Goal: Task Accomplishment & Management: Manage account settings

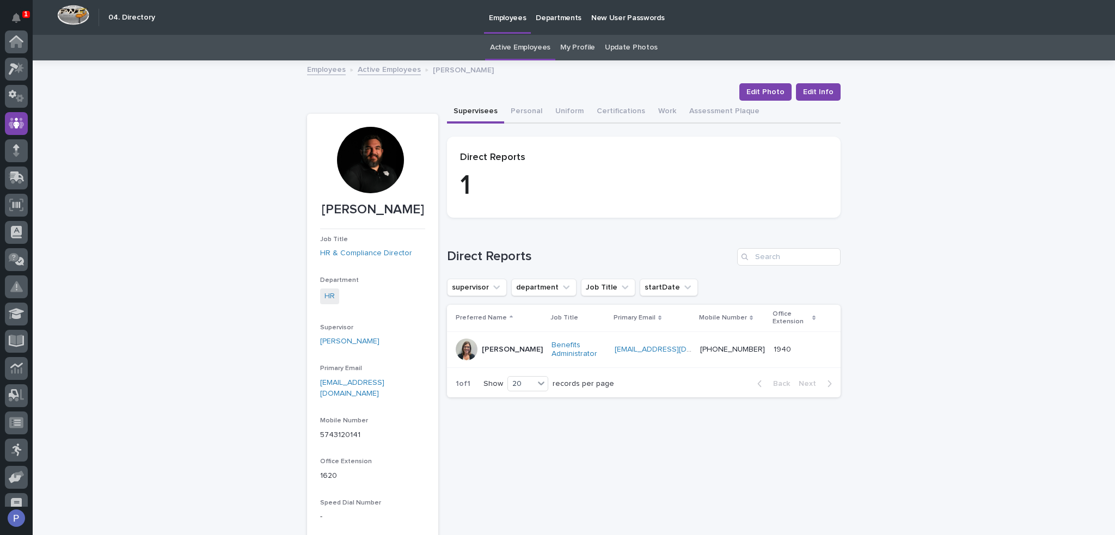
scroll to position [82, 0]
click at [513, 48] on link "Active Employees" at bounding box center [520, 48] width 60 height 26
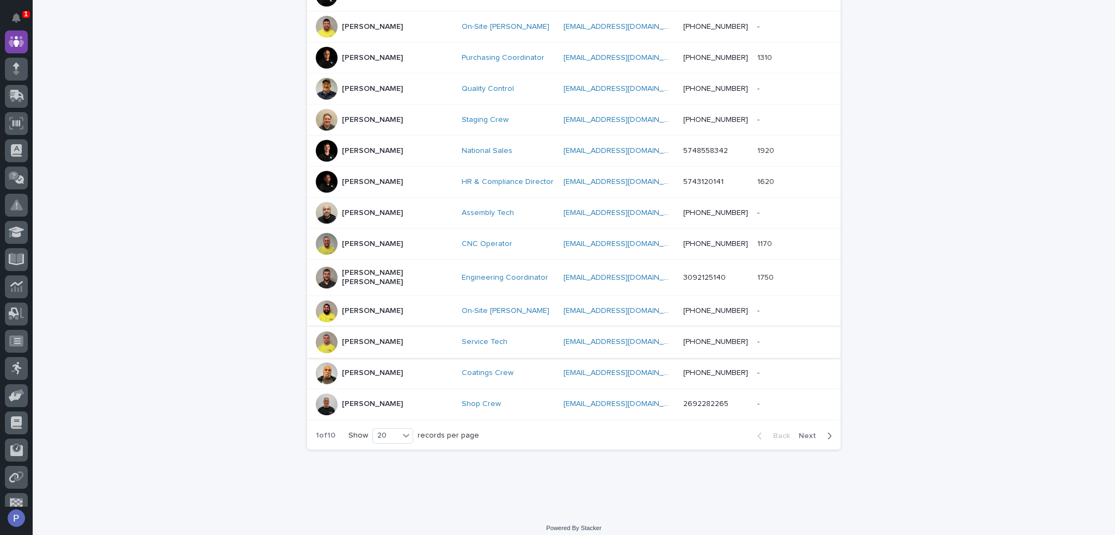
scroll to position [457, 0]
click at [388, 272] on div "[PERSON_NAME] [PERSON_NAME]" at bounding box center [384, 277] width 137 height 27
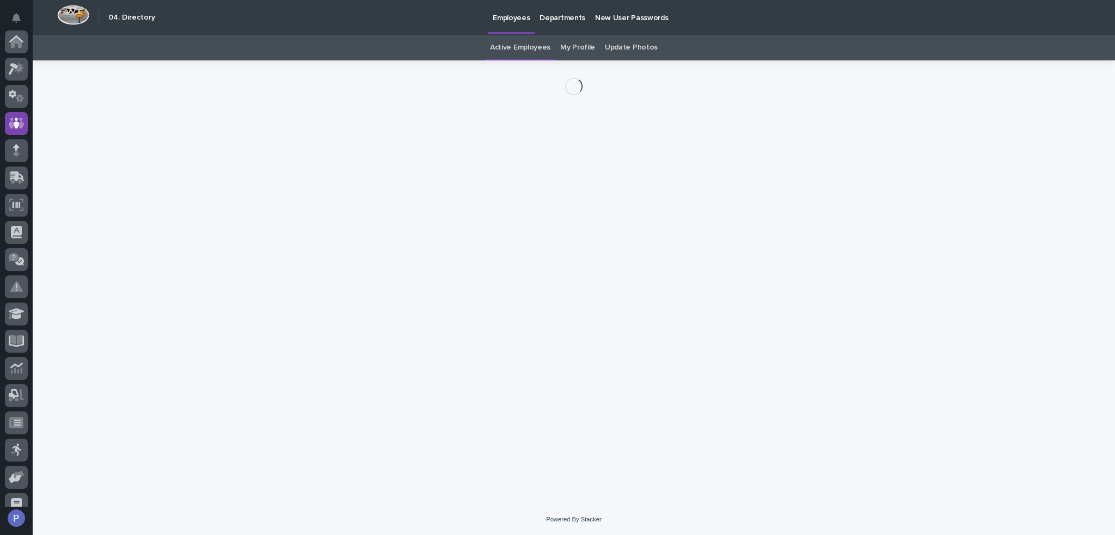
scroll to position [82, 0]
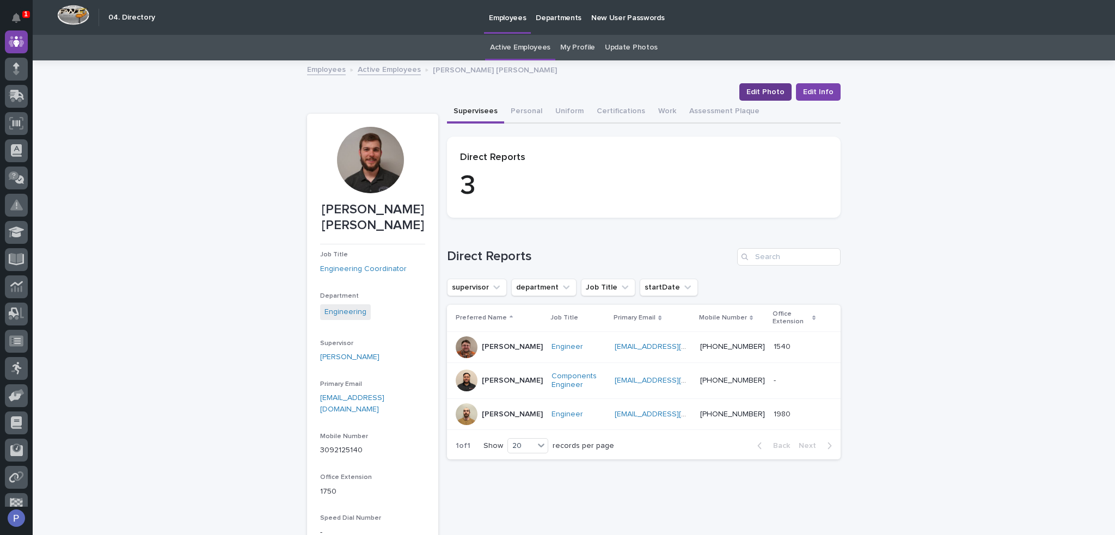
click at [768, 89] on span "Edit Photo" at bounding box center [765, 92] width 38 height 11
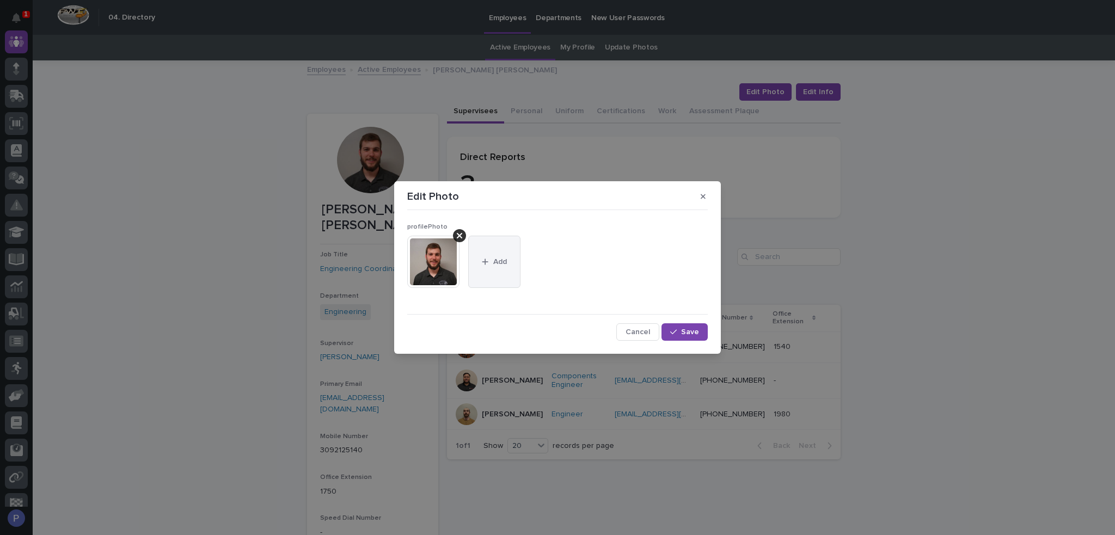
click at [499, 239] on button "Add" at bounding box center [494, 262] width 52 height 52
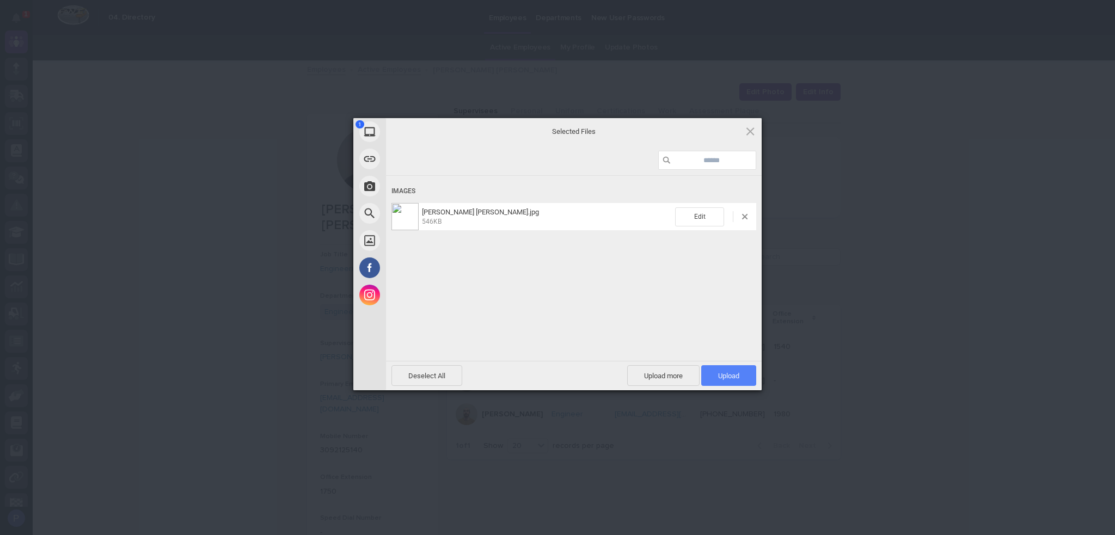
click at [740, 372] on span "Upload 1" at bounding box center [728, 375] width 55 height 21
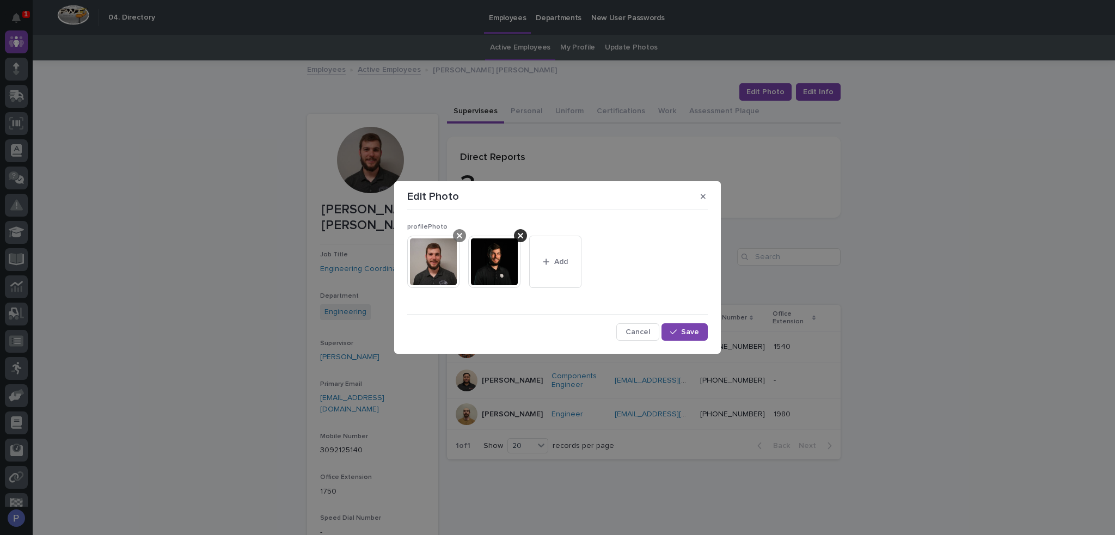
click at [461, 238] on icon at bounding box center [459, 235] width 5 height 5
click at [679, 334] on div "button" at bounding box center [675, 332] width 11 height 8
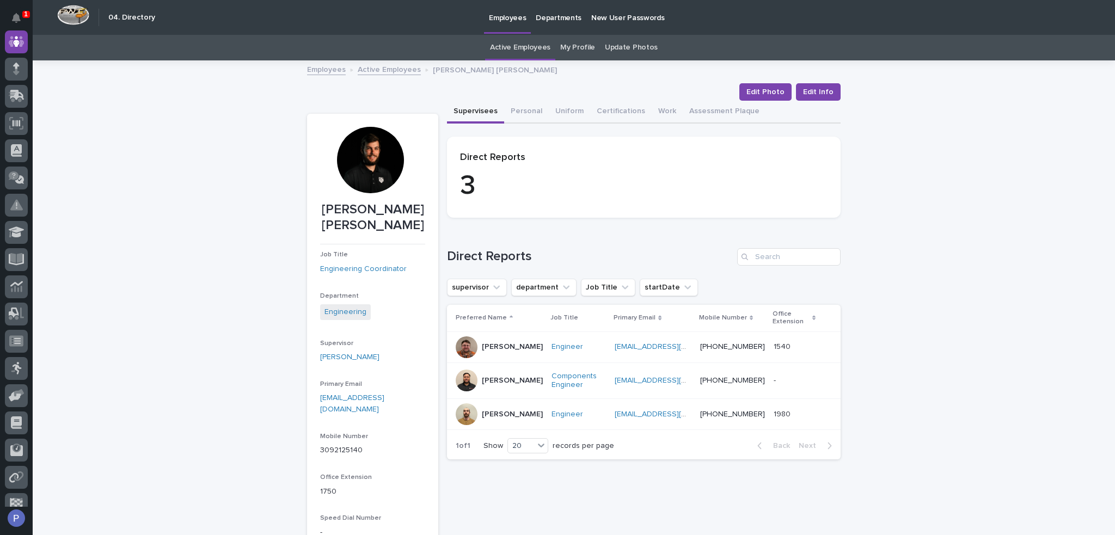
click at [396, 67] on link "Active Employees" at bounding box center [389, 69] width 63 height 13
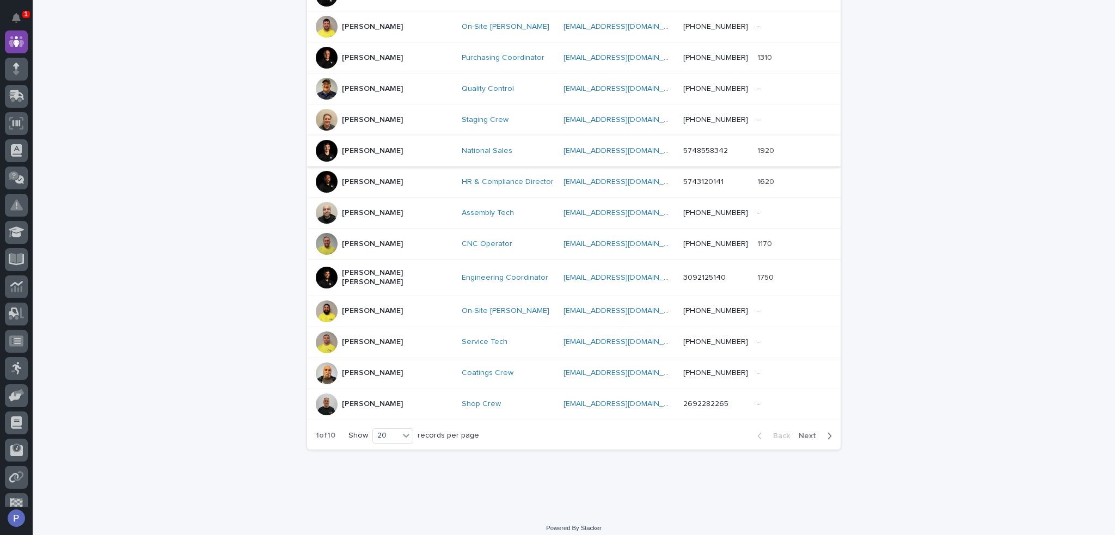
scroll to position [457, 0]
click at [806, 432] on span "Next" at bounding box center [810, 436] width 24 height 8
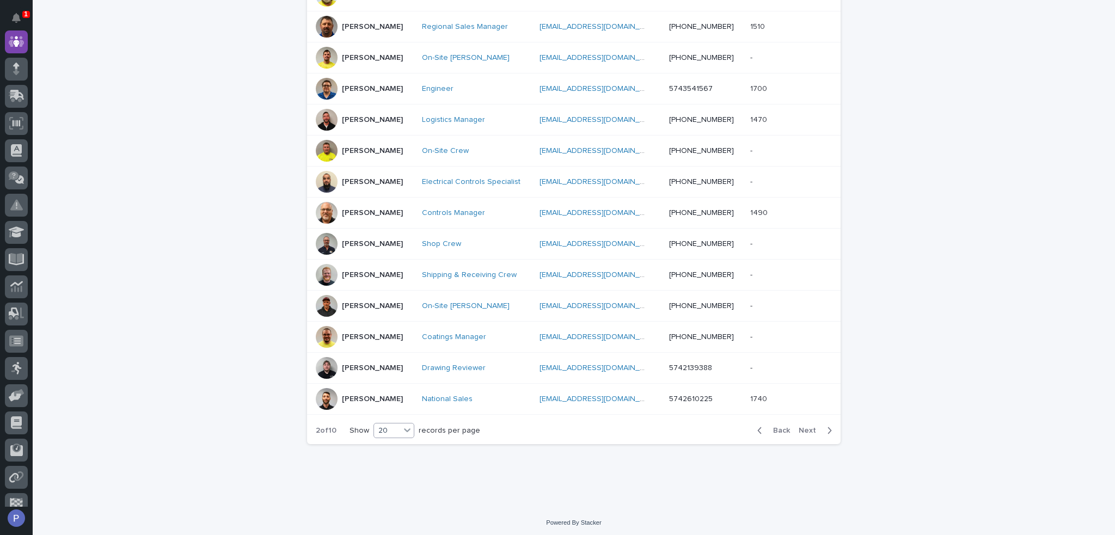
click at [404, 426] on icon at bounding box center [407, 430] width 11 height 11
click at [396, 468] on div "30" at bounding box center [391, 468] width 40 height 13
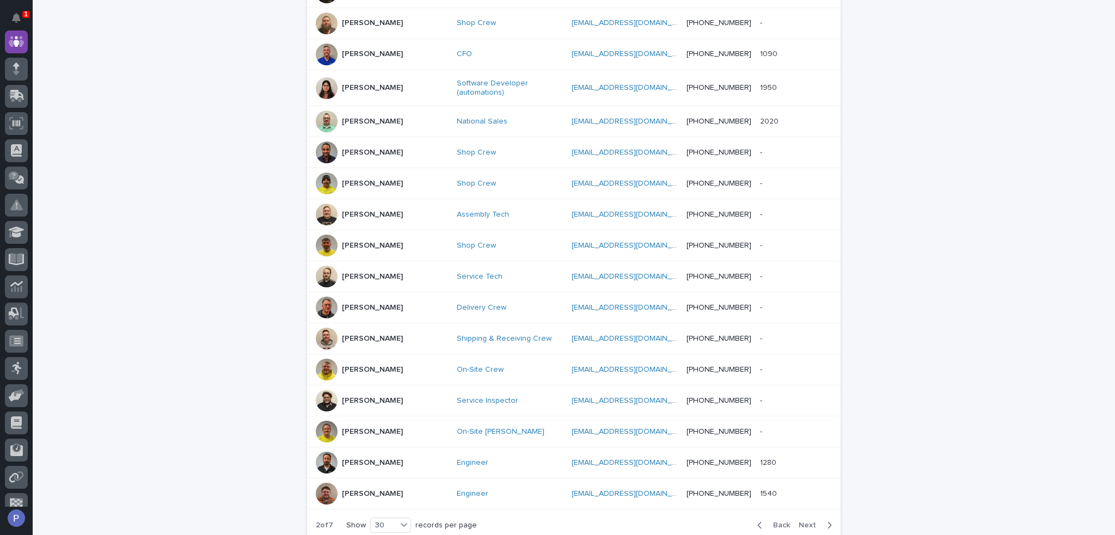
scroll to position [777, 0]
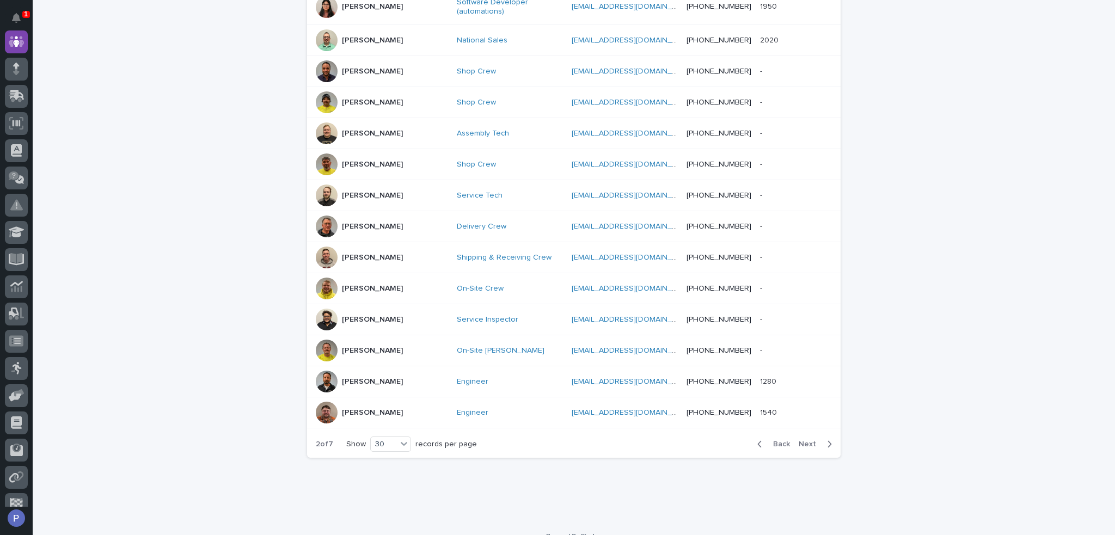
click at [779, 440] on span "Back" at bounding box center [777, 444] width 23 height 8
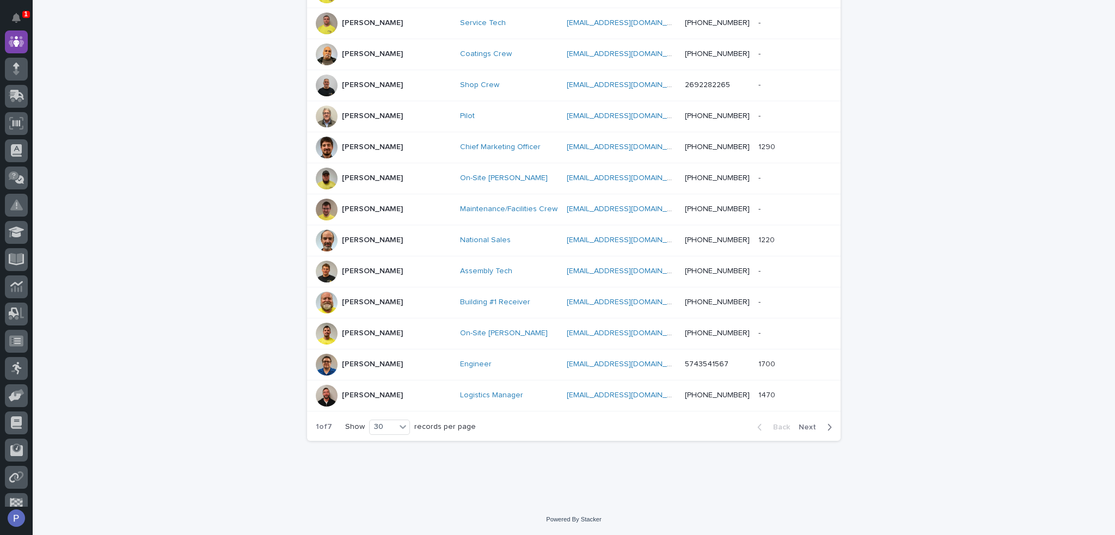
scroll to position [766, 0]
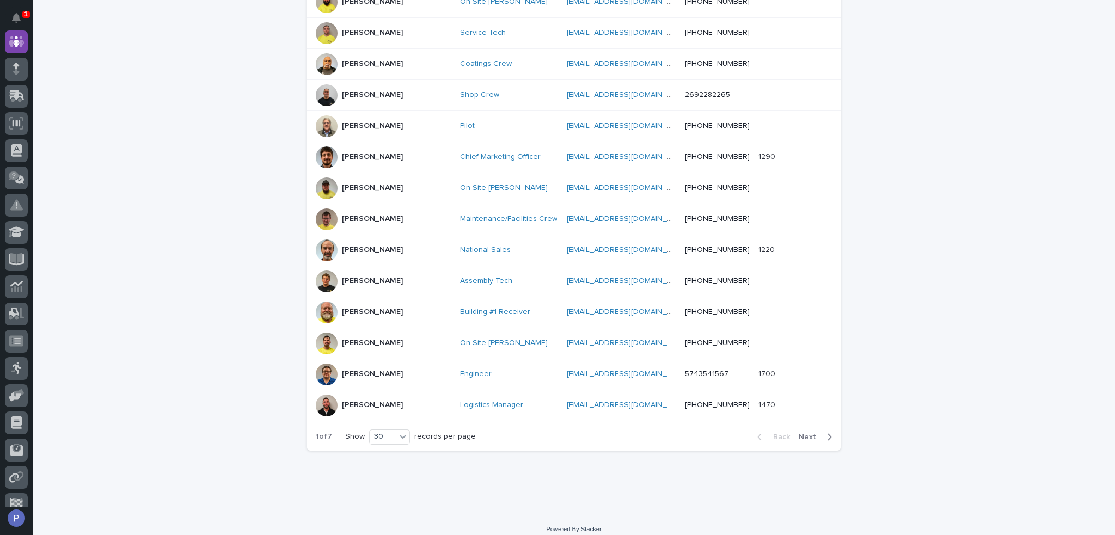
click at [382, 152] on p "[PERSON_NAME]" at bounding box center [372, 156] width 61 height 9
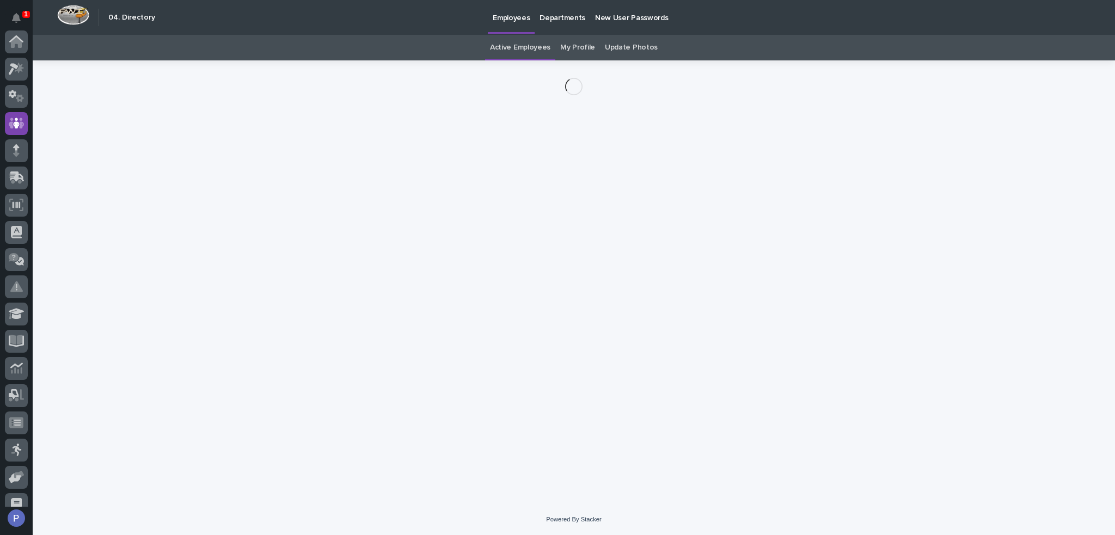
scroll to position [82, 0]
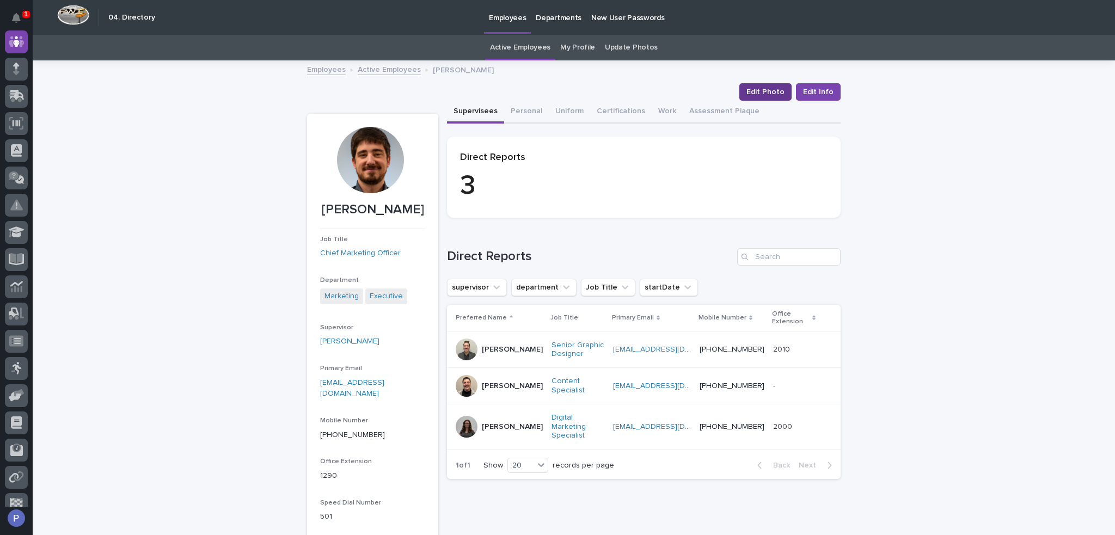
click at [767, 89] on span "Edit Photo" at bounding box center [765, 92] width 38 height 11
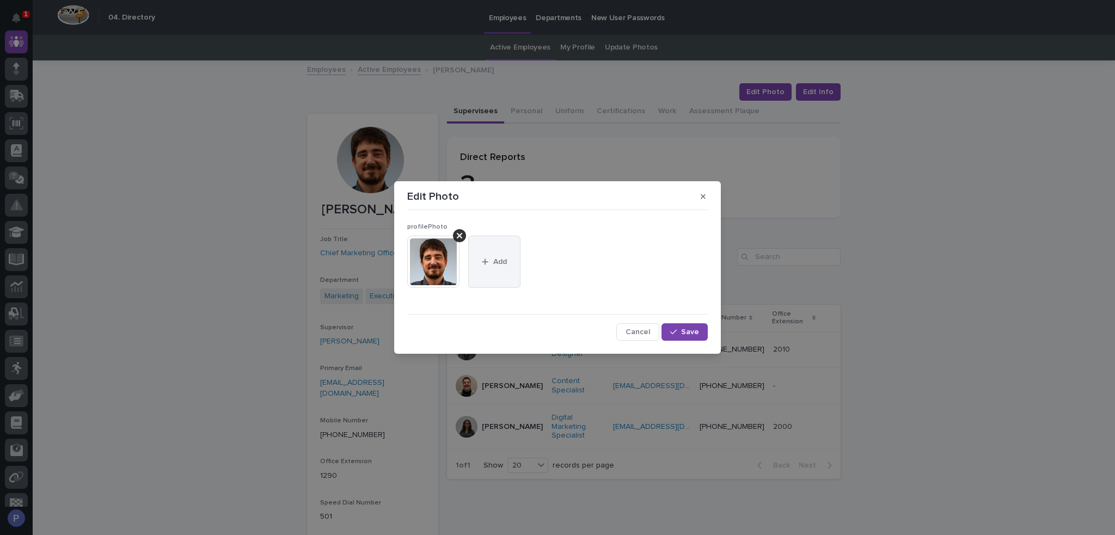
click at [494, 255] on button "Add" at bounding box center [494, 262] width 52 height 52
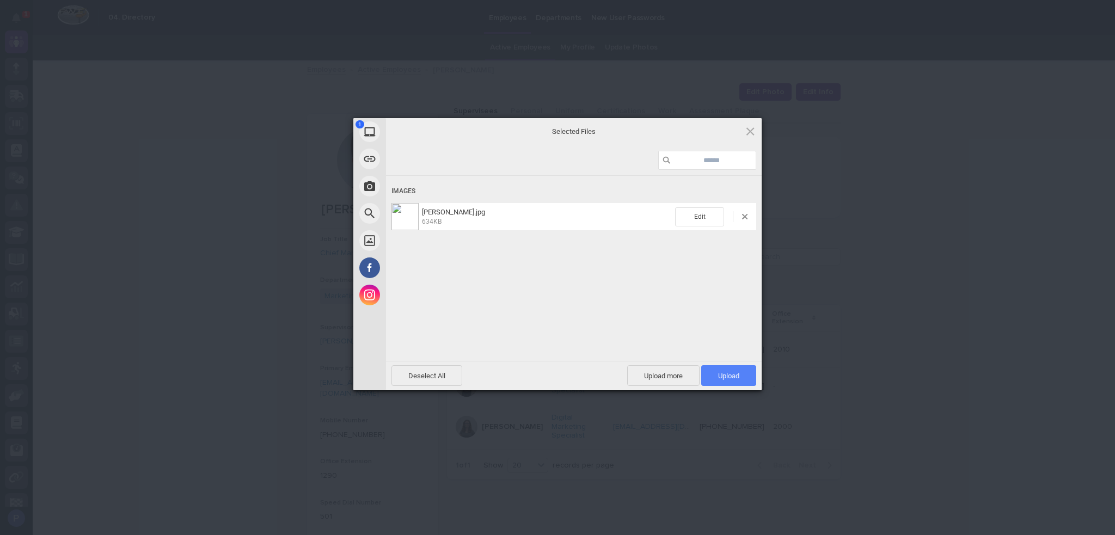
click at [727, 371] on span "Upload 1" at bounding box center [728, 375] width 55 height 21
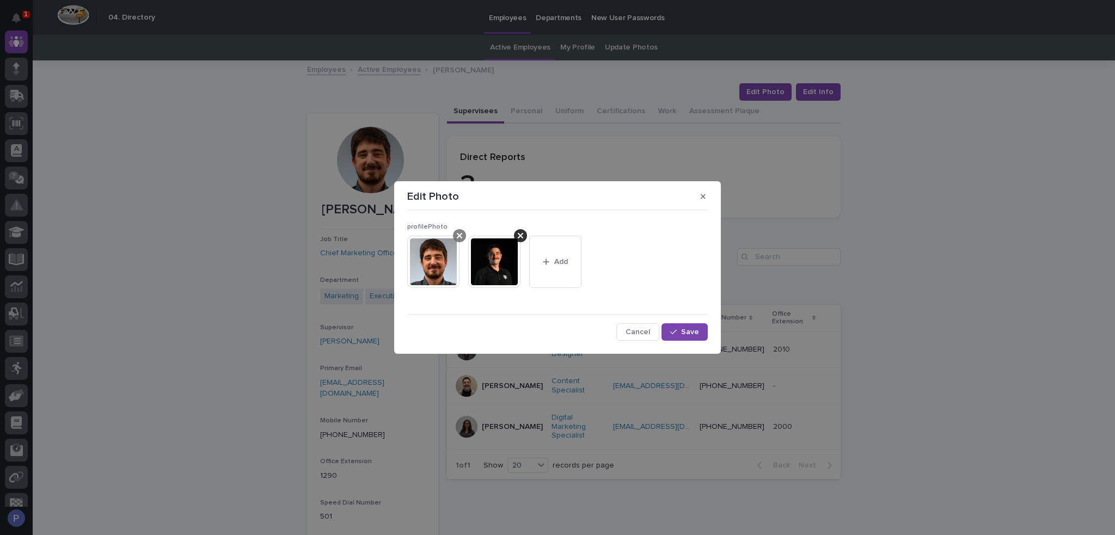
click at [465, 233] on div at bounding box center [459, 235] width 13 height 13
click at [698, 328] on span "Save" at bounding box center [690, 332] width 18 height 8
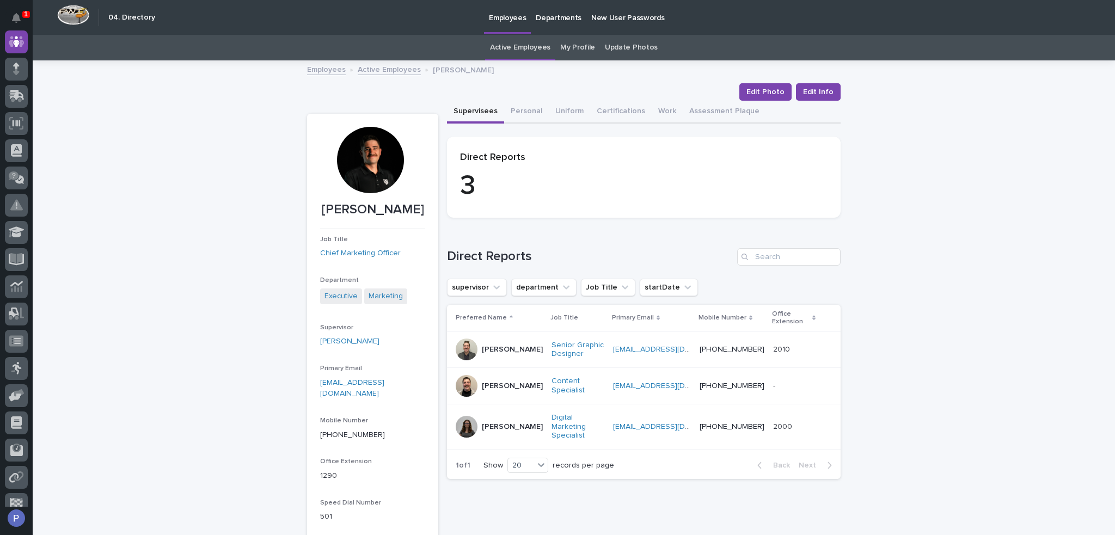
click at [397, 70] on link "Active Employees" at bounding box center [389, 69] width 63 height 13
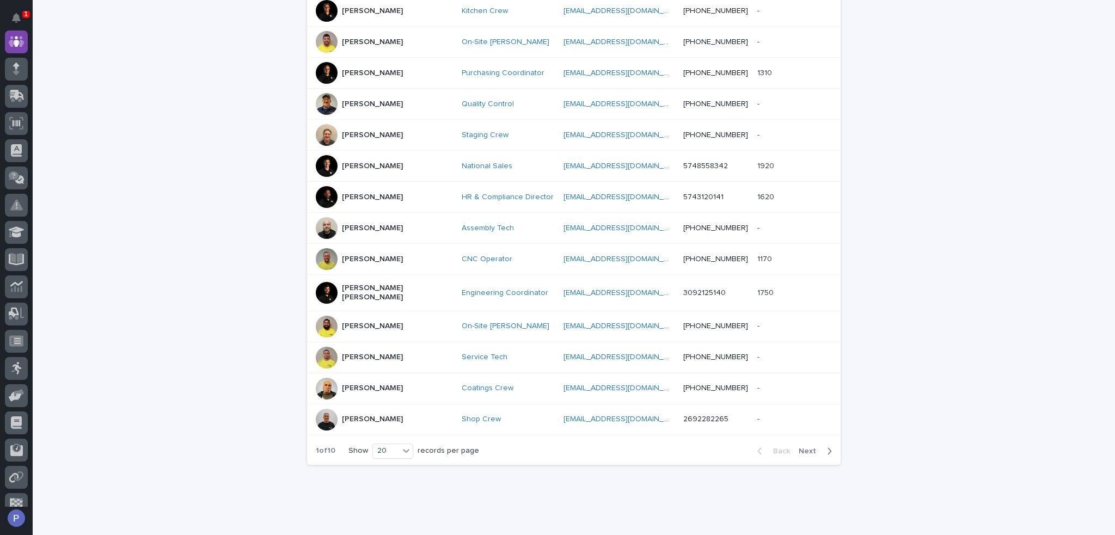
scroll to position [457, 0]
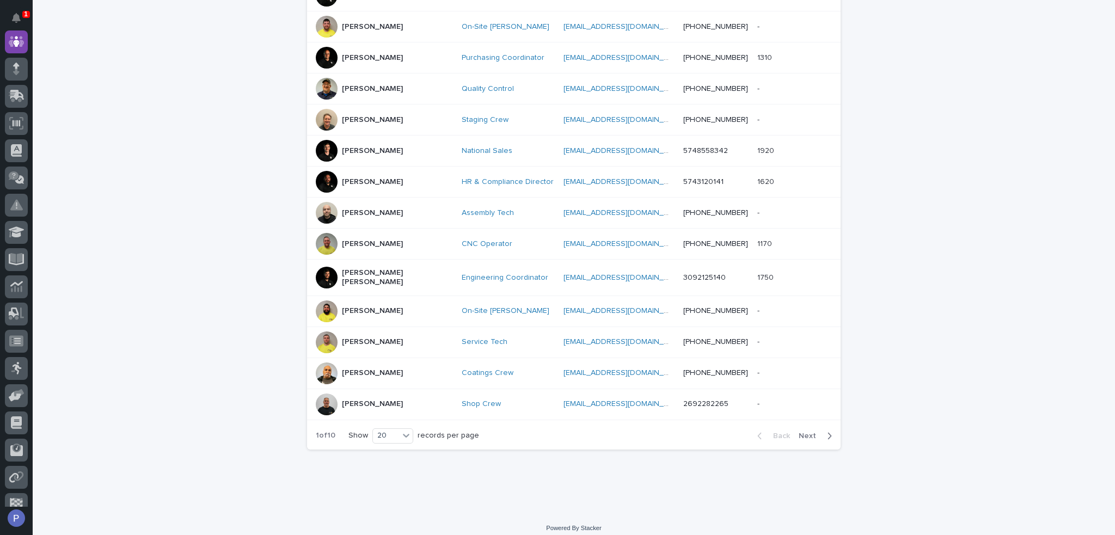
click at [808, 432] on span "Next" at bounding box center [810, 436] width 24 height 8
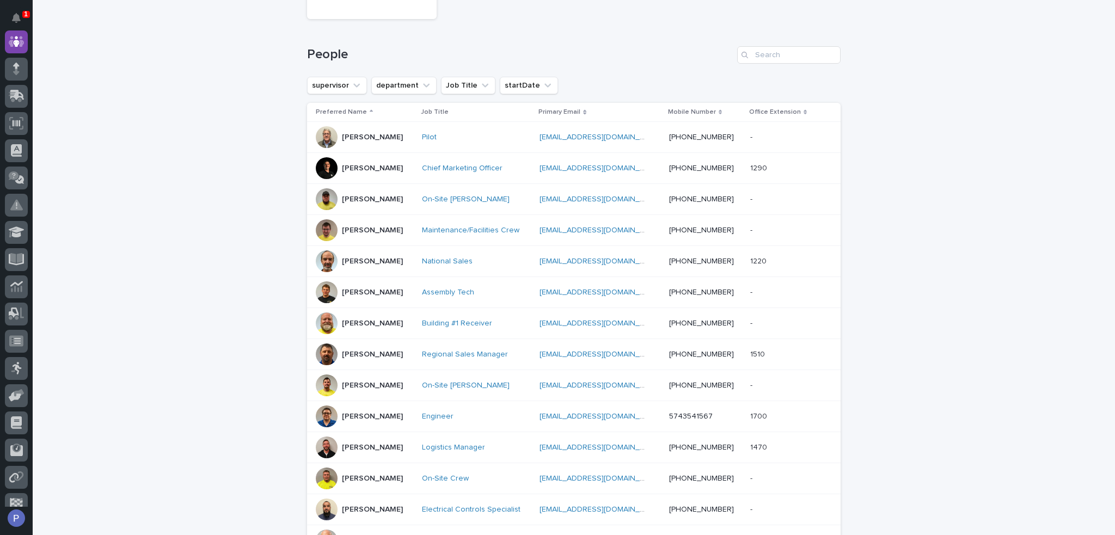
scroll to position [76, 0]
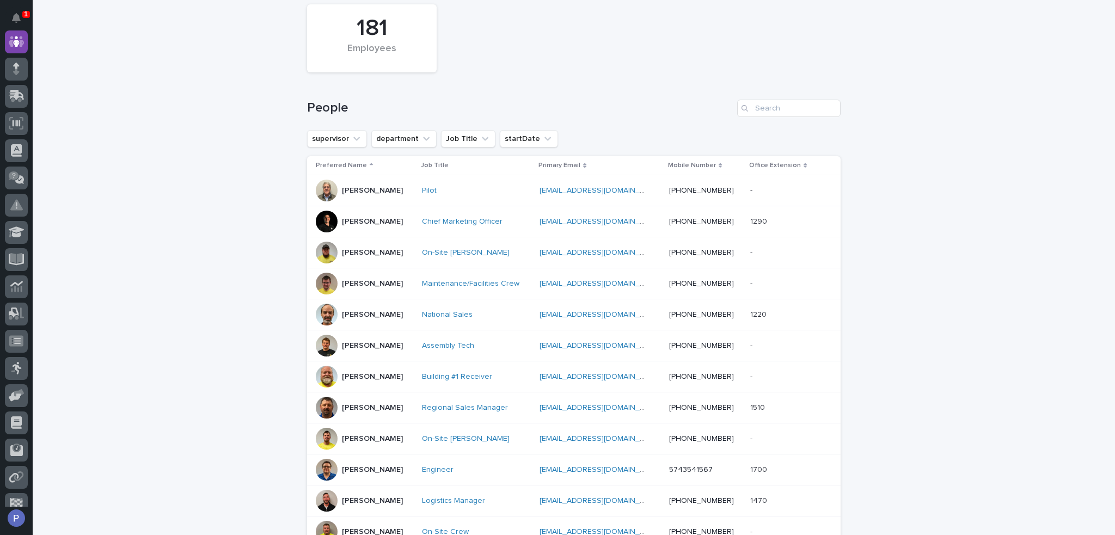
click at [378, 311] on p "[PERSON_NAME]" at bounding box center [372, 314] width 61 height 9
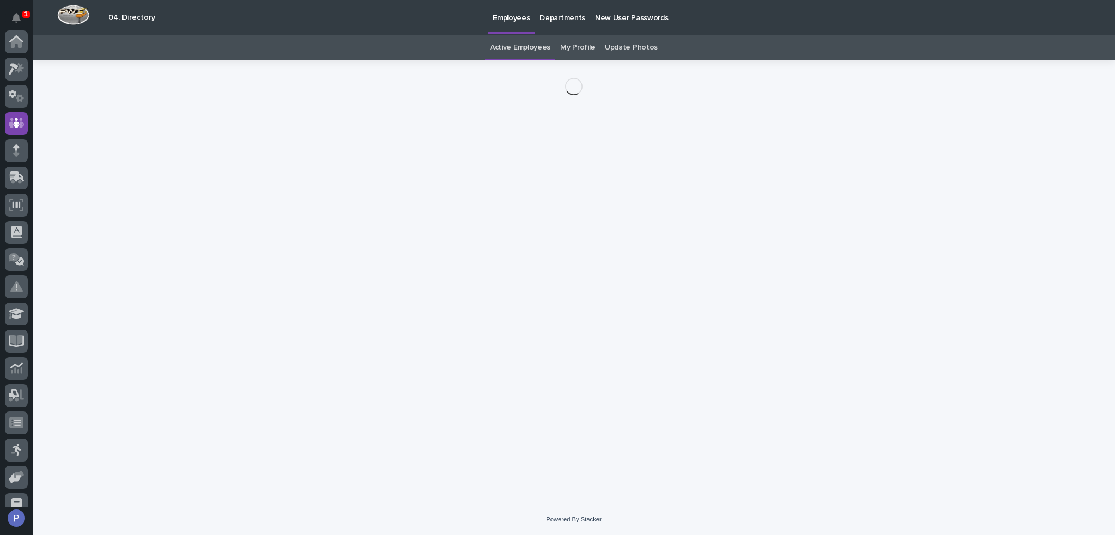
scroll to position [82, 0]
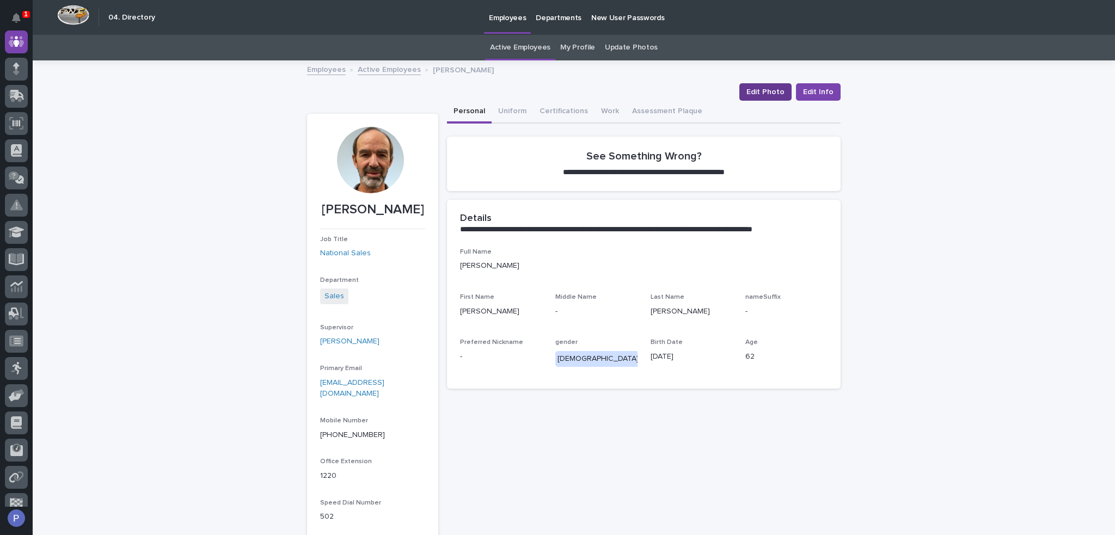
click at [770, 90] on span "Edit Photo" at bounding box center [765, 92] width 38 height 11
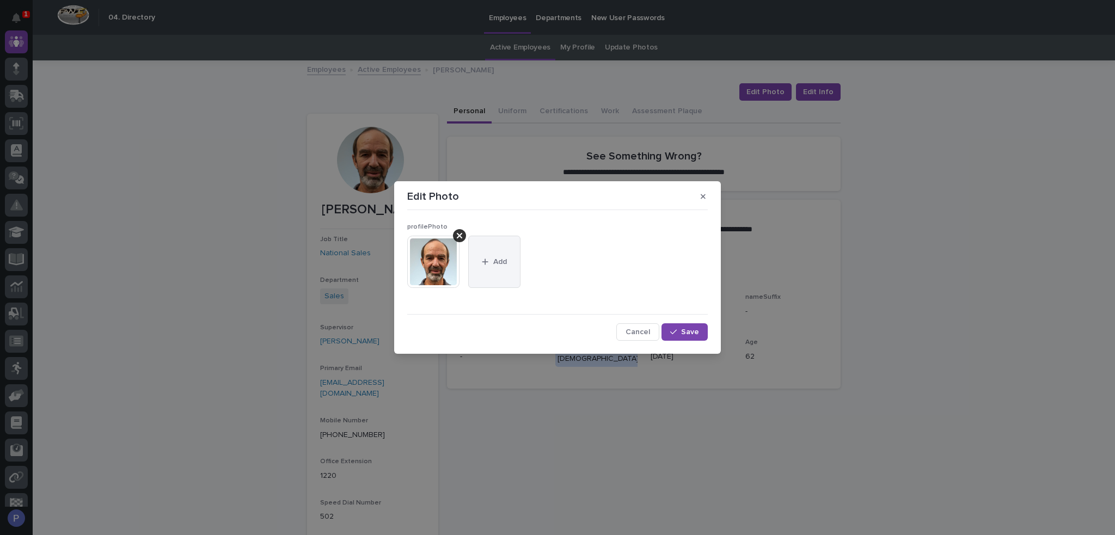
click at [490, 249] on button "Add" at bounding box center [494, 262] width 52 height 52
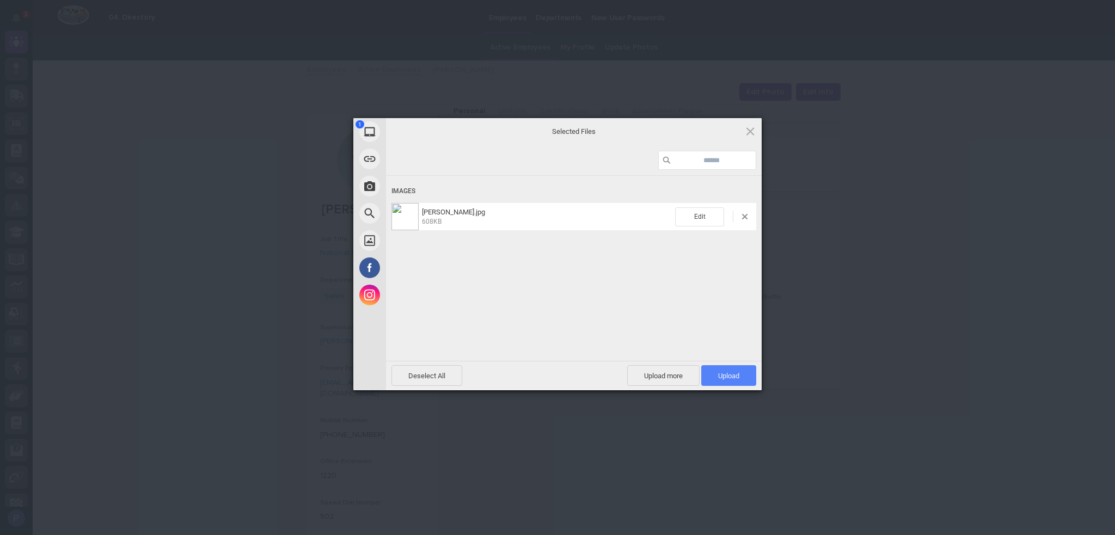
click at [733, 372] on span "Upload 1" at bounding box center [728, 376] width 21 height 8
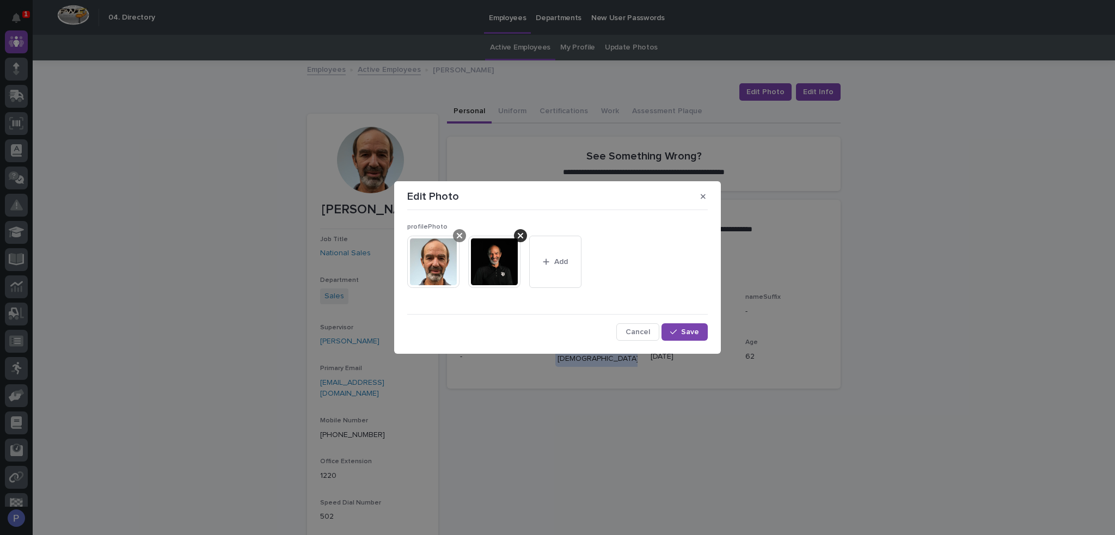
click at [462, 237] on icon at bounding box center [459, 235] width 5 height 5
click at [684, 330] on span "Save" at bounding box center [690, 332] width 18 height 8
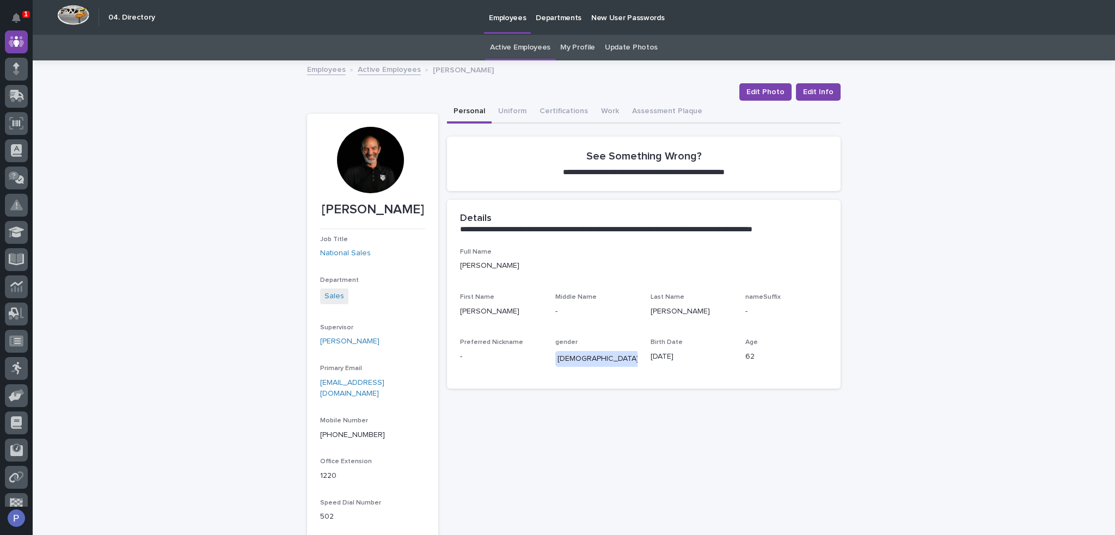
click at [403, 71] on link "Active Employees" at bounding box center [389, 69] width 63 height 13
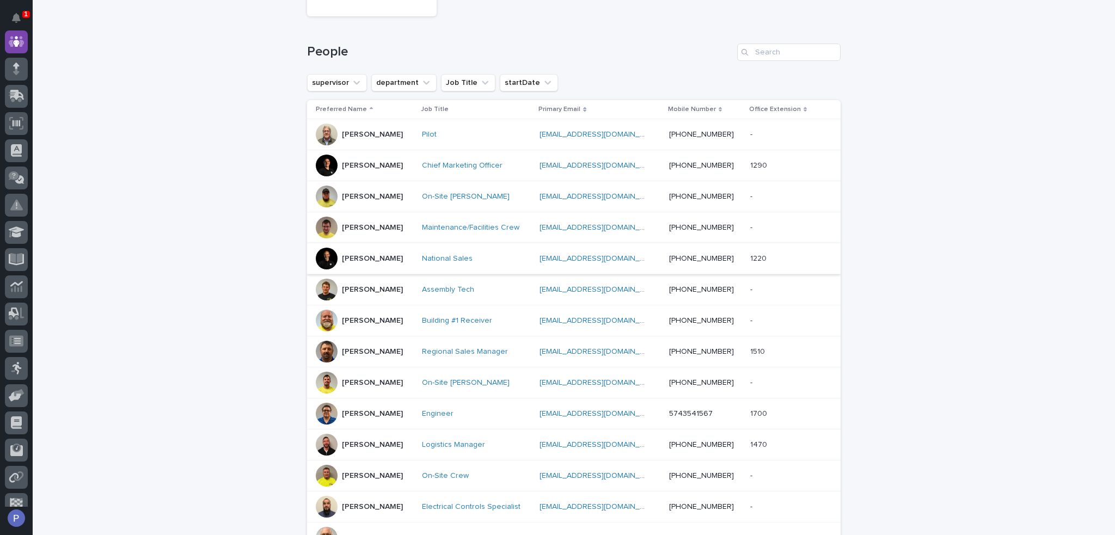
scroll to position [144, 0]
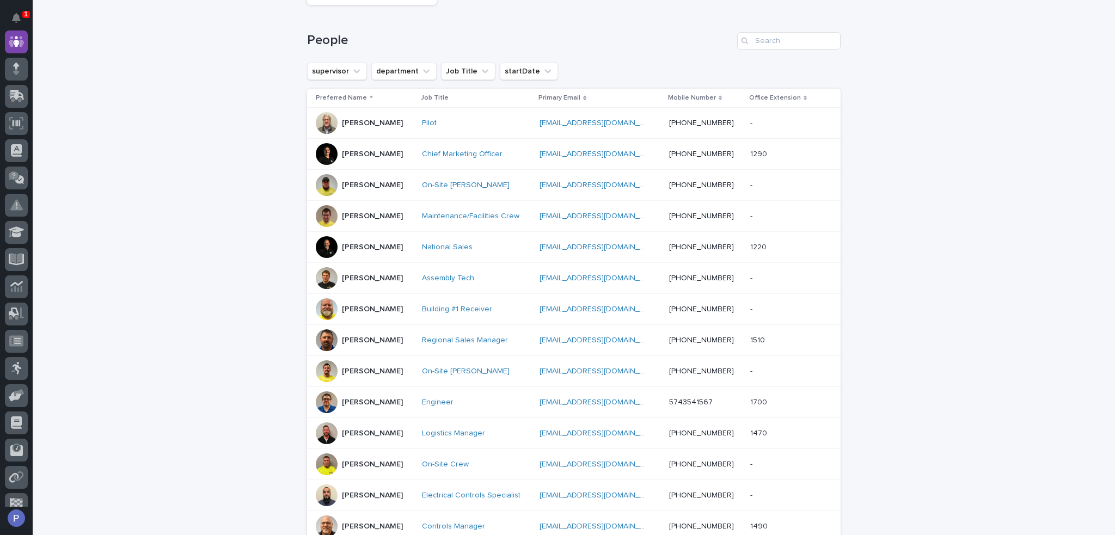
click at [368, 338] on p "[PERSON_NAME]" at bounding box center [372, 340] width 61 height 9
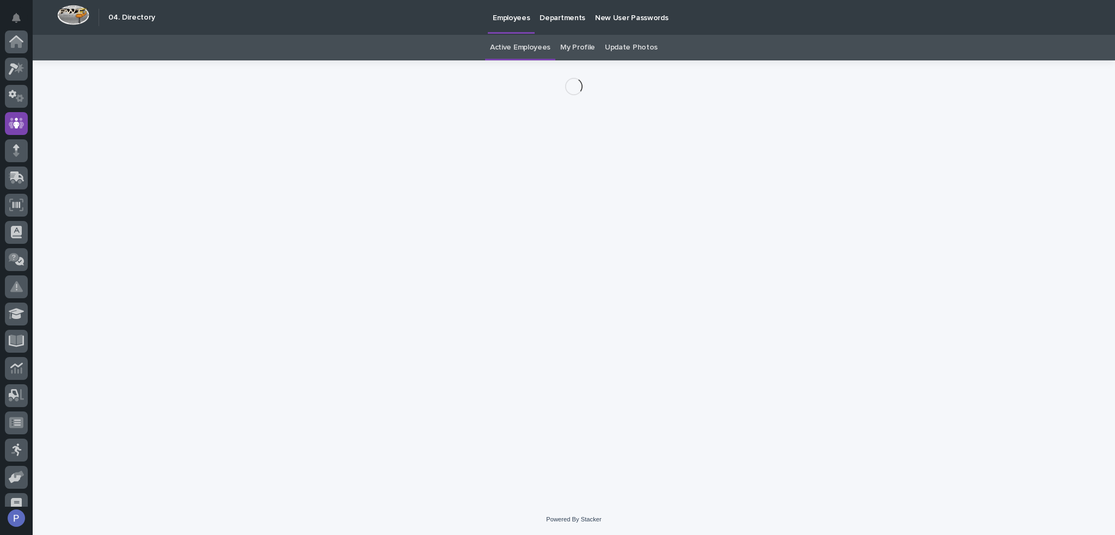
scroll to position [82, 0]
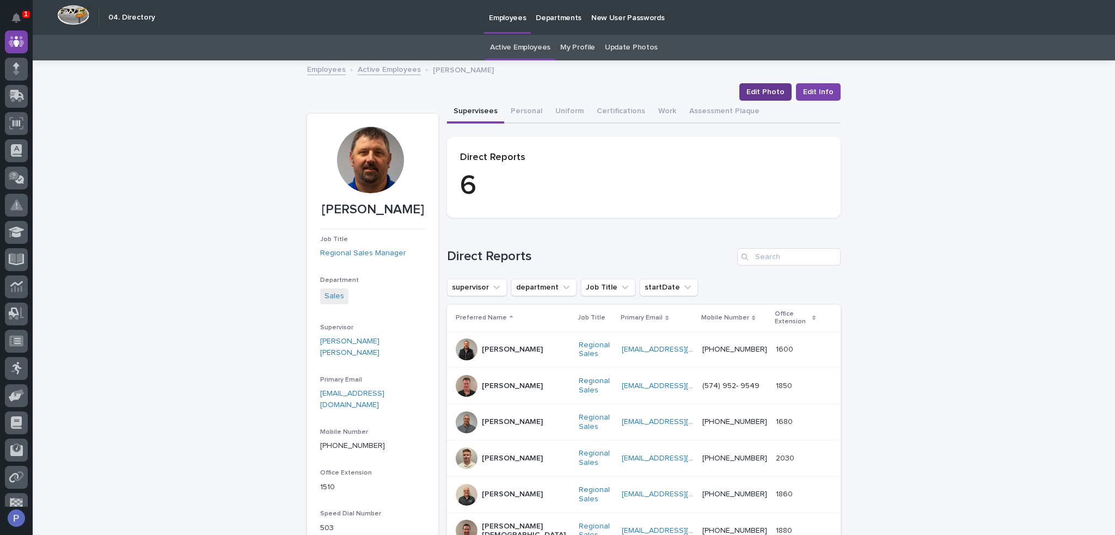
click at [762, 87] on span "Edit Photo" at bounding box center [765, 92] width 38 height 11
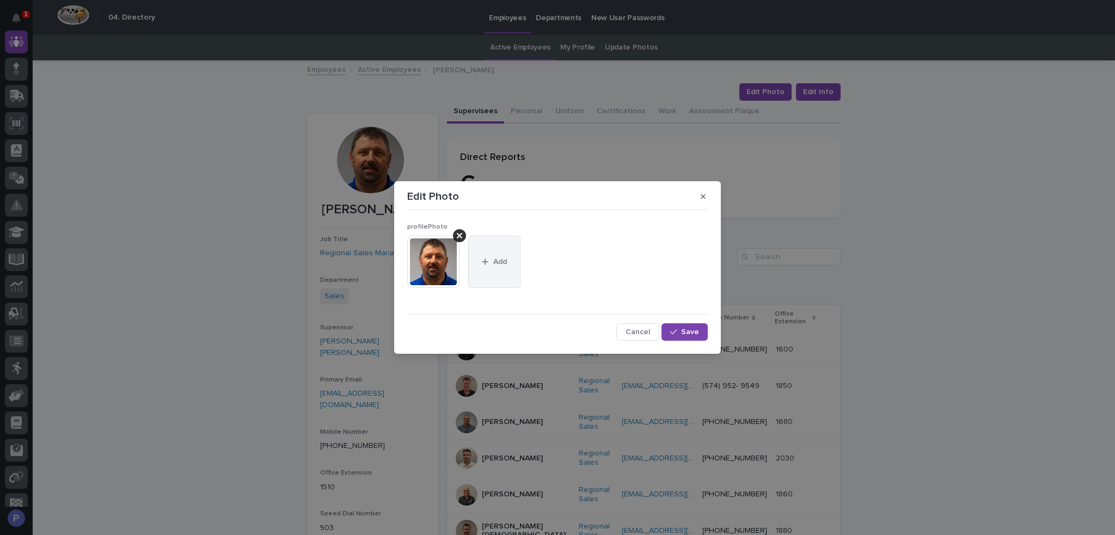
click at [493, 263] on span "Add" at bounding box center [500, 262] width 14 height 8
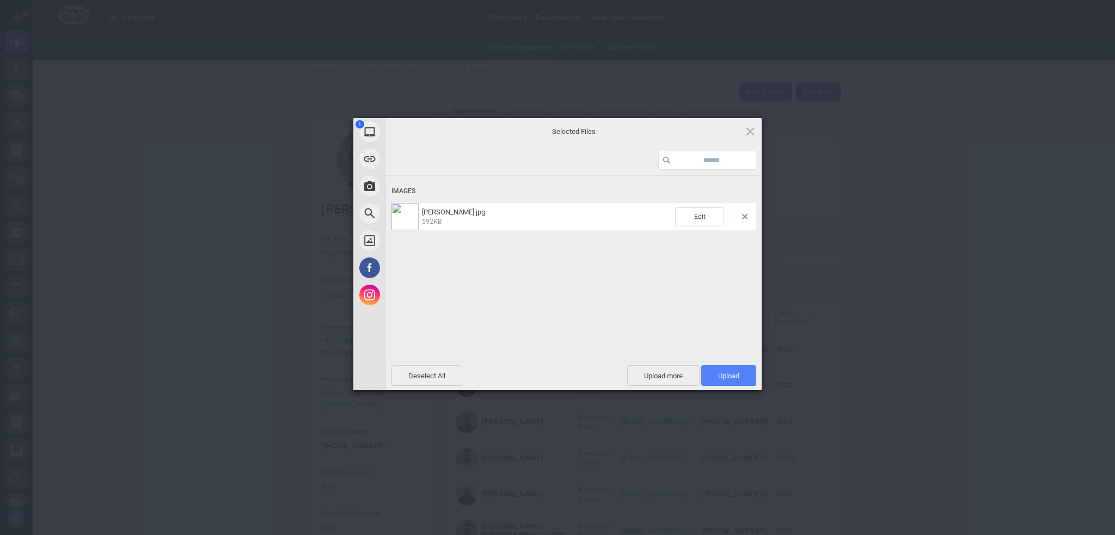
click at [729, 373] on span "Upload 1" at bounding box center [728, 376] width 21 height 8
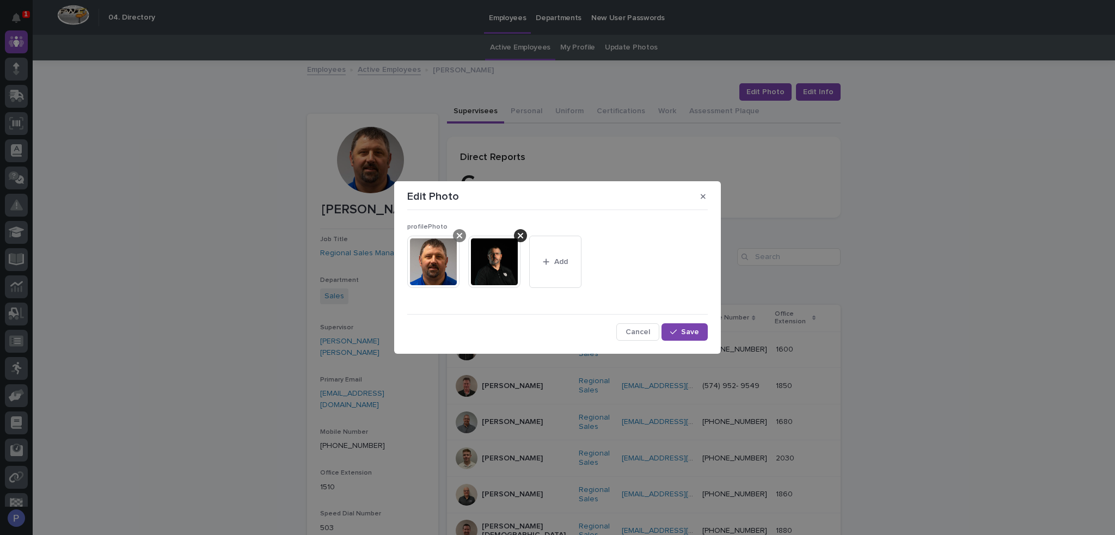
click at [465, 235] on div at bounding box center [459, 235] width 13 height 13
click at [695, 330] on span "Save" at bounding box center [690, 332] width 18 height 8
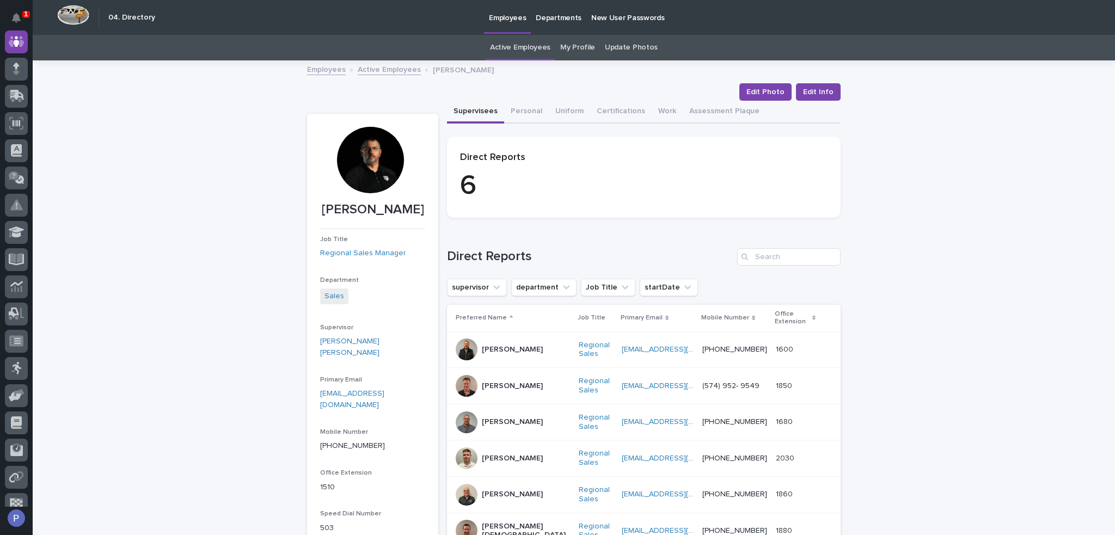
click at [386, 68] on link "Active Employees" at bounding box center [389, 69] width 63 height 13
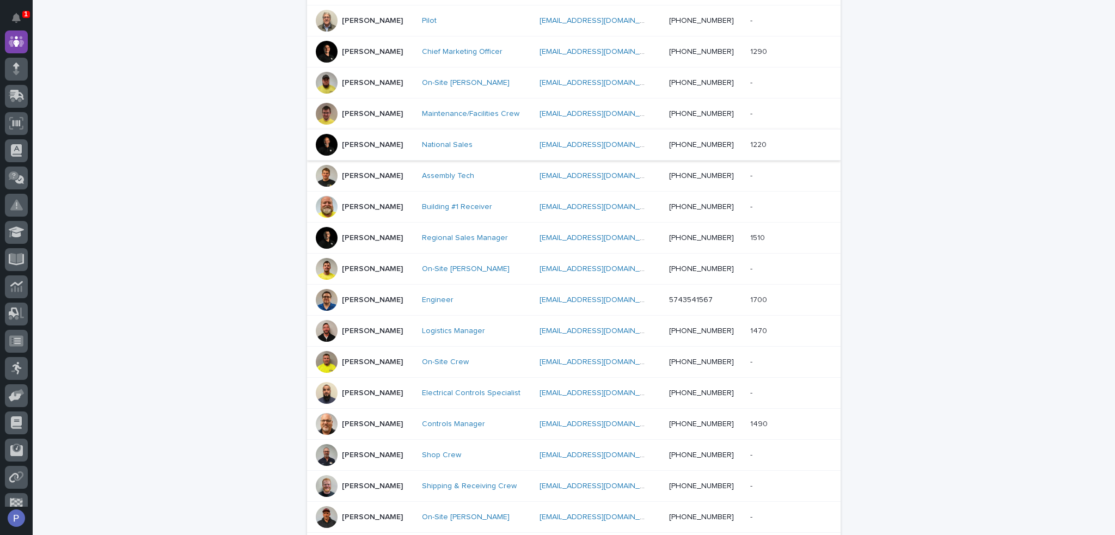
scroll to position [253, 0]
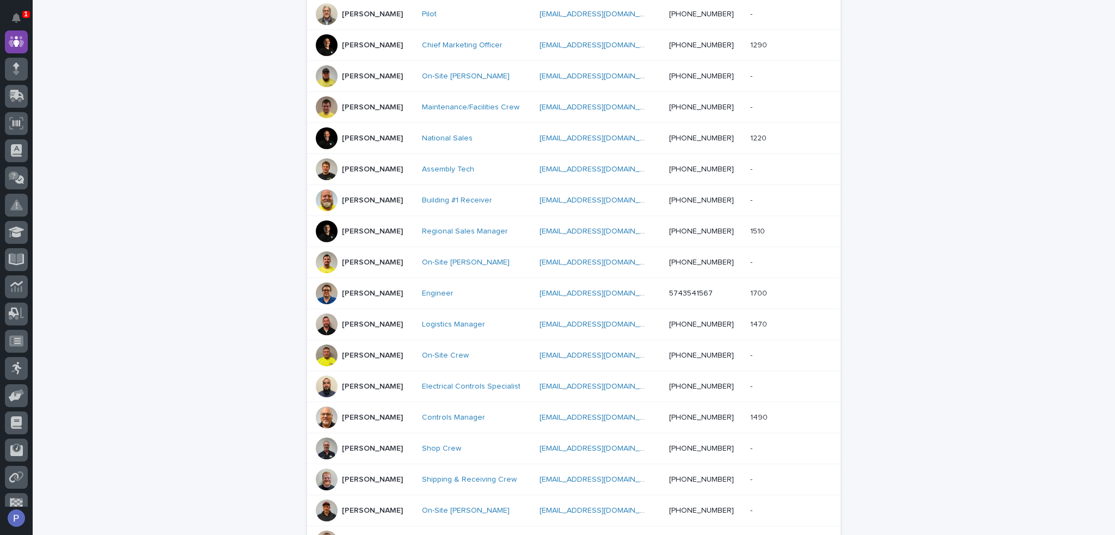
click at [373, 293] on p "[PERSON_NAME]" at bounding box center [372, 293] width 61 height 9
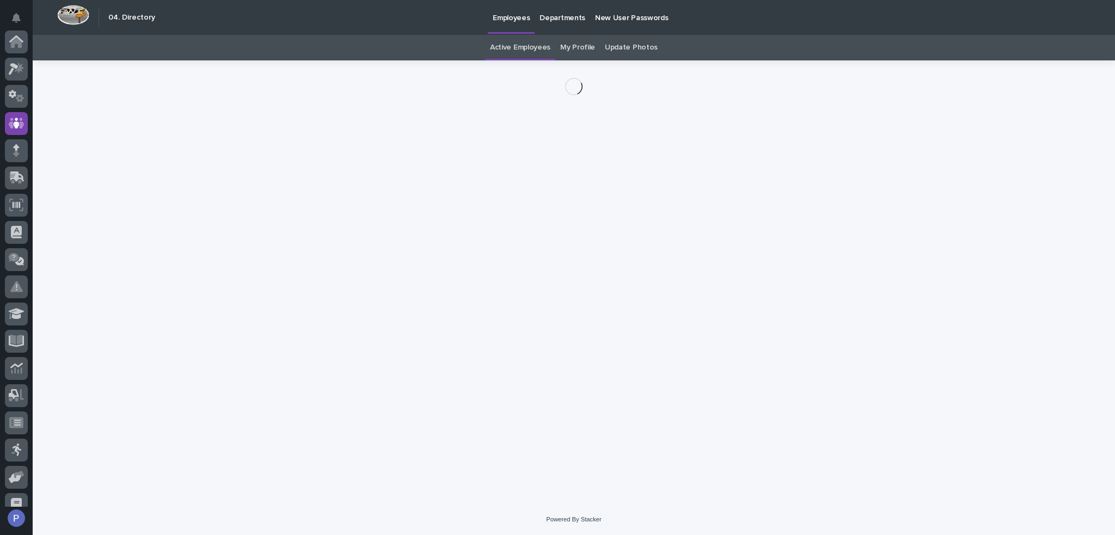
scroll to position [82, 0]
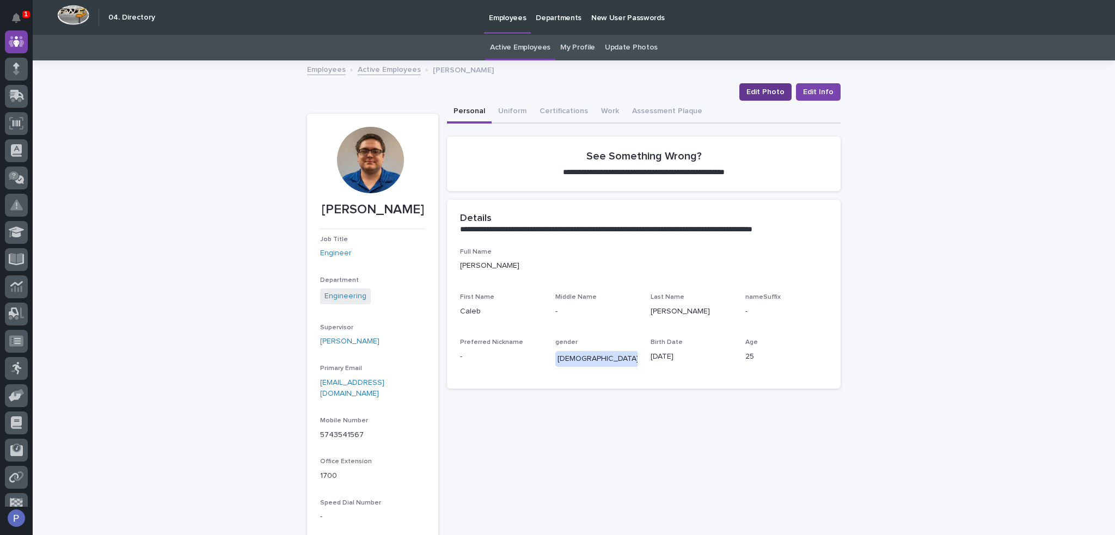
click at [761, 92] on span "Edit Photo" at bounding box center [765, 92] width 38 height 11
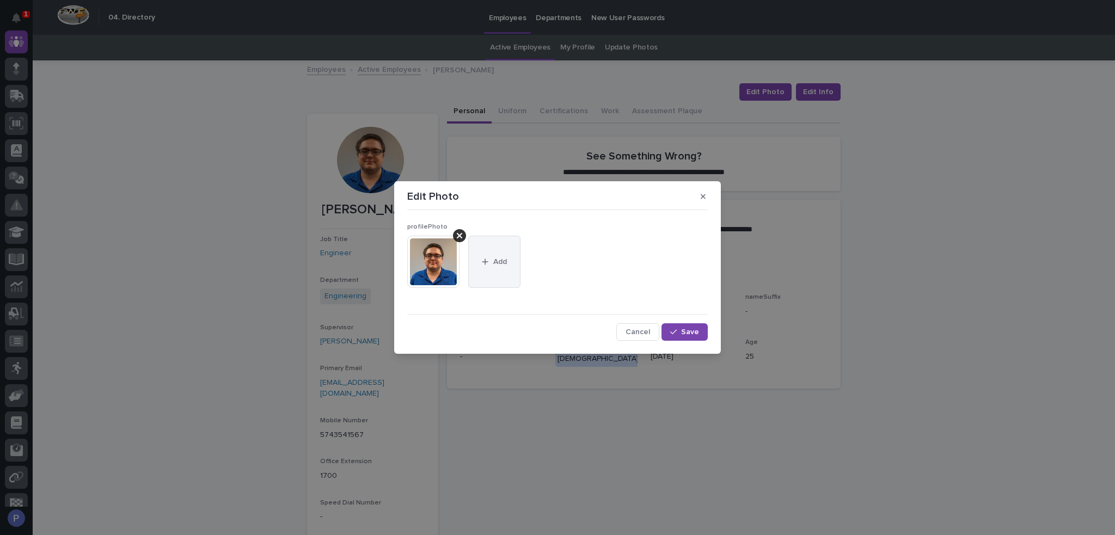
click at [495, 266] on button "Add" at bounding box center [494, 262] width 52 height 52
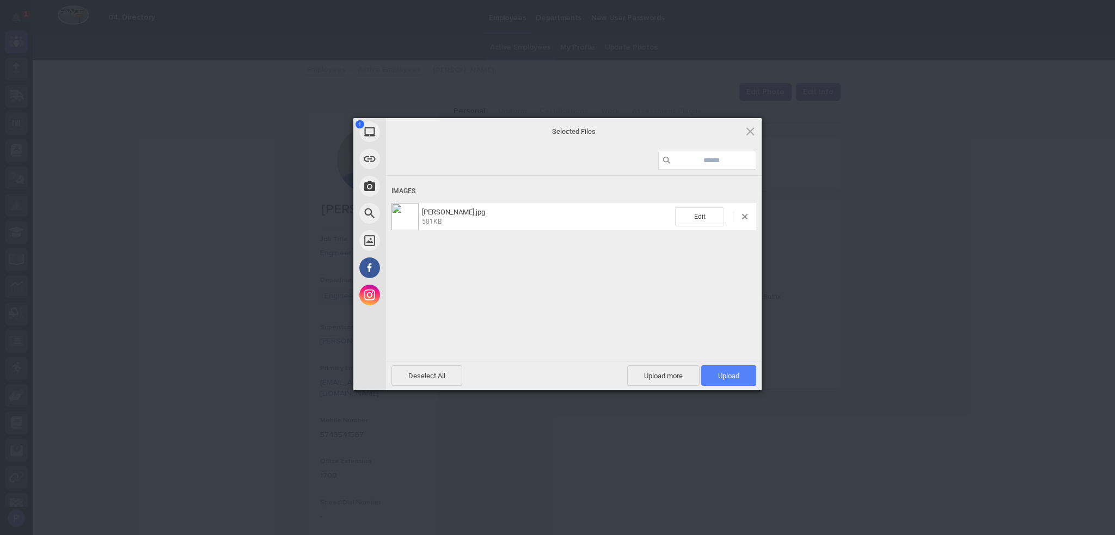
click at [735, 376] on span "Upload 1" at bounding box center [728, 376] width 21 height 8
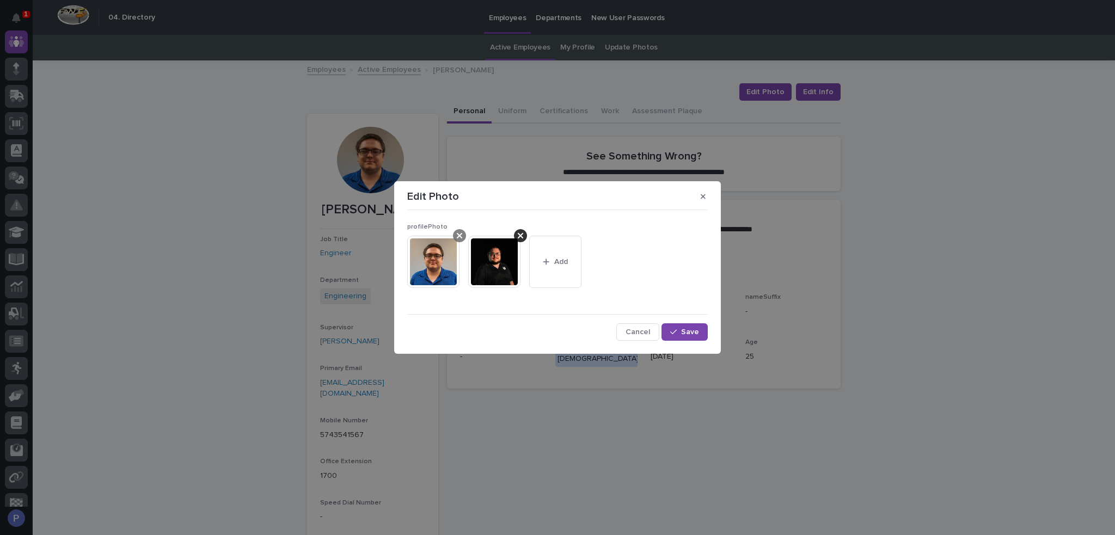
click at [455, 234] on div at bounding box center [459, 235] width 13 height 13
click at [693, 333] on span "Save" at bounding box center [690, 332] width 18 height 8
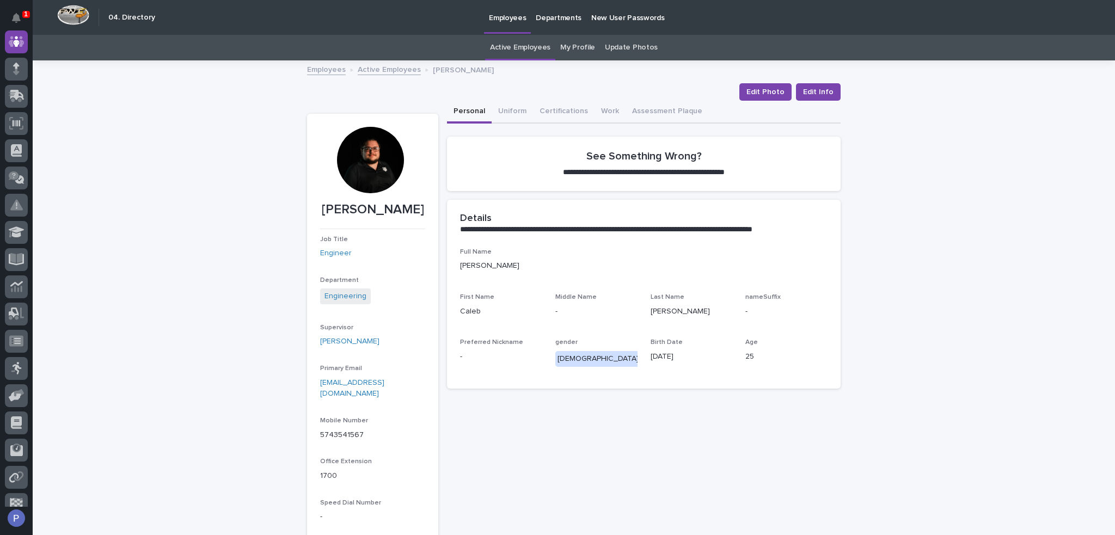
click at [387, 70] on link "Active Employees" at bounding box center [389, 69] width 63 height 13
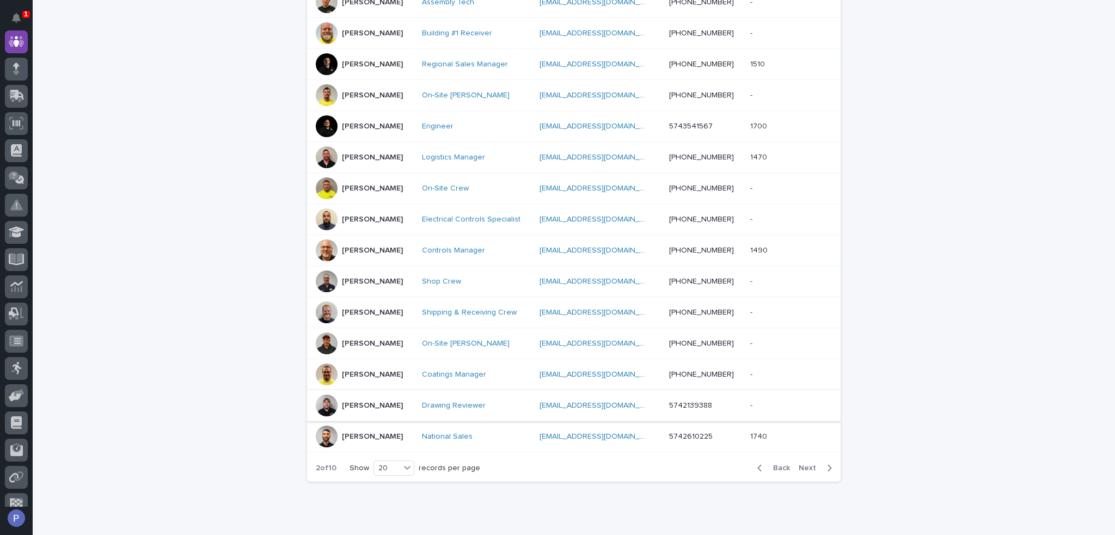
scroll to position [457, 0]
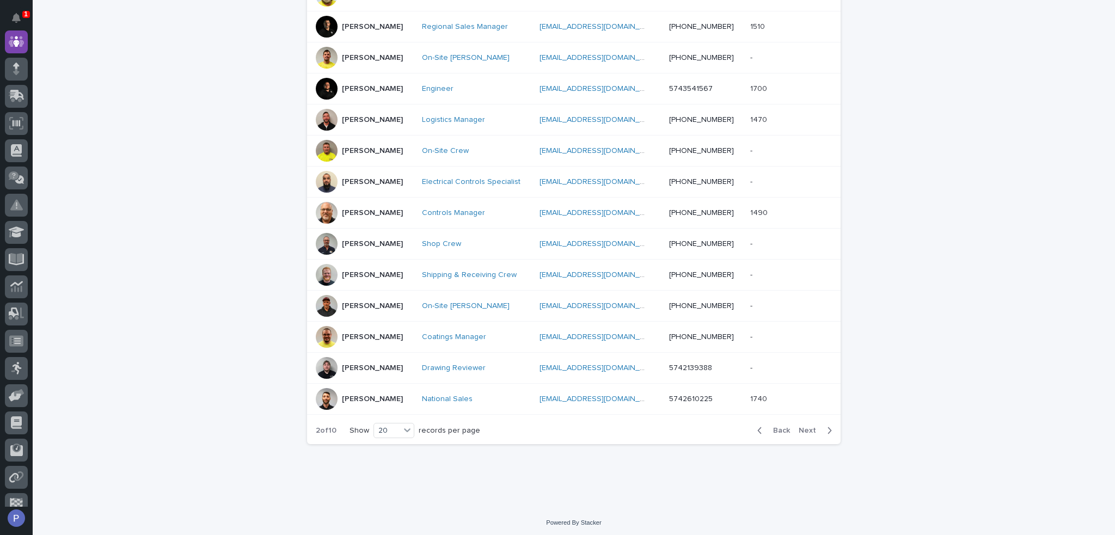
click at [378, 119] on p "[PERSON_NAME]" at bounding box center [372, 119] width 61 height 9
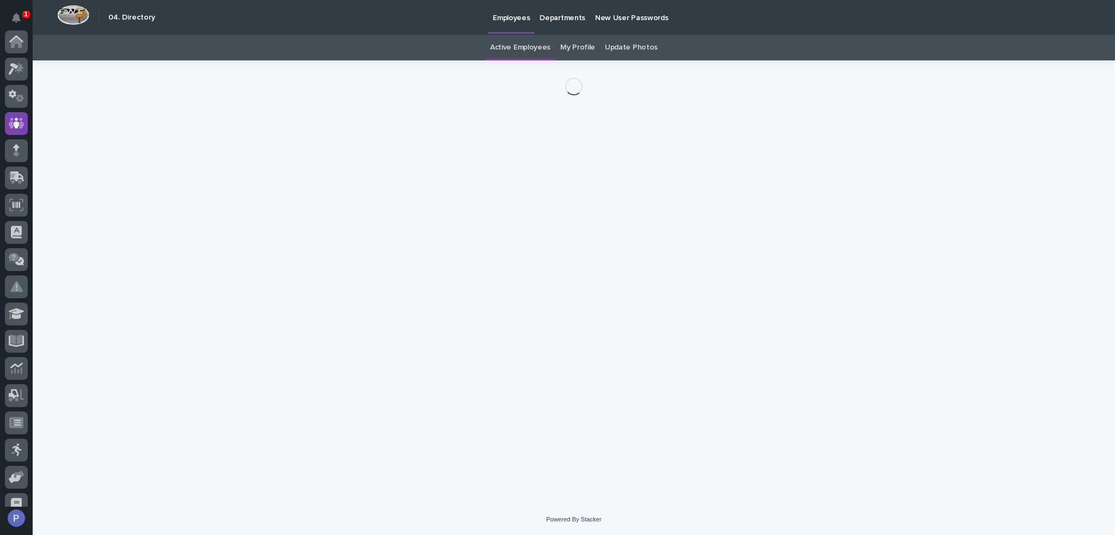
scroll to position [82, 0]
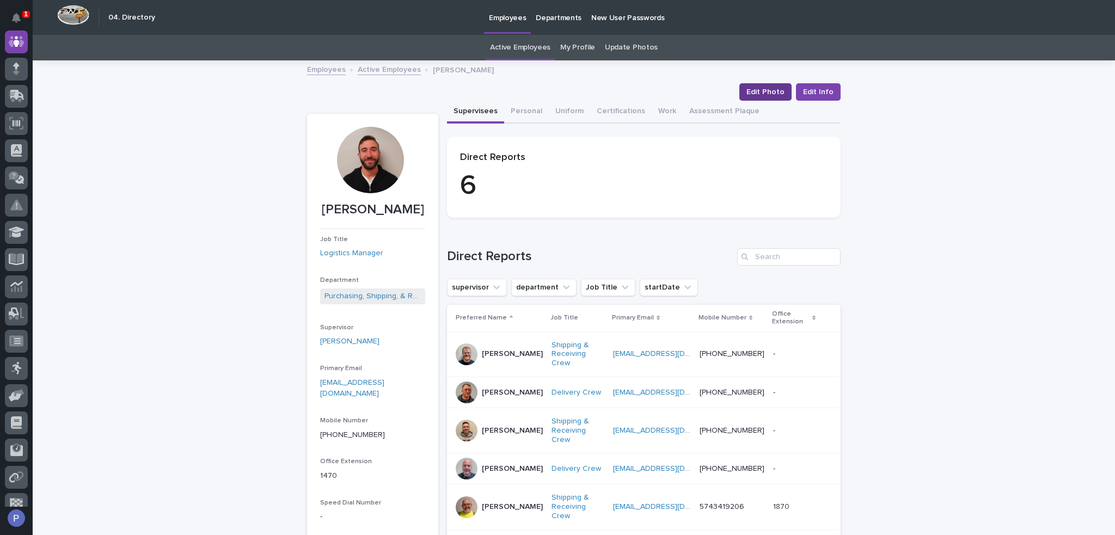
click at [768, 91] on span "Edit Photo" at bounding box center [765, 92] width 38 height 11
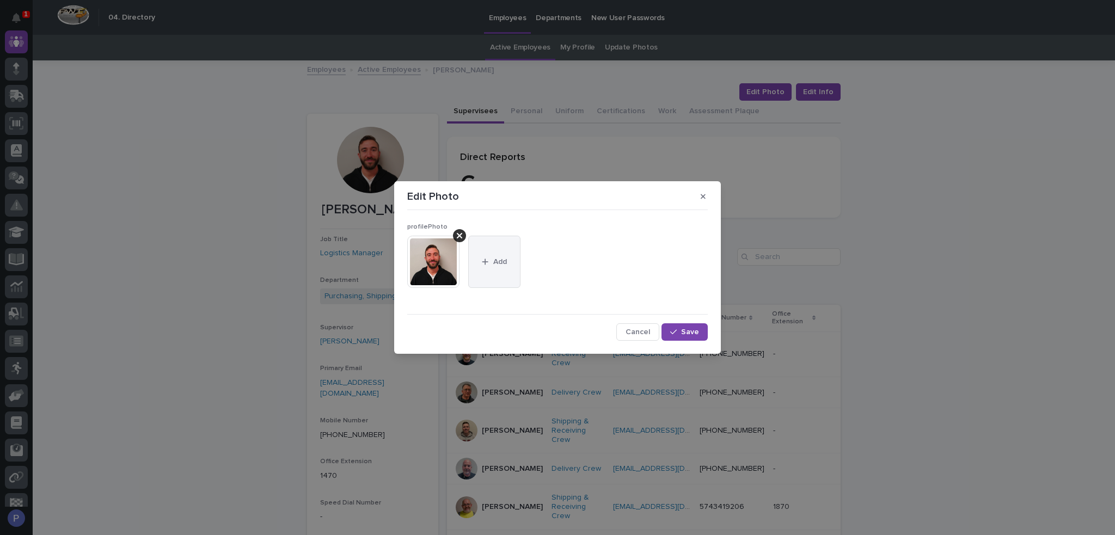
click at [520, 268] on button "Add" at bounding box center [494, 262] width 52 height 52
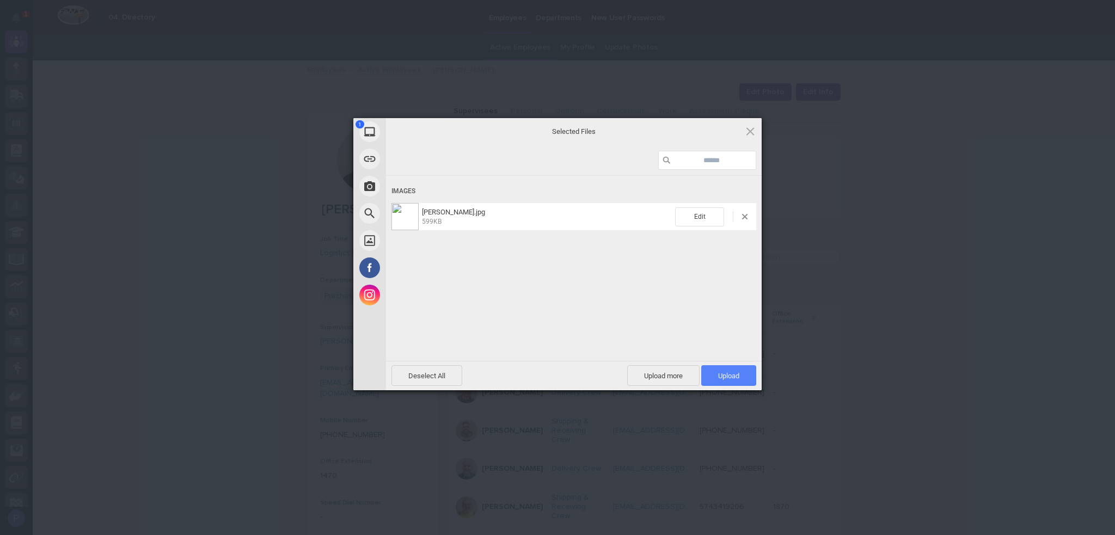
click at [743, 377] on span "Upload 1" at bounding box center [728, 375] width 55 height 21
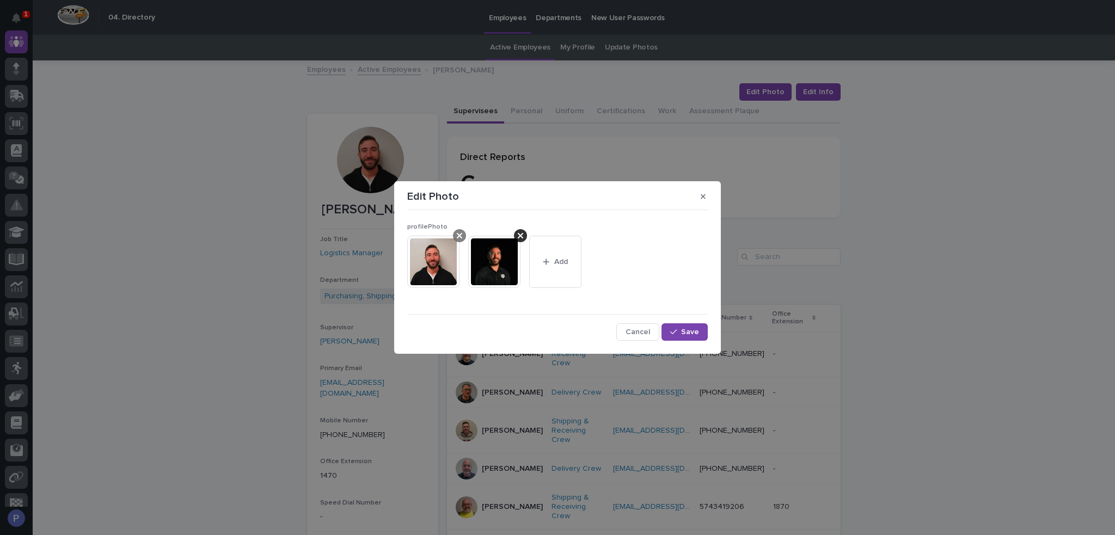
click at [459, 236] on icon at bounding box center [459, 235] width 5 height 5
click at [694, 331] on span "Save" at bounding box center [690, 332] width 18 height 8
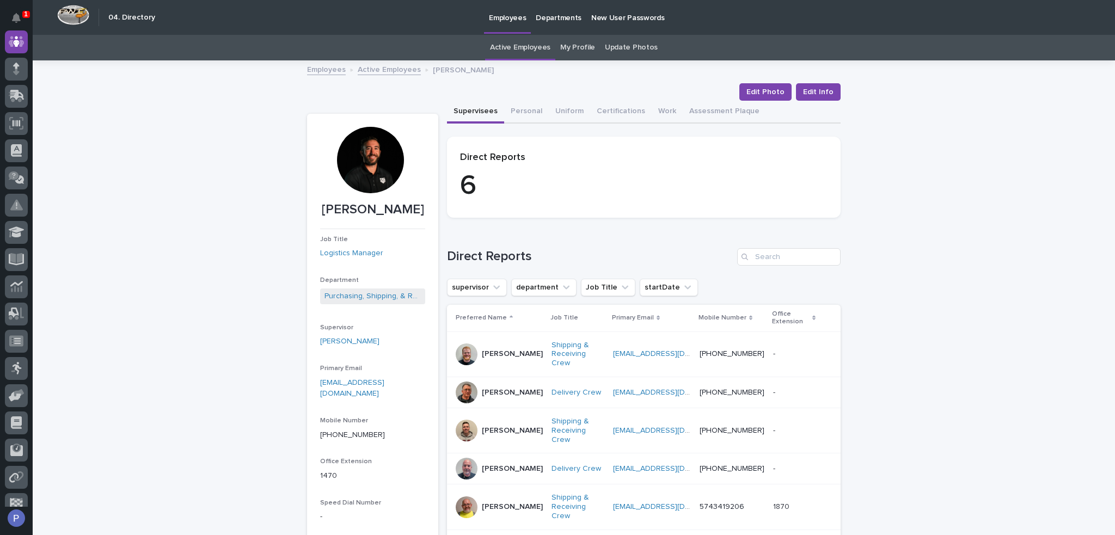
click at [384, 70] on link "Active Employees" at bounding box center [389, 69] width 63 height 13
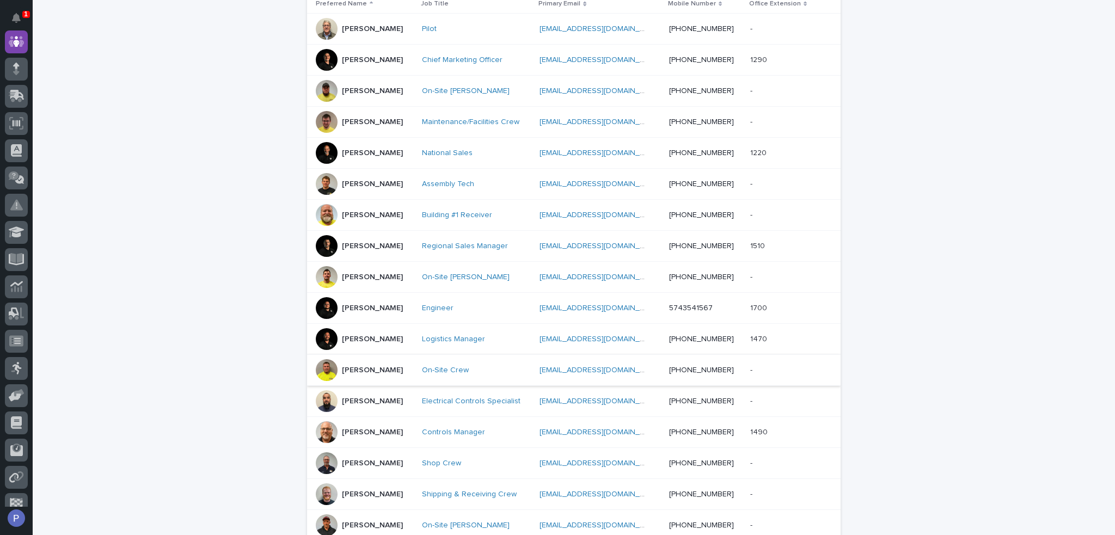
scroll to position [307, 0]
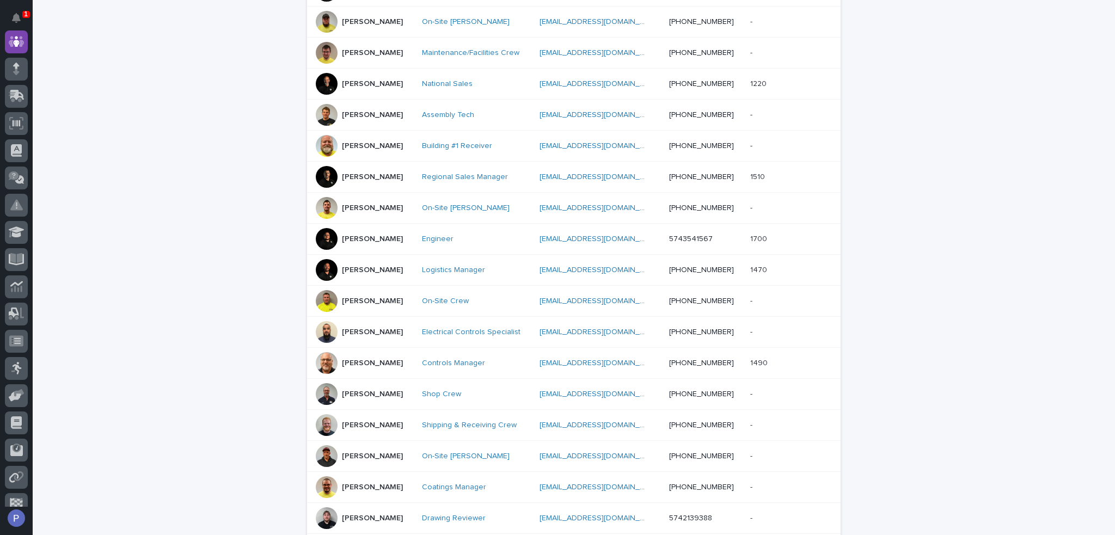
click at [383, 359] on p "[PERSON_NAME]" at bounding box center [372, 363] width 61 height 9
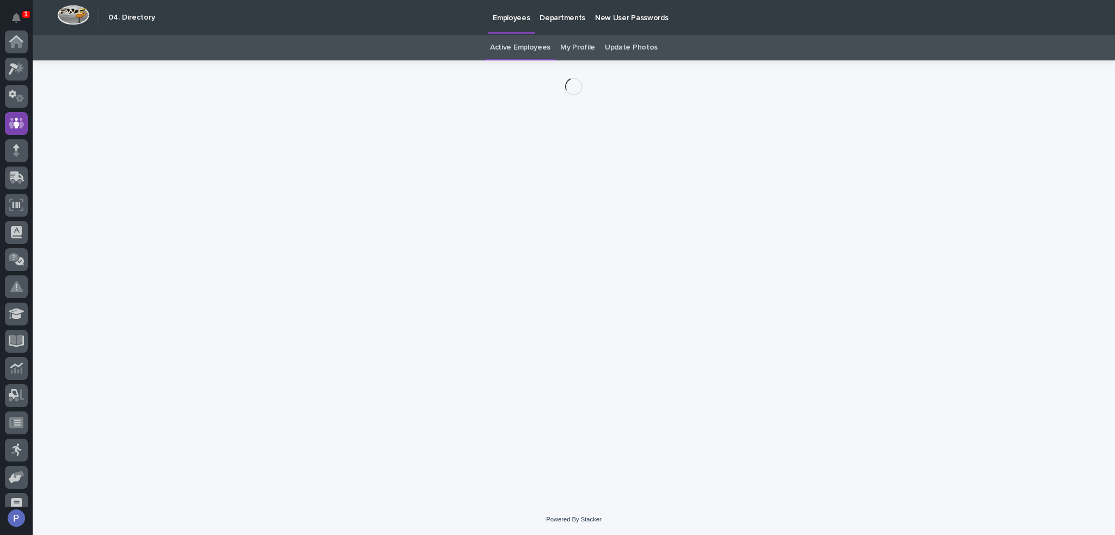
scroll to position [82, 0]
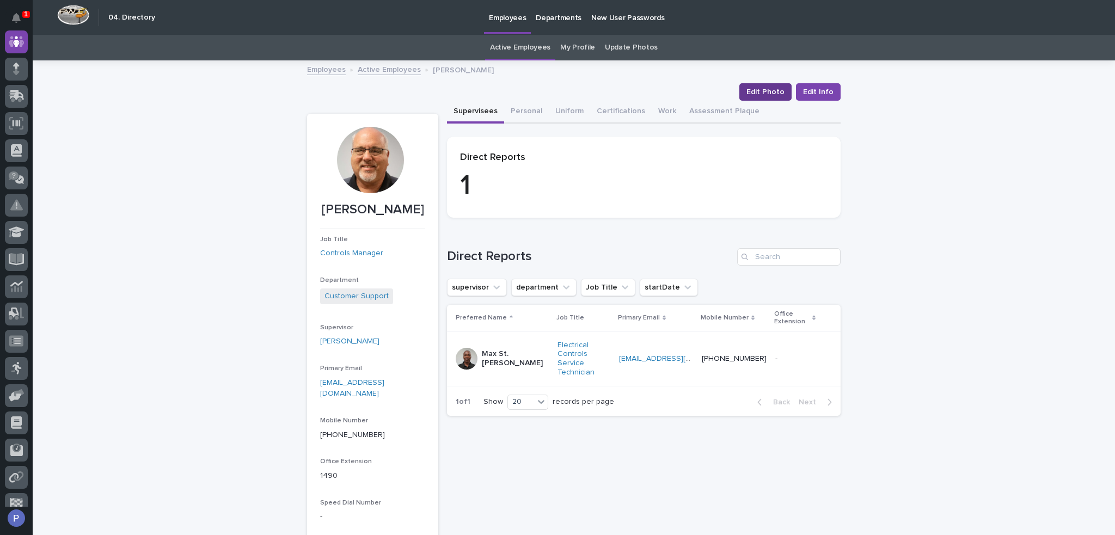
click at [784, 93] on button "Edit Photo" at bounding box center [765, 91] width 52 height 17
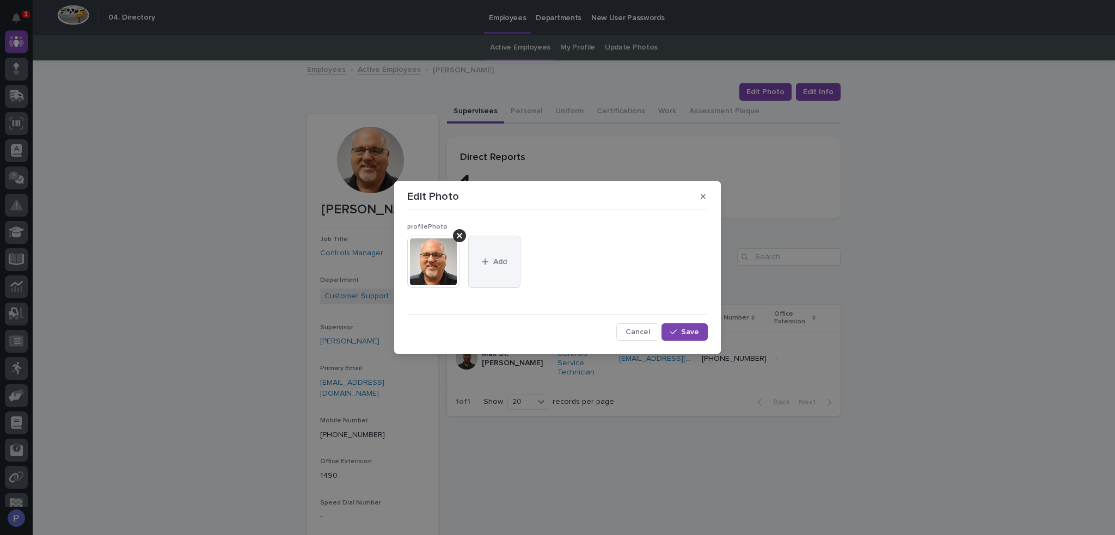
click at [501, 255] on button "Add" at bounding box center [494, 262] width 52 height 52
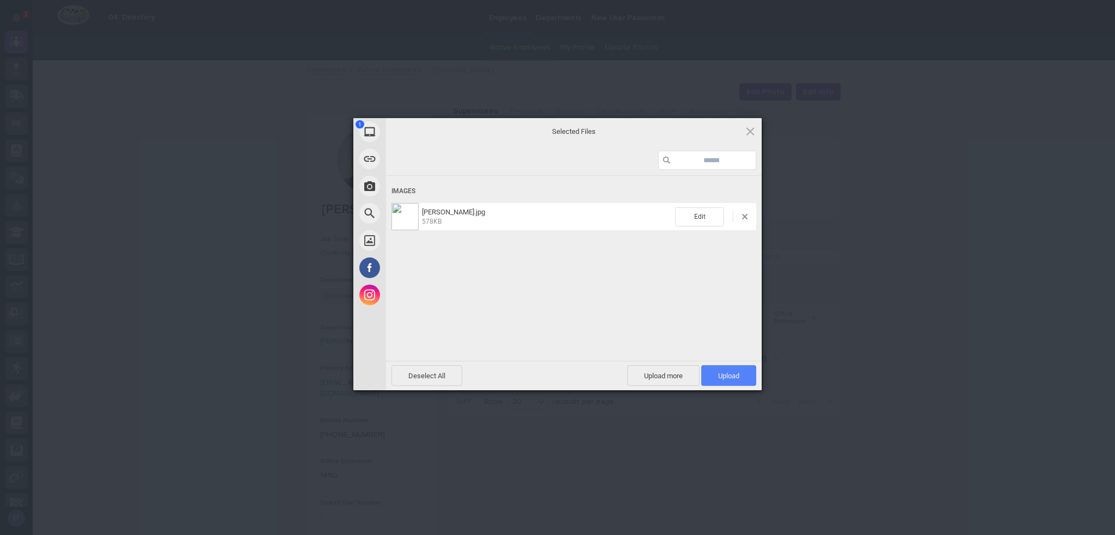
click at [729, 373] on span "Upload 1" at bounding box center [728, 376] width 21 height 8
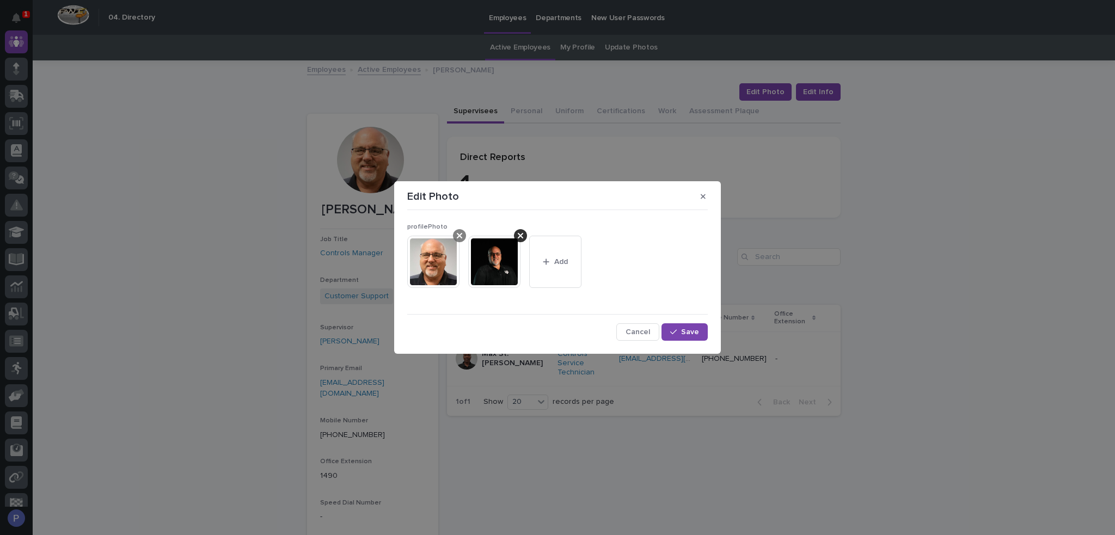
click at [464, 236] on div at bounding box center [459, 235] width 13 height 13
click at [684, 328] on span "Save" at bounding box center [690, 332] width 18 height 8
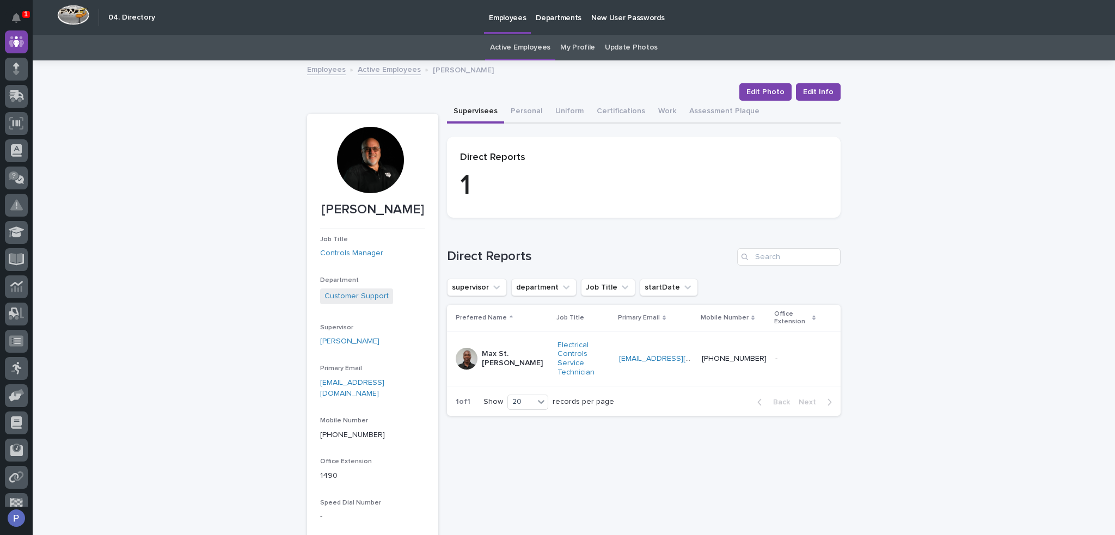
click at [392, 71] on link "Active Employees" at bounding box center [389, 69] width 63 height 13
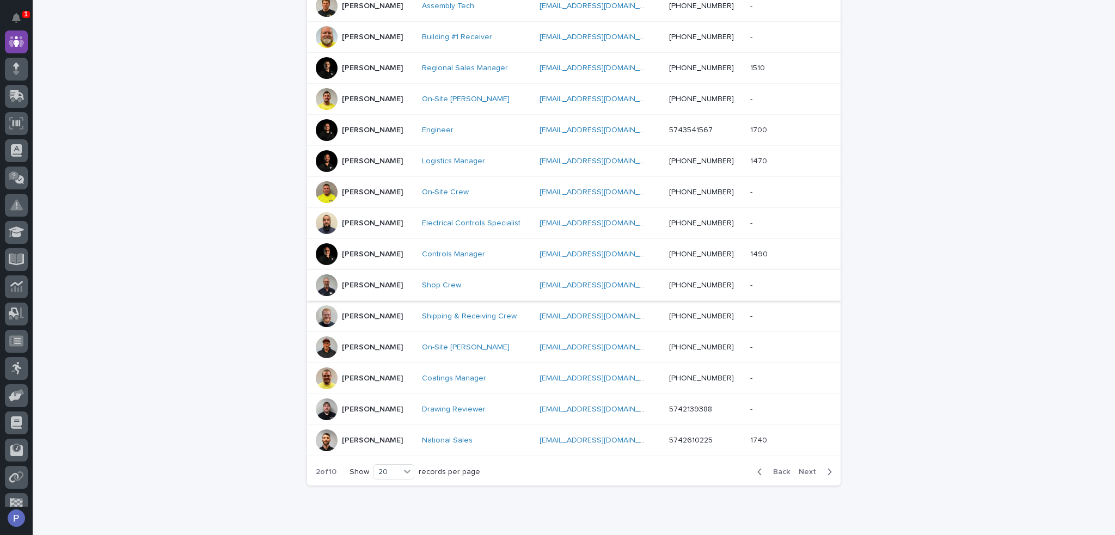
scroll to position [457, 0]
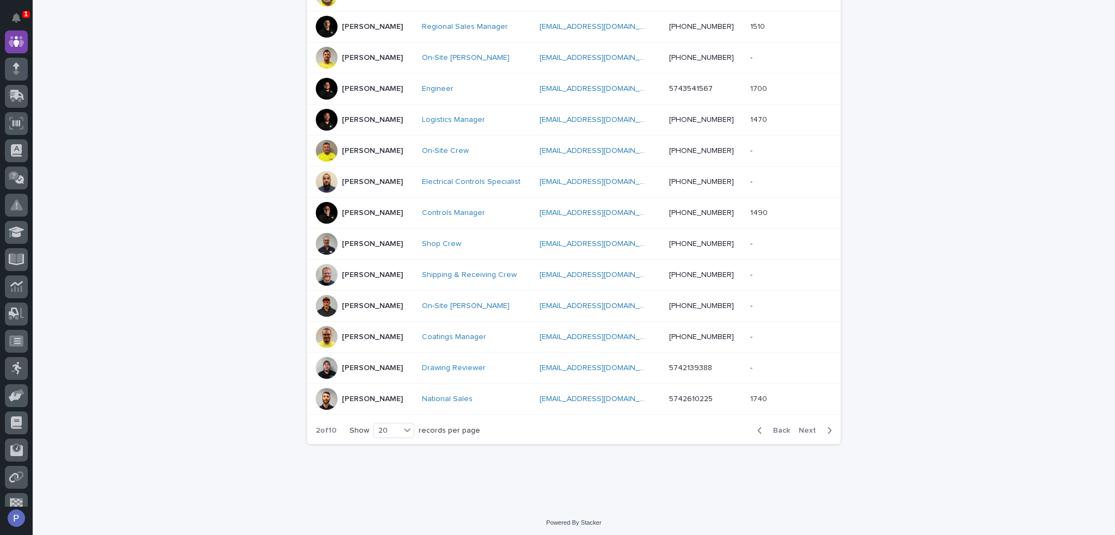
click at [403, 333] on p "[PERSON_NAME]" at bounding box center [372, 337] width 61 height 9
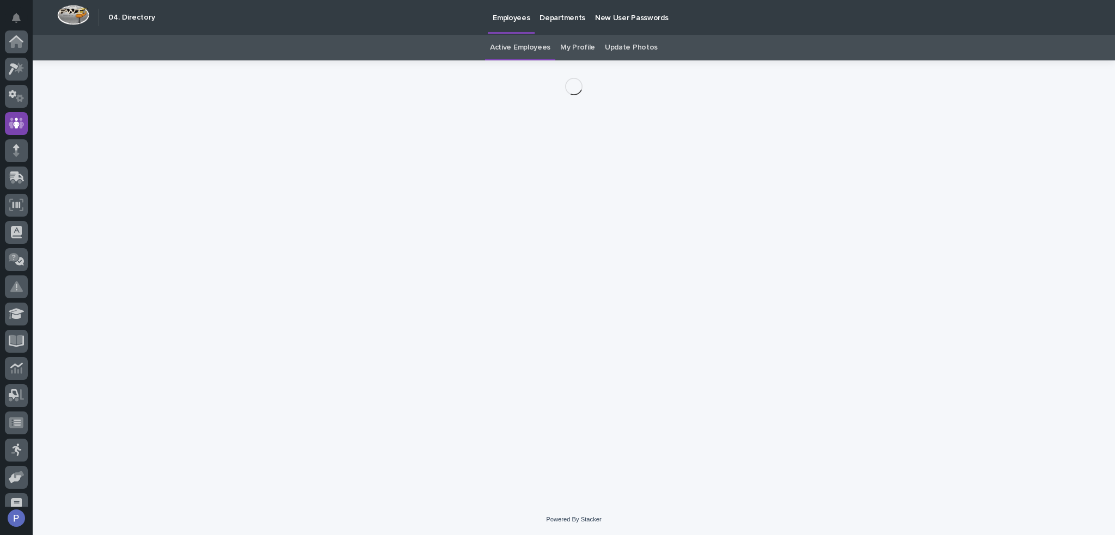
scroll to position [82, 0]
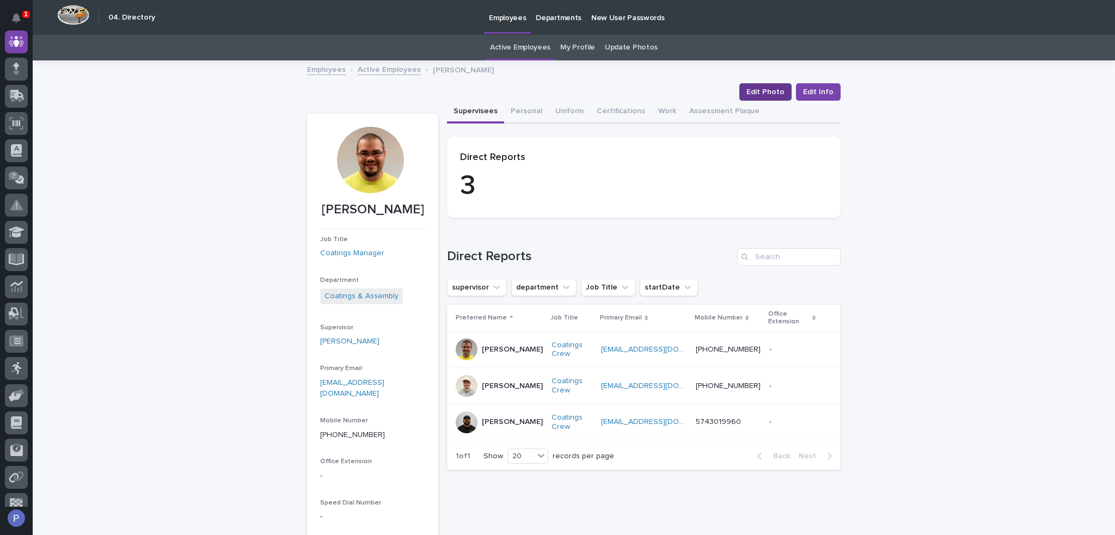
click at [772, 91] on span "Edit Photo" at bounding box center [765, 92] width 38 height 11
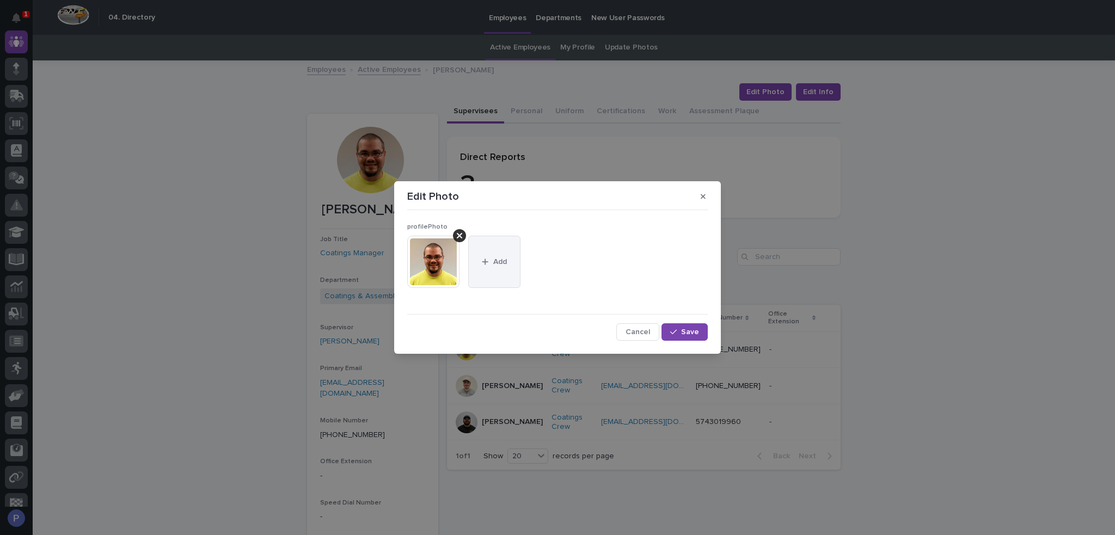
click at [509, 267] on button "Add" at bounding box center [494, 262] width 52 height 52
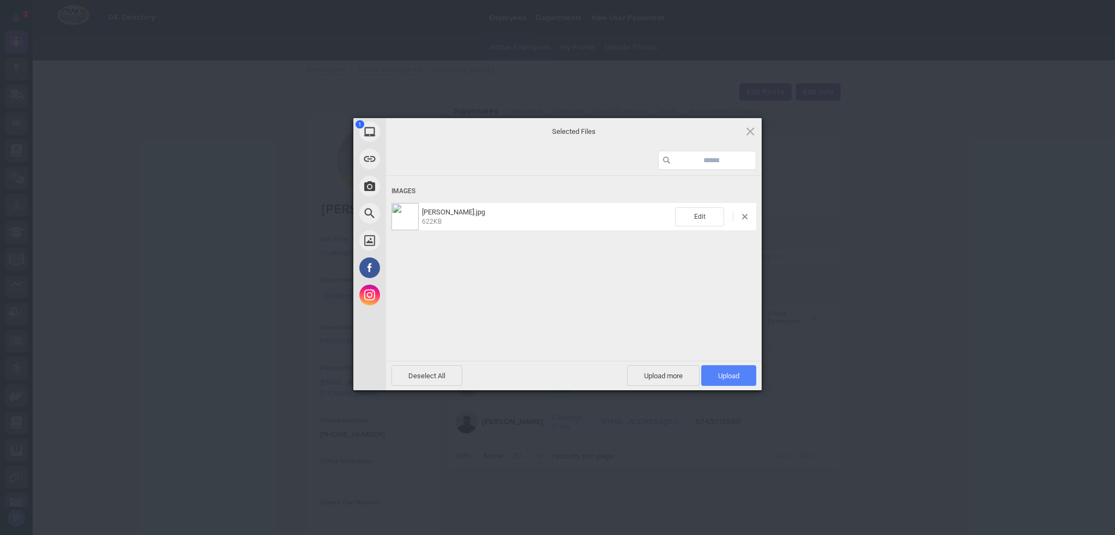
click at [736, 375] on span "Upload 1" at bounding box center [728, 376] width 21 height 8
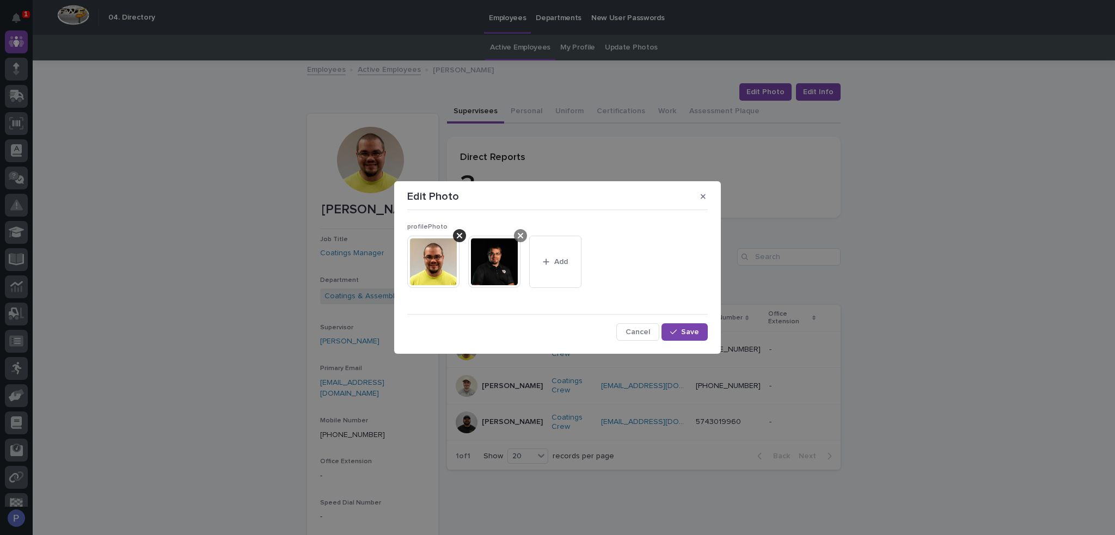
click at [462, 233] on div at bounding box center [459, 235] width 13 height 13
click at [686, 333] on span "Save" at bounding box center [690, 332] width 18 height 8
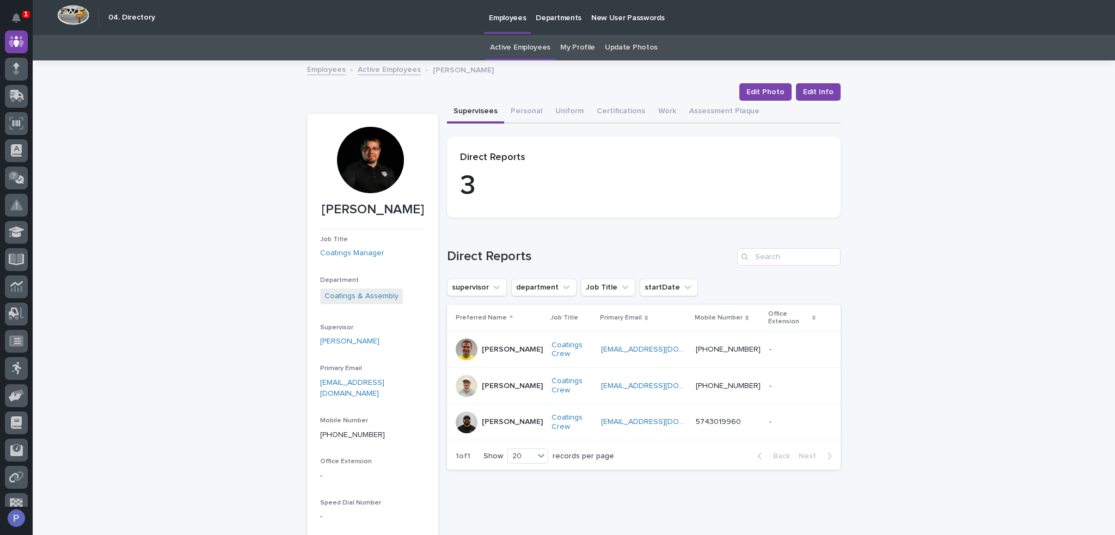
click at [390, 67] on link "Active Employees" at bounding box center [389, 69] width 63 height 13
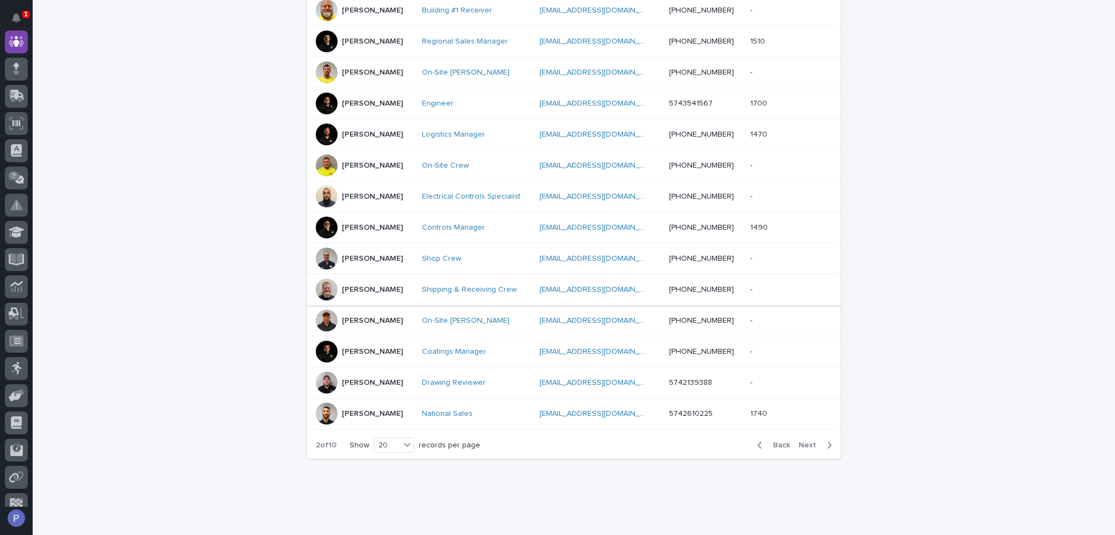
scroll to position [457, 0]
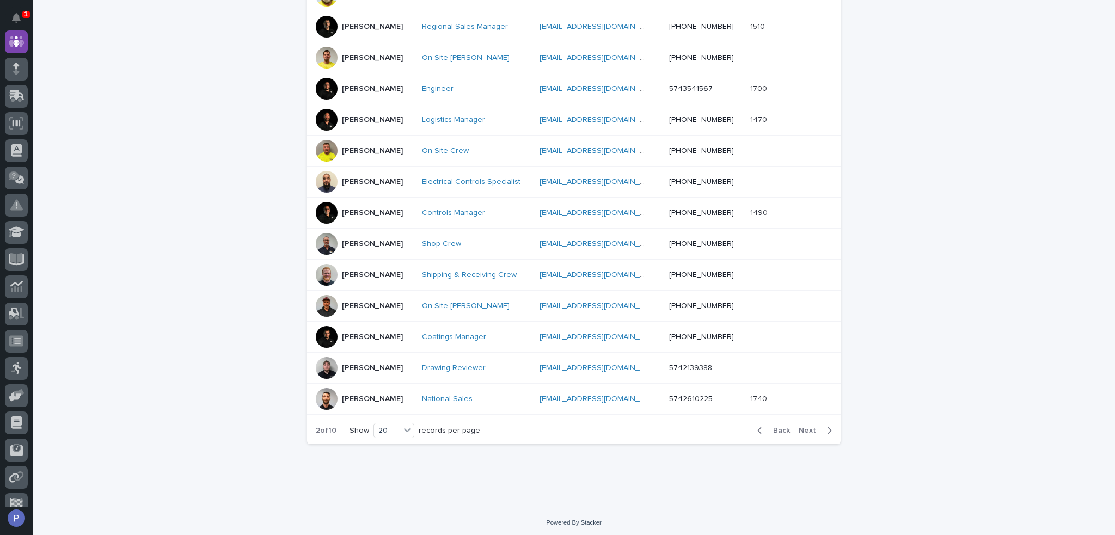
click at [377, 363] on div "[PERSON_NAME]" at bounding box center [364, 368] width 97 height 22
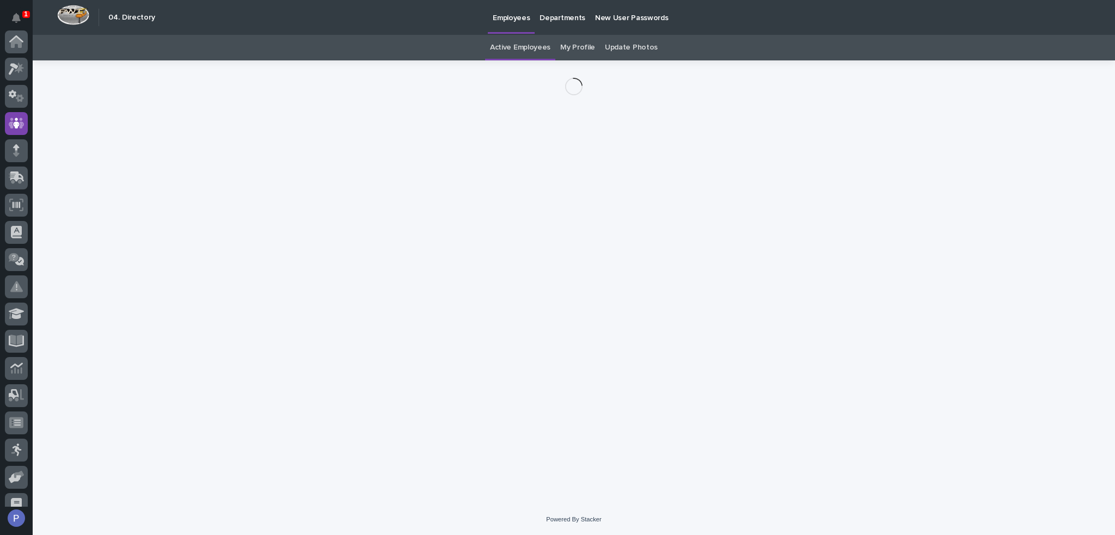
scroll to position [82, 0]
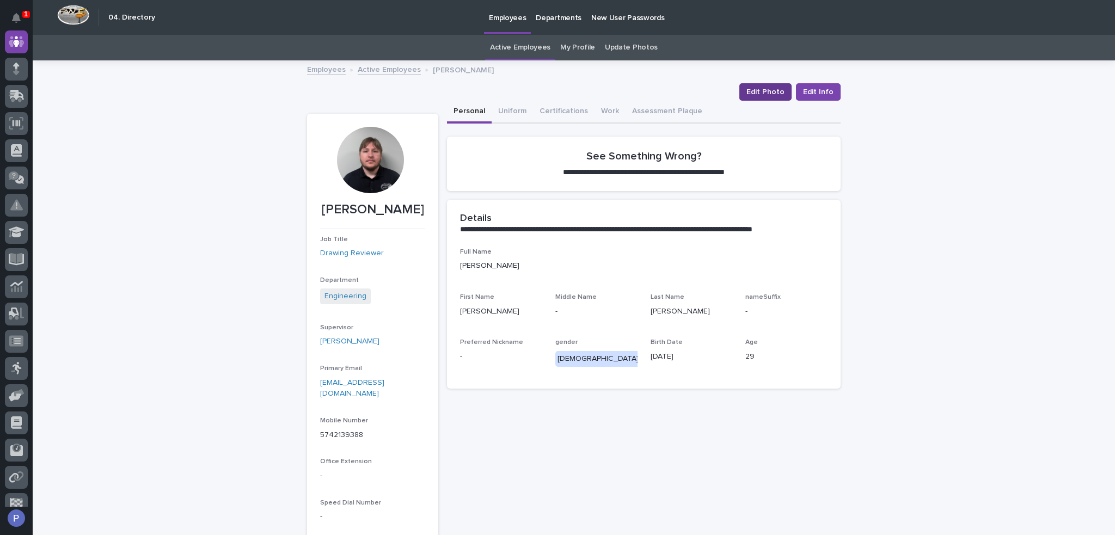
click at [772, 92] on span "Edit Photo" at bounding box center [765, 92] width 38 height 11
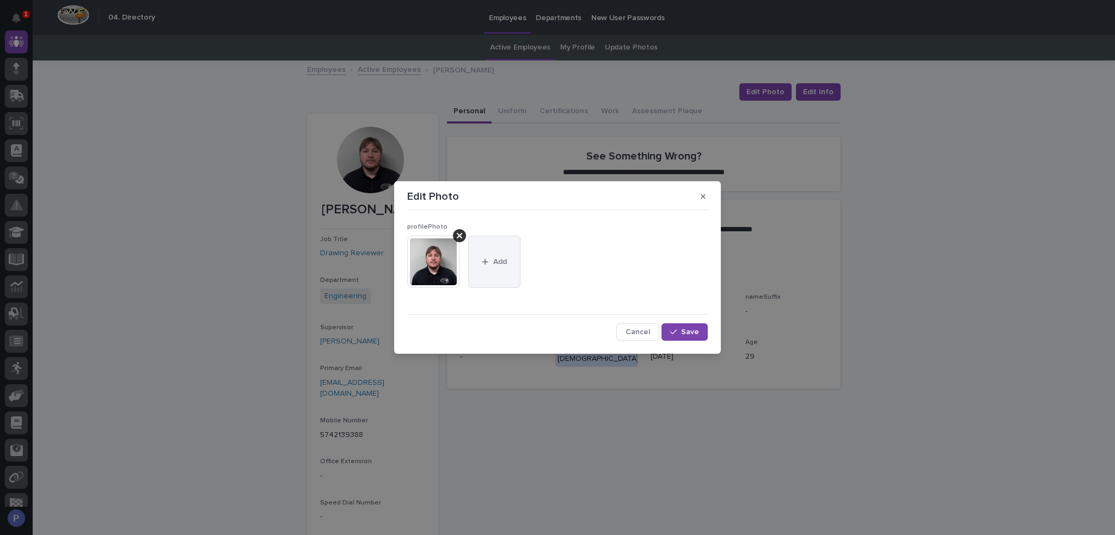
click at [491, 272] on button "Add" at bounding box center [494, 262] width 52 height 52
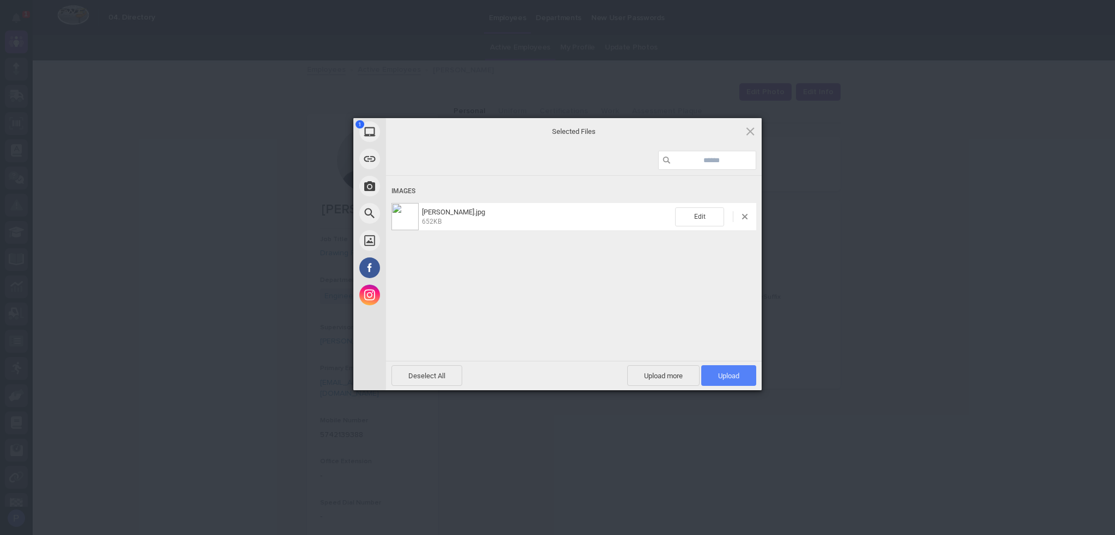
click at [736, 373] on span "Upload 1" at bounding box center [728, 376] width 21 height 8
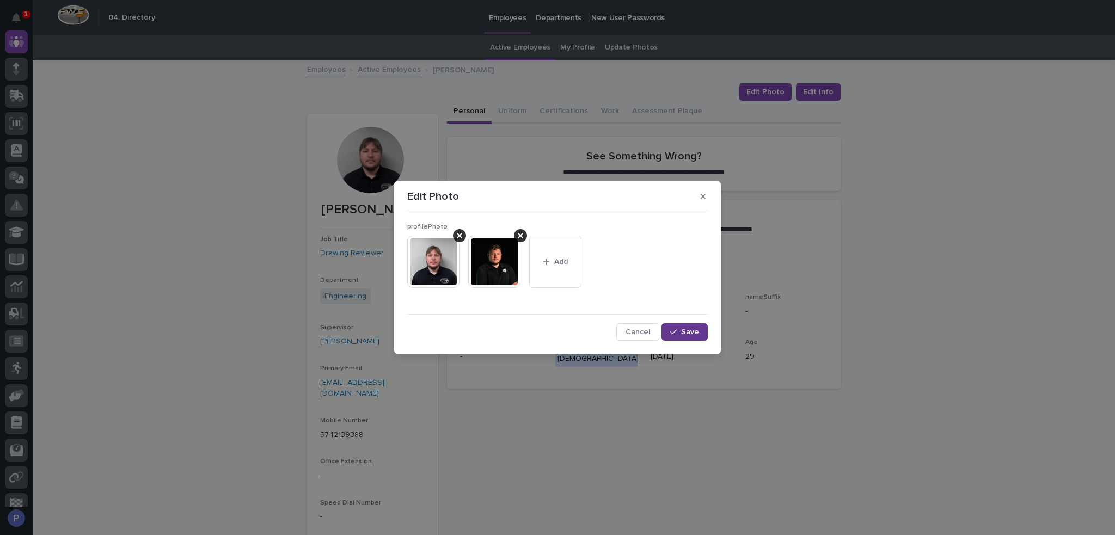
click at [693, 332] on span "Save" at bounding box center [690, 332] width 18 height 8
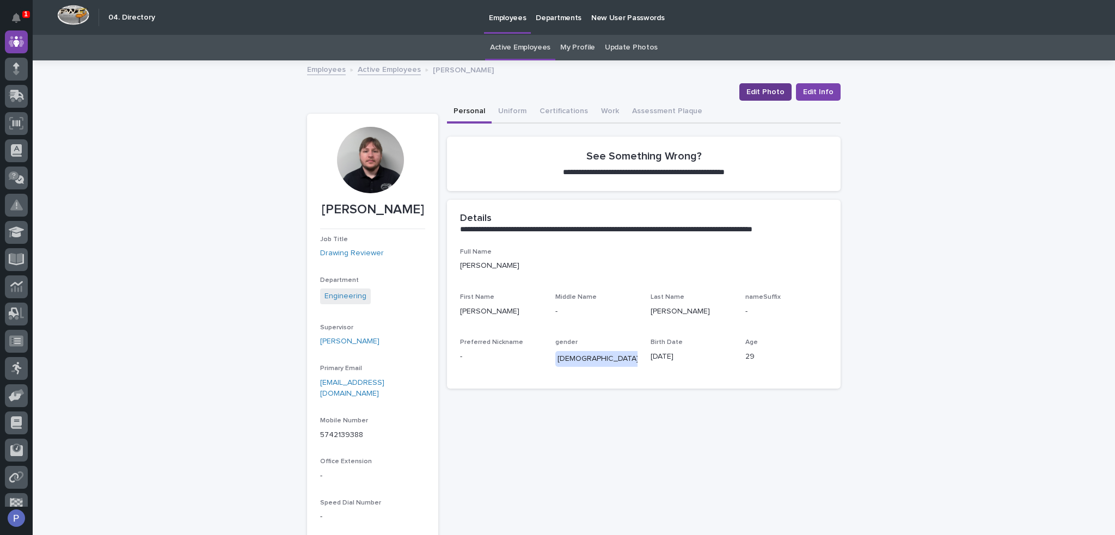
click at [770, 89] on span "Edit Photo" at bounding box center [765, 92] width 38 height 11
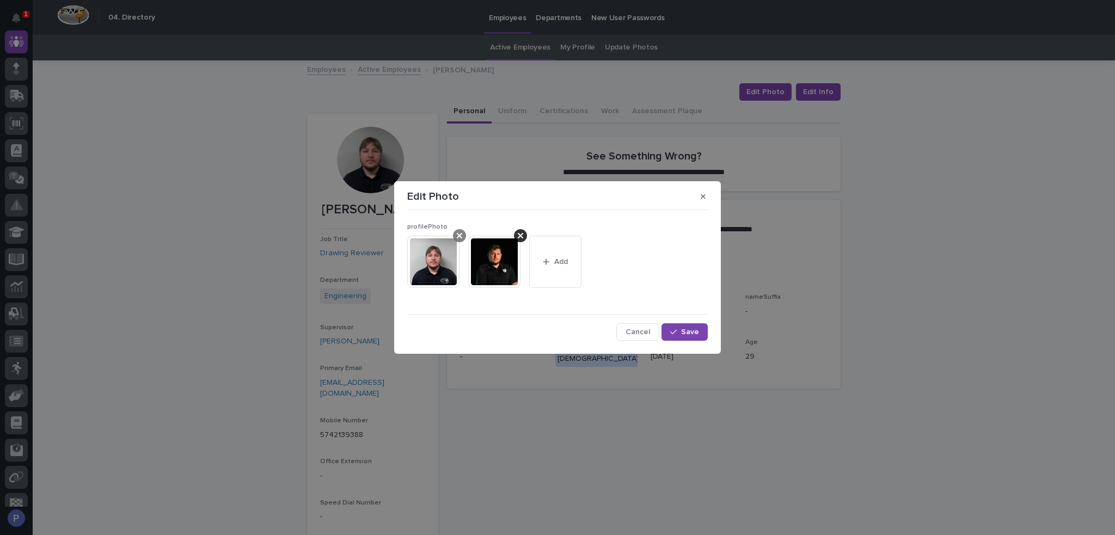
click at [457, 231] on icon at bounding box center [459, 235] width 5 height 9
click at [699, 332] on button "Save" at bounding box center [684, 331] width 46 height 17
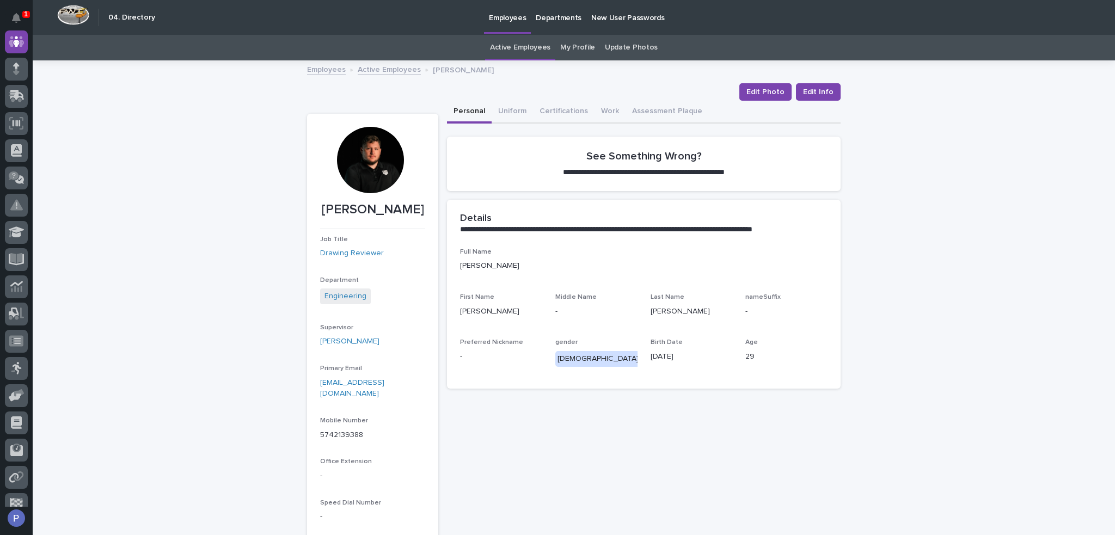
click at [401, 68] on link "Active Employees" at bounding box center [389, 69] width 63 height 13
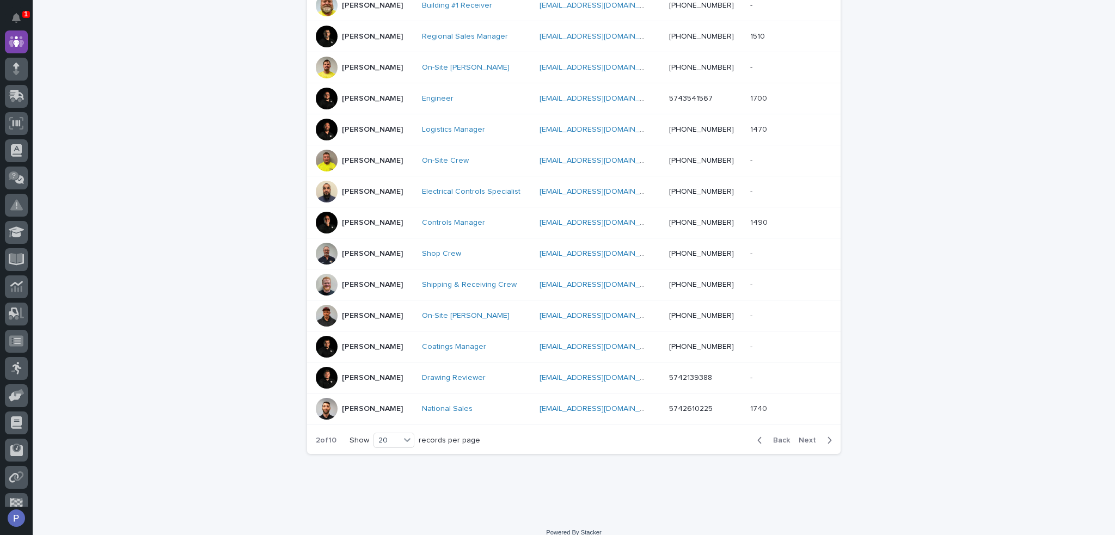
scroll to position [457, 0]
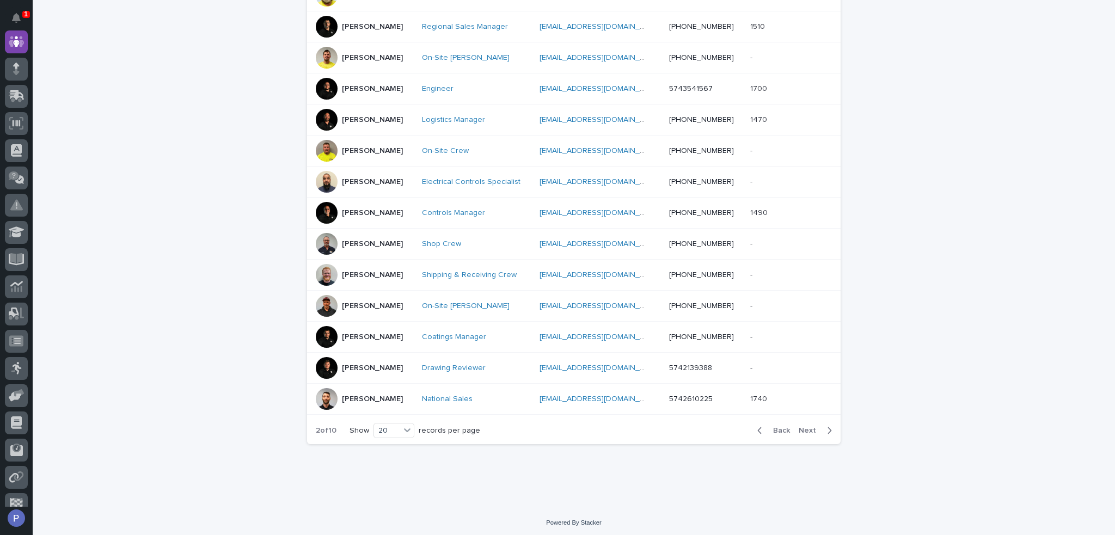
click at [352, 392] on div "[PERSON_NAME]" at bounding box center [372, 397] width 61 height 11
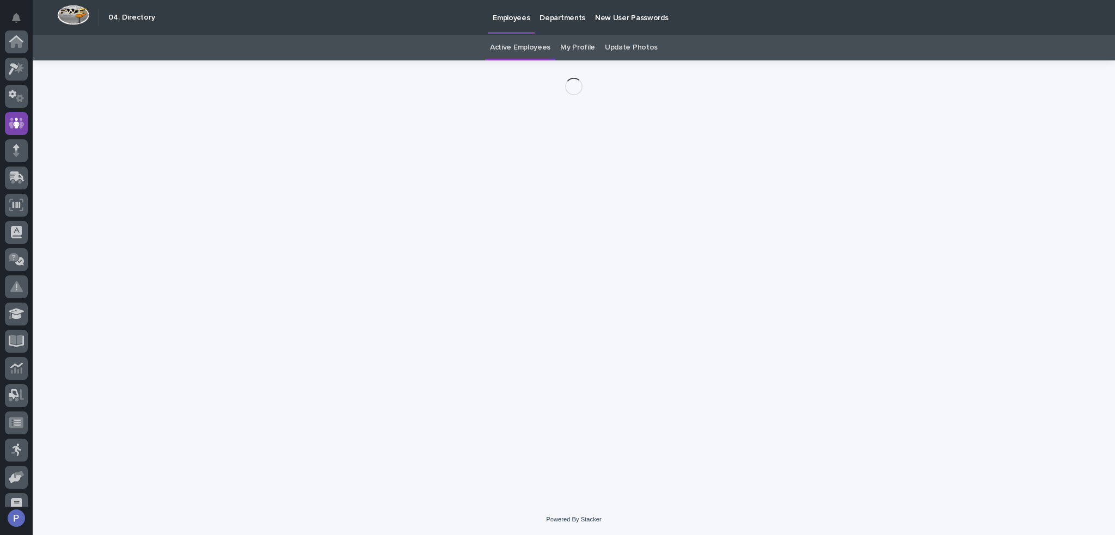
scroll to position [82, 0]
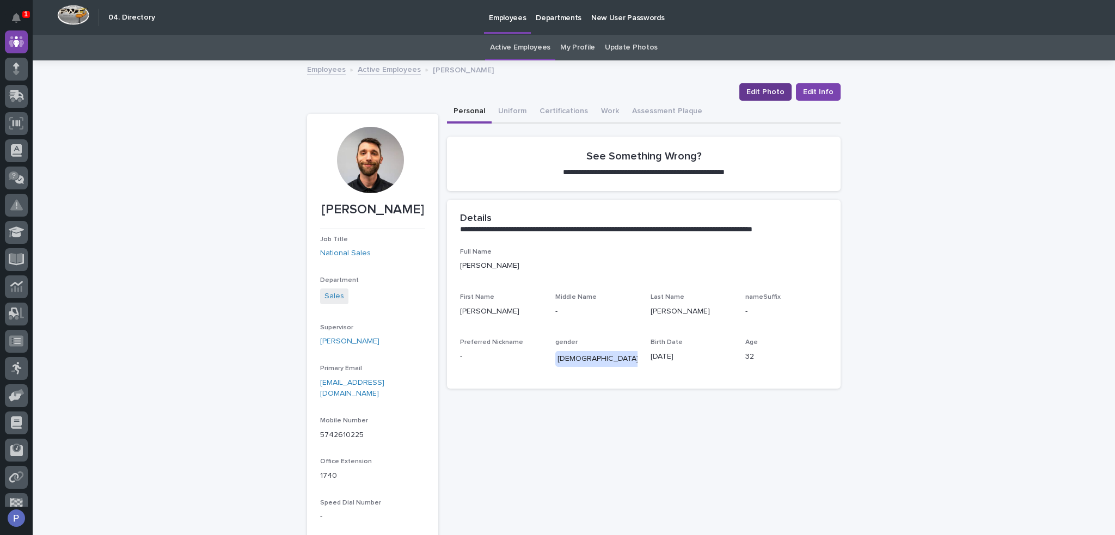
click at [772, 89] on span "Edit Photo" at bounding box center [765, 92] width 38 height 11
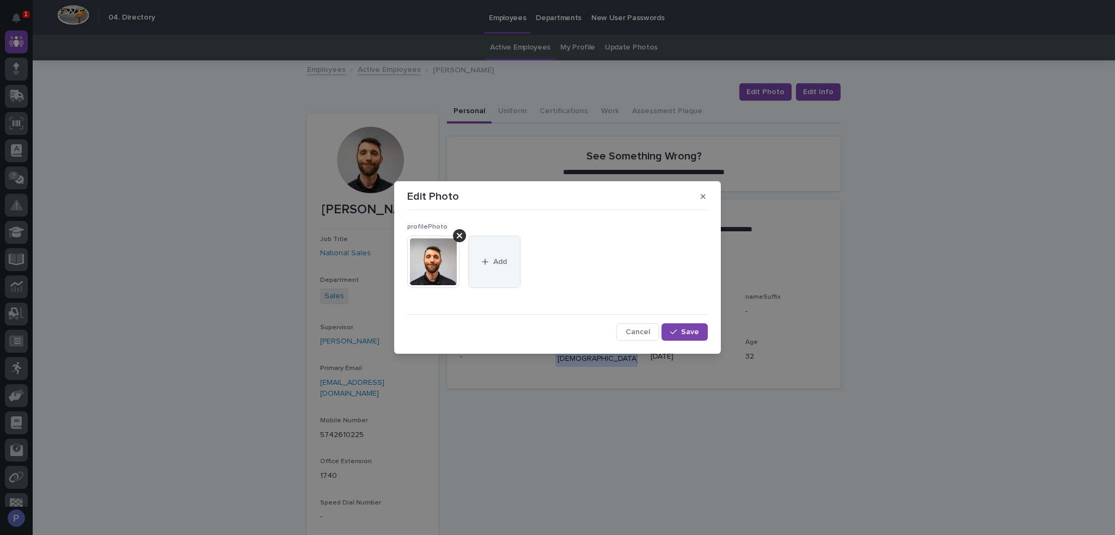
click at [503, 265] on span "Add" at bounding box center [500, 262] width 14 height 8
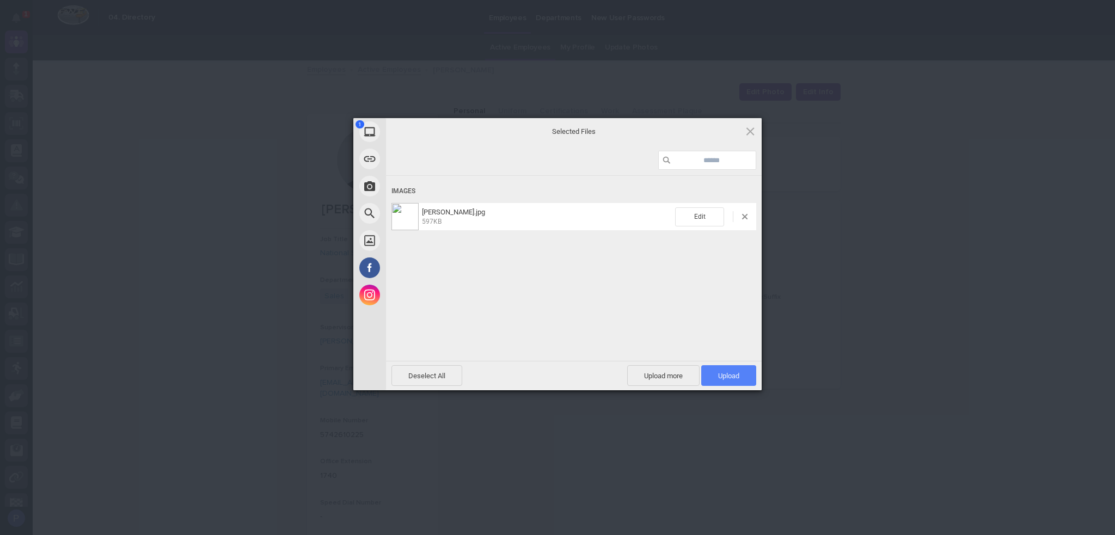
click at [728, 370] on span "Upload 1" at bounding box center [728, 375] width 55 height 21
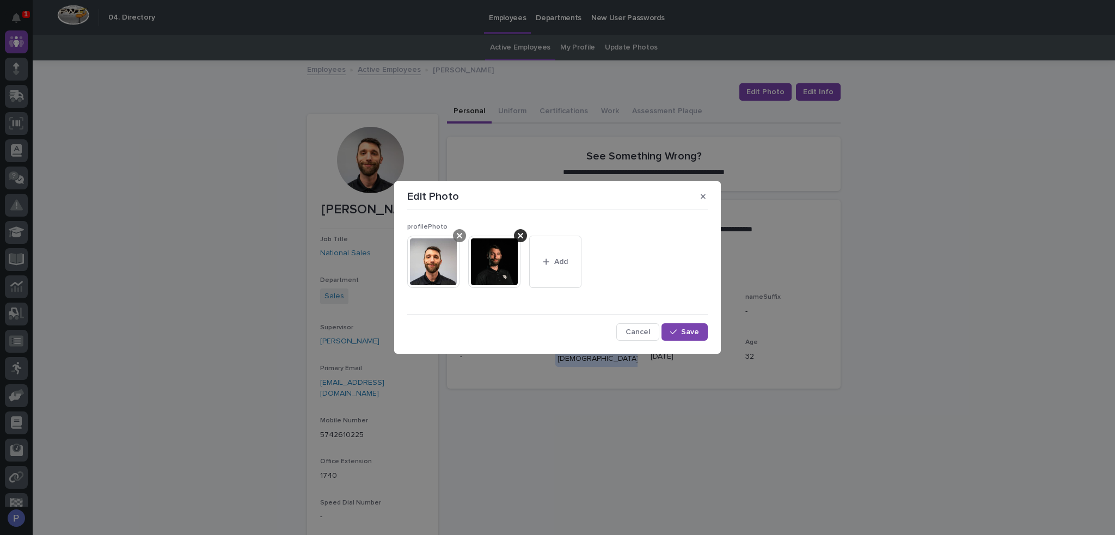
click at [457, 237] on icon at bounding box center [459, 235] width 5 height 9
click at [697, 332] on span "Save" at bounding box center [690, 332] width 18 height 8
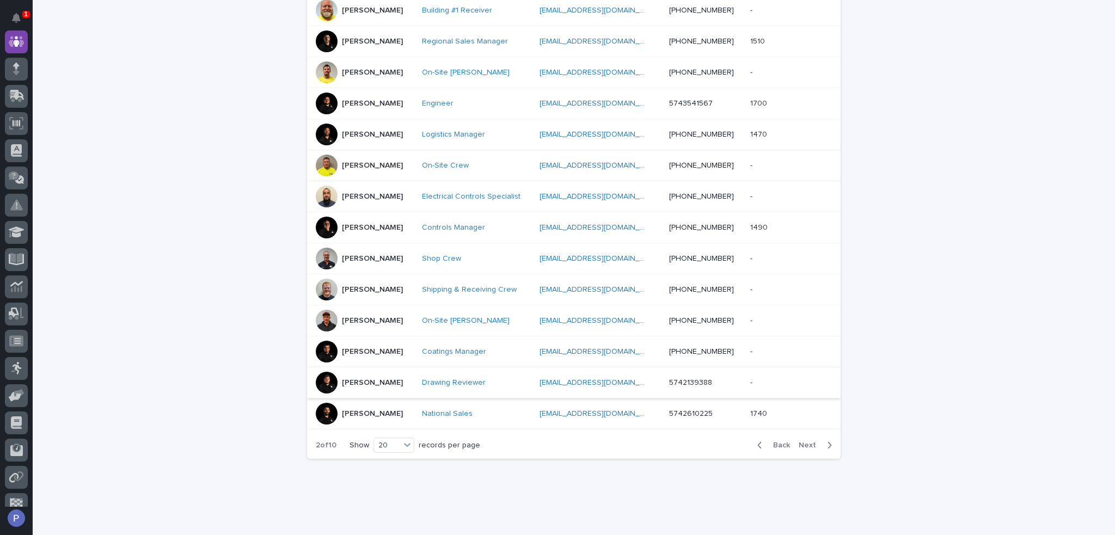
scroll to position [457, 0]
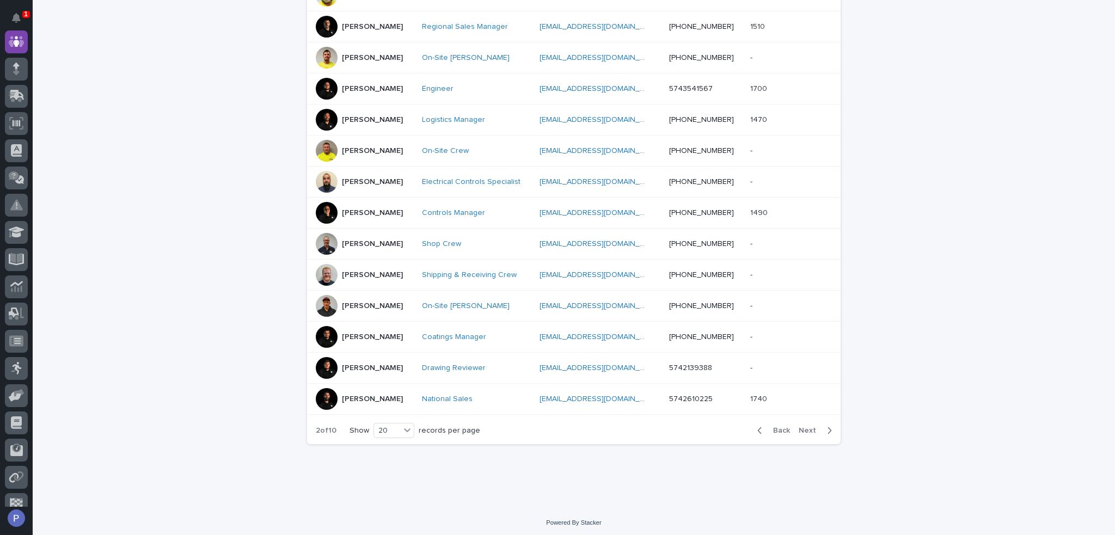
click at [809, 430] on span "Next" at bounding box center [810, 431] width 24 height 8
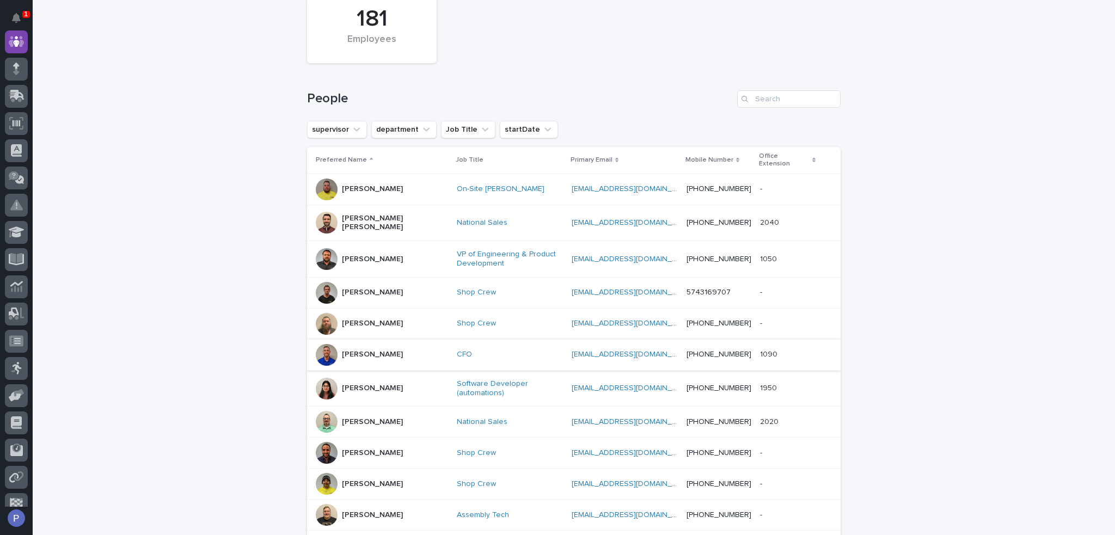
scroll to position [82, 0]
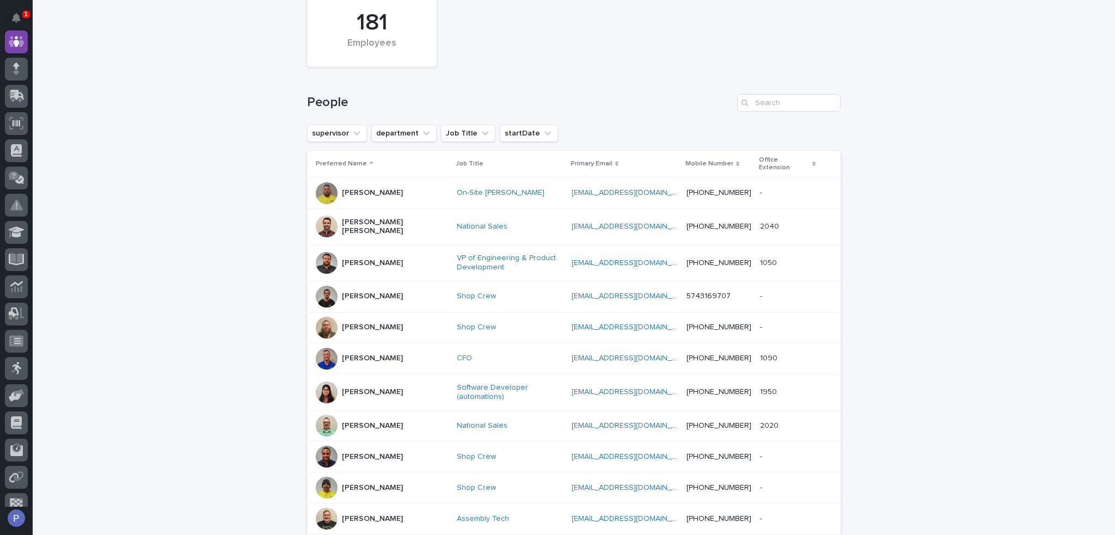
click at [380, 218] on p "[PERSON_NAME] [PERSON_NAME]" at bounding box center [395, 227] width 106 height 19
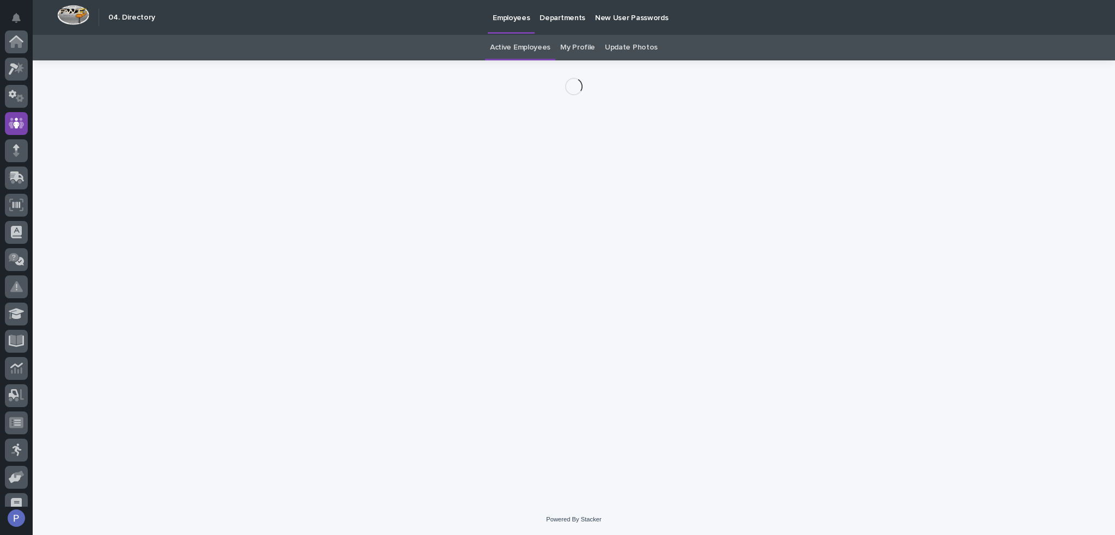
scroll to position [82, 0]
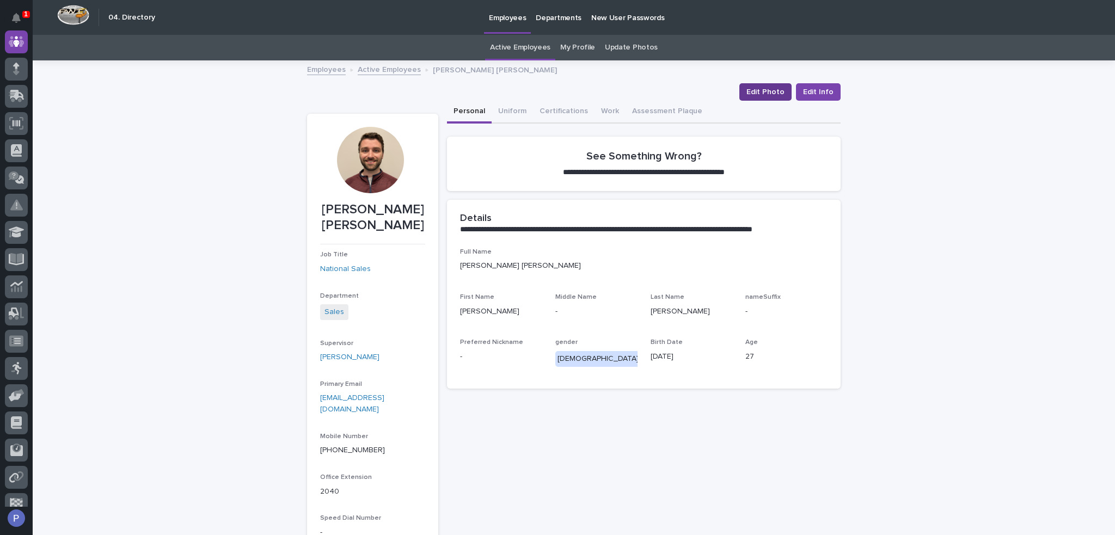
click at [755, 97] on span "Edit Photo" at bounding box center [765, 92] width 38 height 11
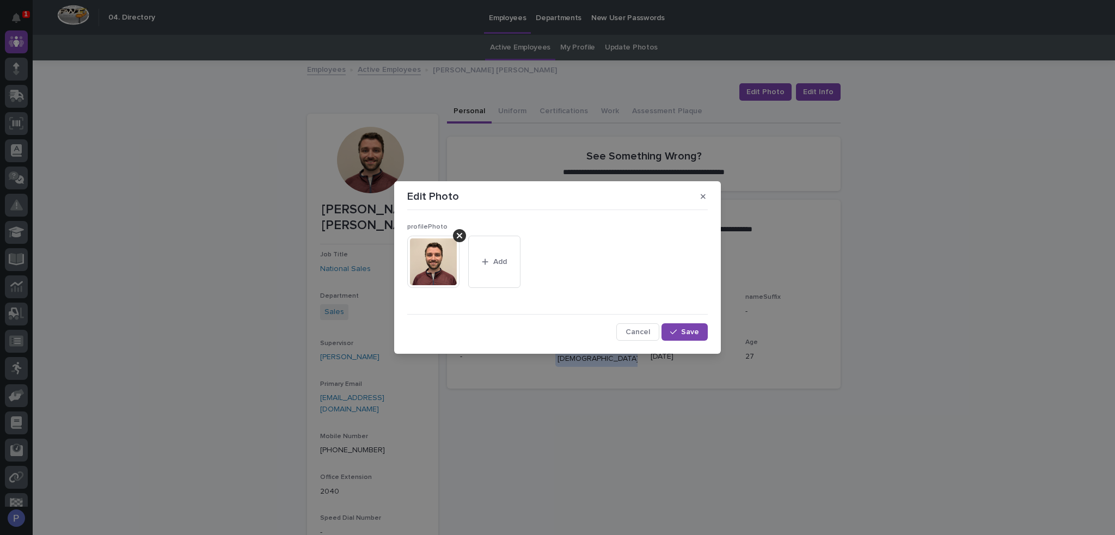
click at [457, 250] on img at bounding box center [433, 262] width 52 height 52
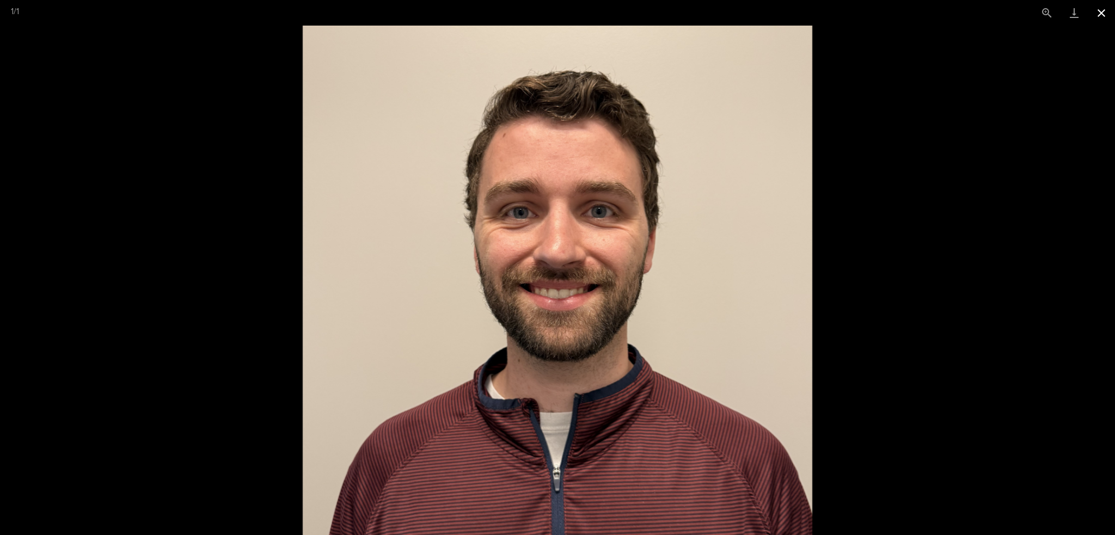
click at [1103, 15] on button "Close gallery" at bounding box center [1100, 13] width 27 height 26
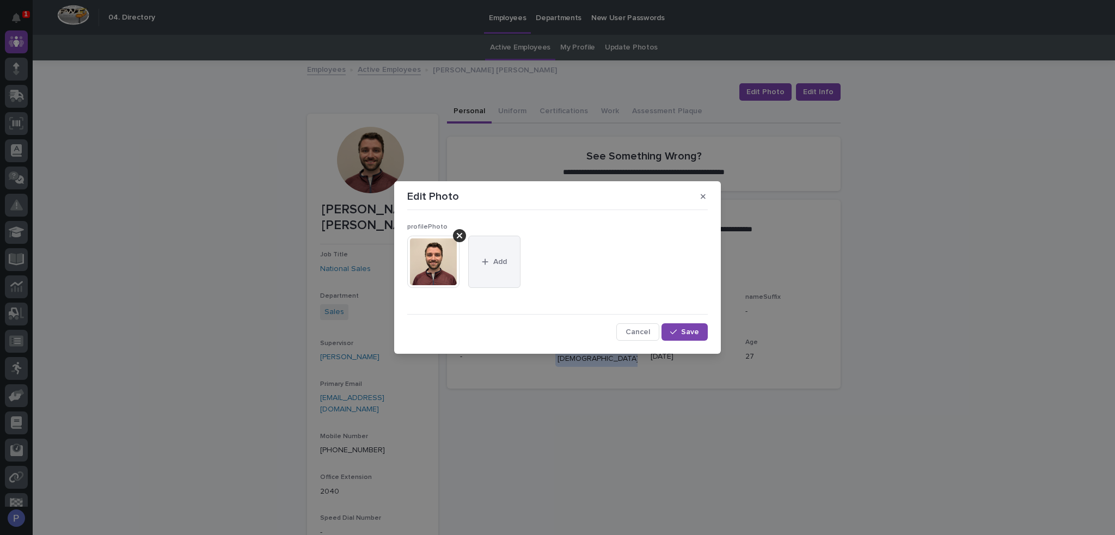
click at [476, 260] on button "Add" at bounding box center [494, 262] width 52 height 52
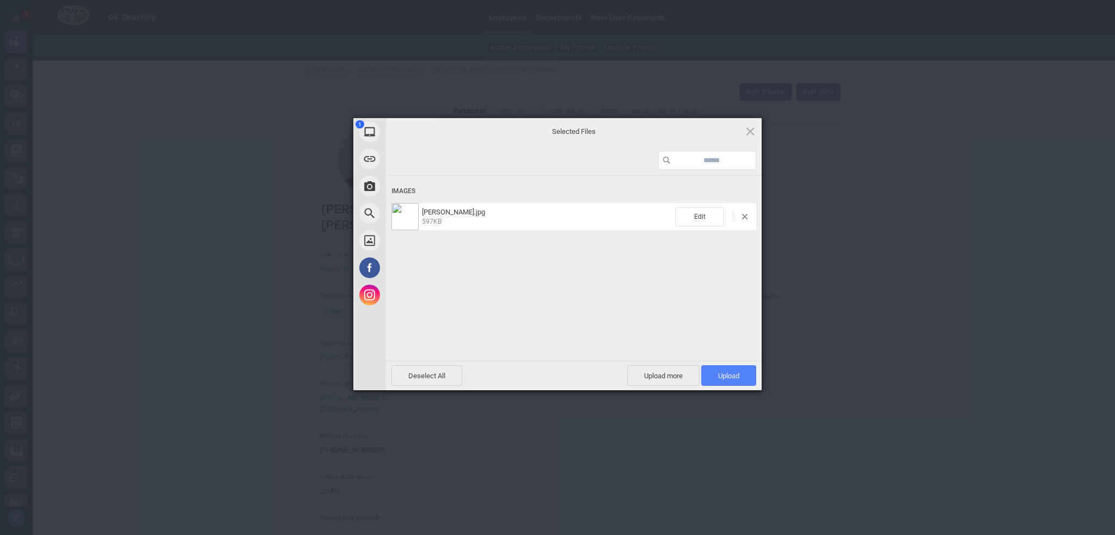
click at [726, 373] on span "Upload 1" at bounding box center [728, 376] width 21 height 8
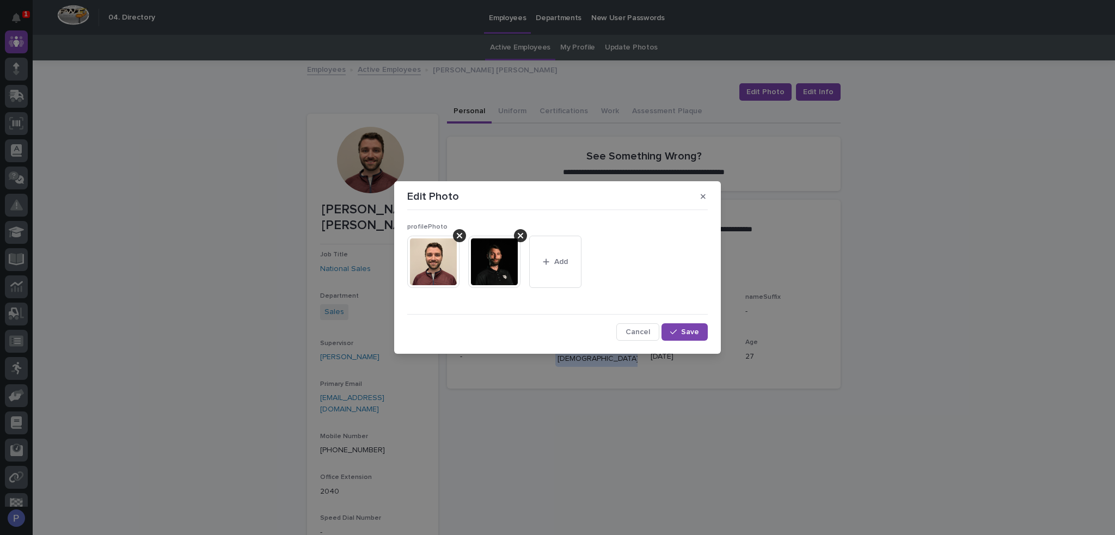
click at [501, 267] on img at bounding box center [494, 262] width 52 height 52
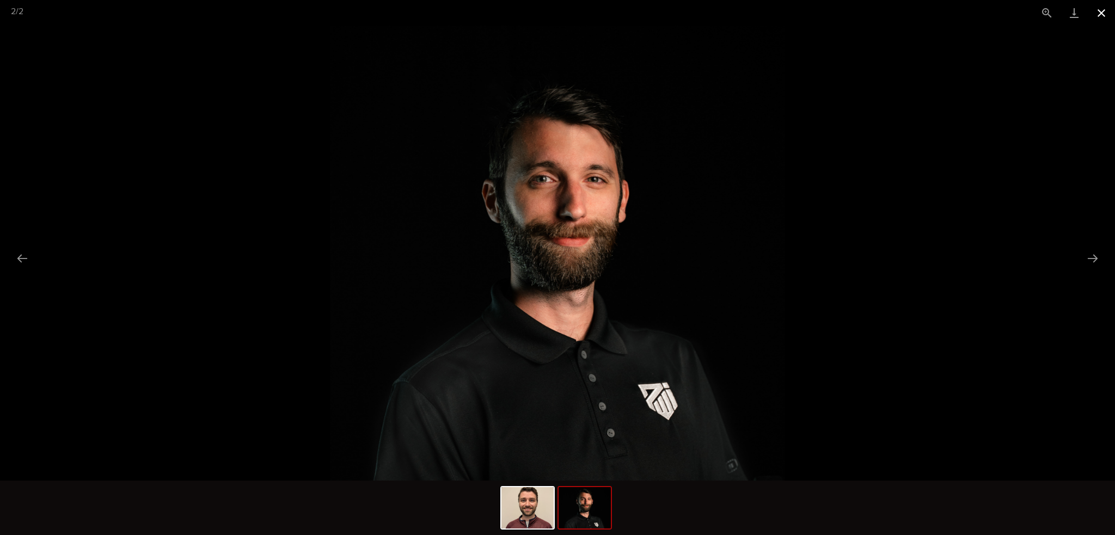
click at [1102, 16] on button "Close gallery" at bounding box center [1100, 13] width 27 height 26
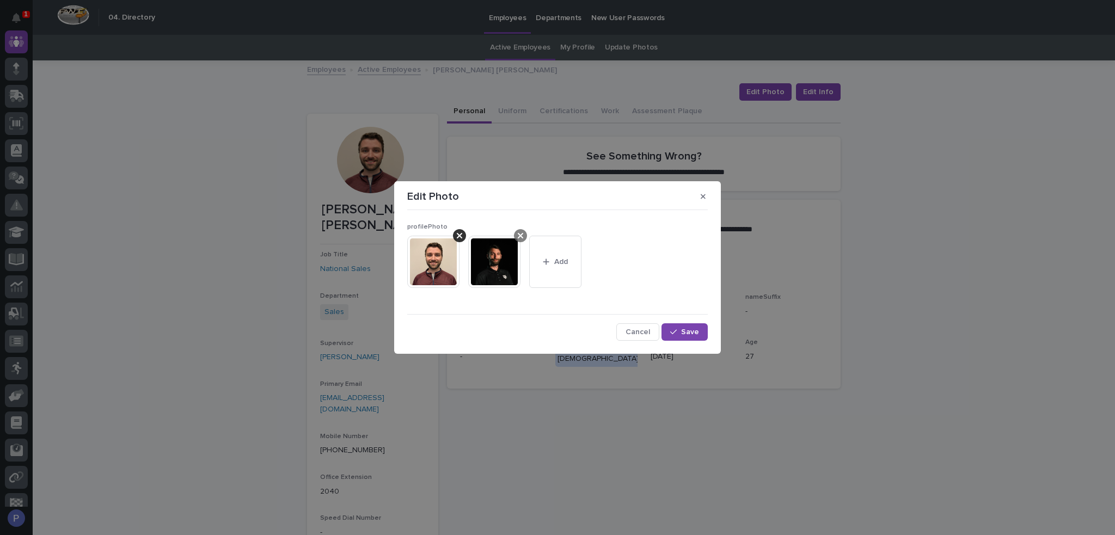
click at [524, 239] on div at bounding box center [520, 235] width 13 height 13
click at [496, 265] on span "Add" at bounding box center [500, 262] width 14 height 8
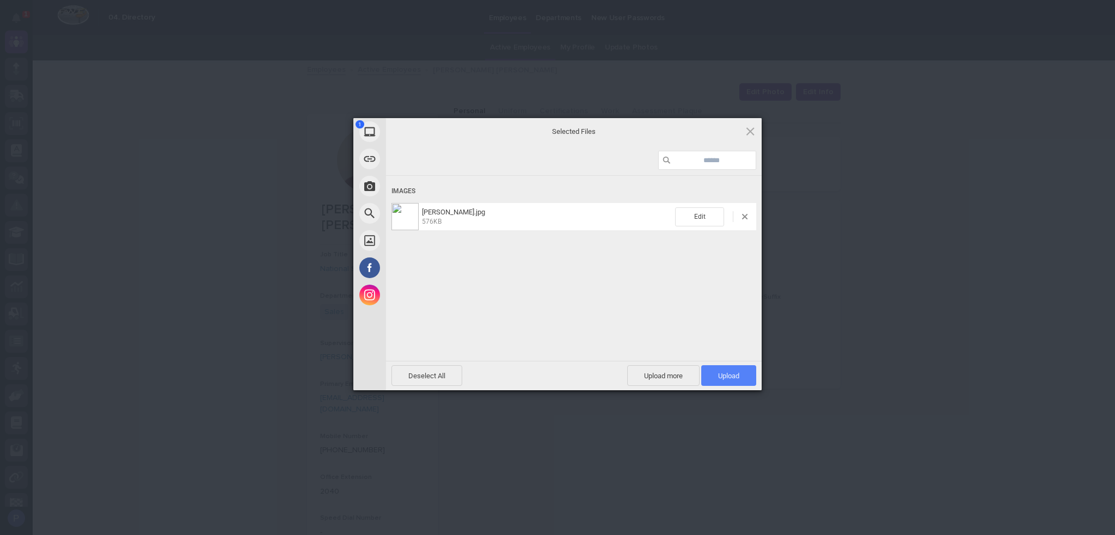
click at [733, 374] on span "Upload 1" at bounding box center [728, 376] width 21 height 8
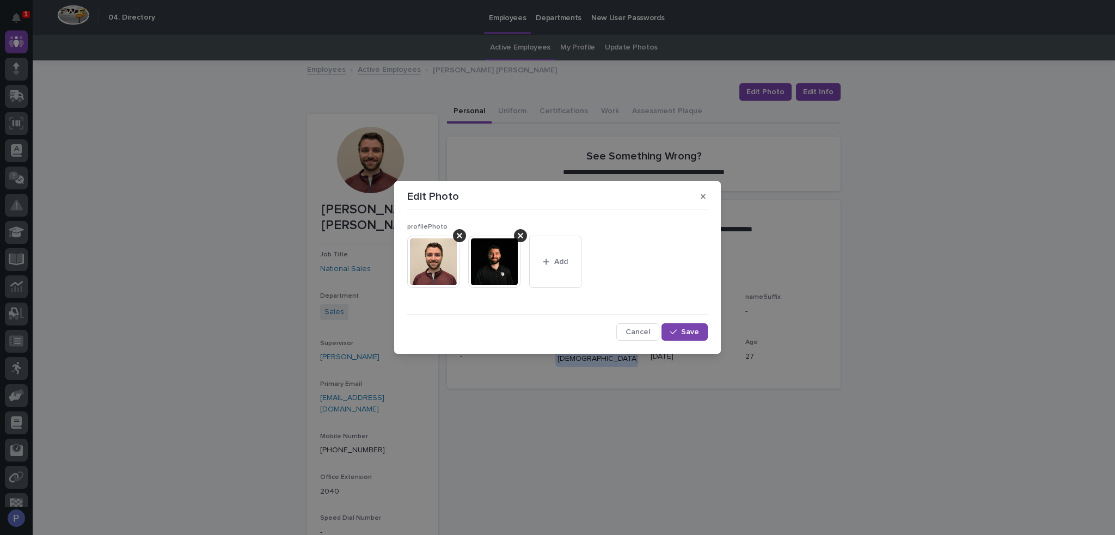
click at [496, 252] on img at bounding box center [494, 262] width 52 height 52
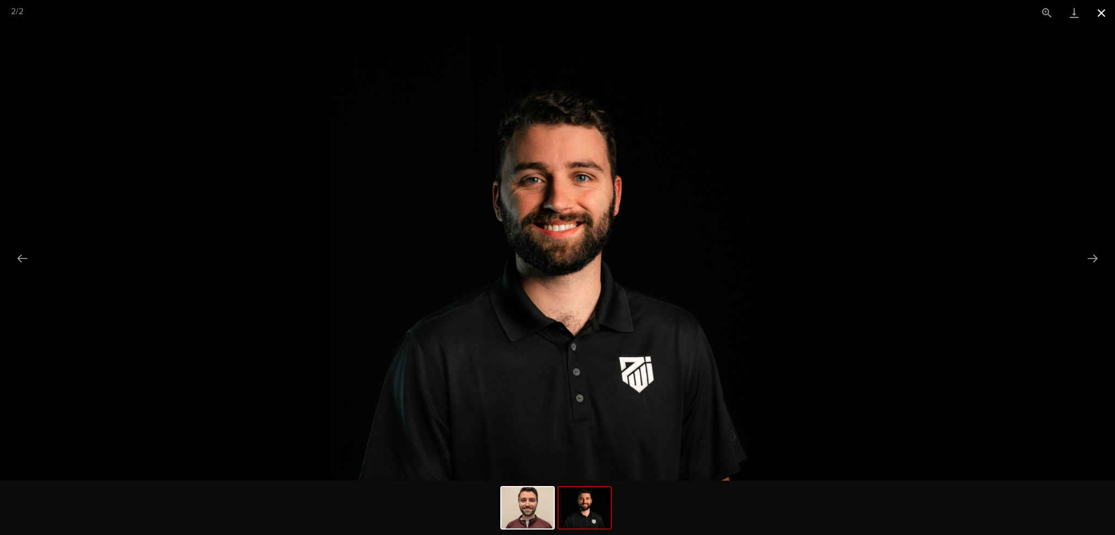
click at [1100, 11] on button "Close gallery" at bounding box center [1100, 13] width 27 height 26
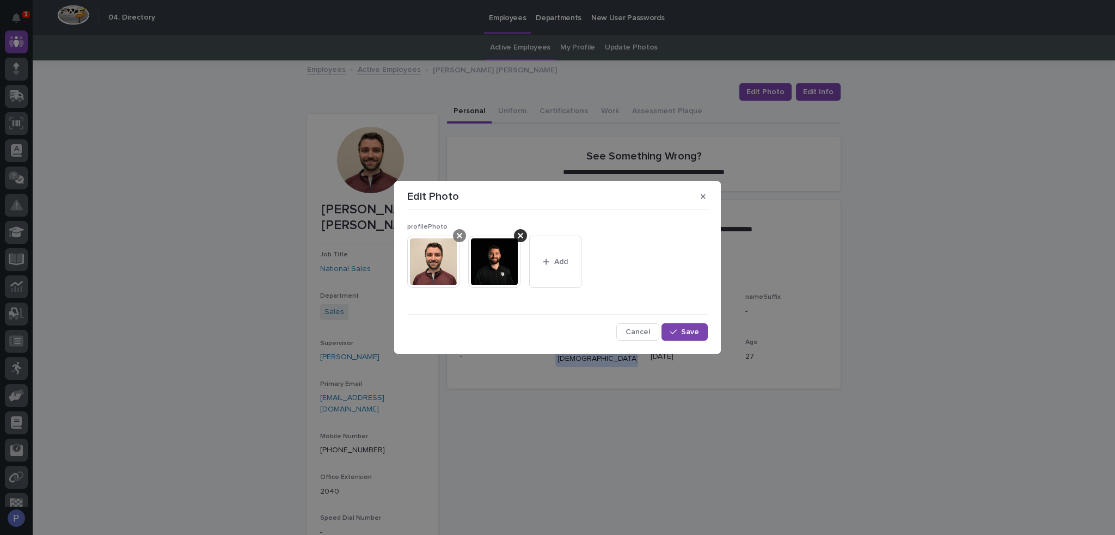
click at [460, 231] on icon at bounding box center [459, 235] width 5 height 9
click at [691, 330] on span "Save" at bounding box center [690, 332] width 18 height 8
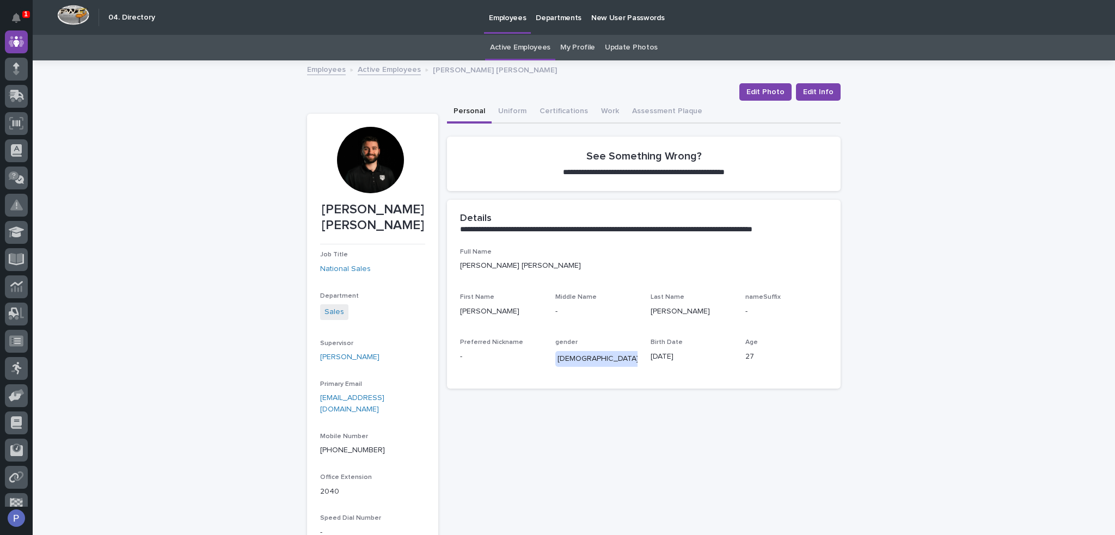
click at [398, 72] on link "Active Employees" at bounding box center [389, 69] width 63 height 13
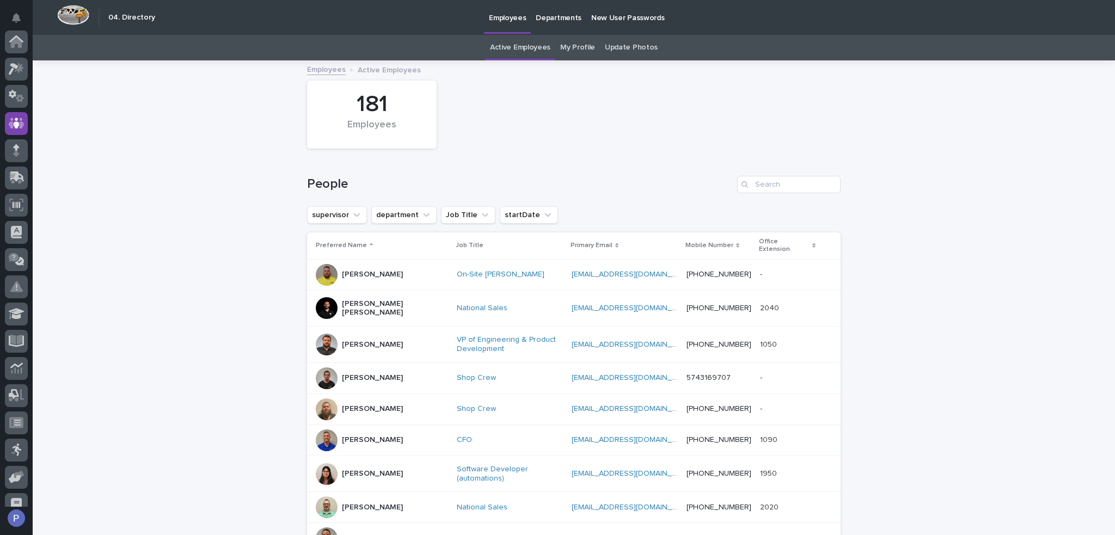
scroll to position [82, 0]
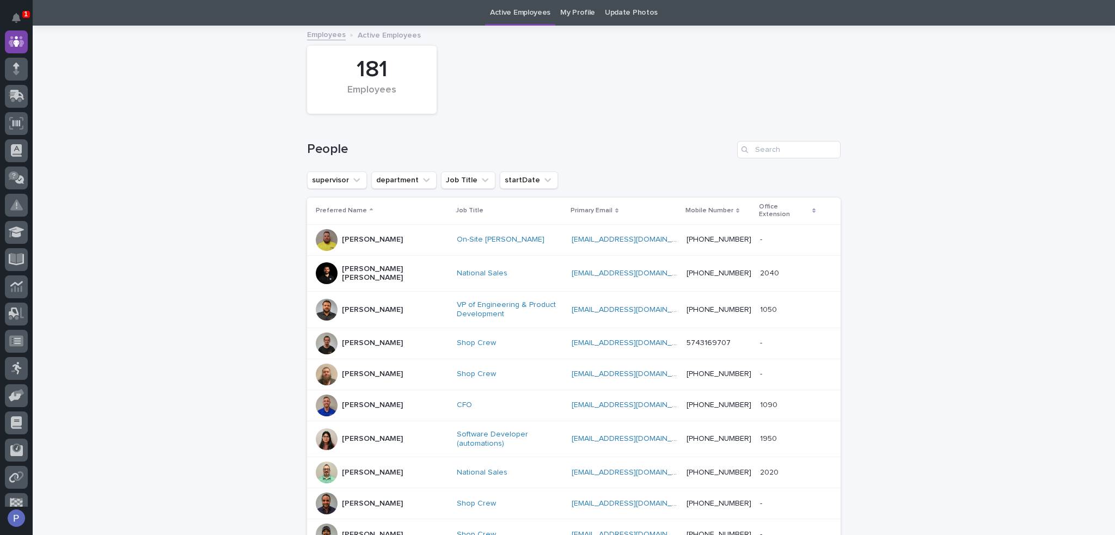
click at [361, 305] on p "[PERSON_NAME]" at bounding box center [372, 309] width 61 height 9
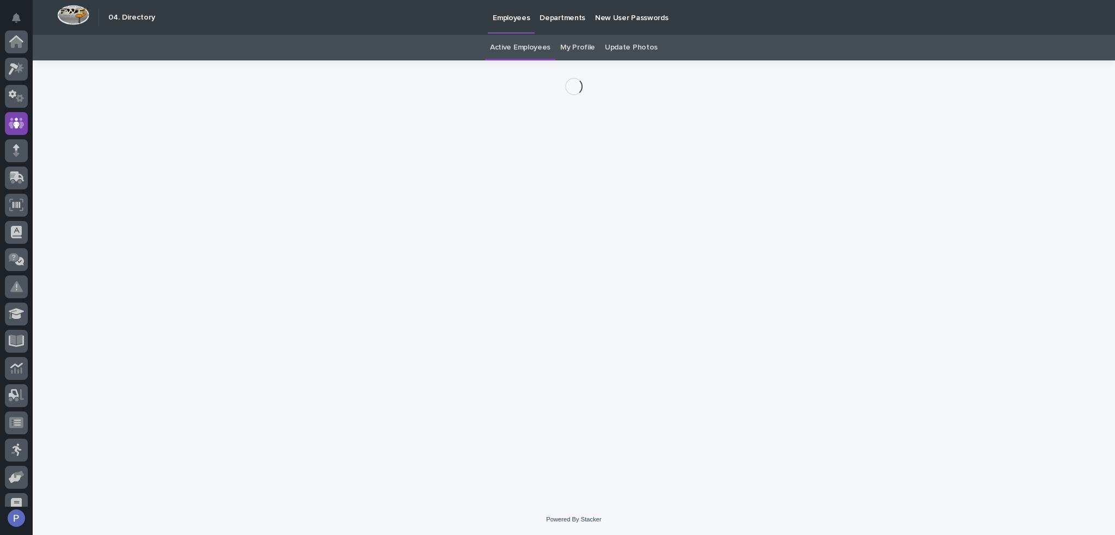
scroll to position [82, 0]
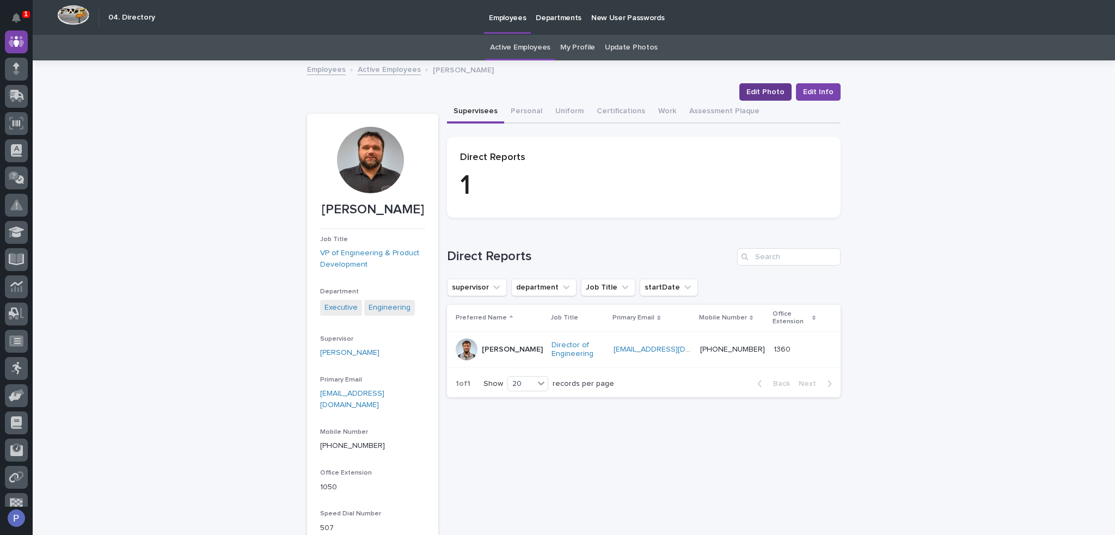
click at [766, 89] on span "Edit Photo" at bounding box center [765, 92] width 38 height 11
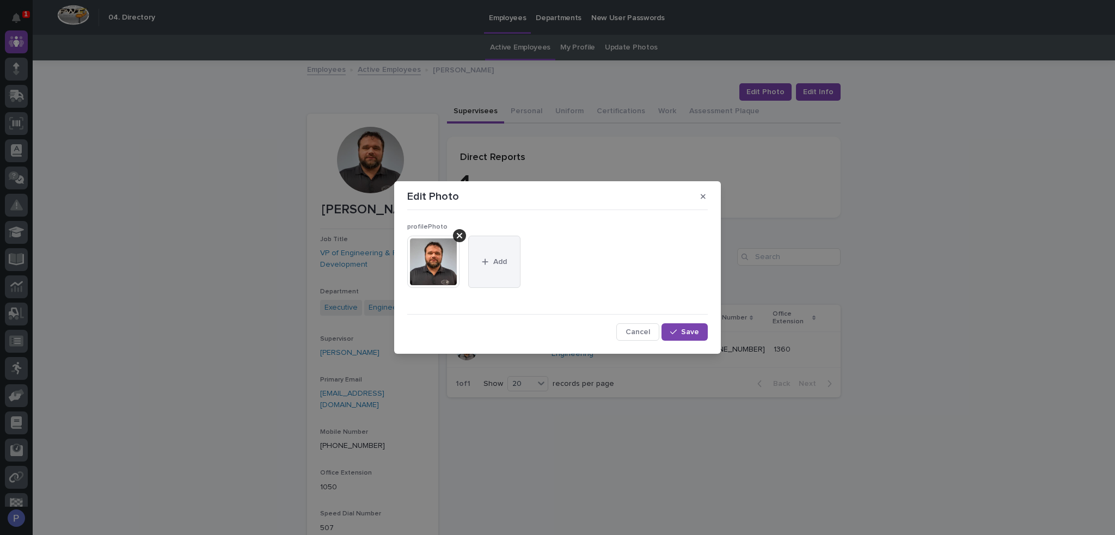
click at [495, 270] on button "Add" at bounding box center [494, 262] width 52 height 52
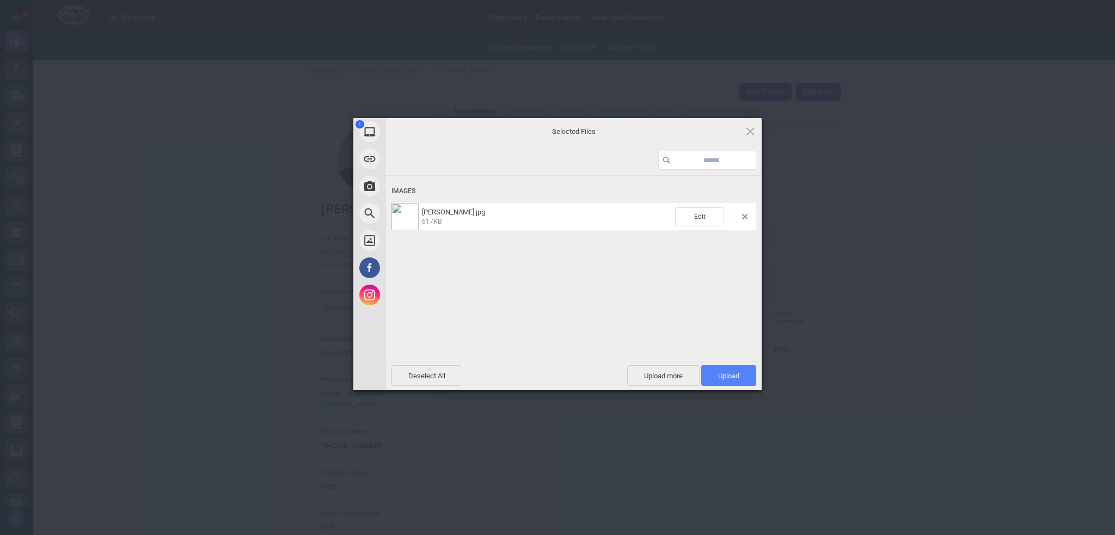
click at [731, 373] on span "Upload 1" at bounding box center [728, 376] width 21 height 8
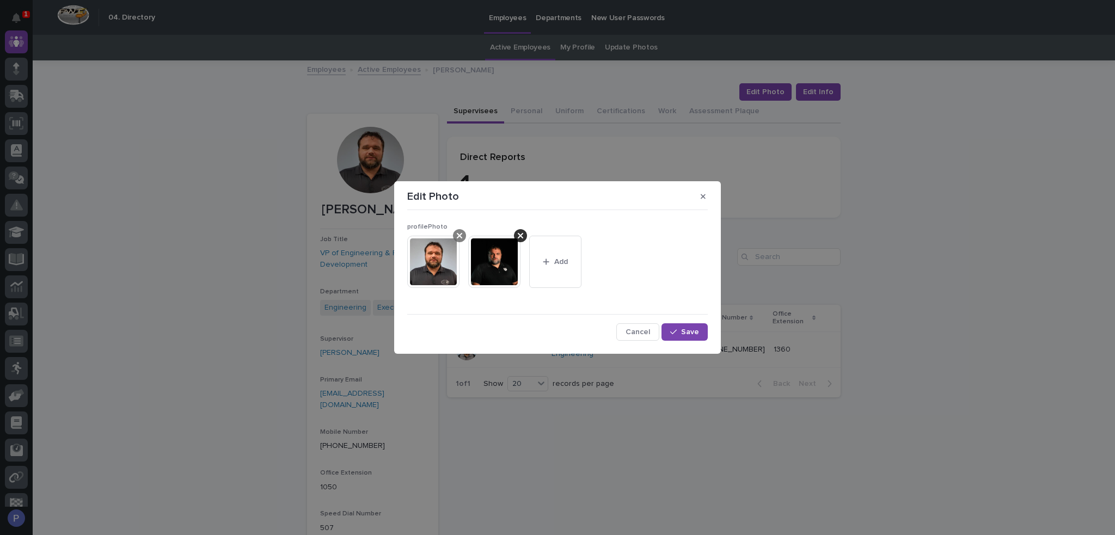
click at [463, 236] on div at bounding box center [459, 235] width 13 height 13
click at [698, 330] on span "Save" at bounding box center [690, 332] width 18 height 8
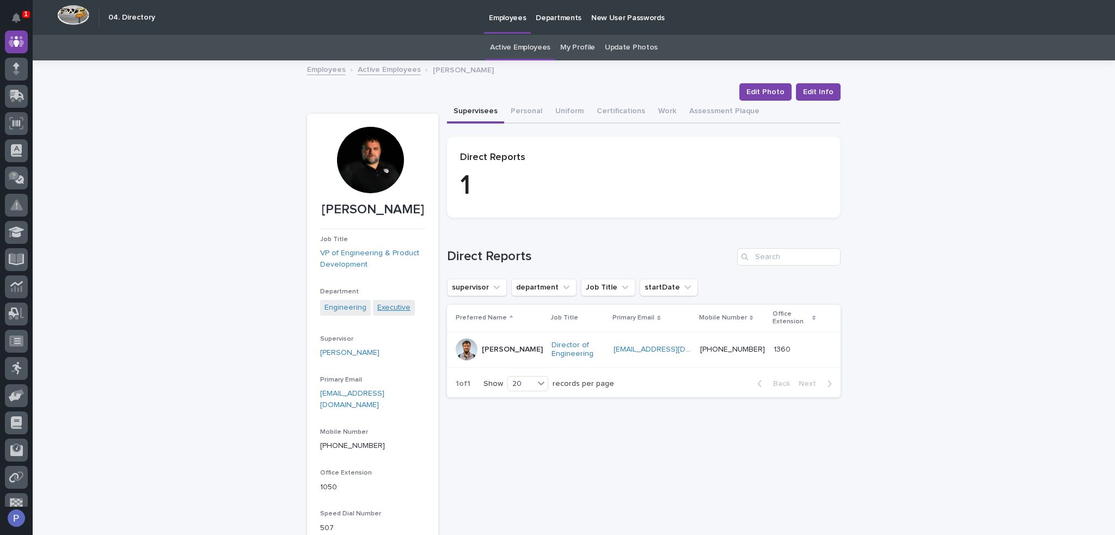
click at [384, 308] on link "Executive" at bounding box center [393, 307] width 33 height 11
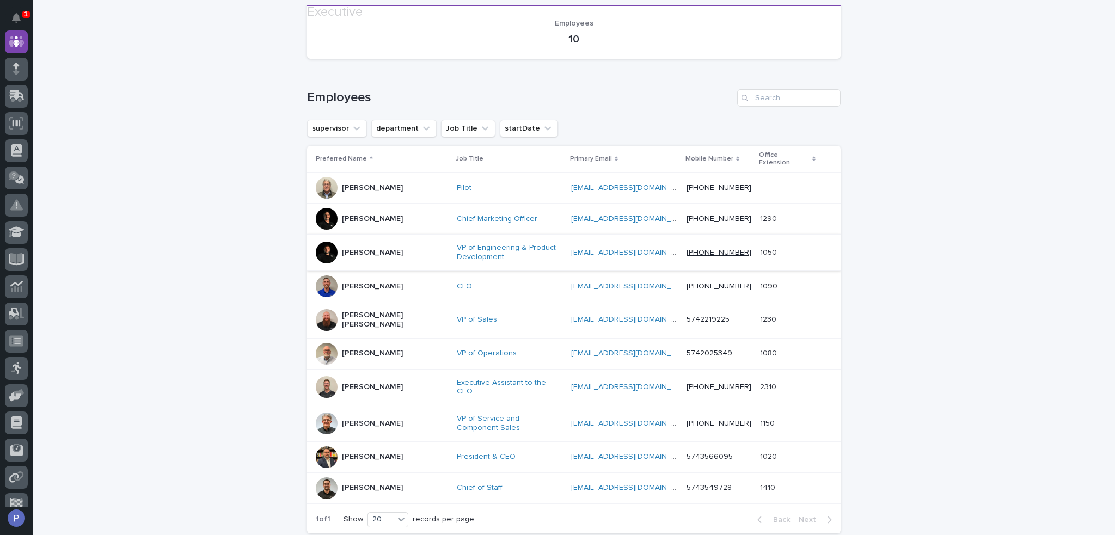
scroll to position [206, 0]
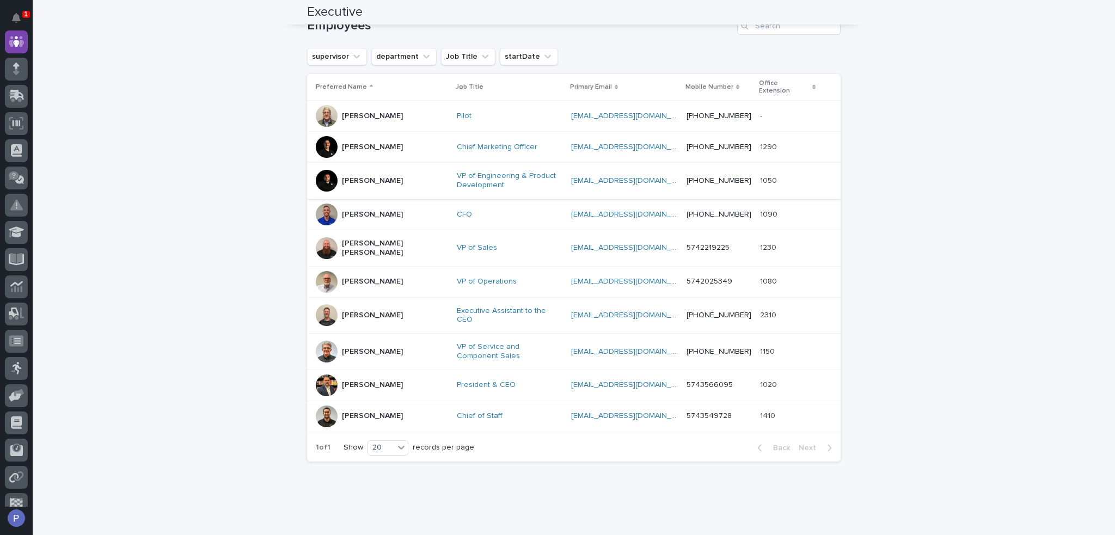
click at [363, 210] on p "[PERSON_NAME]" at bounding box center [372, 214] width 61 height 9
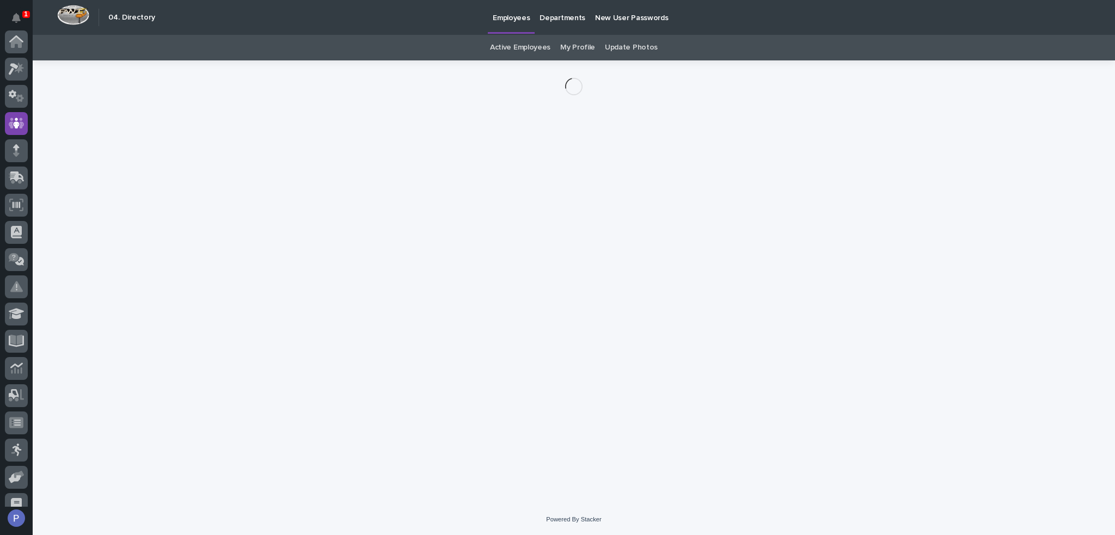
scroll to position [82, 0]
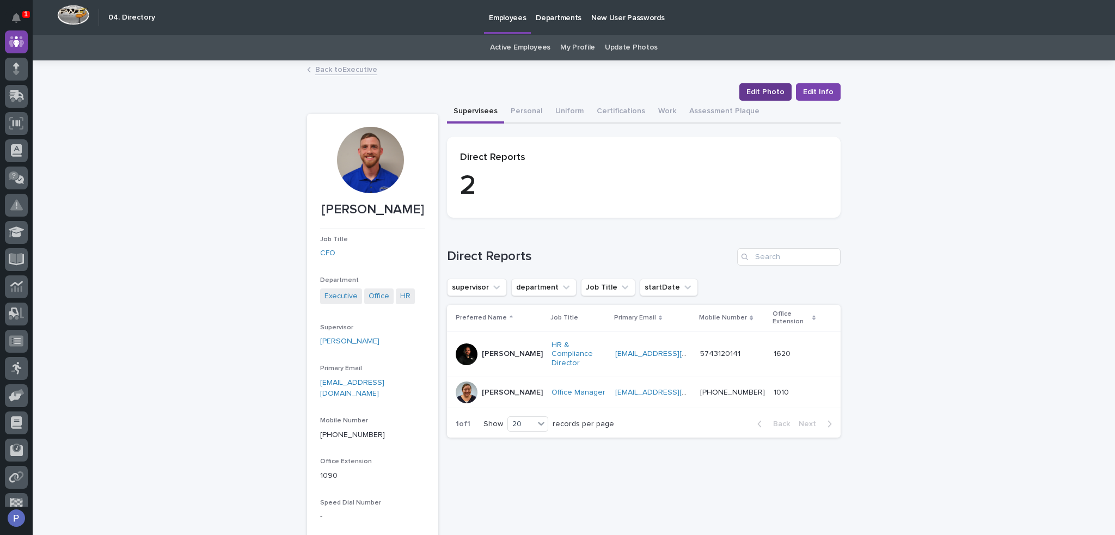
click at [777, 91] on span "Edit Photo" at bounding box center [765, 92] width 38 height 11
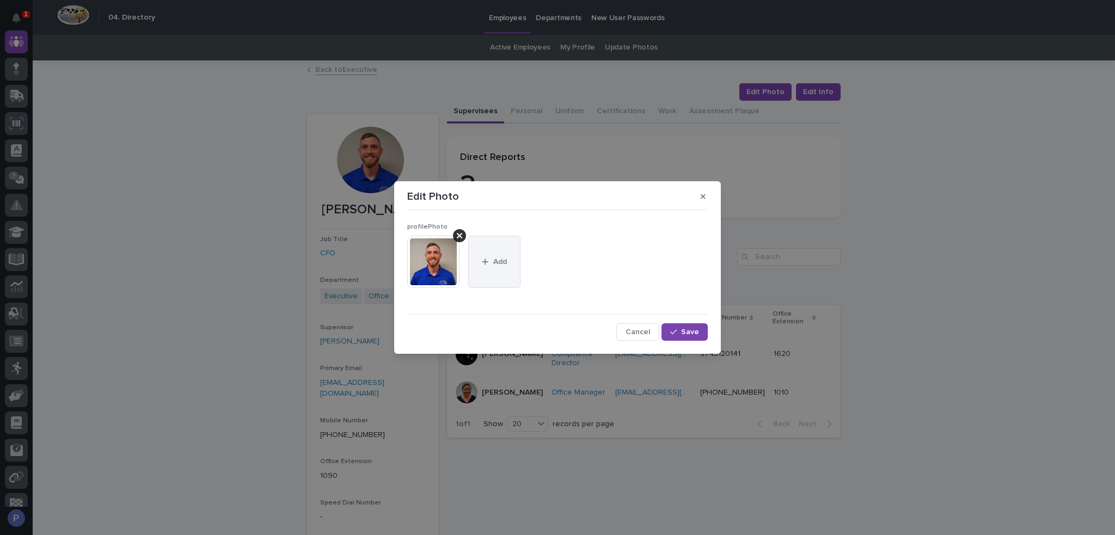
click at [491, 260] on div "button" at bounding box center [487, 262] width 11 height 8
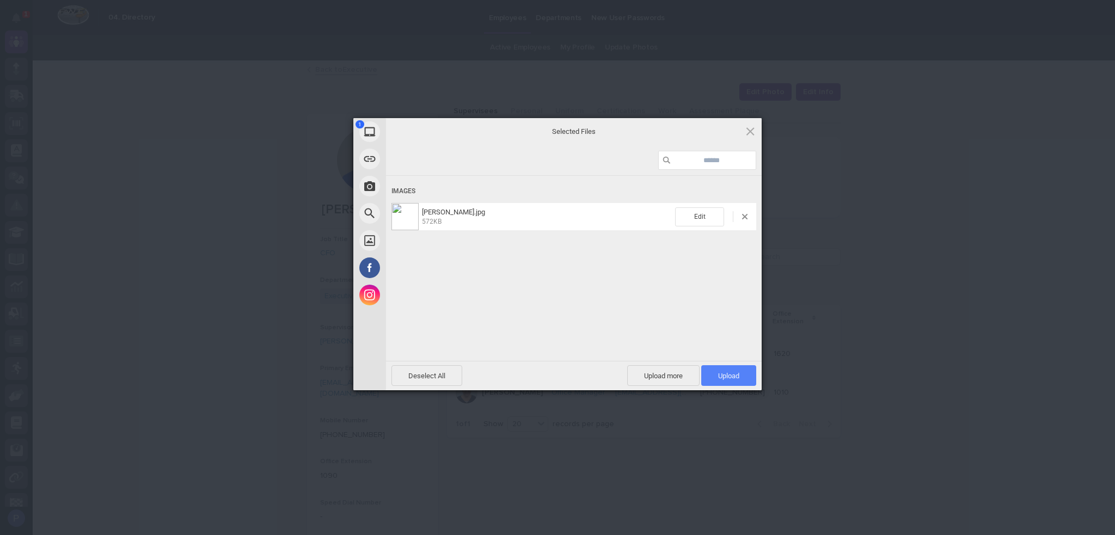
click at [739, 374] on span "Upload 1" at bounding box center [728, 376] width 21 height 8
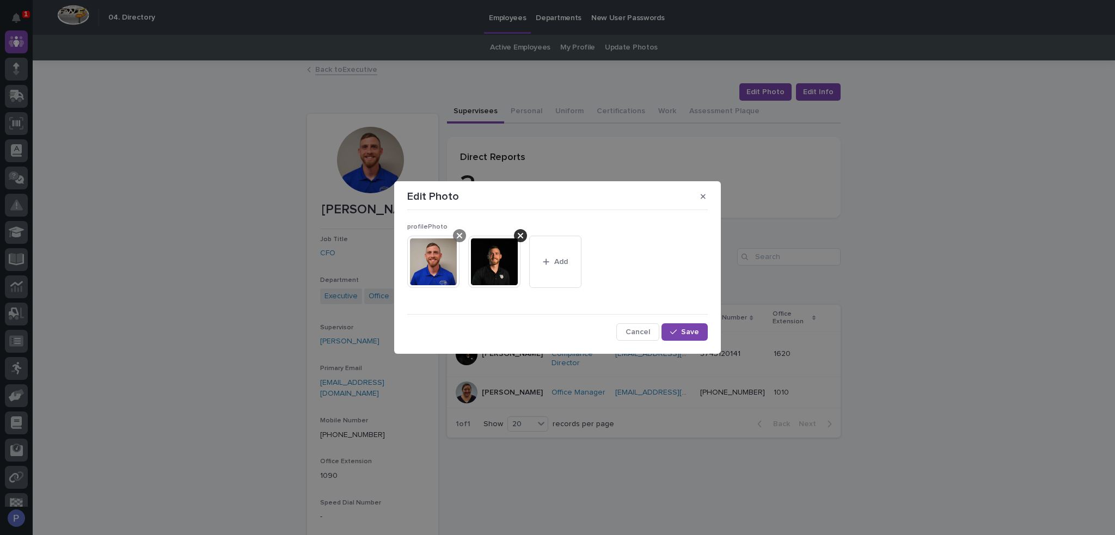
click at [462, 233] on icon at bounding box center [459, 235] width 5 height 5
click at [698, 335] on span "Save" at bounding box center [690, 332] width 18 height 8
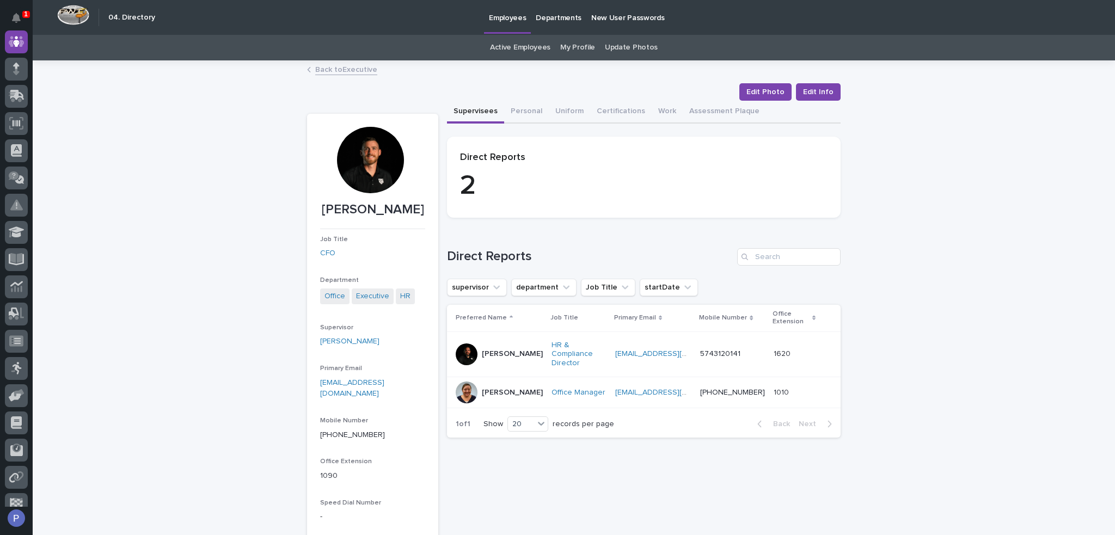
click at [340, 68] on link "Back to Executive" at bounding box center [346, 69] width 62 height 13
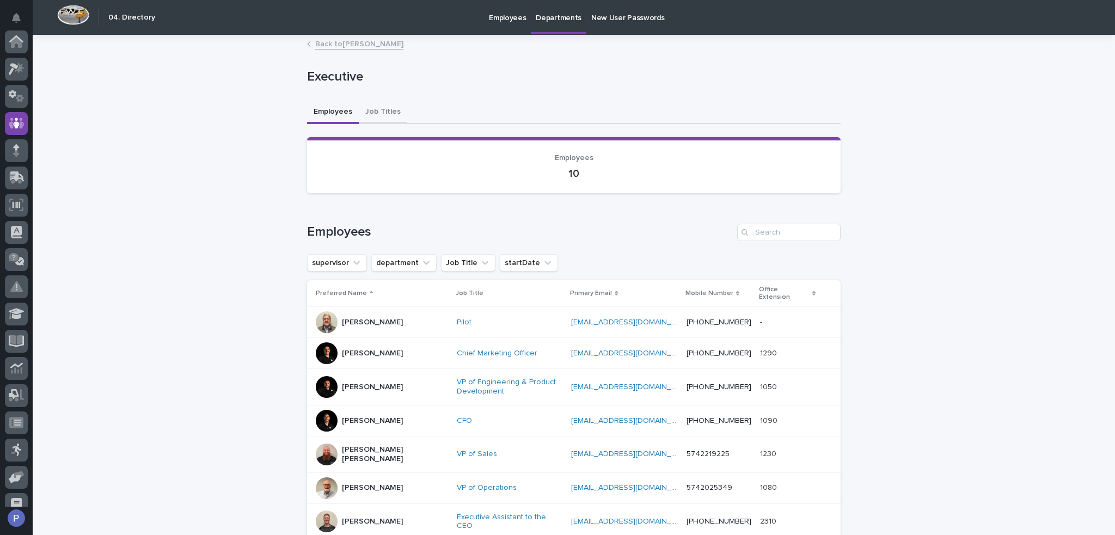
scroll to position [82, 0]
click at [384, 445] on p "[PERSON_NAME] [PERSON_NAME]" at bounding box center [395, 454] width 106 height 19
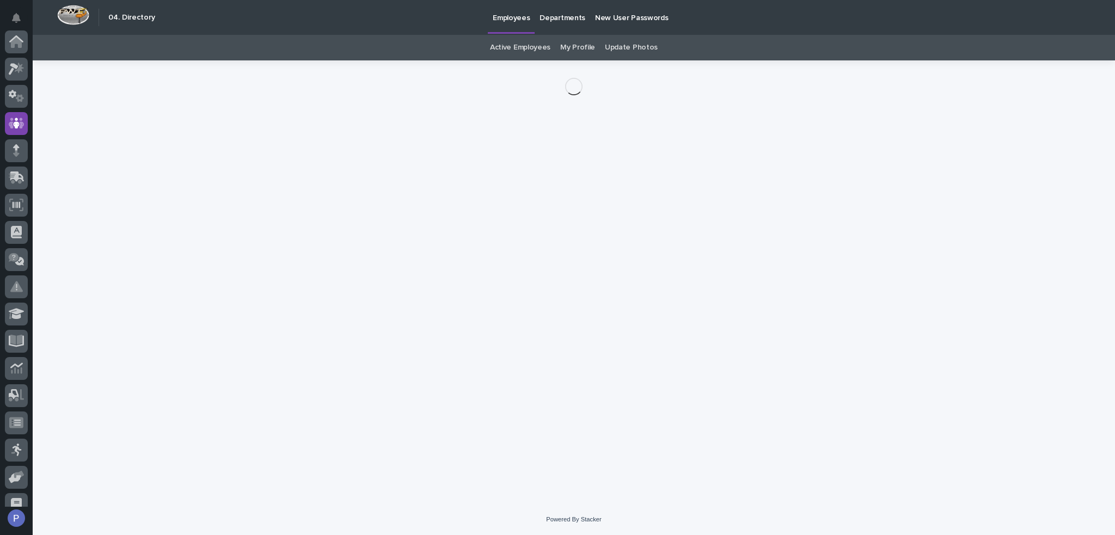
scroll to position [82, 0]
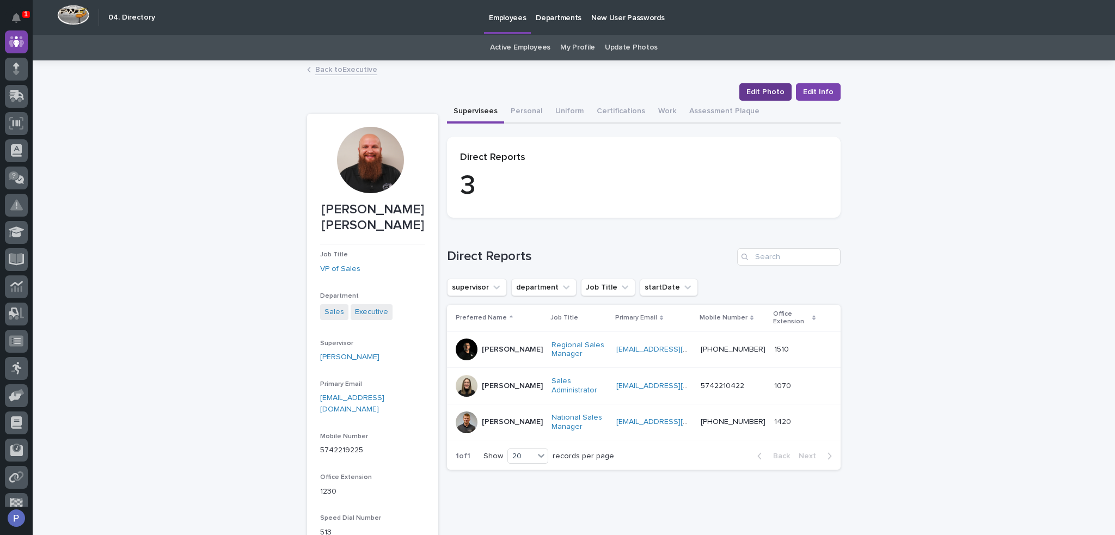
click at [760, 89] on span "Edit Photo" at bounding box center [765, 92] width 38 height 11
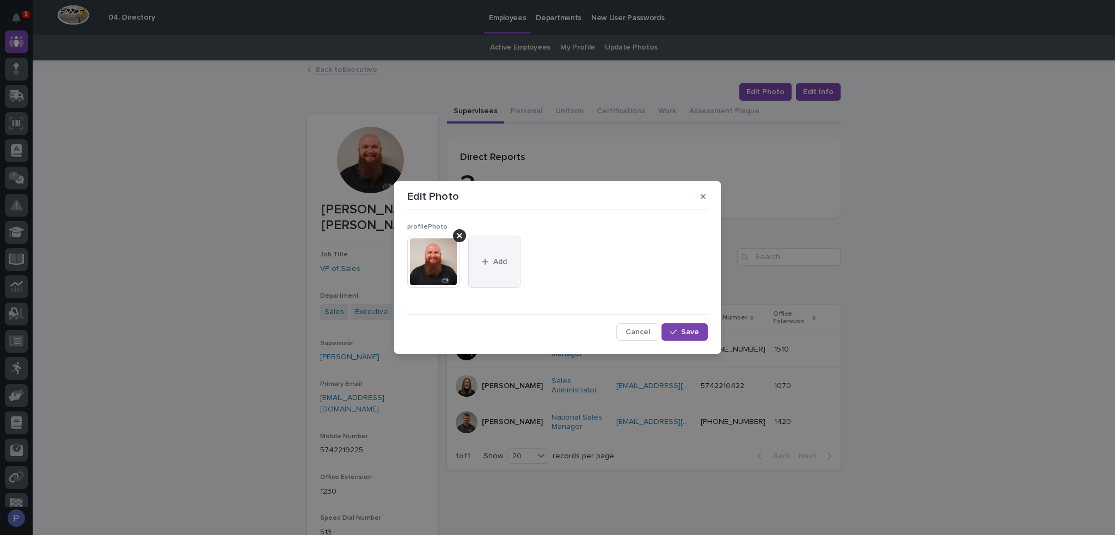
click at [499, 253] on button "Add" at bounding box center [494, 262] width 52 height 52
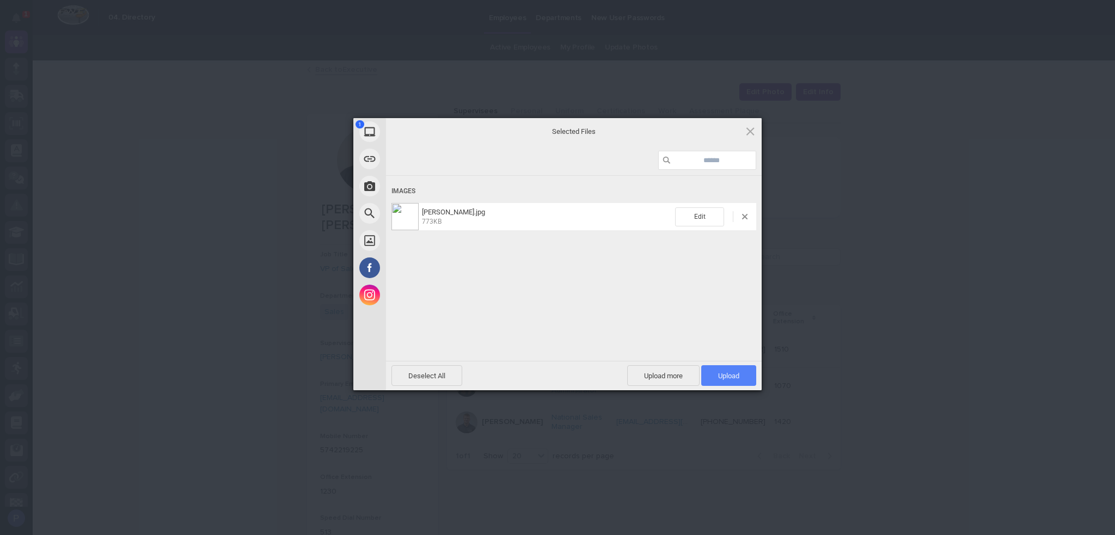
click at [721, 375] on span "Upload 1" at bounding box center [728, 376] width 21 height 8
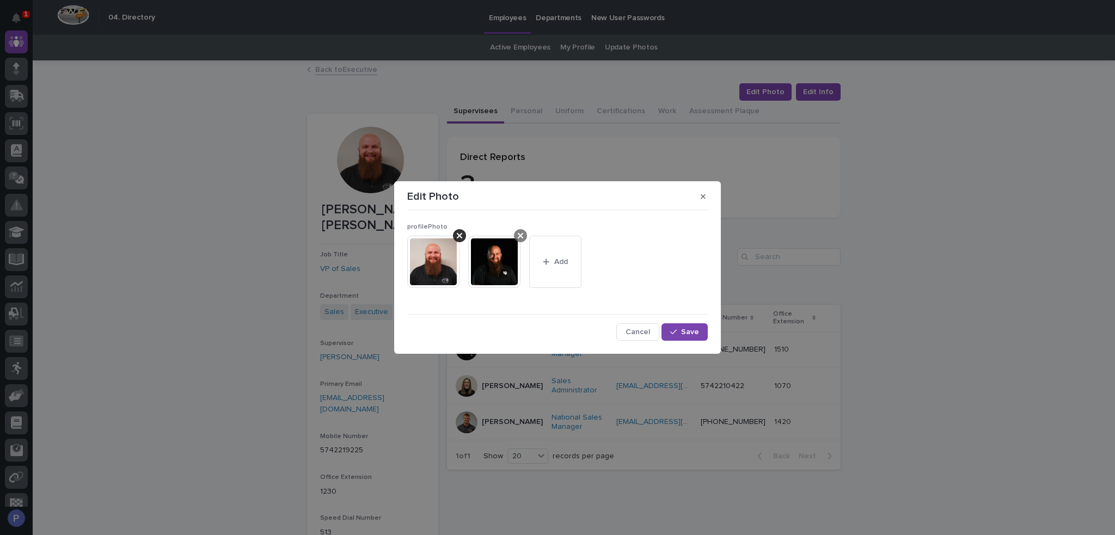
click at [458, 236] on icon at bounding box center [459, 235] width 5 height 9
click at [686, 331] on span "Save" at bounding box center [690, 332] width 18 height 8
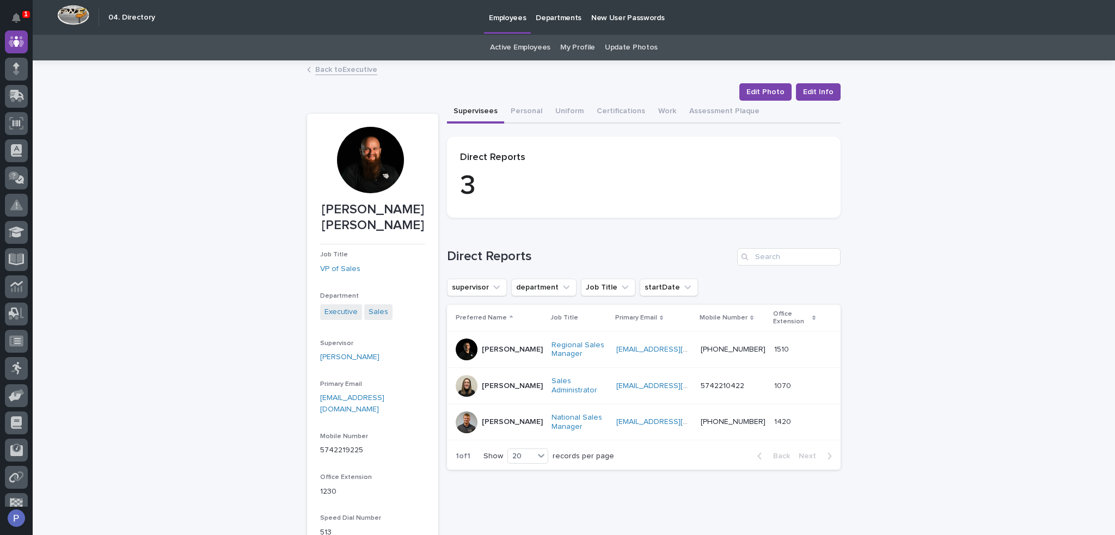
click at [333, 72] on link "Back to Executive" at bounding box center [346, 69] width 62 height 13
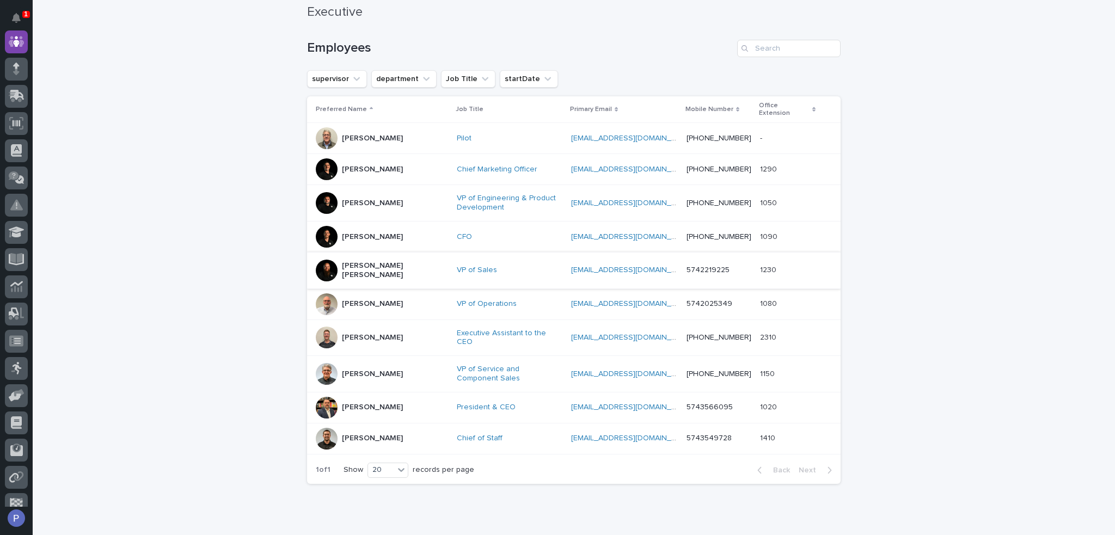
scroll to position [206, 0]
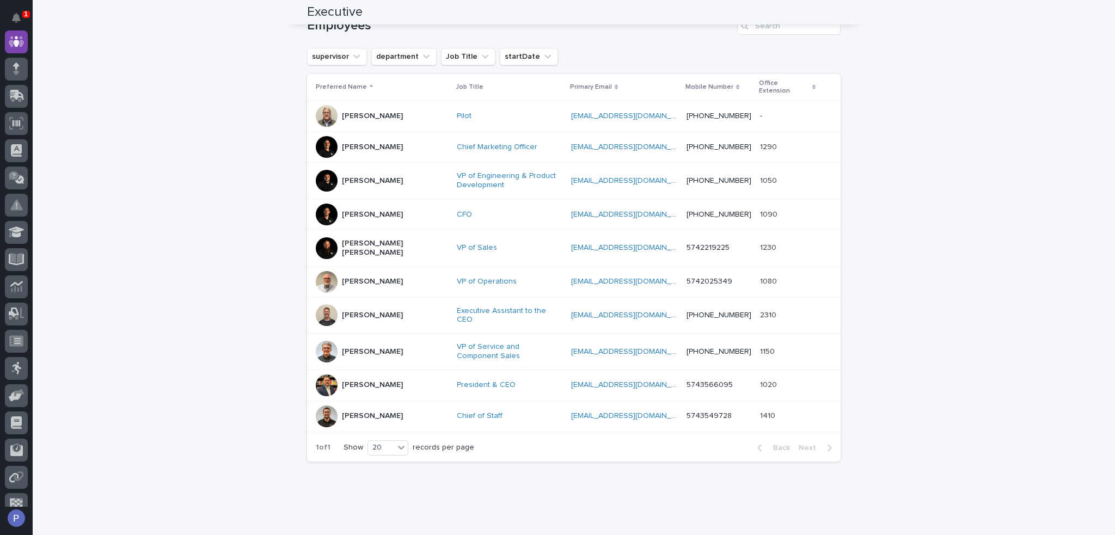
click at [356, 277] on p "[PERSON_NAME]" at bounding box center [372, 281] width 61 height 9
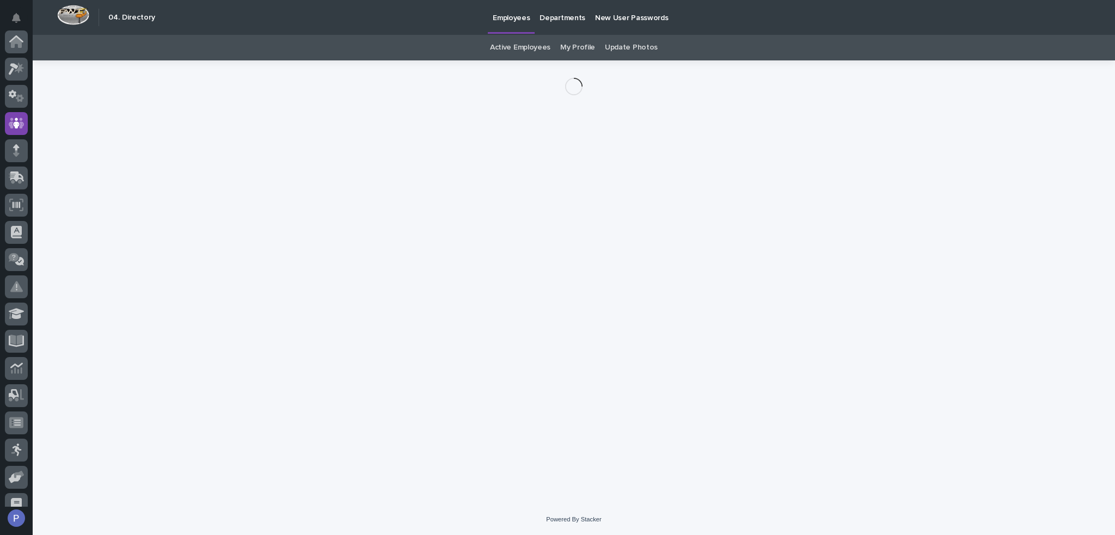
scroll to position [82, 0]
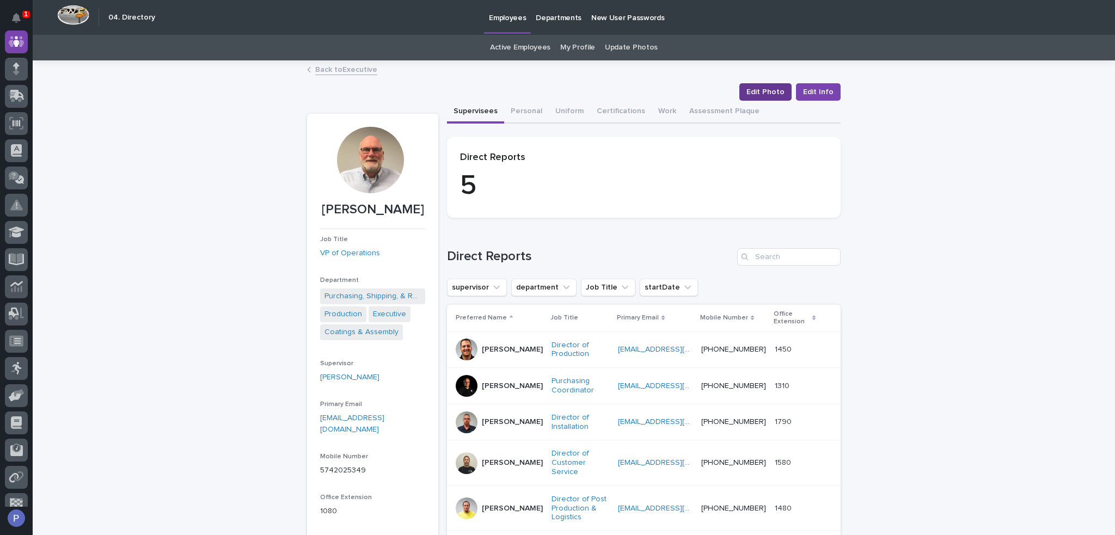
click at [770, 90] on span "Edit Photo" at bounding box center [765, 92] width 38 height 11
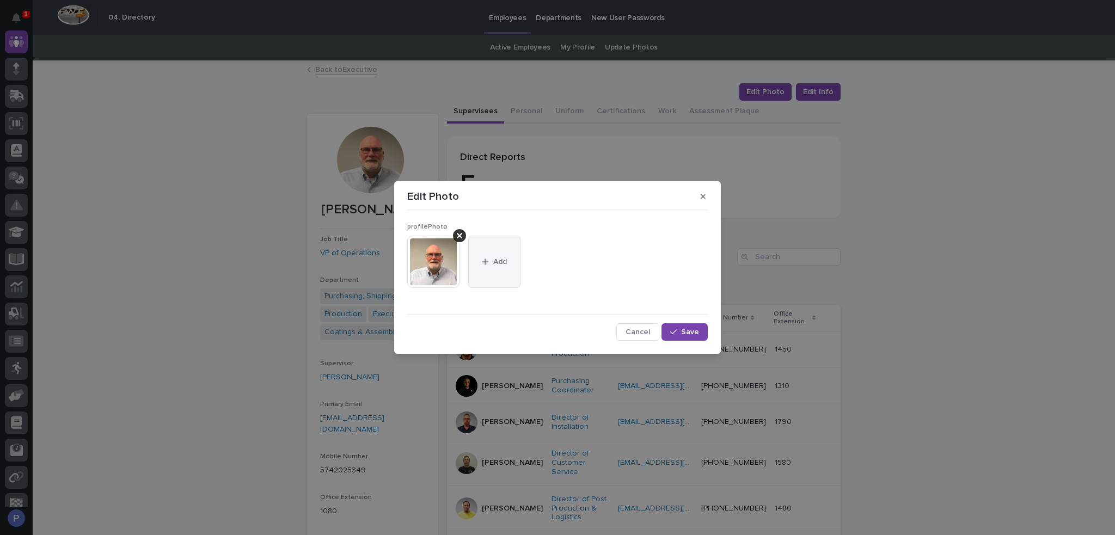
click at [489, 264] on div "button" at bounding box center [487, 262] width 11 height 8
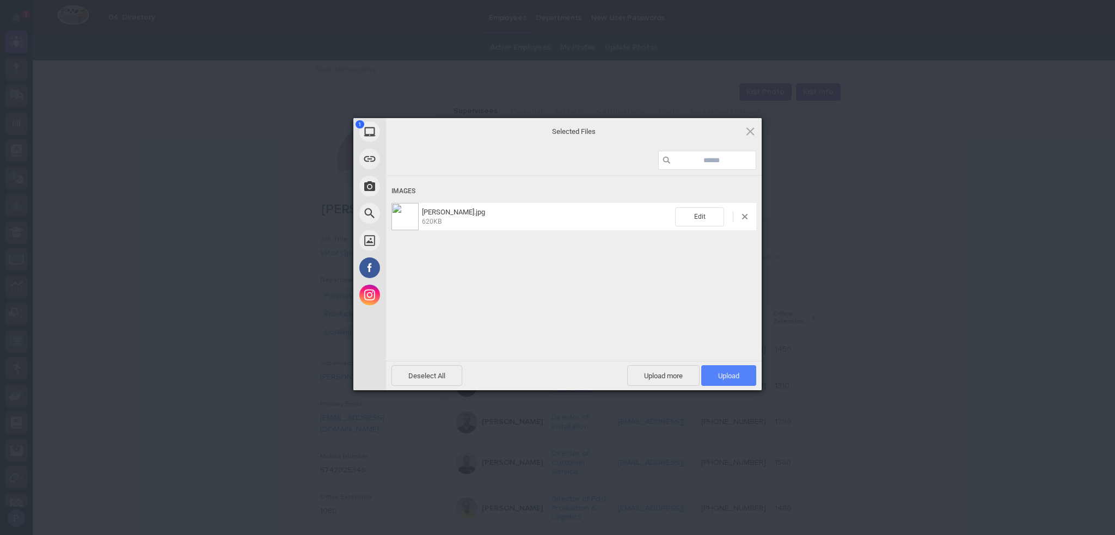
click at [729, 372] on span "Upload 1" at bounding box center [728, 376] width 21 height 8
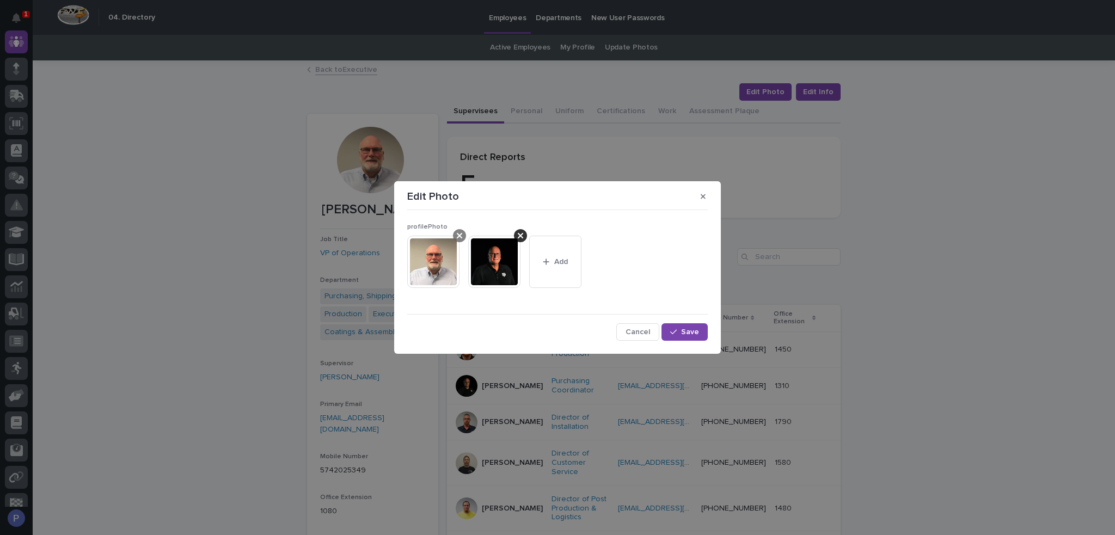
click at [458, 231] on icon at bounding box center [459, 235] width 5 height 9
click at [690, 327] on button "Save" at bounding box center [684, 331] width 46 height 17
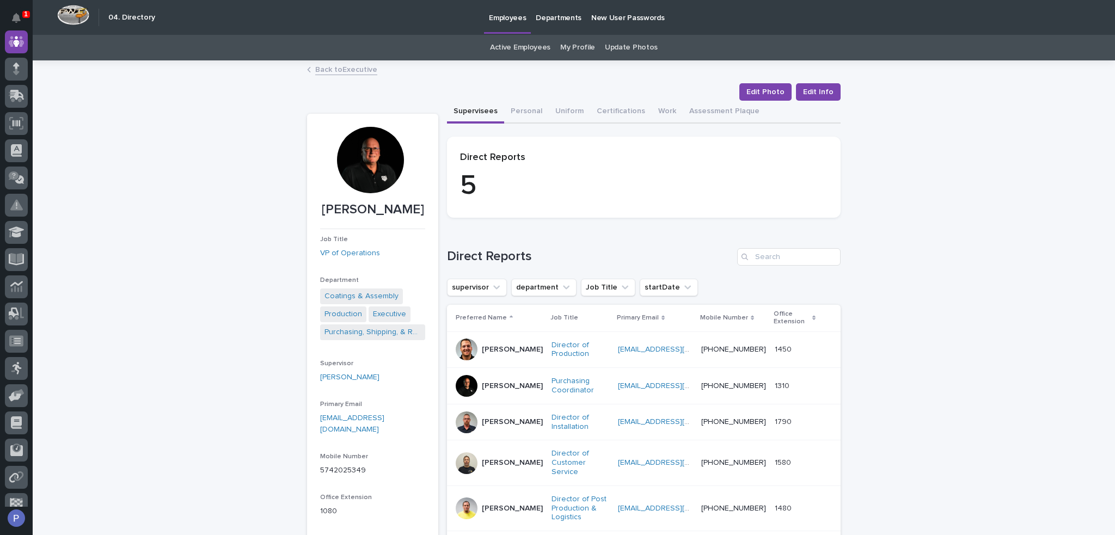
click at [353, 70] on link "Back to Executive" at bounding box center [346, 69] width 62 height 13
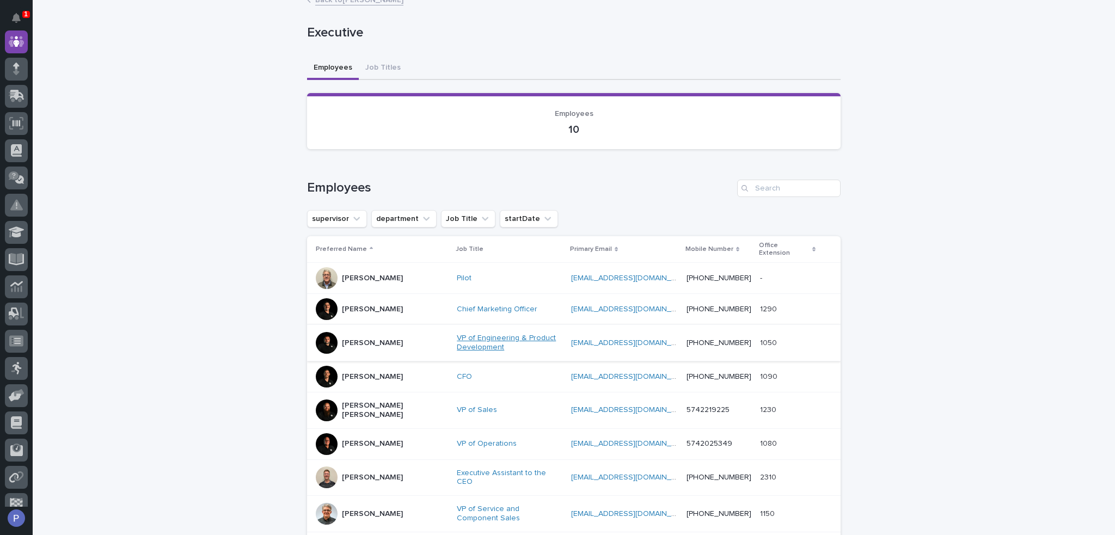
scroll to position [206, 0]
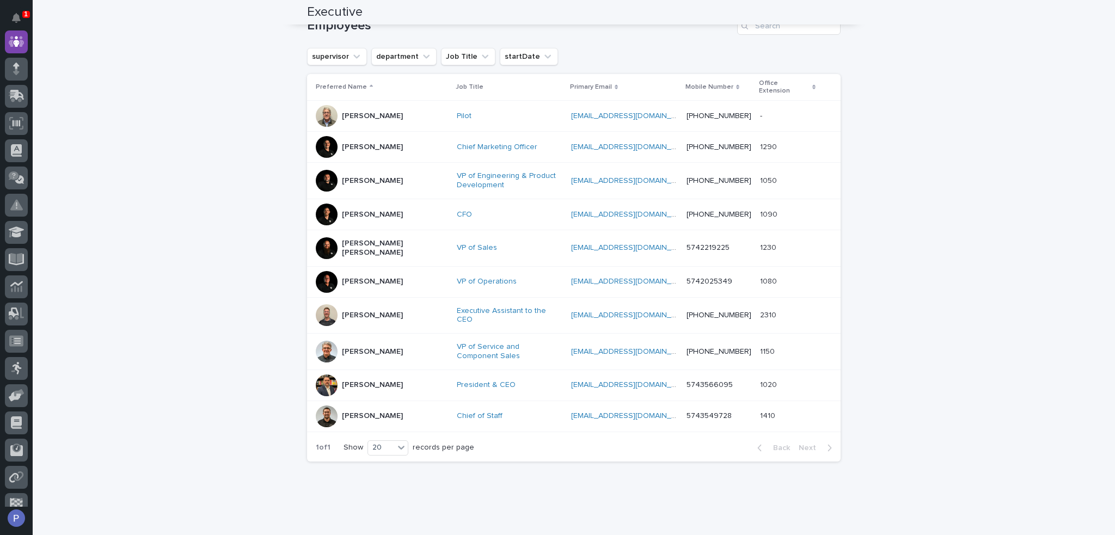
click at [374, 306] on div "[PERSON_NAME]" at bounding box center [372, 315] width 61 height 18
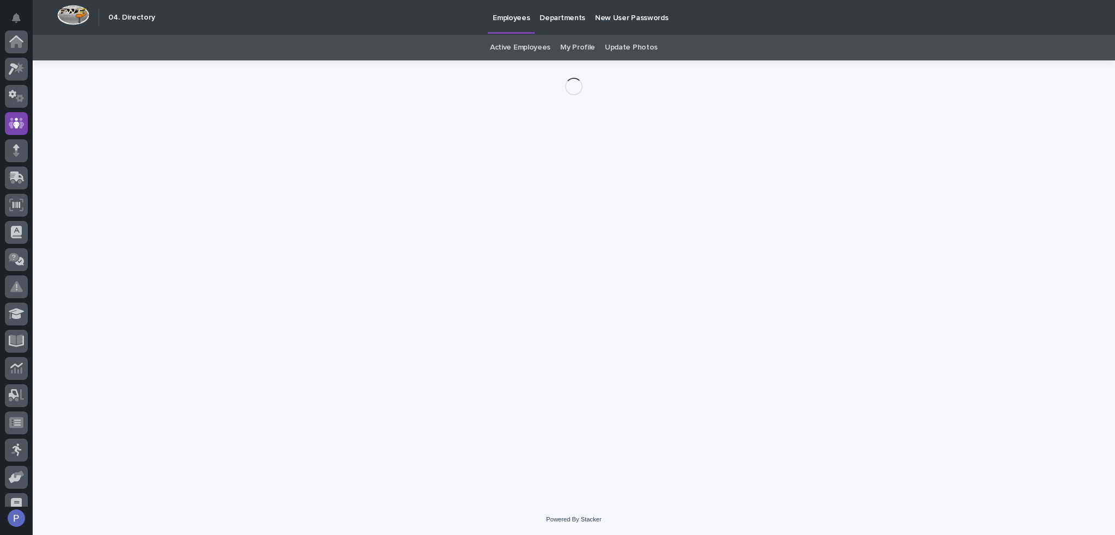
scroll to position [82, 0]
click at [512, 21] on p "Employees" at bounding box center [511, 11] width 37 height 23
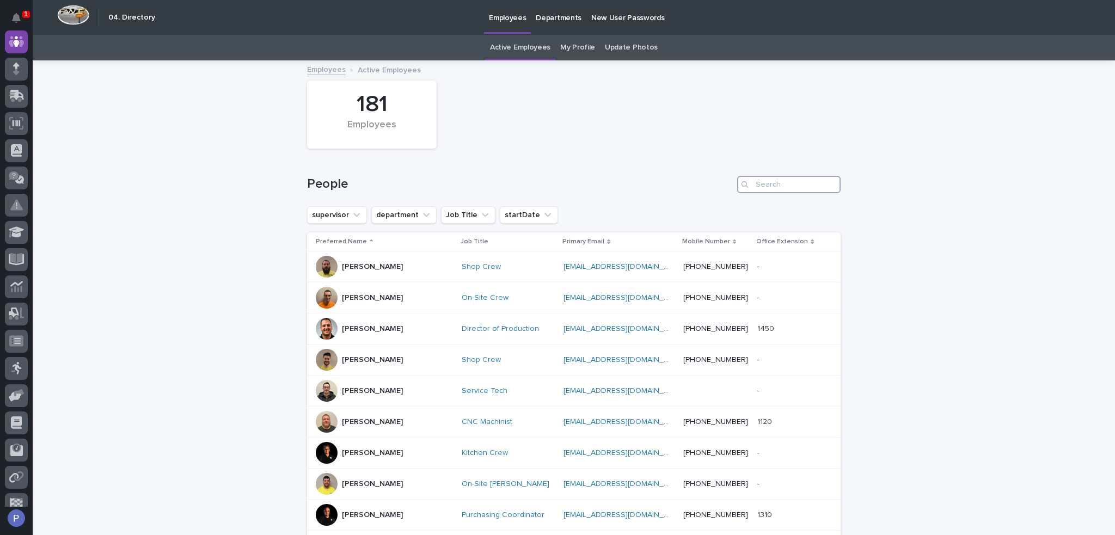
click at [772, 182] on input "Search" at bounding box center [788, 184] width 103 height 17
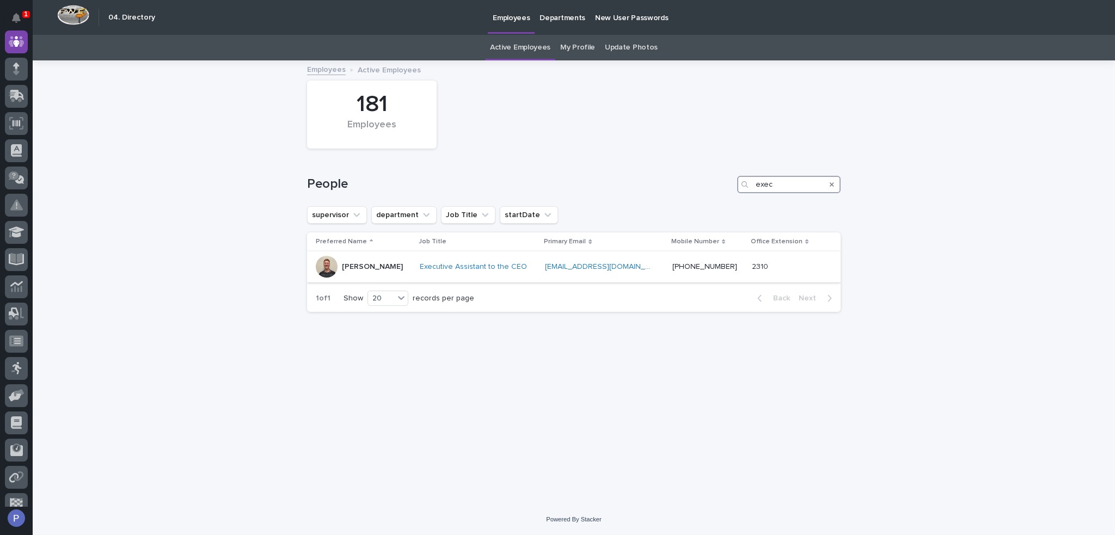
type input "exec"
click at [392, 263] on p "[PERSON_NAME]" at bounding box center [372, 266] width 61 height 9
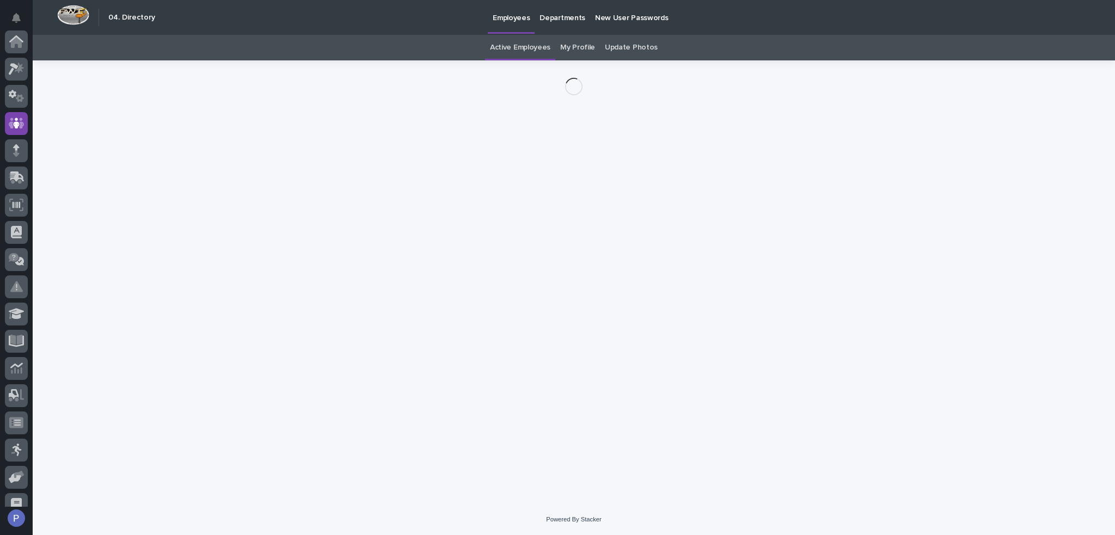
scroll to position [82, 0]
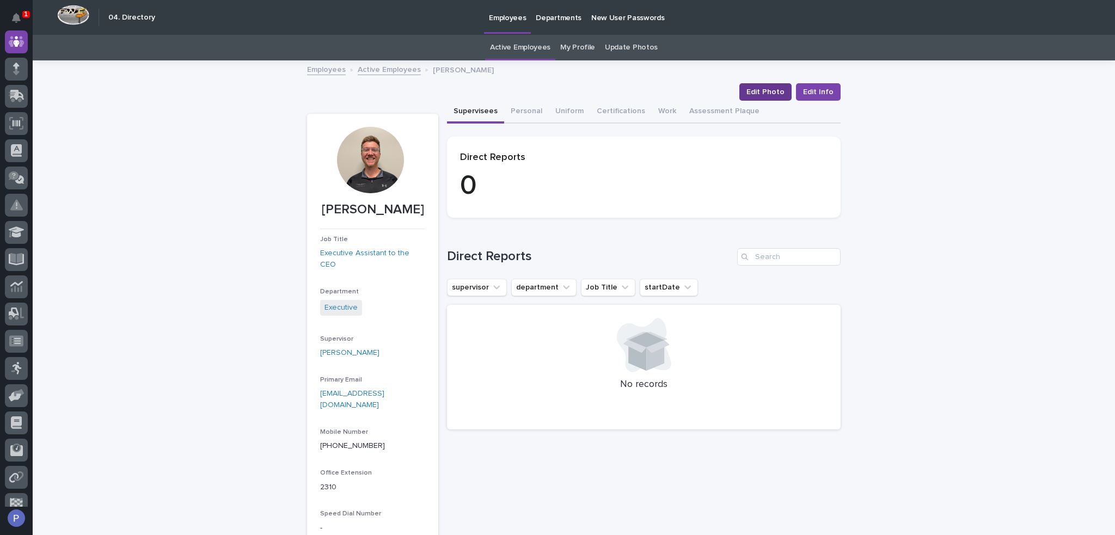
click at [768, 90] on span "Edit Photo" at bounding box center [765, 92] width 38 height 11
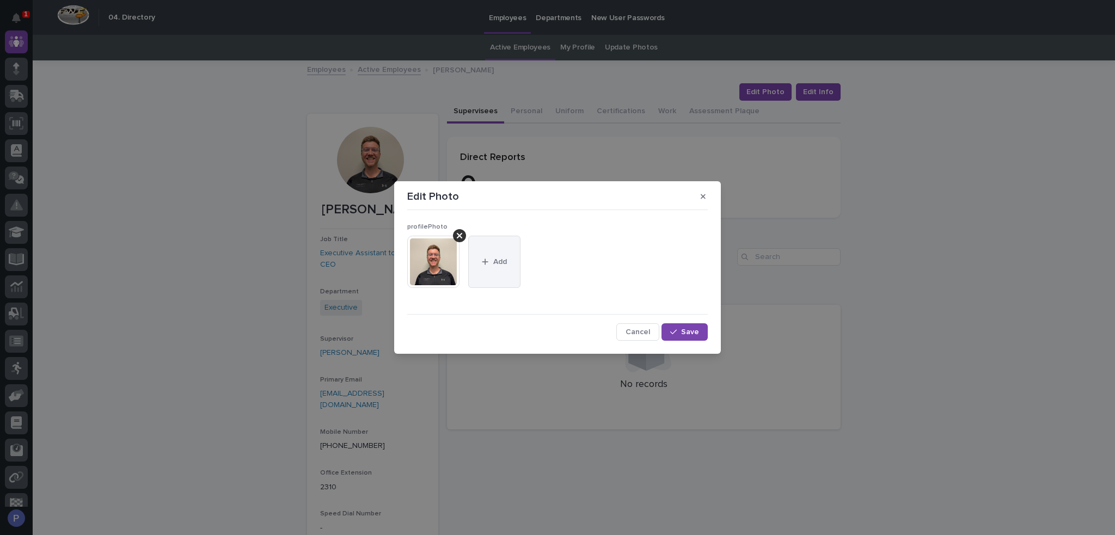
click at [503, 258] on span "Add" at bounding box center [500, 262] width 14 height 8
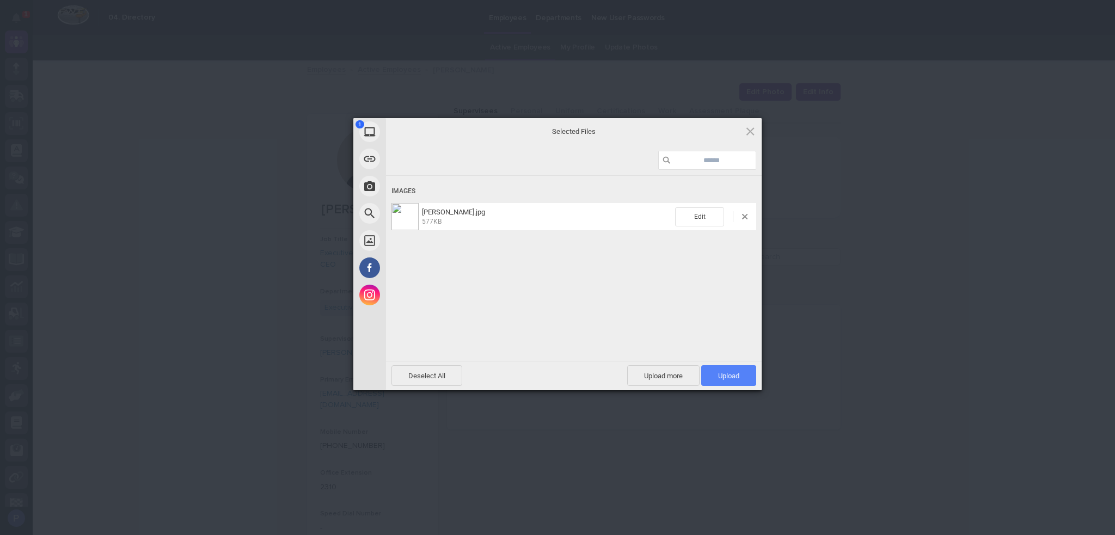
click at [737, 374] on span "Upload 1" at bounding box center [728, 376] width 21 height 8
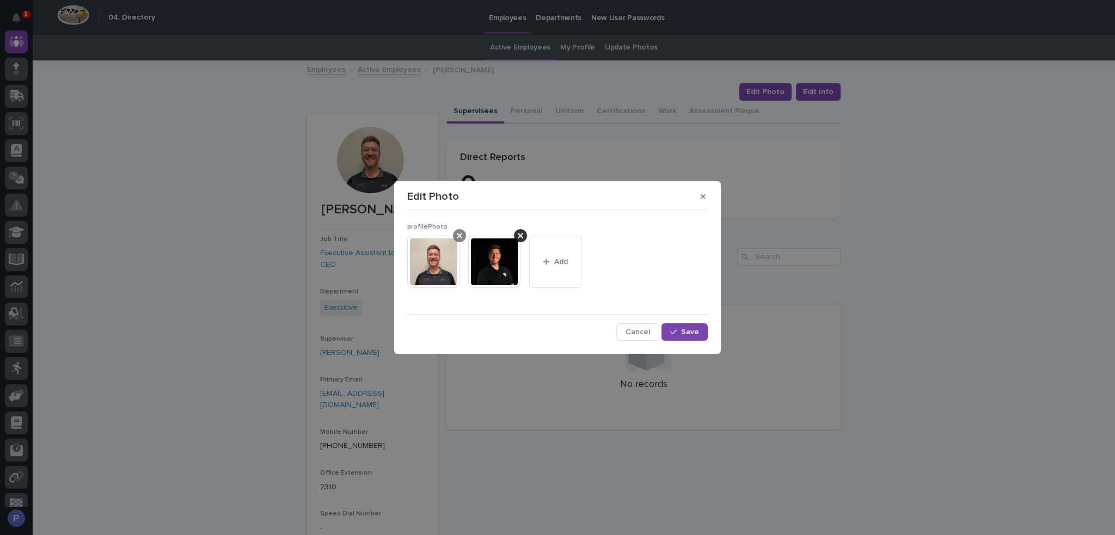
click at [460, 238] on icon at bounding box center [459, 235] width 5 height 9
click at [693, 330] on span "Save" at bounding box center [690, 332] width 18 height 8
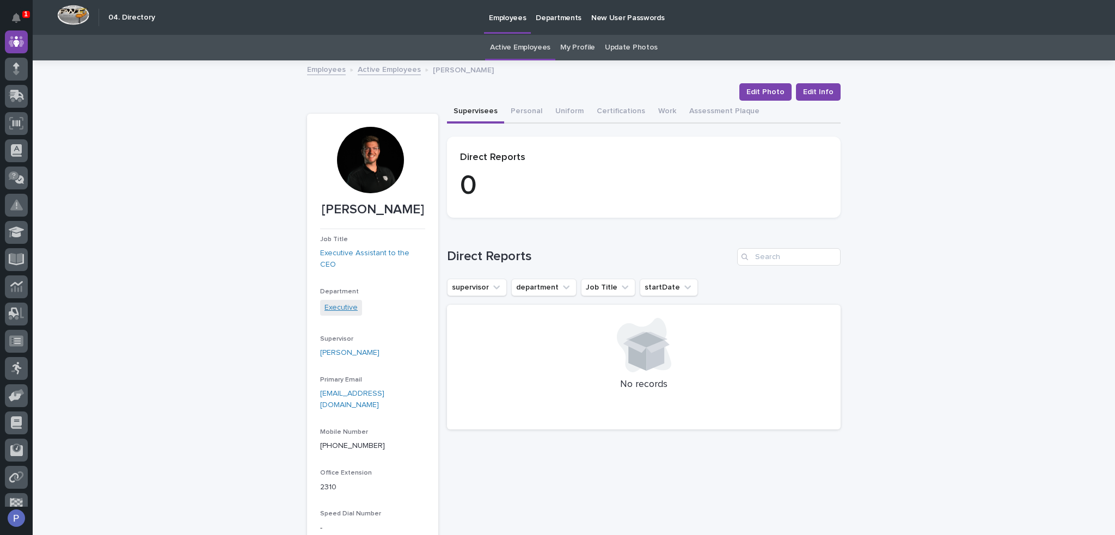
click at [338, 310] on link "Executive" at bounding box center [340, 307] width 33 height 11
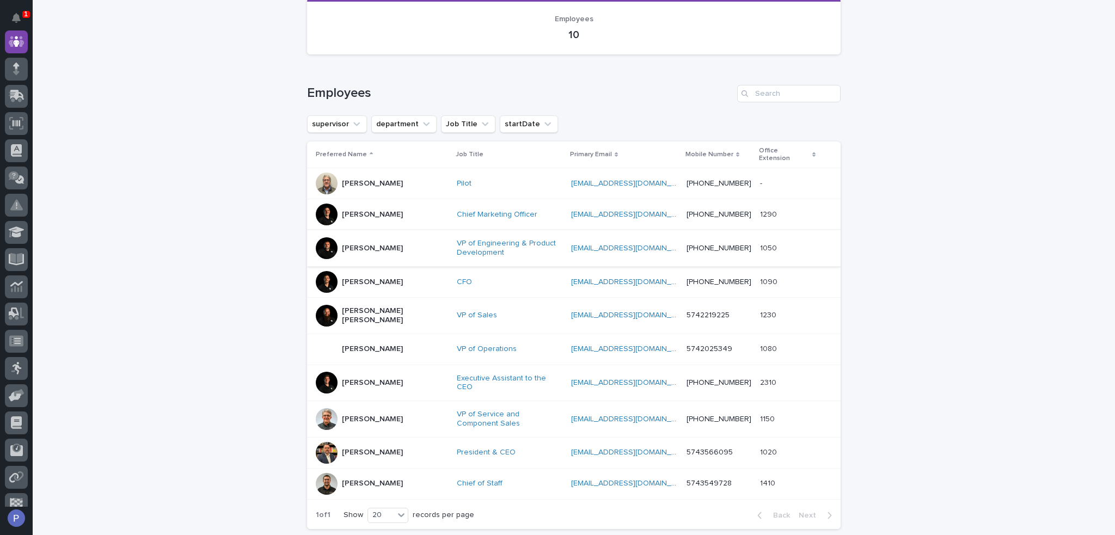
scroll to position [206, 0]
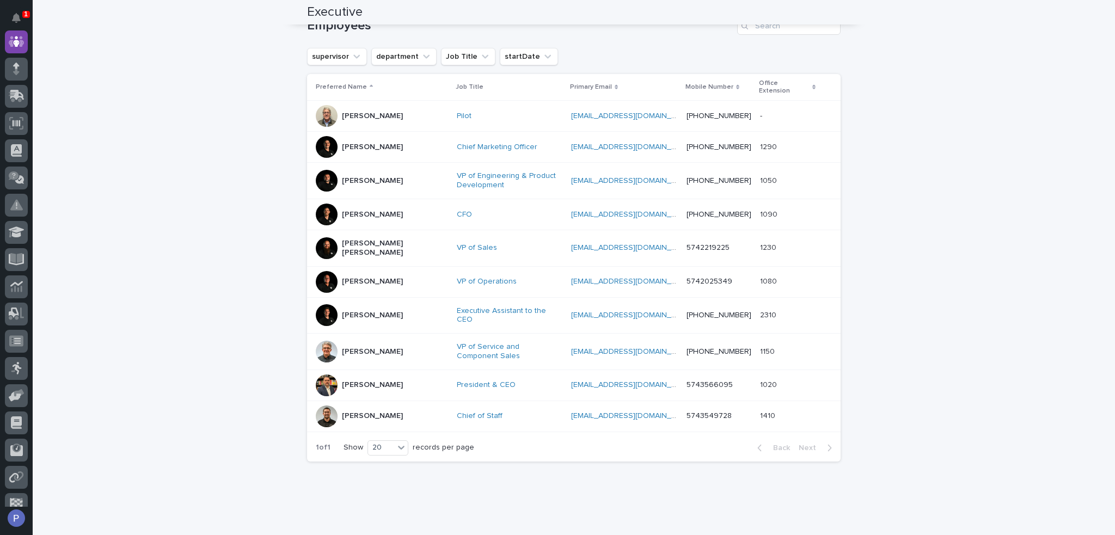
click at [379, 347] on p "[PERSON_NAME]" at bounding box center [372, 351] width 61 height 9
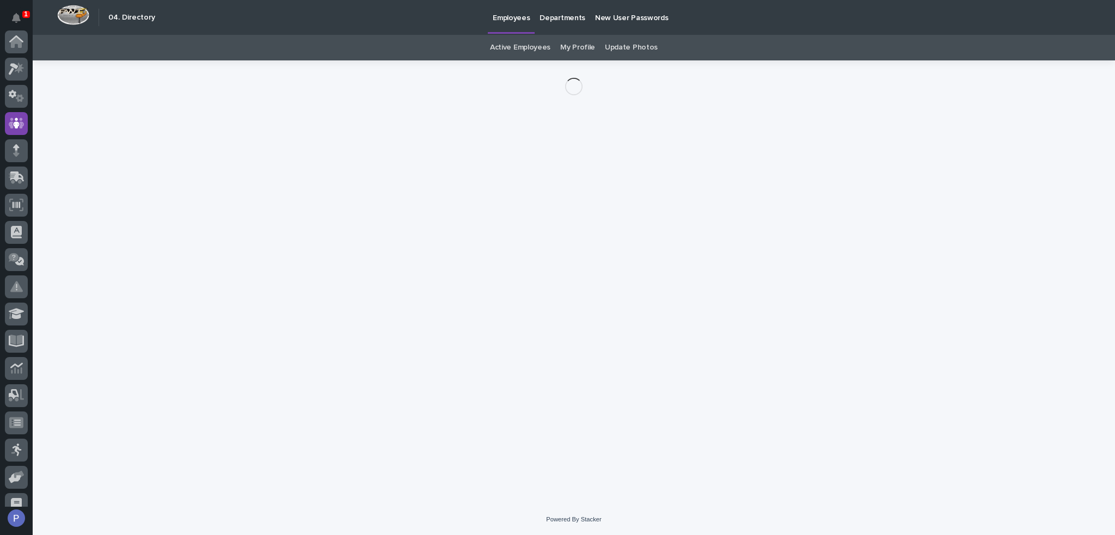
scroll to position [82, 0]
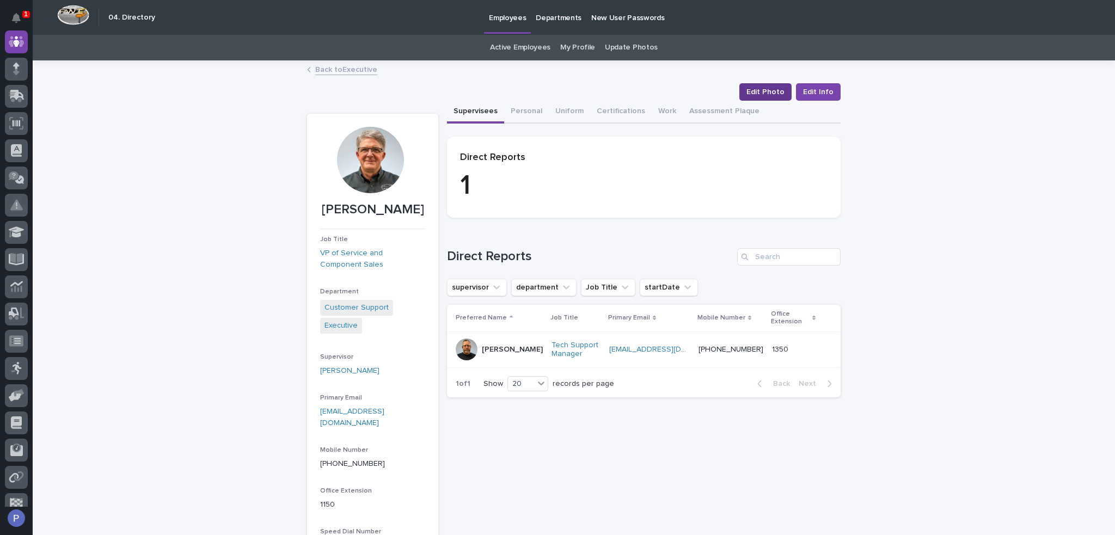
click at [760, 89] on span "Edit Photo" at bounding box center [765, 92] width 38 height 11
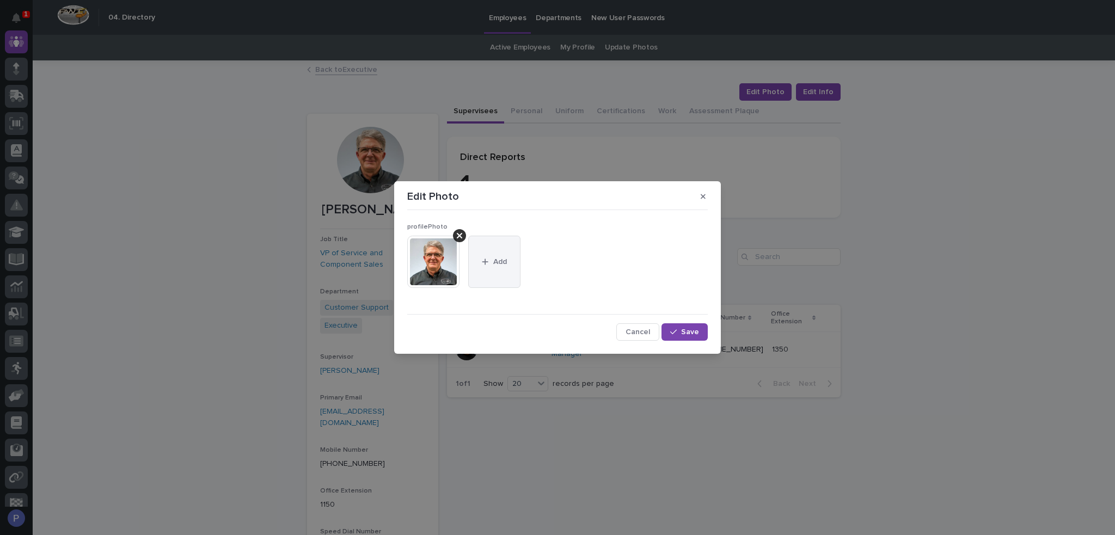
click at [492, 259] on button "Add" at bounding box center [494, 262] width 52 height 52
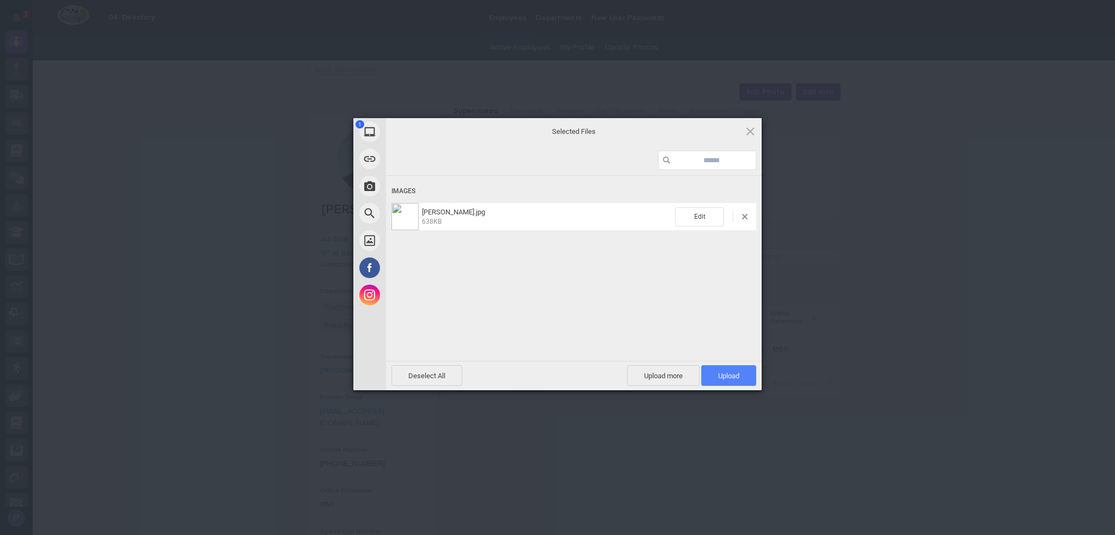
click at [737, 373] on span "Upload 1" at bounding box center [728, 376] width 21 height 8
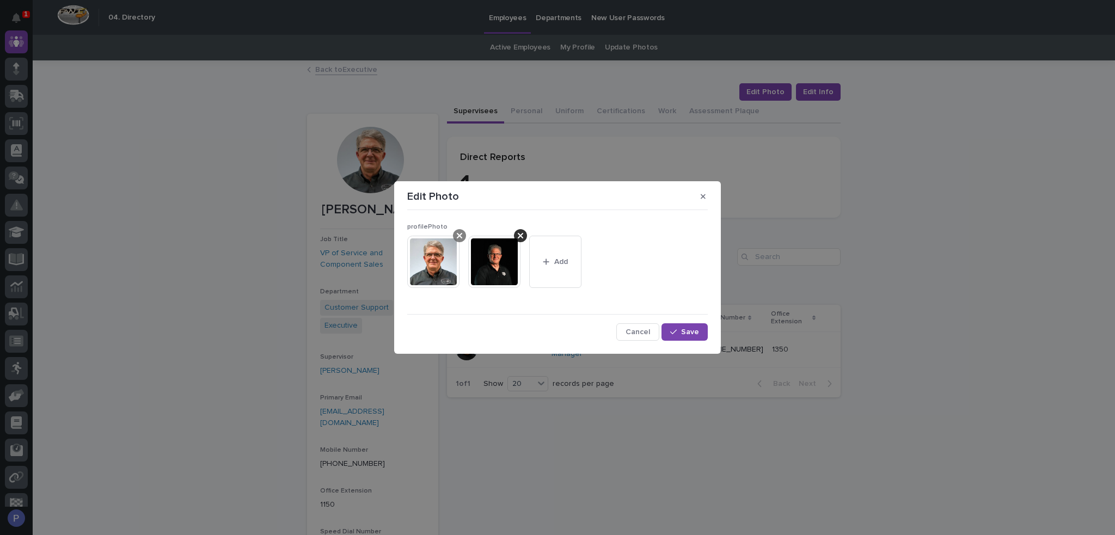
click at [462, 232] on icon at bounding box center [459, 235] width 5 height 9
click at [688, 329] on span "Save" at bounding box center [690, 332] width 18 height 8
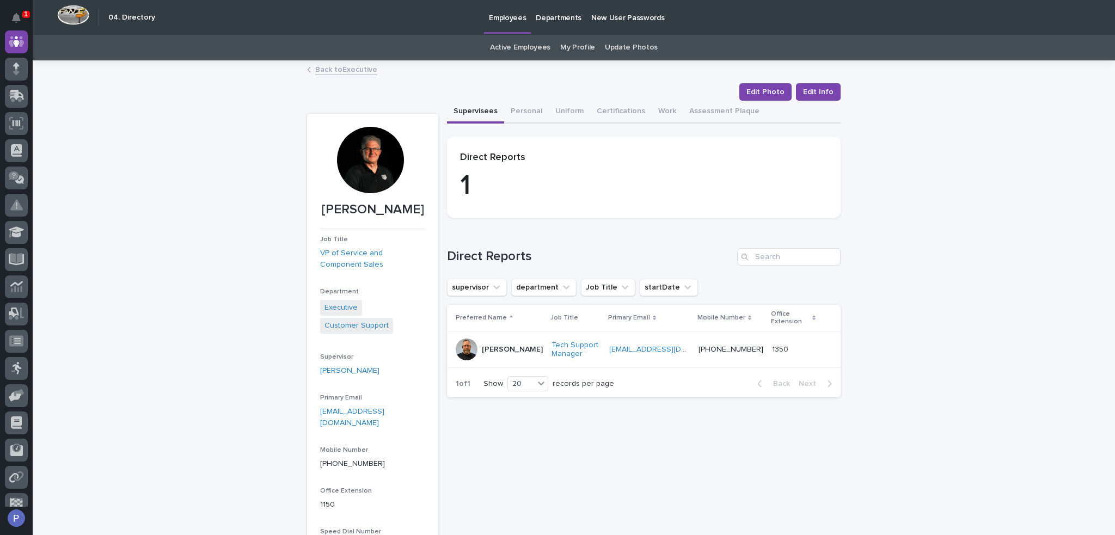
click at [363, 71] on link "Back to Executive" at bounding box center [346, 69] width 62 height 13
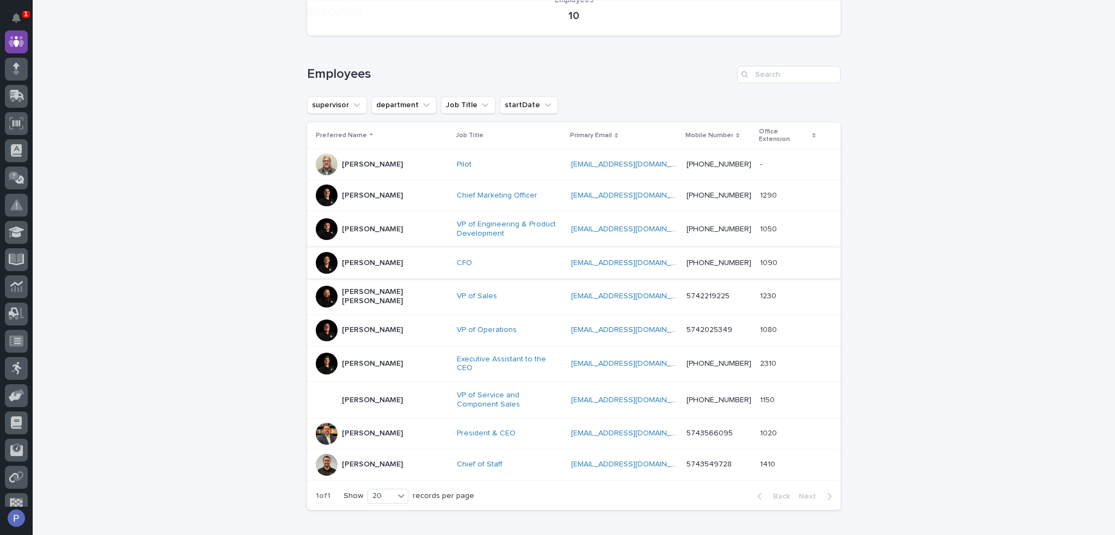
scroll to position [206, 0]
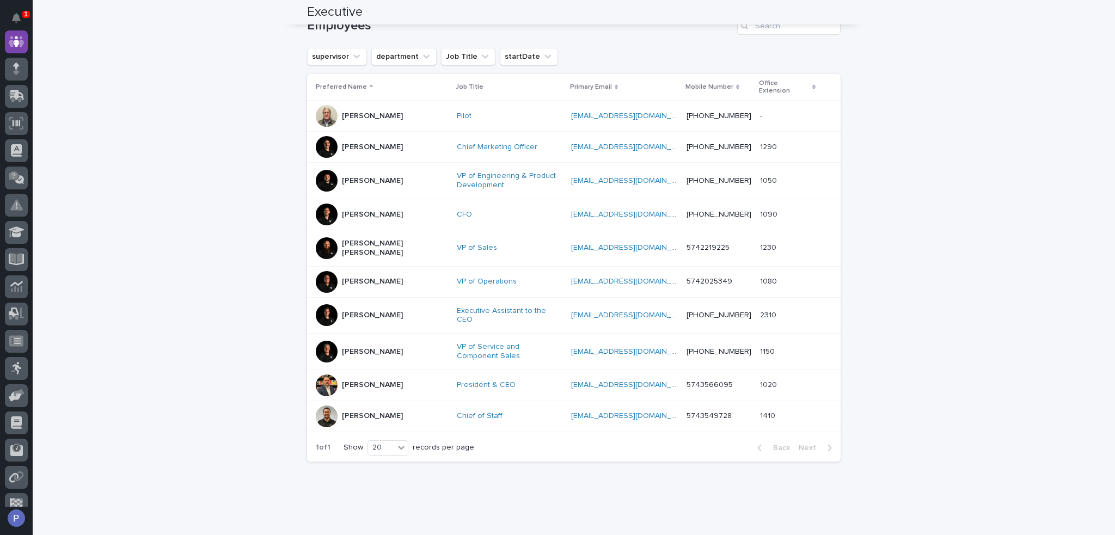
click at [364, 380] on p "[PERSON_NAME]" at bounding box center [372, 384] width 61 height 9
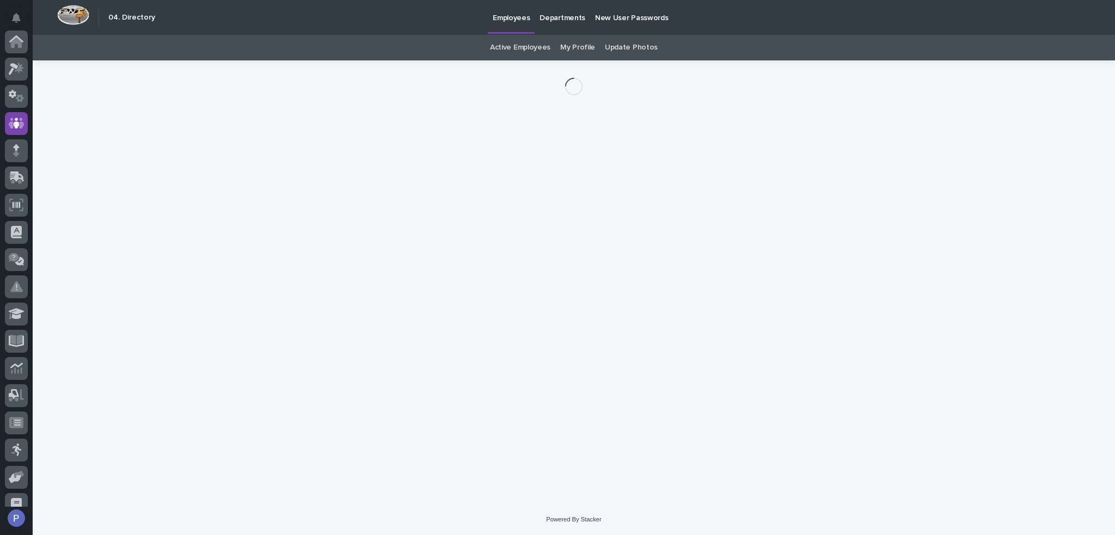
scroll to position [82, 0]
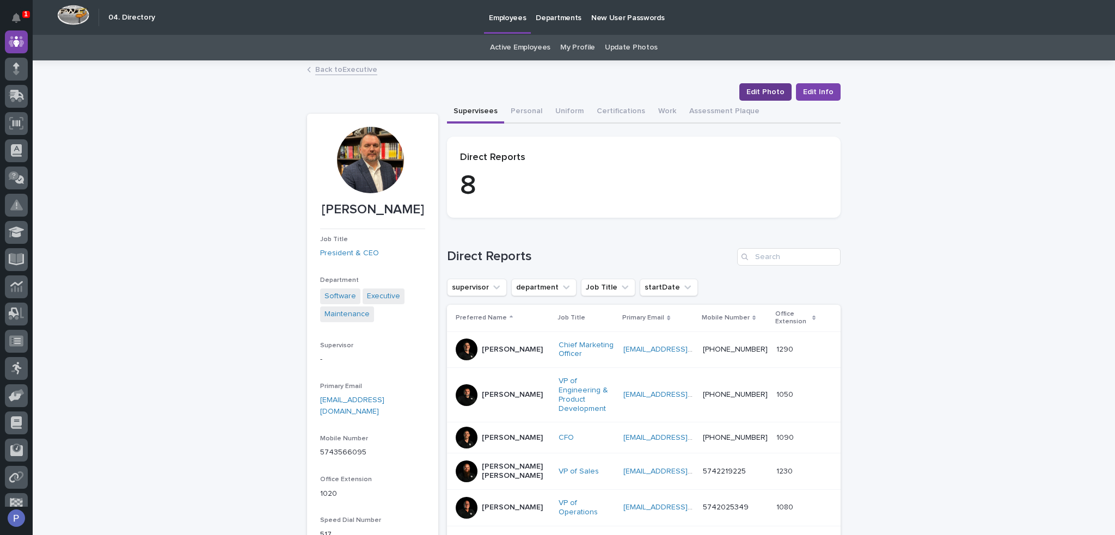
click at [762, 91] on span "Edit Photo" at bounding box center [765, 92] width 38 height 11
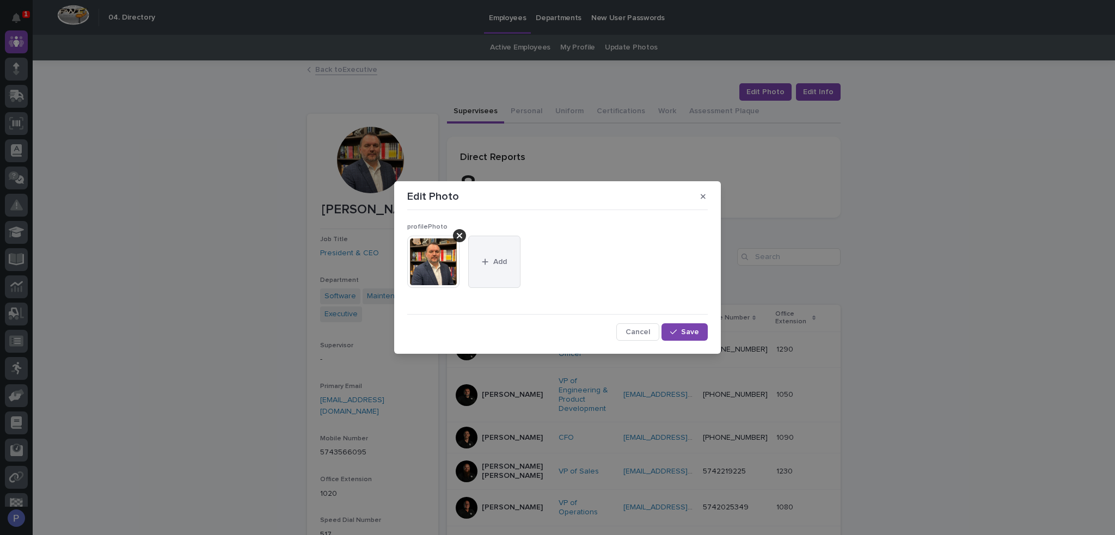
click at [501, 253] on button "Add" at bounding box center [494, 262] width 52 height 52
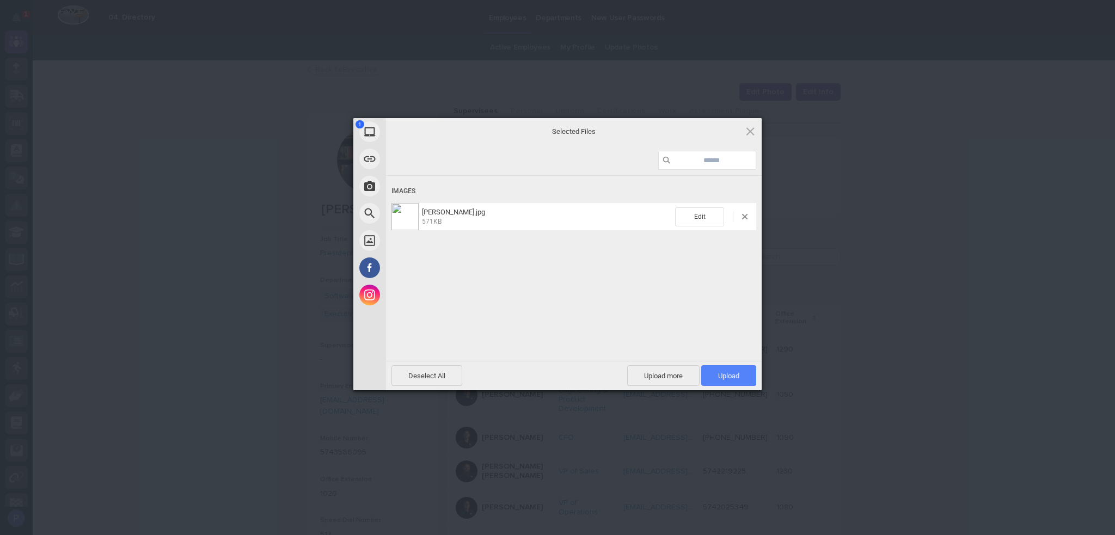
click at [731, 372] on span "Upload 1" at bounding box center [728, 376] width 21 height 8
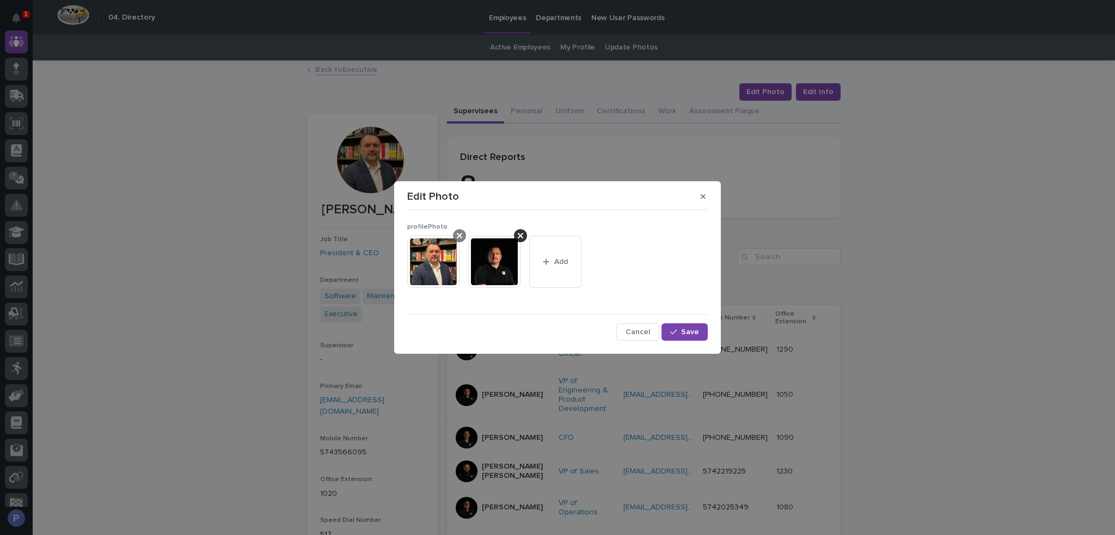
click at [462, 235] on icon at bounding box center [459, 235] width 5 height 9
click at [706, 330] on button "Save" at bounding box center [684, 331] width 46 height 17
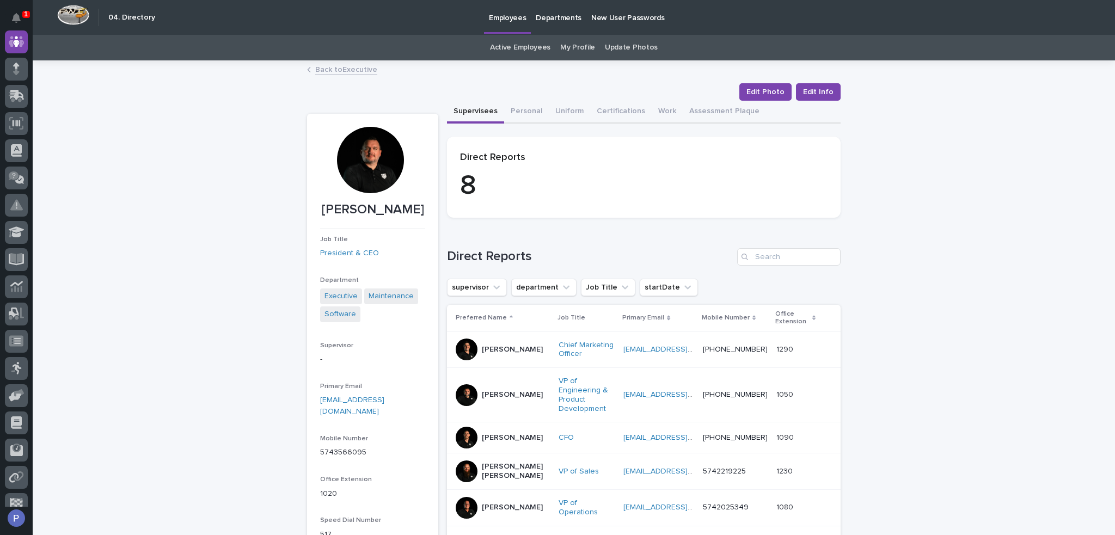
click at [341, 68] on link "Back to Executive" at bounding box center [346, 69] width 62 height 13
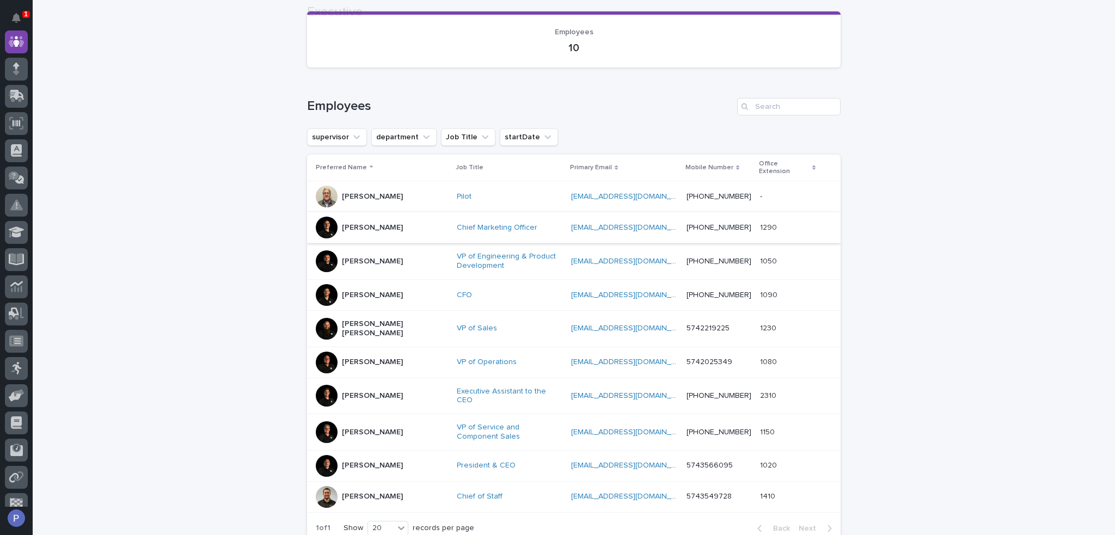
scroll to position [206, 0]
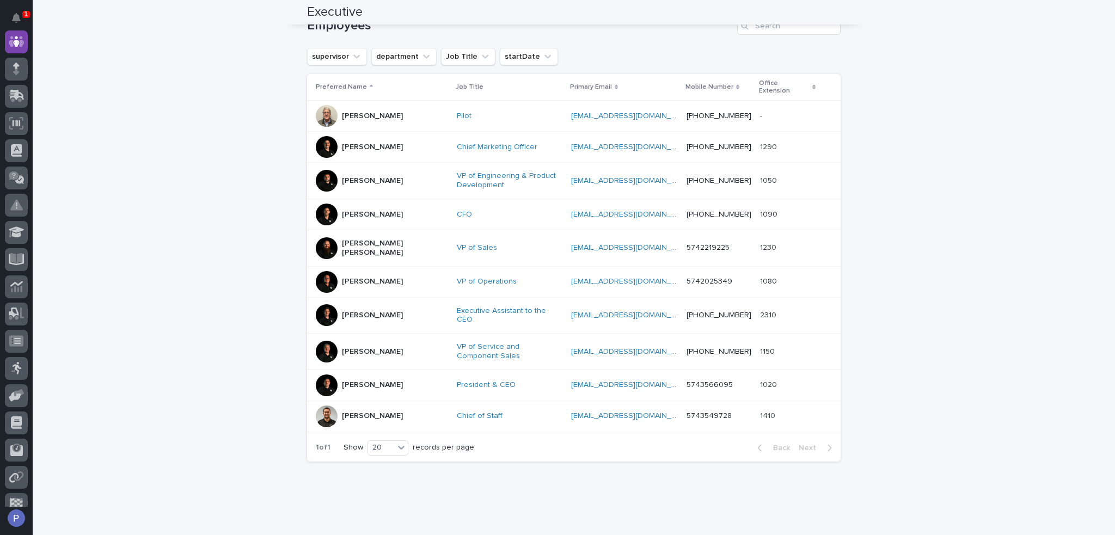
click at [367, 411] on p "[PERSON_NAME]" at bounding box center [372, 415] width 61 height 9
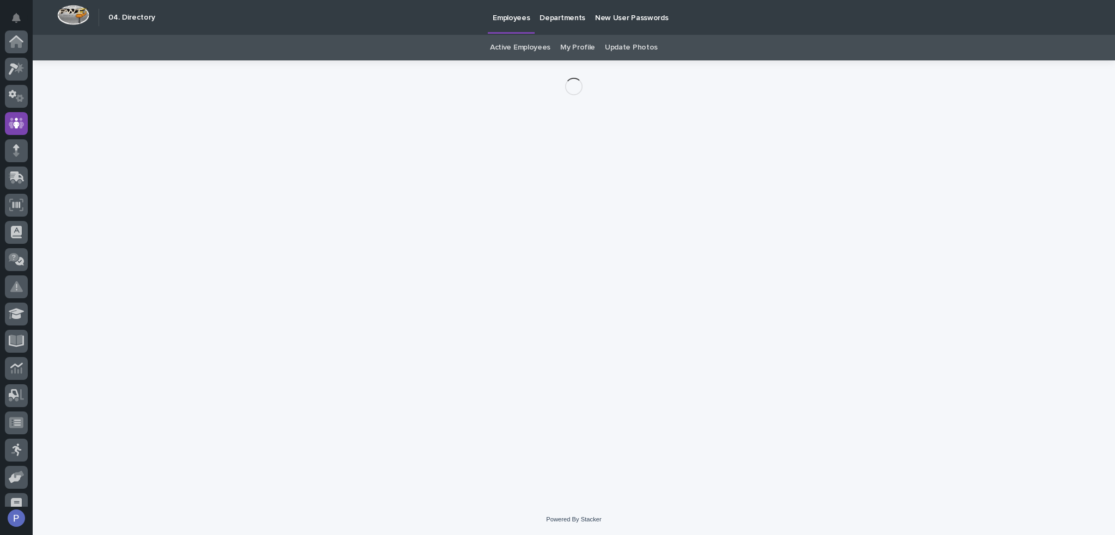
scroll to position [82, 0]
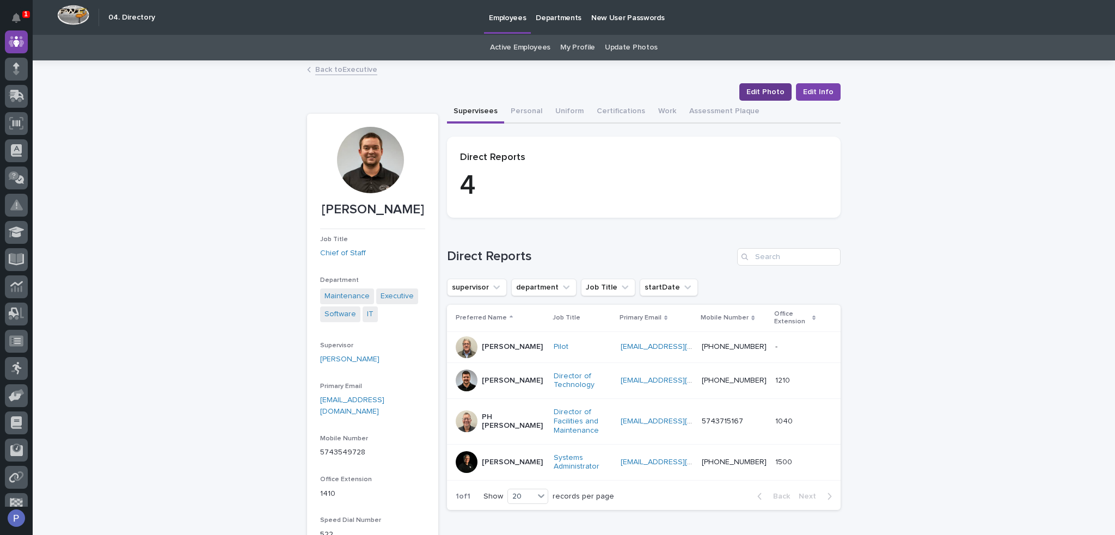
click at [765, 91] on span "Edit Photo" at bounding box center [765, 92] width 38 height 11
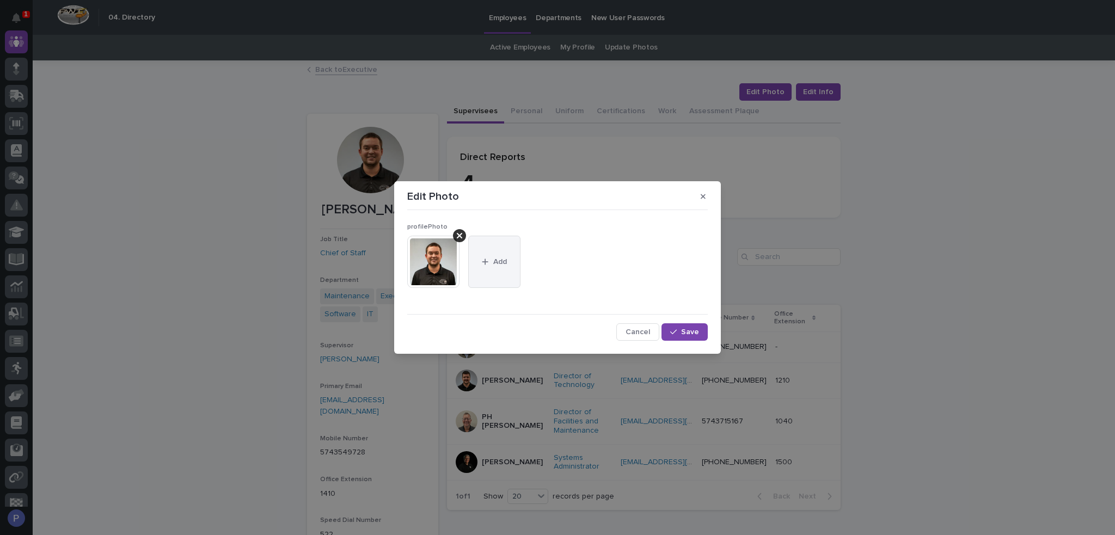
click at [496, 263] on span "Add" at bounding box center [500, 262] width 14 height 8
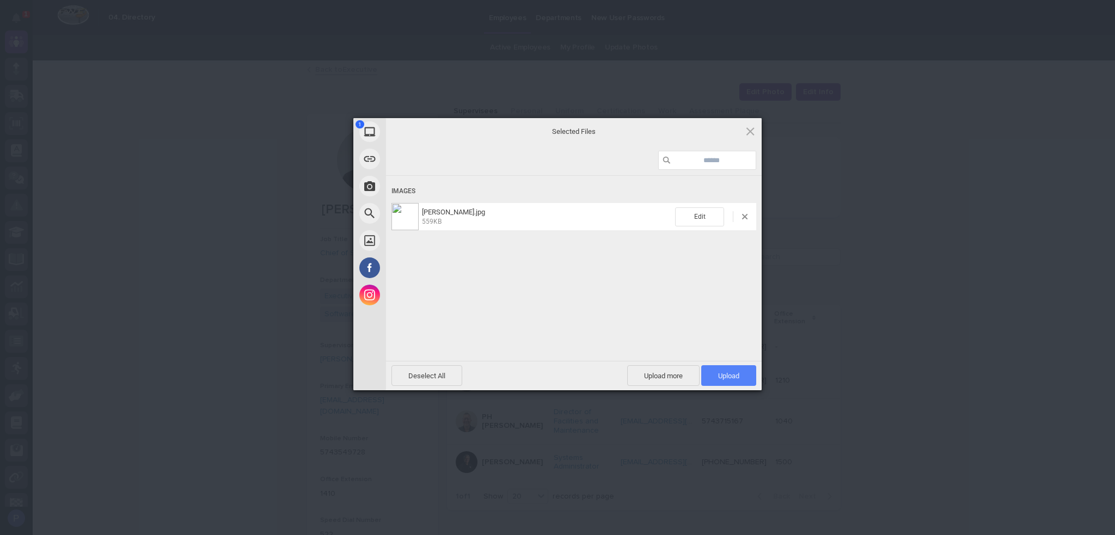
click at [741, 376] on span "Upload 1" at bounding box center [728, 375] width 55 height 21
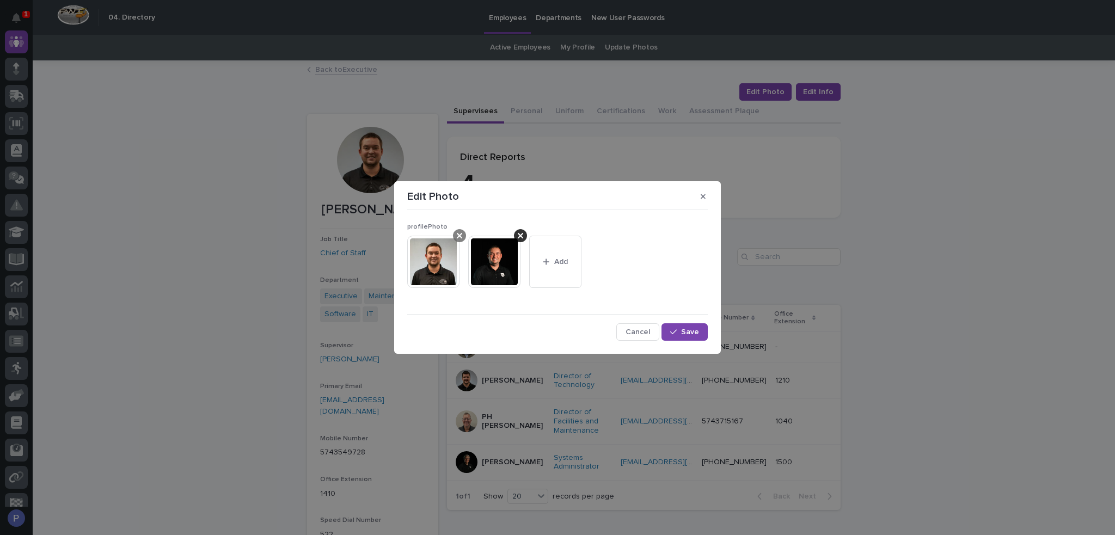
click at [459, 236] on icon at bounding box center [459, 235] width 5 height 5
click at [692, 333] on span "Save" at bounding box center [690, 332] width 18 height 8
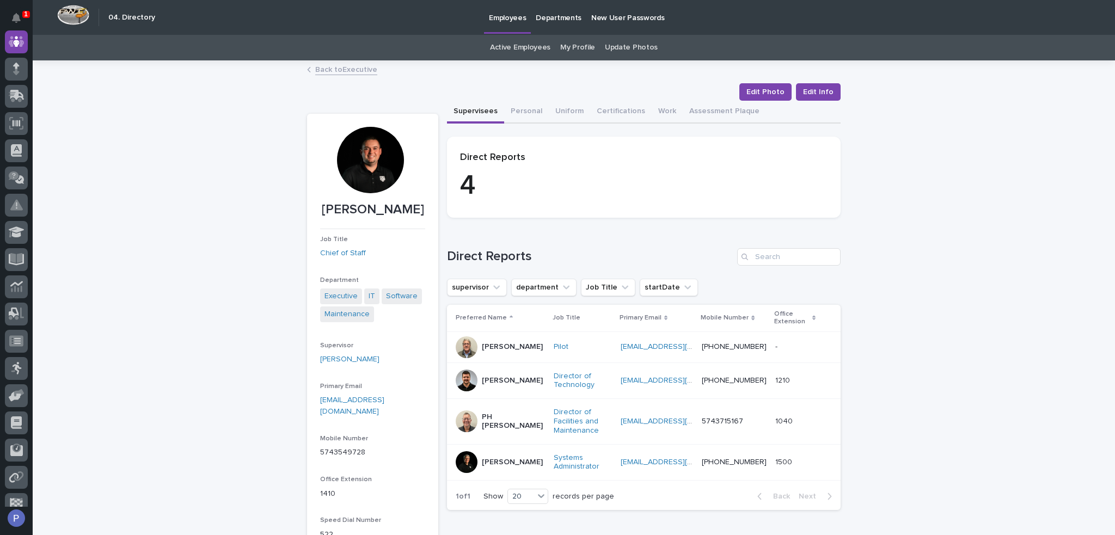
click at [514, 46] on link "Active Employees" at bounding box center [520, 48] width 60 height 26
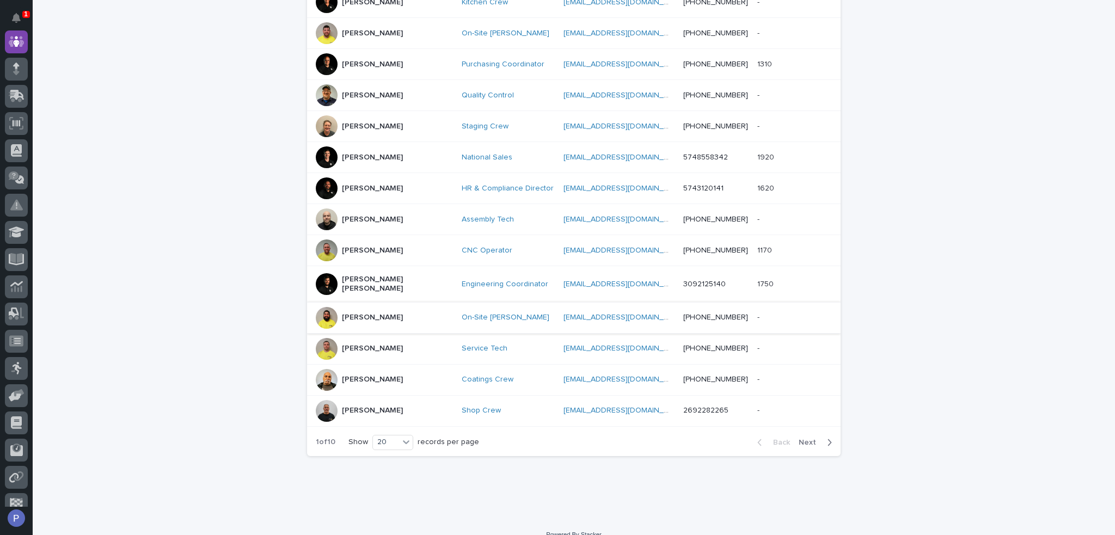
scroll to position [457, 0]
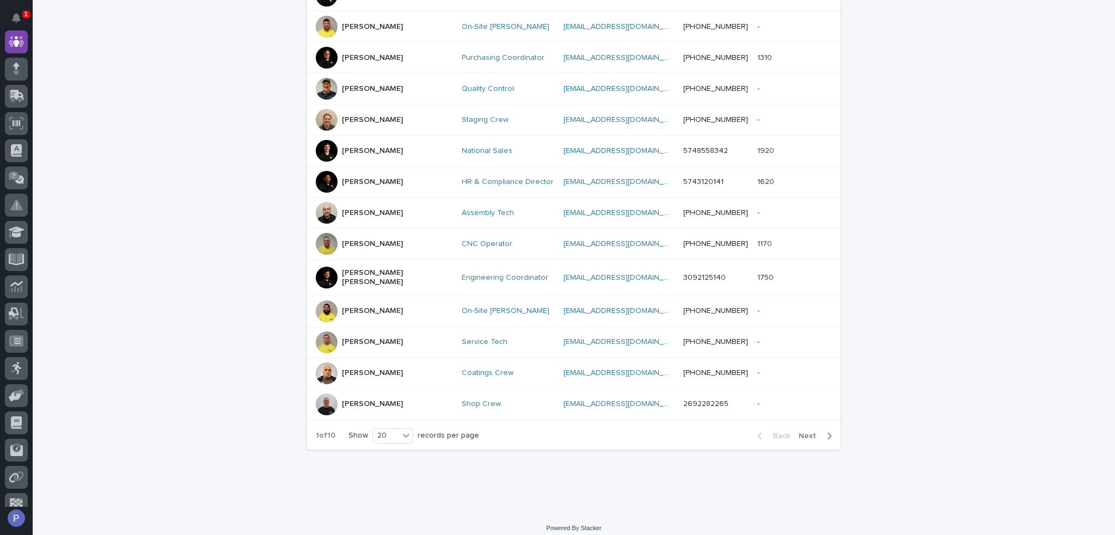
click at [816, 431] on button "Next" at bounding box center [817, 436] width 46 height 10
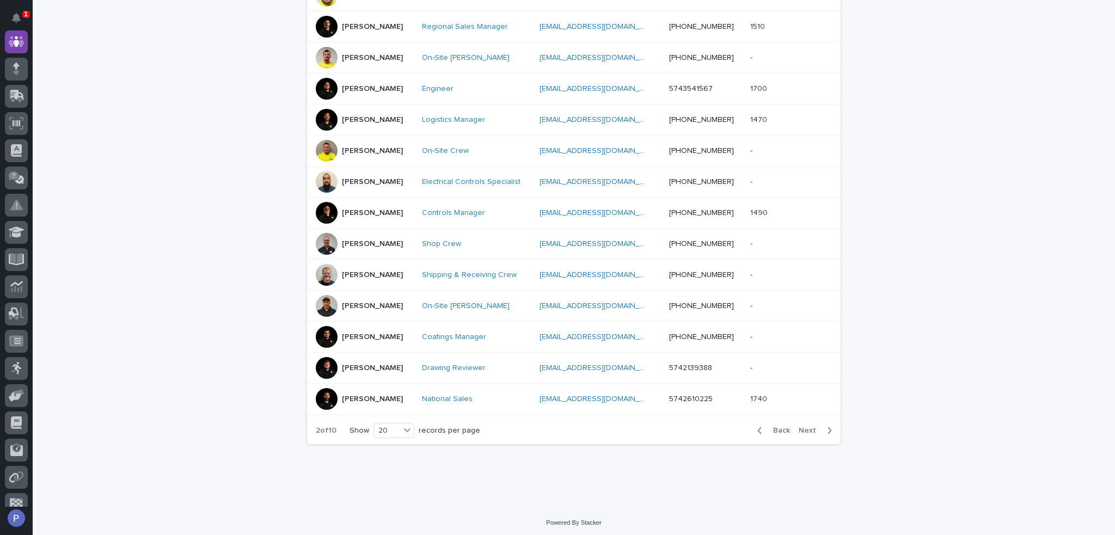
click at [806, 427] on span "Next" at bounding box center [810, 431] width 24 height 8
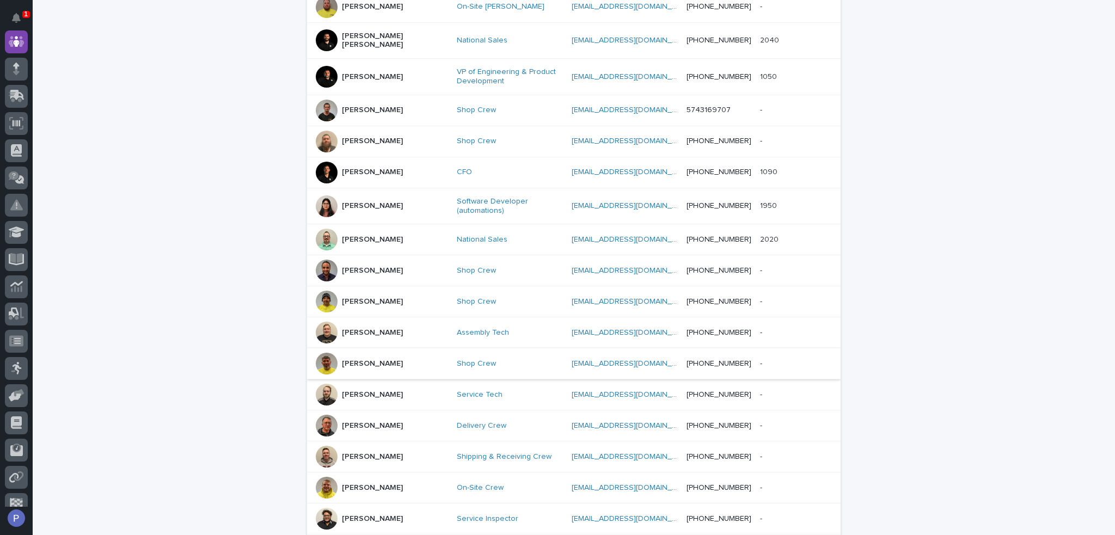
scroll to position [190, 0]
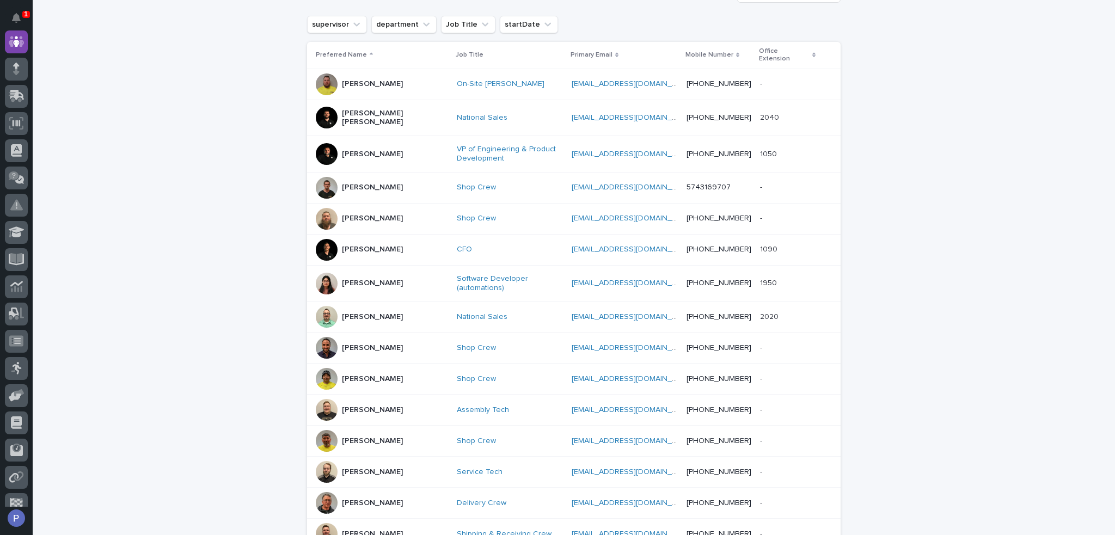
click at [366, 312] on p "[PERSON_NAME]" at bounding box center [372, 316] width 61 height 9
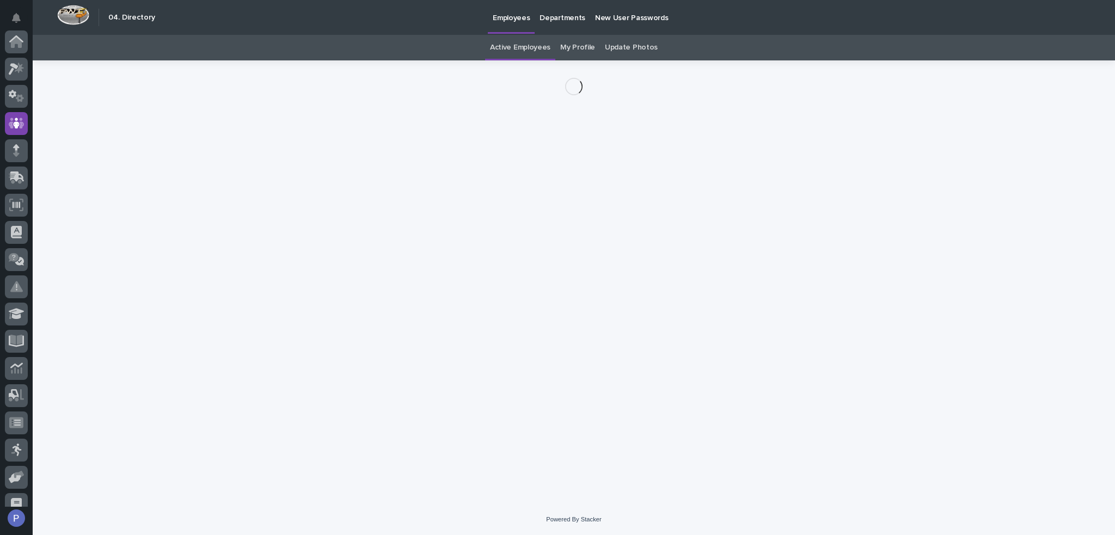
scroll to position [82, 0]
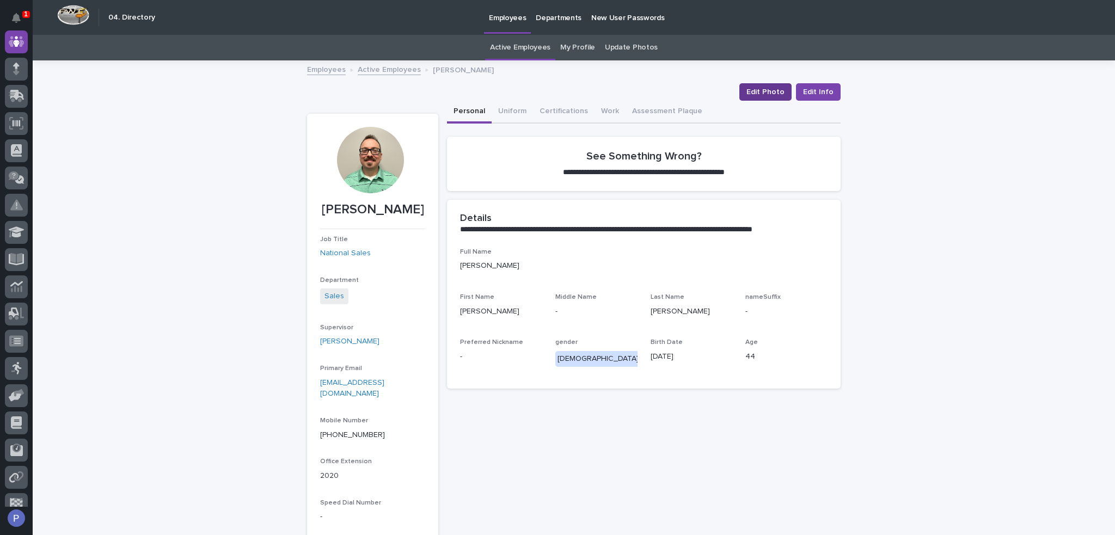
click at [766, 83] on button "Edit Photo" at bounding box center [765, 91] width 52 height 17
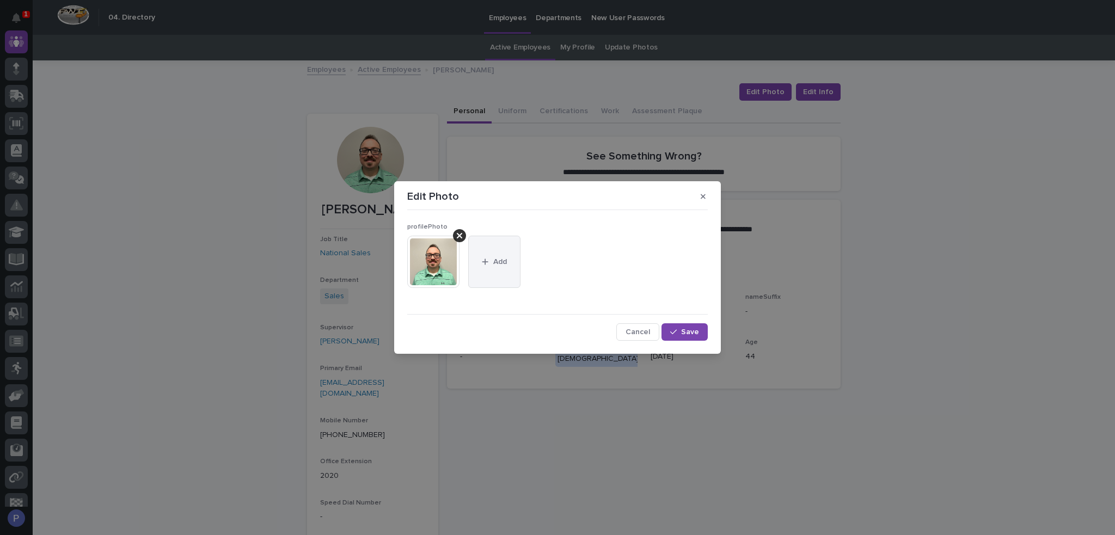
click at [487, 250] on button "Add" at bounding box center [494, 262] width 52 height 52
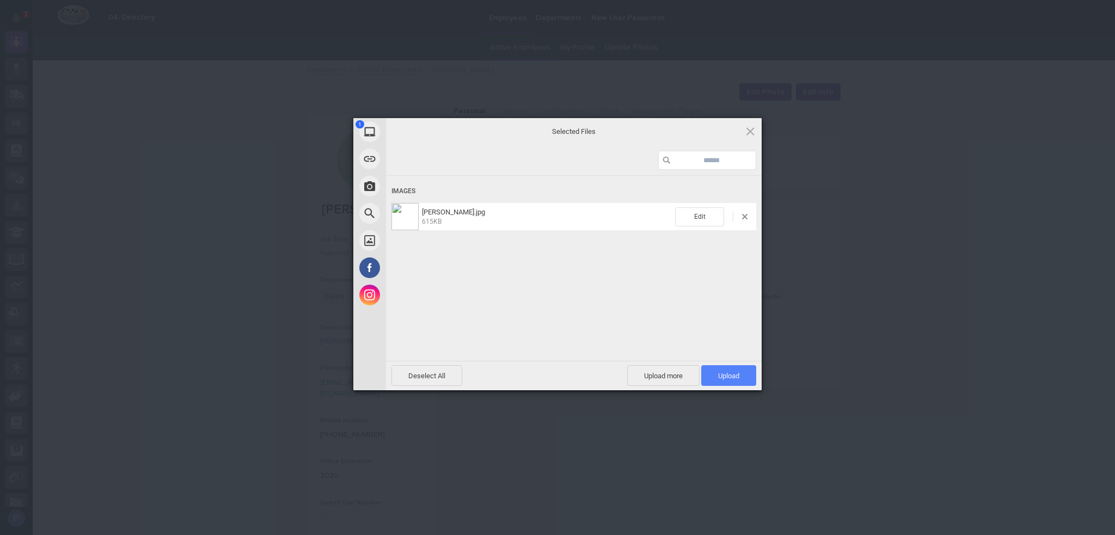
click at [728, 373] on span "Upload 1" at bounding box center [728, 376] width 21 height 8
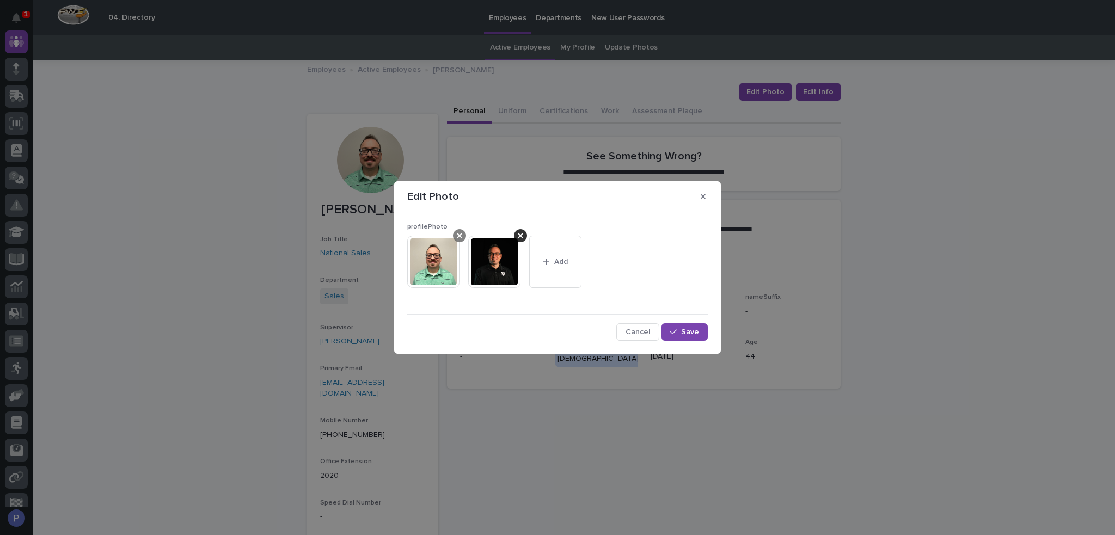
click at [459, 231] on icon at bounding box center [459, 235] width 5 height 9
click at [686, 334] on span "Save" at bounding box center [690, 332] width 18 height 8
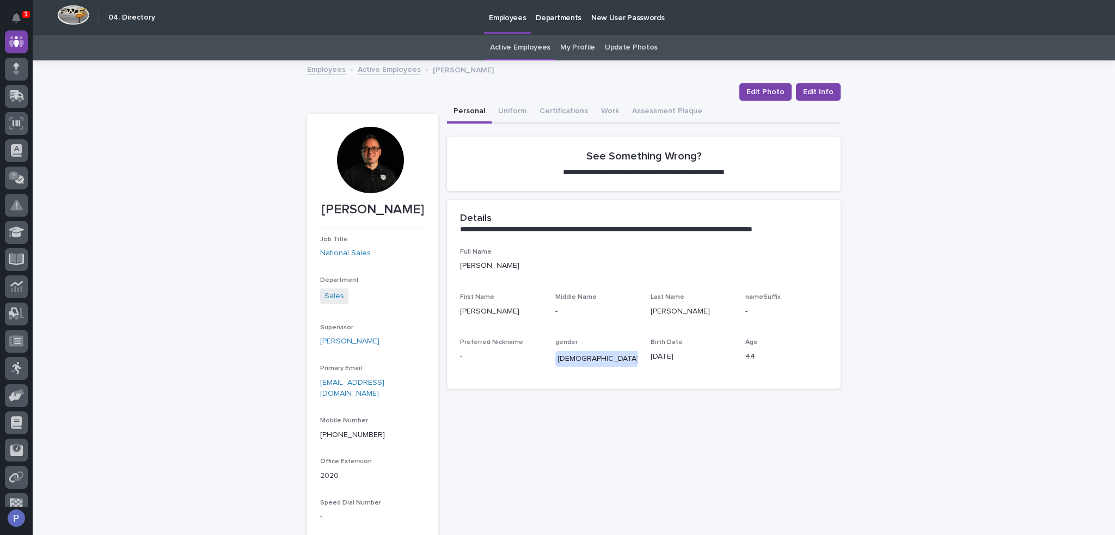
click at [388, 71] on link "Active Employees" at bounding box center [389, 69] width 63 height 13
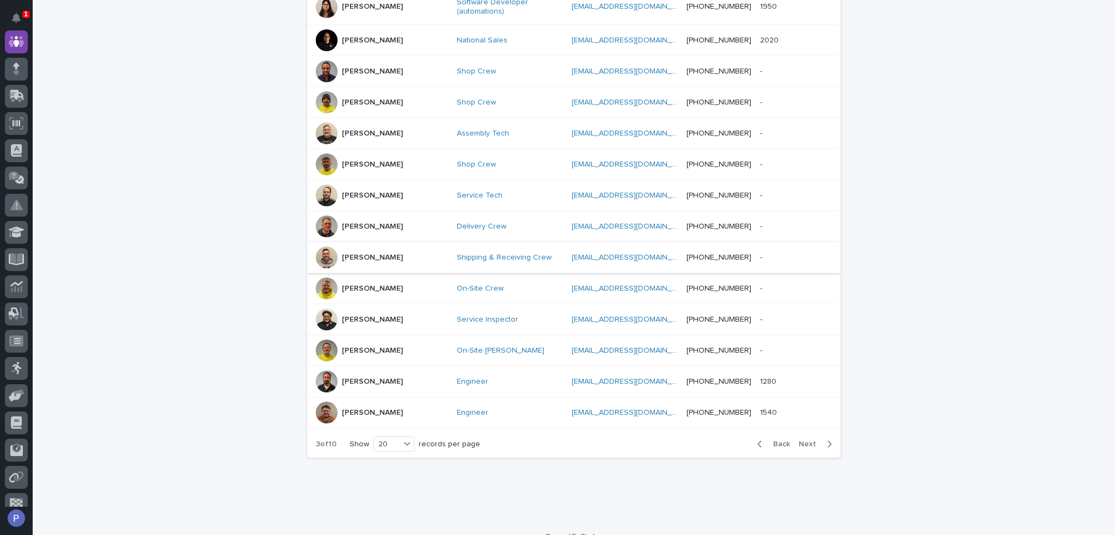
scroll to position [468, 0]
click at [383, 376] on p "[PERSON_NAME]" at bounding box center [372, 380] width 61 height 9
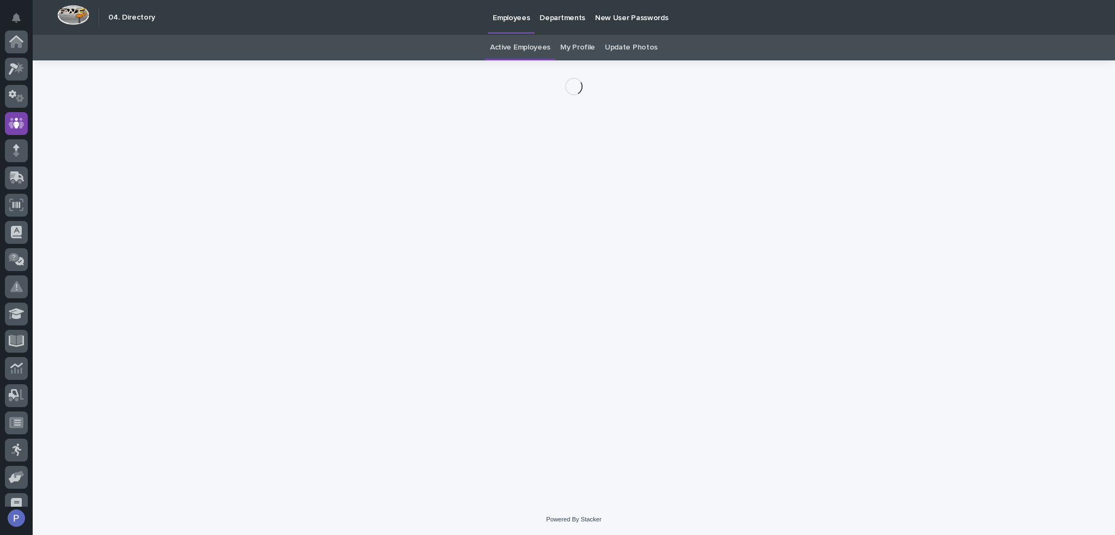
scroll to position [82, 0]
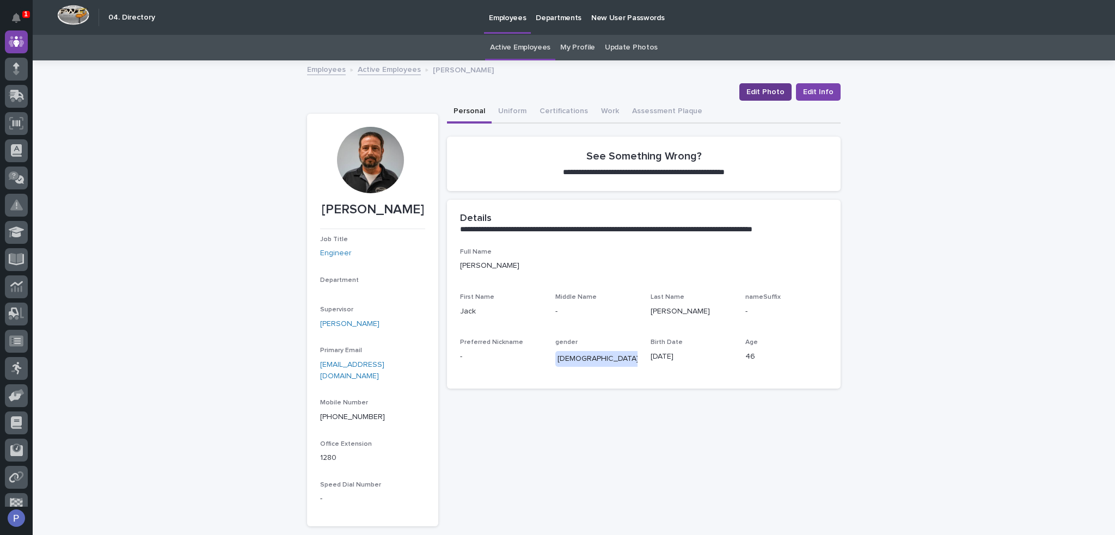
click at [760, 95] on span "Edit Photo" at bounding box center [765, 92] width 38 height 11
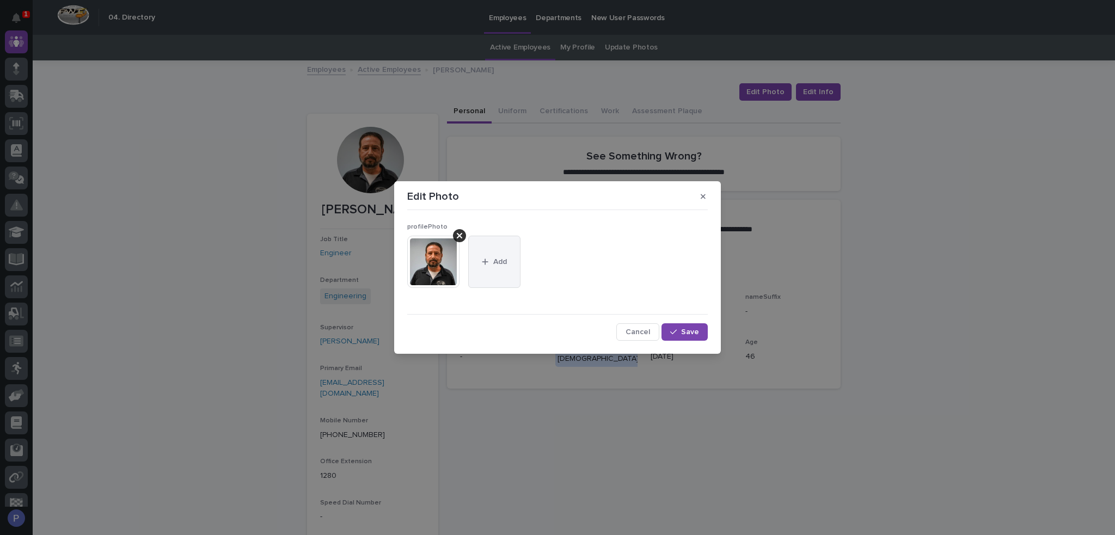
click at [494, 265] on button "Add" at bounding box center [494, 262] width 52 height 52
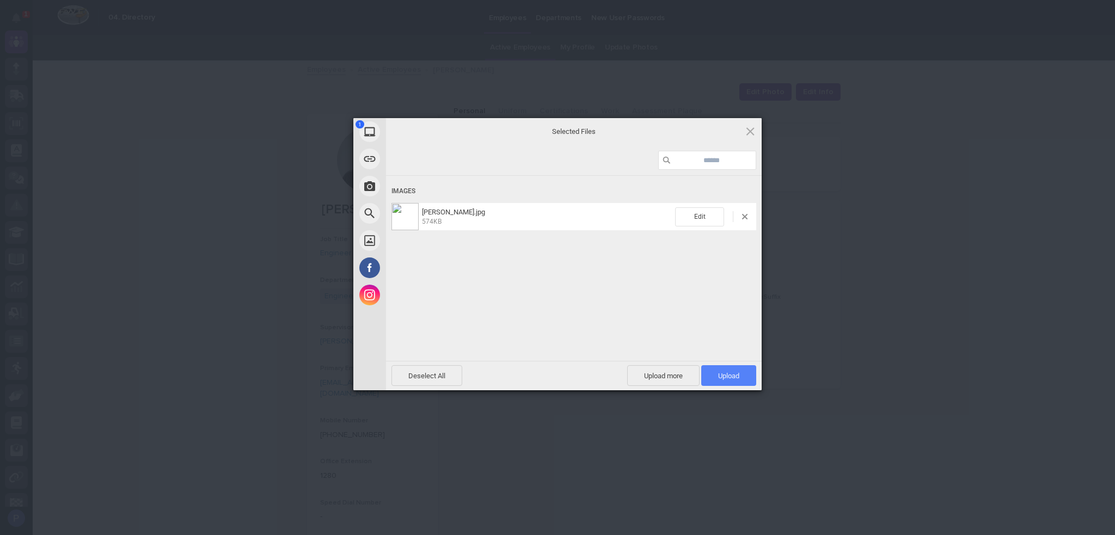
click at [734, 370] on span "Upload 1" at bounding box center [728, 375] width 55 height 21
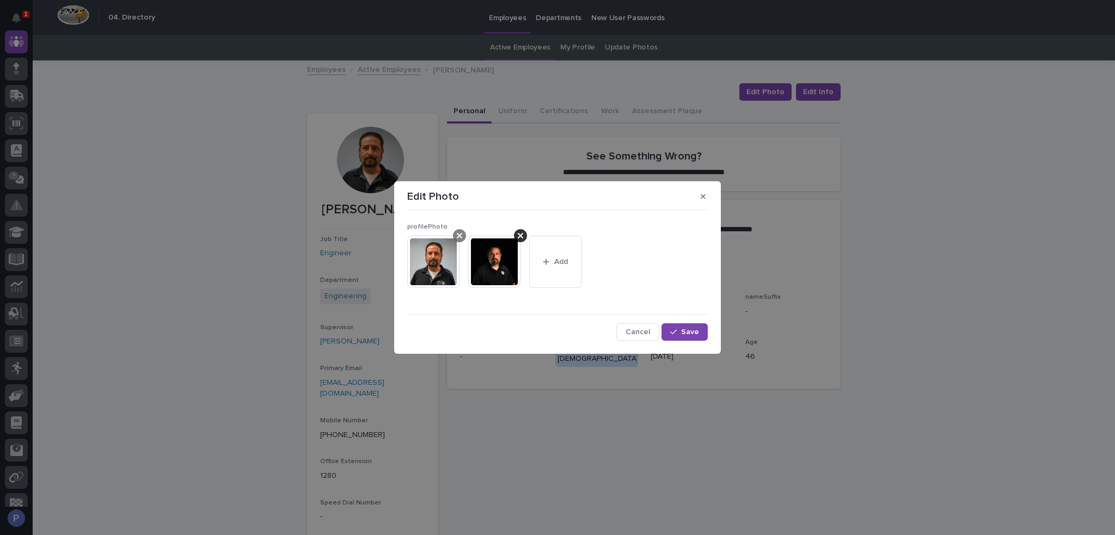
click at [463, 235] on div at bounding box center [459, 235] width 13 height 13
click at [699, 330] on button "Save" at bounding box center [684, 331] width 46 height 17
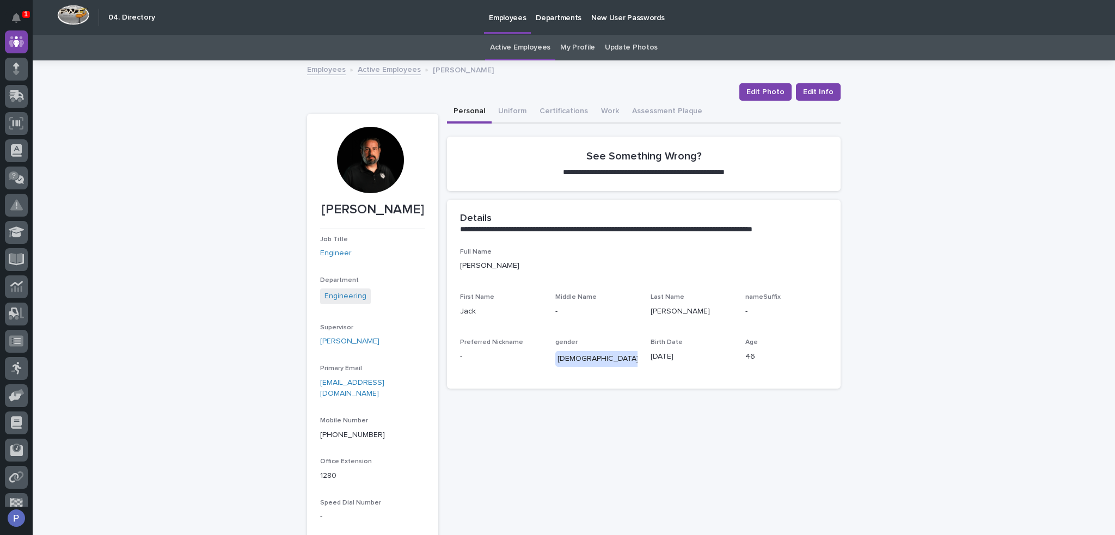
click at [403, 70] on link "Active Employees" at bounding box center [389, 69] width 63 height 13
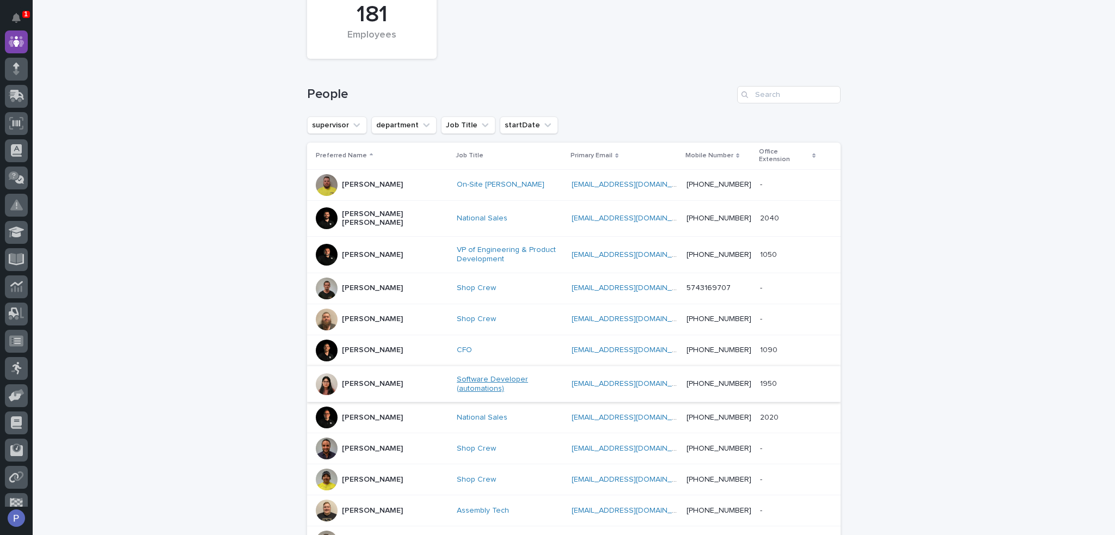
scroll to position [416, 0]
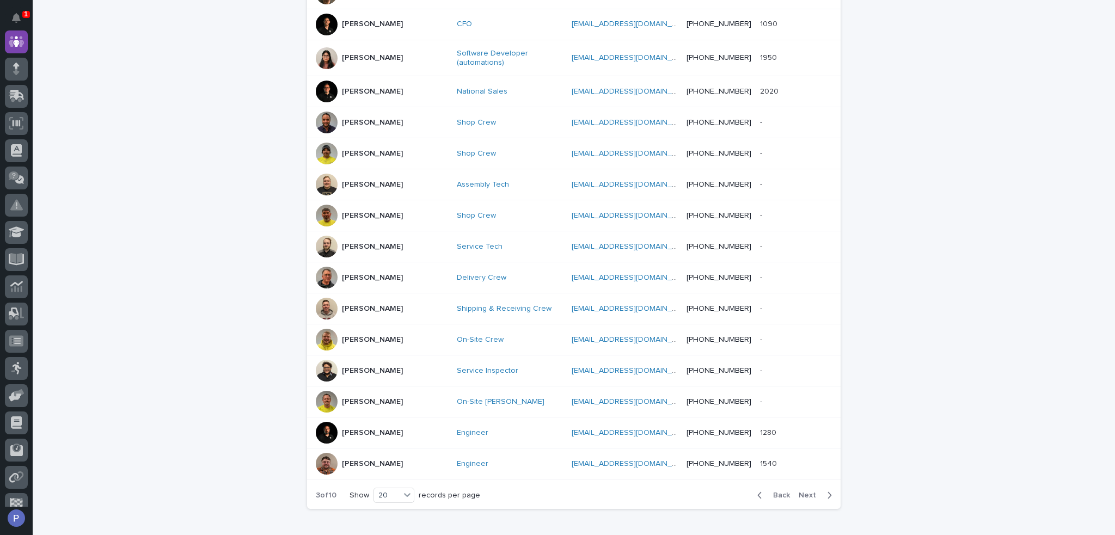
click at [367, 459] on p "[PERSON_NAME]" at bounding box center [372, 463] width 61 height 9
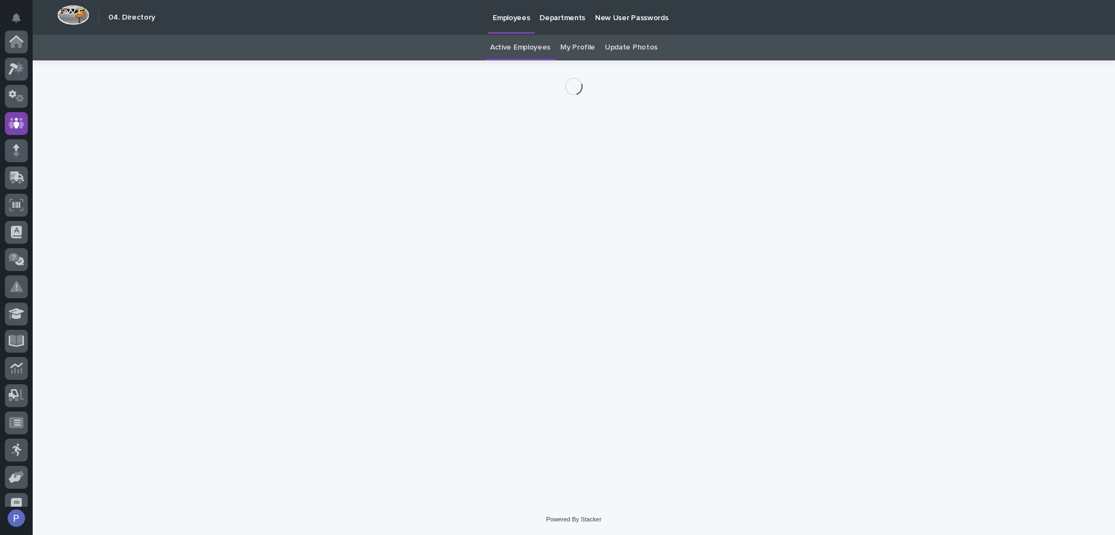
scroll to position [82, 0]
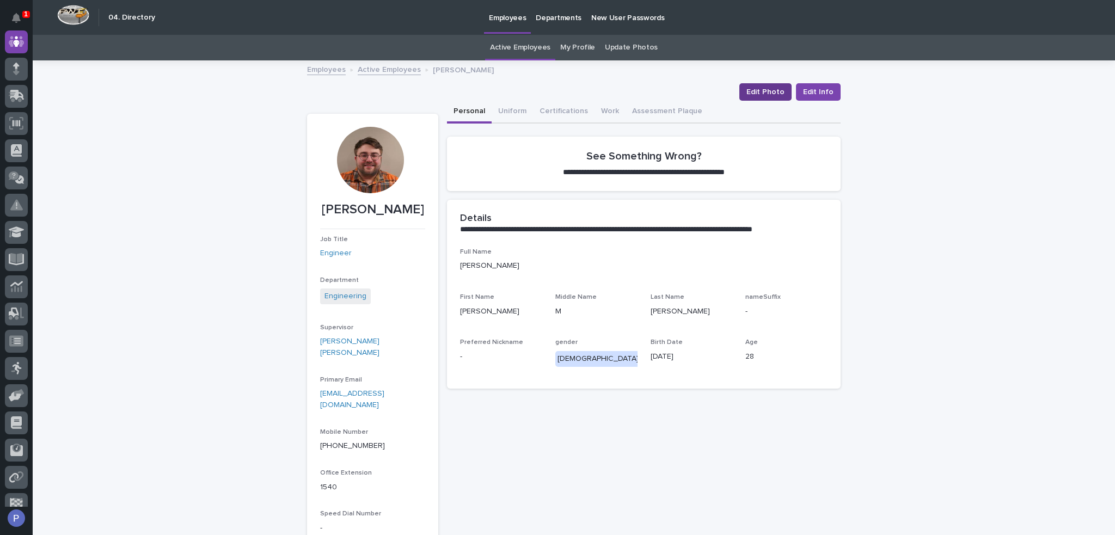
click at [767, 89] on span "Edit Photo" at bounding box center [765, 92] width 38 height 11
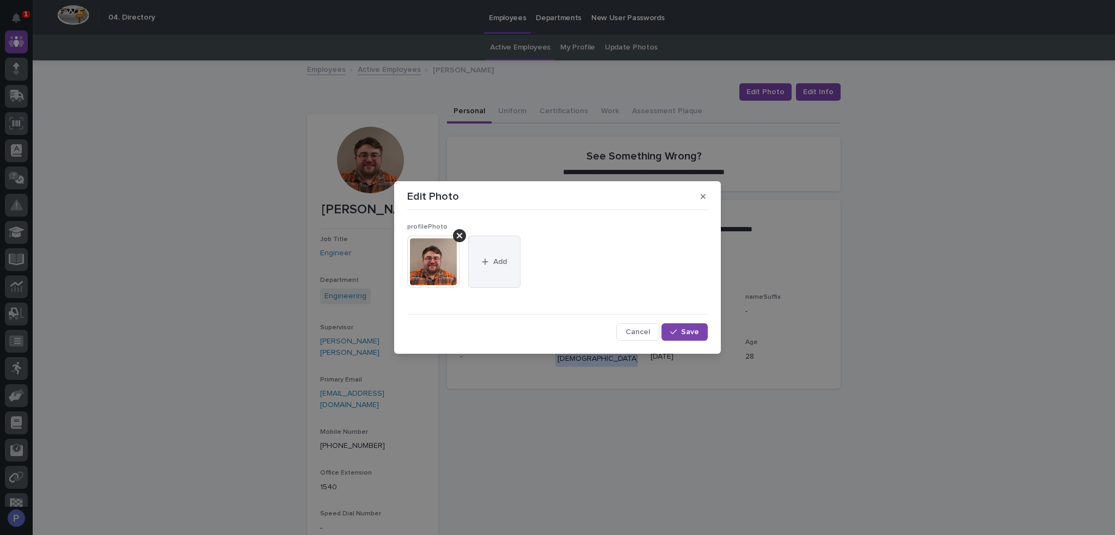
click at [495, 261] on span "Add" at bounding box center [500, 262] width 14 height 8
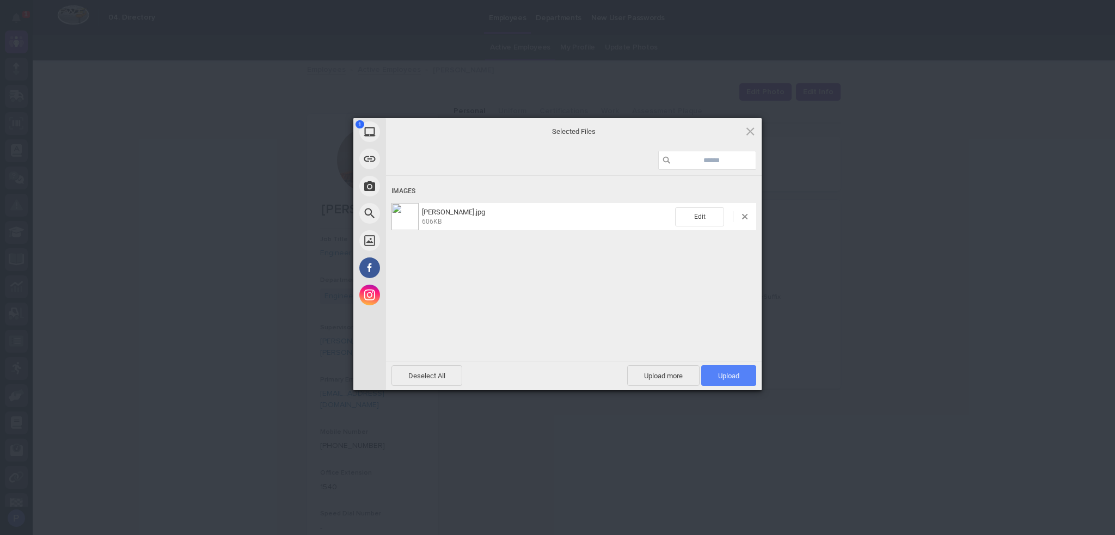
click at [727, 376] on span "Upload 1" at bounding box center [728, 376] width 21 height 8
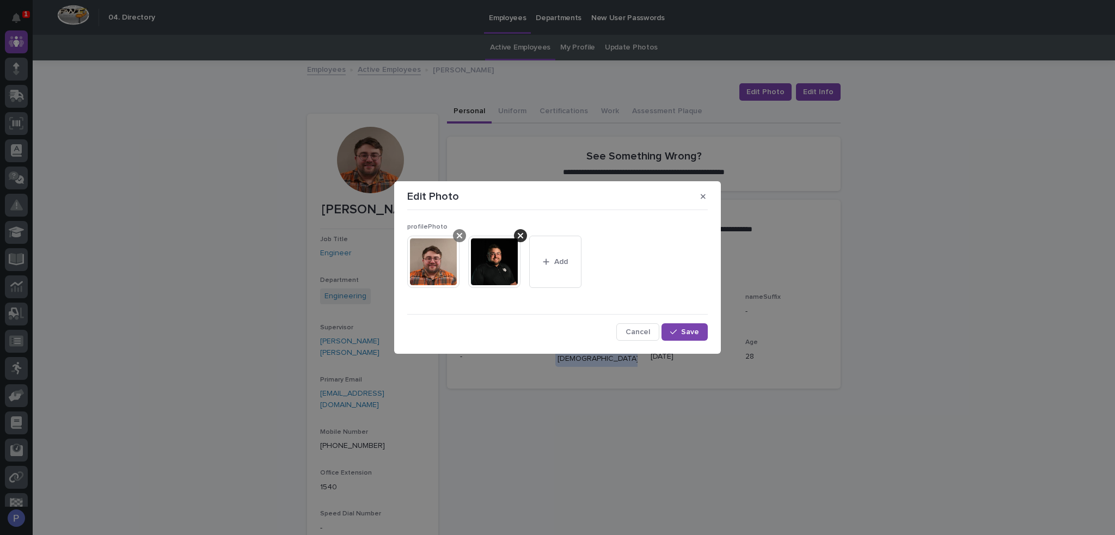
click at [462, 233] on icon at bounding box center [459, 235] width 5 height 5
click at [698, 328] on span "Save" at bounding box center [690, 332] width 18 height 8
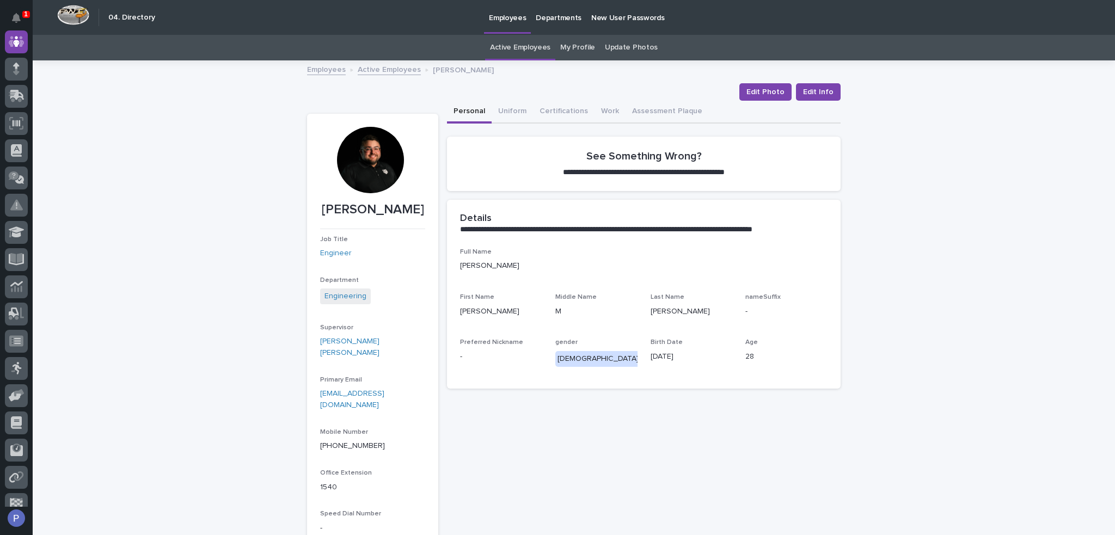
click at [398, 70] on link "Active Employees" at bounding box center [389, 69] width 63 height 13
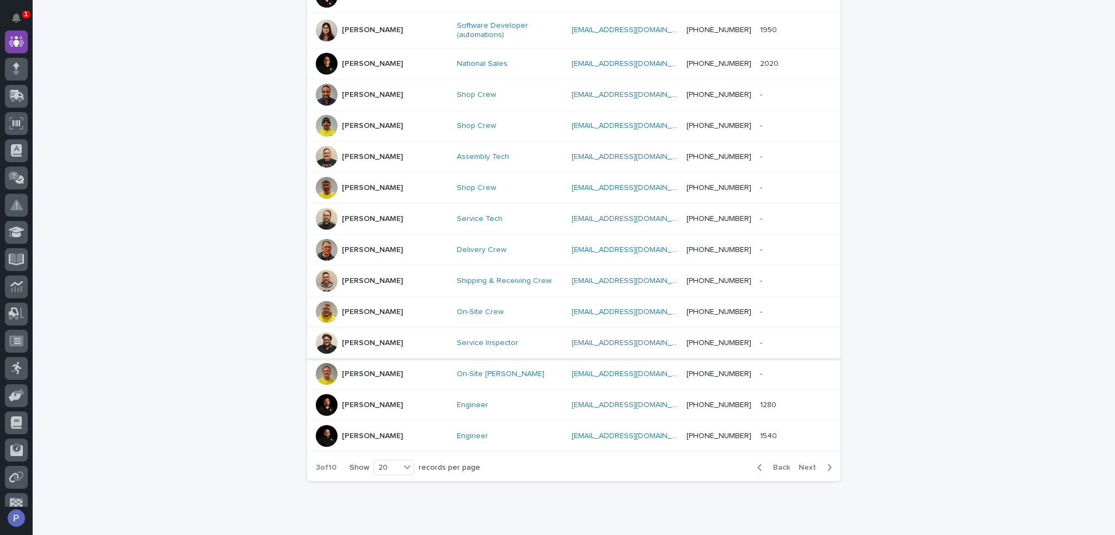
scroll to position [468, 0]
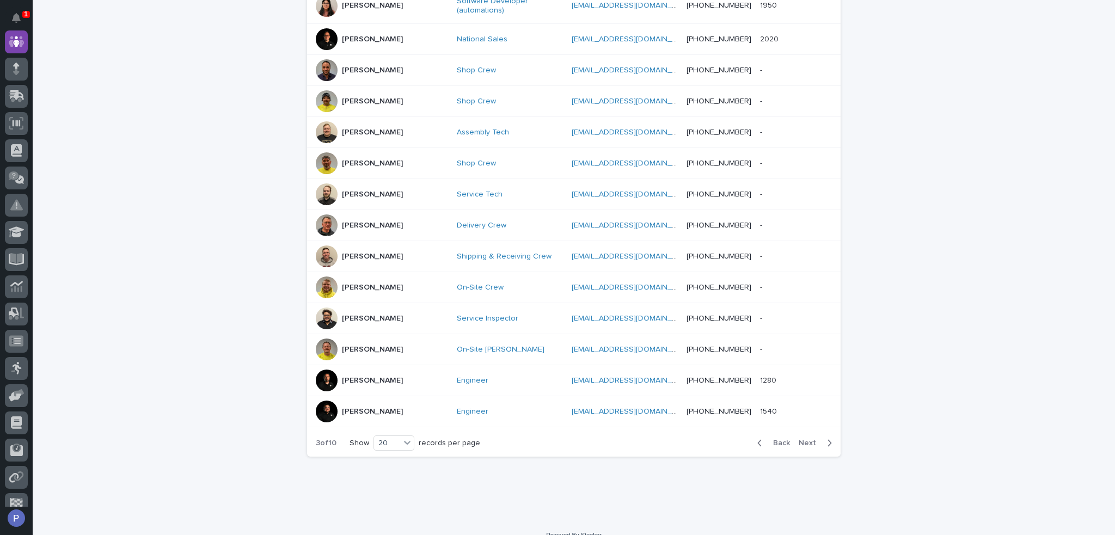
click at [804, 439] on span "Next" at bounding box center [810, 443] width 24 height 8
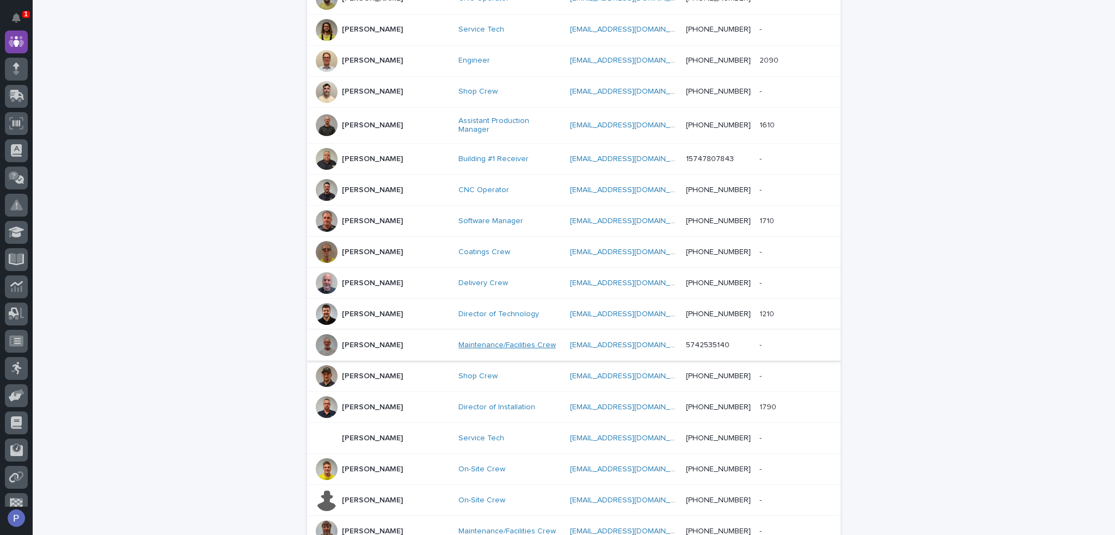
scroll to position [76, 0]
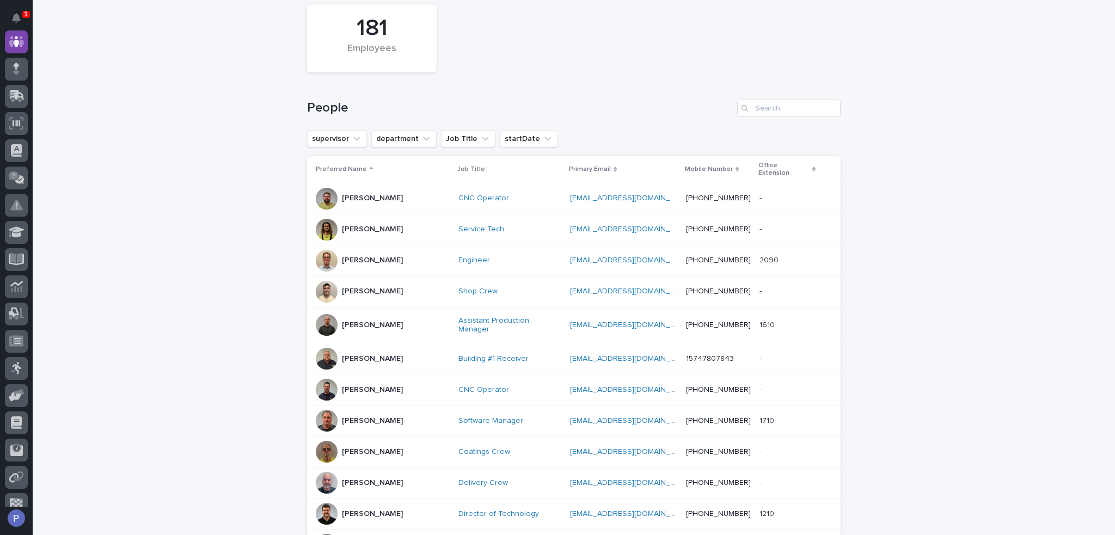
click at [394, 251] on div "[PERSON_NAME]" at bounding box center [383, 261] width 134 height 22
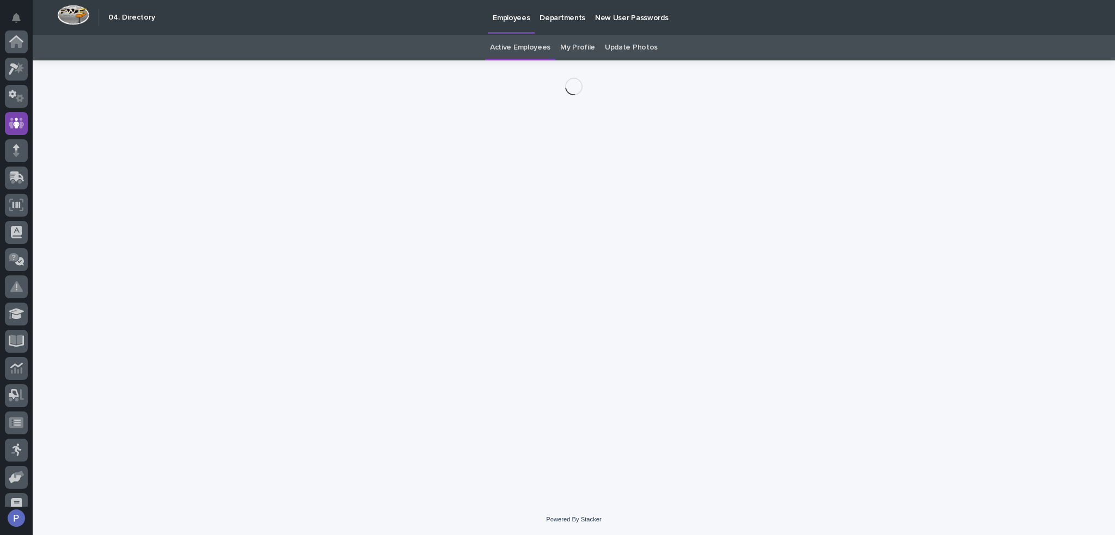
scroll to position [82, 0]
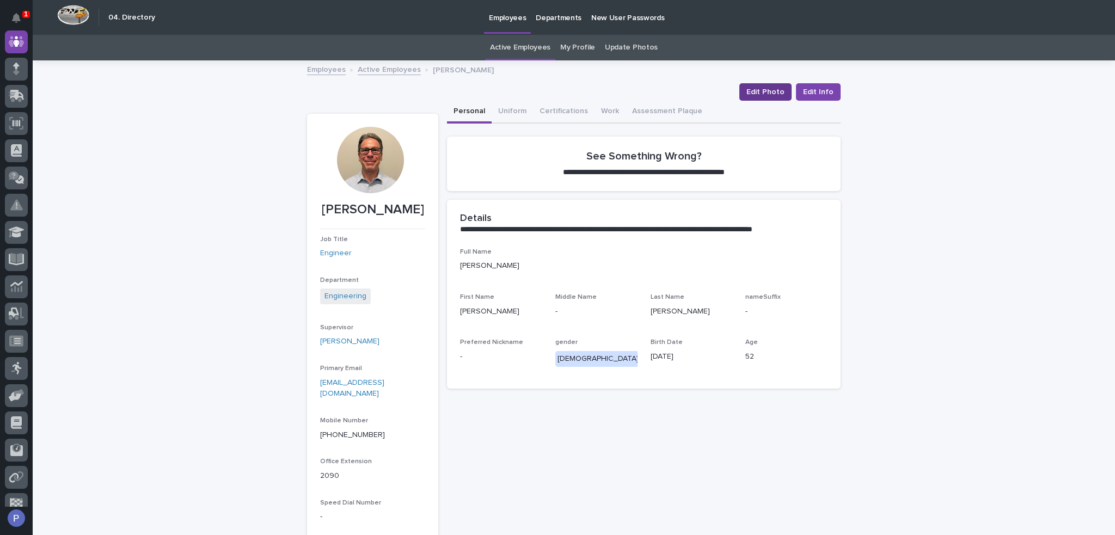
click at [765, 91] on span "Edit Photo" at bounding box center [765, 92] width 38 height 11
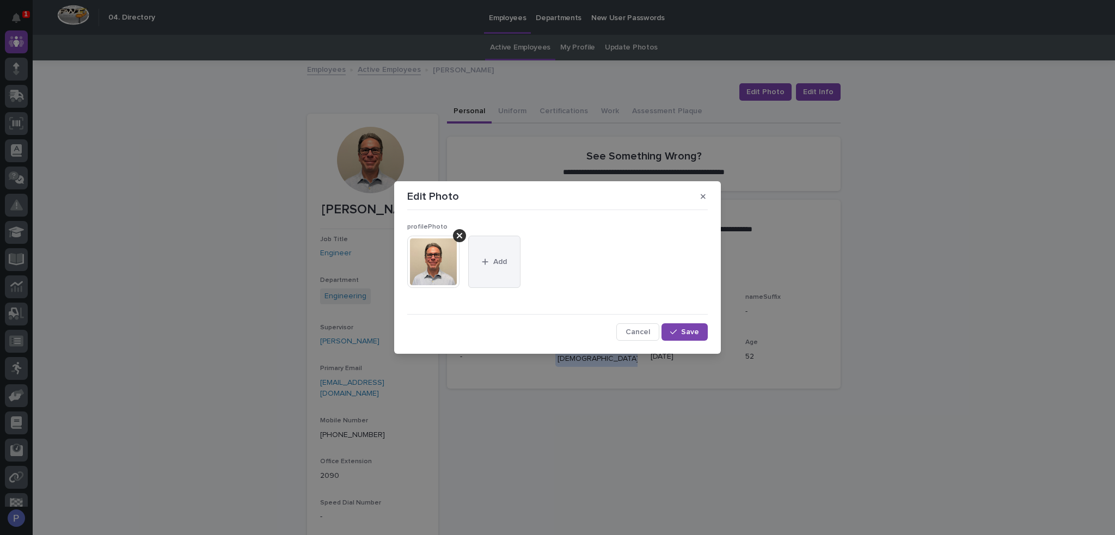
click at [500, 261] on span "Add" at bounding box center [500, 262] width 14 height 8
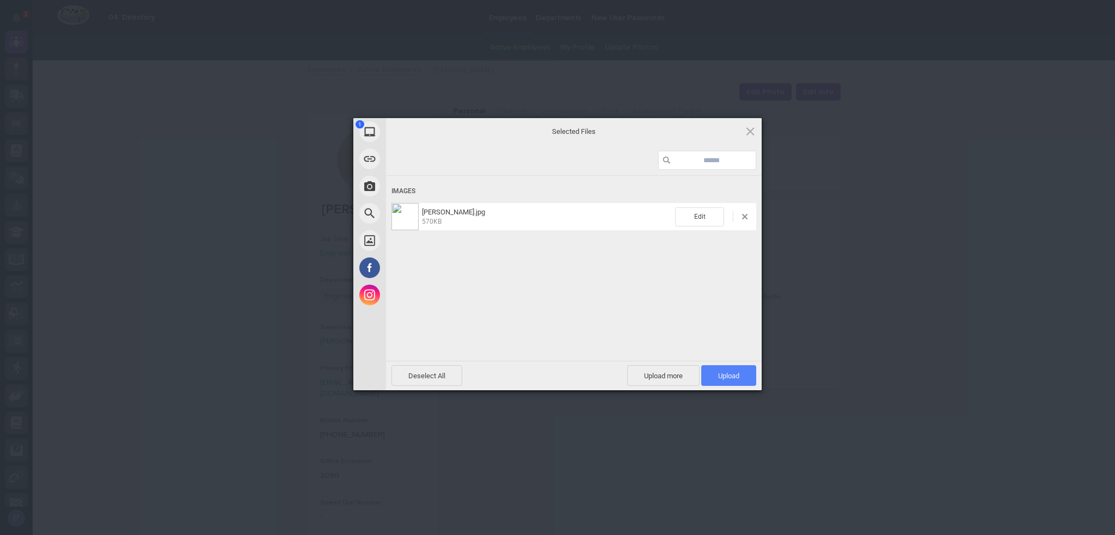
click at [728, 372] on span "Upload 1" at bounding box center [728, 376] width 21 height 8
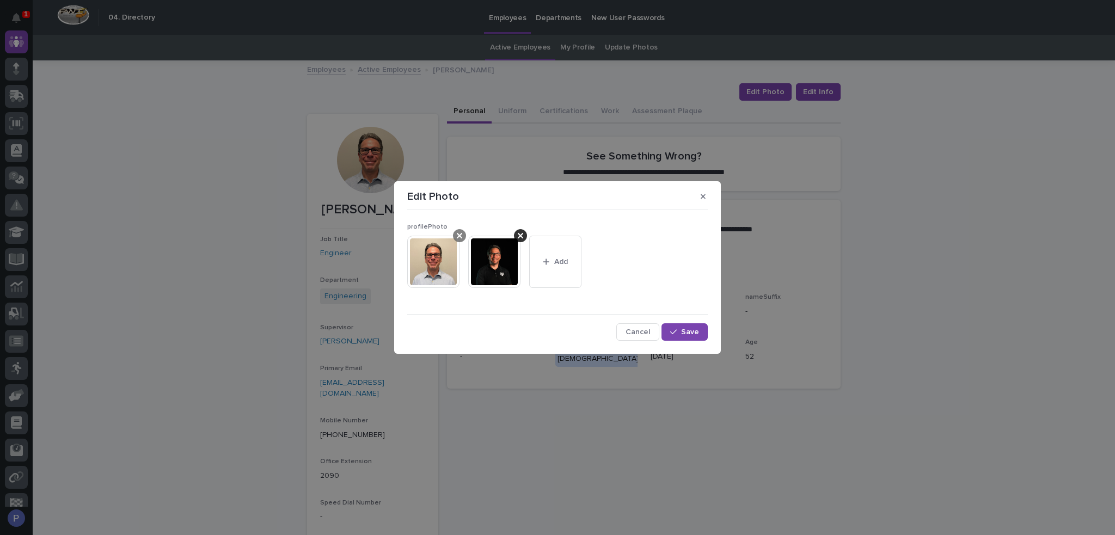
click at [461, 233] on icon at bounding box center [459, 235] width 5 height 5
click at [690, 328] on span "Save" at bounding box center [690, 332] width 18 height 8
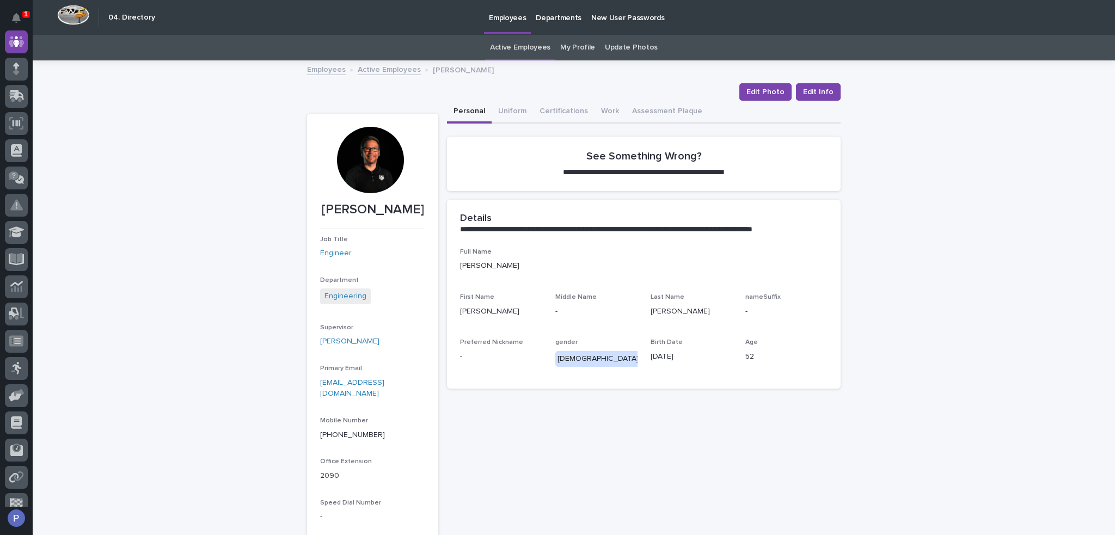
click at [396, 70] on link "Active Employees" at bounding box center [389, 69] width 63 height 13
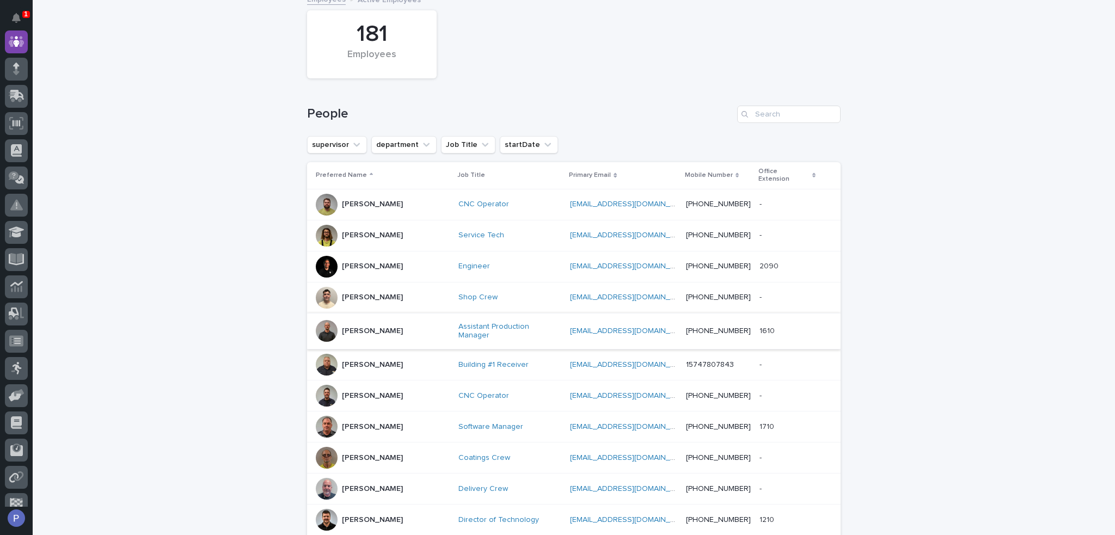
scroll to position [89, 0]
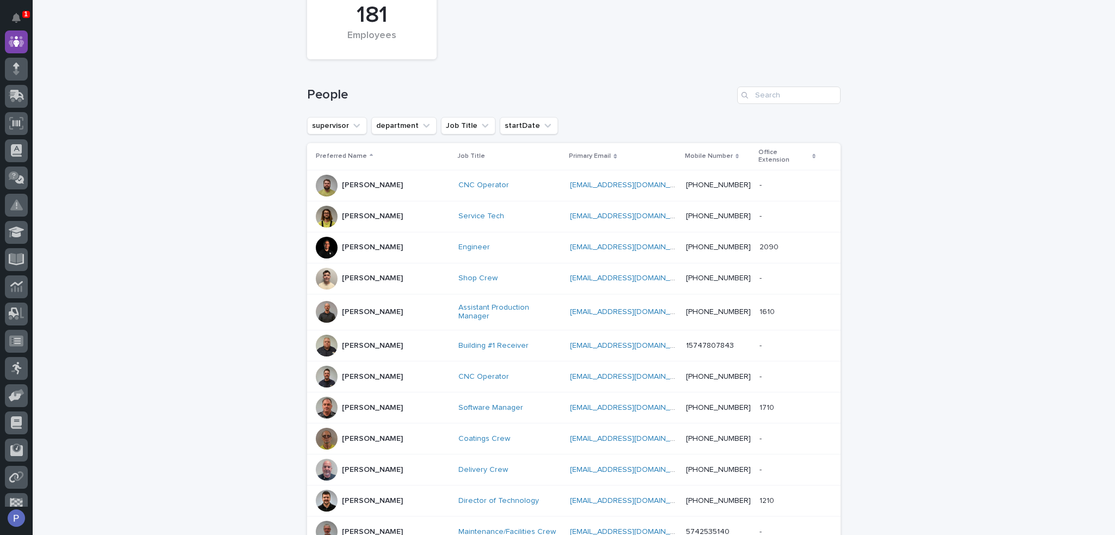
click at [383, 308] on p "[PERSON_NAME]" at bounding box center [372, 312] width 61 height 9
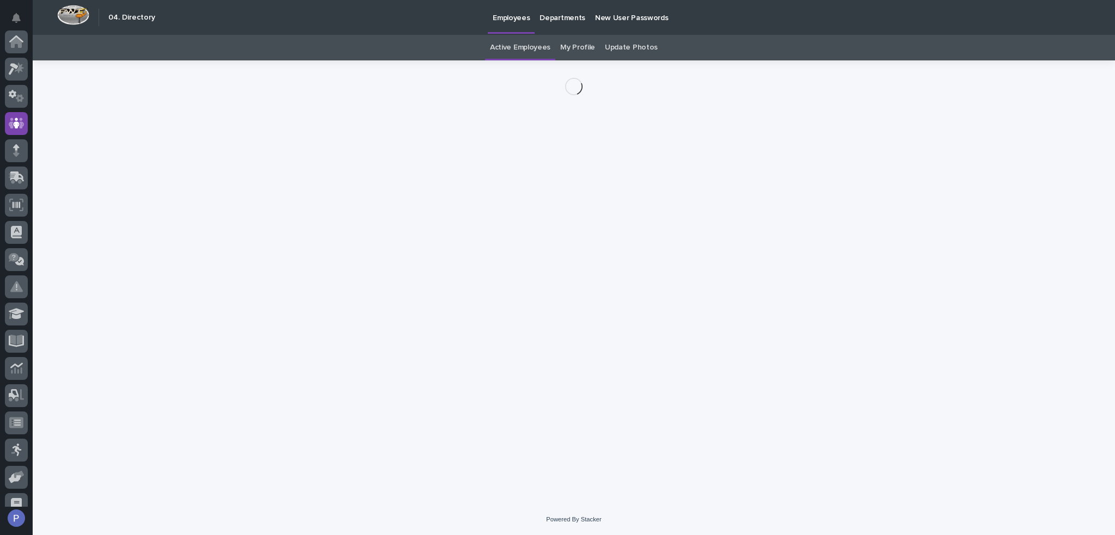
scroll to position [82, 0]
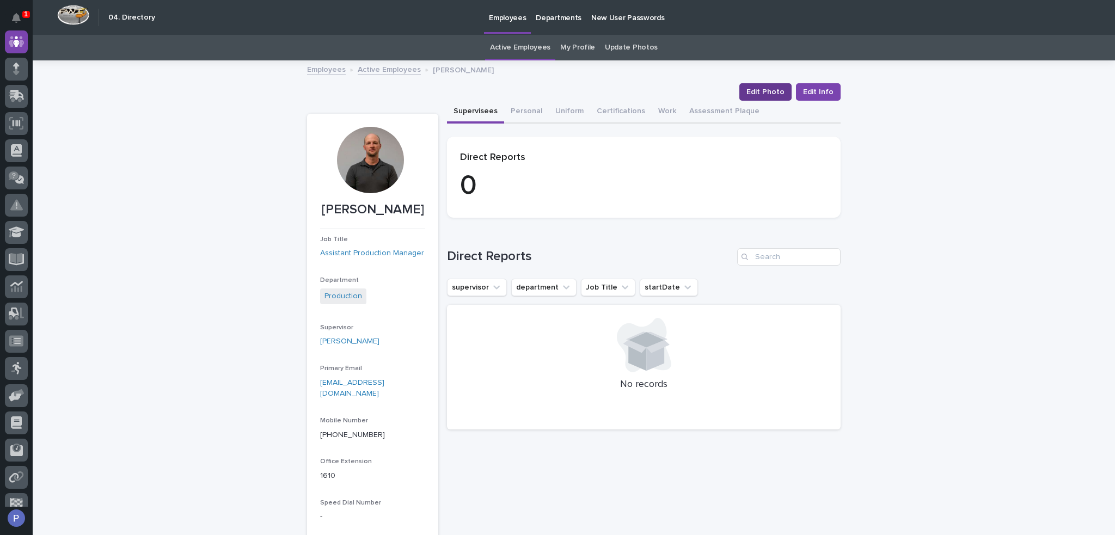
click at [782, 90] on span "Edit Photo" at bounding box center [765, 92] width 38 height 11
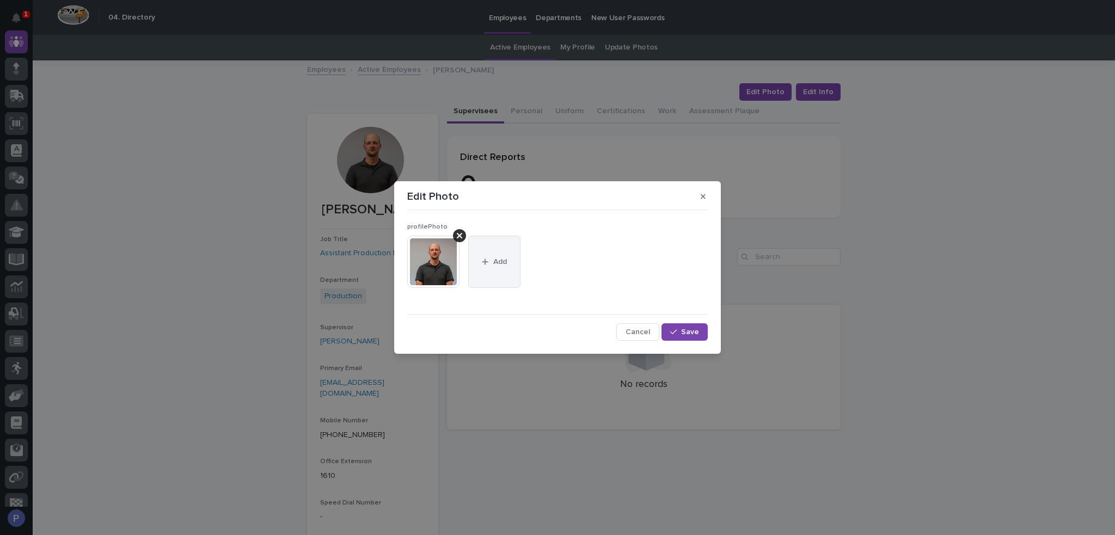
click at [479, 248] on button "Add" at bounding box center [494, 262] width 52 height 52
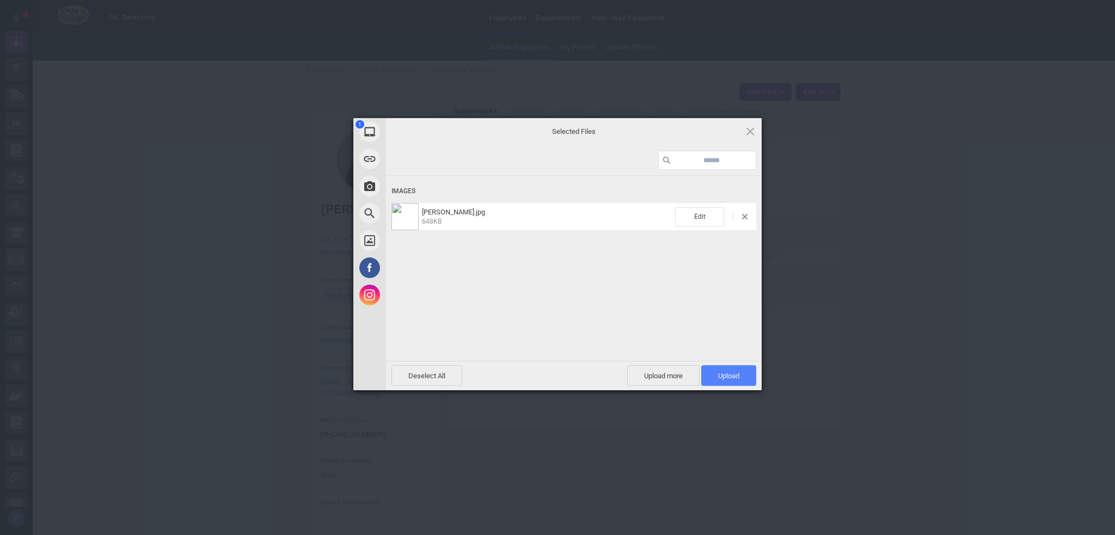
click at [746, 376] on span "Upload 1" at bounding box center [728, 375] width 55 height 21
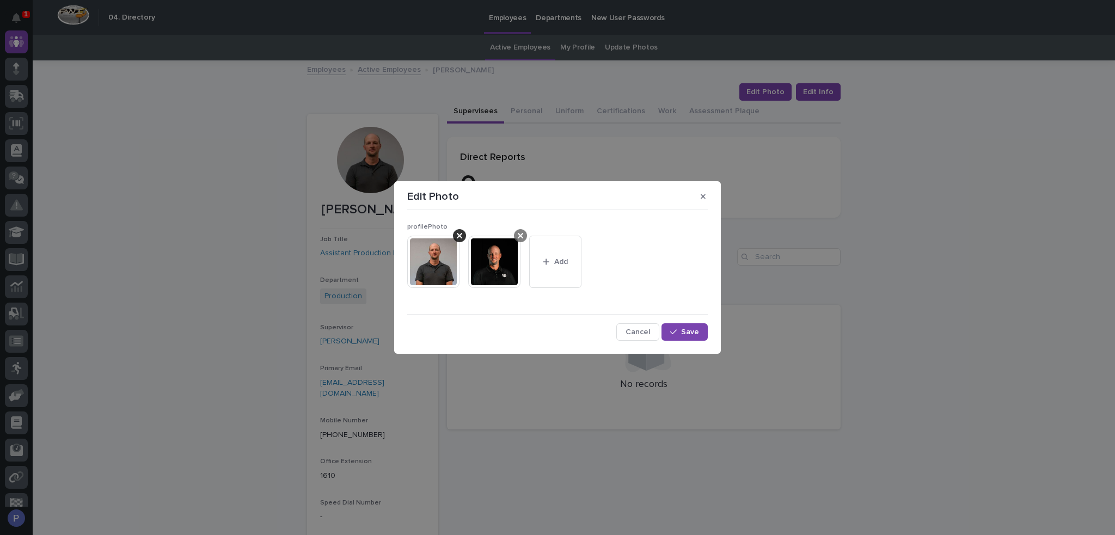
click at [459, 235] on icon at bounding box center [459, 235] width 5 height 5
click at [690, 335] on span "Save" at bounding box center [690, 332] width 18 height 8
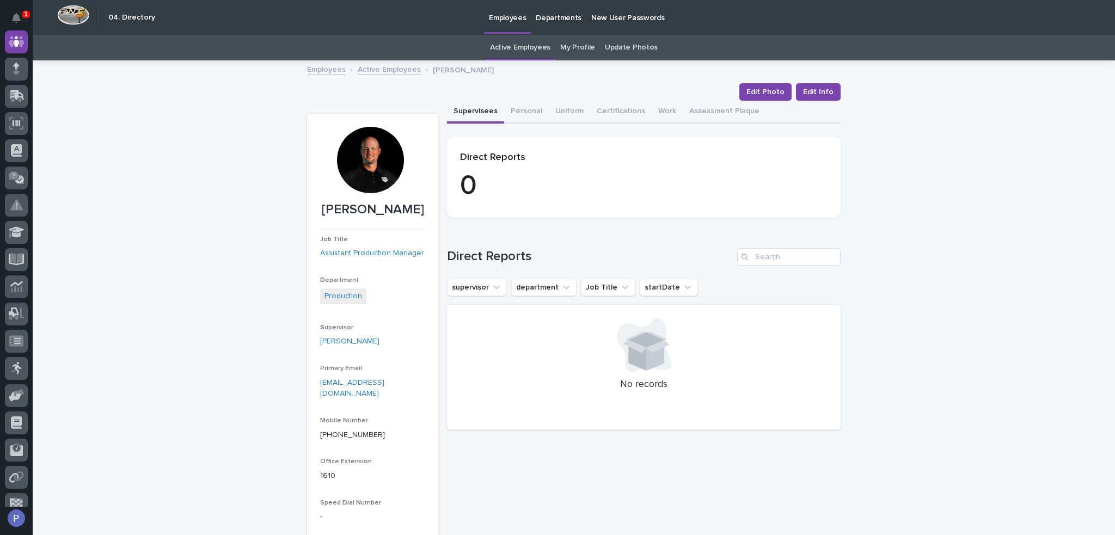
click at [386, 66] on link "Active Employees" at bounding box center [389, 69] width 63 height 13
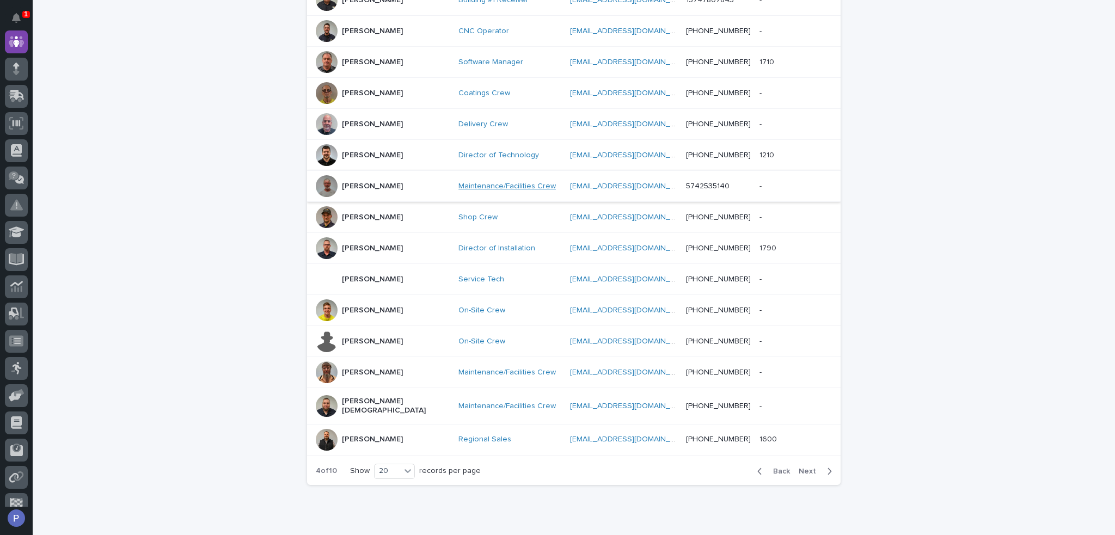
scroll to position [457, 0]
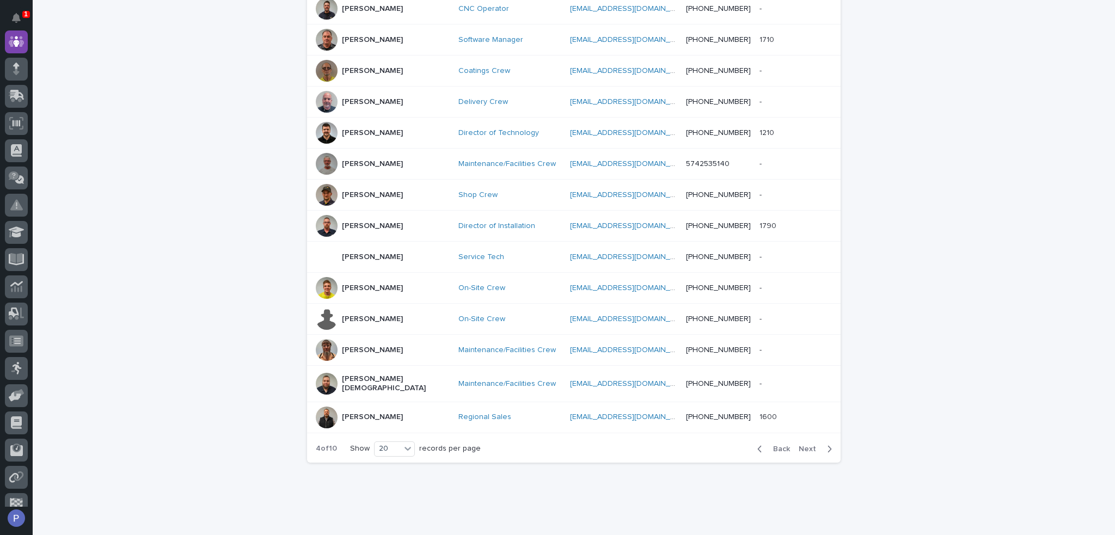
click at [399, 407] on div "[PERSON_NAME]" at bounding box center [383, 418] width 134 height 22
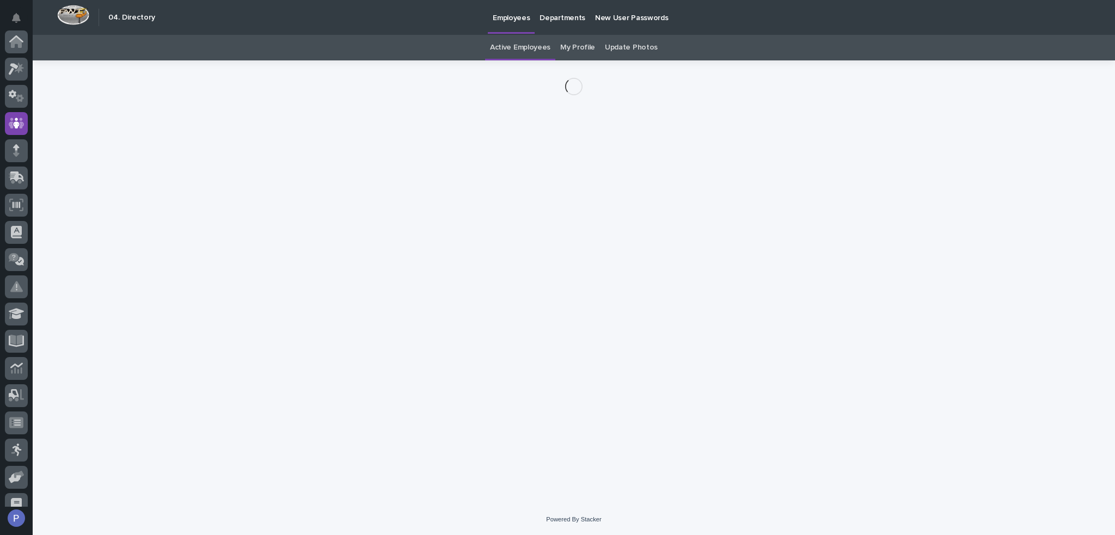
scroll to position [82, 0]
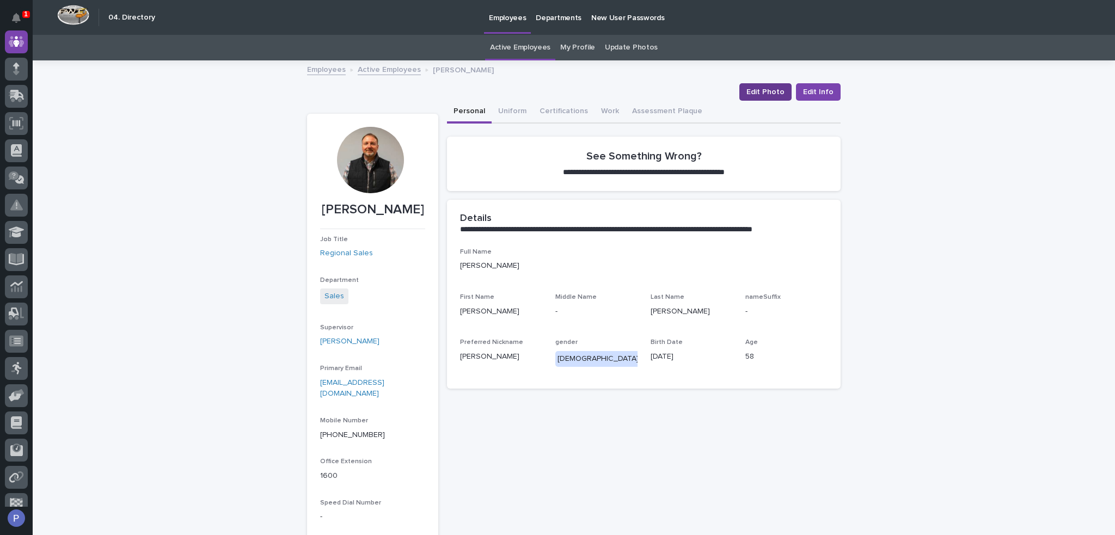
click at [775, 96] on span "Edit Photo" at bounding box center [765, 92] width 38 height 11
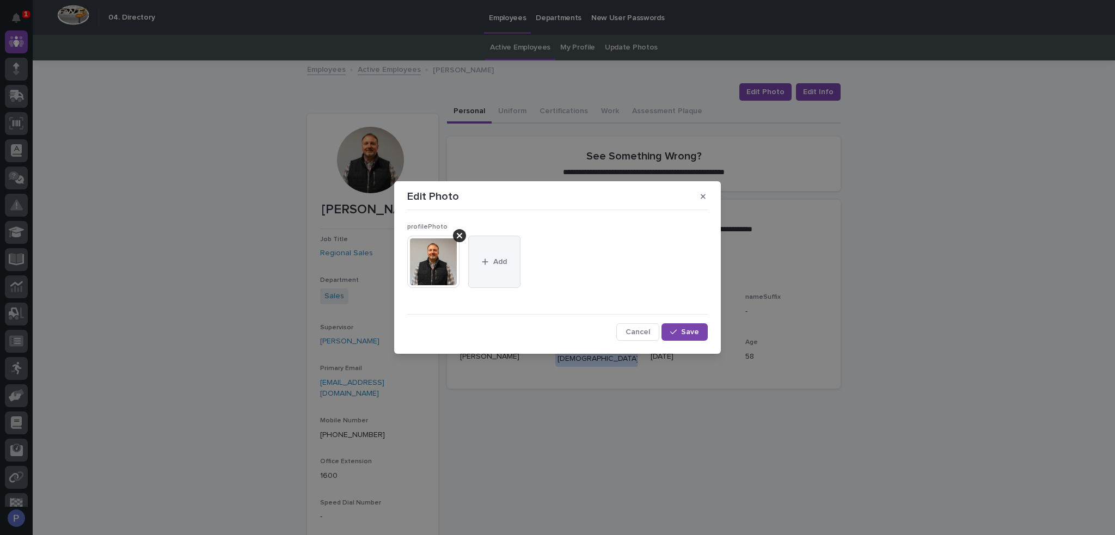
click at [489, 256] on button "Add" at bounding box center [494, 262] width 52 height 52
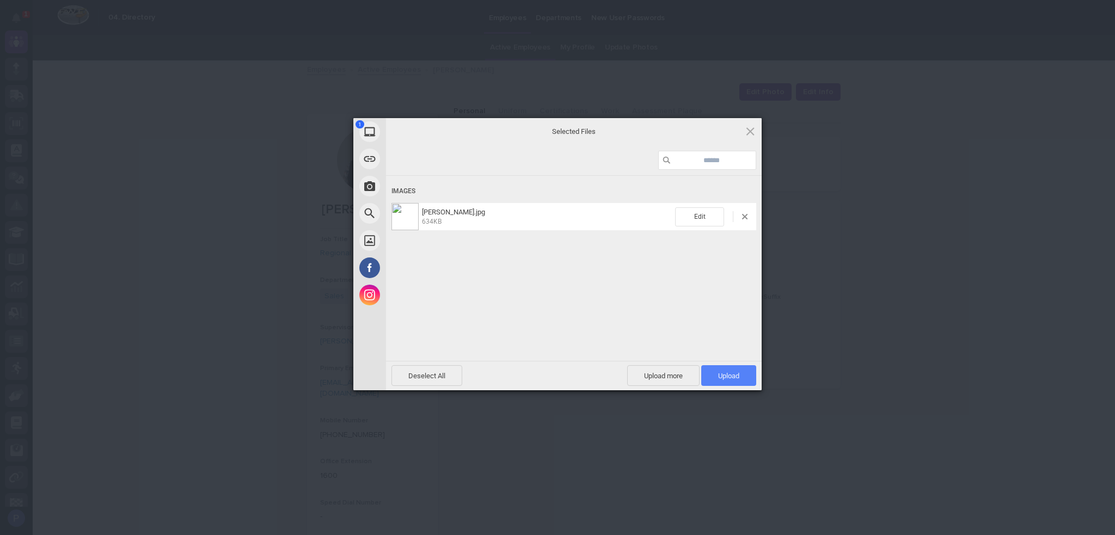
click at [735, 375] on span "Upload 1" at bounding box center [728, 376] width 21 height 8
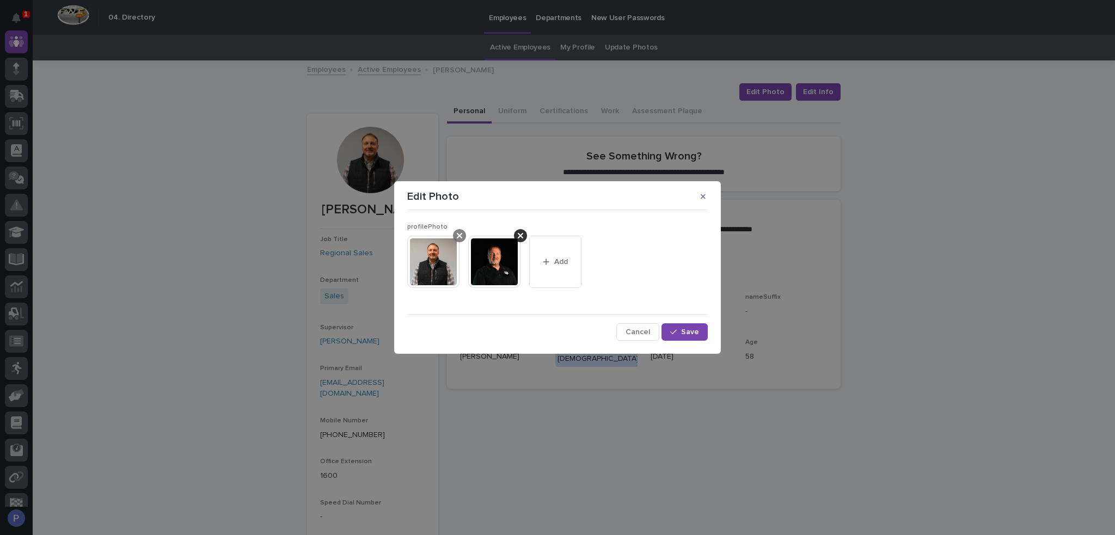
click at [456, 234] on div at bounding box center [459, 235] width 13 height 13
click at [697, 327] on button "Save" at bounding box center [684, 331] width 46 height 17
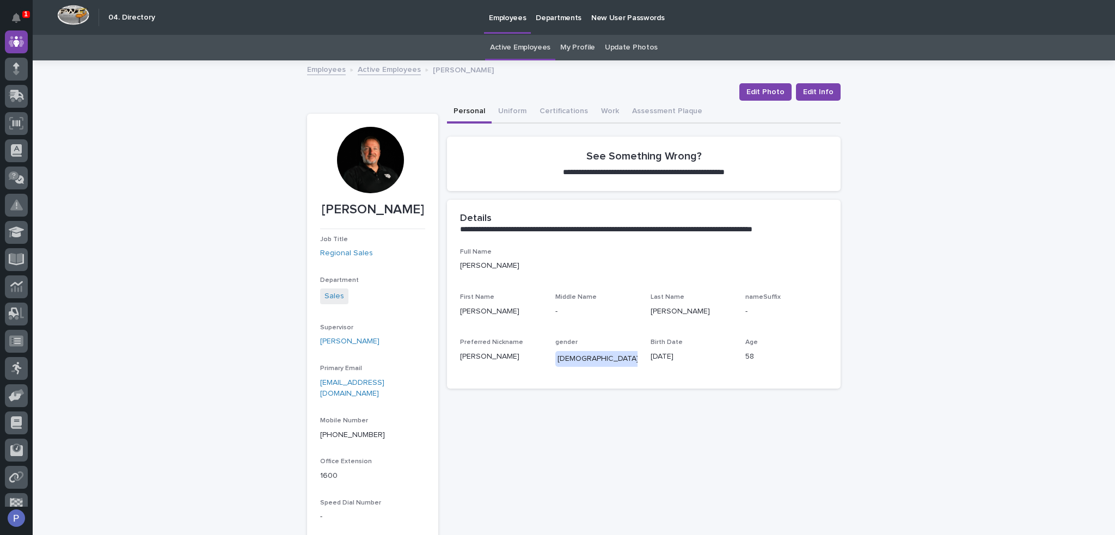
click at [399, 69] on link "Active Employees" at bounding box center [389, 69] width 63 height 13
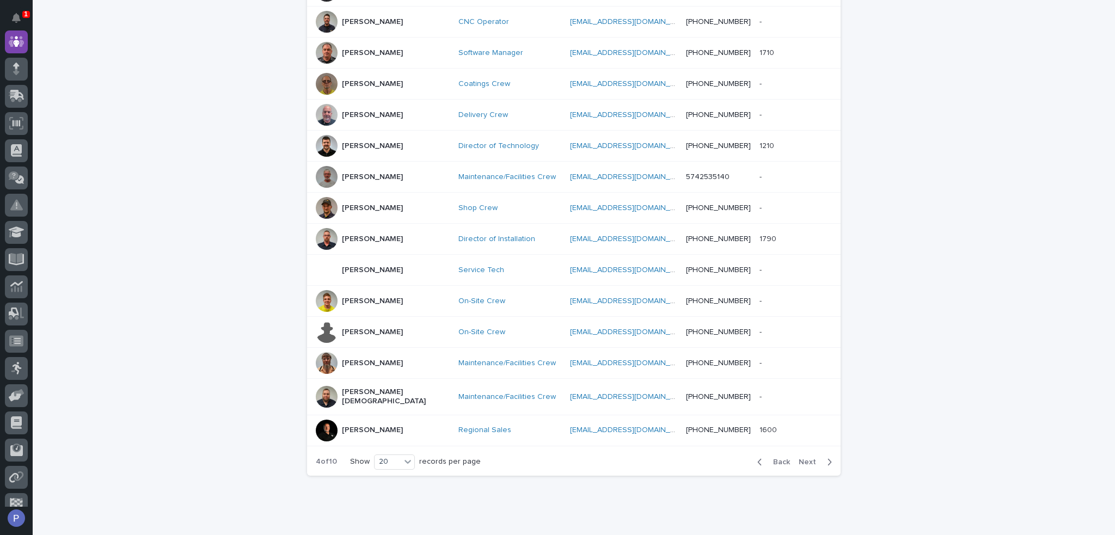
scroll to position [457, 0]
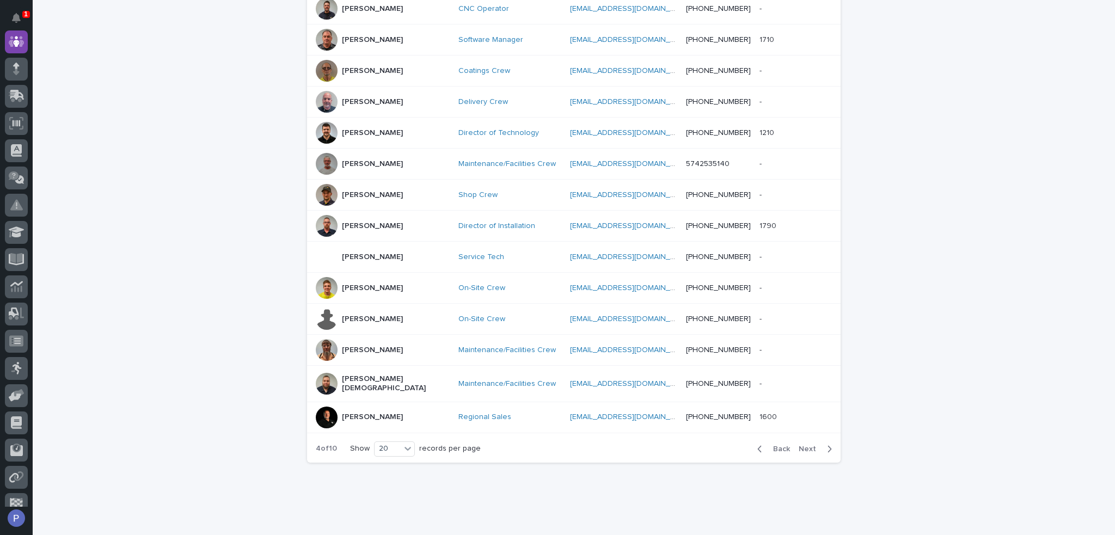
click at [806, 445] on span "Next" at bounding box center [810, 449] width 24 height 8
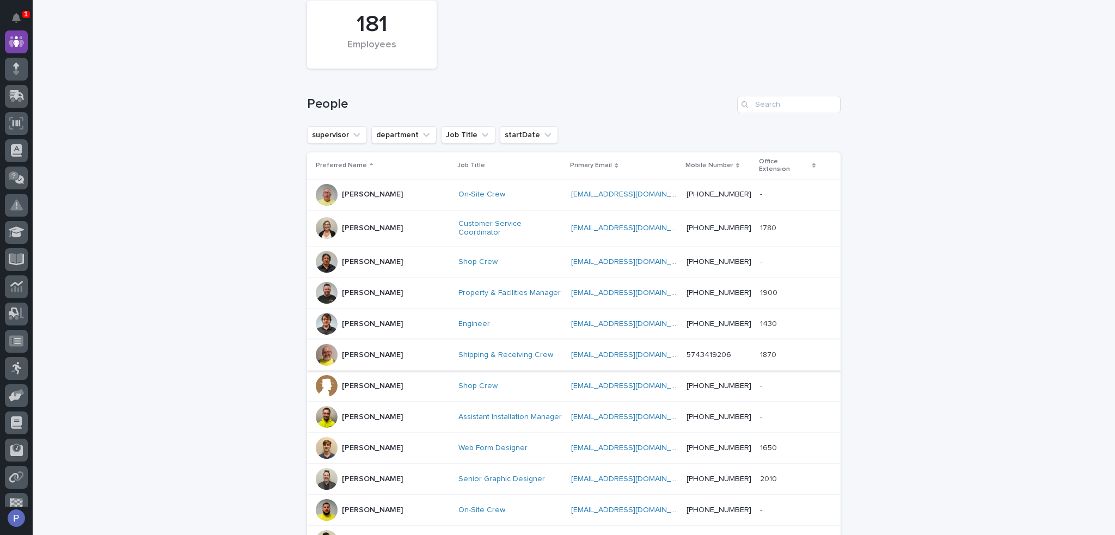
scroll to position [76, 0]
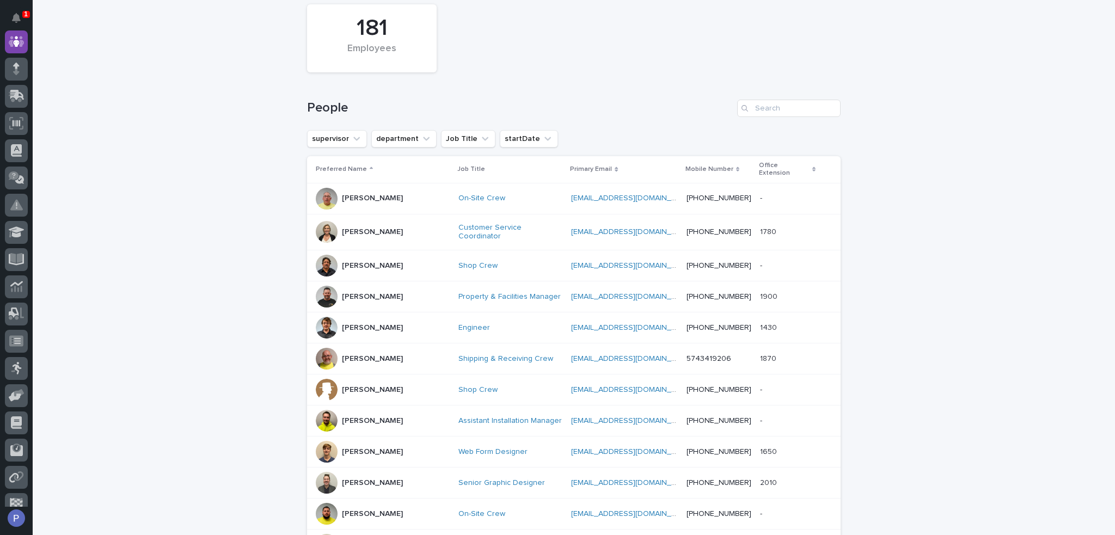
click at [367, 228] on p "[PERSON_NAME]" at bounding box center [372, 232] width 61 height 9
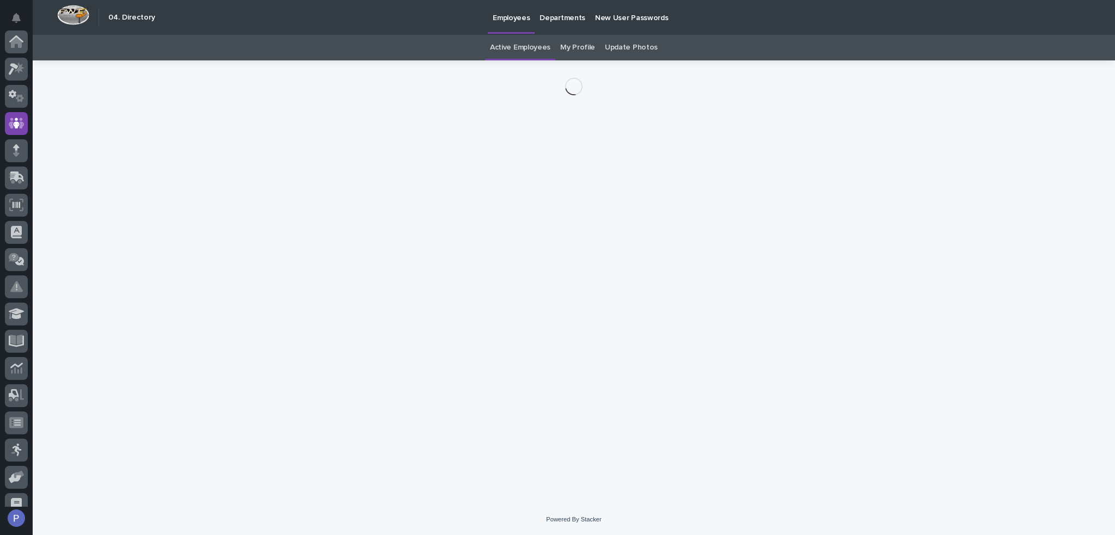
scroll to position [82, 0]
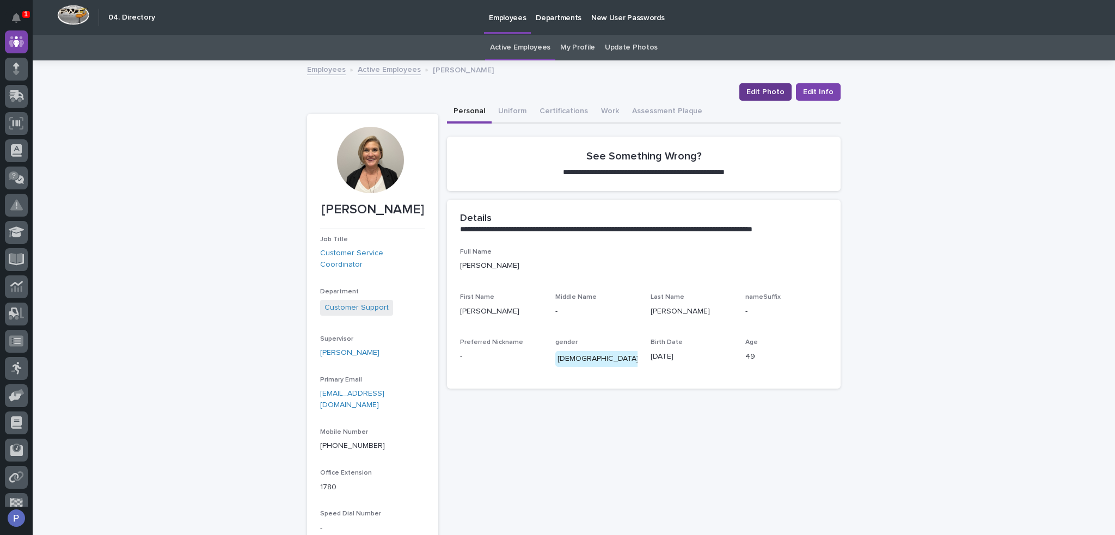
click at [763, 90] on span "Edit Photo" at bounding box center [765, 92] width 38 height 11
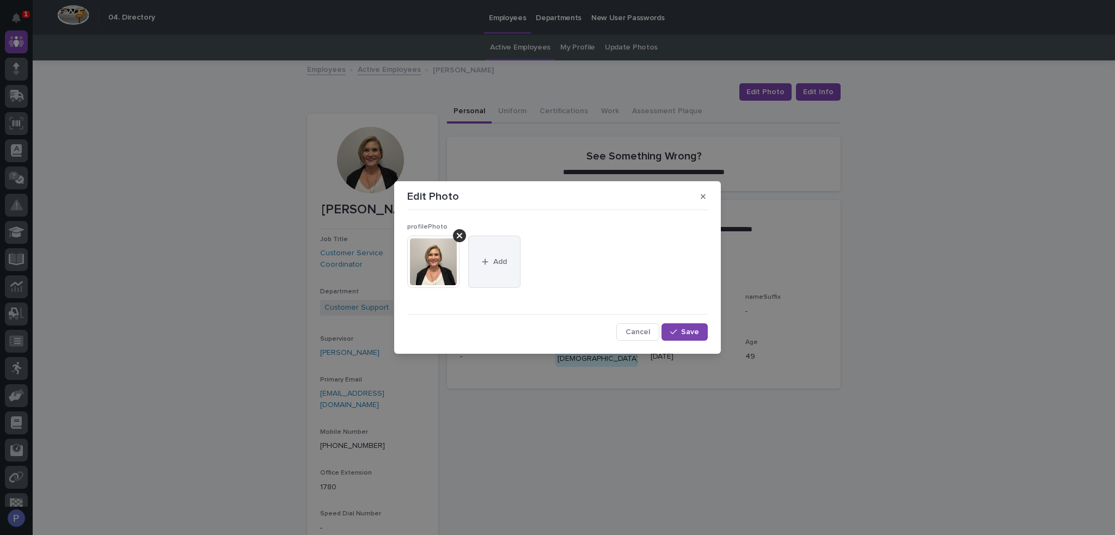
click at [488, 260] on icon "button" at bounding box center [485, 262] width 7 height 8
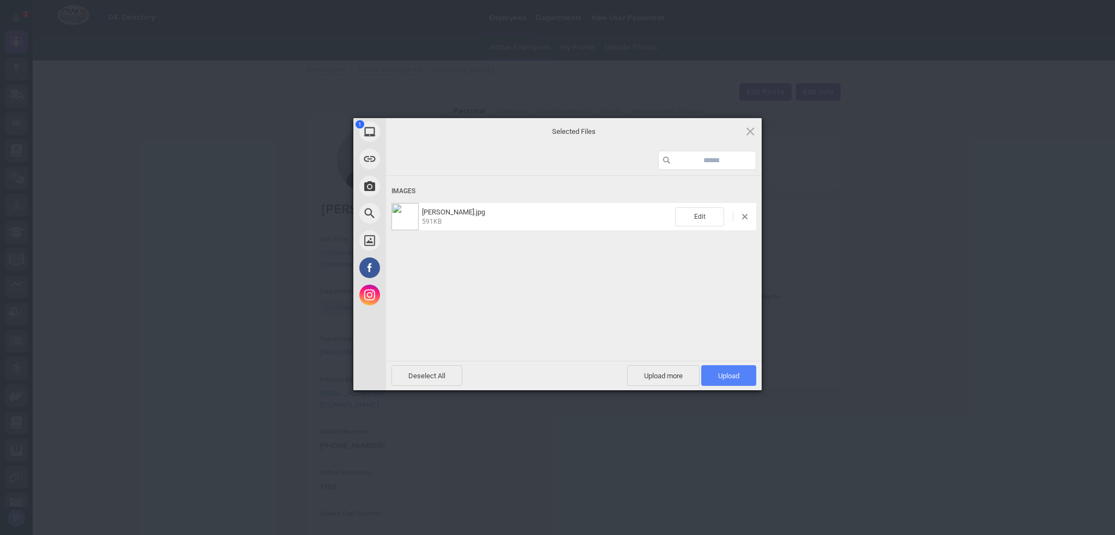
click at [725, 369] on span "Upload 1" at bounding box center [728, 375] width 55 height 21
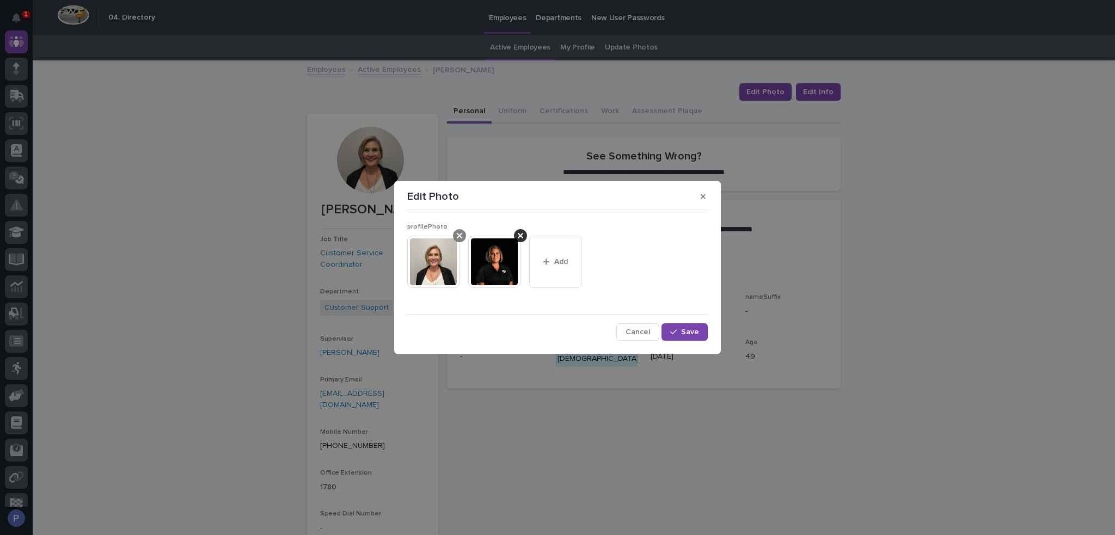
click at [460, 235] on icon at bounding box center [459, 235] width 5 height 5
click at [696, 330] on span "Save" at bounding box center [690, 332] width 18 height 8
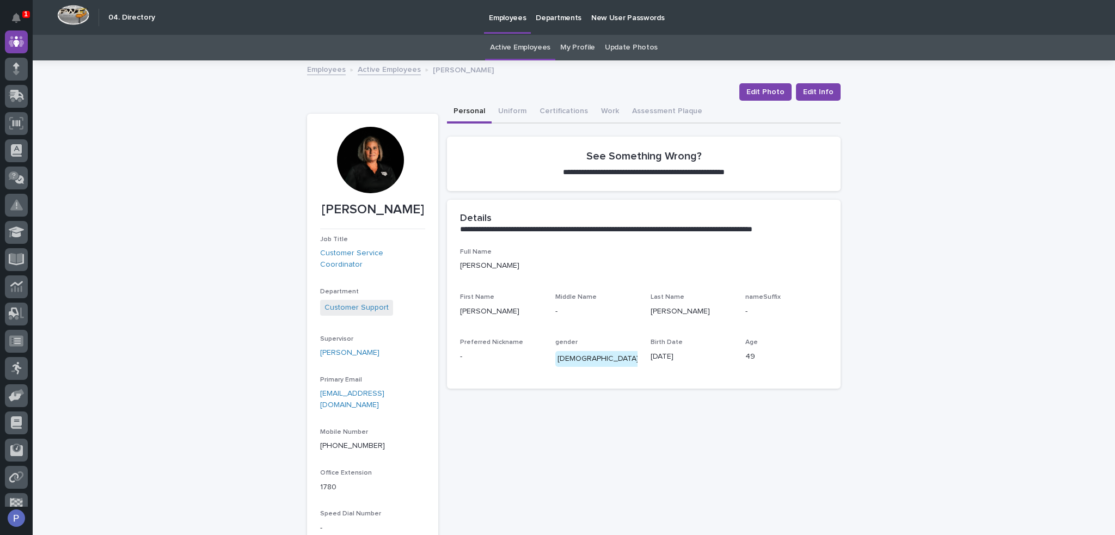
click at [388, 69] on link "Active Employees" at bounding box center [389, 69] width 63 height 13
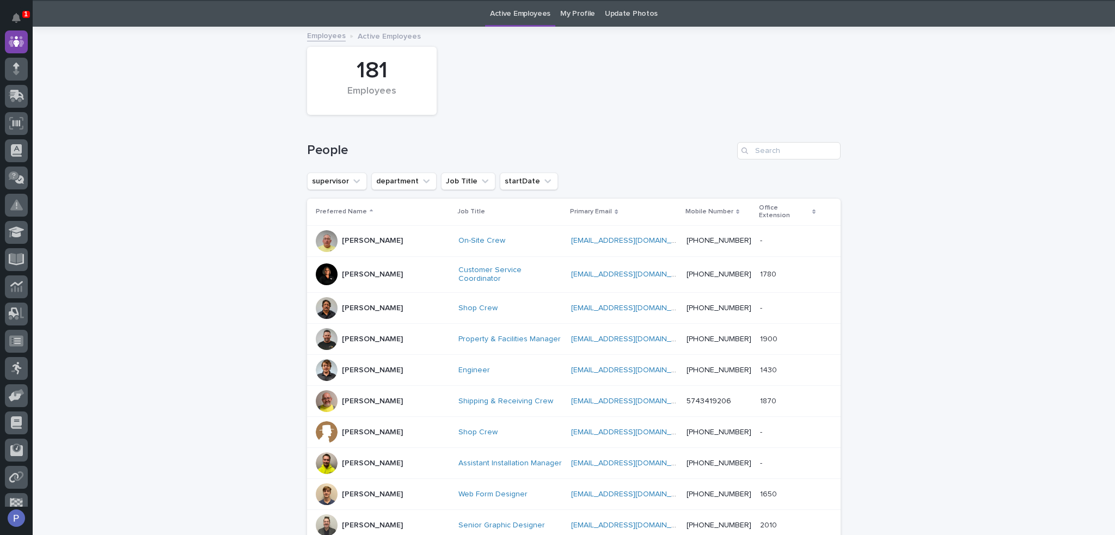
scroll to position [35, 0]
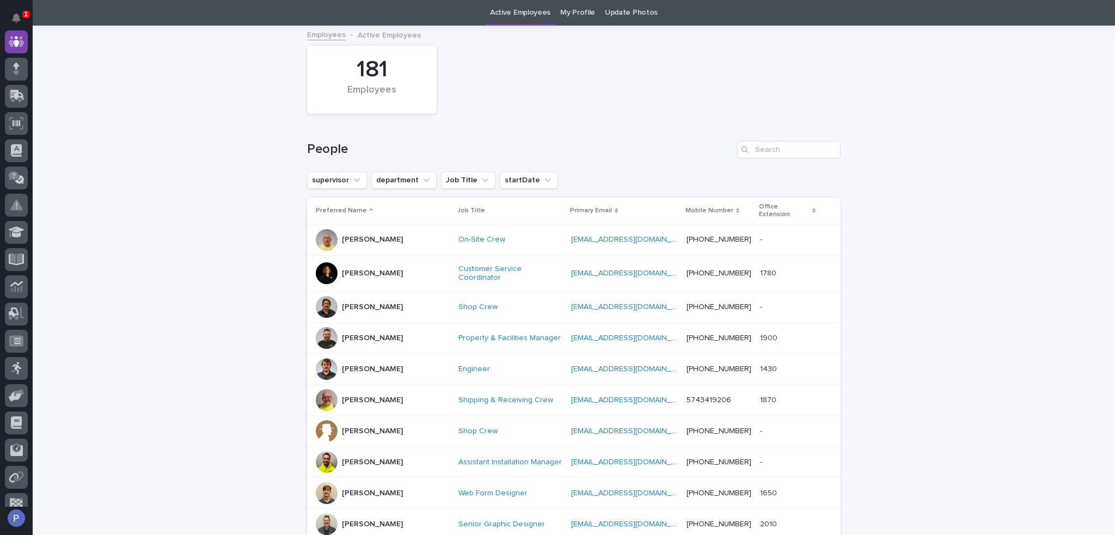
click at [368, 365] on p "[PERSON_NAME]" at bounding box center [372, 369] width 61 height 9
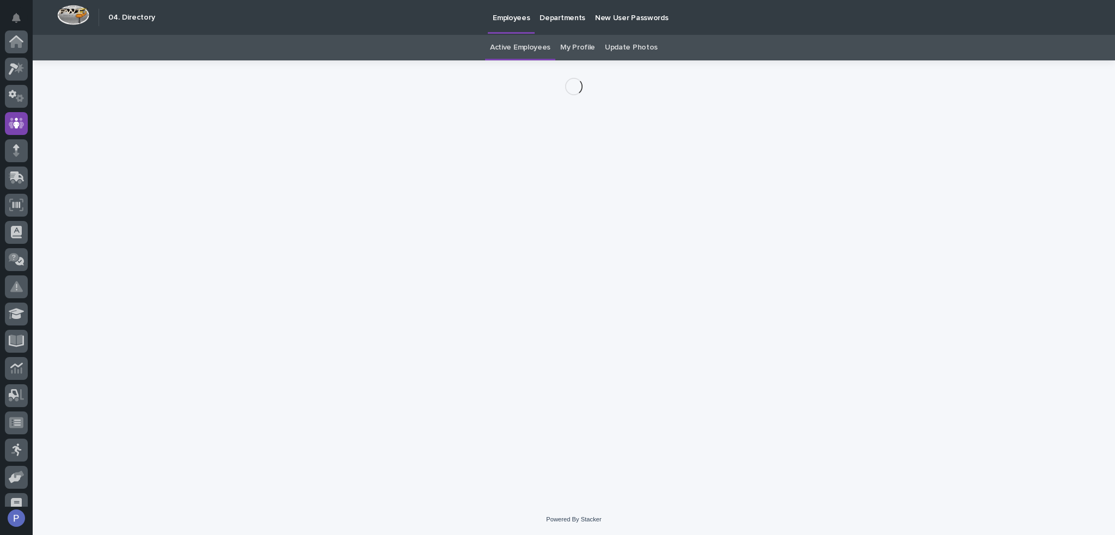
scroll to position [82, 0]
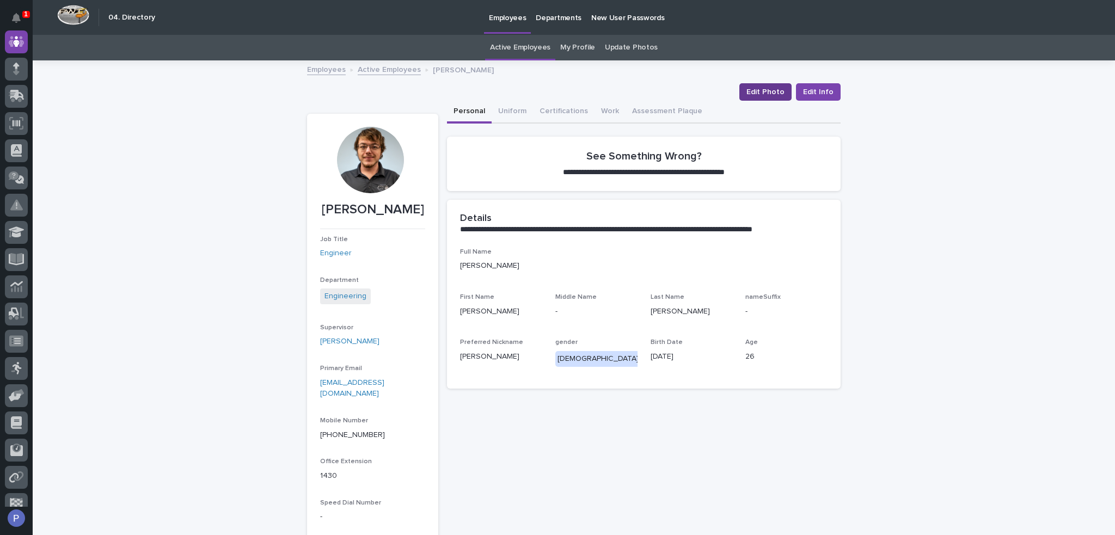
click at [776, 87] on span "Edit Photo" at bounding box center [765, 92] width 38 height 11
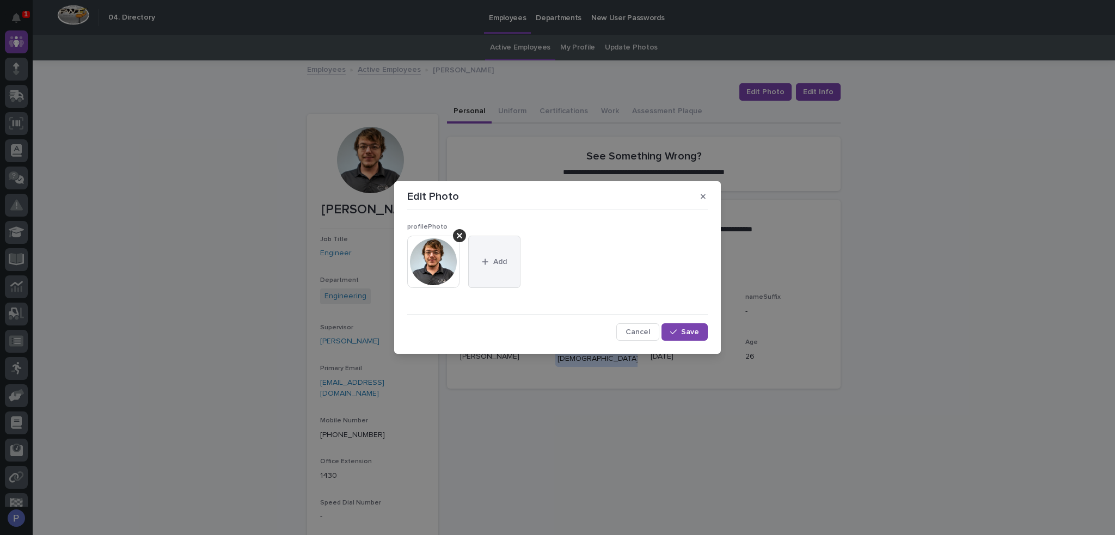
click at [496, 263] on span "Add" at bounding box center [500, 262] width 14 height 8
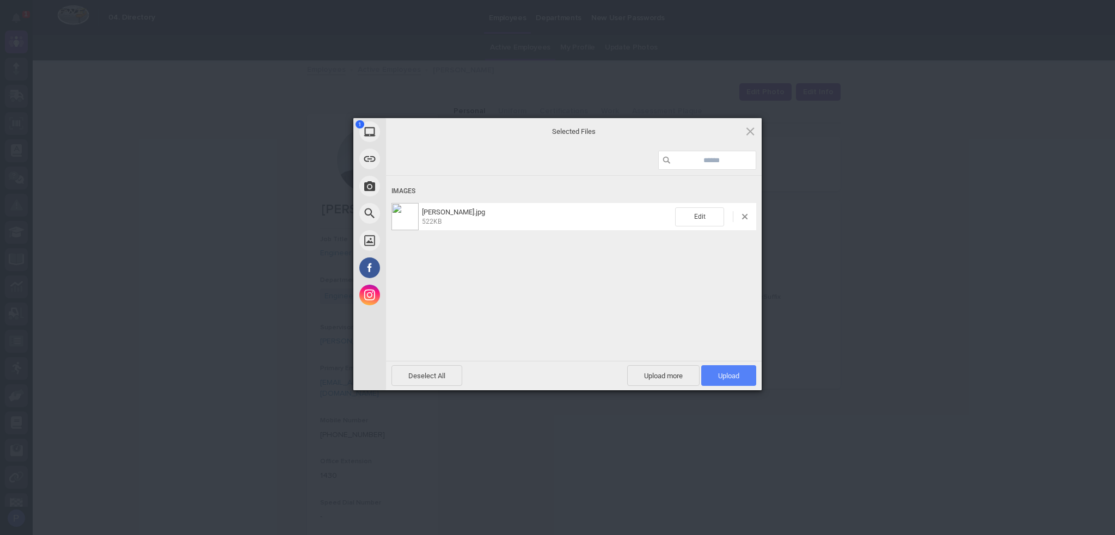
click at [747, 379] on span "Upload 1" at bounding box center [728, 375] width 55 height 21
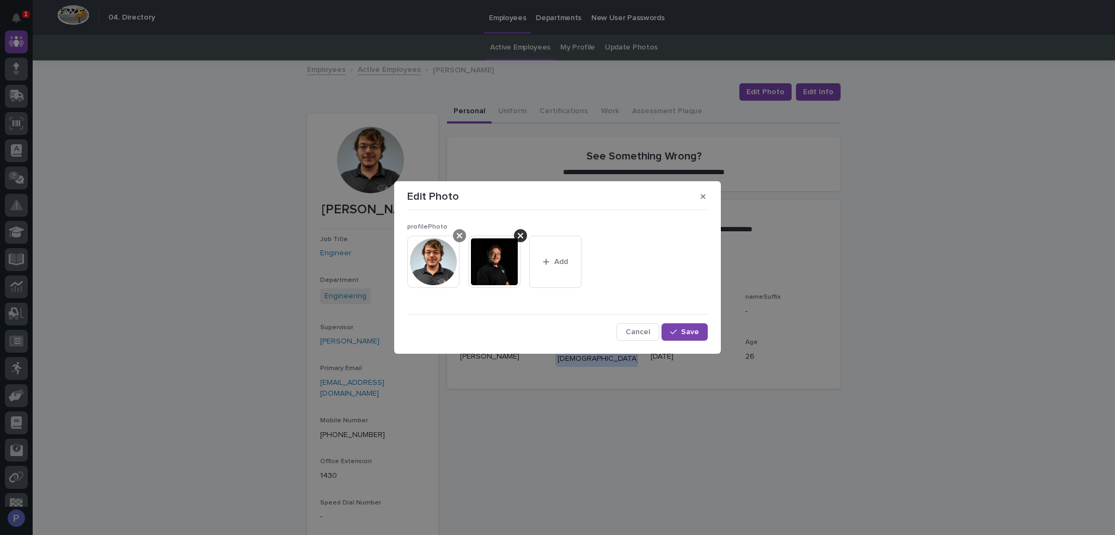
click at [465, 235] on div at bounding box center [459, 235] width 13 height 13
click at [686, 324] on button "Save" at bounding box center [684, 331] width 46 height 17
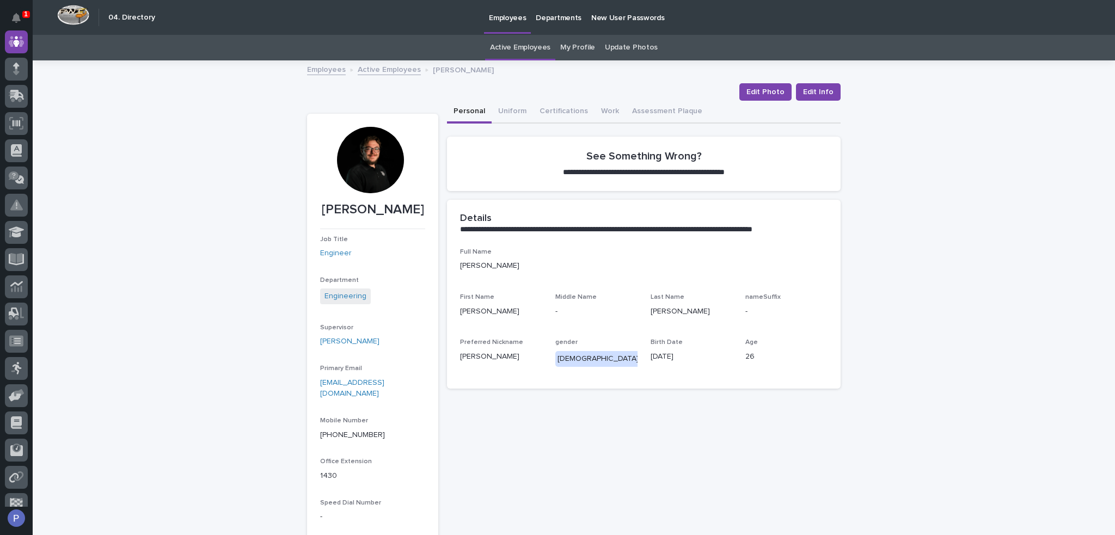
click at [395, 69] on link "Active Employees" at bounding box center [389, 69] width 63 height 13
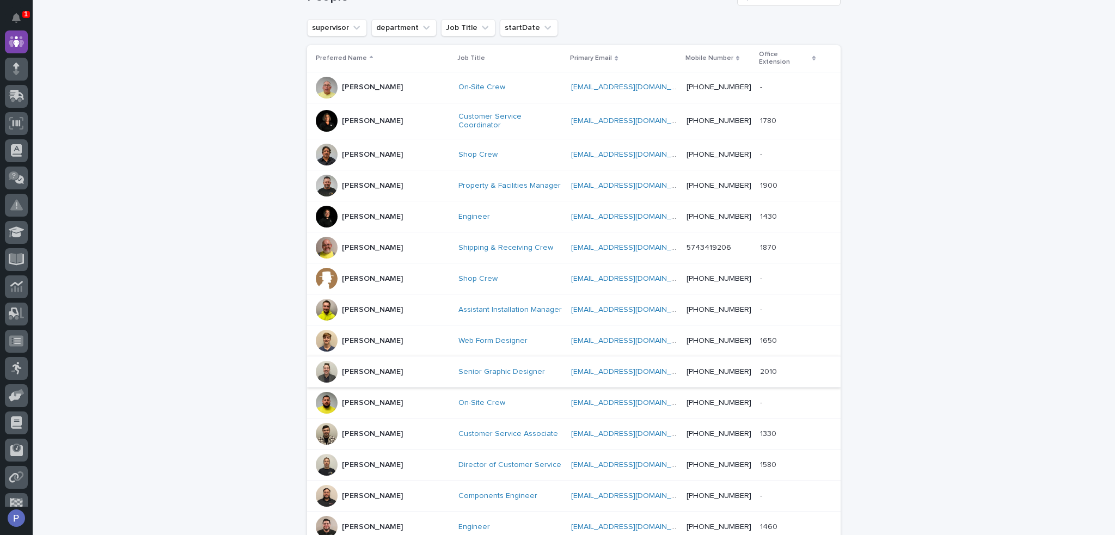
scroll to position [198, 0]
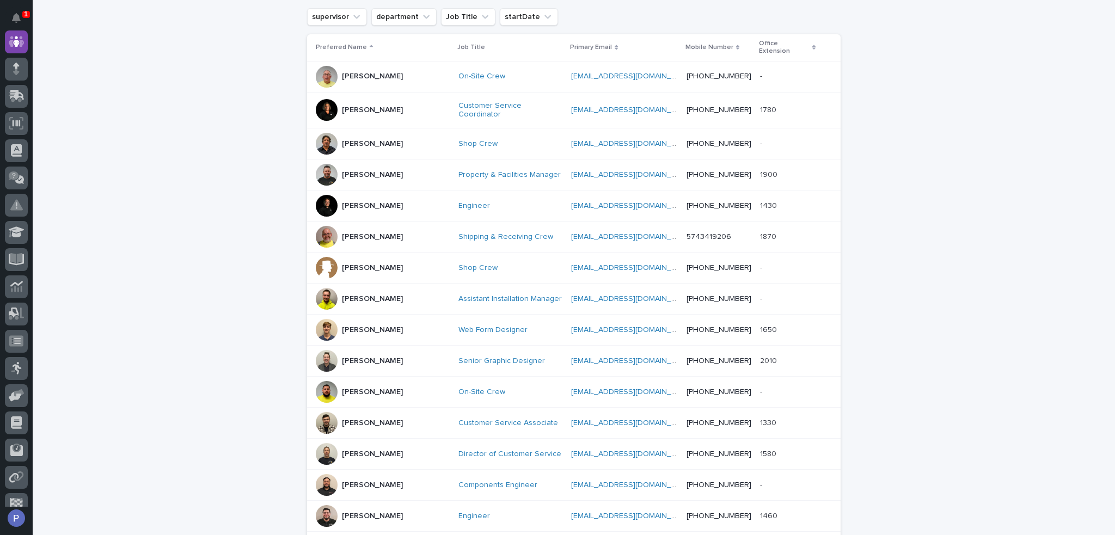
click at [370, 294] on p "[PERSON_NAME]" at bounding box center [372, 298] width 61 height 9
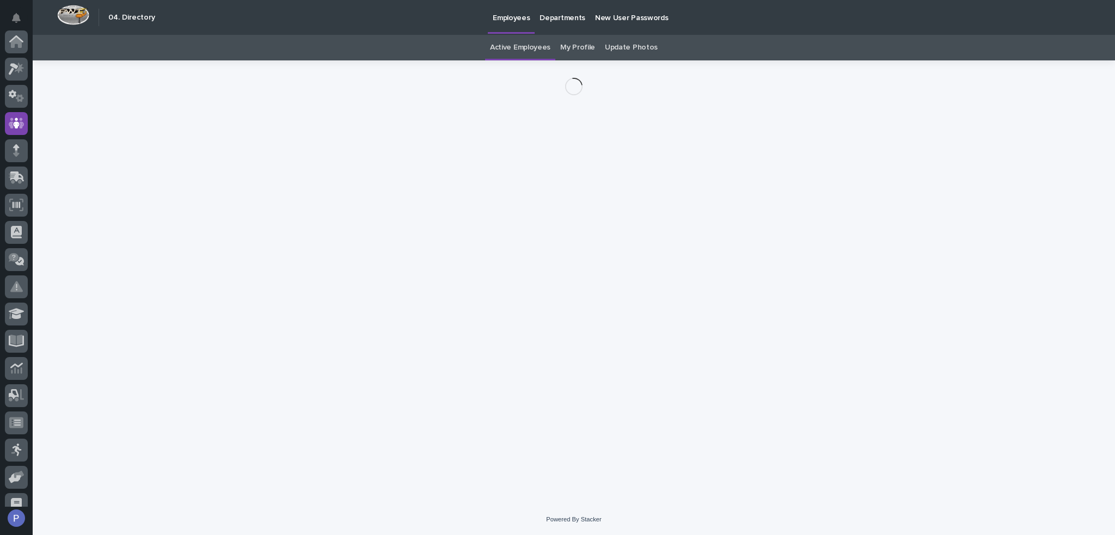
scroll to position [82, 0]
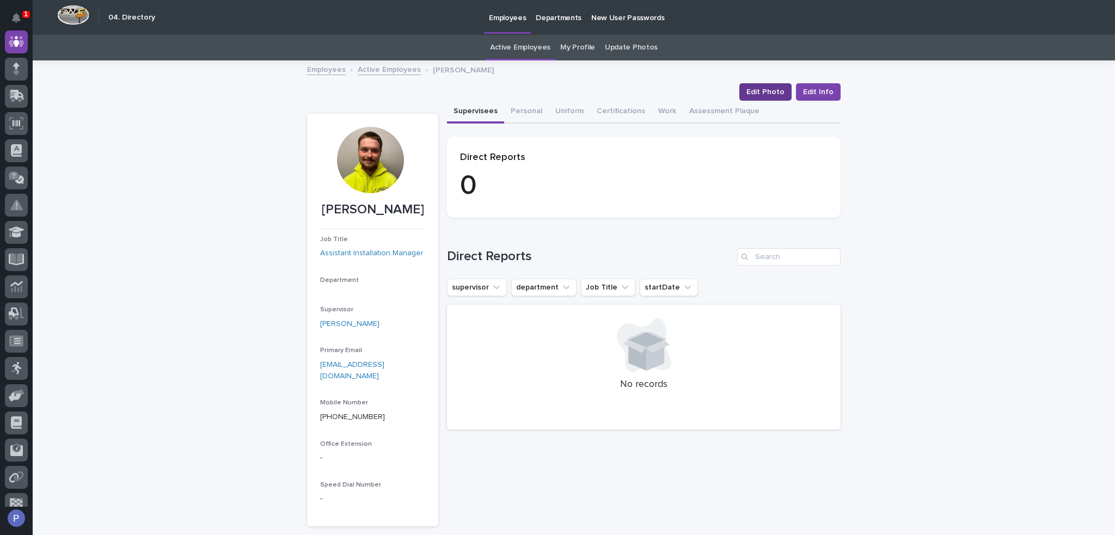
click at [777, 91] on span "Edit Photo" at bounding box center [765, 92] width 38 height 11
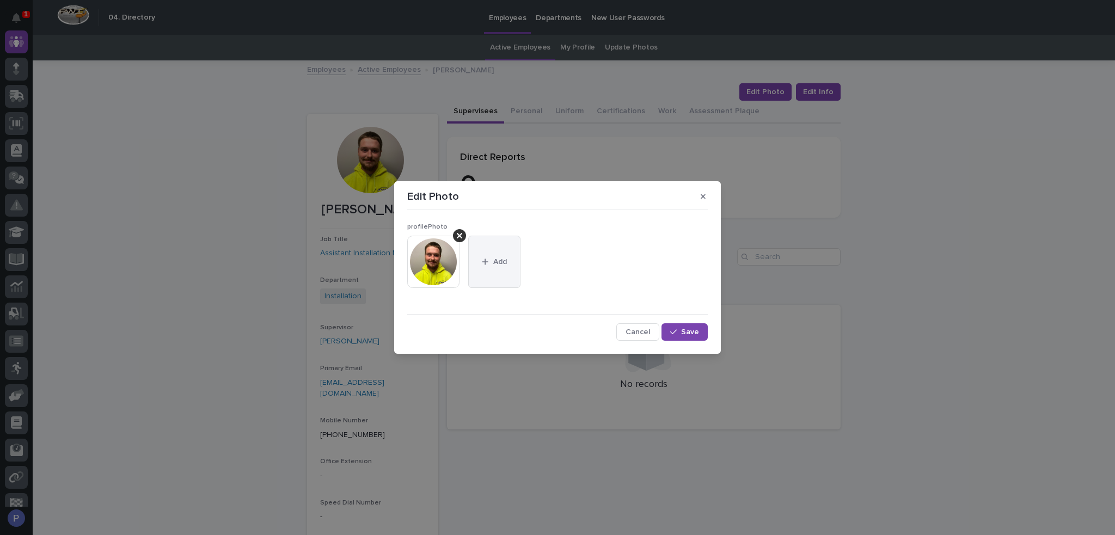
click at [499, 268] on button "Add" at bounding box center [494, 262] width 52 height 52
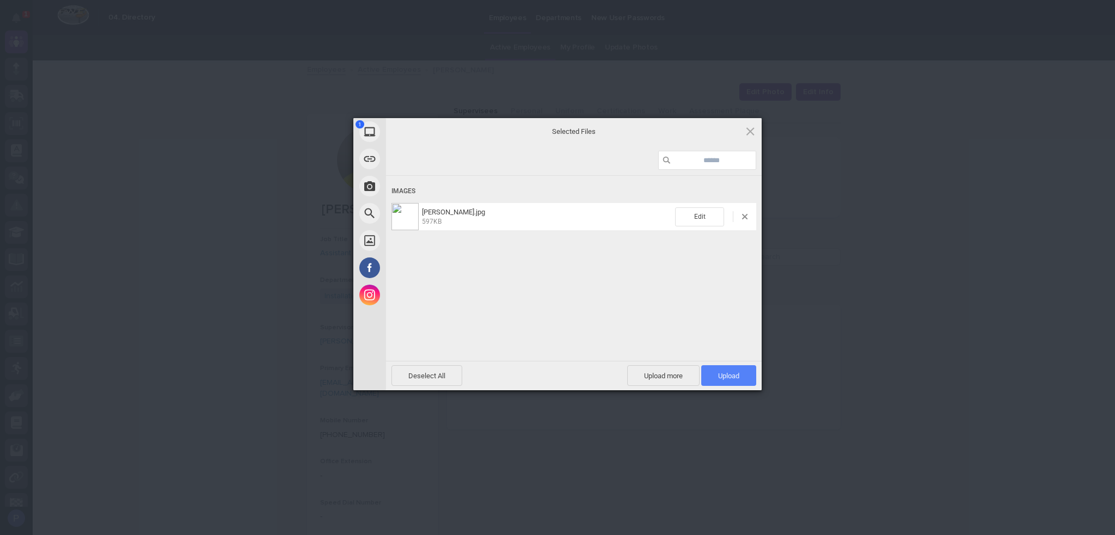
click at [729, 374] on span "Upload 1" at bounding box center [728, 376] width 21 height 8
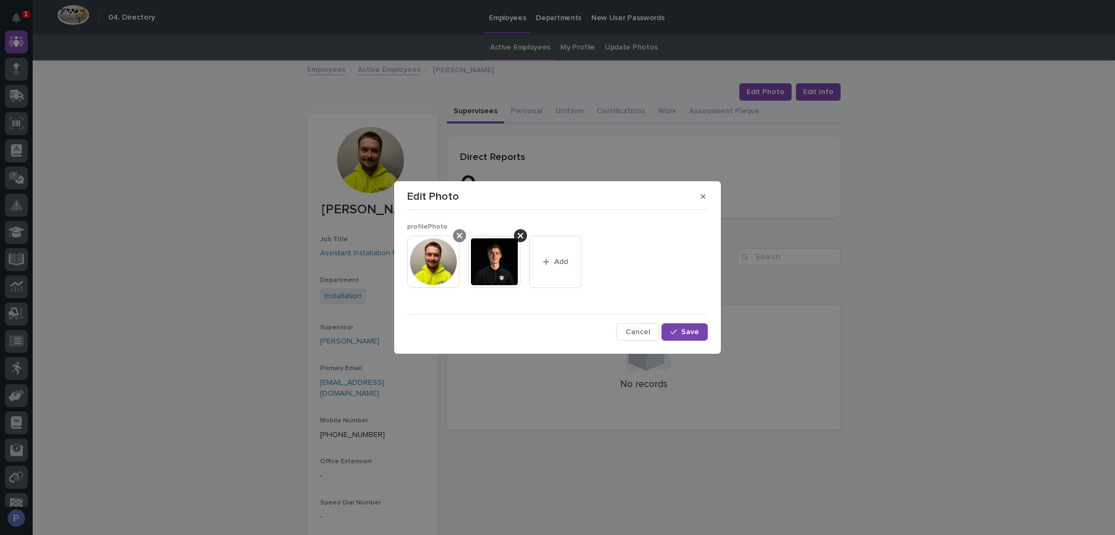
click at [458, 232] on icon at bounding box center [459, 235] width 5 height 9
click at [688, 333] on span "Save" at bounding box center [690, 332] width 18 height 8
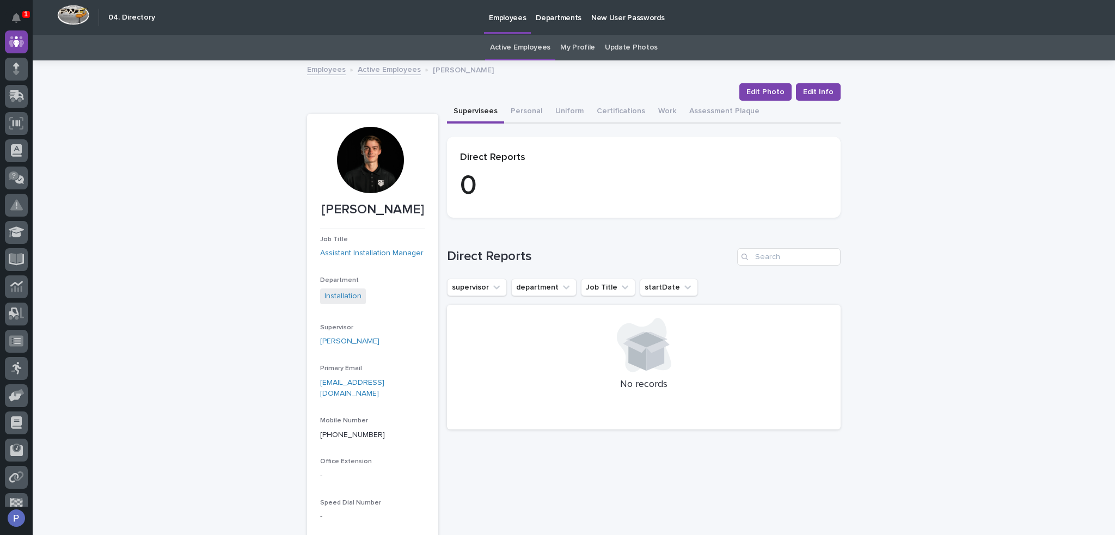
click at [392, 66] on link "Active Employees" at bounding box center [389, 69] width 63 height 13
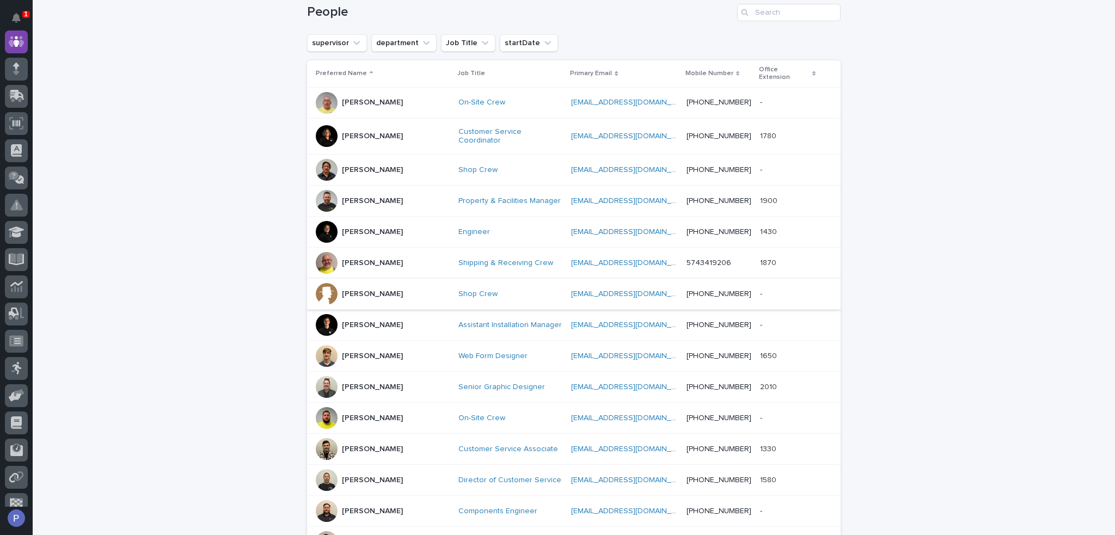
scroll to position [198, 0]
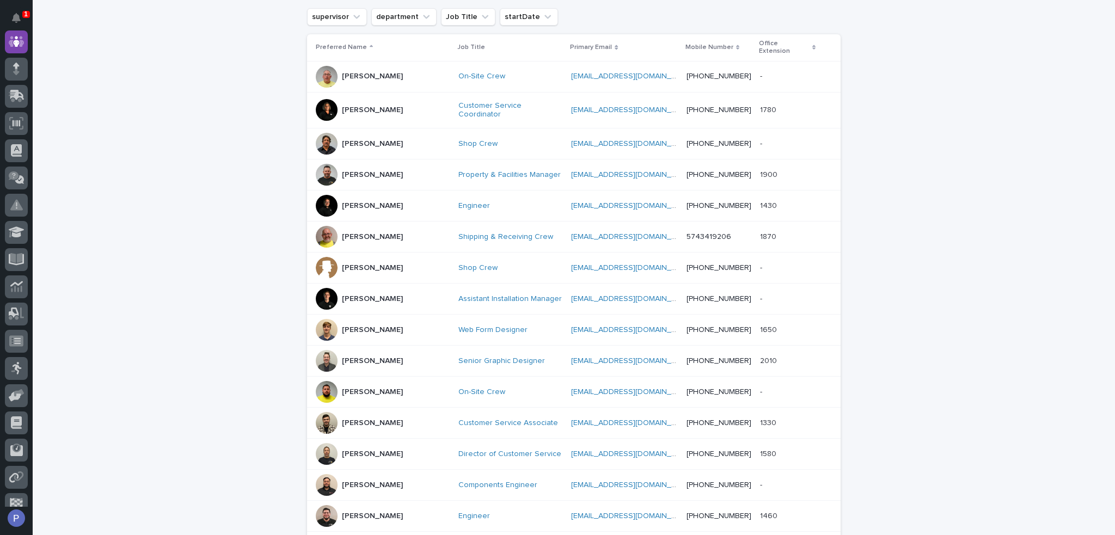
click at [384, 356] on p "[PERSON_NAME]" at bounding box center [372, 360] width 61 height 9
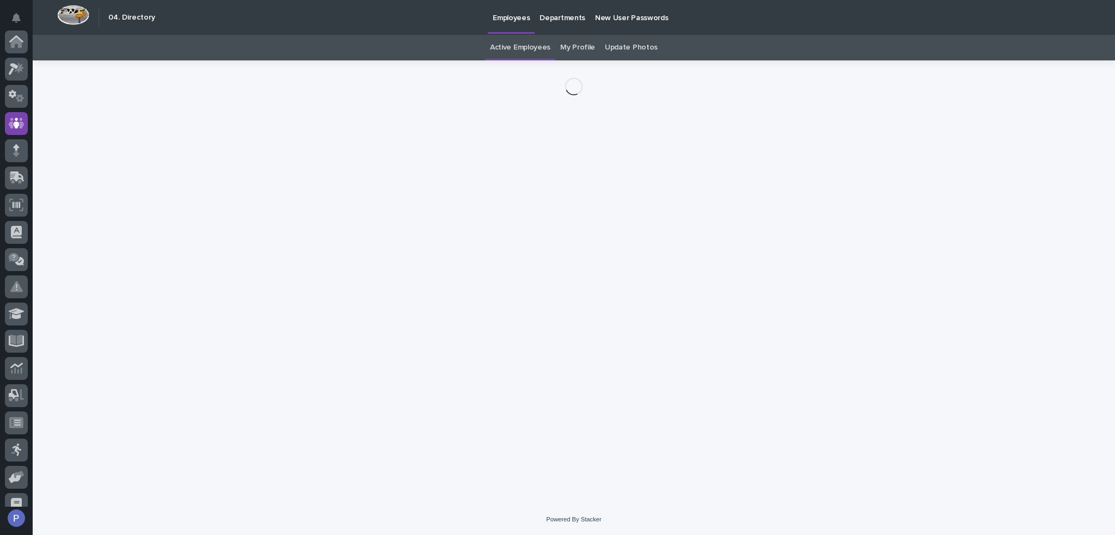
scroll to position [82, 0]
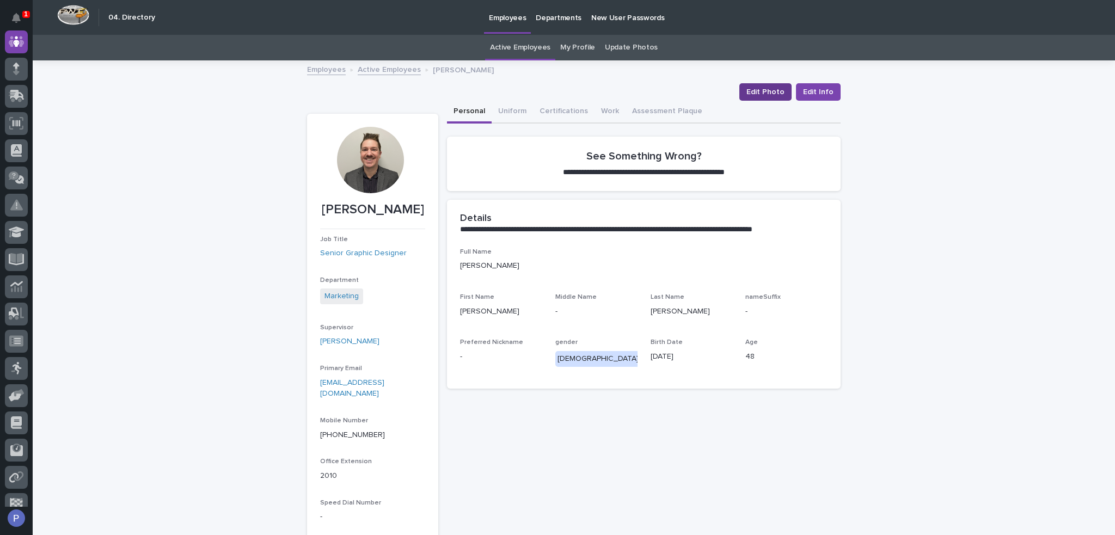
click at [767, 90] on span "Edit Photo" at bounding box center [765, 92] width 38 height 11
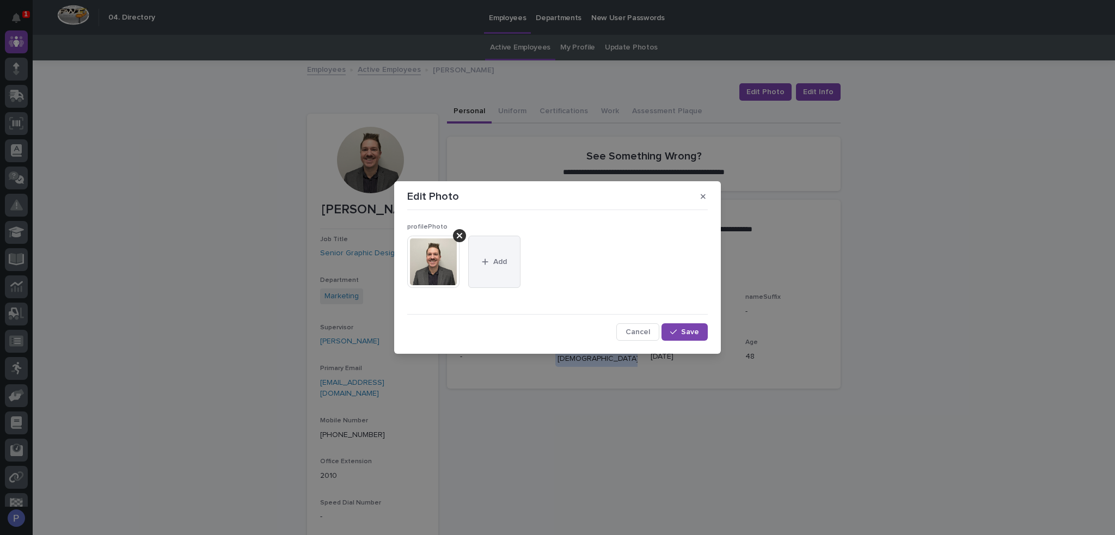
click at [497, 254] on button "Add" at bounding box center [494, 262] width 52 height 52
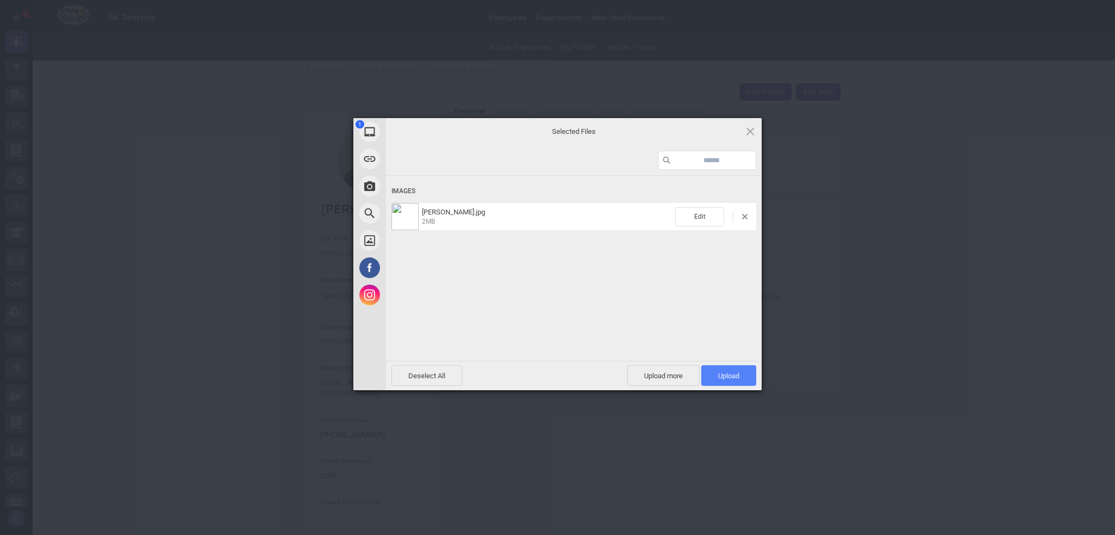
click at [741, 379] on span "Upload 1" at bounding box center [728, 375] width 55 height 21
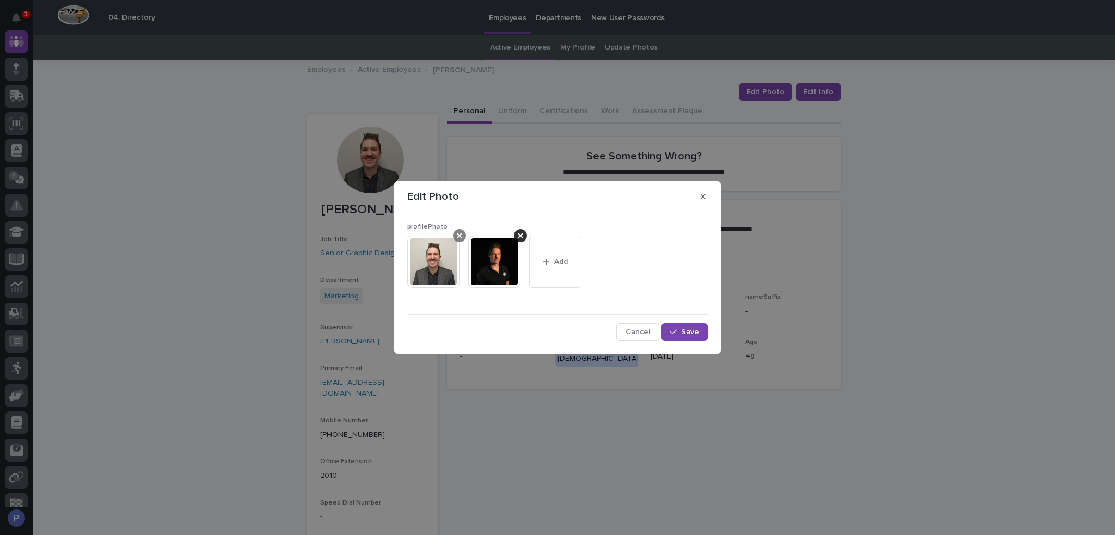
click at [457, 233] on icon at bounding box center [459, 235] width 5 height 5
click at [697, 330] on span "Save" at bounding box center [690, 332] width 18 height 8
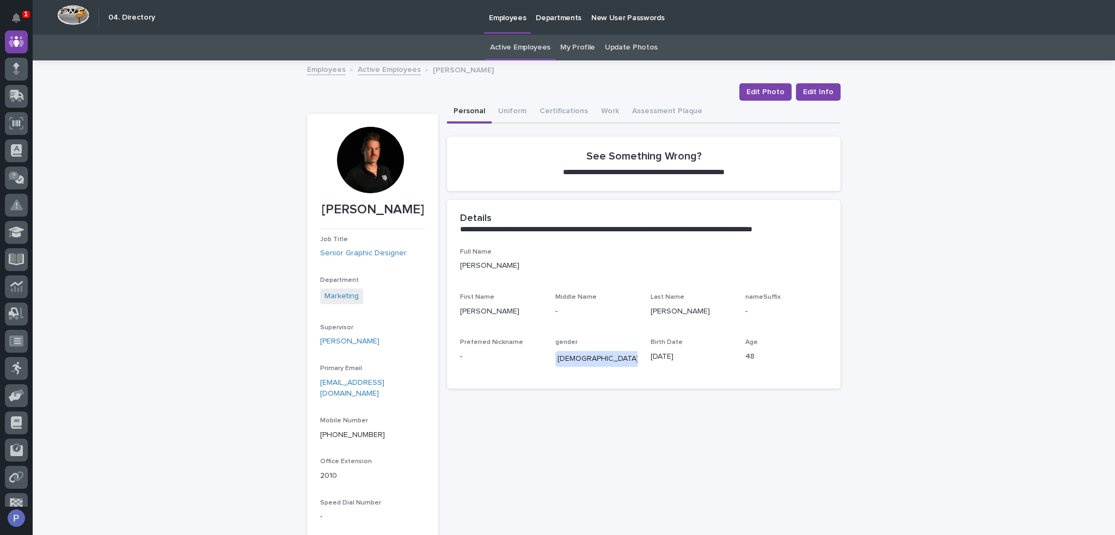
click at [392, 70] on link "Active Employees" at bounding box center [389, 69] width 63 height 13
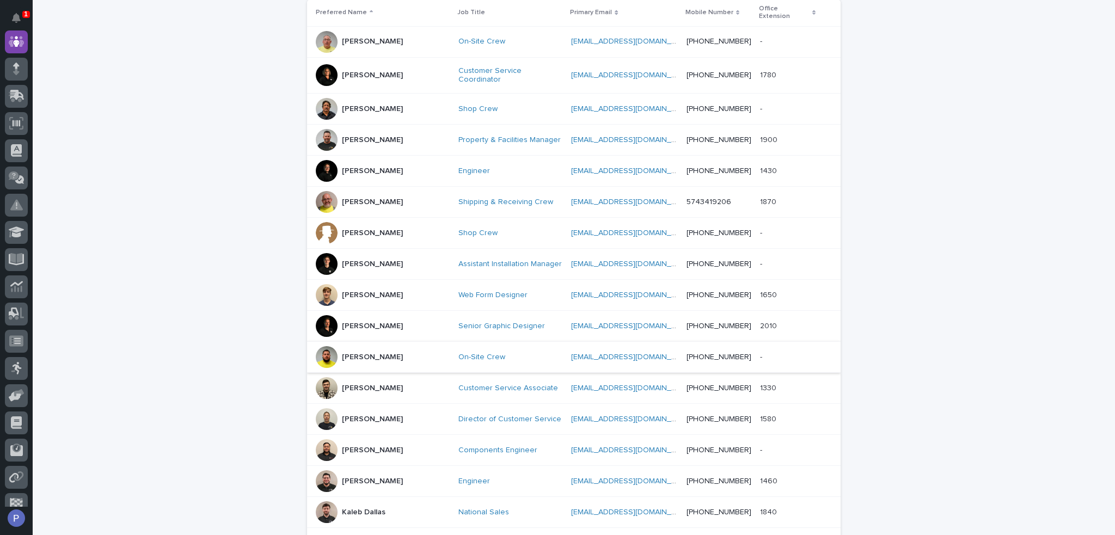
scroll to position [253, 0]
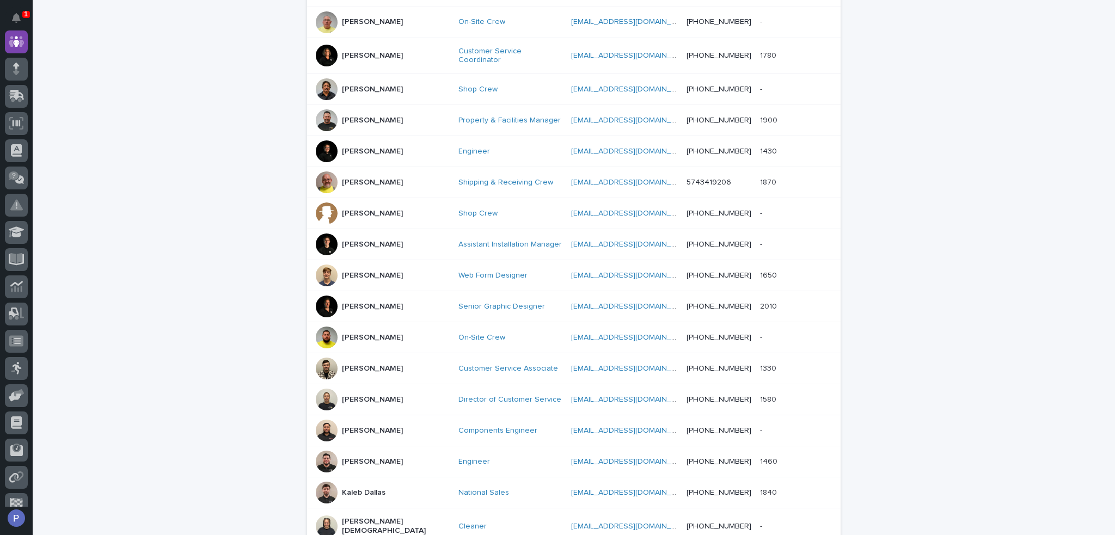
click at [359, 364] on p "[PERSON_NAME]" at bounding box center [372, 368] width 61 height 9
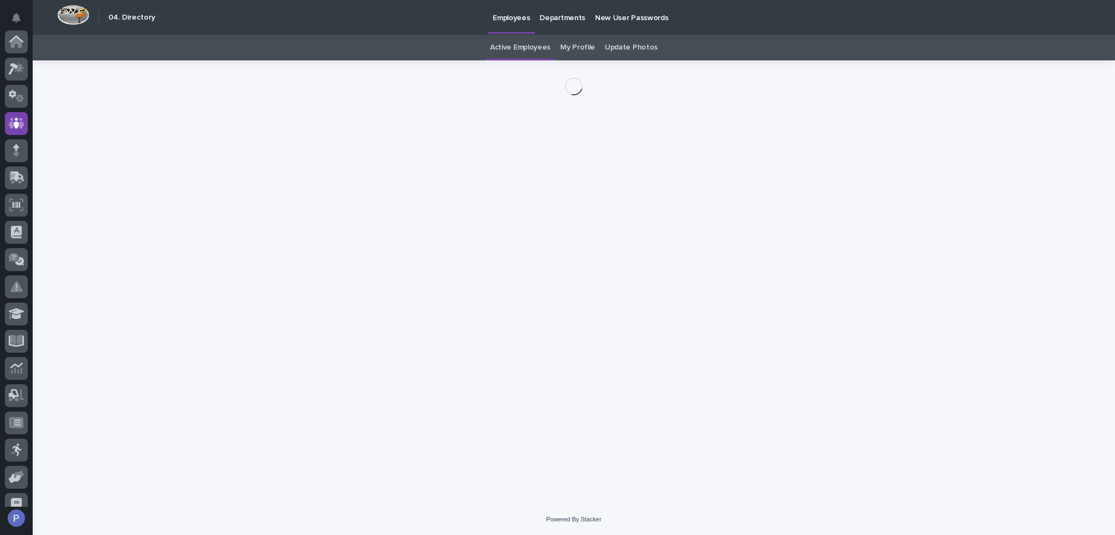
scroll to position [82, 0]
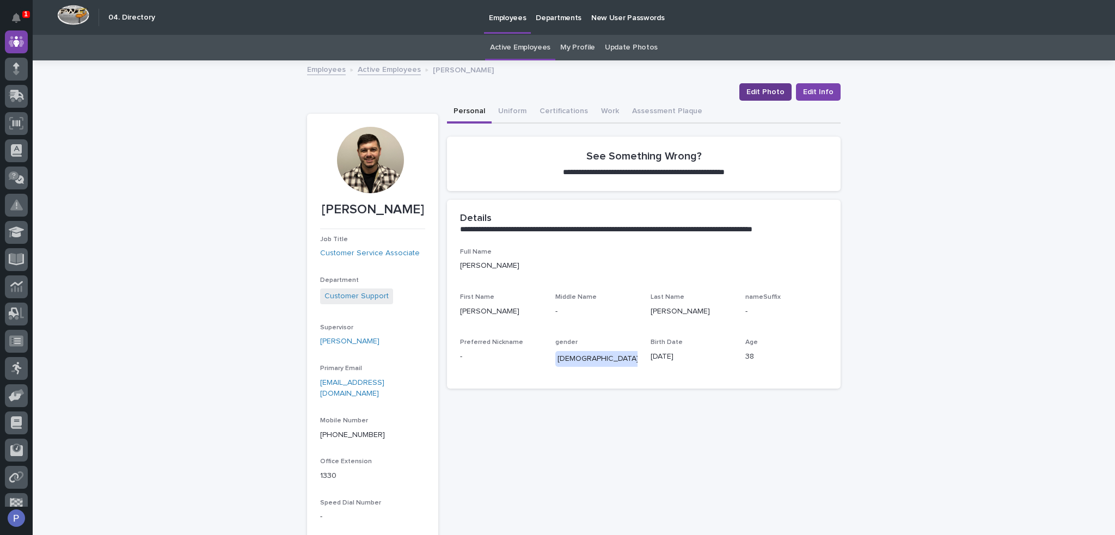
click at [770, 91] on span "Edit Photo" at bounding box center [765, 92] width 38 height 11
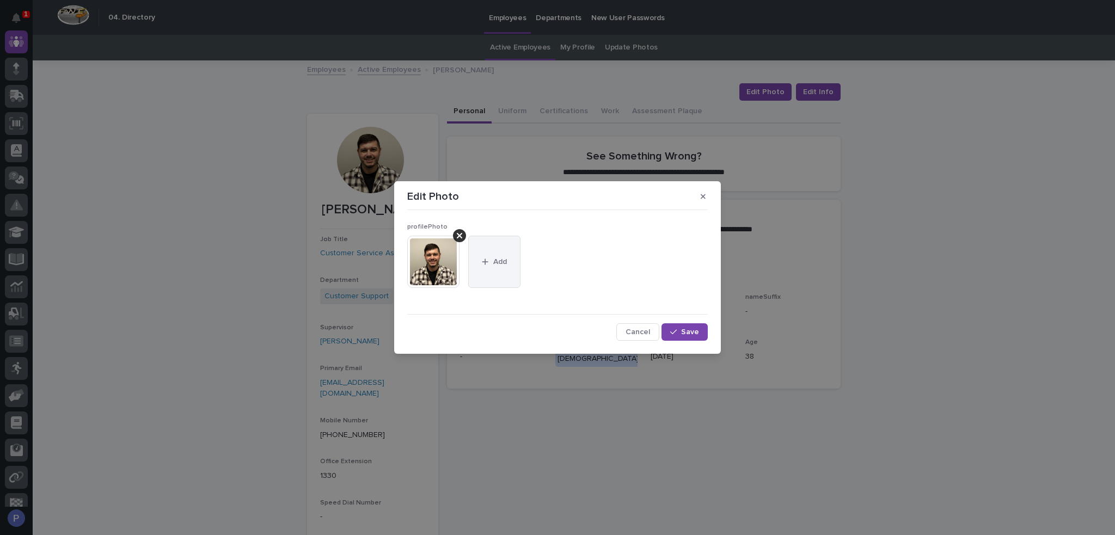
click at [503, 260] on span "Add" at bounding box center [500, 262] width 14 height 8
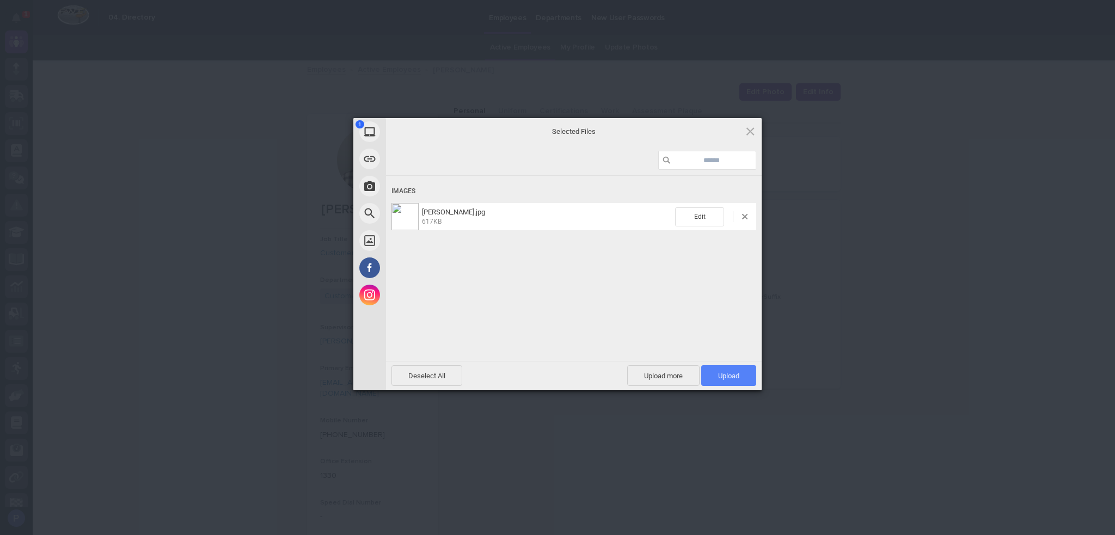
click at [724, 368] on span "Upload 1" at bounding box center [728, 375] width 55 height 21
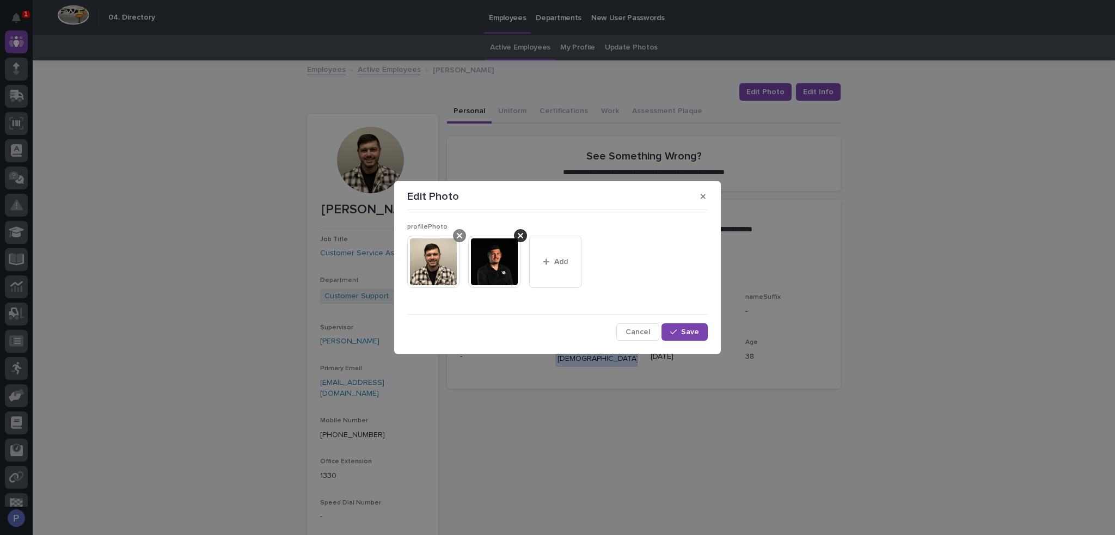
click at [460, 233] on icon at bounding box center [459, 235] width 5 height 9
click at [695, 328] on span "Save" at bounding box center [690, 332] width 18 height 8
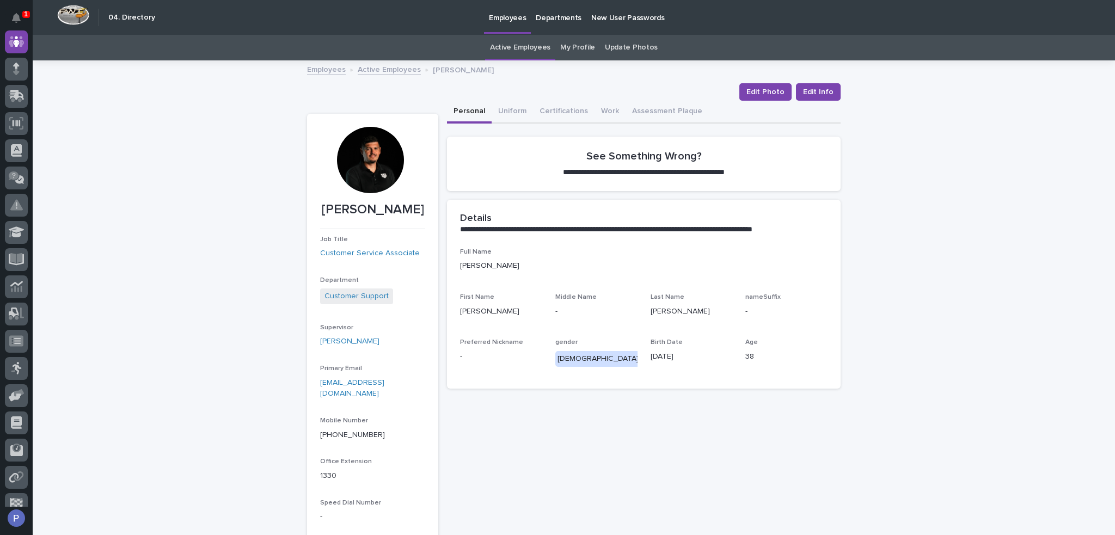
click at [397, 70] on link "Active Employees" at bounding box center [389, 69] width 63 height 13
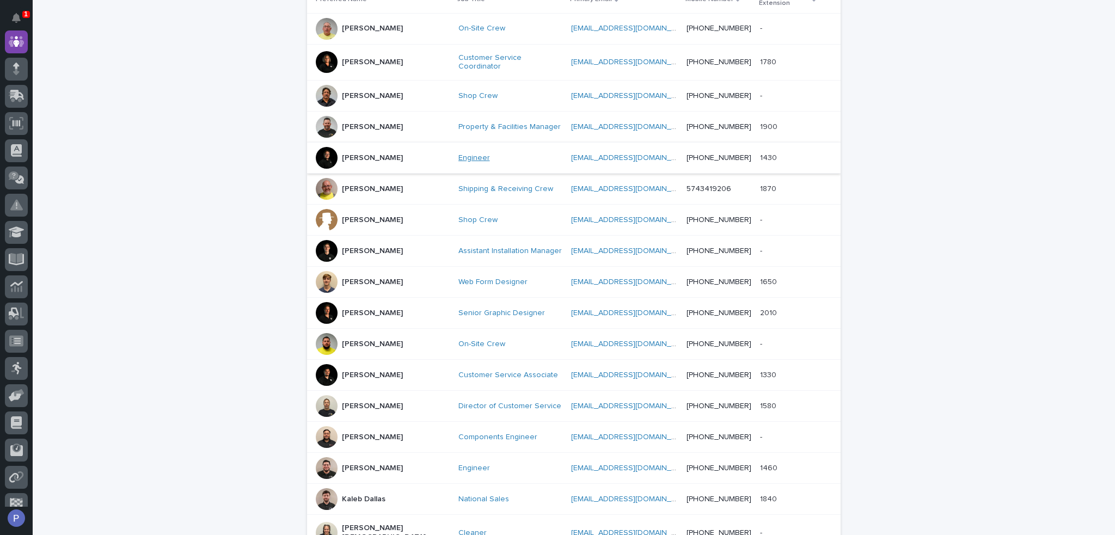
scroll to position [307, 0]
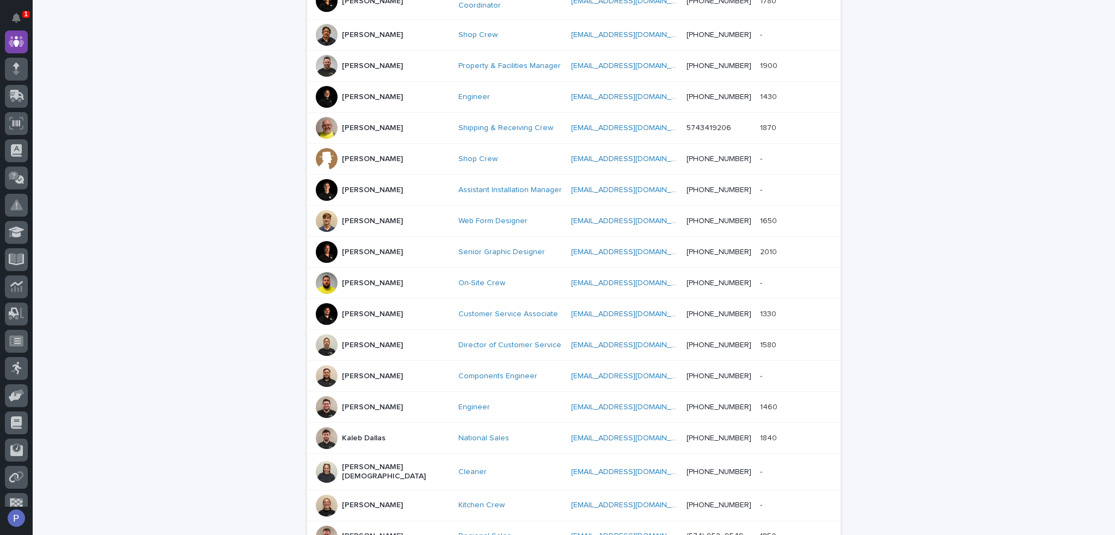
click at [377, 372] on p "[PERSON_NAME]" at bounding box center [372, 376] width 61 height 9
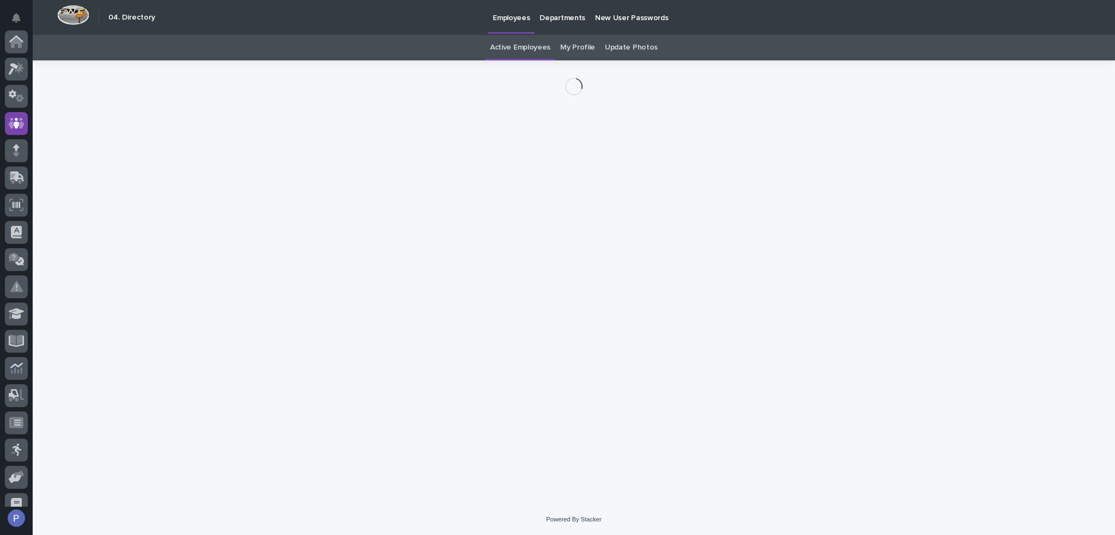
scroll to position [82, 0]
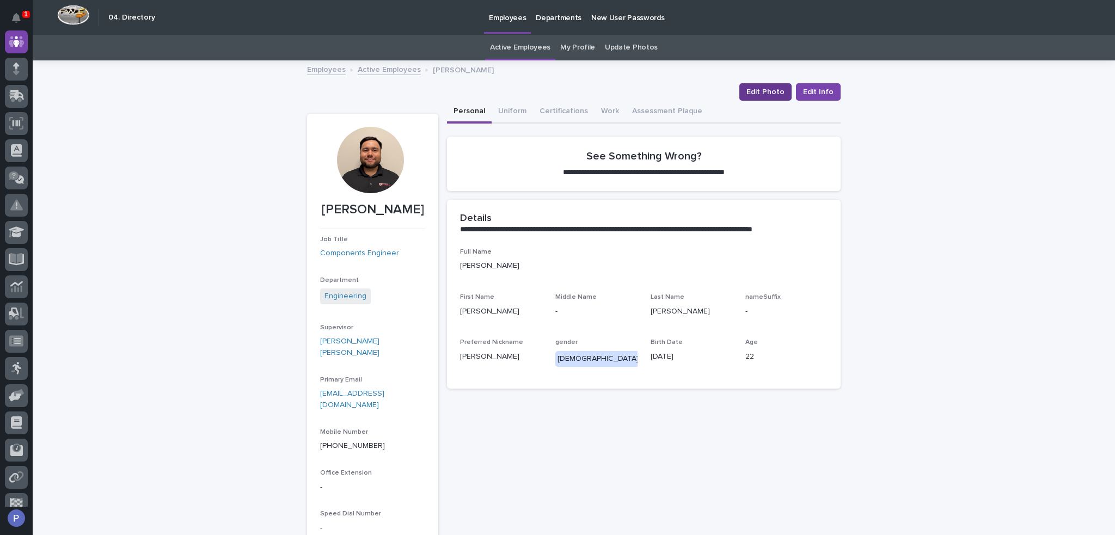
click at [775, 91] on span "Edit Photo" at bounding box center [765, 92] width 38 height 11
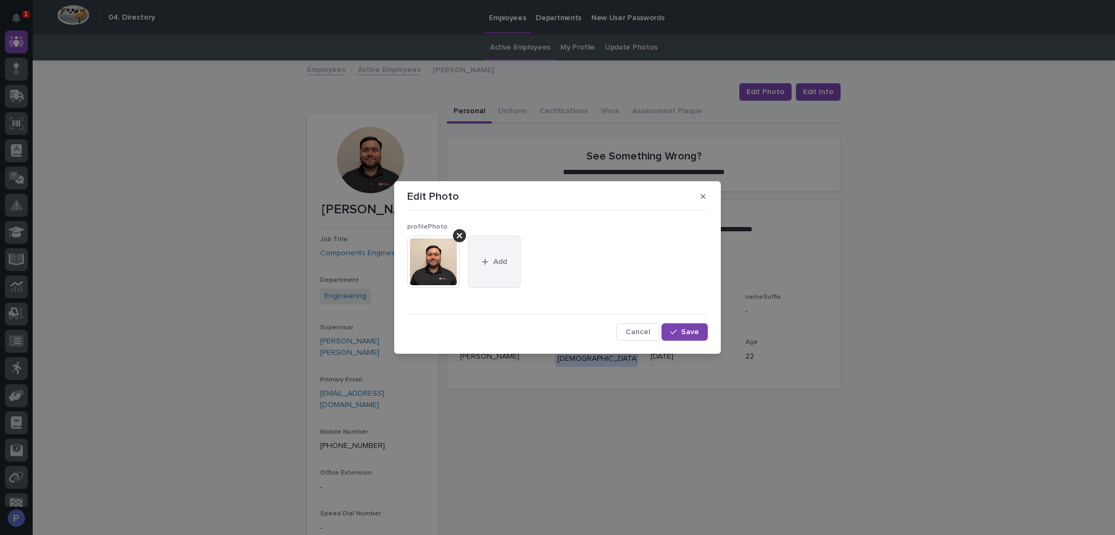
click at [508, 260] on button "Add" at bounding box center [494, 262] width 52 height 52
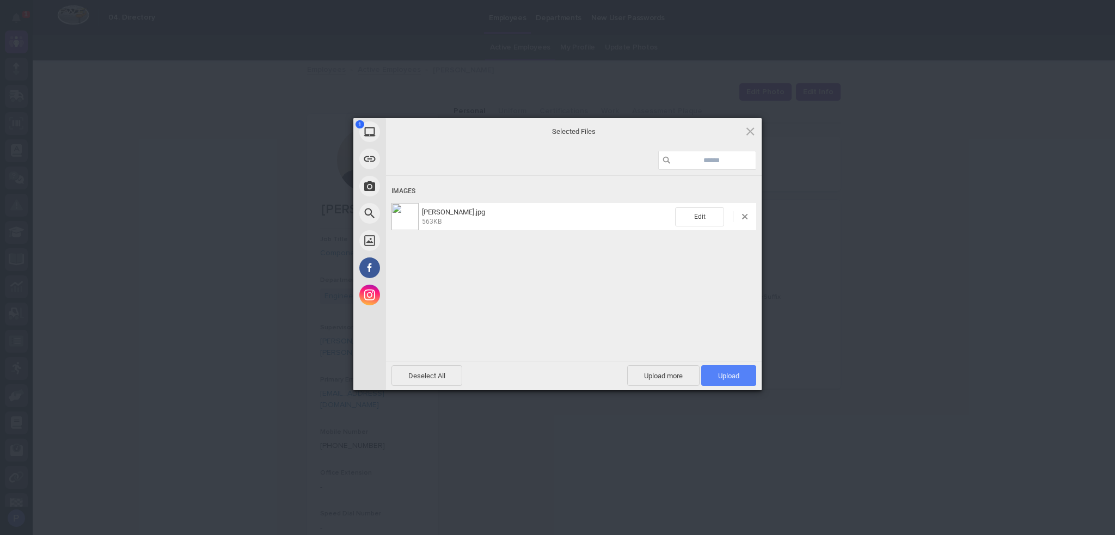
click at [733, 377] on span "Upload 1" at bounding box center [728, 376] width 21 height 8
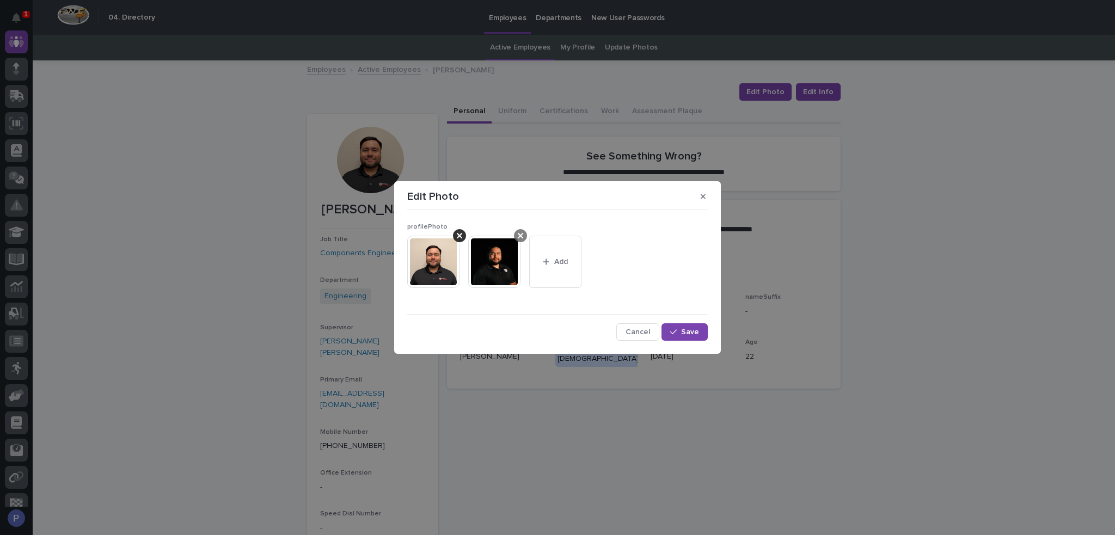
click at [460, 235] on icon at bounding box center [459, 235] width 5 height 5
click at [703, 330] on button "Save" at bounding box center [684, 331] width 46 height 17
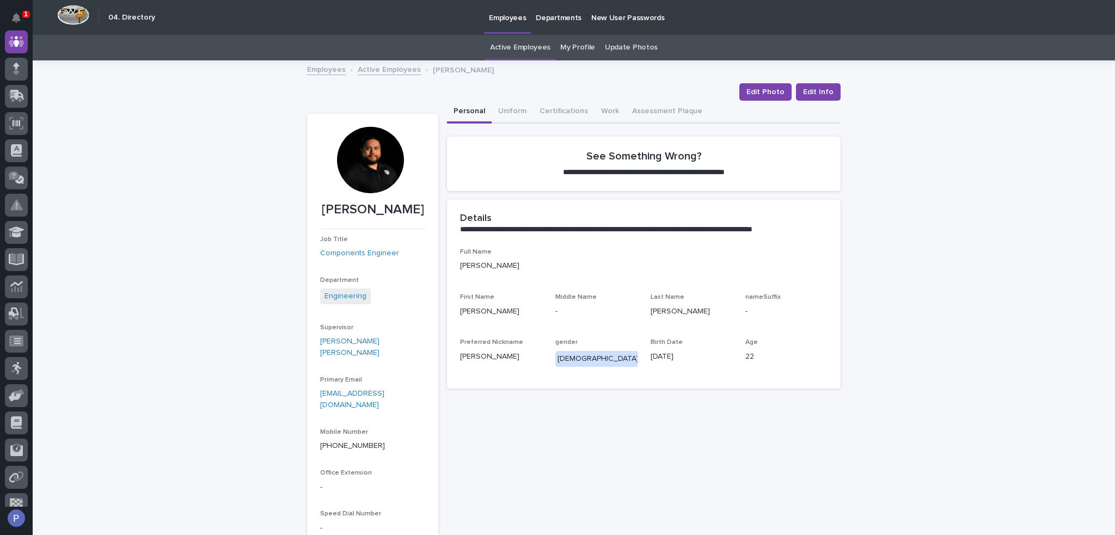
click at [385, 67] on link "Active Employees" at bounding box center [389, 69] width 63 height 13
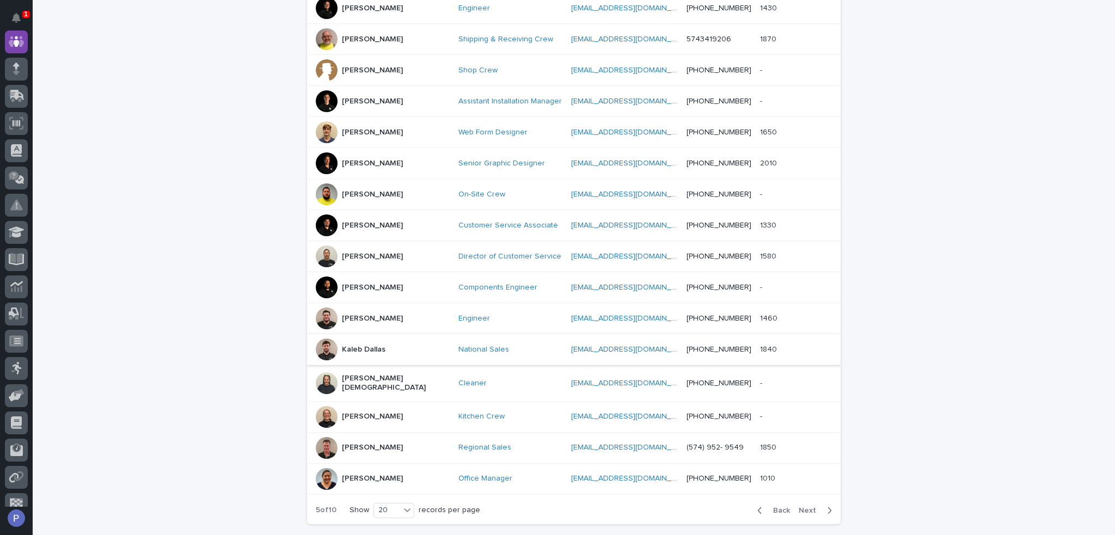
scroll to position [416, 0]
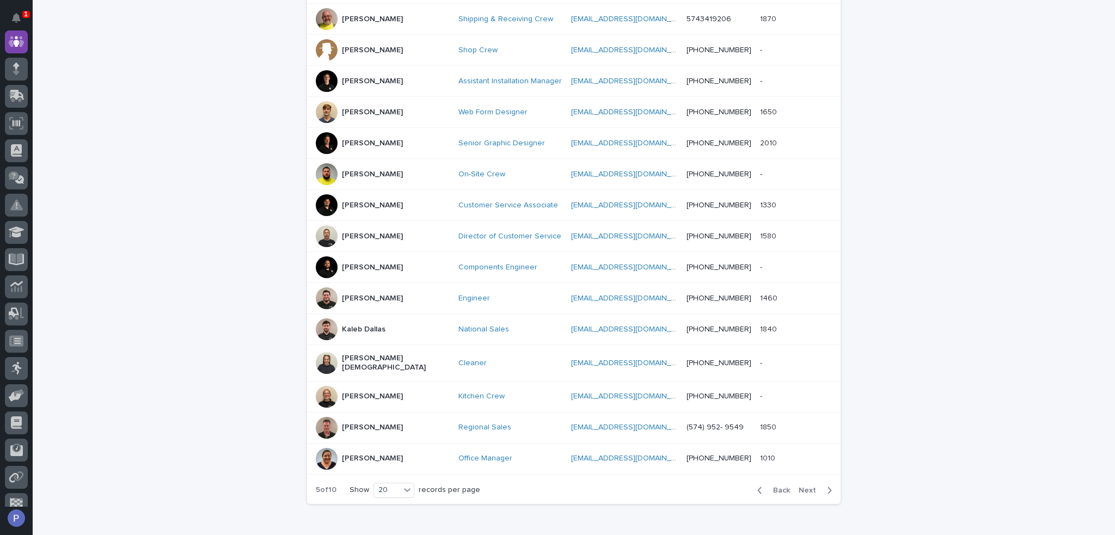
click at [351, 294] on p "[PERSON_NAME]" at bounding box center [372, 298] width 61 height 9
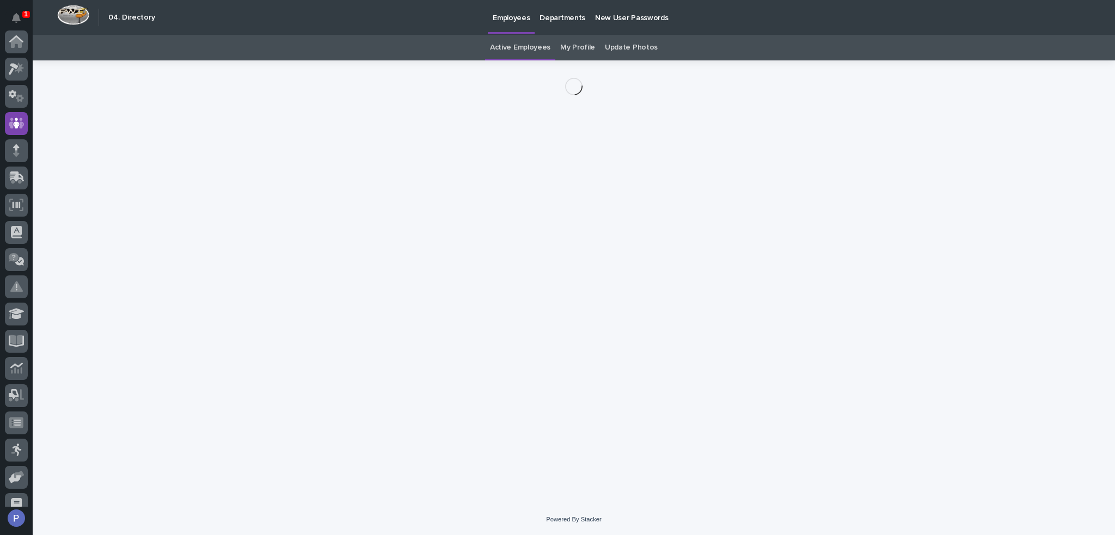
scroll to position [82, 0]
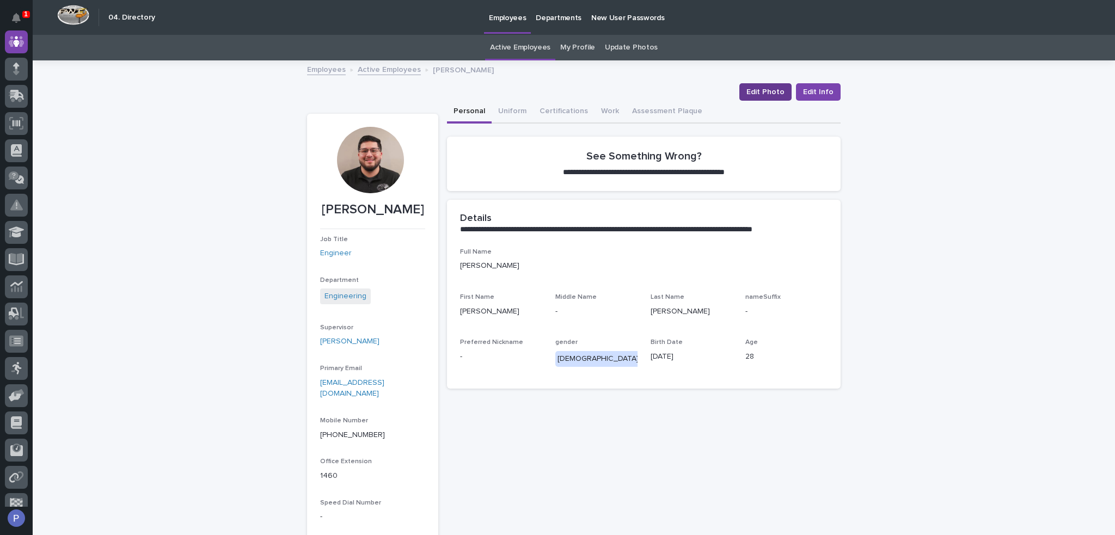
click at [763, 90] on span "Edit Photo" at bounding box center [765, 92] width 38 height 11
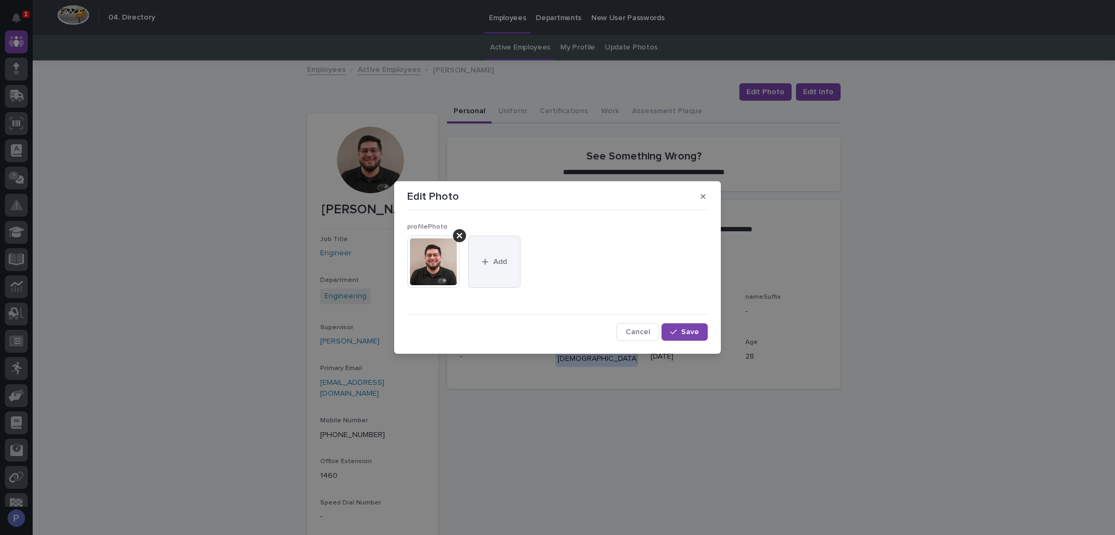
click at [504, 261] on span "Add" at bounding box center [500, 262] width 14 height 8
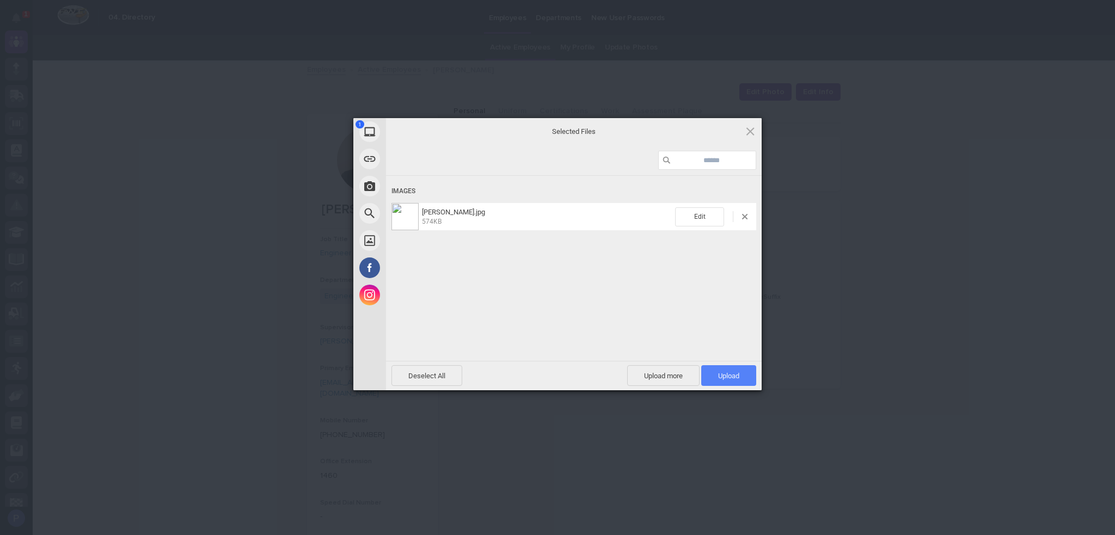
click at [733, 376] on span "Upload 1" at bounding box center [728, 376] width 21 height 8
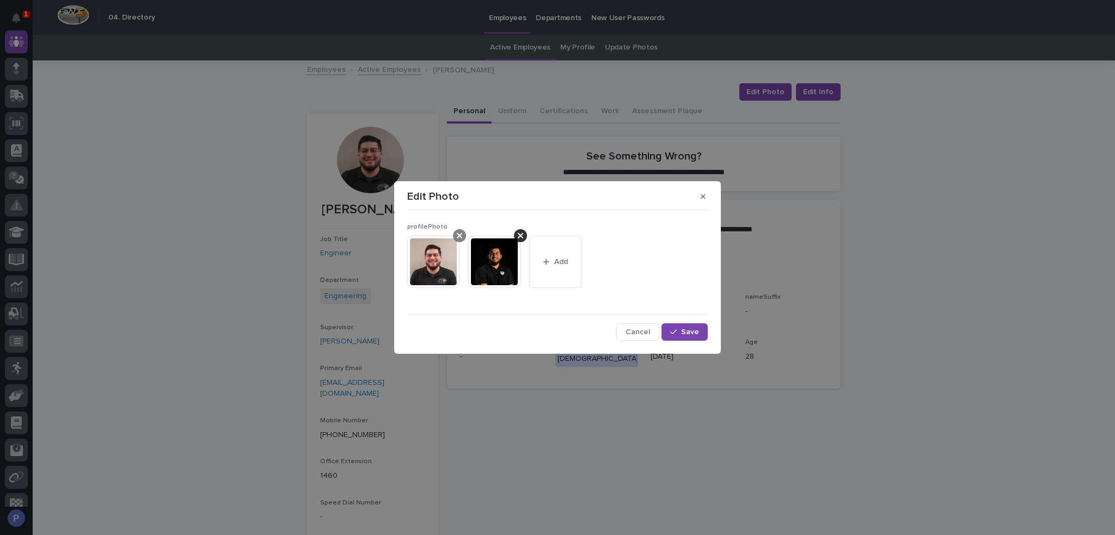
click at [461, 237] on icon at bounding box center [459, 235] width 5 height 5
click at [686, 333] on span "Save" at bounding box center [690, 332] width 18 height 8
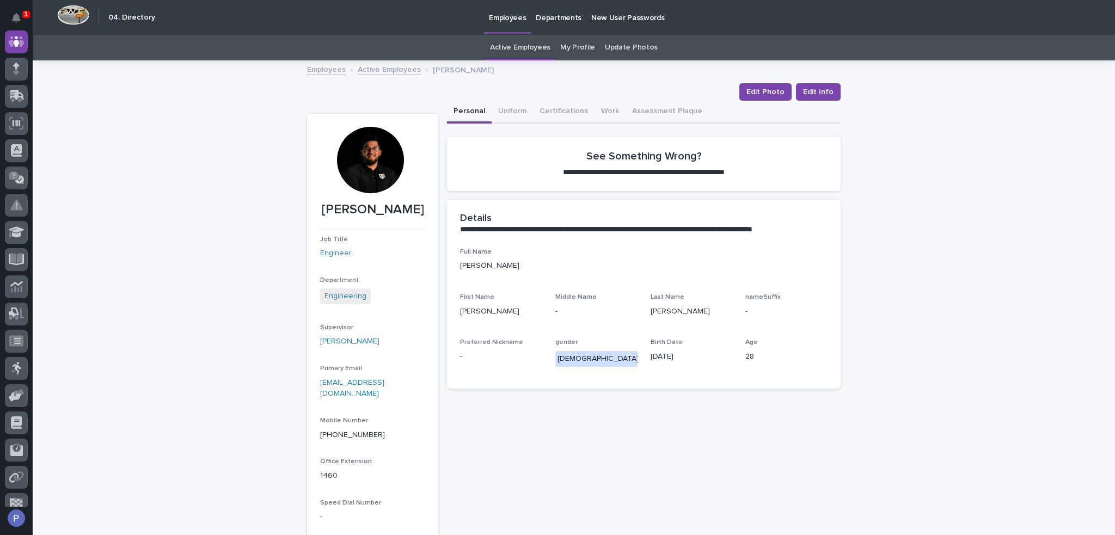
click at [399, 65] on link "Active Employees" at bounding box center [389, 69] width 63 height 13
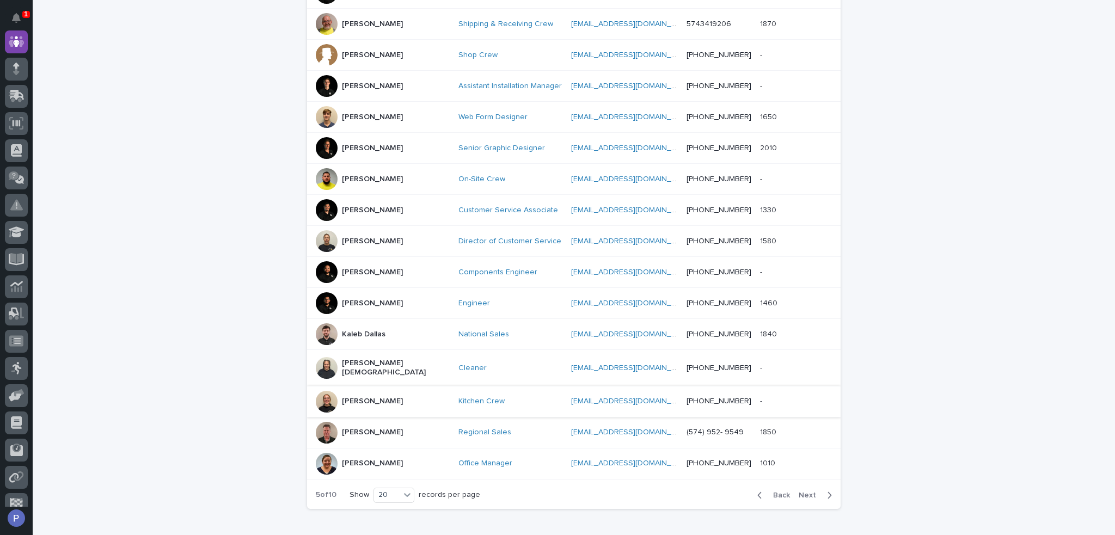
scroll to position [416, 0]
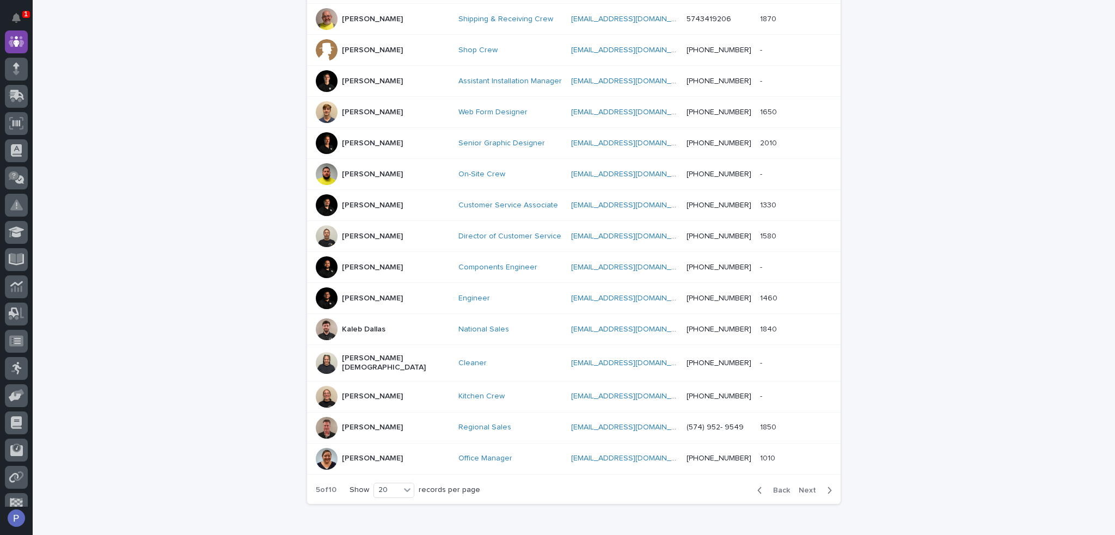
click at [365, 325] on p "Kaleb Dallas" at bounding box center [364, 329] width 44 height 9
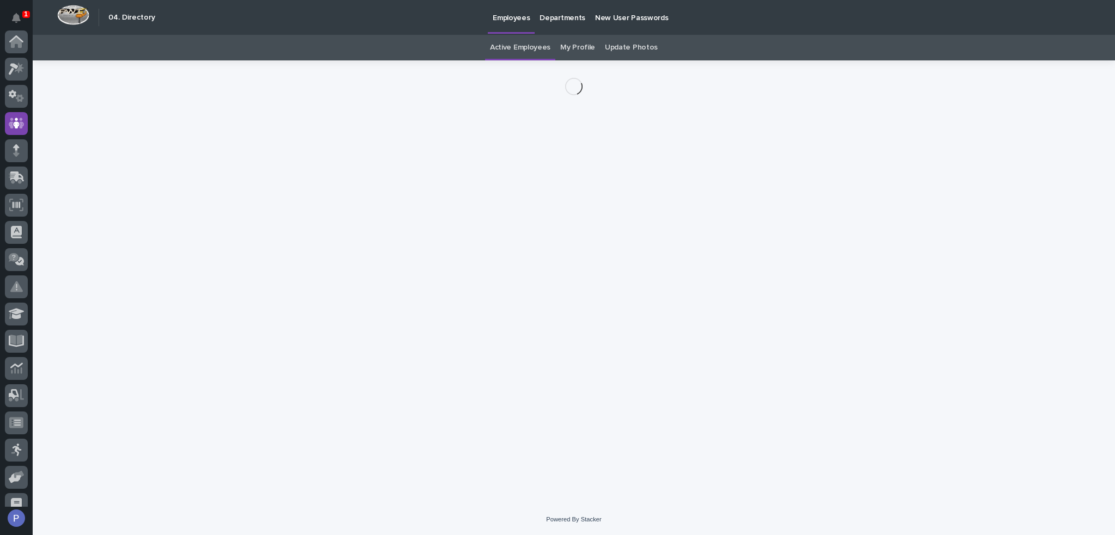
scroll to position [82, 0]
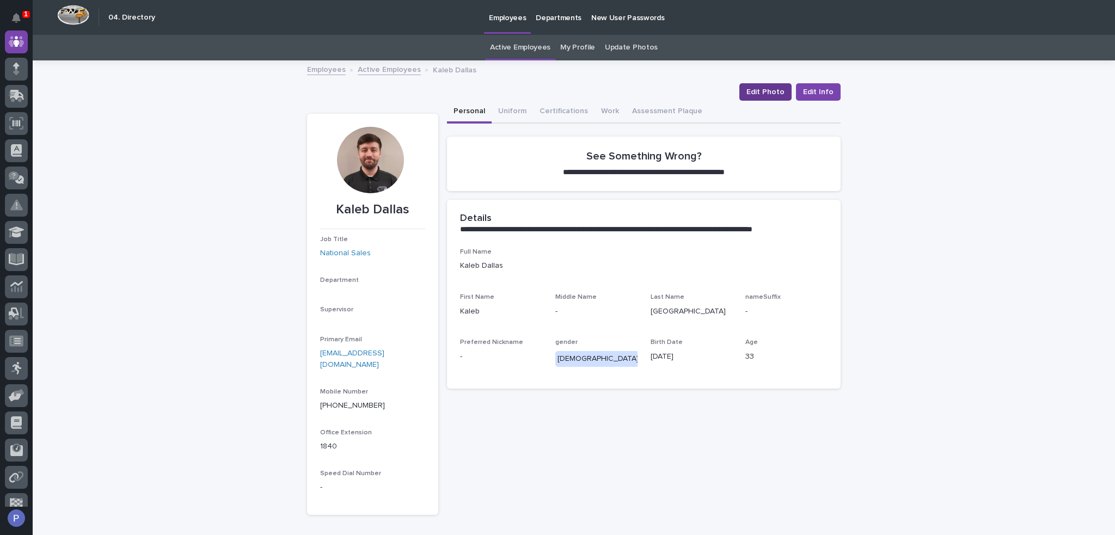
click at [760, 93] on span "Edit Photo" at bounding box center [765, 92] width 38 height 11
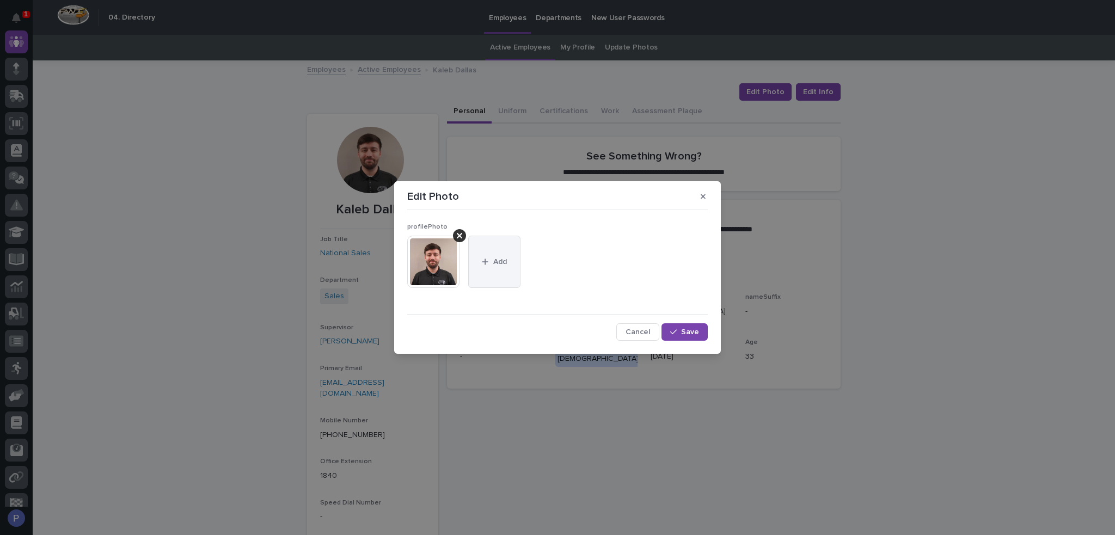
click at [499, 267] on button "Add" at bounding box center [494, 262] width 52 height 52
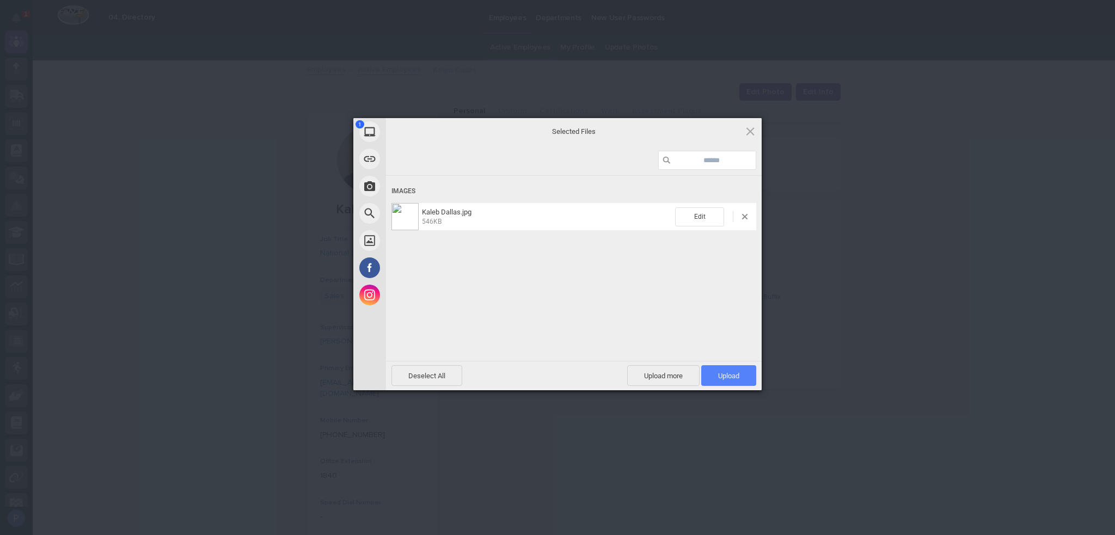
click at [736, 374] on span "Upload 1" at bounding box center [728, 376] width 21 height 8
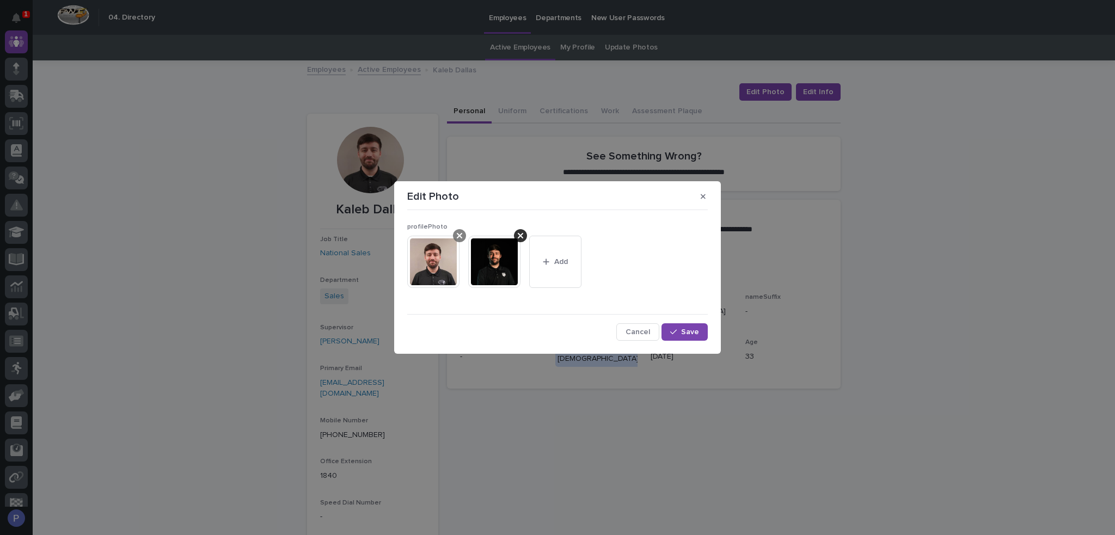
click at [459, 236] on icon at bounding box center [459, 235] width 5 height 5
click at [679, 327] on button "Save" at bounding box center [684, 331] width 46 height 17
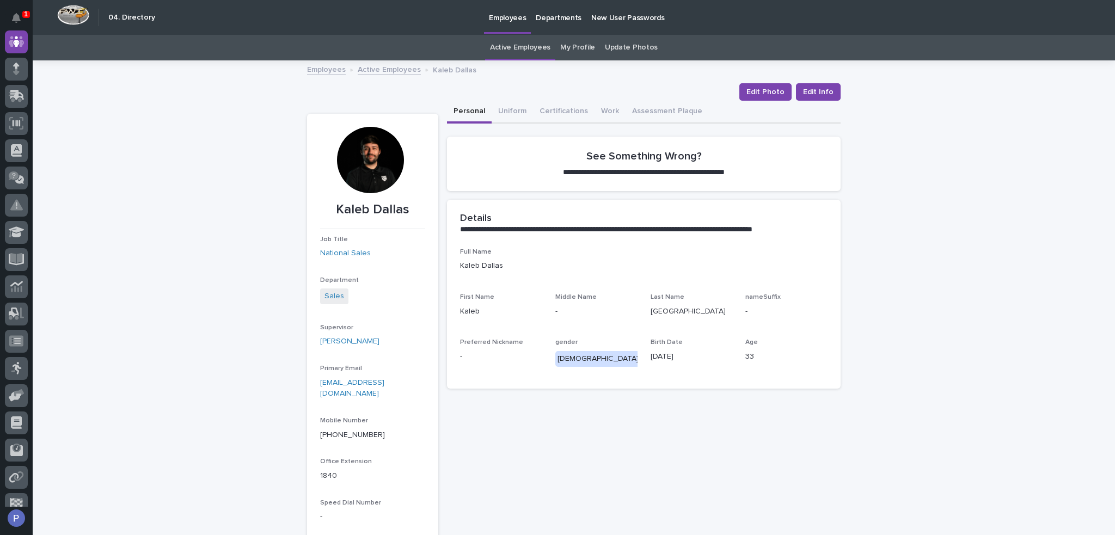
click at [401, 71] on link "Active Employees" at bounding box center [389, 69] width 63 height 13
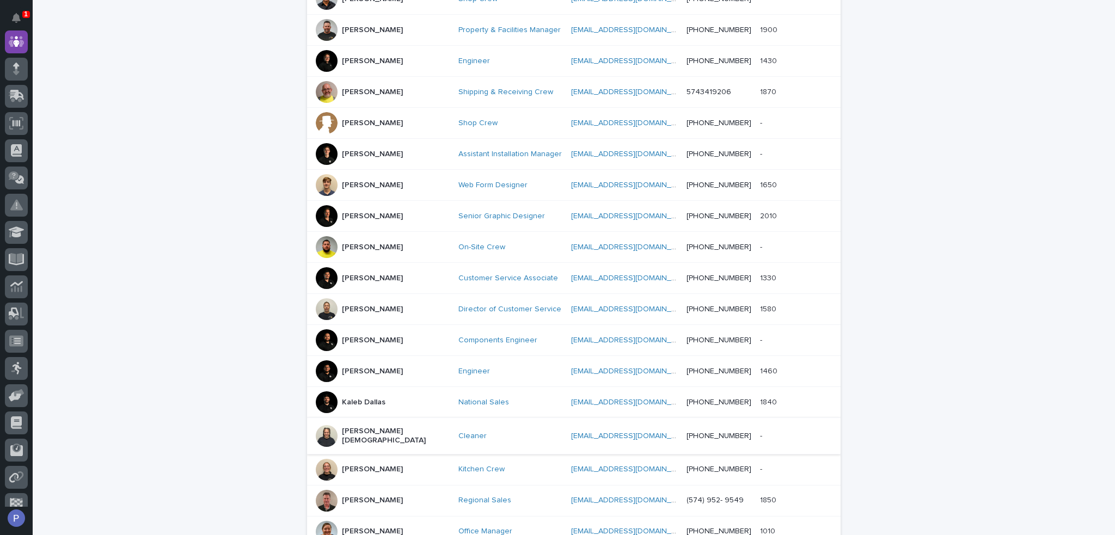
scroll to position [416, 0]
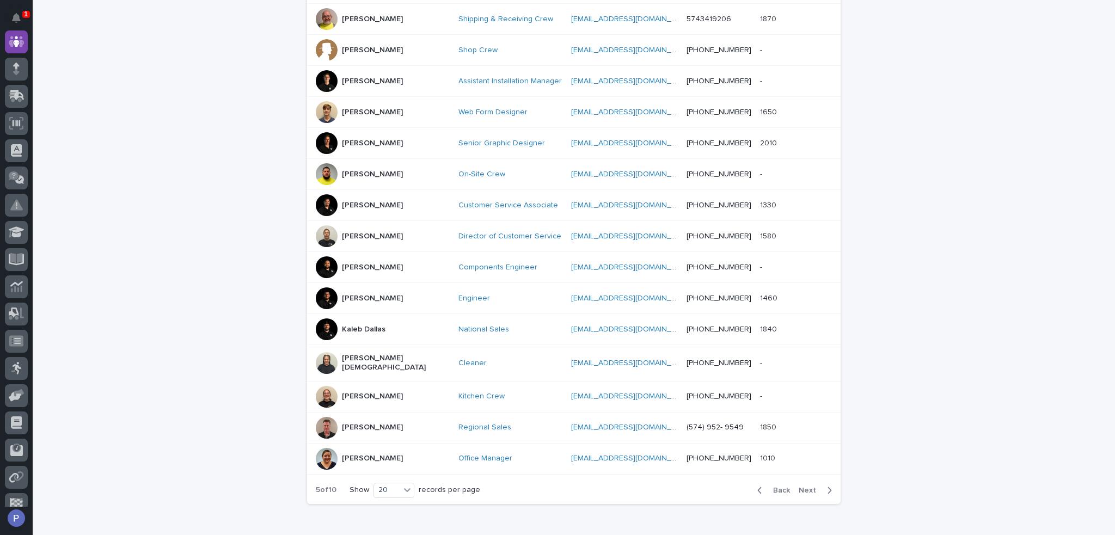
click at [372, 423] on p "[PERSON_NAME]" at bounding box center [372, 427] width 61 height 9
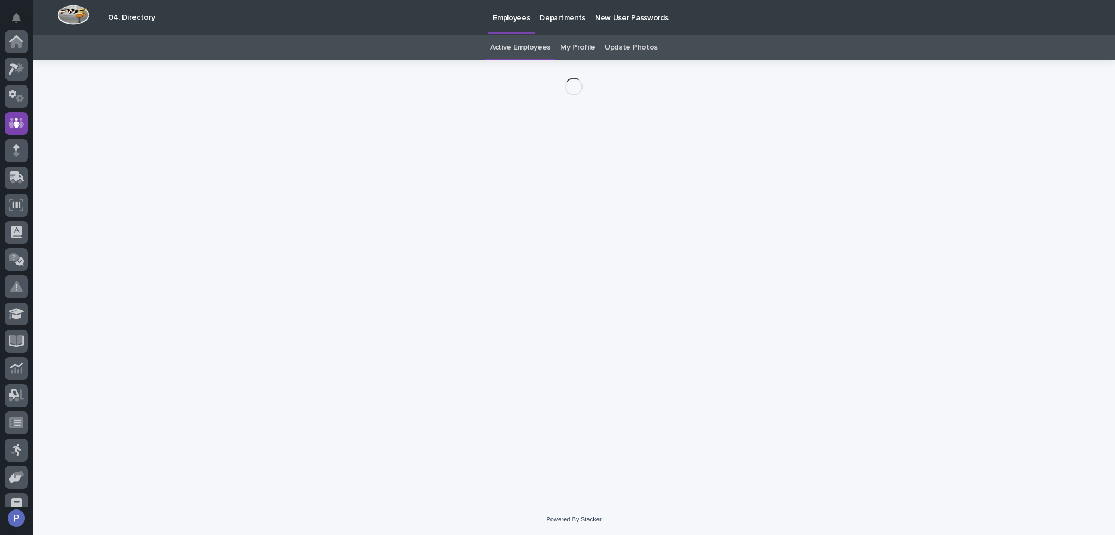
scroll to position [82, 0]
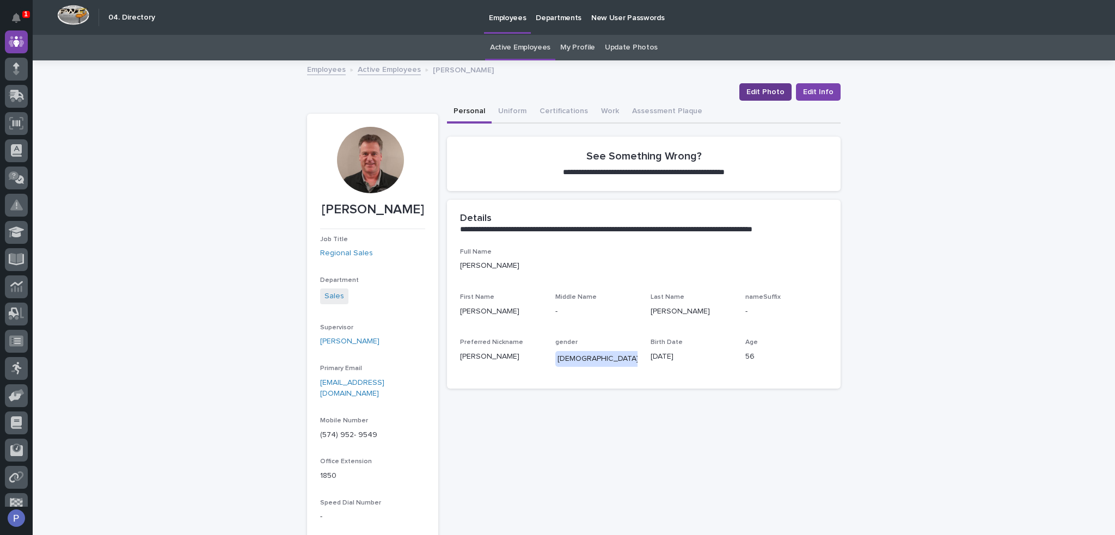
click at [753, 91] on span "Edit Photo" at bounding box center [765, 92] width 38 height 11
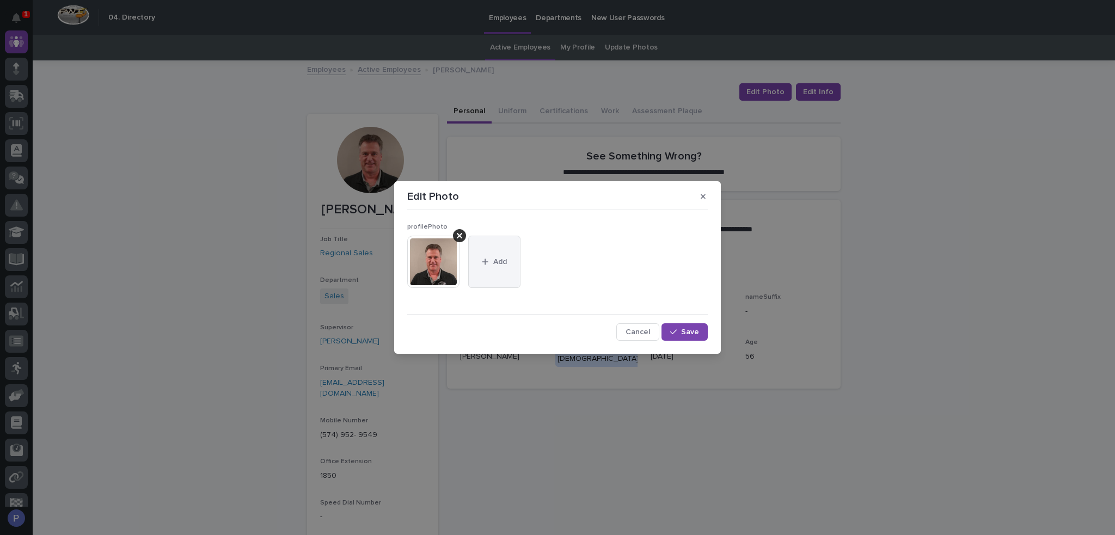
click at [487, 259] on icon "button" at bounding box center [485, 262] width 7 height 8
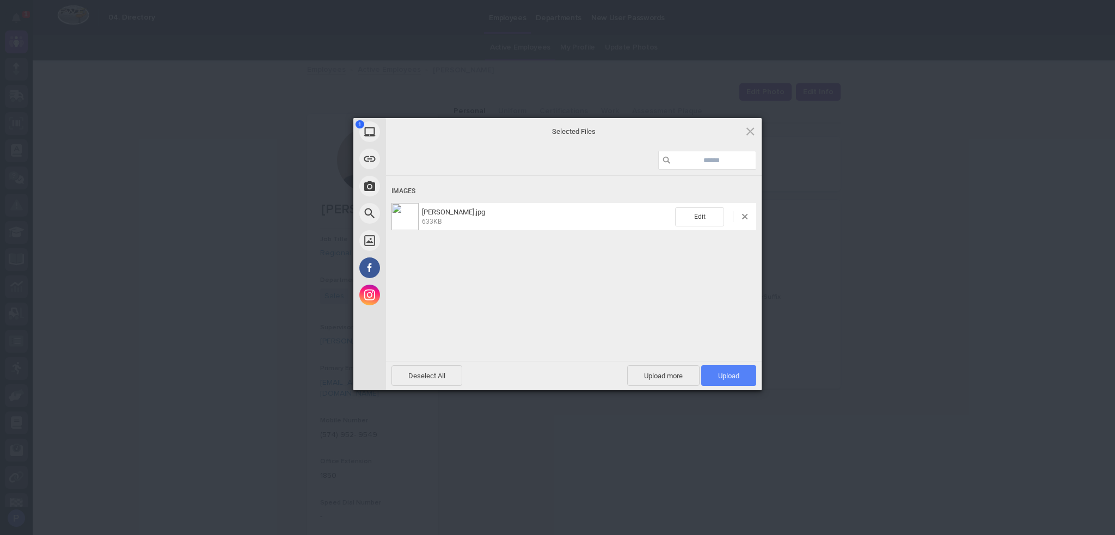
click at [726, 372] on span "Upload 1" at bounding box center [728, 376] width 21 height 8
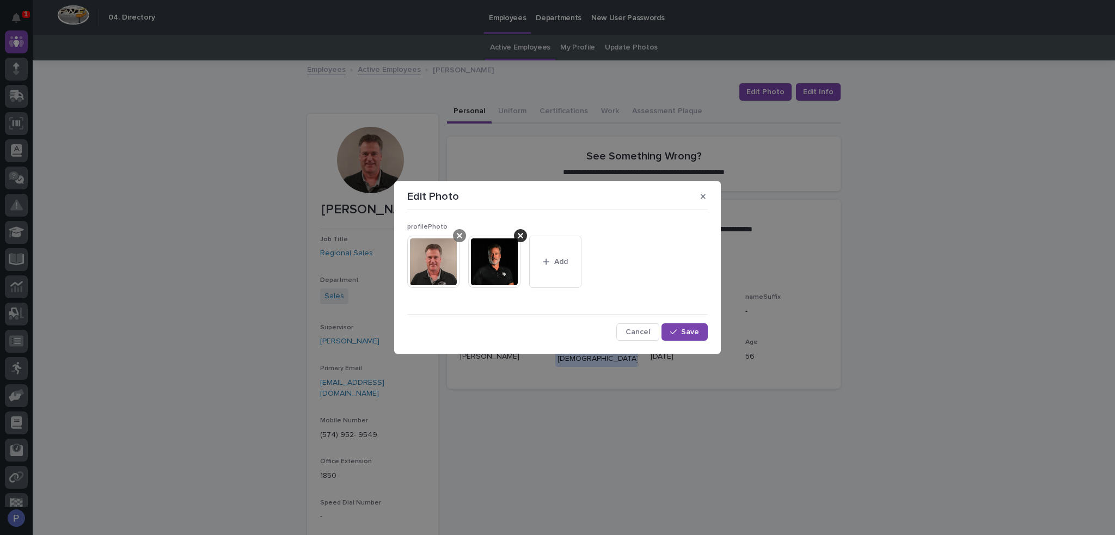
click at [461, 238] on icon at bounding box center [459, 235] width 5 height 5
click at [698, 335] on span "Save" at bounding box center [690, 332] width 18 height 8
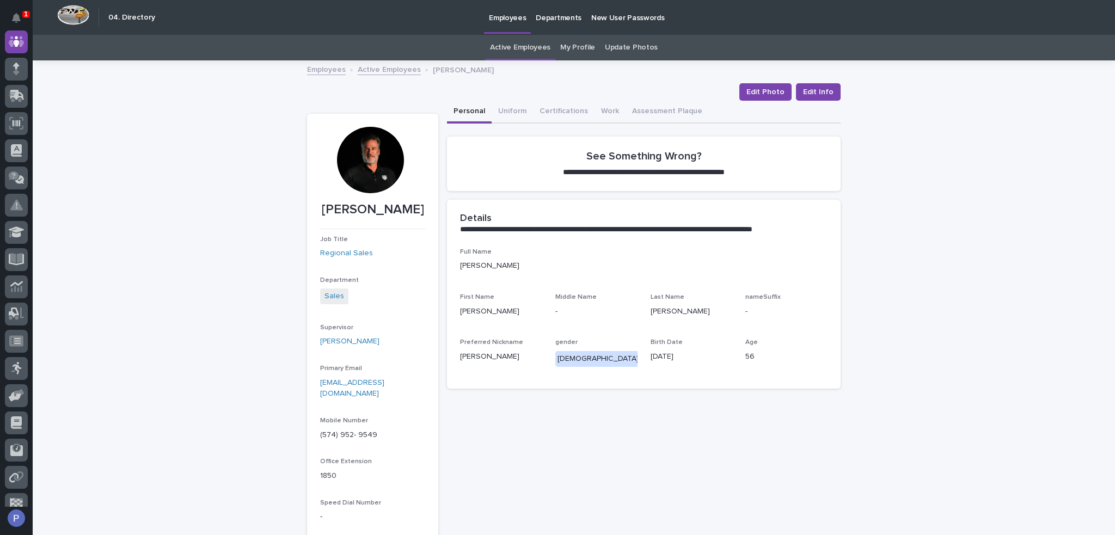
click at [395, 71] on link "Active Employees" at bounding box center [389, 69] width 63 height 13
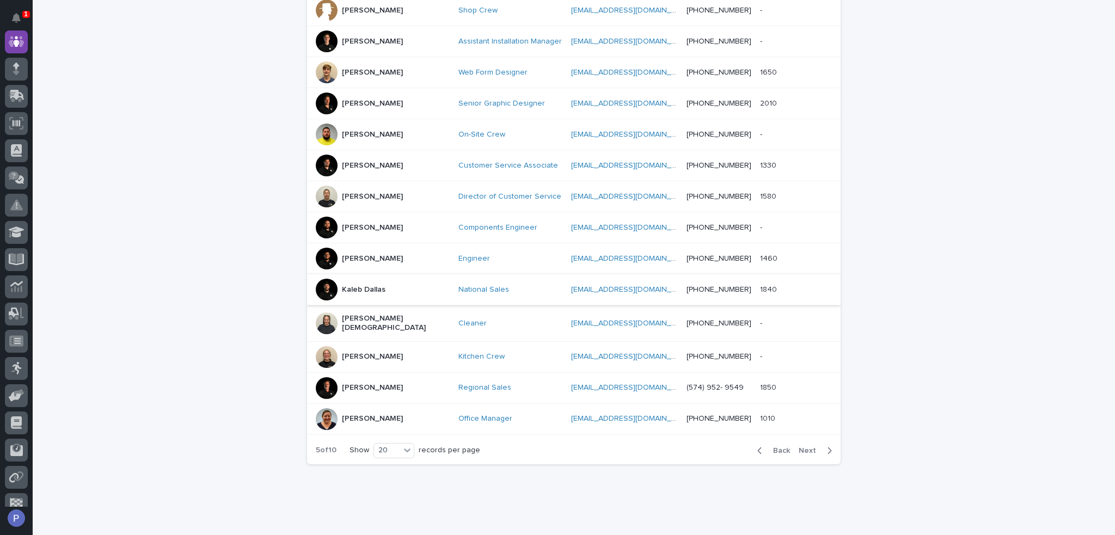
scroll to position [457, 0]
click at [805, 445] on span "Next" at bounding box center [810, 449] width 24 height 8
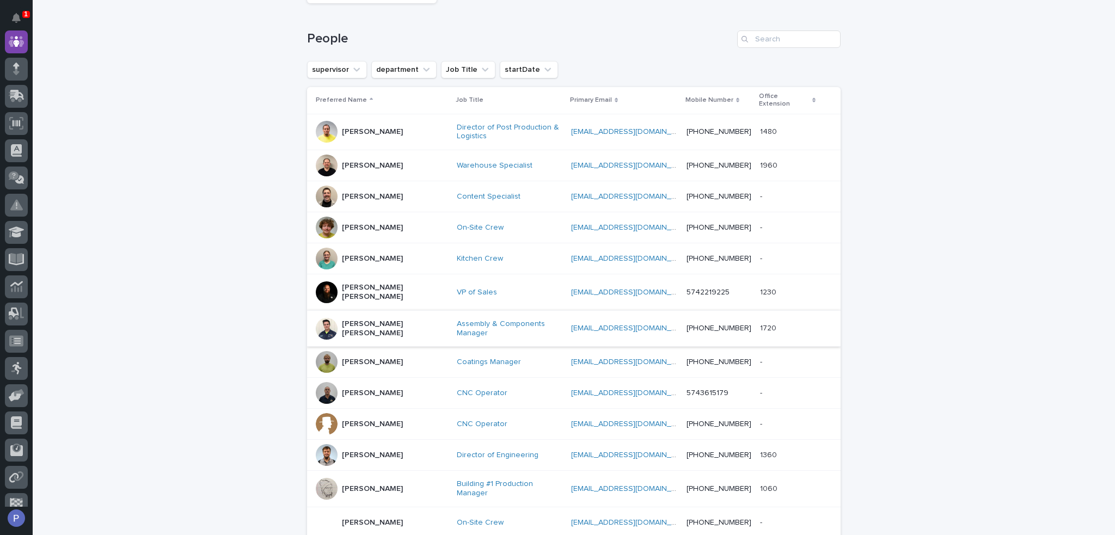
scroll to position [136, 0]
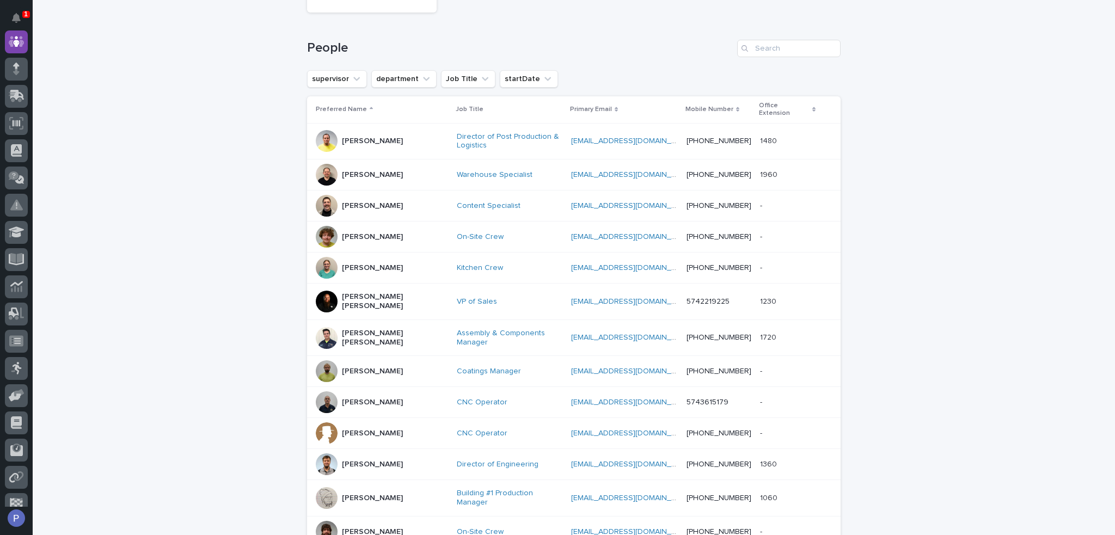
click at [364, 137] on p "[PERSON_NAME]" at bounding box center [372, 141] width 61 height 9
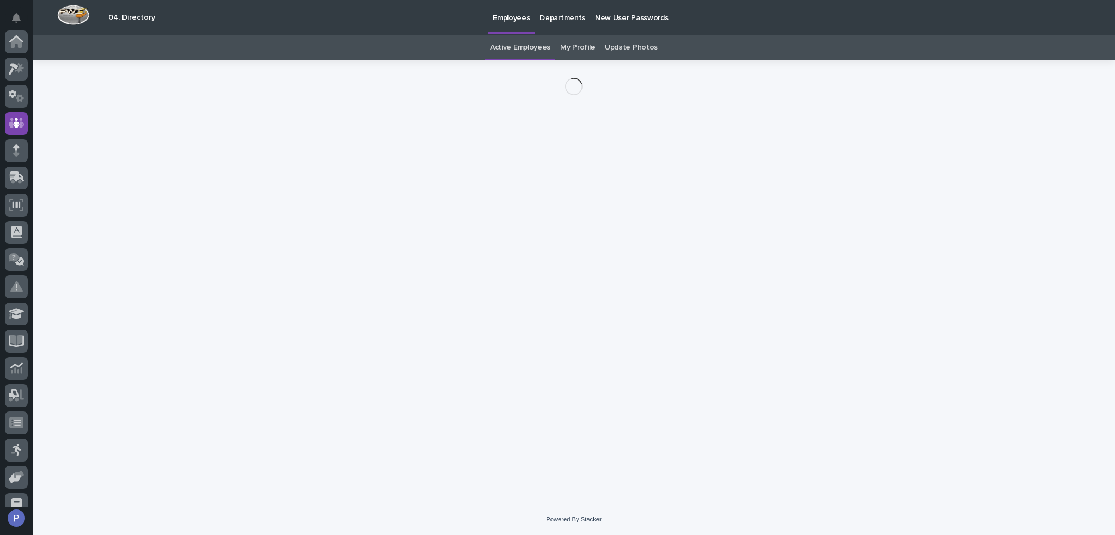
scroll to position [82, 0]
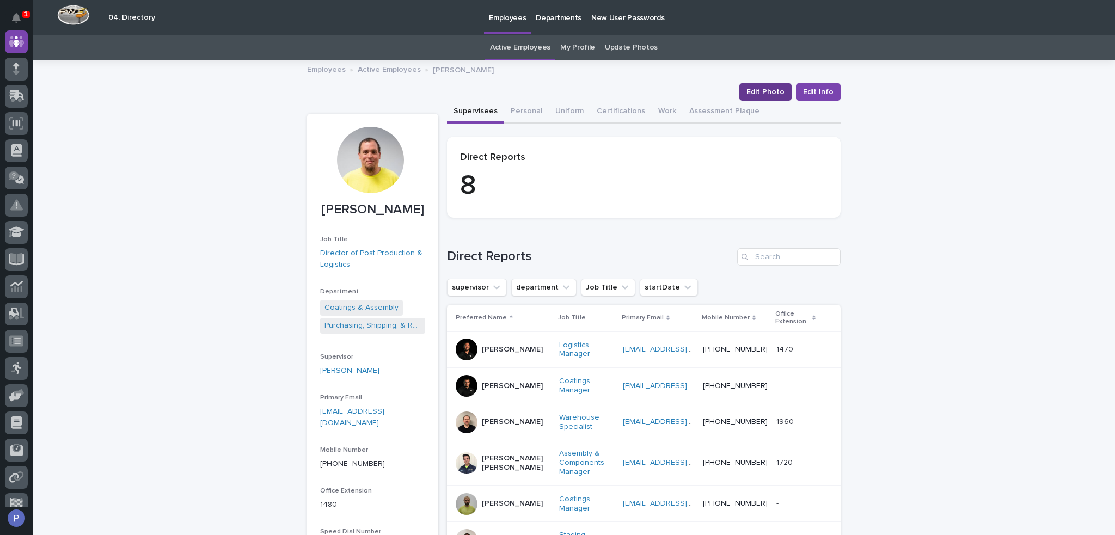
click at [774, 91] on span "Edit Photo" at bounding box center [765, 92] width 38 height 11
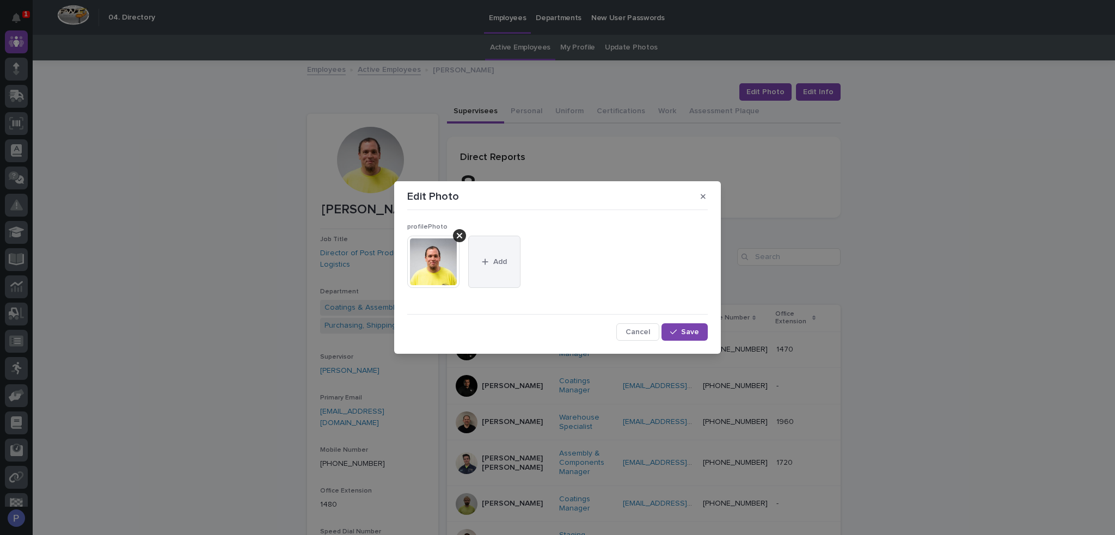
click at [505, 263] on span "Add" at bounding box center [500, 262] width 14 height 8
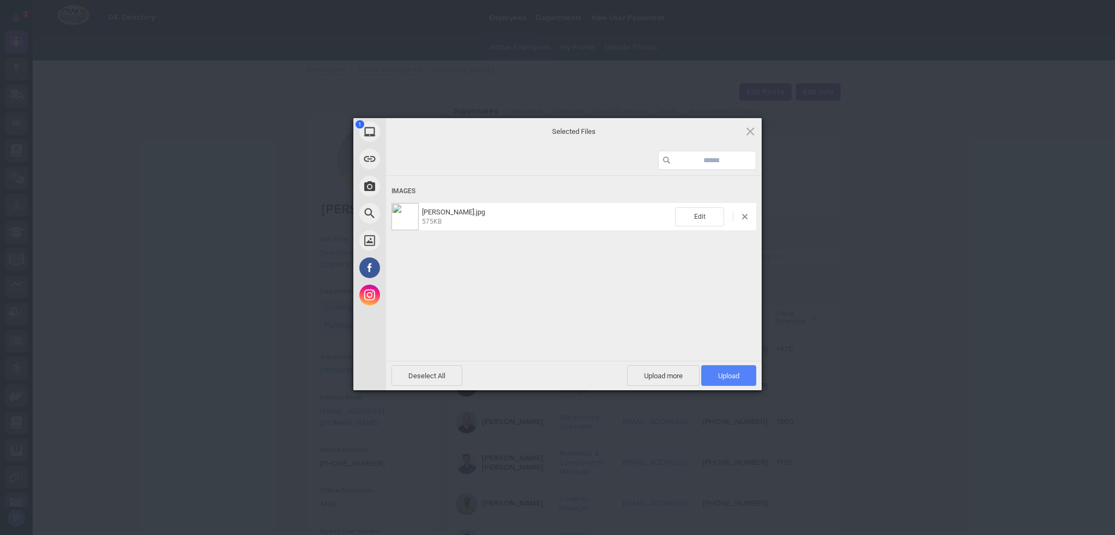
click at [723, 374] on span "Upload 1" at bounding box center [728, 376] width 21 height 8
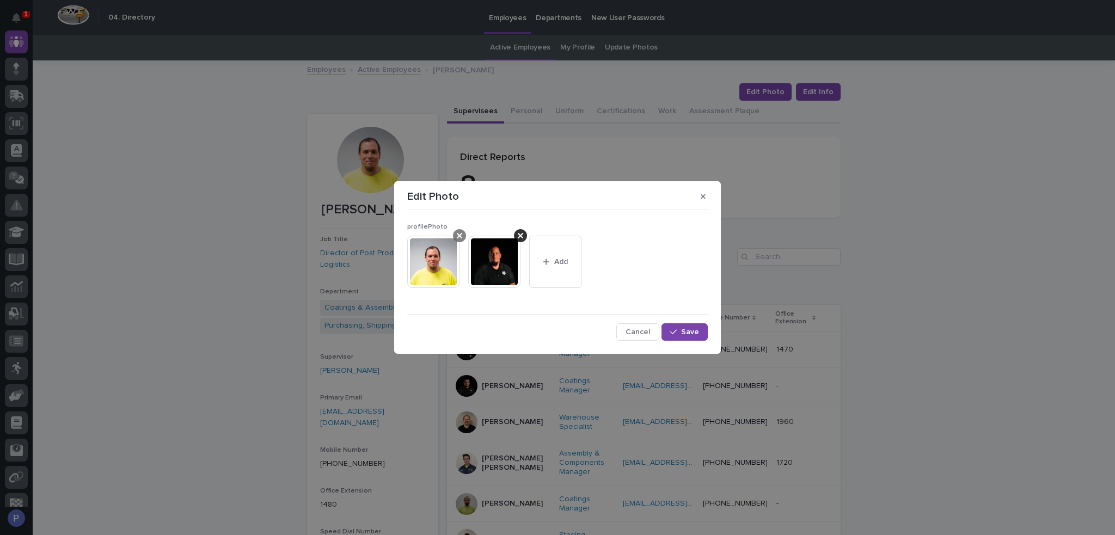
click at [459, 235] on icon at bounding box center [459, 235] width 5 height 5
click at [695, 331] on span "Save" at bounding box center [690, 332] width 18 height 8
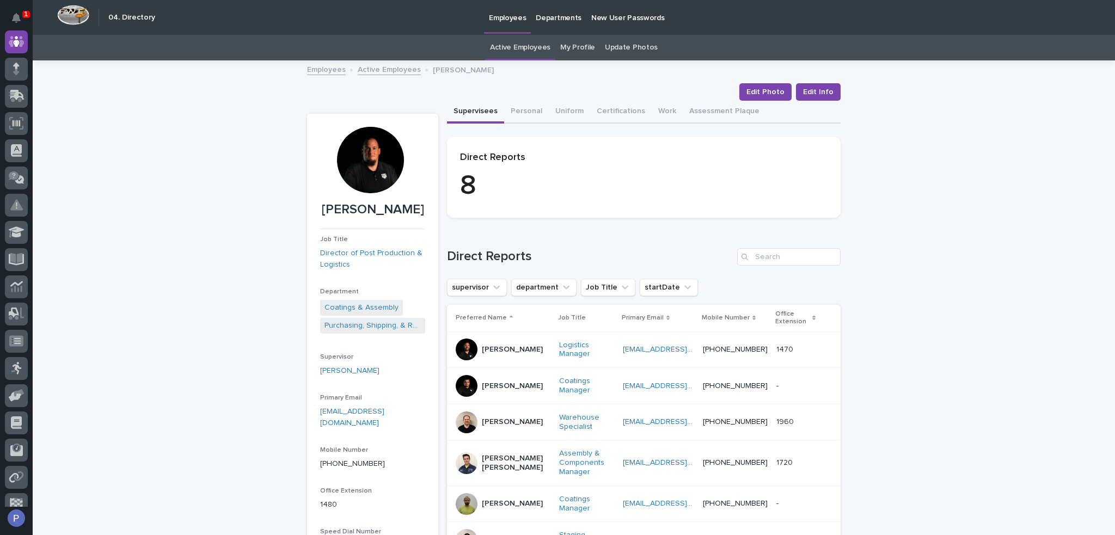
click at [382, 69] on link "Active Employees" at bounding box center [389, 69] width 63 height 13
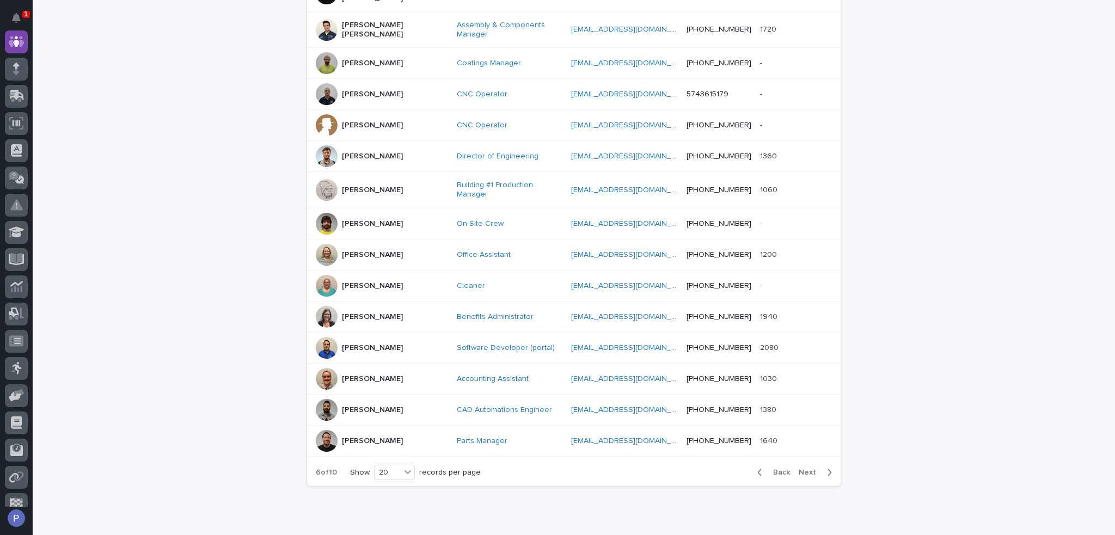
scroll to position [468, 0]
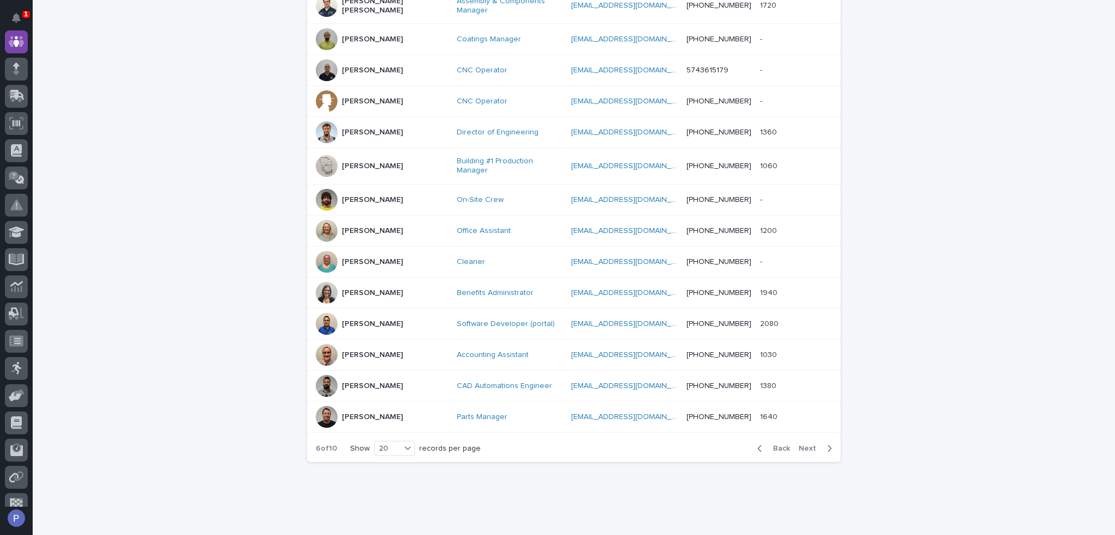
click at [779, 445] on span "Back" at bounding box center [777, 449] width 23 height 8
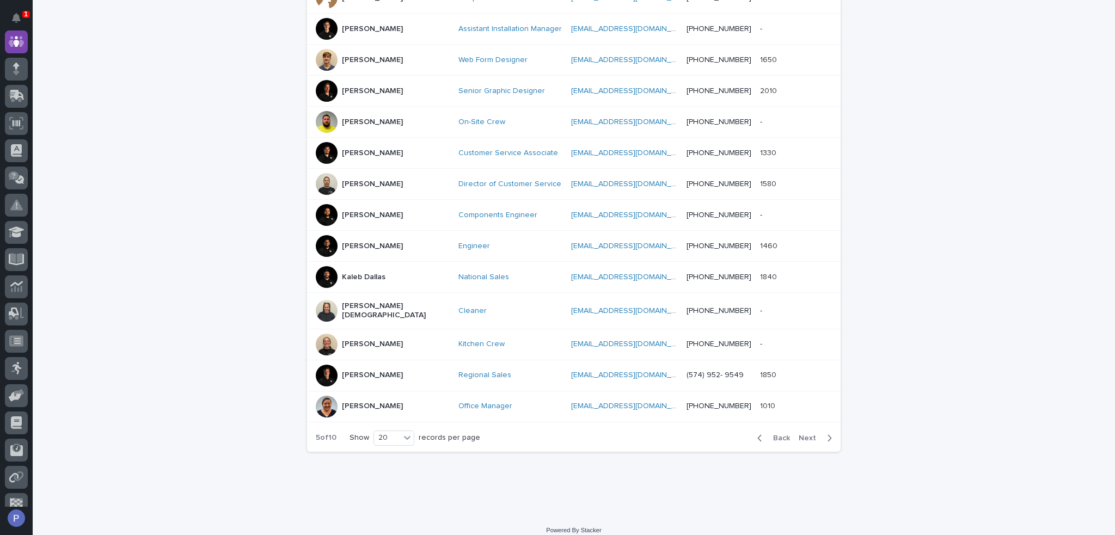
scroll to position [457, 0]
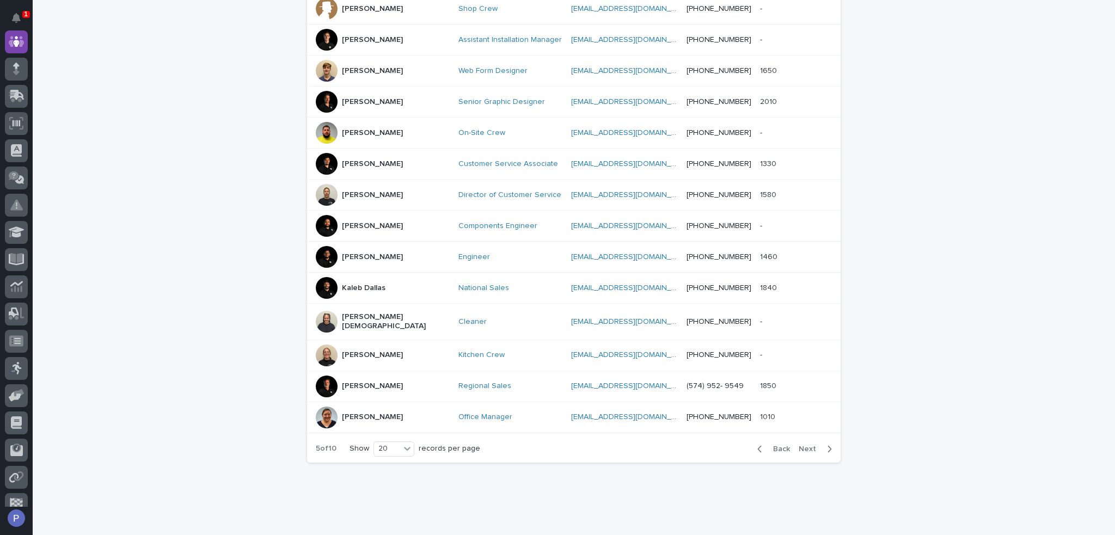
click at [377, 413] on p "[PERSON_NAME]" at bounding box center [372, 417] width 61 height 9
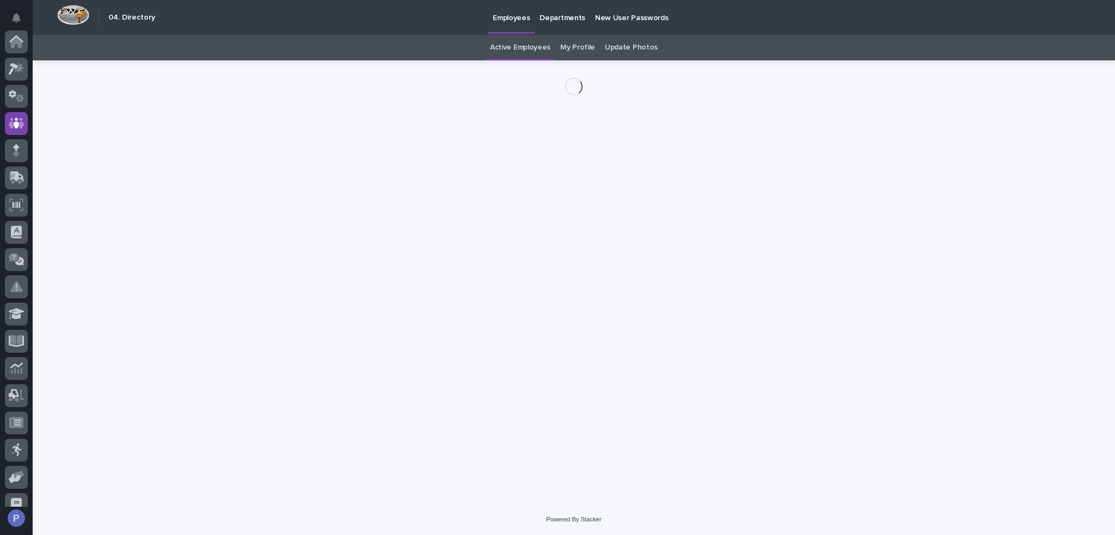
scroll to position [82, 0]
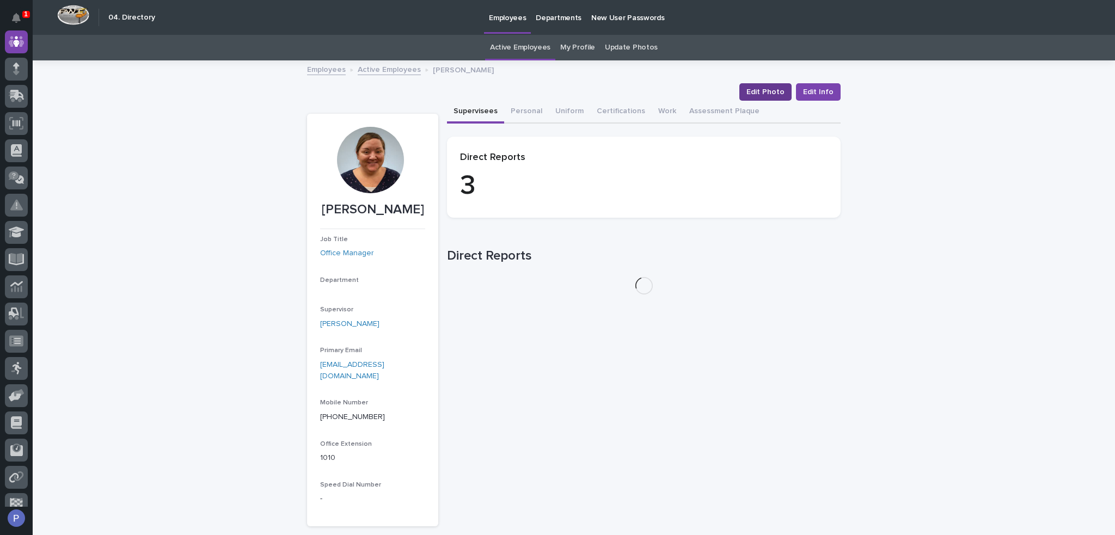
click at [756, 89] on span "Edit Photo" at bounding box center [765, 92] width 38 height 11
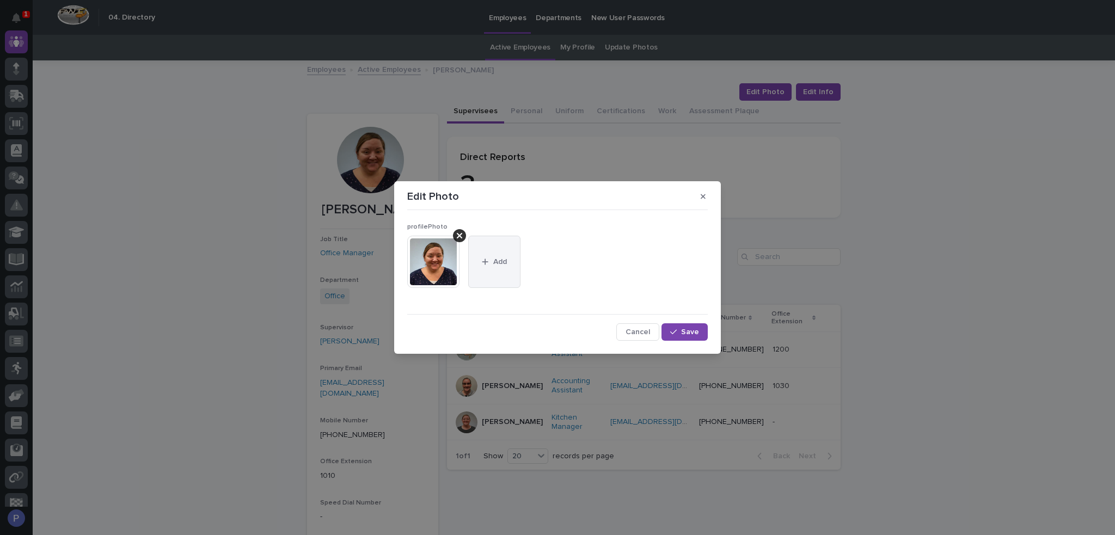
click at [501, 267] on button "Add" at bounding box center [494, 262] width 52 height 52
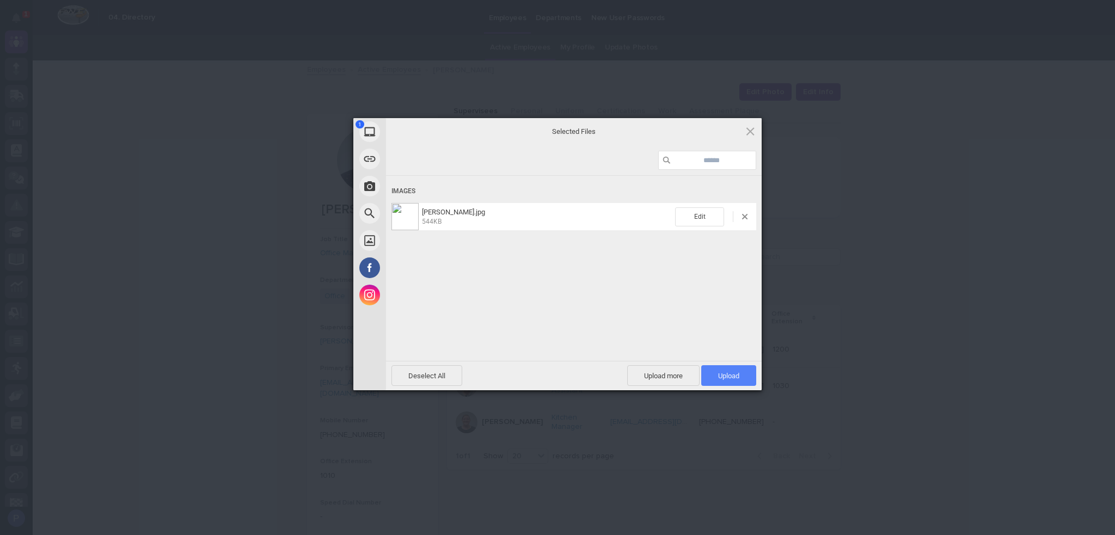
click at [747, 379] on span "Upload 1" at bounding box center [728, 375] width 55 height 21
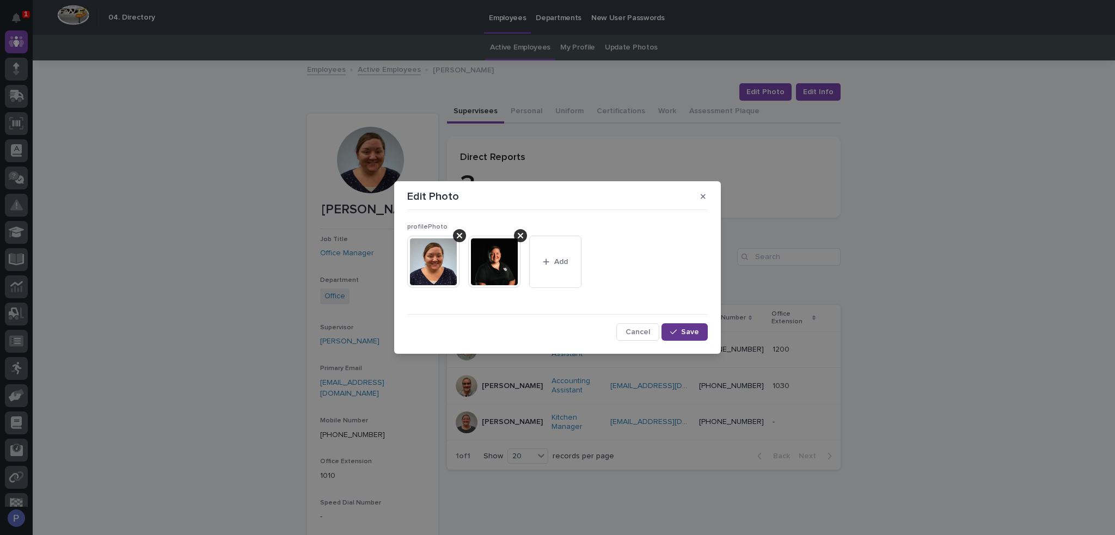
click at [692, 330] on span "Save" at bounding box center [690, 332] width 18 height 8
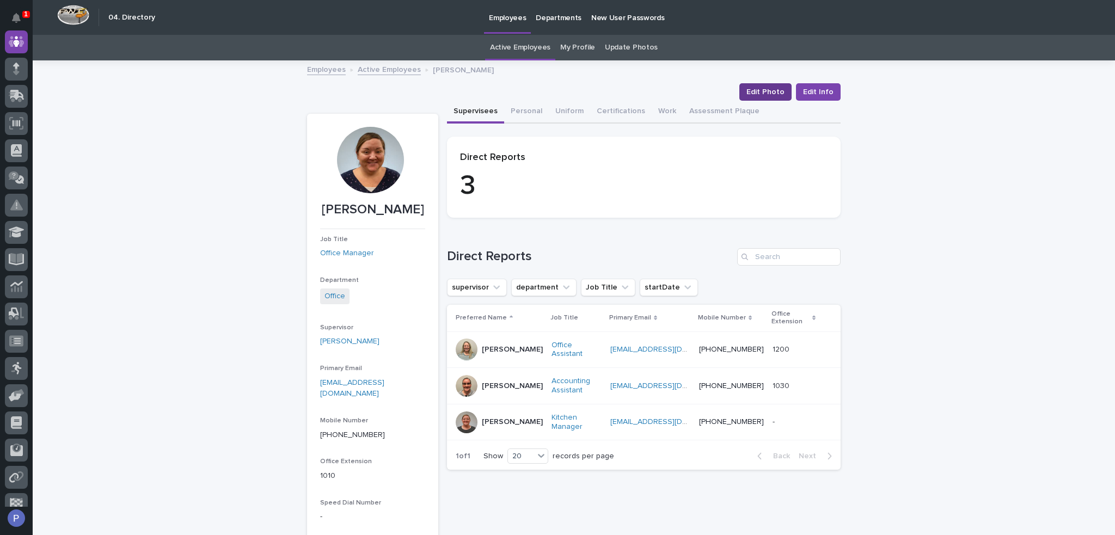
click at [767, 89] on span "Edit Photo" at bounding box center [765, 92] width 38 height 11
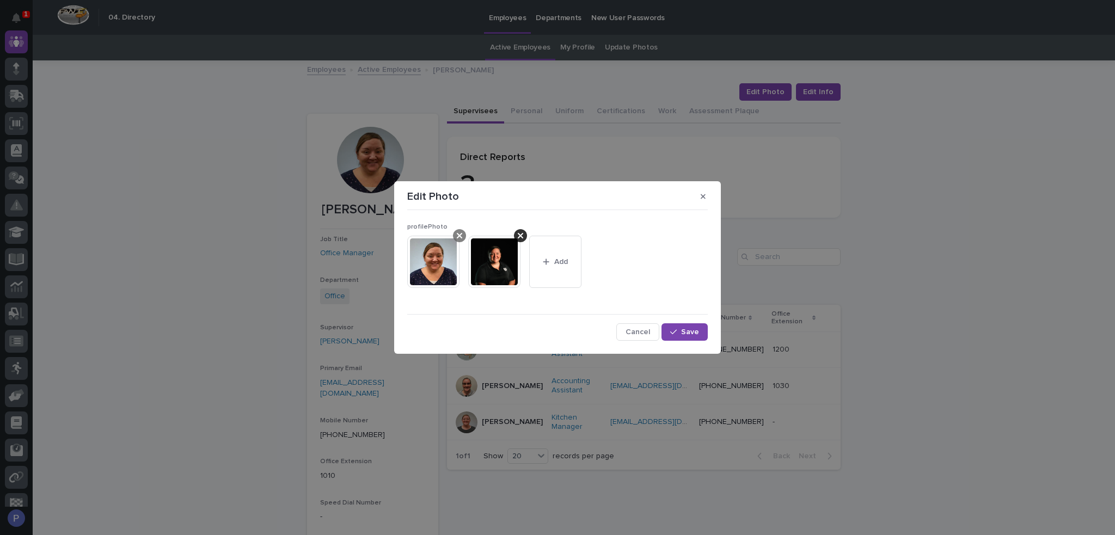
click at [461, 233] on icon at bounding box center [459, 235] width 5 height 5
click at [684, 328] on span "Save" at bounding box center [690, 332] width 18 height 8
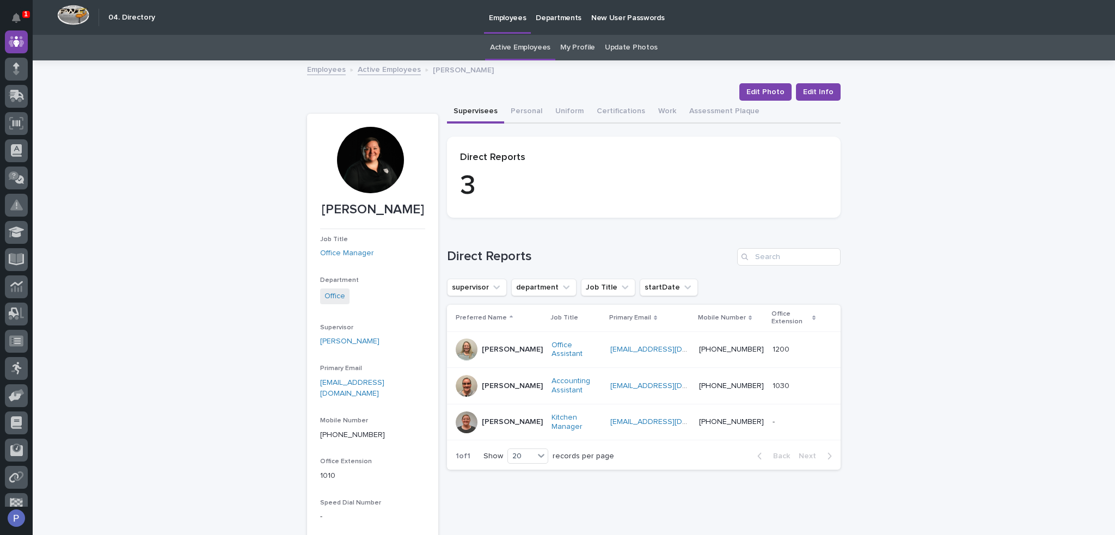
click at [383, 69] on link "Active Employees" at bounding box center [389, 69] width 63 height 13
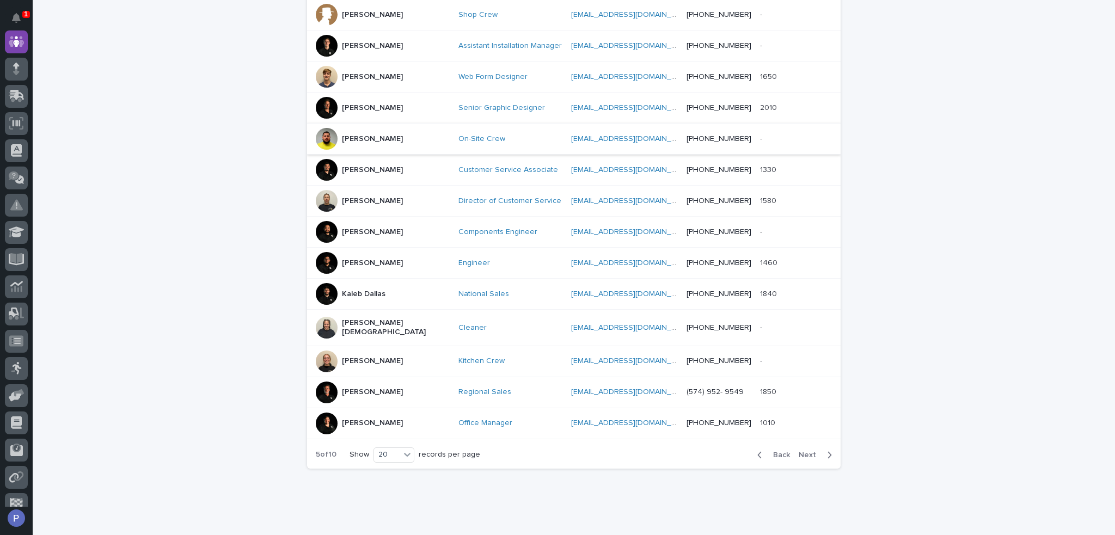
scroll to position [457, 0]
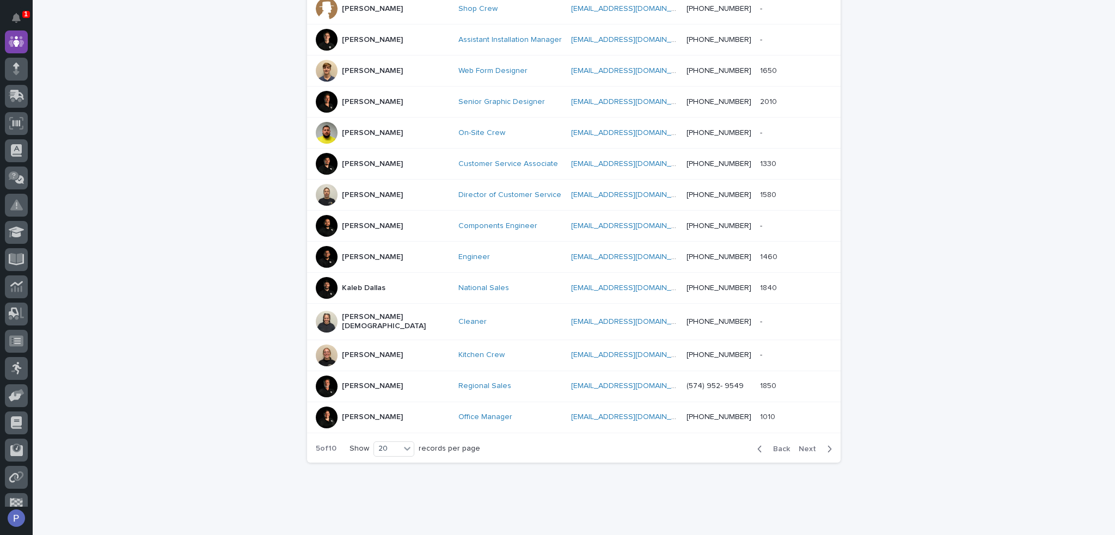
drag, startPoint x: 803, startPoint y: 424, endPoint x: 815, endPoint y: 425, distance: 12.6
click at [803, 445] on span "Next" at bounding box center [810, 449] width 24 height 8
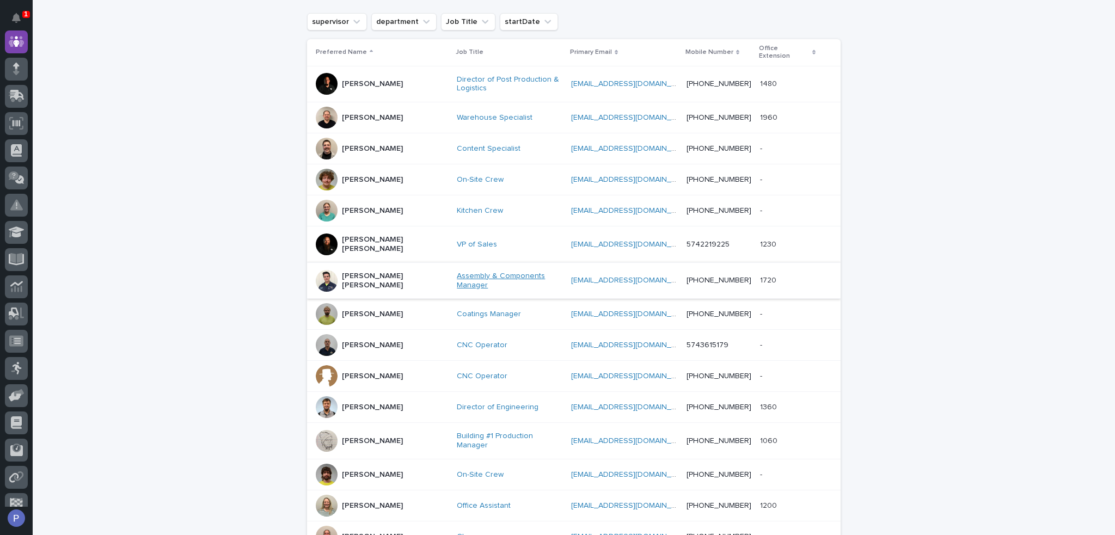
scroll to position [190, 0]
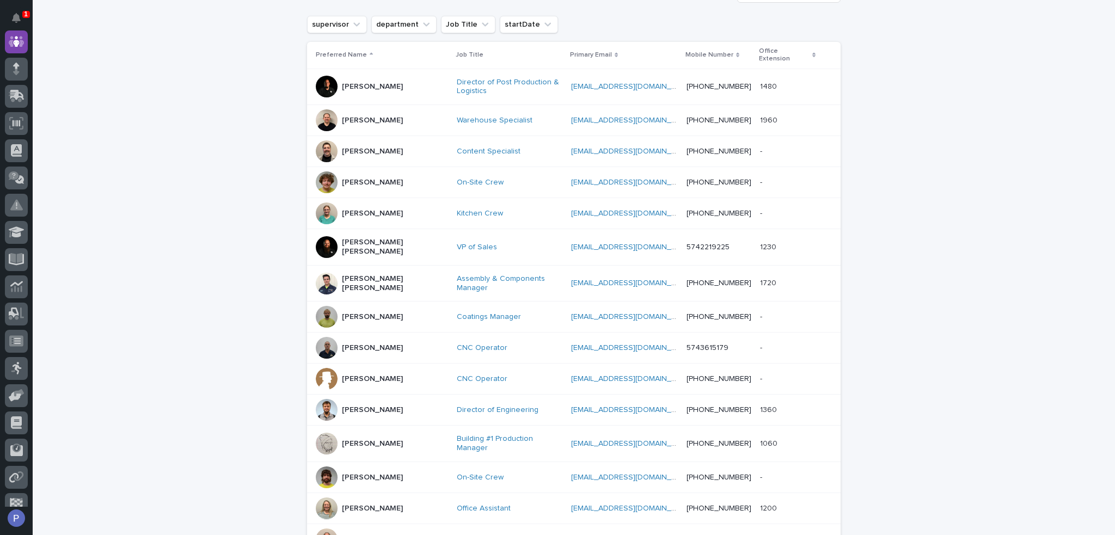
click at [364, 147] on p "[PERSON_NAME]" at bounding box center [372, 151] width 61 height 9
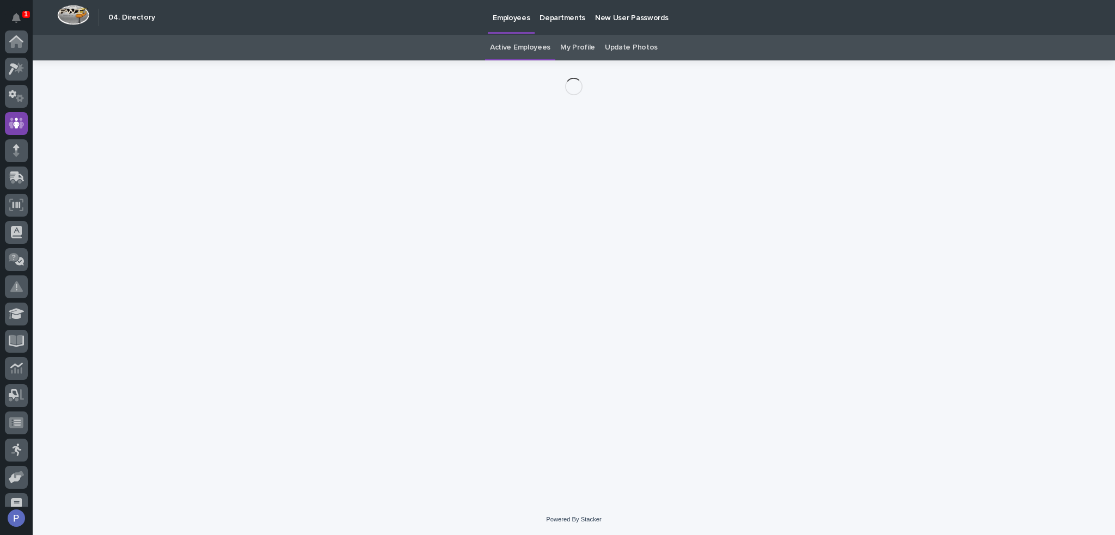
scroll to position [82, 0]
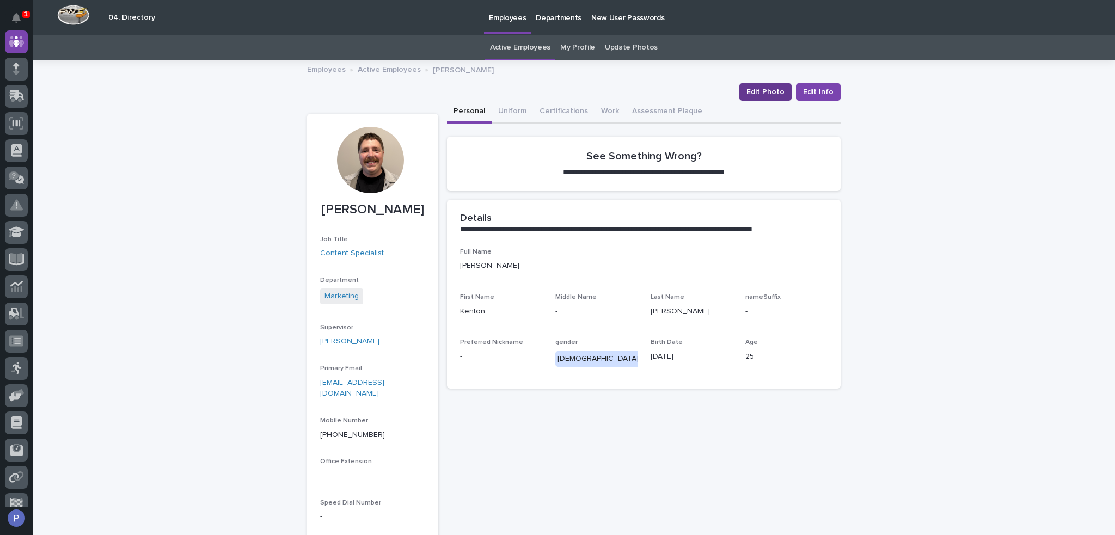
click at [769, 90] on span "Edit Photo" at bounding box center [765, 92] width 38 height 11
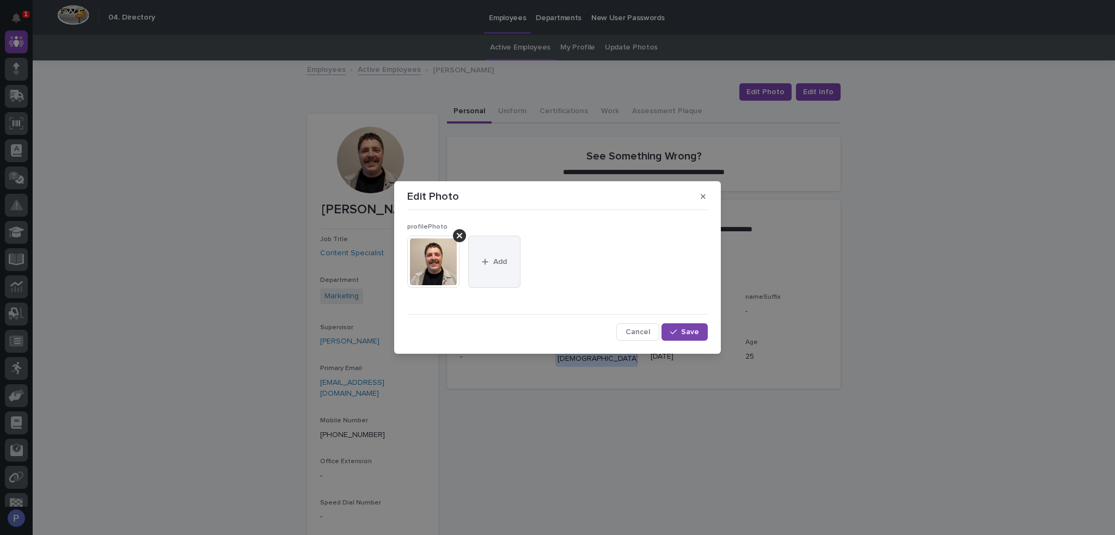
click at [494, 265] on span "Add" at bounding box center [500, 262] width 14 height 8
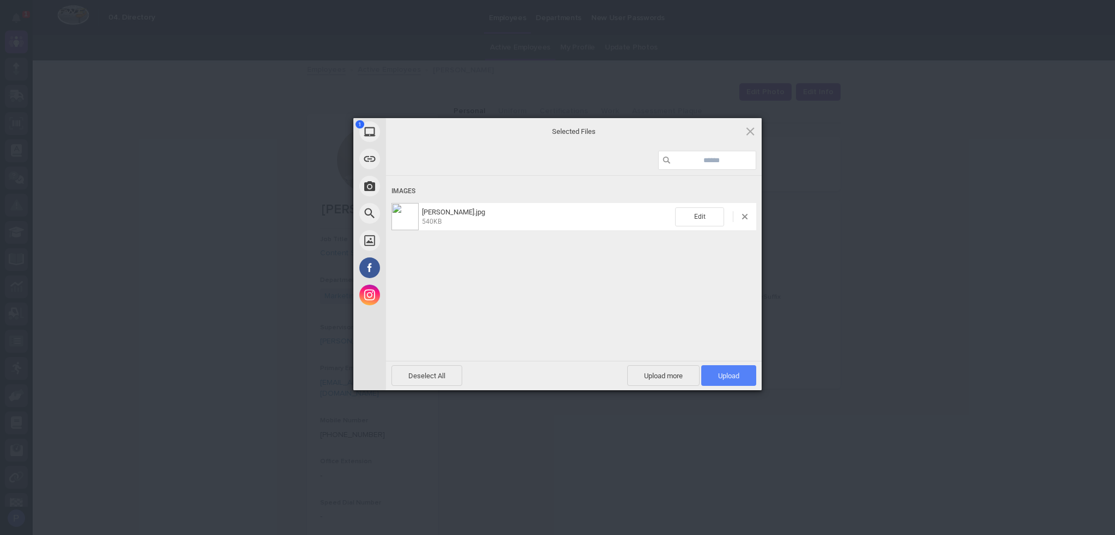
click at [731, 374] on span "Upload 1" at bounding box center [728, 376] width 21 height 8
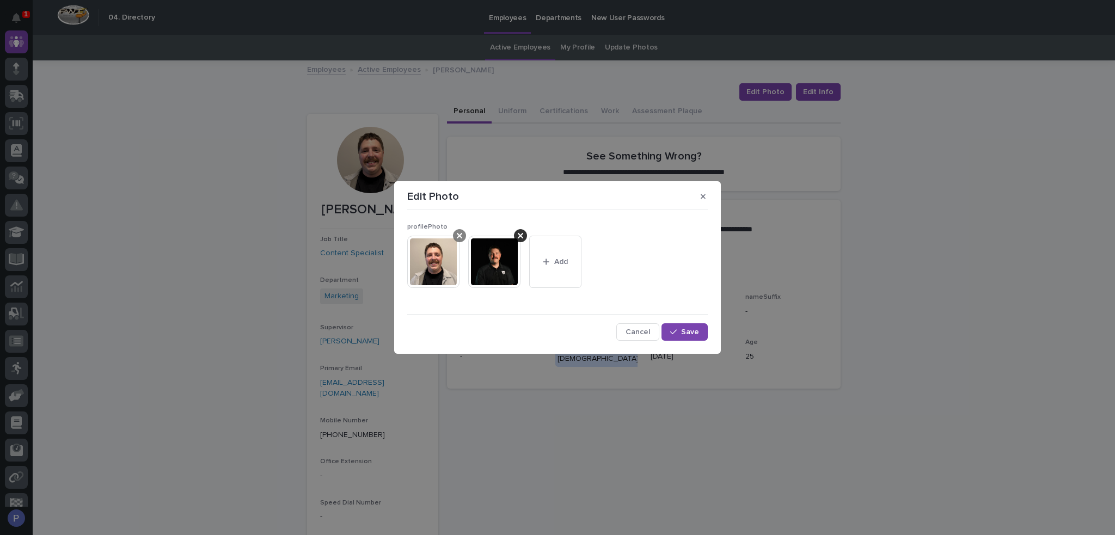
click at [457, 235] on icon at bounding box center [459, 235] width 5 height 9
click at [687, 328] on span "Save" at bounding box center [690, 332] width 18 height 8
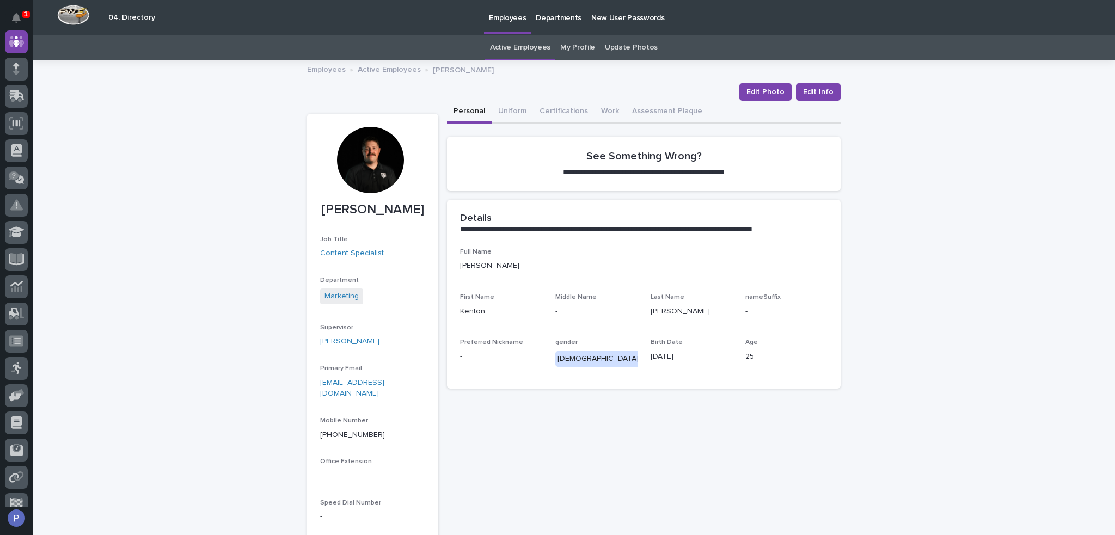
click at [392, 69] on link "Active Employees" at bounding box center [389, 69] width 63 height 13
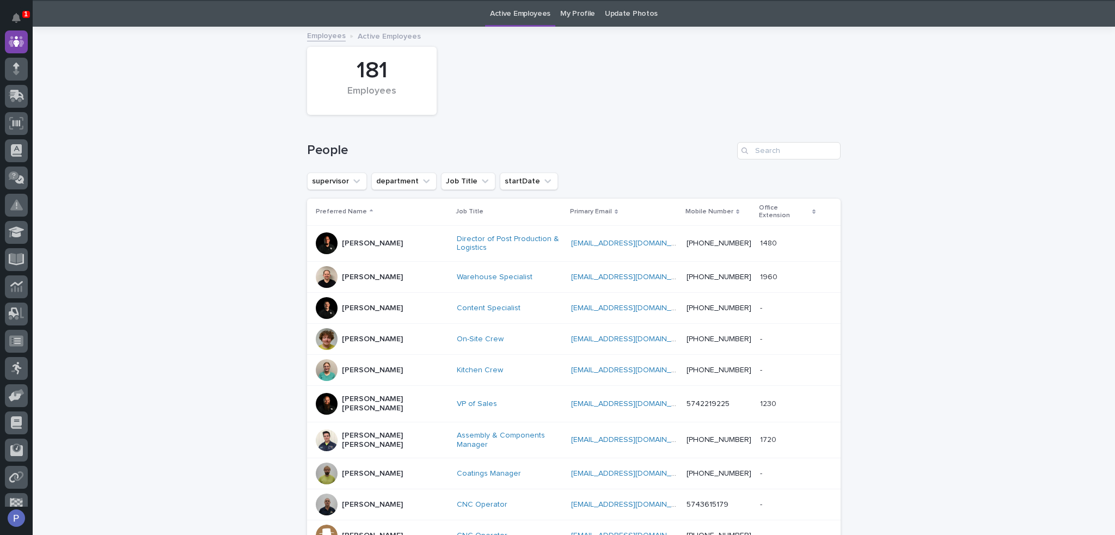
scroll to position [35, 0]
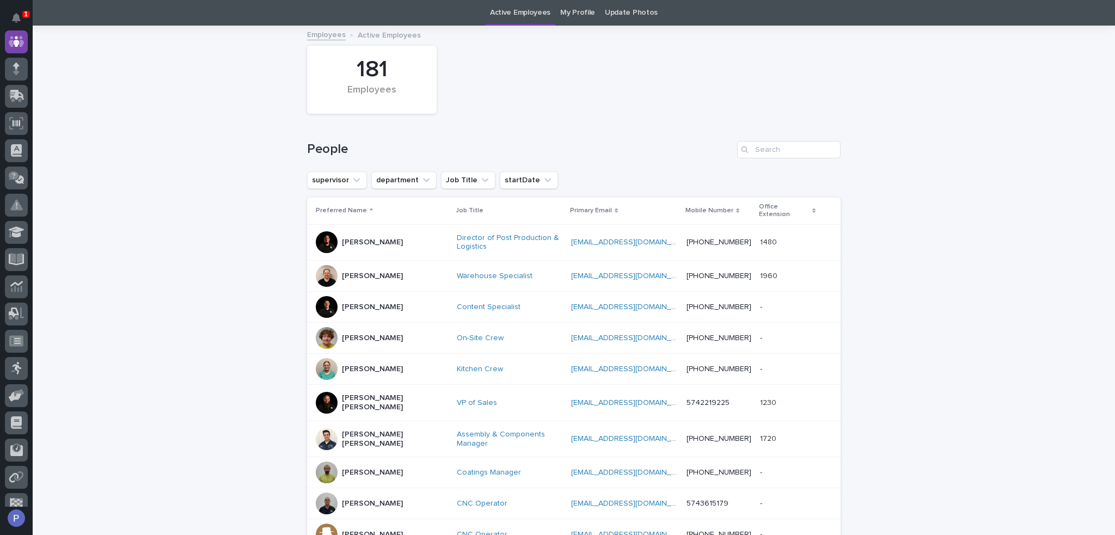
click at [372, 362] on div "[PERSON_NAME]" at bounding box center [372, 367] width 61 height 11
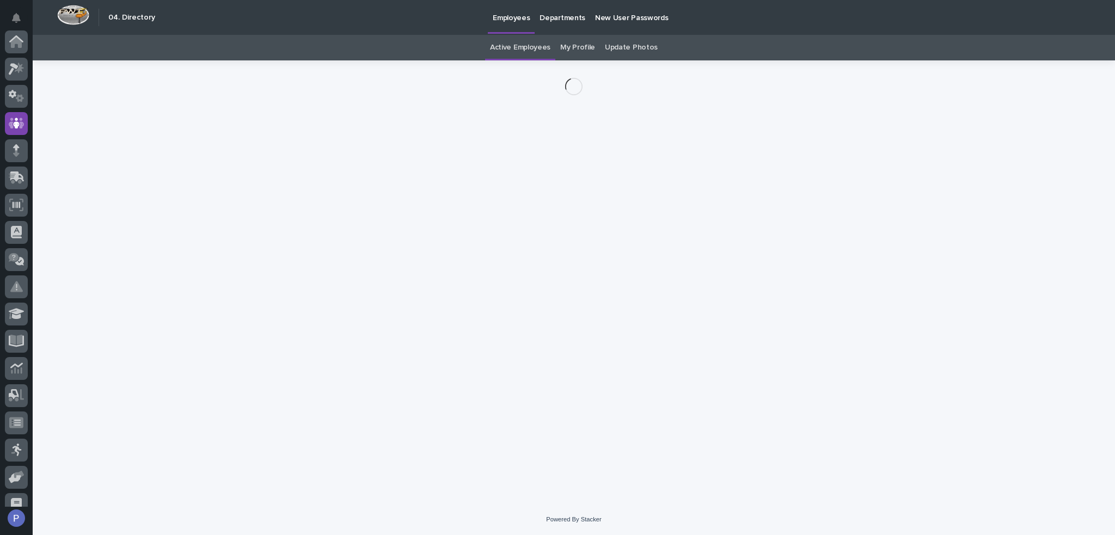
scroll to position [82, 0]
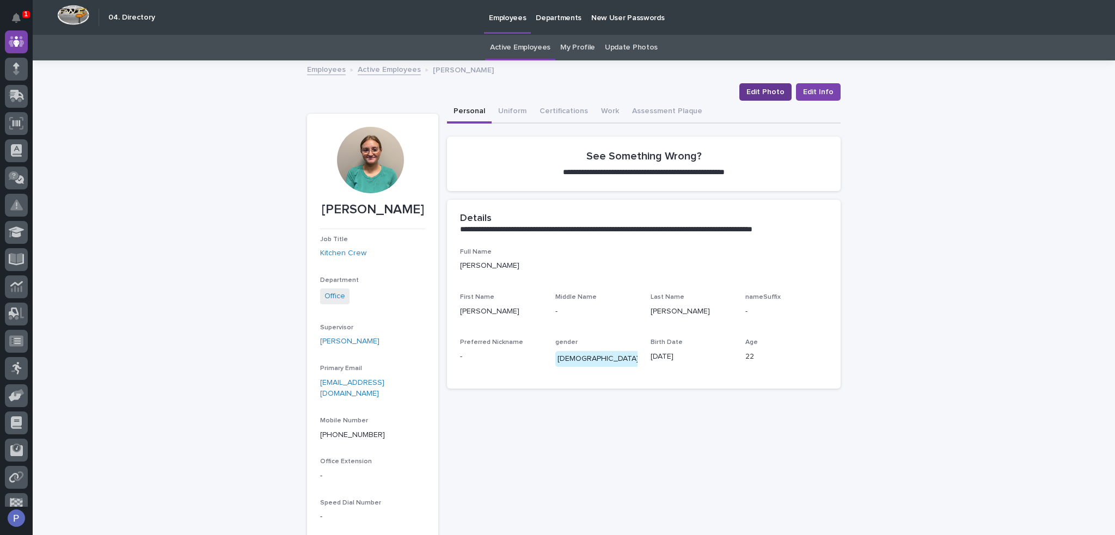
click at [761, 93] on span "Edit Photo" at bounding box center [765, 92] width 38 height 11
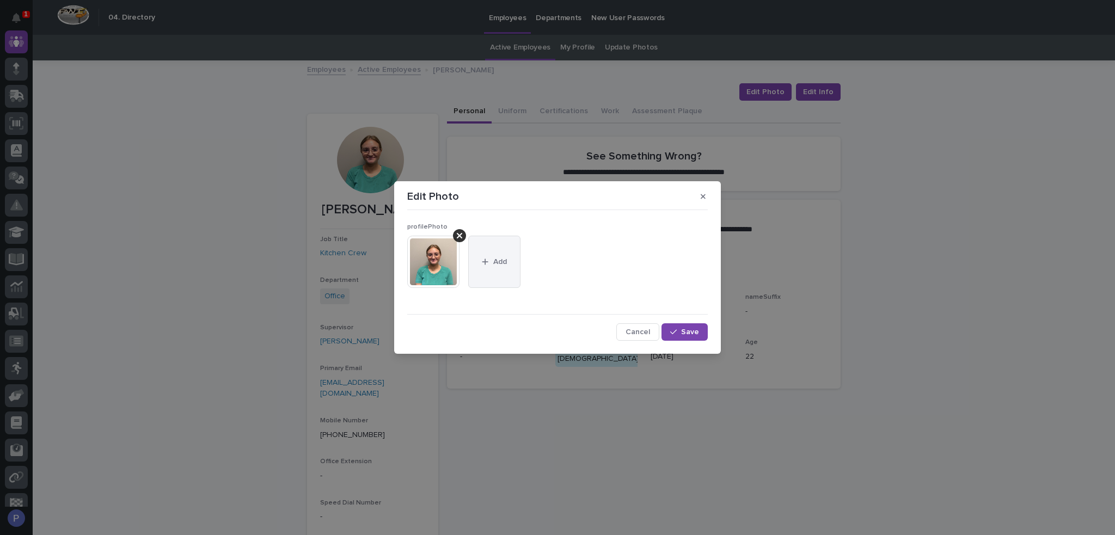
click at [499, 264] on span "Add" at bounding box center [500, 262] width 14 height 8
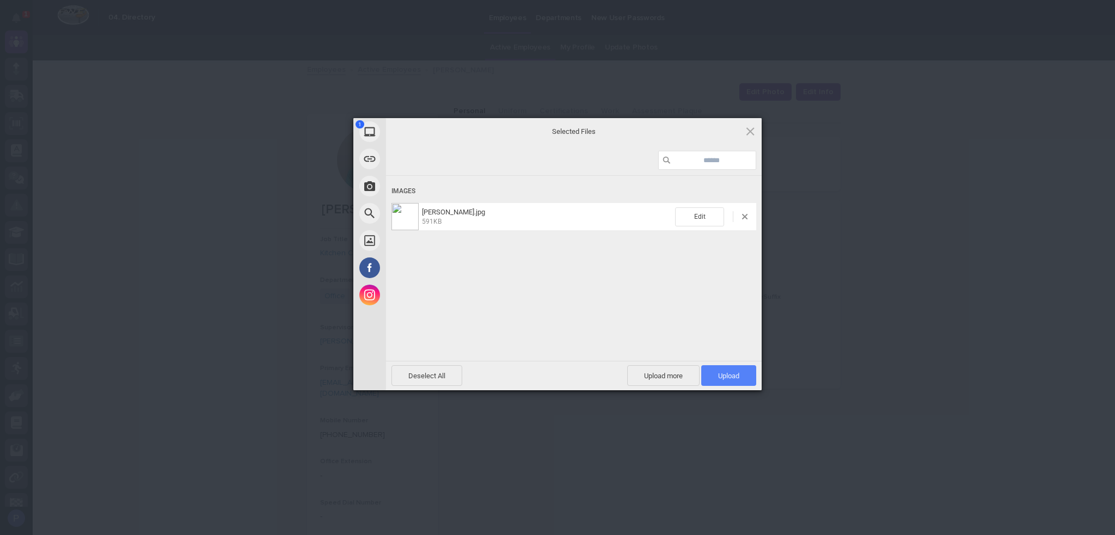
click at [718, 372] on span "Upload 1" at bounding box center [728, 376] width 21 height 8
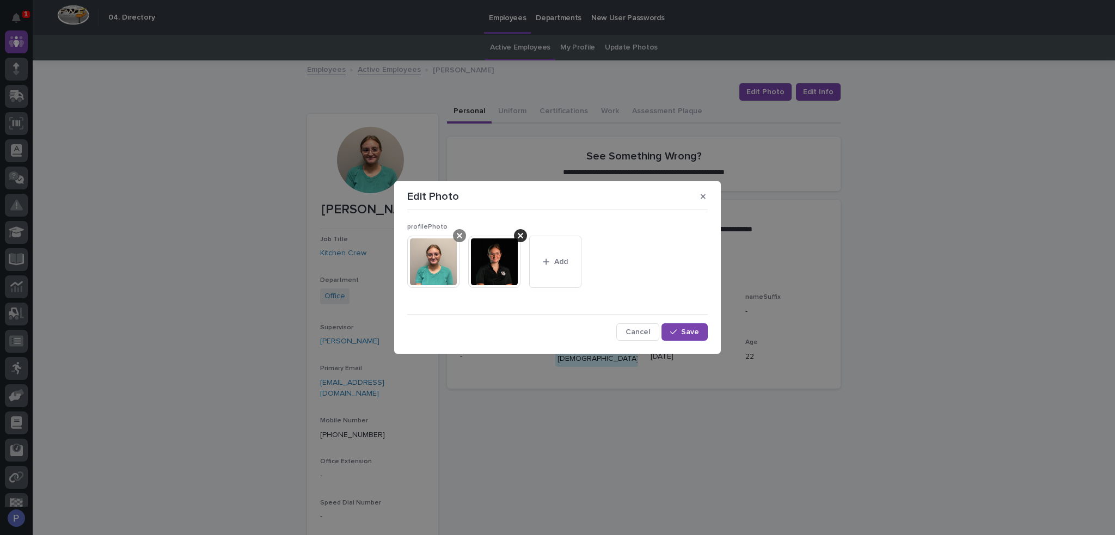
click at [459, 237] on icon at bounding box center [459, 235] width 5 height 9
click at [694, 329] on span "Save" at bounding box center [690, 332] width 18 height 8
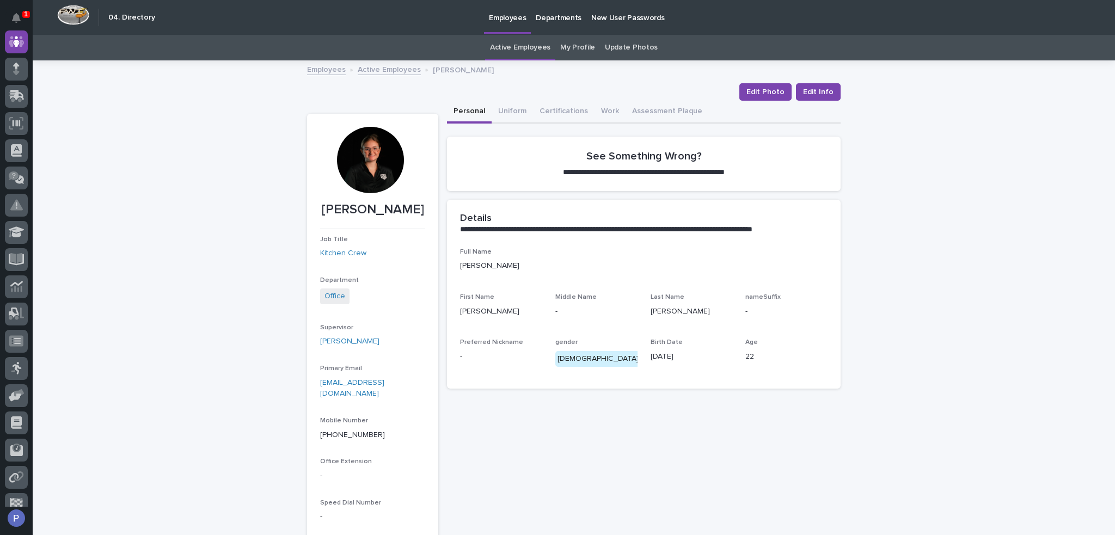
click at [403, 67] on link "Active Employees" at bounding box center [389, 69] width 63 height 13
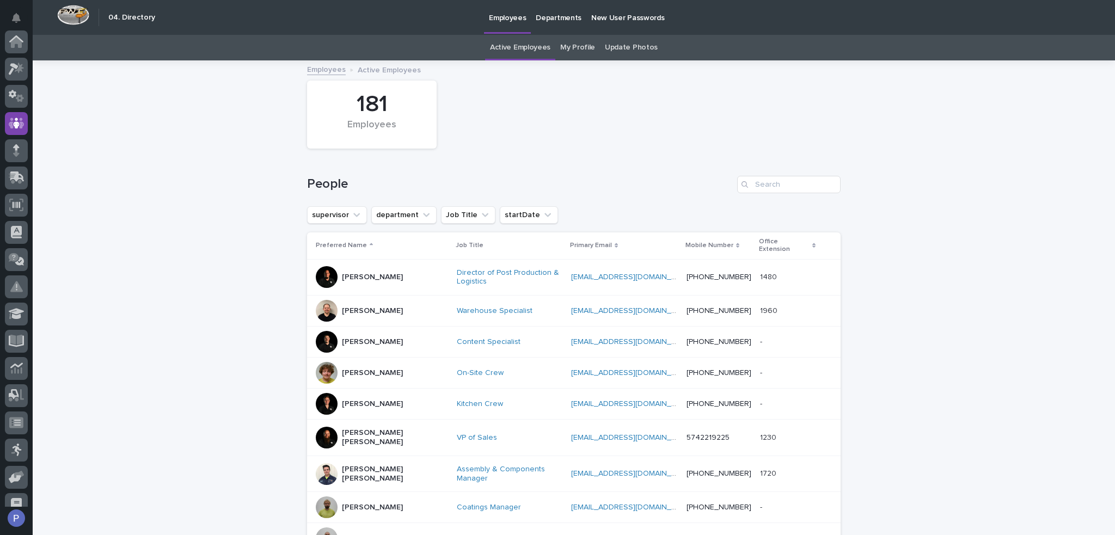
scroll to position [82, 0]
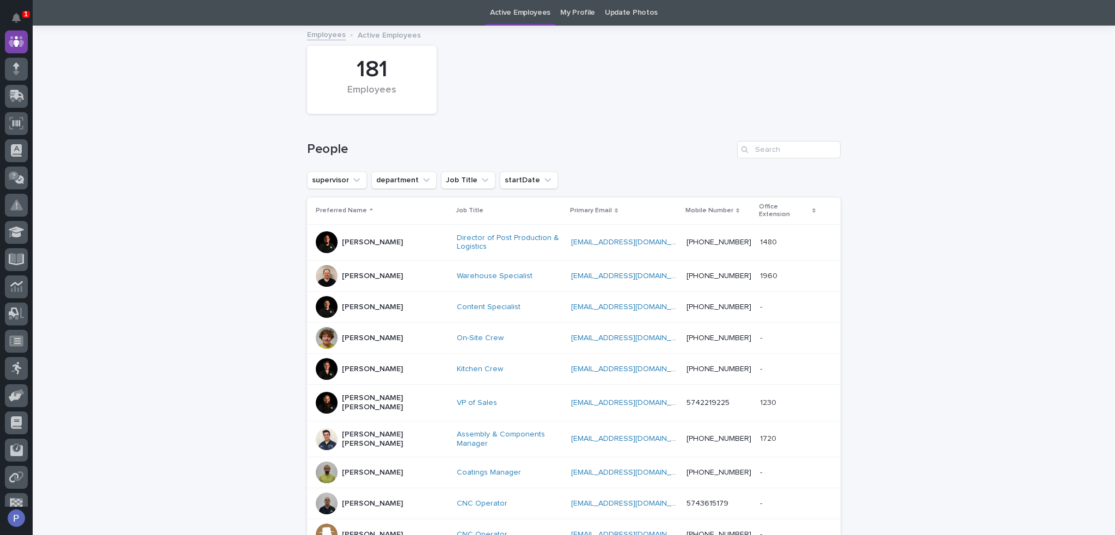
click at [384, 430] on p "[PERSON_NAME] [PERSON_NAME]" at bounding box center [395, 439] width 106 height 19
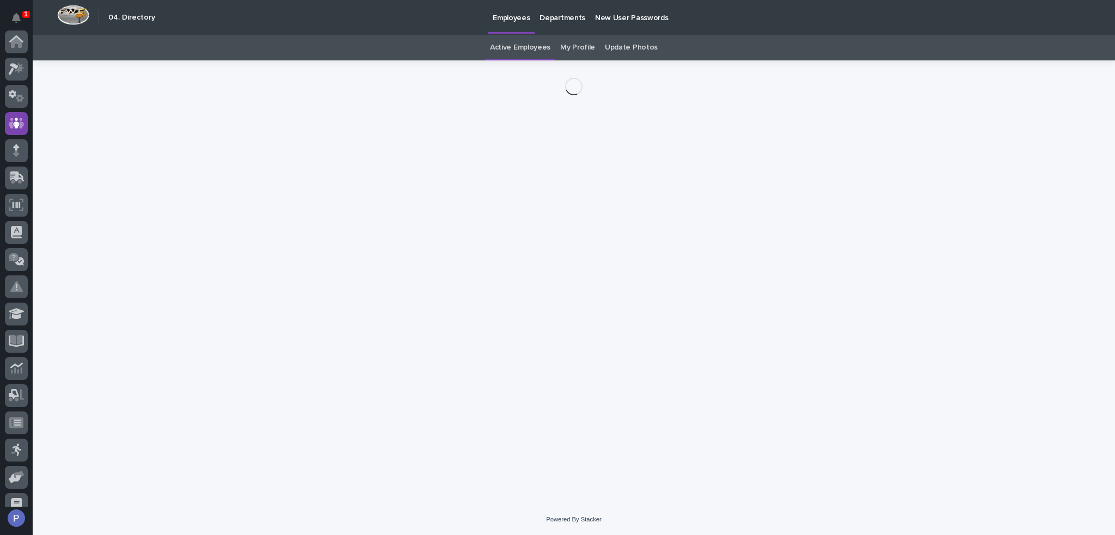
scroll to position [82, 0]
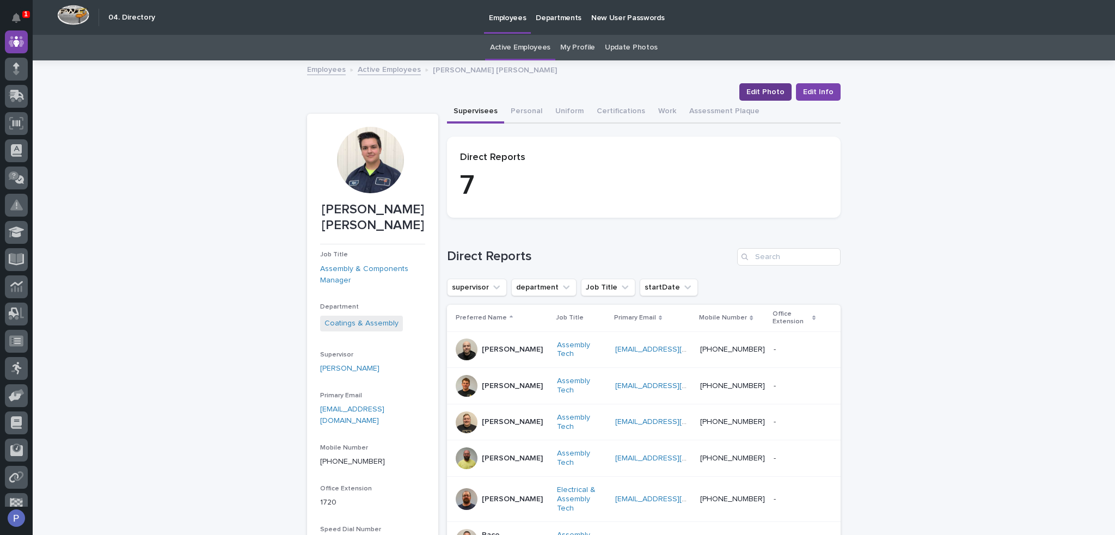
click at [764, 89] on span "Edit Photo" at bounding box center [765, 92] width 38 height 11
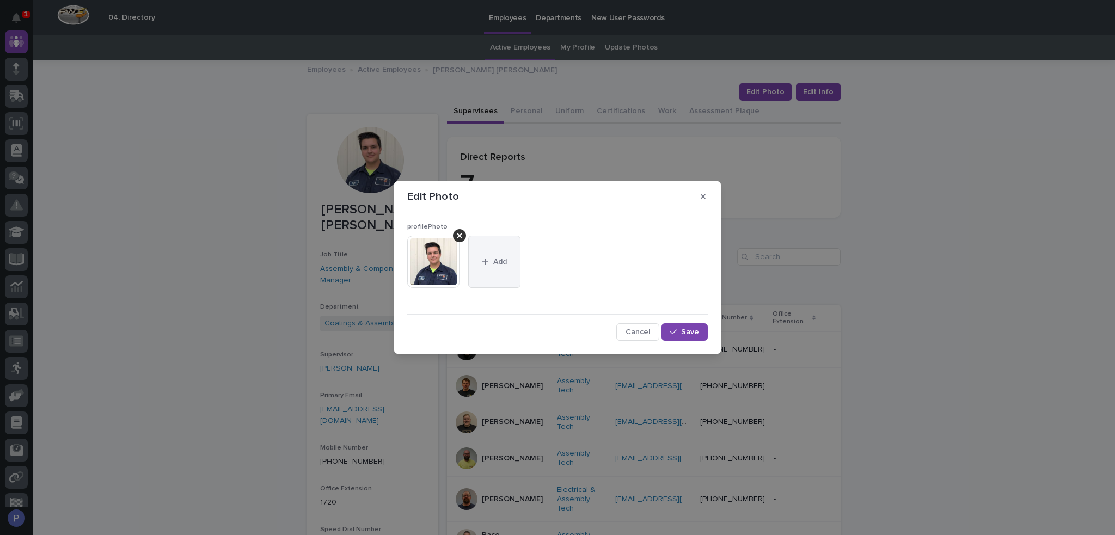
click at [511, 270] on button "Add" at bounding box center [494, 262] width 52 height 52
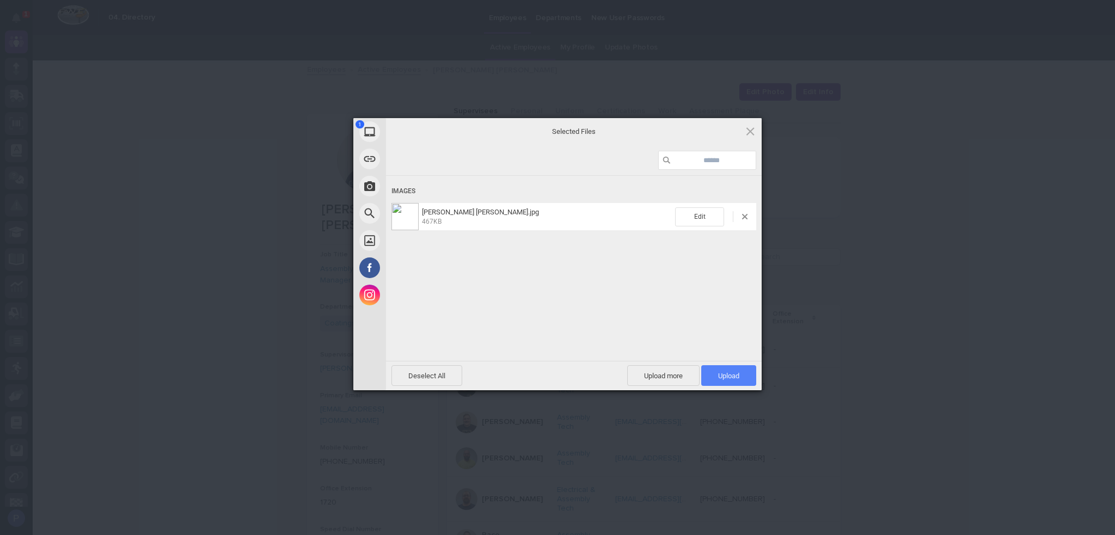
click at [726, 373] on span "Upload 1" at bounding box center [728, 376] width 21 height 8
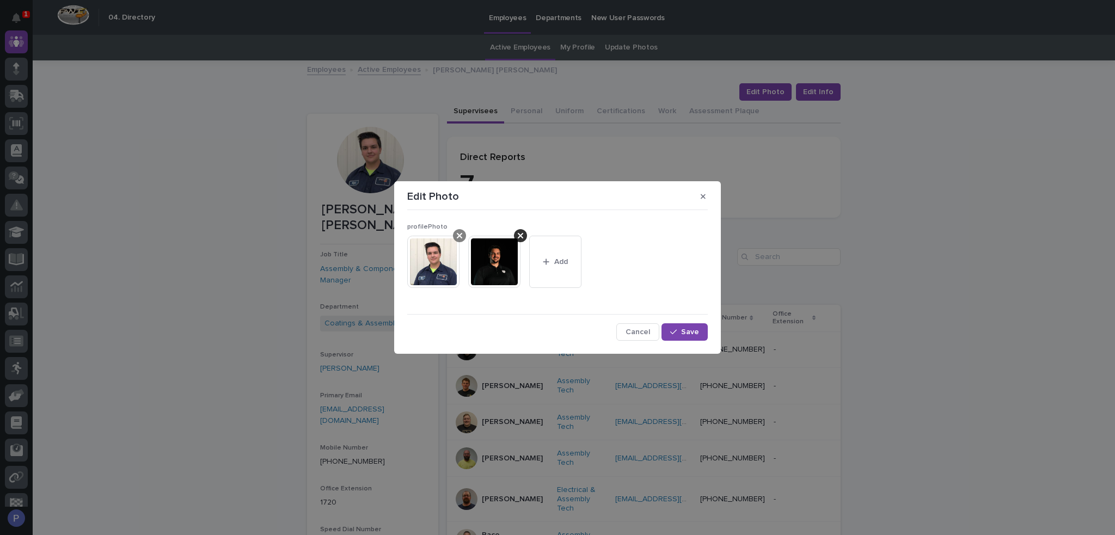
click at [460, 237] on icon at bounding box center [459, 235] width 5 height 5
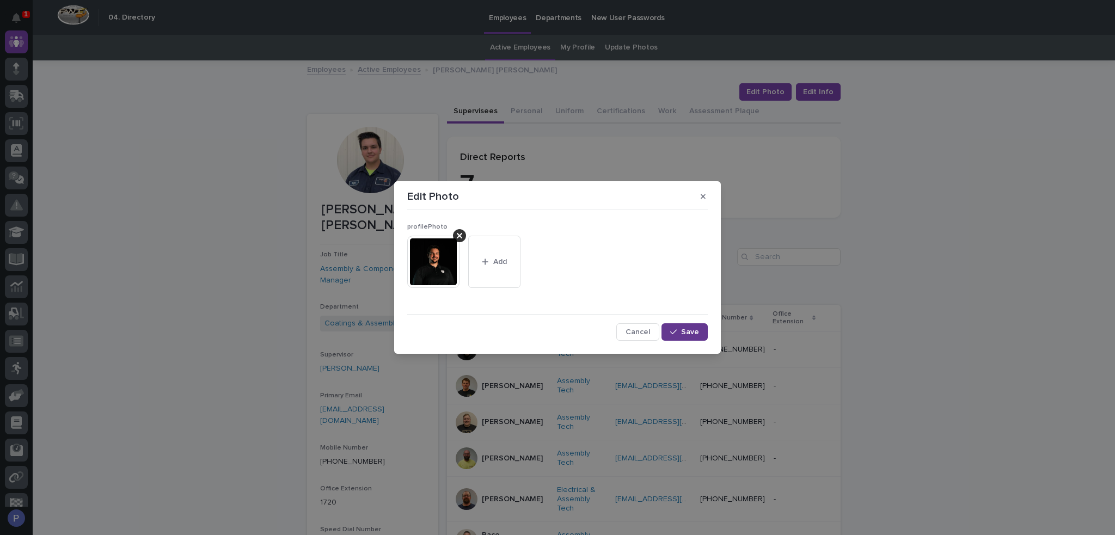
click at [689, 333] on span "Save" at bounding box center [690, 332] width 18 height 8
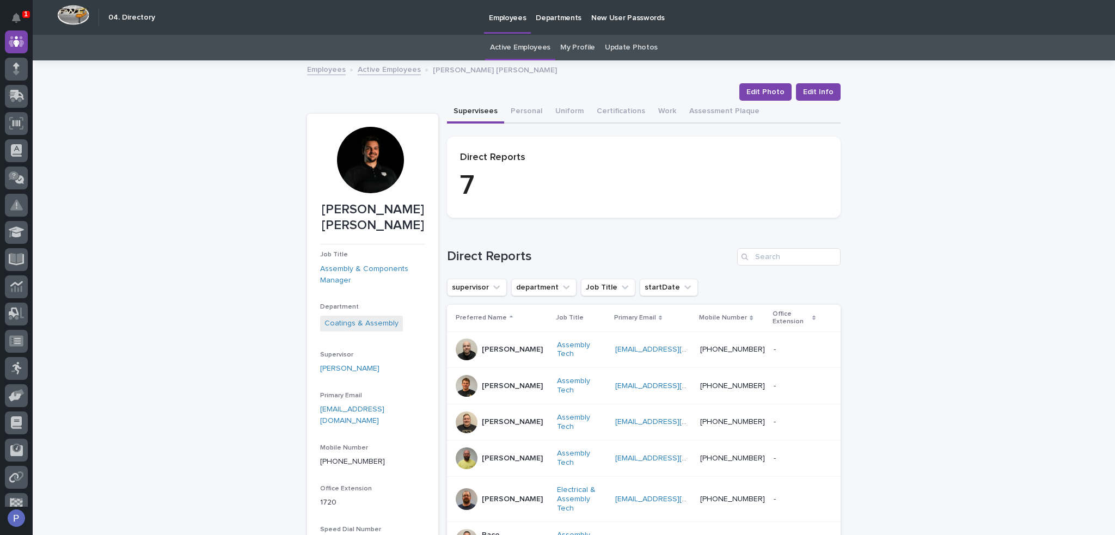
click at [396, 70] on link "Active Employees" at bounding box center [389, 69] width 63 height 13
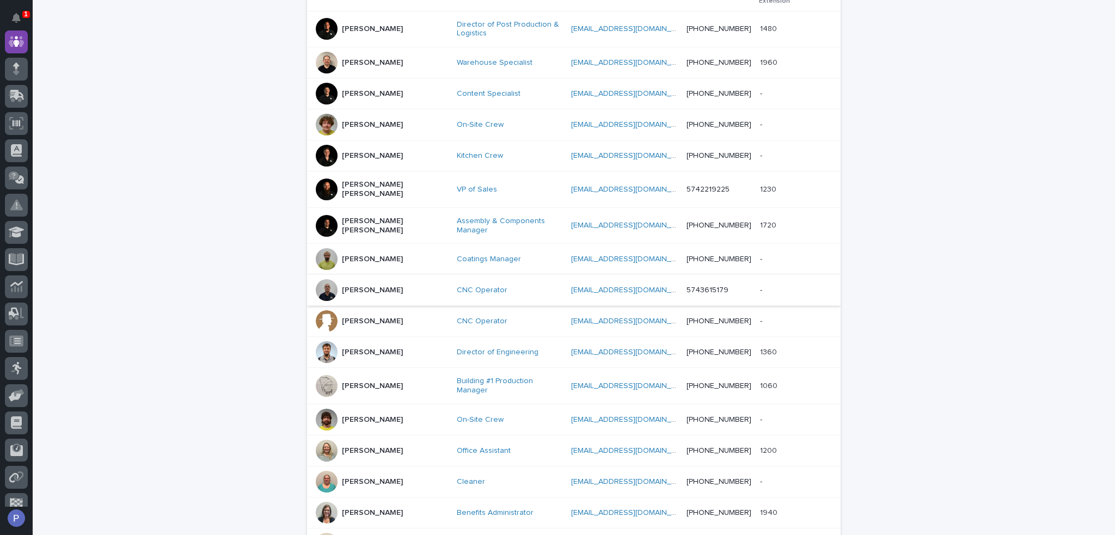
scroll to position [253, 0]
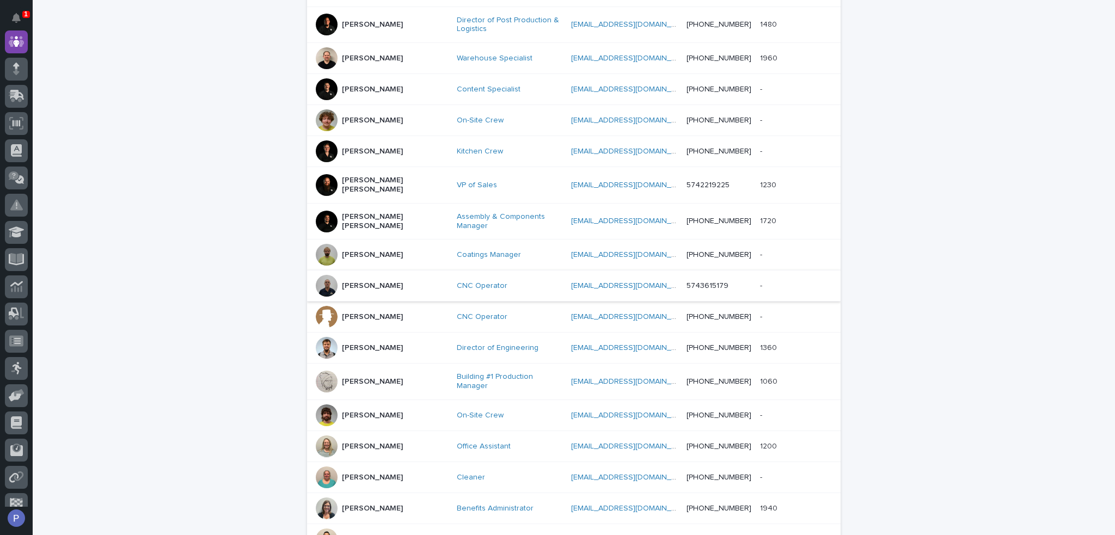
click at [383, 250] on p "[PERSON_NAME]" at bounding box center [372, 254] width 61 height 9
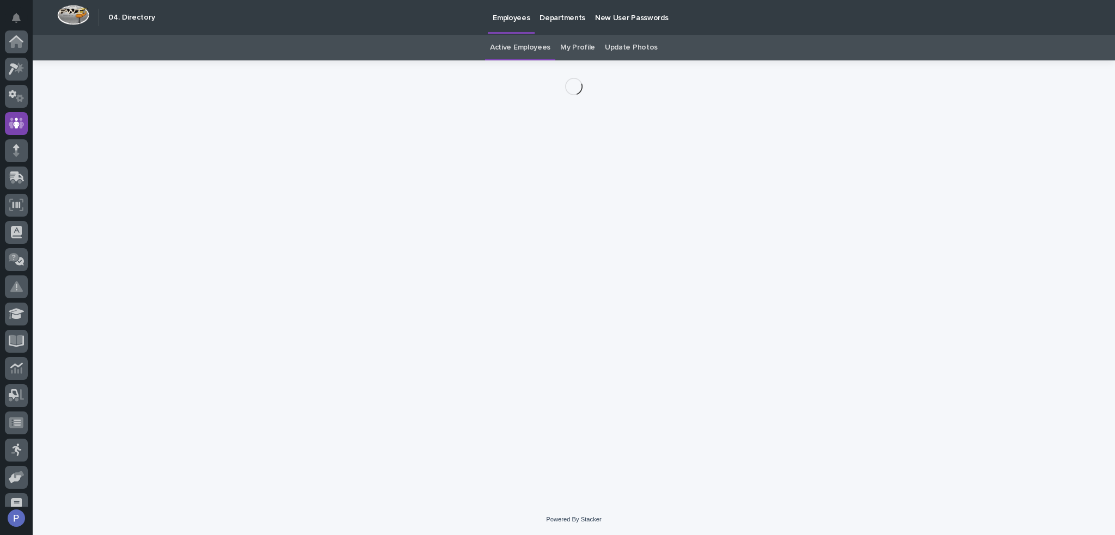
scroll to position [82, 0]
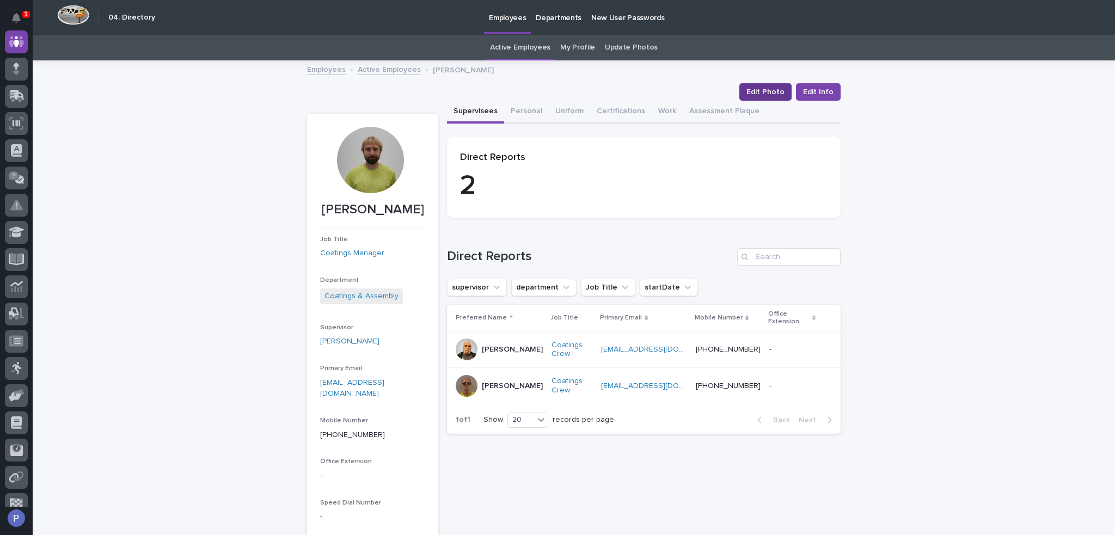
click at [768, 91] on span "Edit Photo" at bounding box center [765, 92] width 38 height 11
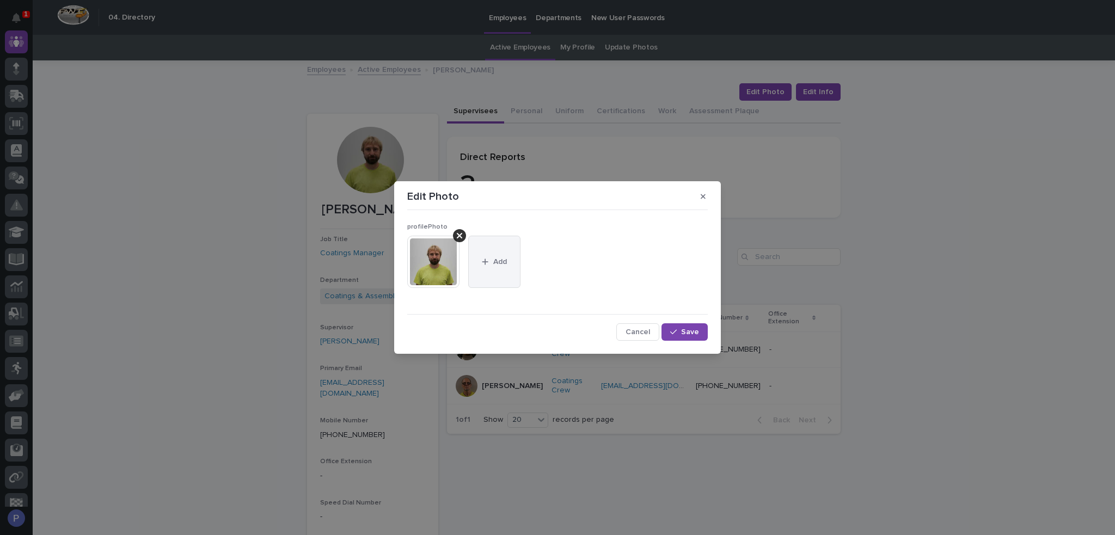
click at [500, 267] on button "Add" at bounding box center [494, 262] width 52 height 52
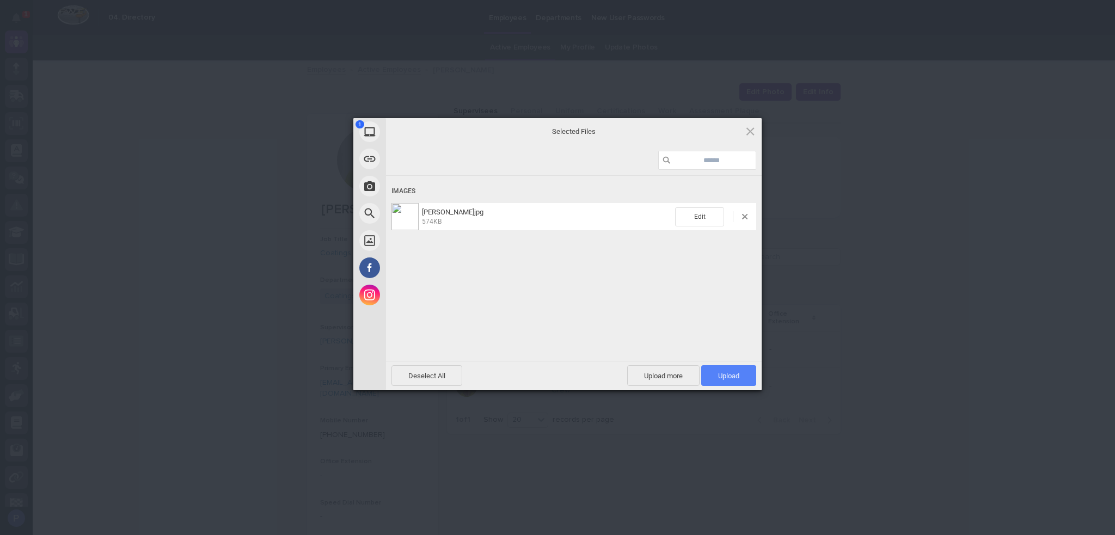
click at [739, 375] on span "Upload 1" at bounding box center [728, 375] width 55 height 21
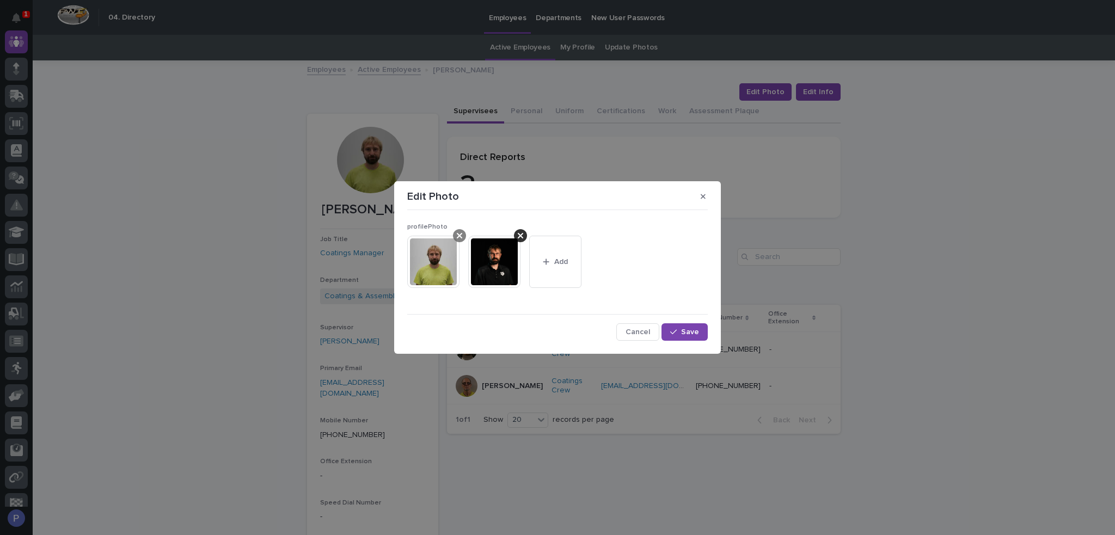
click at [464, 236] on div at bounding box center [459, 235] width 13 height 13
click at [691, 329] on span "Save" at bounding box center [690, 332] width 18 height 8
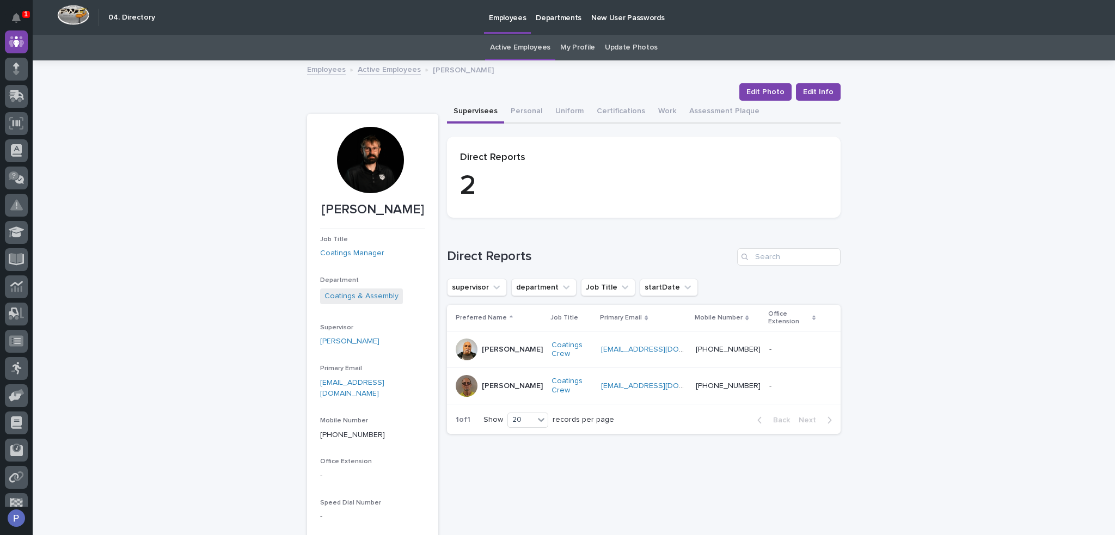
click at [398, 70] on link "Active Employees" at bounding box center [389, 69] width 63 height 13
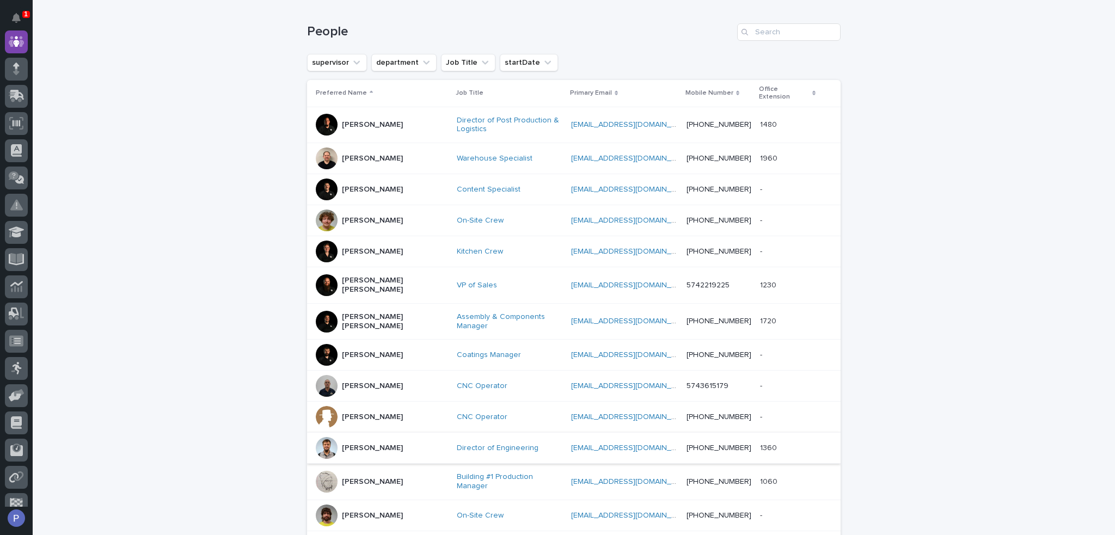
scroll to position [198, 0]
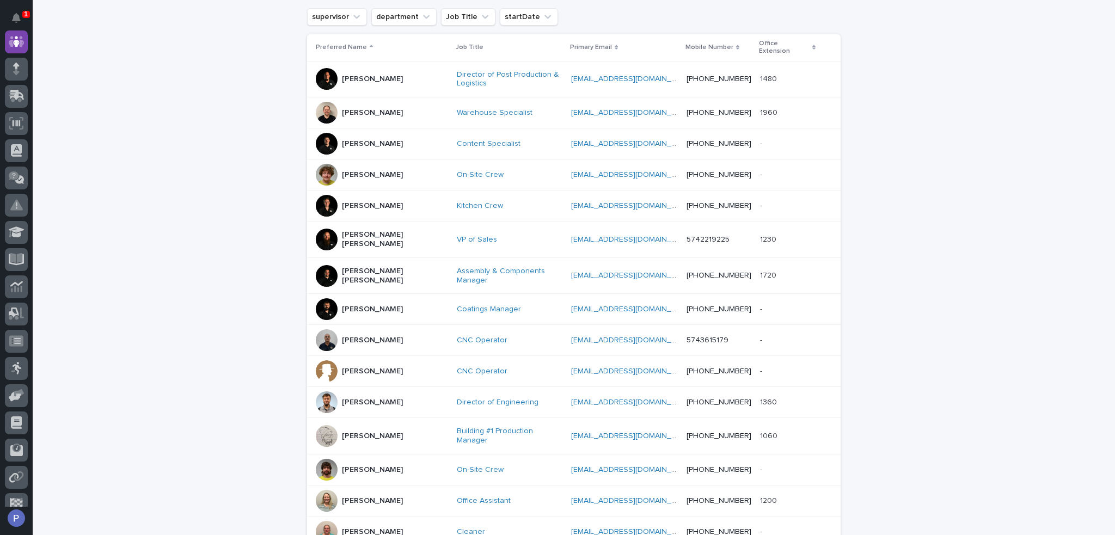
click at [374, 398] on p "[PERSON_NAME]" at bounding box center [372, 402] width 61 height 9
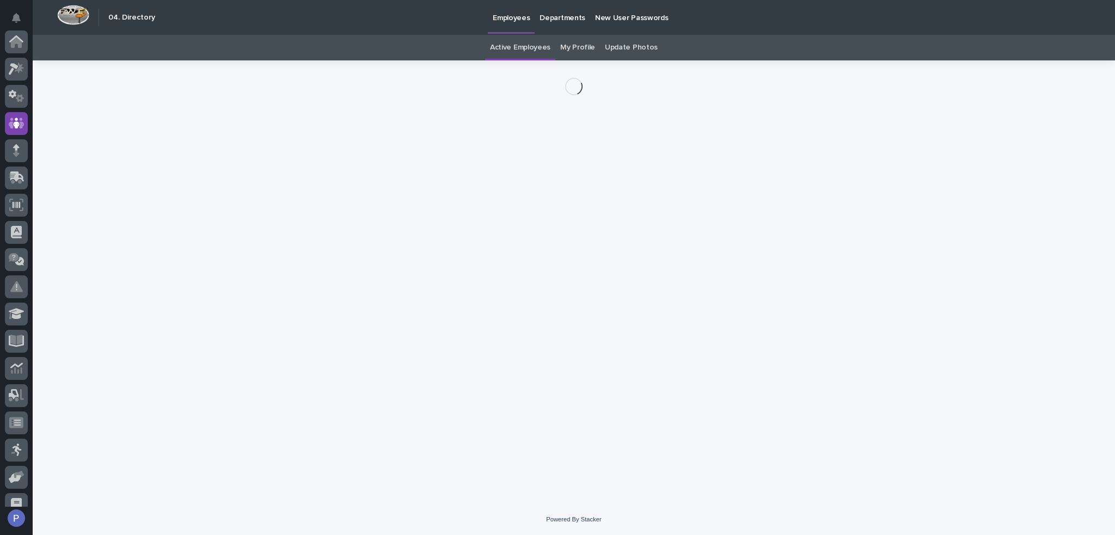
scroll to position [82, 0]
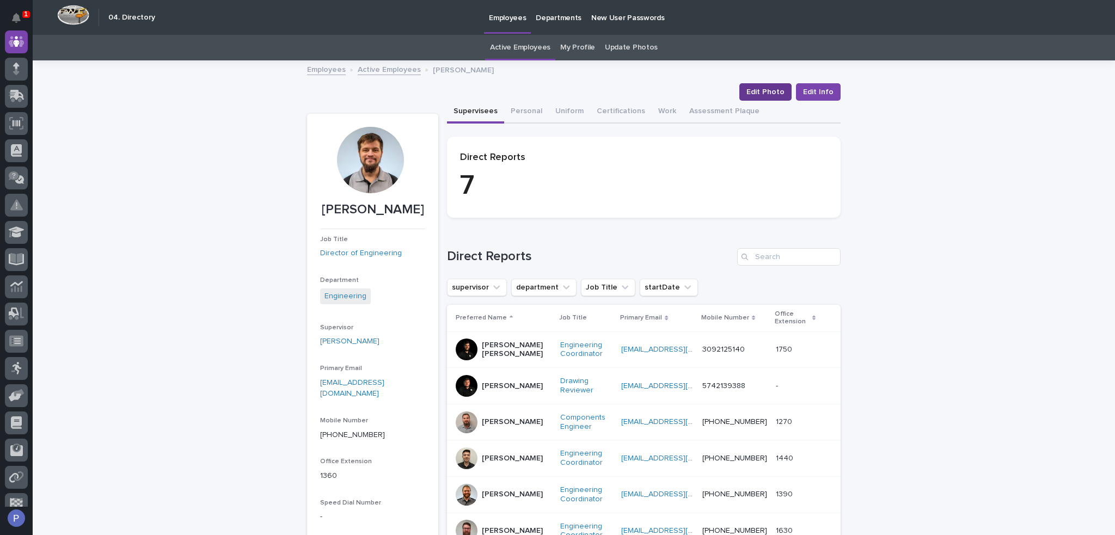
click at [776, 92] on span "Edit Photo" at bounding box center [765, 92] width 38 height 11
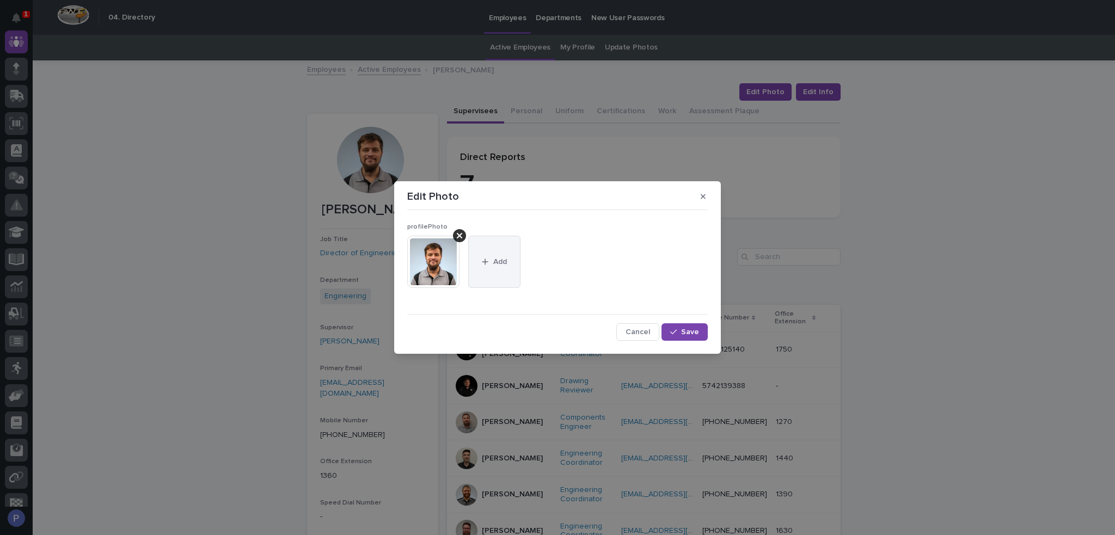
click at [490, 254] on button "Add" at bounding box center [494, 262] width 52 height 52
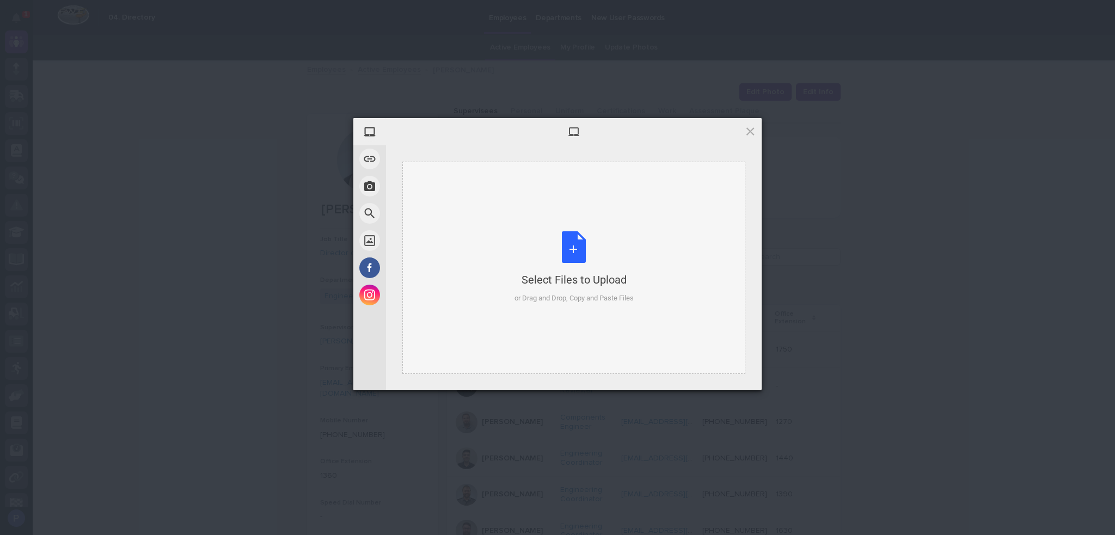
click at [565, 259] on div "Select Files to Upload or Drag and Drop, Copy and Paste Files" at bounding box center [573, 267] width 119 height 72
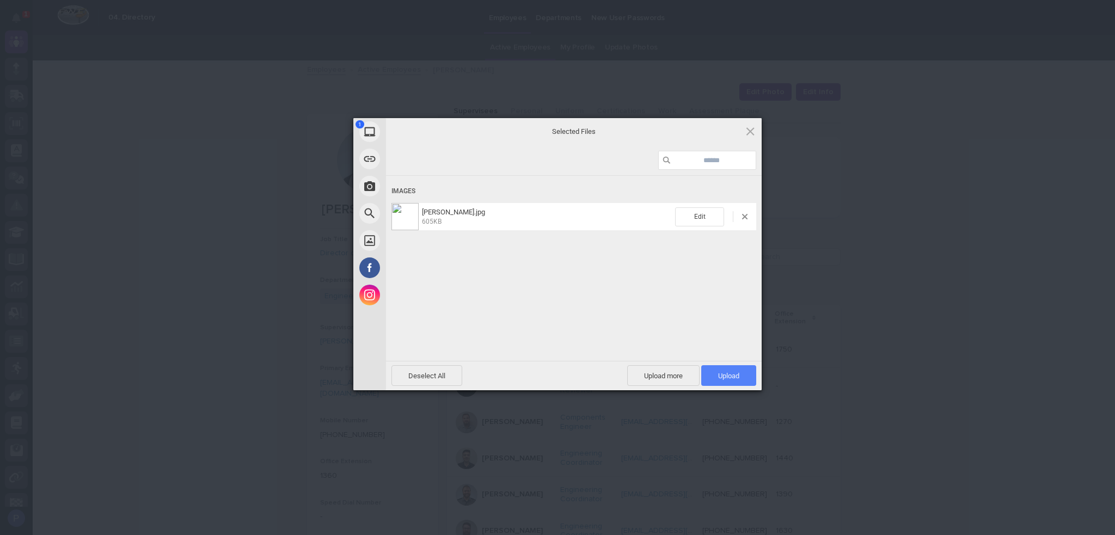
click at [727, 374] on span "Upload 1" at bounding box center [728, 376] width 21 height 8
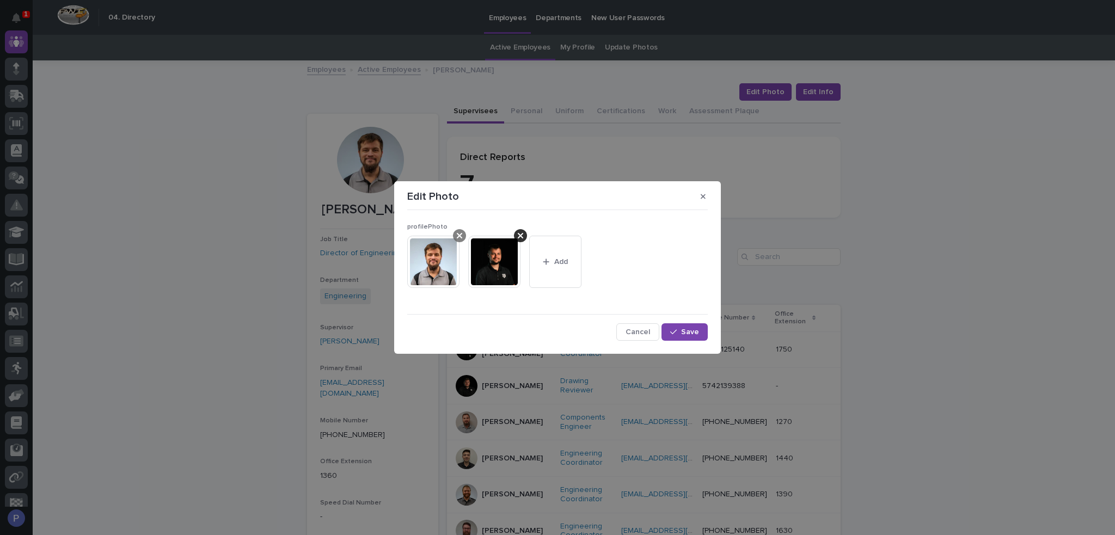
click at [463, 234] on div at bounding box center [459, 235] width 13 height 13
click at [695, 327] on button "Save" at bounding box center [684, 331] width 46 height 17
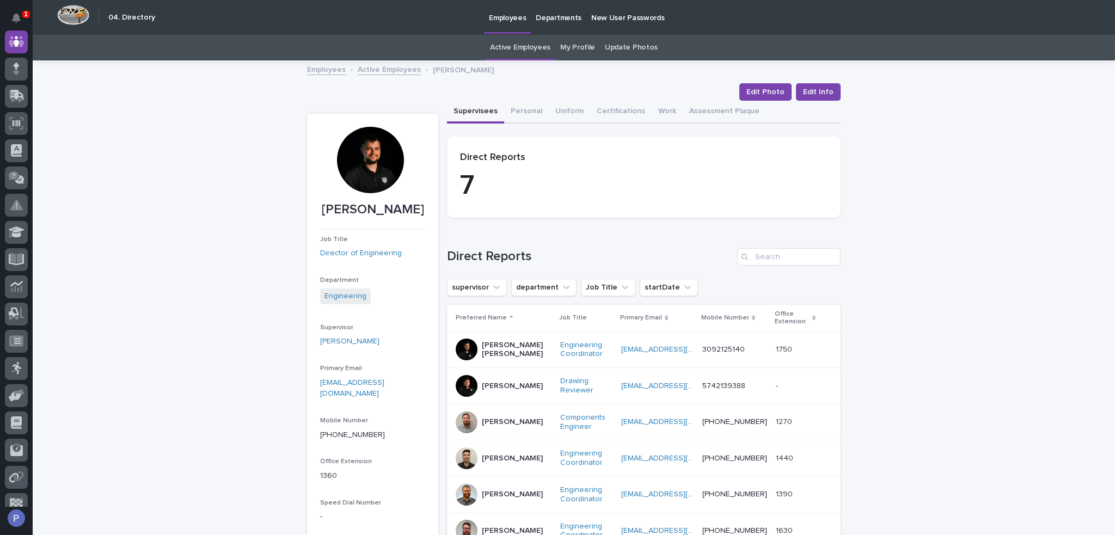
click at [372, 69] on link "Active Employees" at bounding box center [389, 69] width 63 height 13
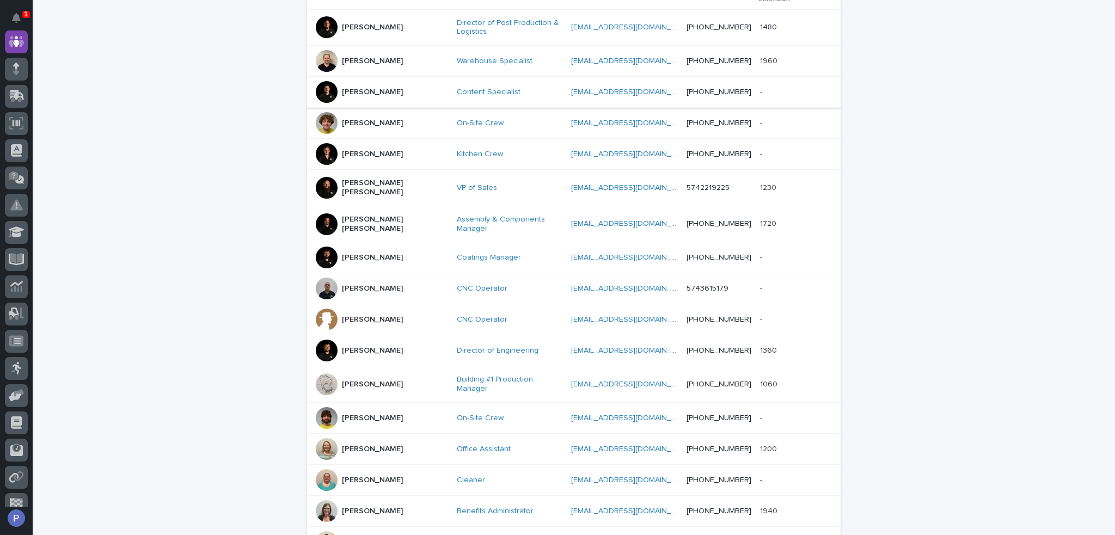
scroll to position [253, 0]
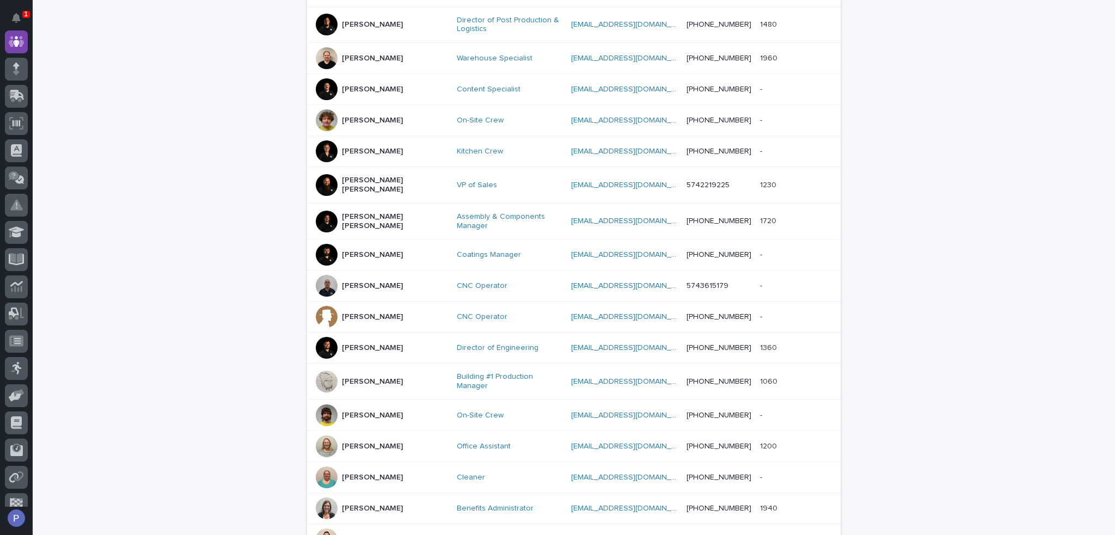
click at [377, 440] on div "[PERSON_NAME]" at bounding box center [372, 445] width 61 height 11
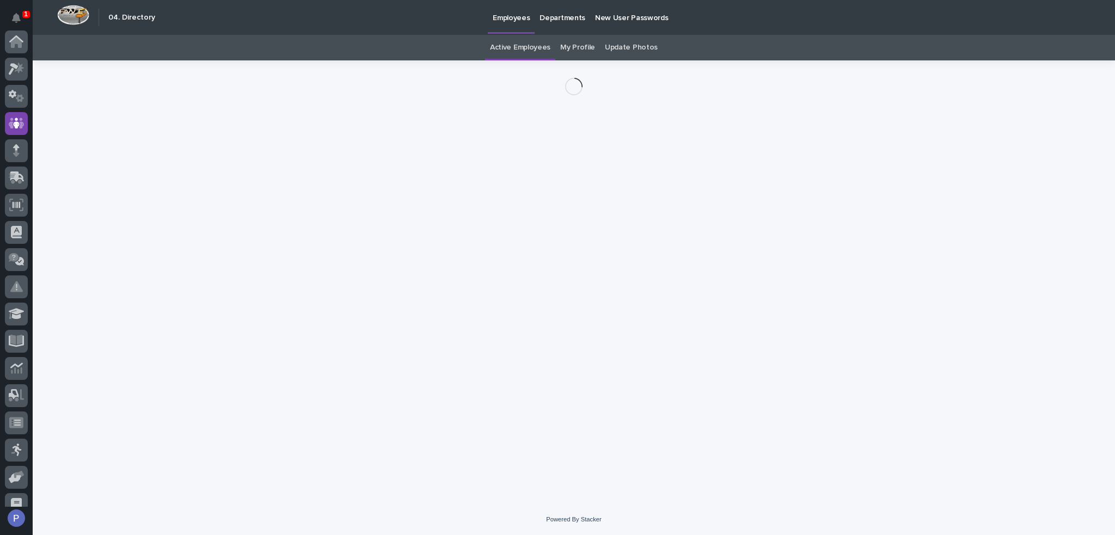
scroll to position [82, 0]
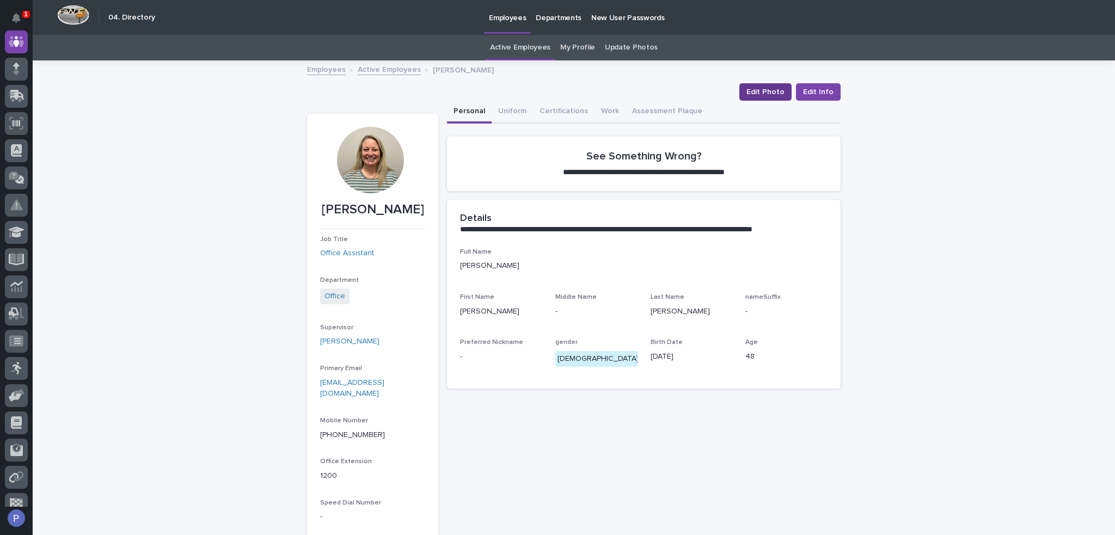
click at [773, 94] on span "Edit Photo" at bounding box center [765, 92] width 38 height 11
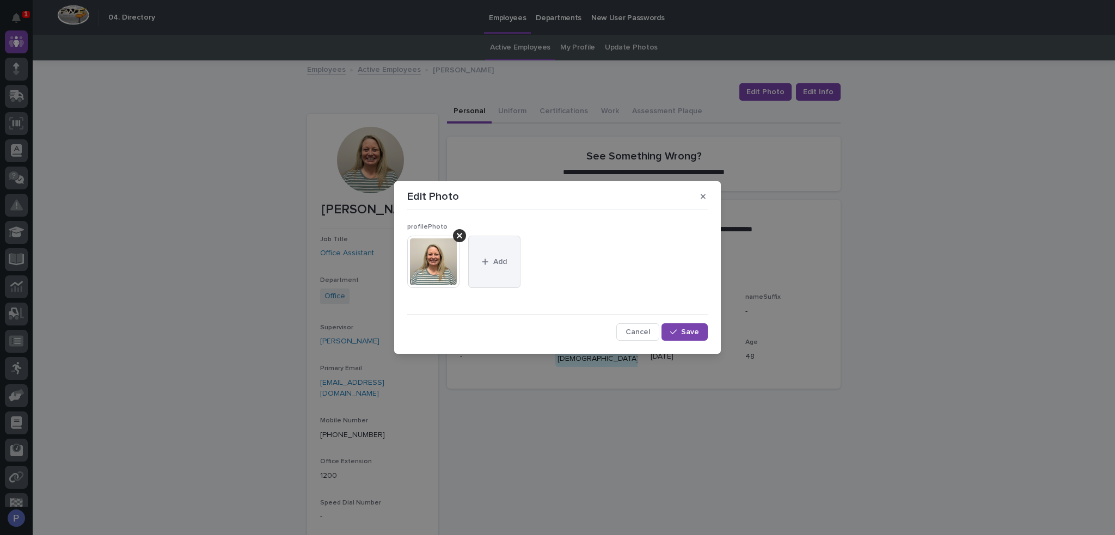
click at [510, 260] on button "Add" at bounding box center [494, 262] width 52 height 52
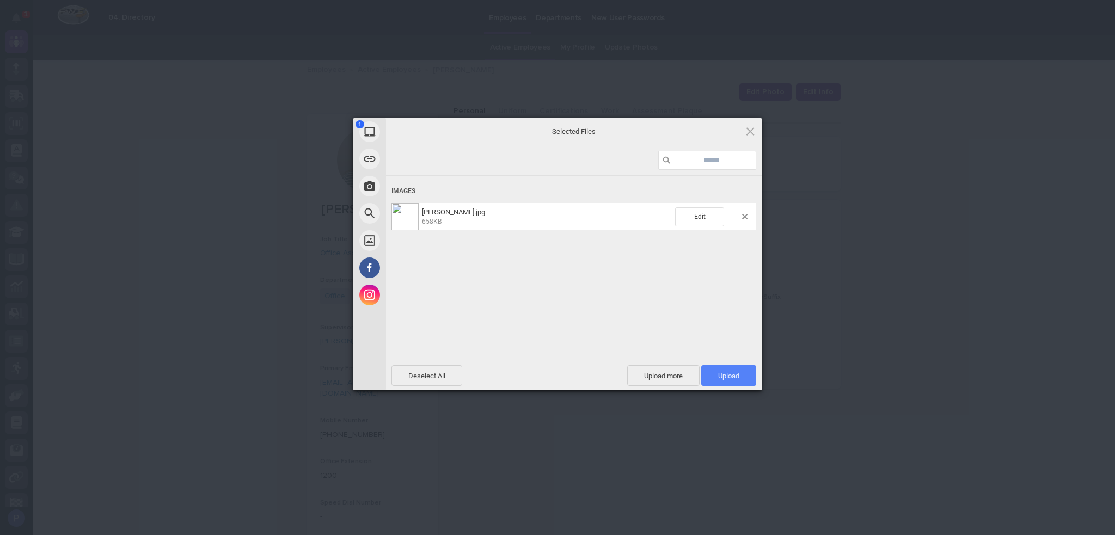
click at [737, 378] on span "Upload 1" at bounding box center [728, 376] width 21 height 8
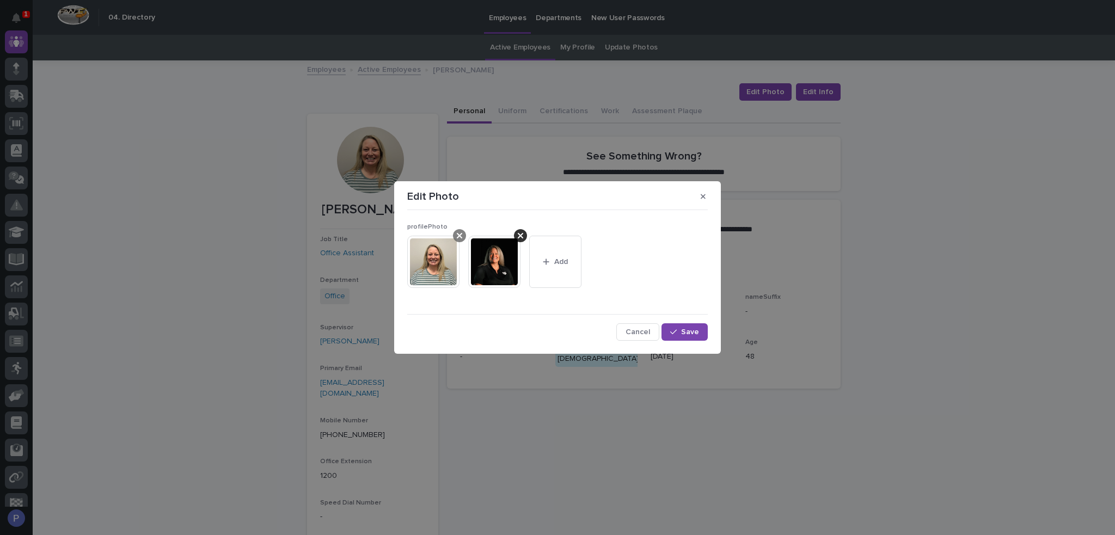
click at [460, 235] on icon at bounding box center [459, 235] width 5 height 5
click at [689, 330] on span "Save" at bounding box center [690, 332] width 18 height 8
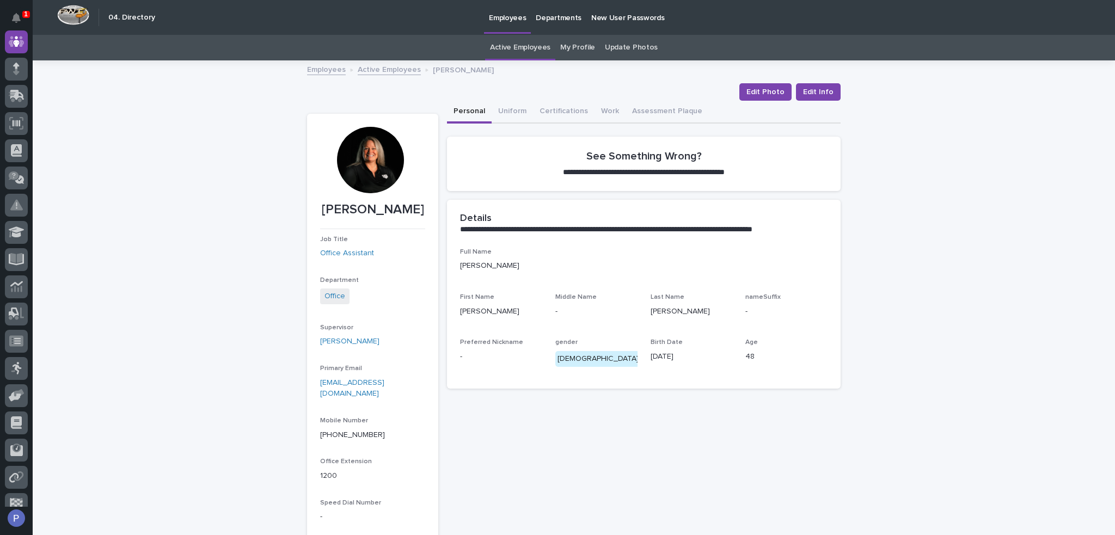
click at [528, 48] on link "Active Employees" at bounding box center [520, 48] width 60 height 26
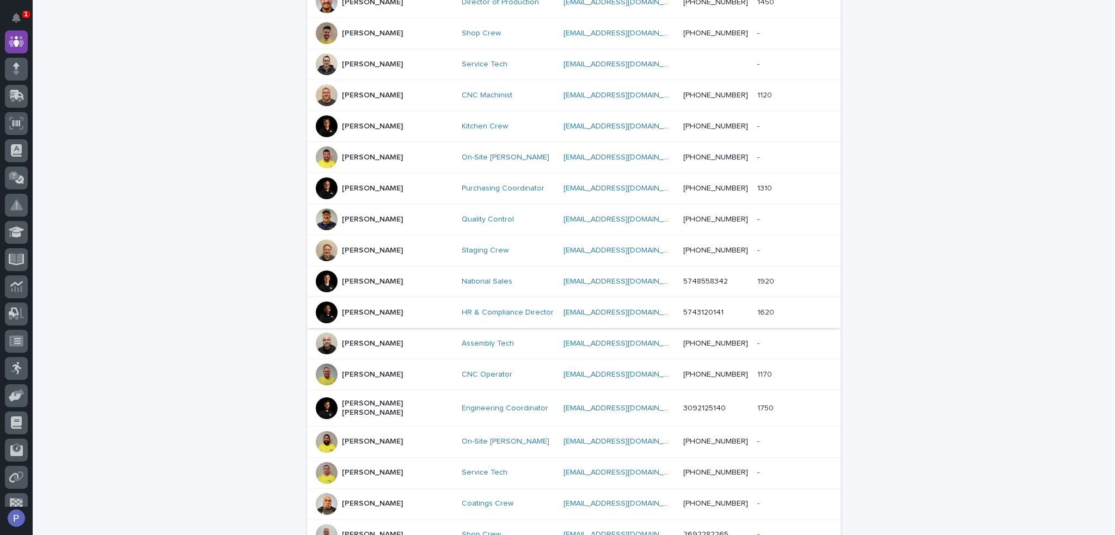
scroll to position [457, 0]
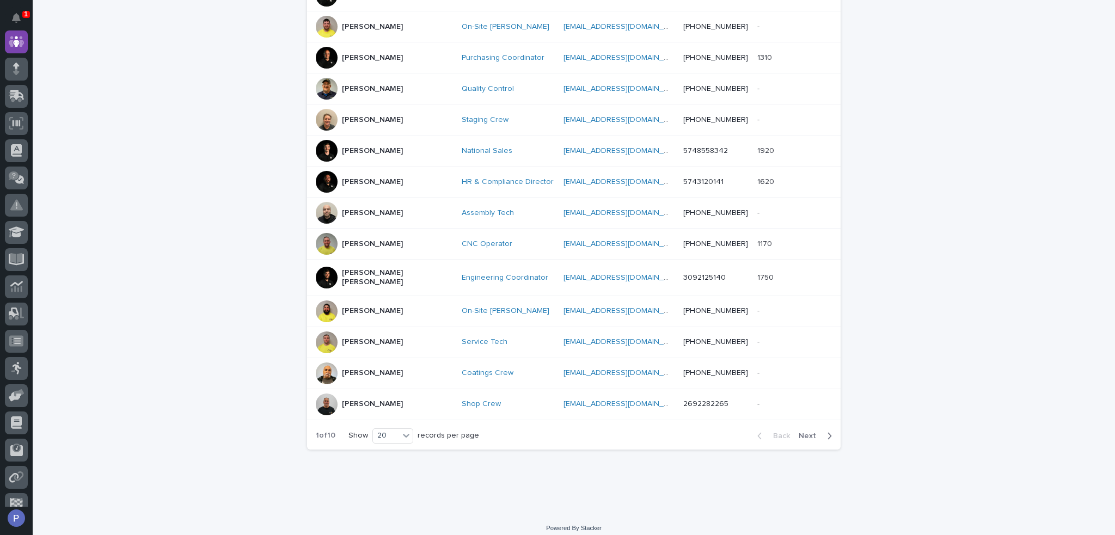
click at [811, 432] on span "Next" at bounding box center [810, 436] width 24 height 8
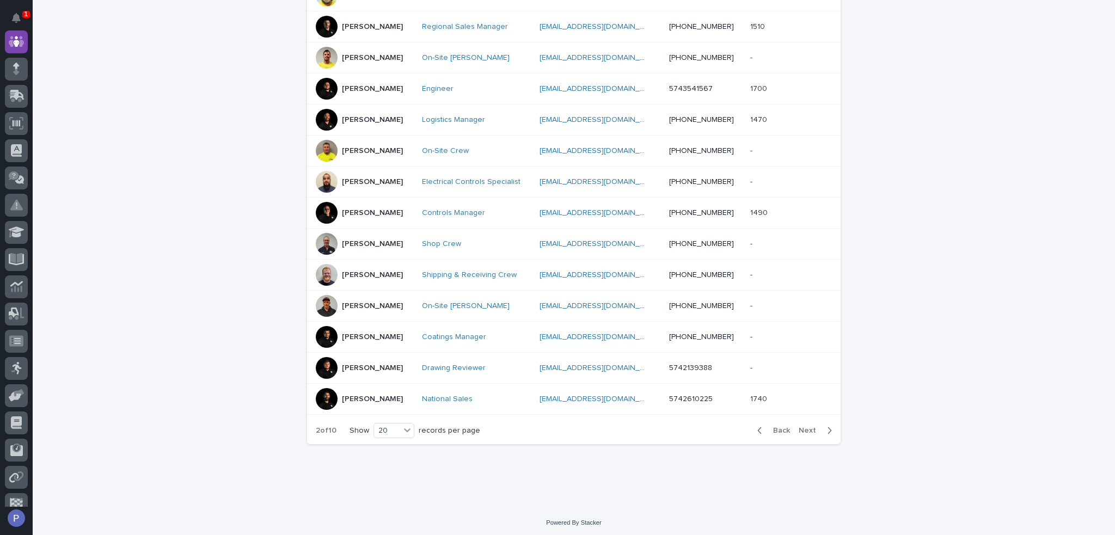
click at [808, 428] on span "Next" at bounding box center [810, 431] width 24 height 8
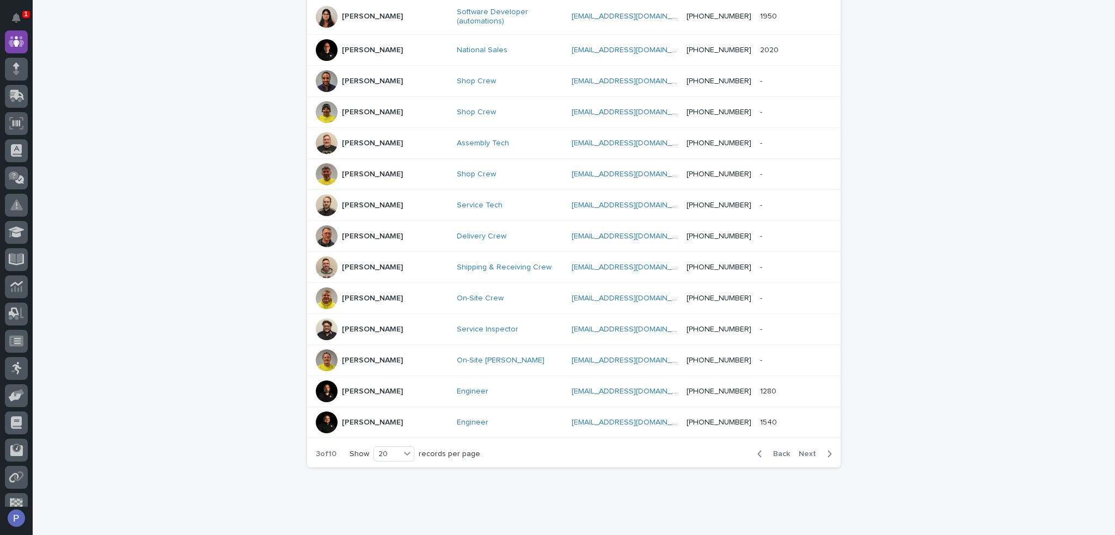
scroll to position [463, 0]
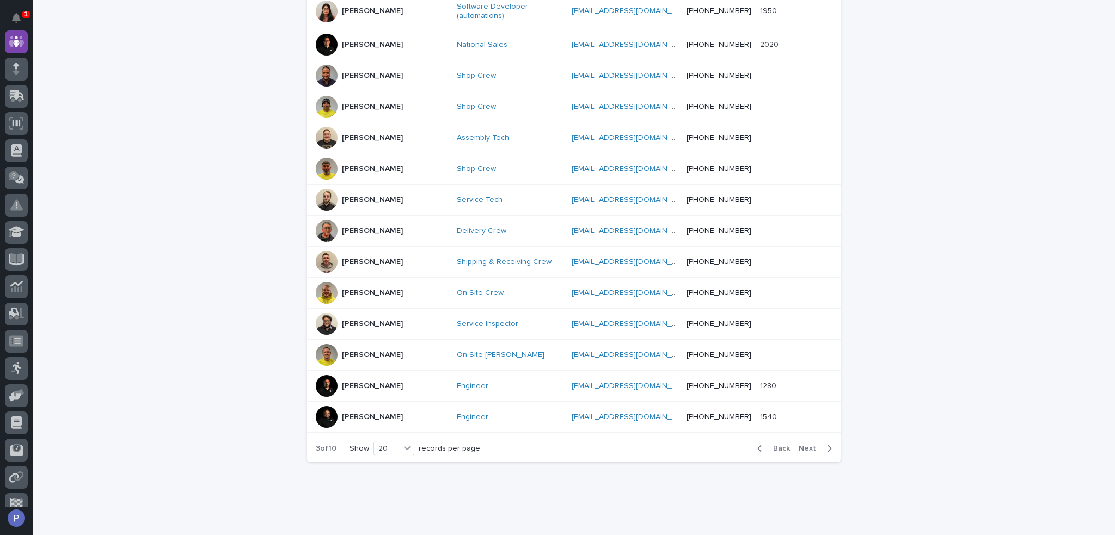
click at [808, 445] on span "Next" at bounding box center [810, 449] width 24 height 8
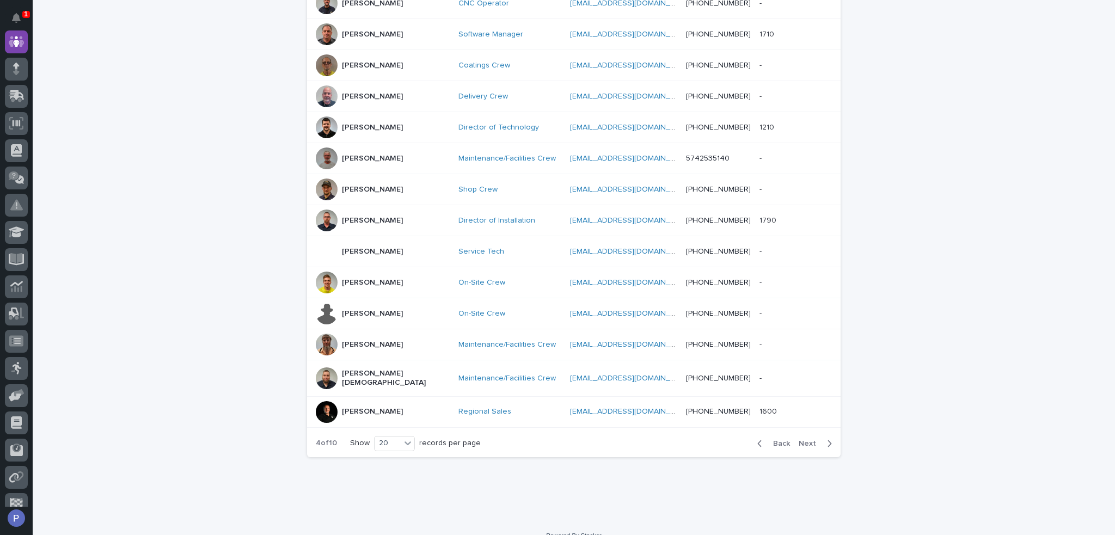
scroll to position [457, 0]
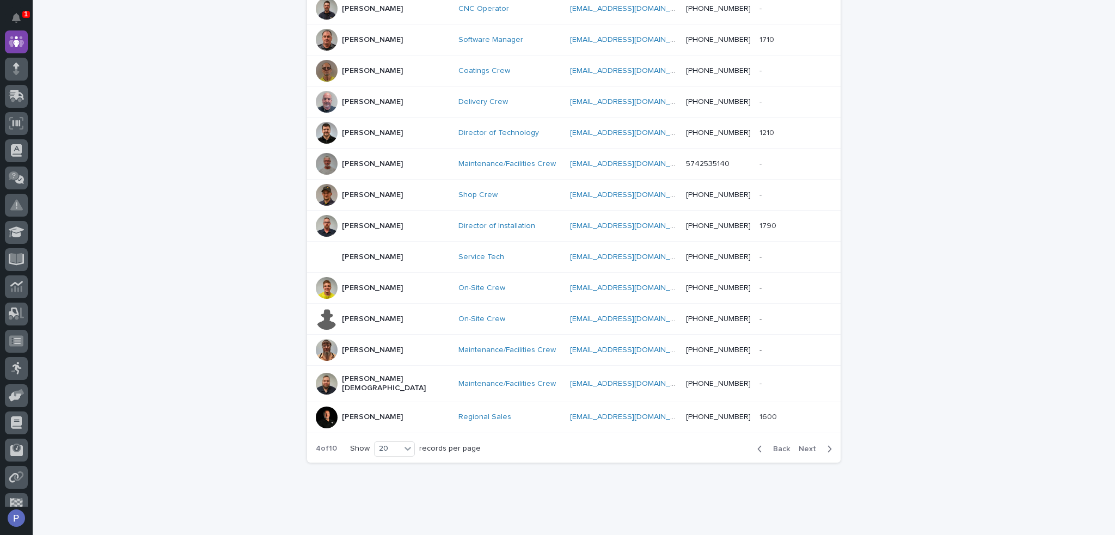
click at [808, 445] on span "Next" at bounding box center [810, 449] width 24 height 8
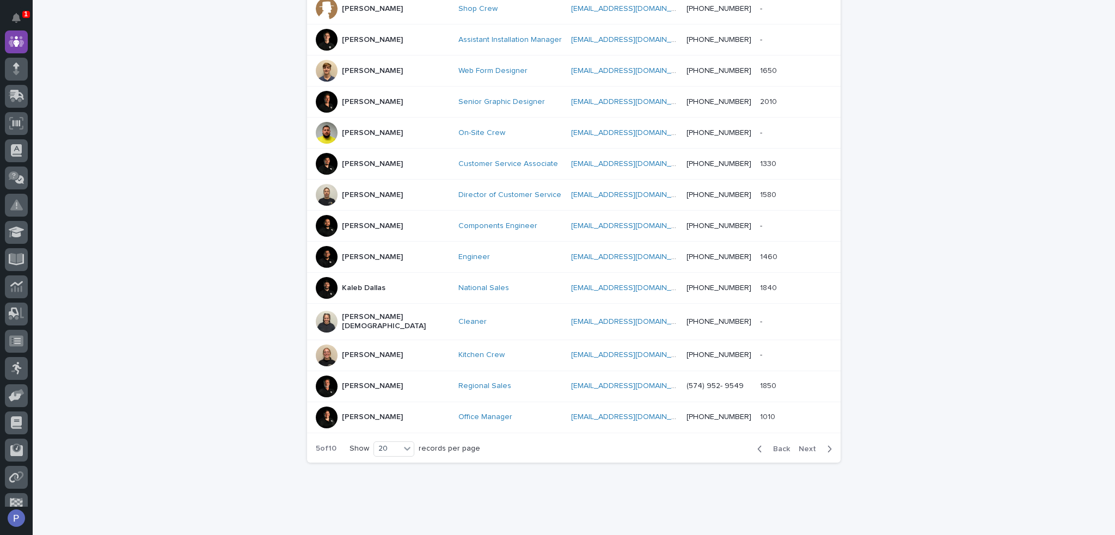
click at [808, 445] on span "Next" at bounding box center [810, 449] width 24 height 8
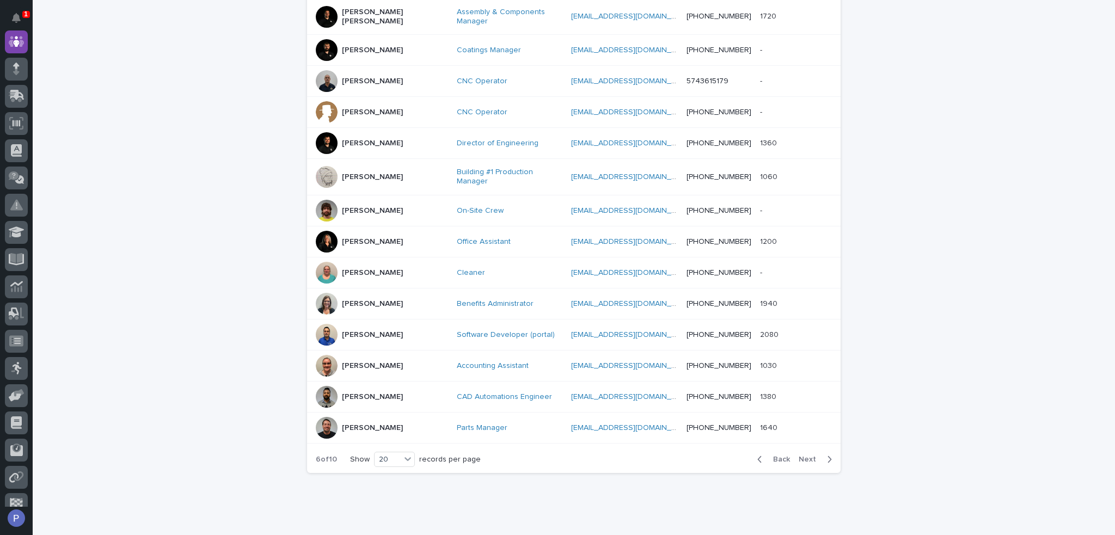
scroll to position [463, 0]
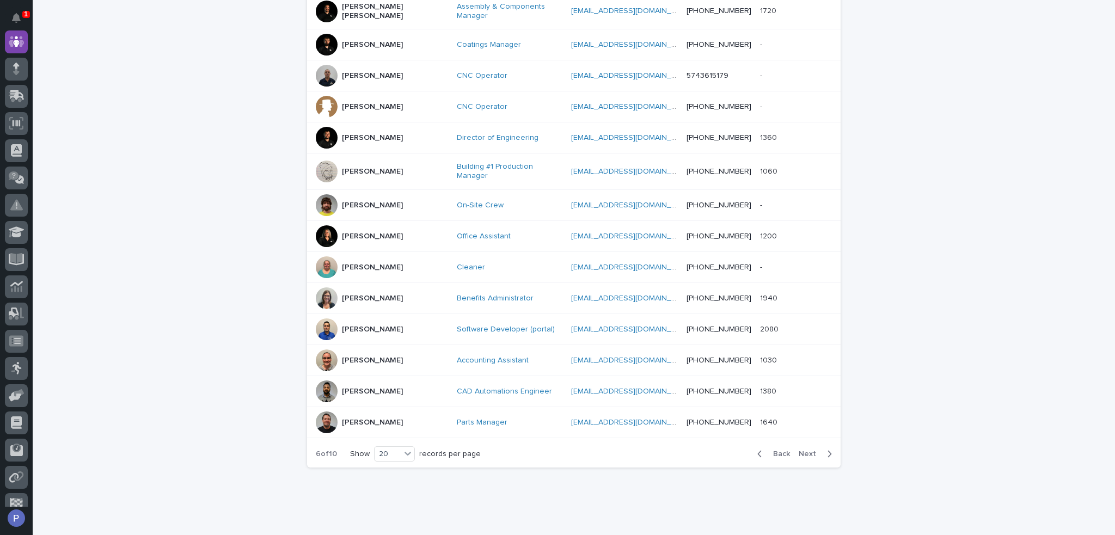
click at [372, 356] on p "[PERSON_NAME]" at bounding box center [372, 360] width 61 height 9
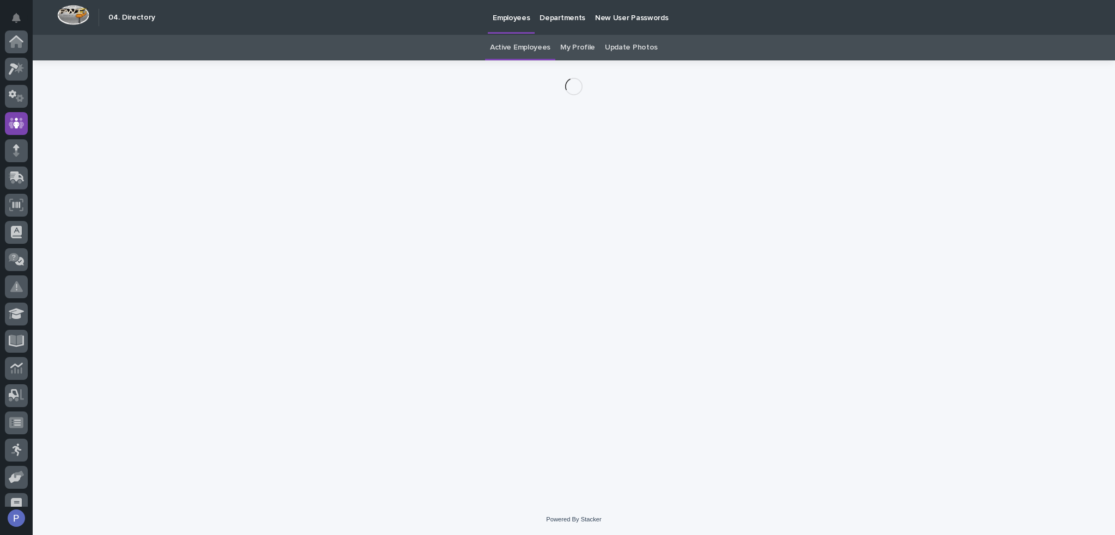
scroll to position [82, 0]
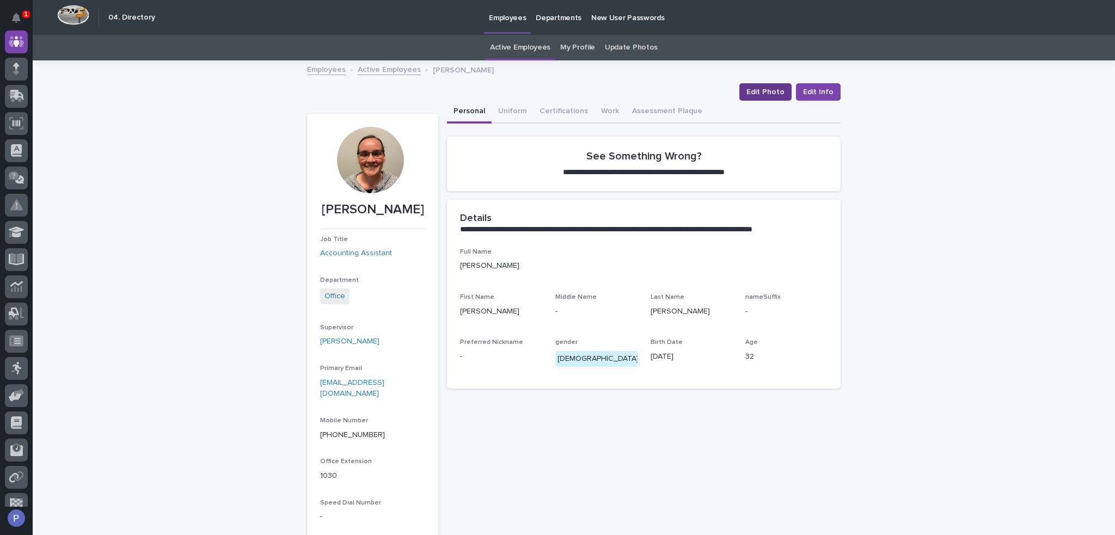
click at [771, 90] on span "Edit Photo" at bounding box center [765, 92] width 38 height 11
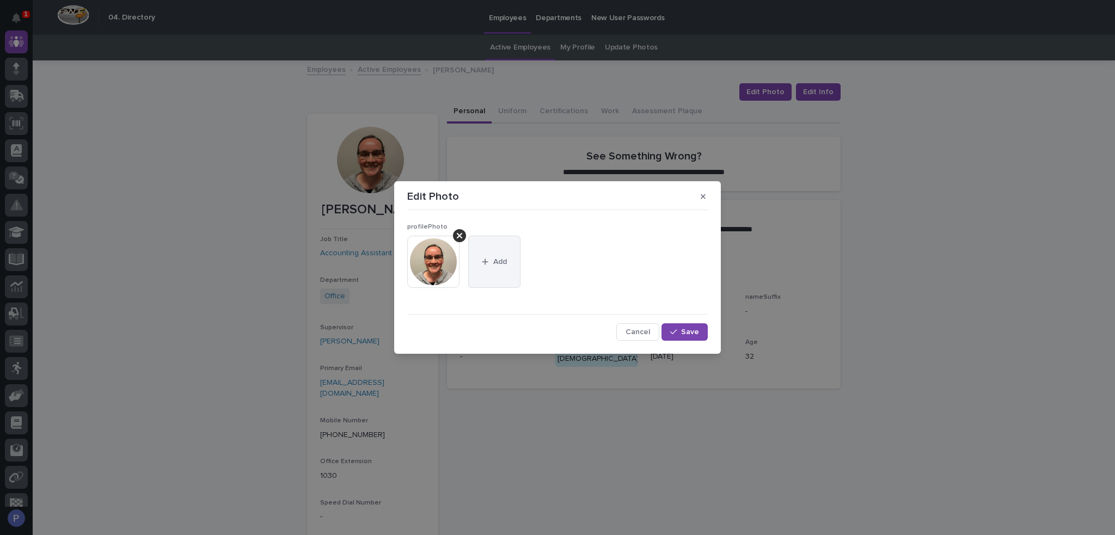
click at [504, 265] on span "Add" at bounding box center [500, 262] width 14 height 8
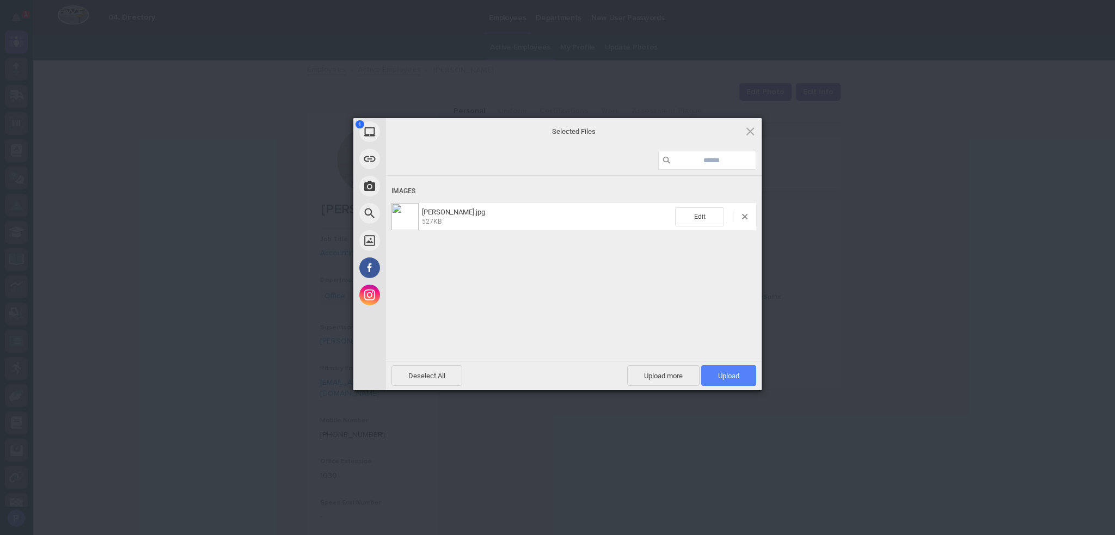
click at [723, 373] on span "Upload 1" at bounding box center [728, 376] width 21 height 8
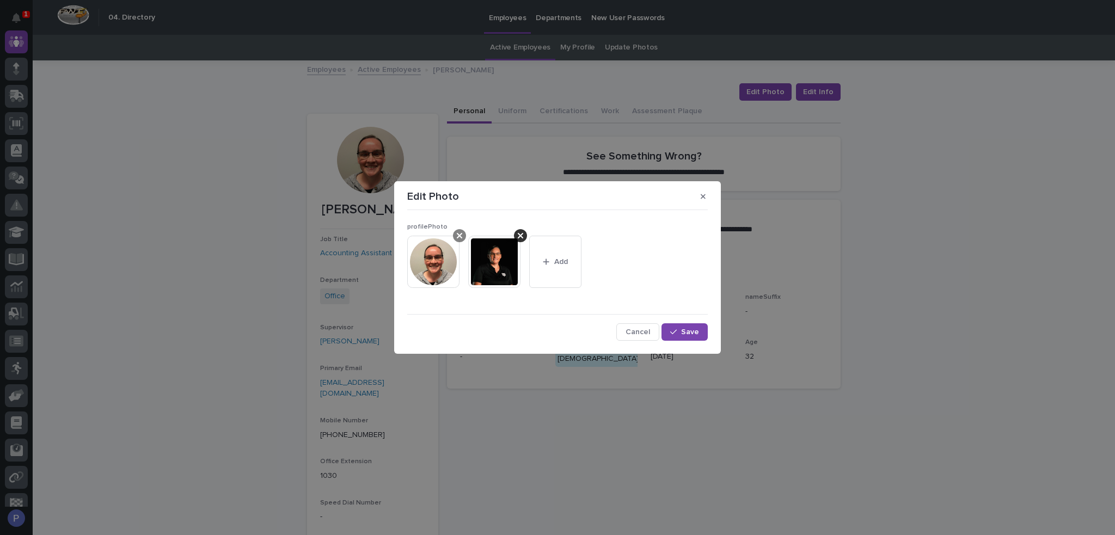
click at [462, 239] on div at bounding box center [459, 235] width 13 height 13
click at [695, 333] on span "Save" at bounding box center [690, 332] width 18 height 8
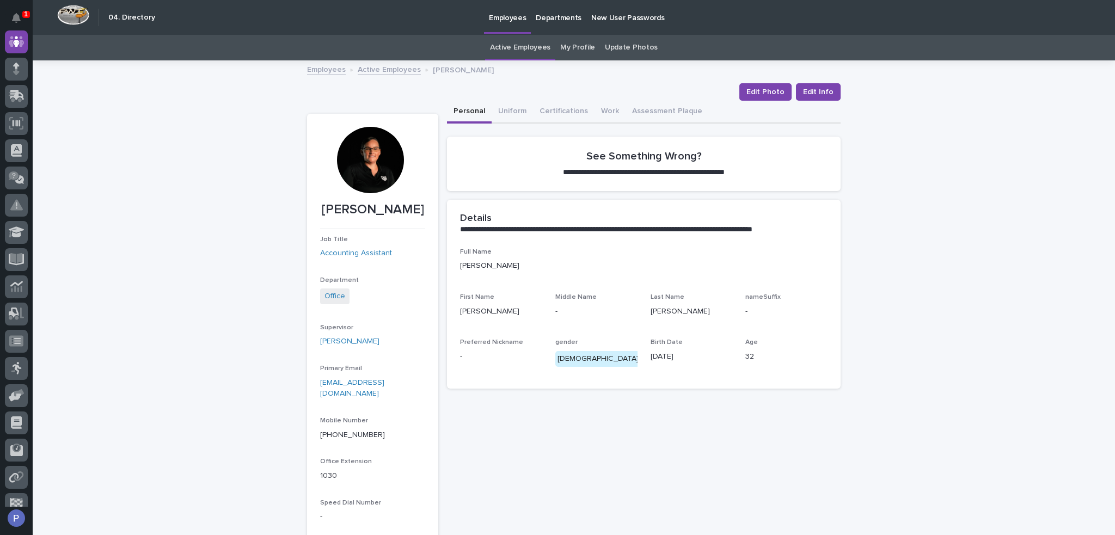
click at [396, 71] on link "Active Employees" at bounding box center [389, 69] width 63 height 13
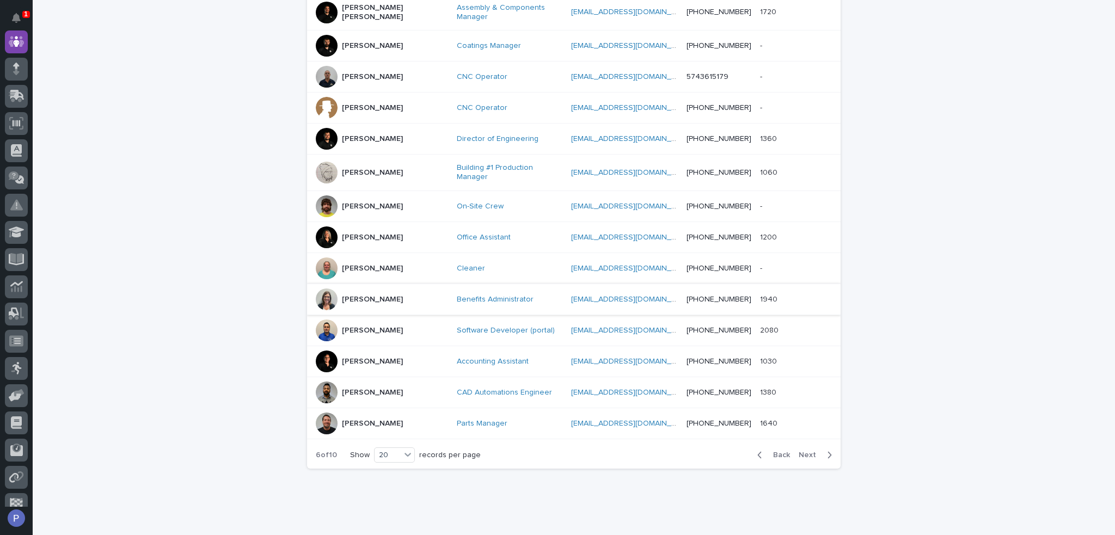
scroll to position [468, 0]
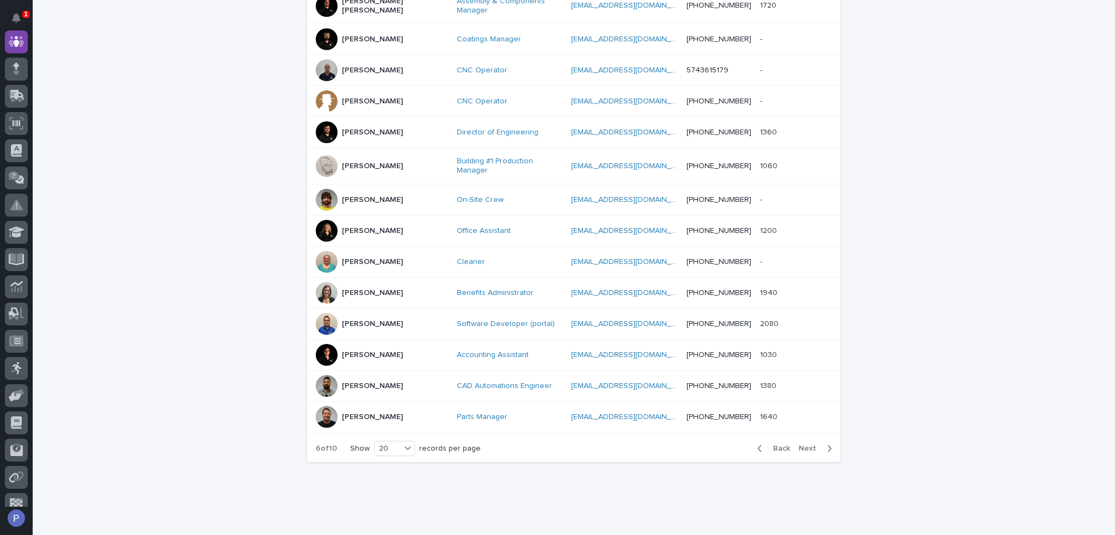
click at [370, 413] on p "[PERSON_NAME]" at bounding box center [372, 417] width 61 height 9
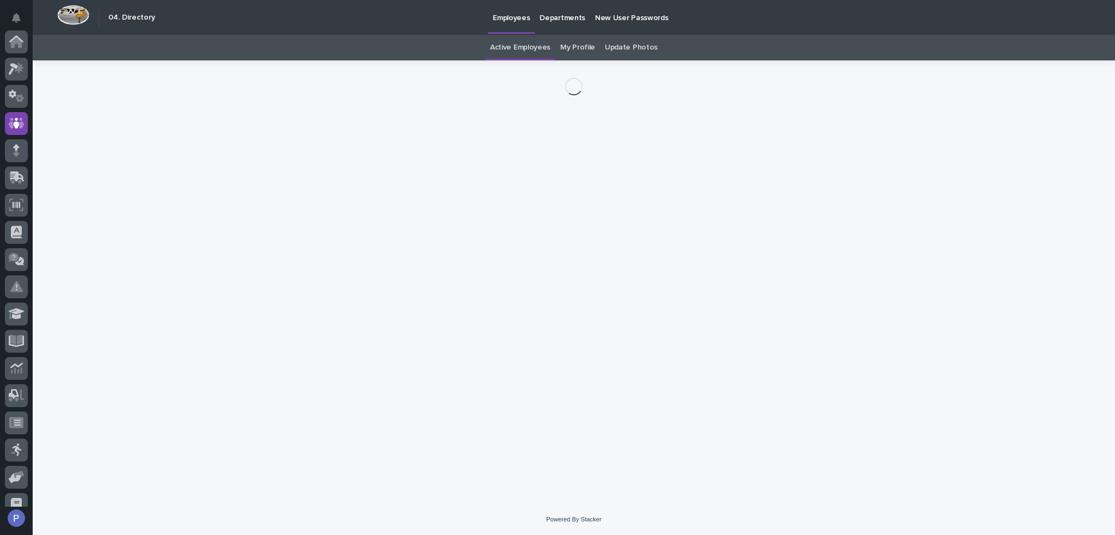
scroll to position [82, 0]
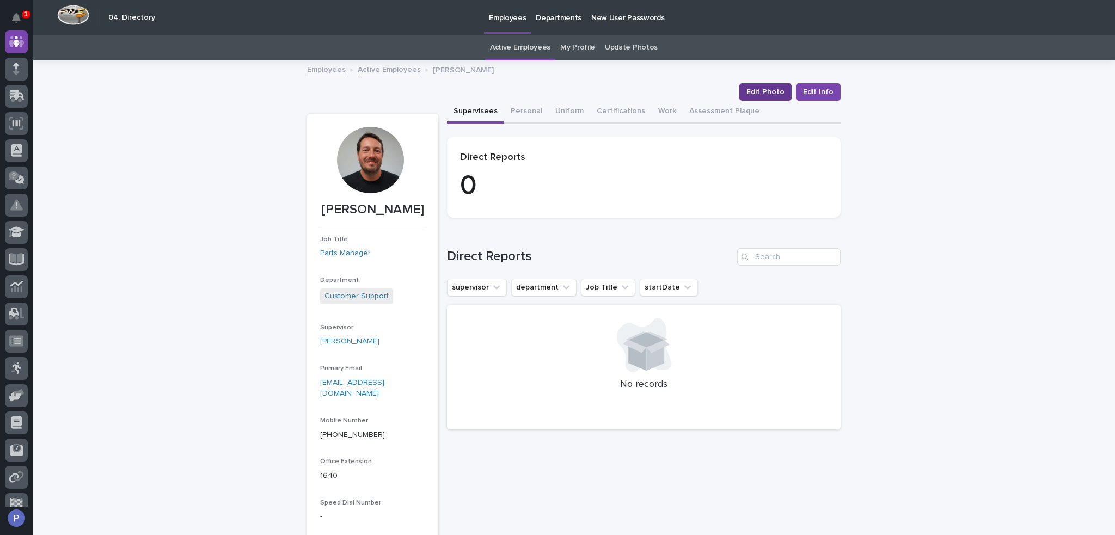
click at [760, 92] on span "Edit Photo" at bounding box center [765, 92] width 38 height 11
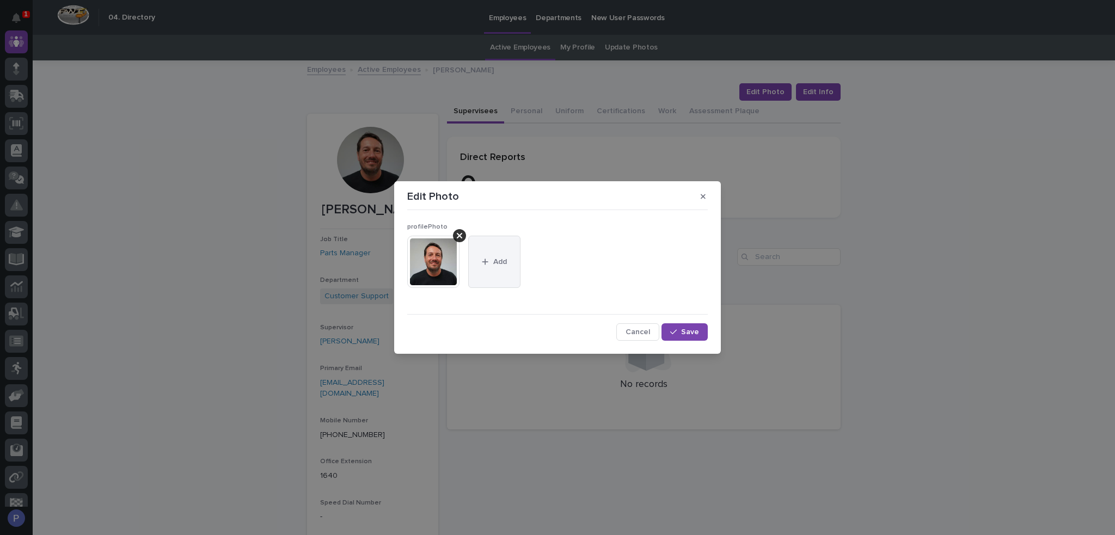
click at [502, 250] on button "Add" at bounding box center [494, 262] width 52 height 52
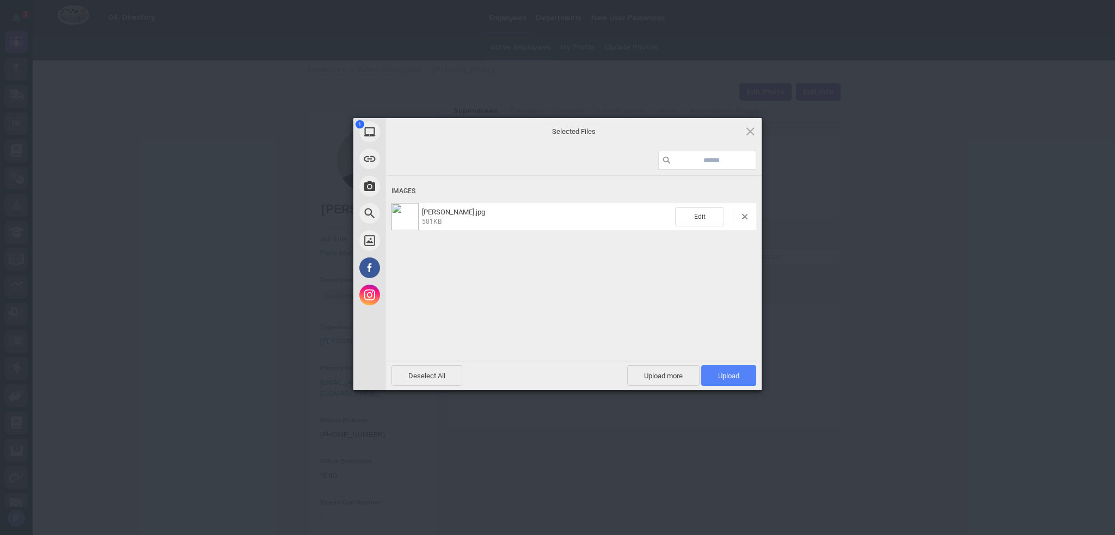
click at [726, 372] on span "Upload 1" at bounding box center [728, 376] width 21 height 8
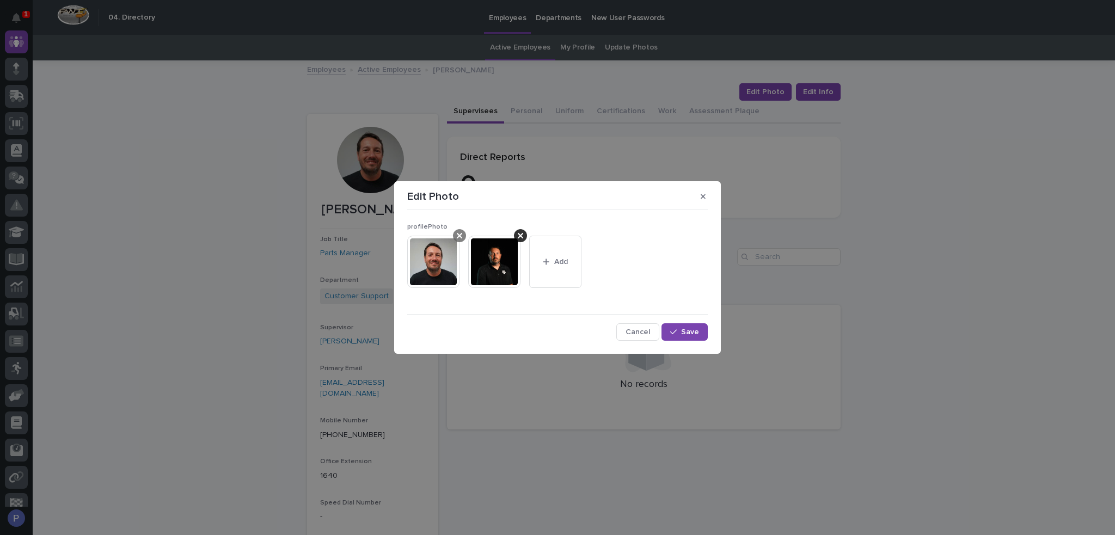
click at [458, 238] on icon at bounding box center [459, 235] width 5 height 9
click at [685, 328] on span "Save" at bounding box center [690, 332] width 18 height 8
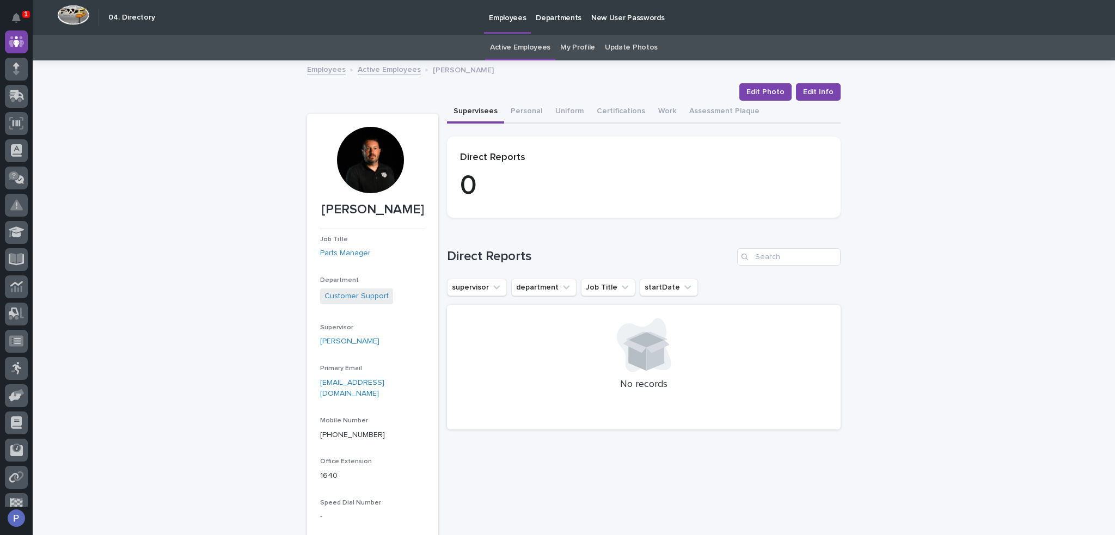
click at [384, 69] on link "Active Employees" at bounding box center [389, 69] width 63 height 13
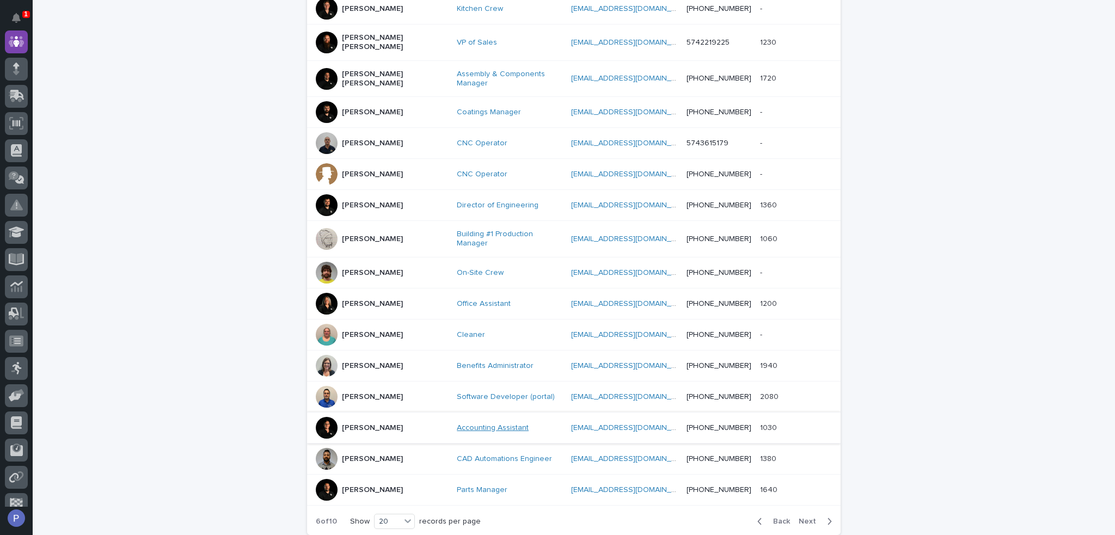
scroll to position [416, 0]
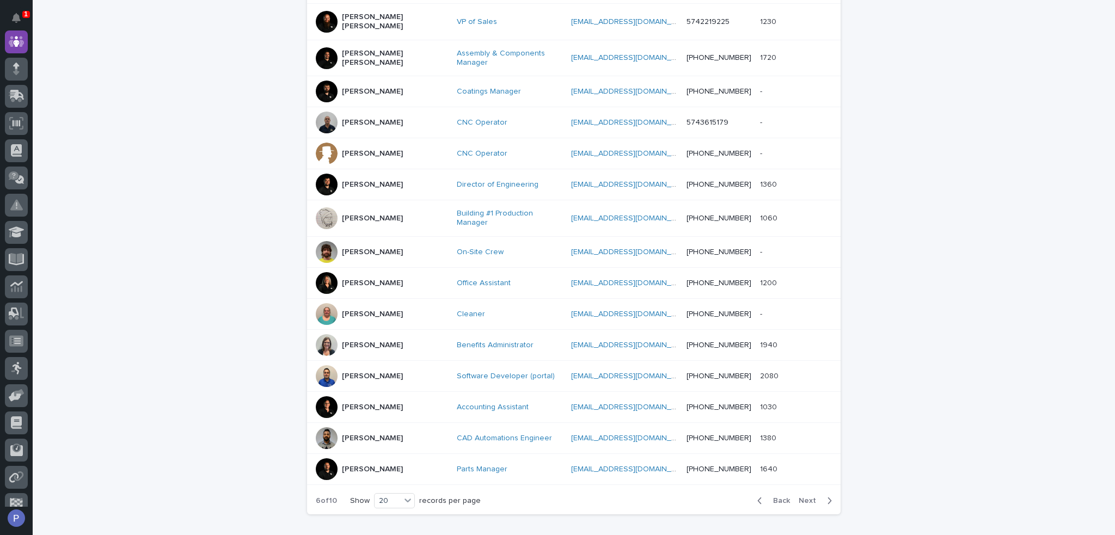
click at [810, 497] on span "Next" at bounding box center [810, 501] width 24 height 8
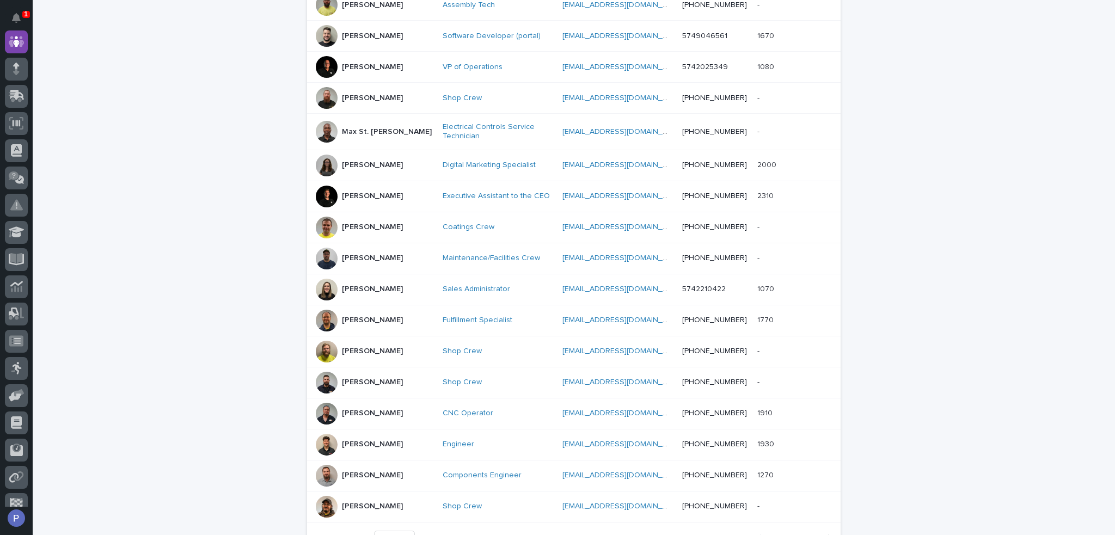
scroll to position [141, 0]
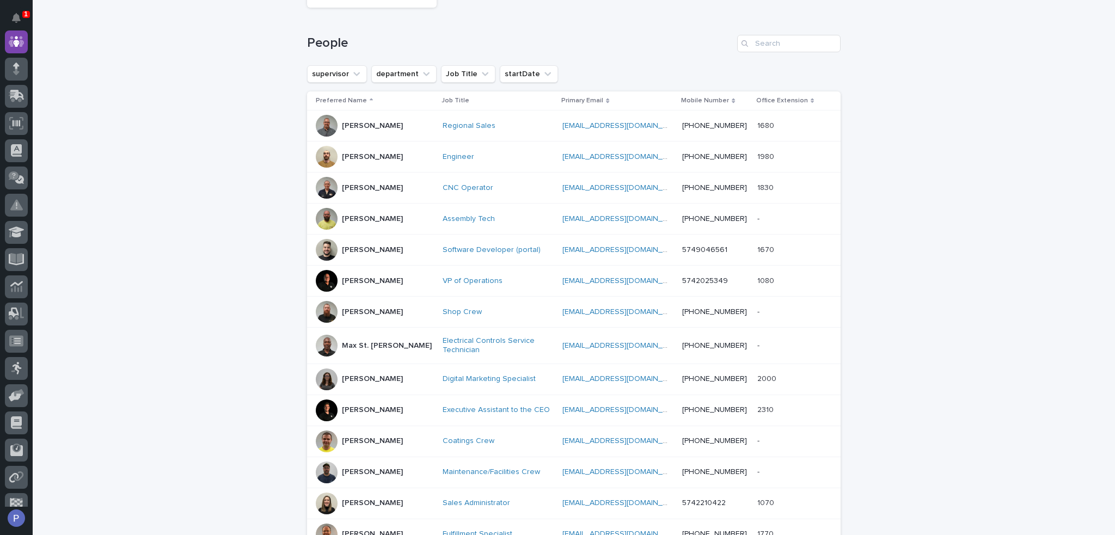
click at [366, 125] on p "[PERSON_NAME]" at bounding box center [372, 125] width 61 height 9
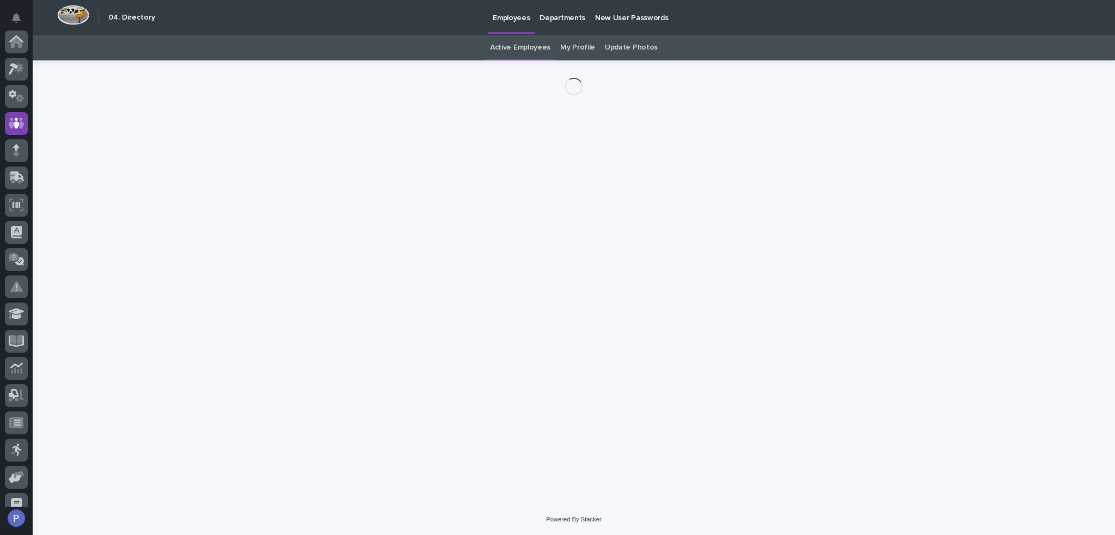
scroll to position [82, 0]
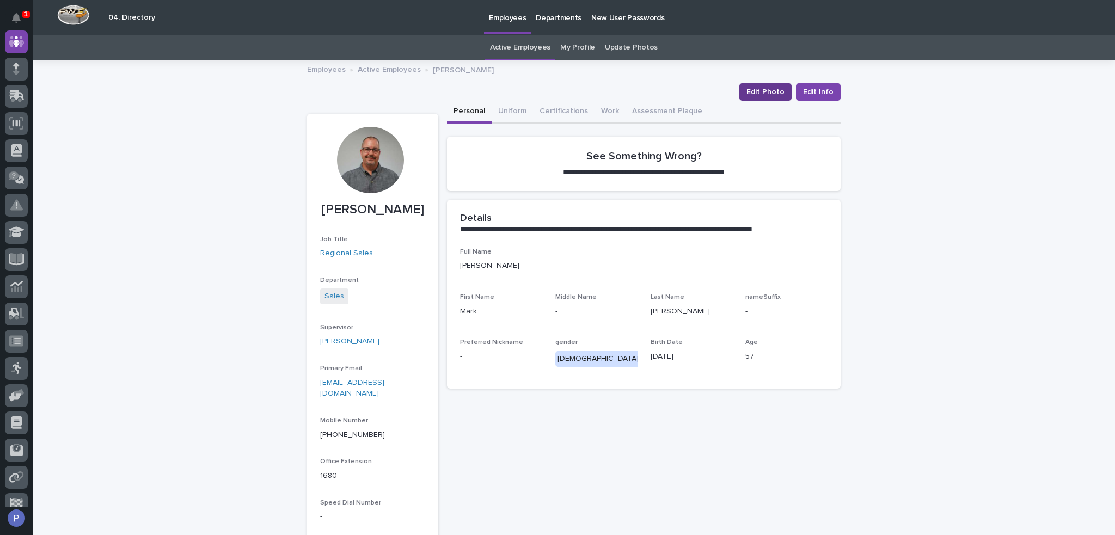
click at [769, 92] on span "Edit Photo" at bounding box center [765, 92] width 38 height 11
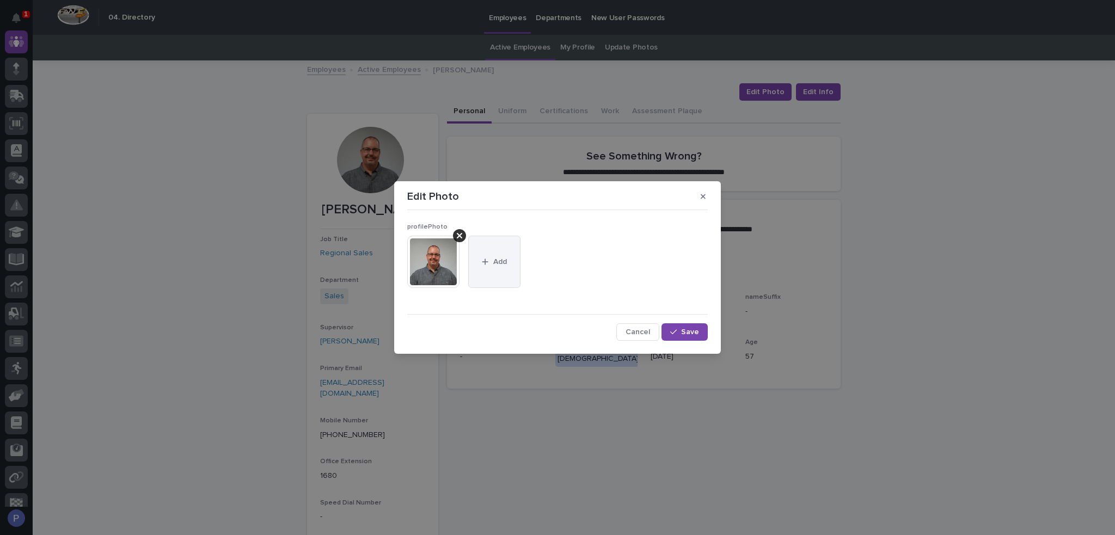
click at [505, 258] on span "Add" at bounding box center [500, 262] width 14 height 8
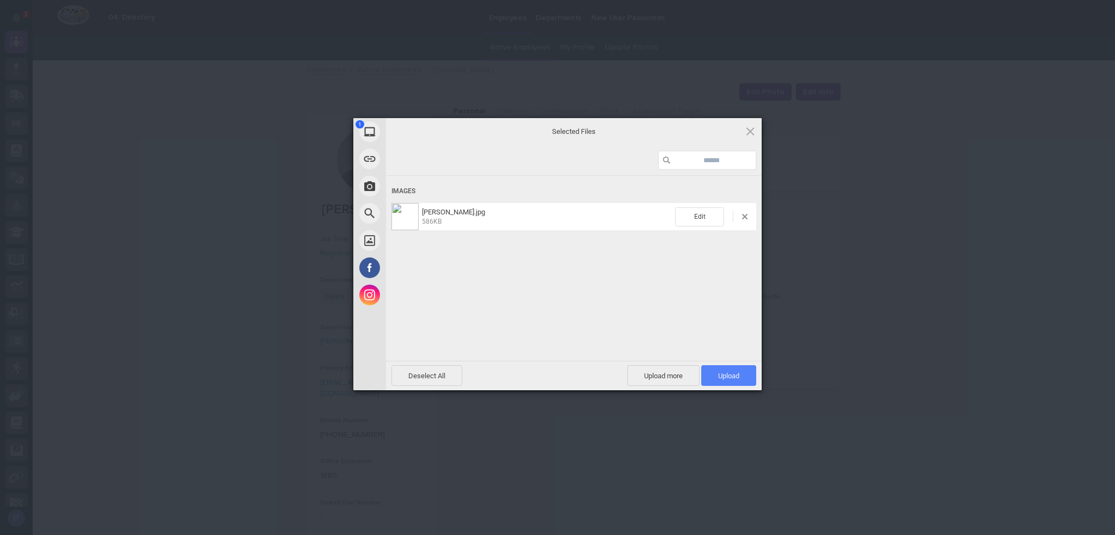
click at [727, 372] on span "Upload 1" at bounding box center [728, 376] width 21 height 8
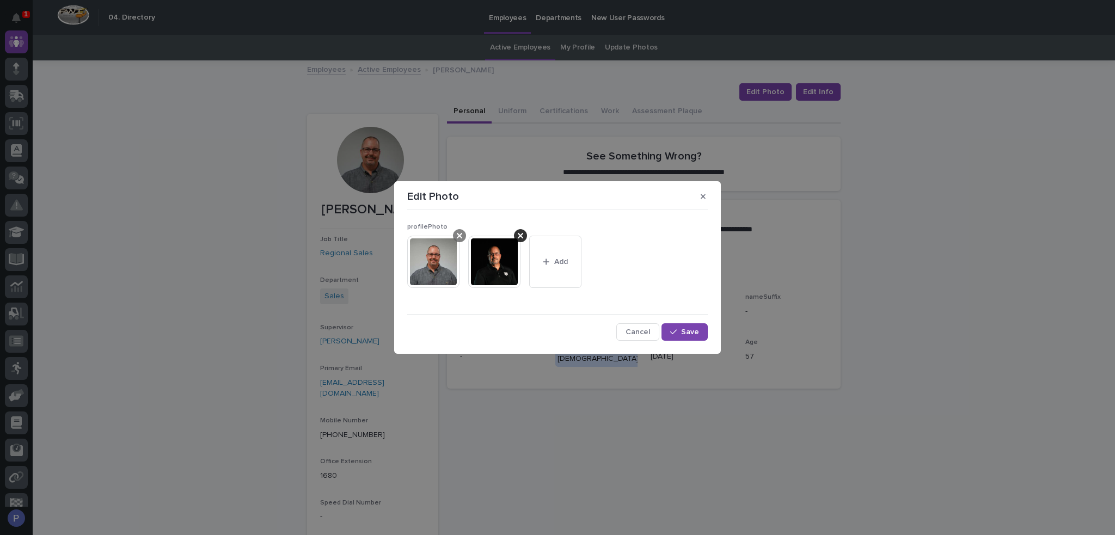
click at [457, 235] on icon at bounding box center [459, 235] width 5 height 9
click at [693, 331] on span "Save" at bounding box center [690, 332] width 18 height 8
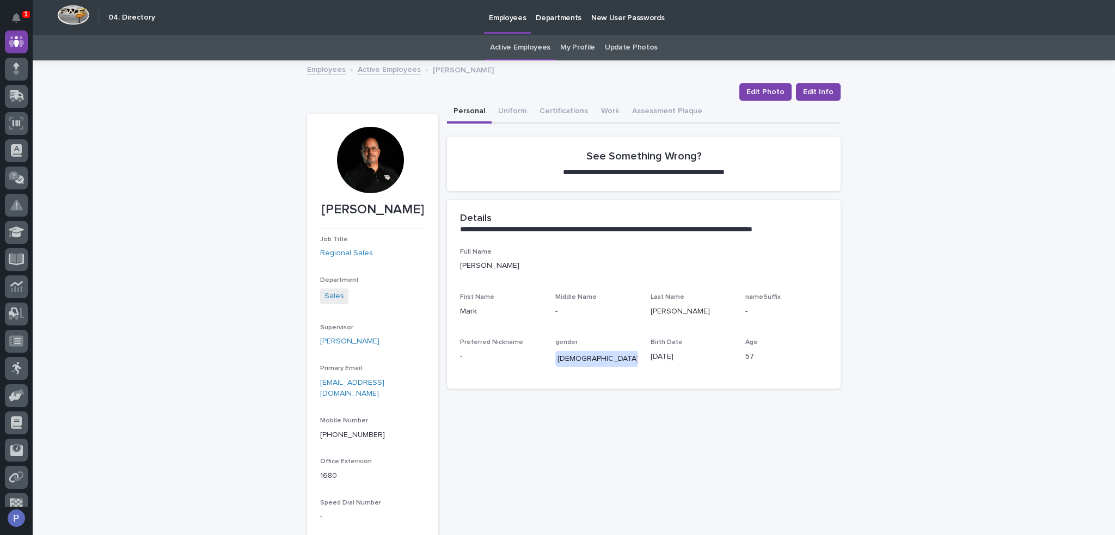
click at [392, 68] on link "Active Employees" at bounding box center [389, 69] width 63 height 13
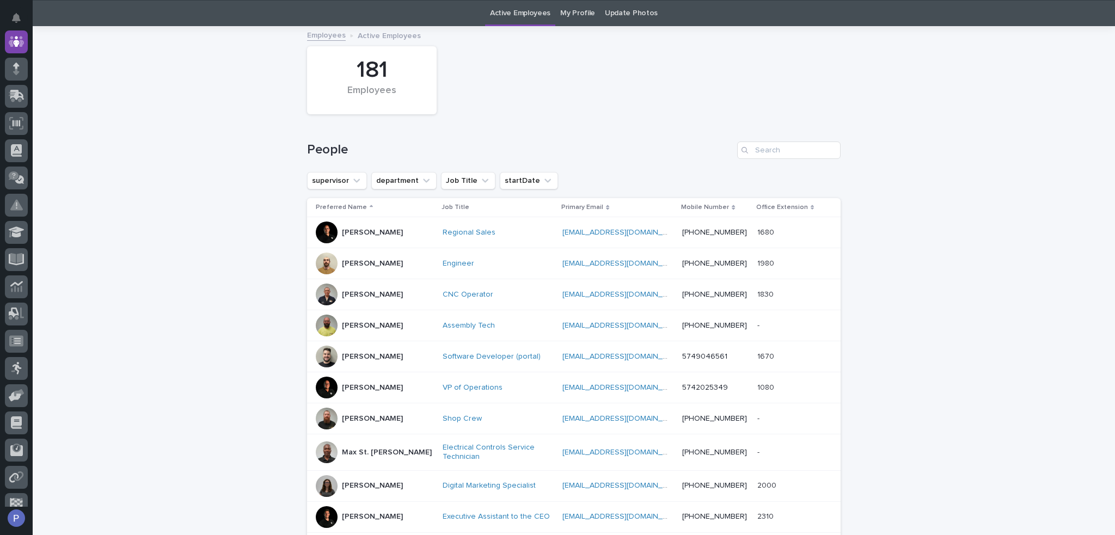
scroll to position [35, 0]
click at [365, 259] on p "[PERSON_NAME]" at bounding box center [372, 263] width 61 height 9
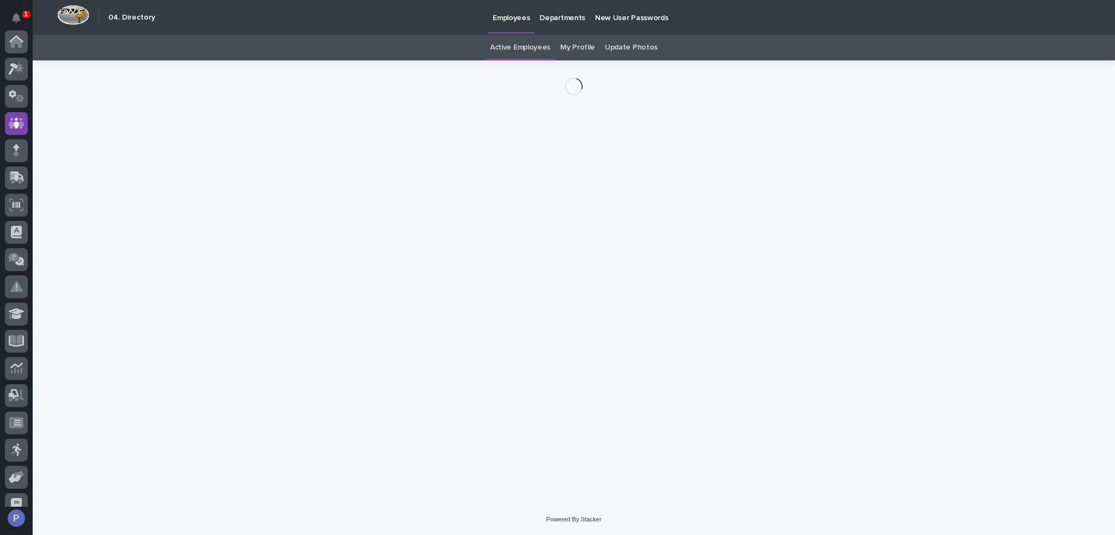
scroll to position [82, 0]
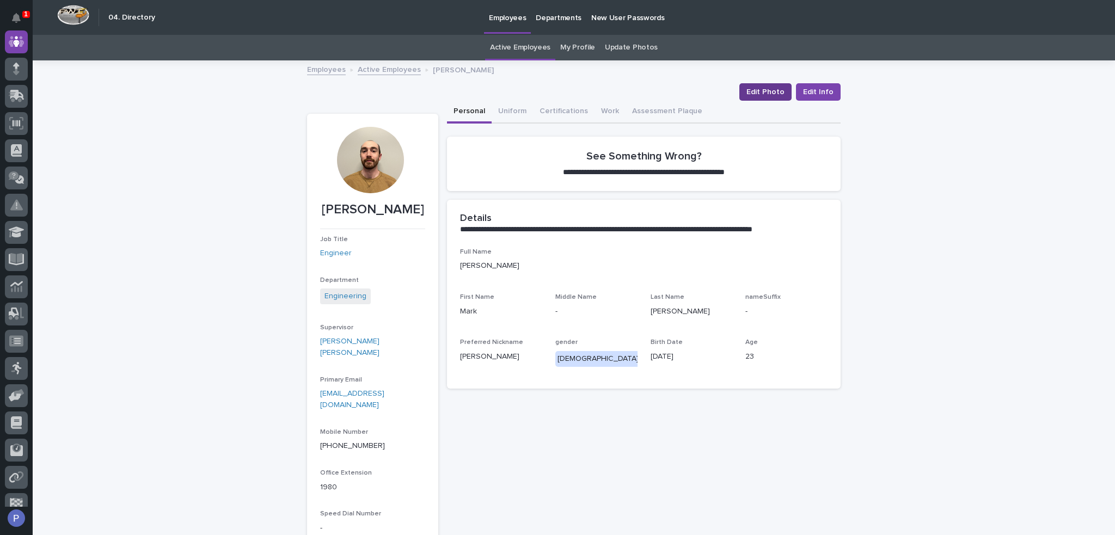
click at [769, 93] on span "Edit Photo" at bounding box center [765, 92] width 38 height 11
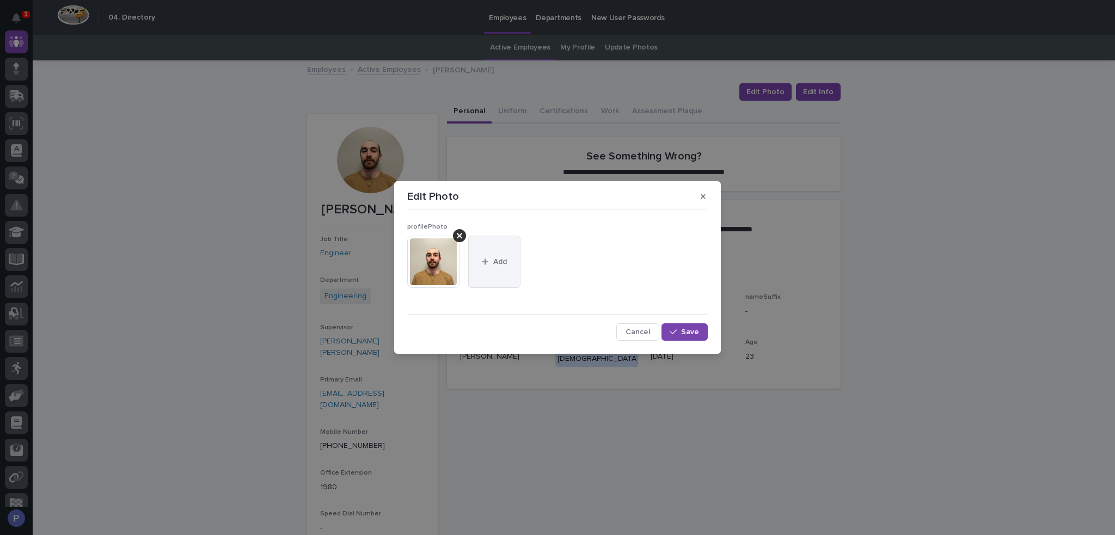
click at [511, 265] on button "Add" at bounding box center [494, 262] width 52 height 52
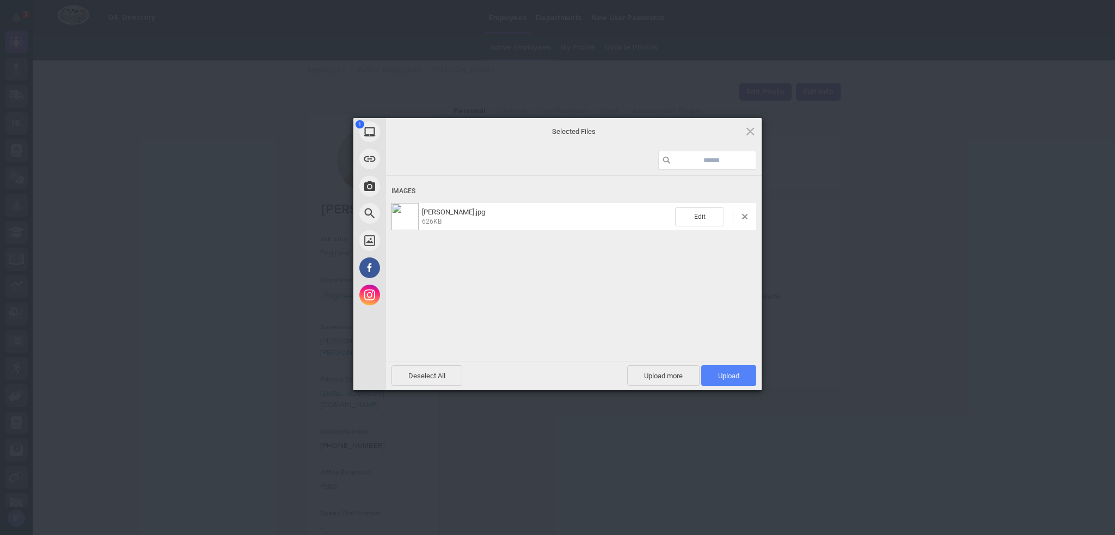
click at [729, 376] on span "Upload 1" at bounding box center [728, 376] width 21 height 8
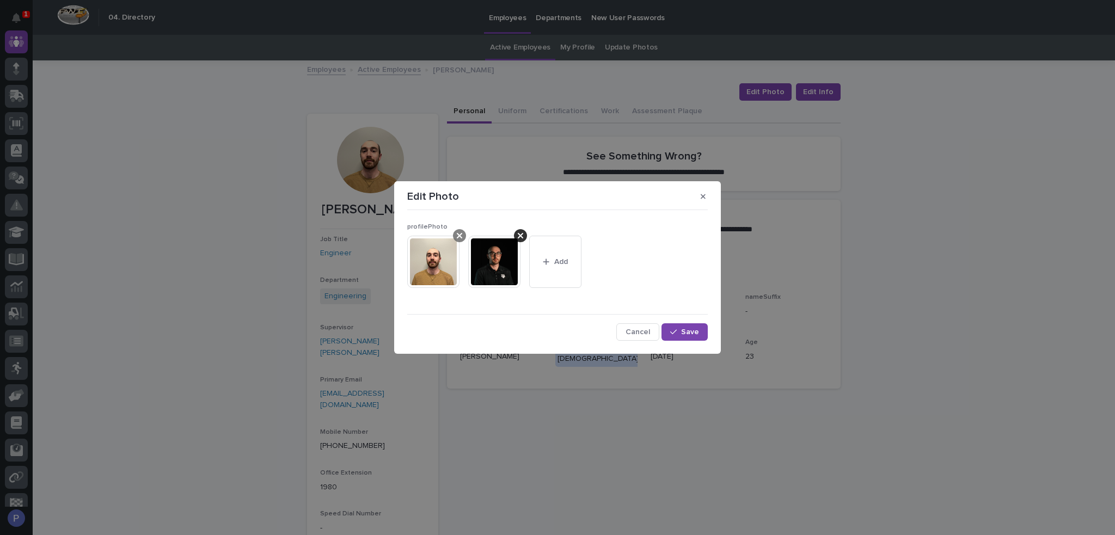
click at [464, 239] on div at bounding box center [459, 235] width 13 height 13
click at [684, 331] on span "Save" at bounding box center [690, 332] width 18 height 8
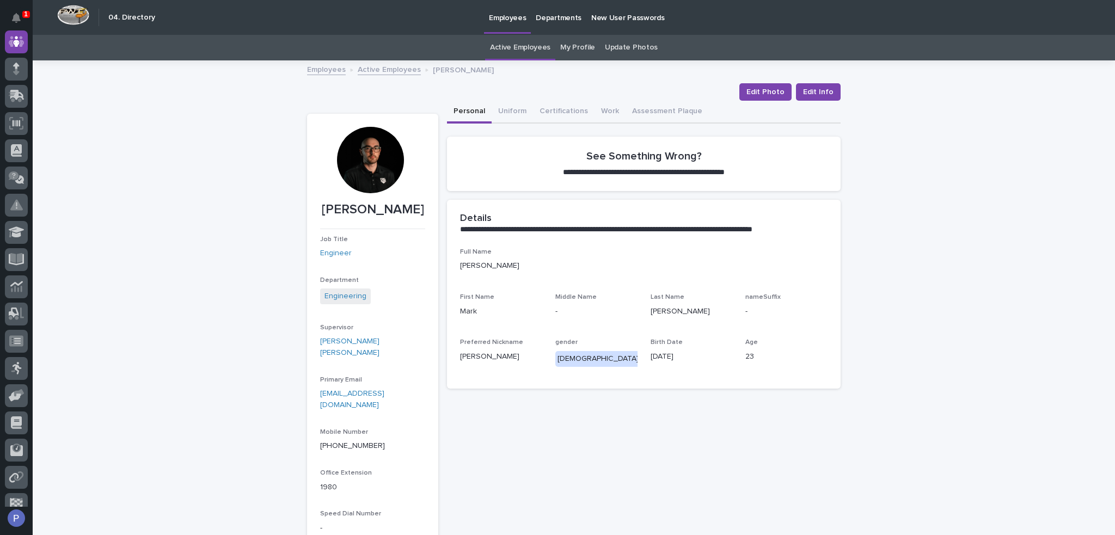
click at [385, 70] on link "Active Employees" at bounding box center [389, 69] width 63 height 13
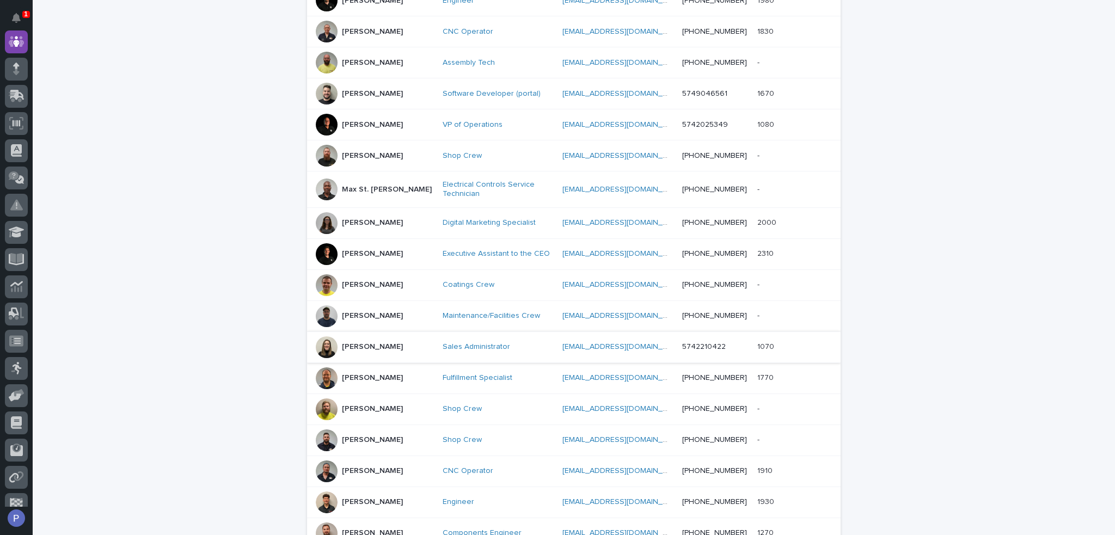
scroll to position [307, 0]
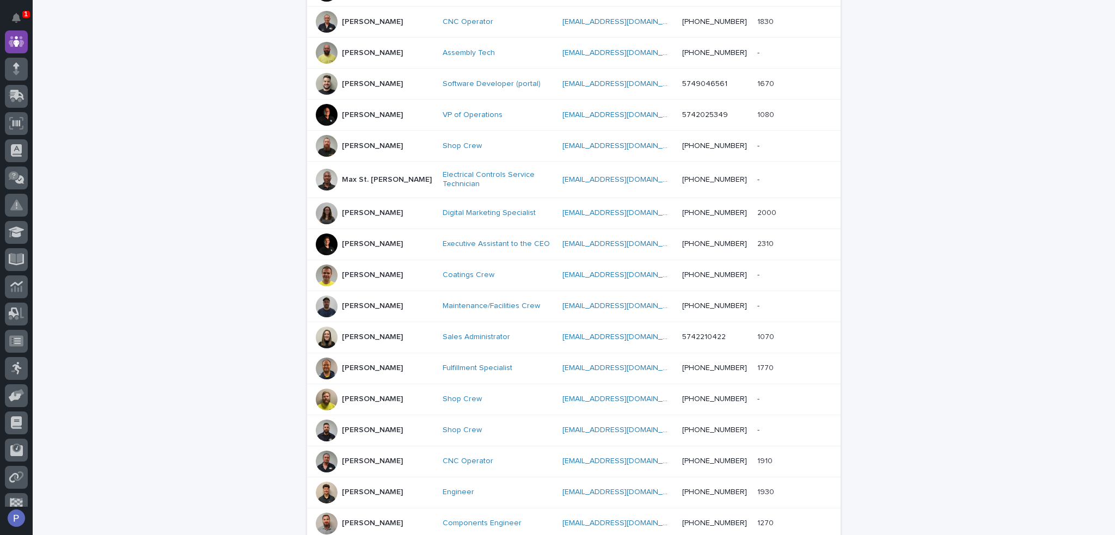
click at [372, 328] on div "[PERSON_NAME]" at bounding box center [372, 337] width 61 height 18
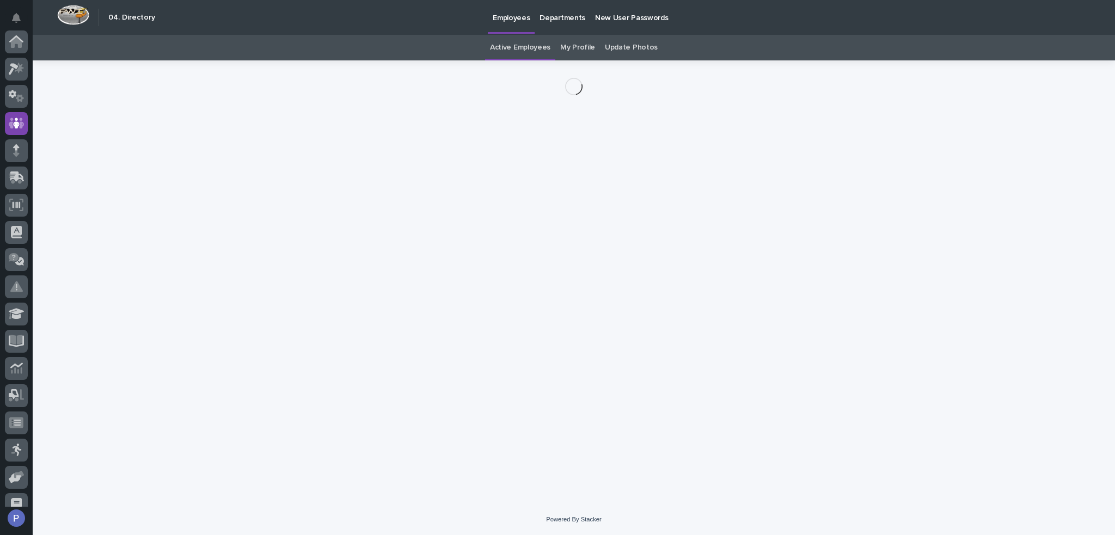
scroll to position [82, 0]
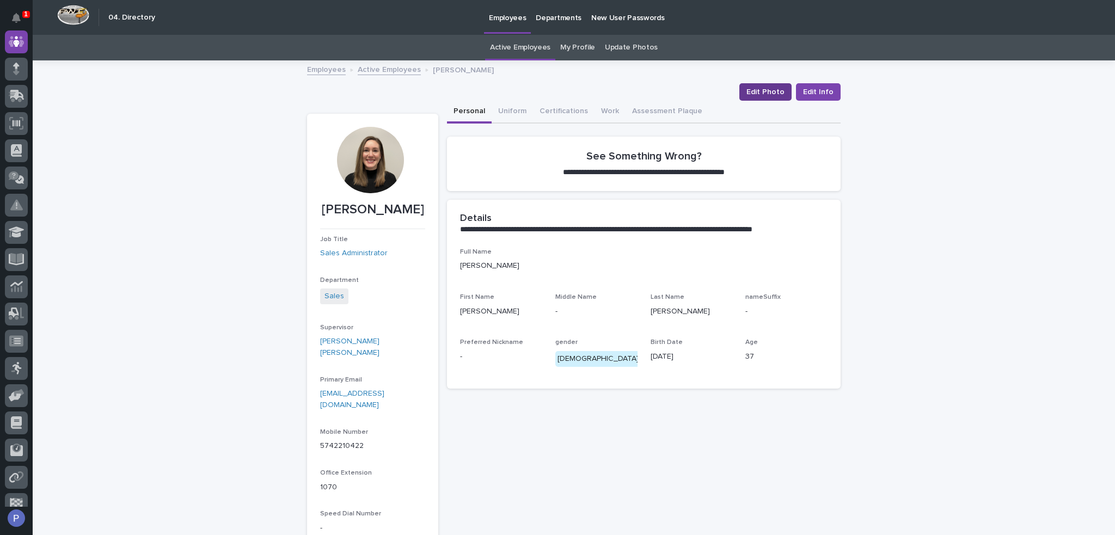
click at [760, 91] on span "Edit Photo" at bounding box center [765, 92] width 38 height 11
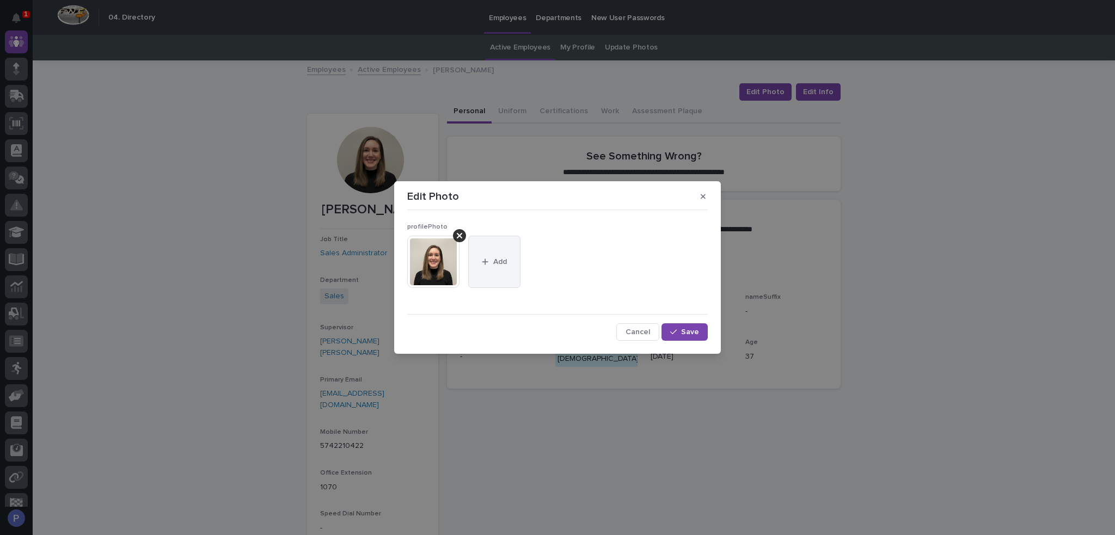
click at [497, 259] on span "Add" at bounding box center [500, 262] width 14 height 8
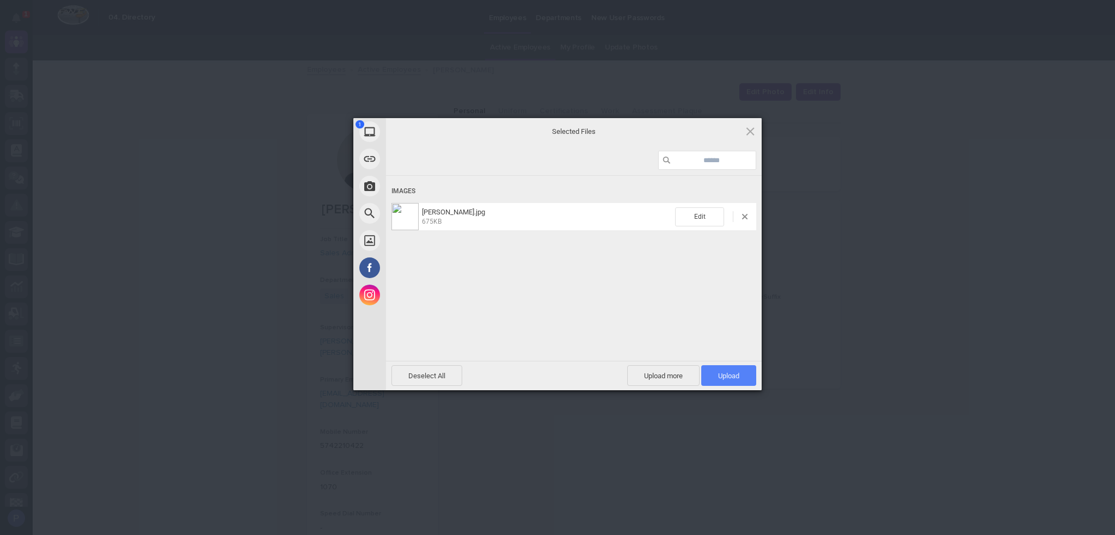
click at [731, 374] on span "Upload 1" at bounding box center [728, 376] width 21 height 8
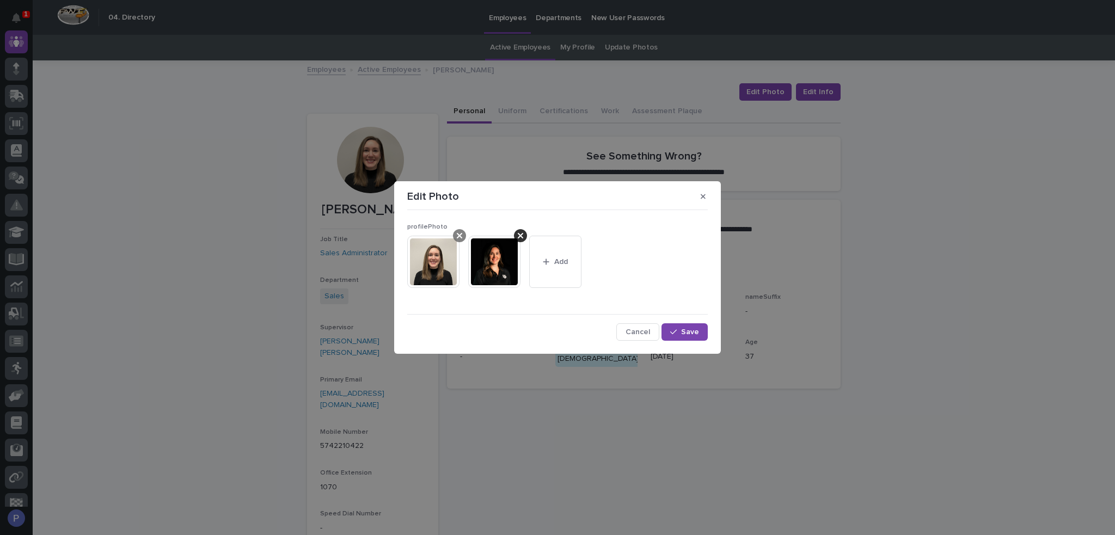
click at [462, 237] on icon at bounding box center [459, 235] width 5 height 5
click at [696, 331] on span "Save" at bounding box center [690, 332] width 18 height 8
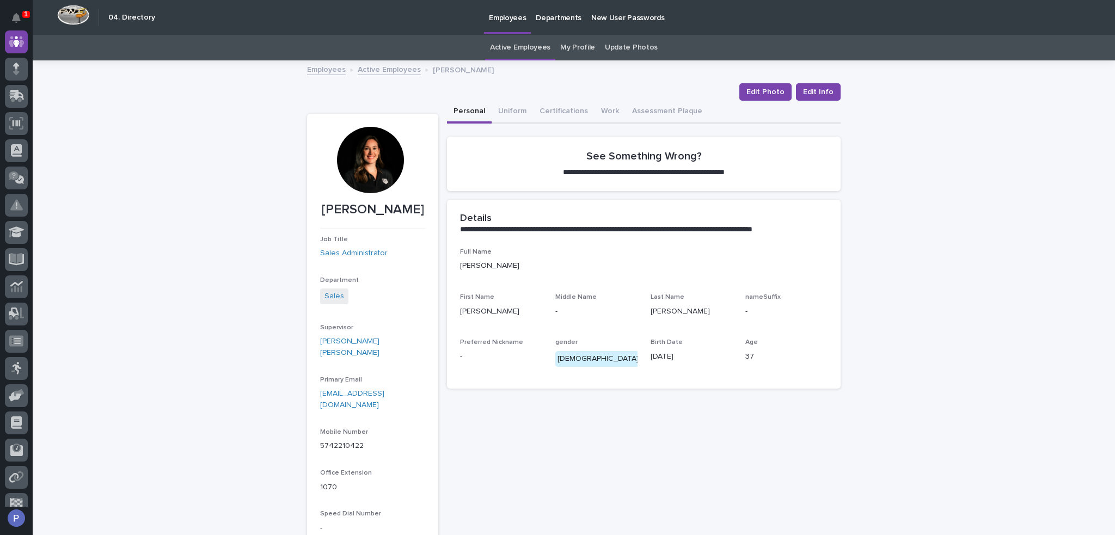
click at [378, 66] on link "Active Employees" at bounding box center [389, 69] width 63 height 13
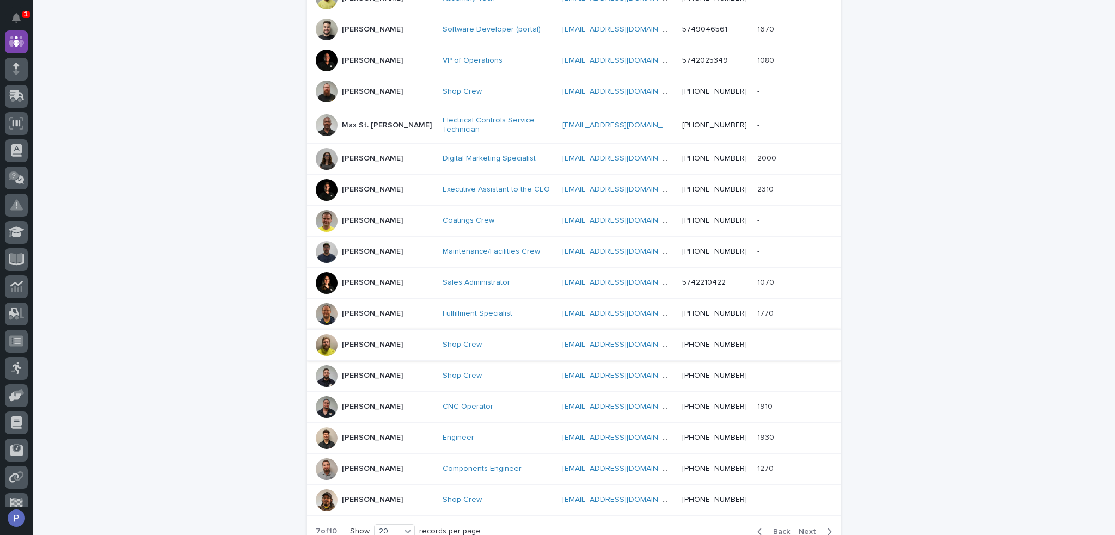
scroll to position [416, 0]
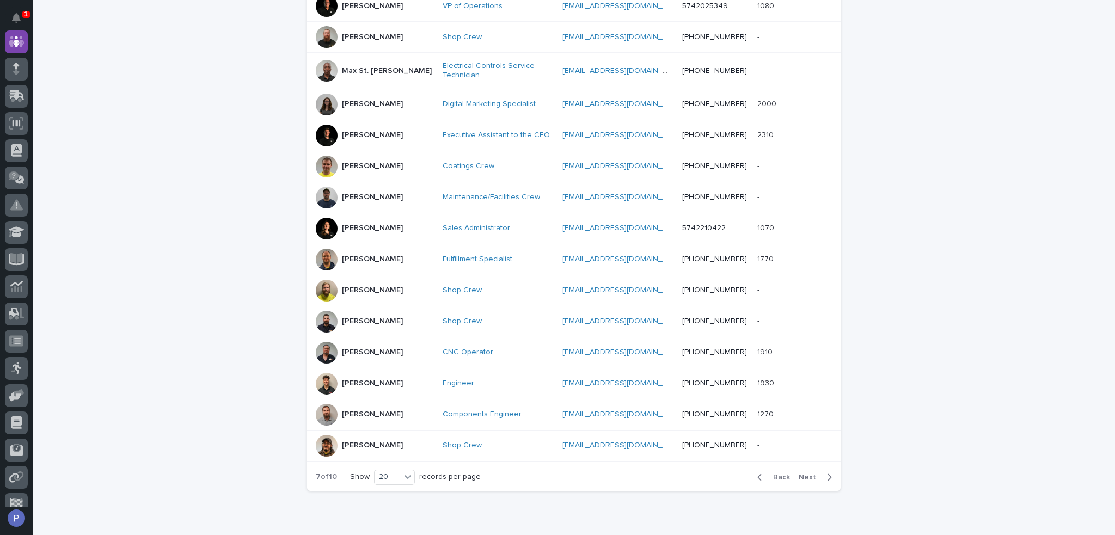
click at [368, 377] on div "[PERSON_NAME]" at bounding box center [372, 382] width 61 height 11
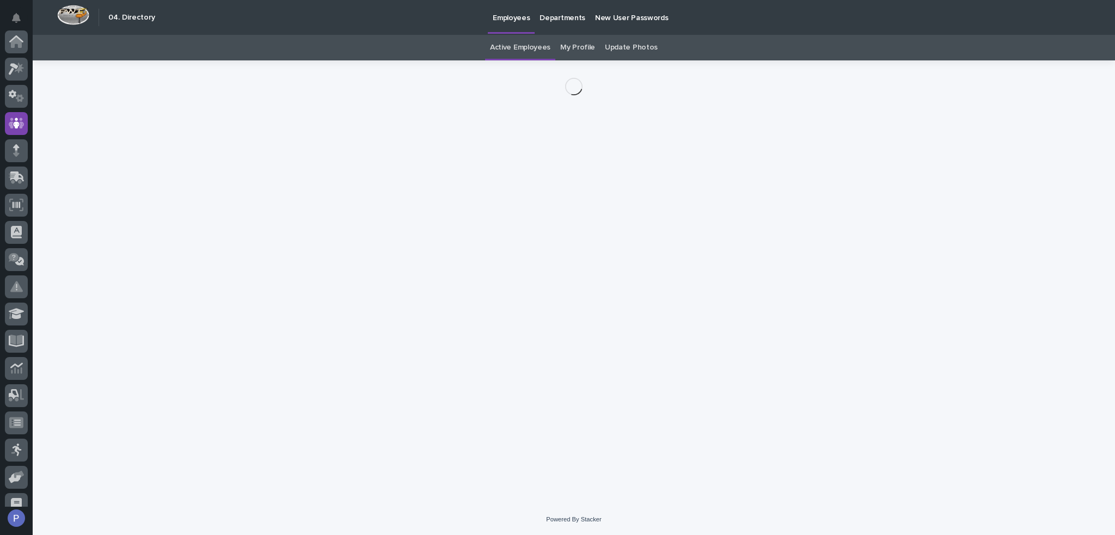
scroll to position [82, 0]
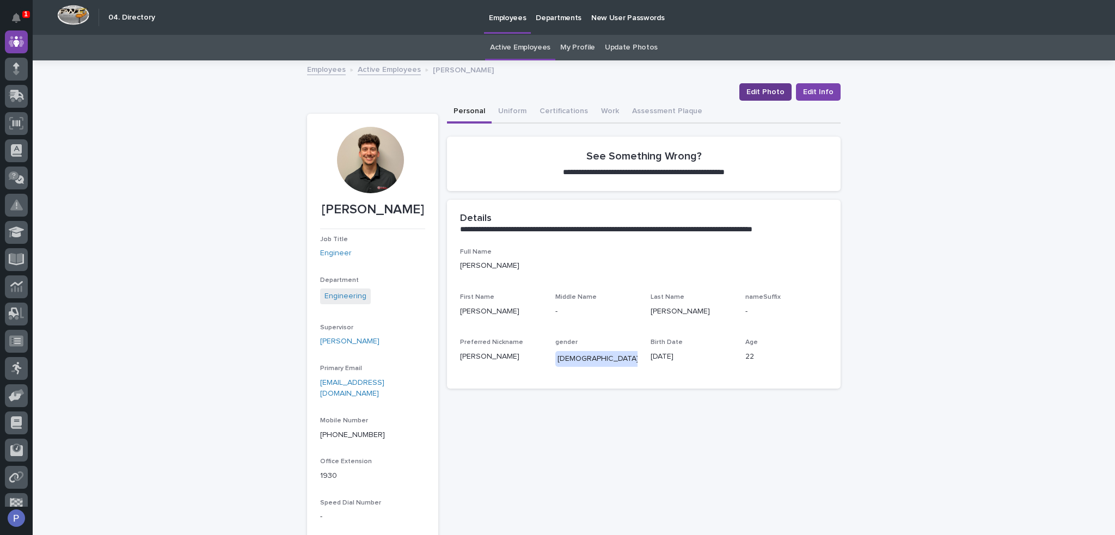
click at [764, 89] on span "Edit Photo" at bounding box center [765, 92] width 38 height 11
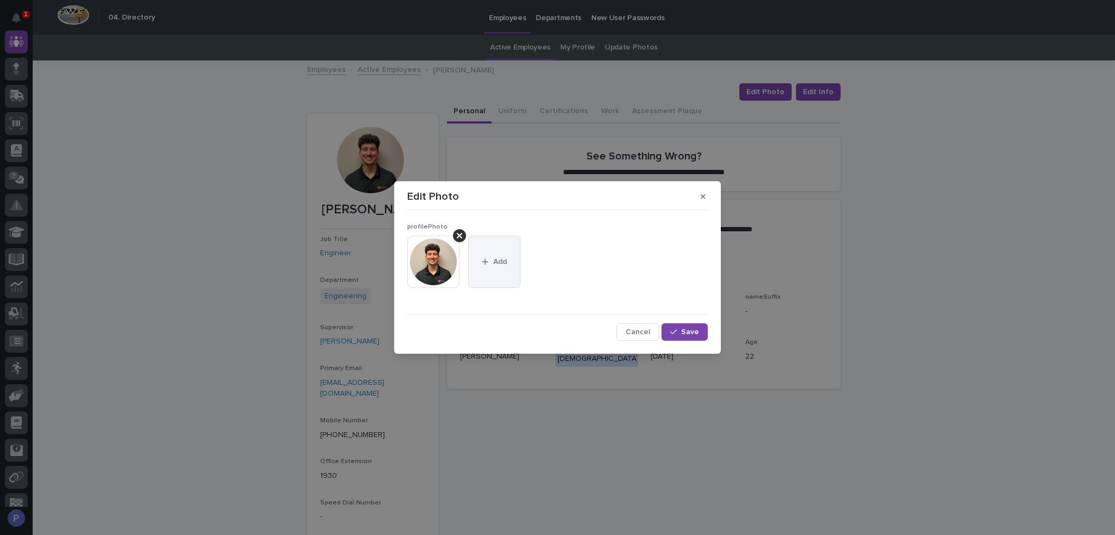
click at [509, 262] on button "Add" at bounding box center [494, 262] width 52 height 52
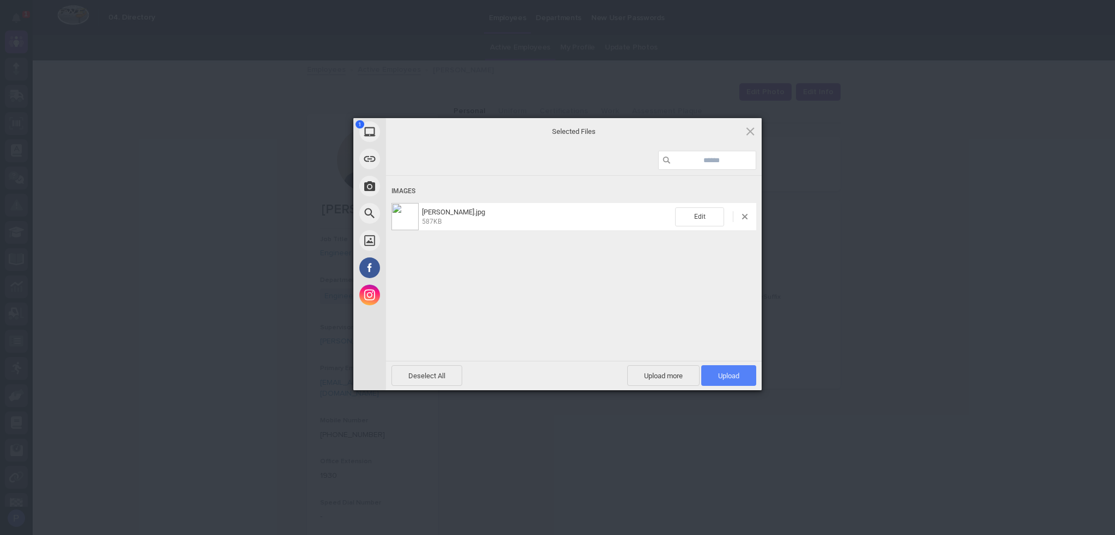
click at [734, 382] on span "Upload 1" at bounding box center [728, 375] width 55 height 21
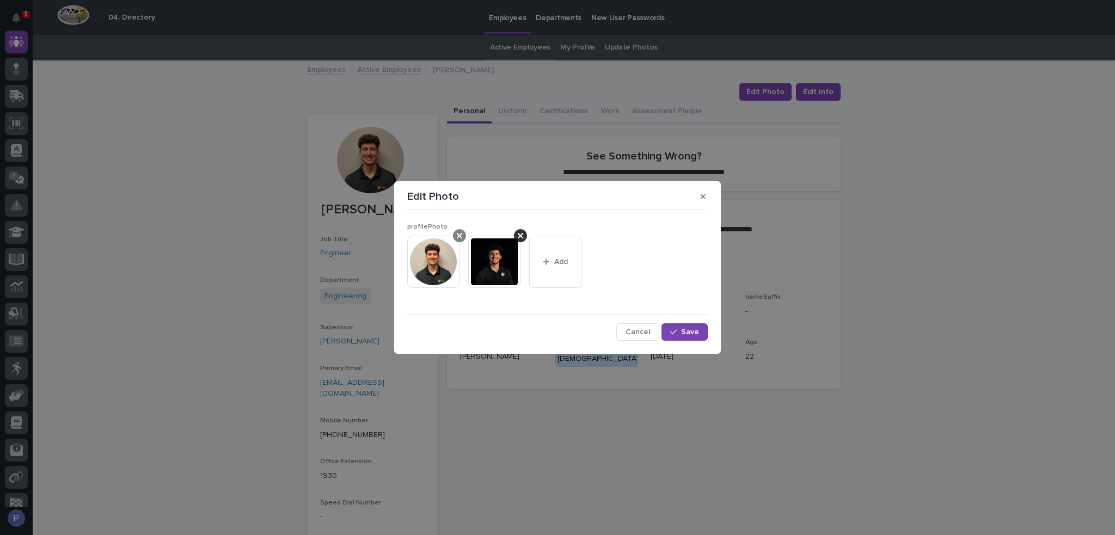
click at [462, 236] on div at bounding box center [459, 235] width 13 height 13
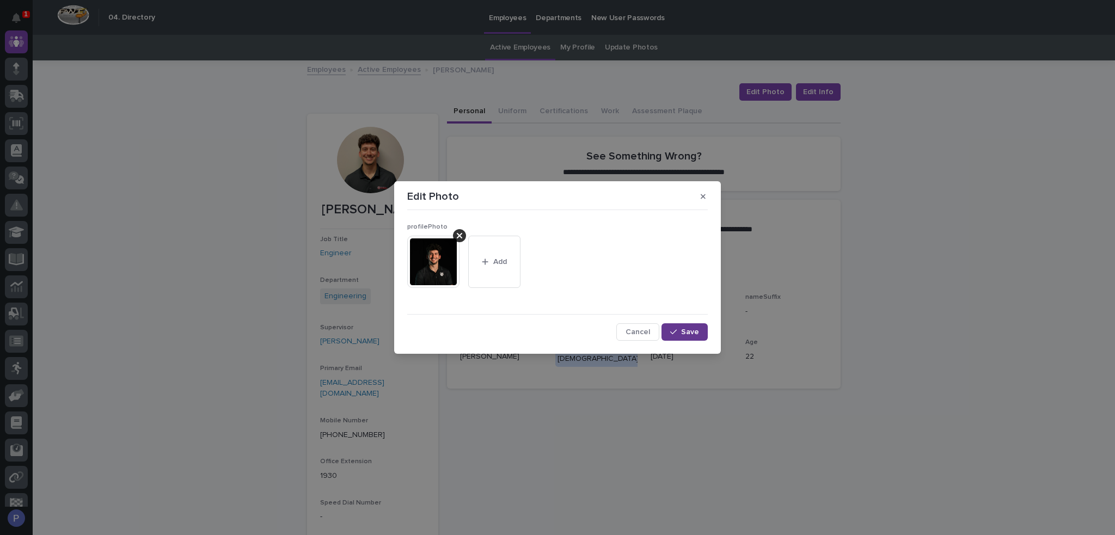
click at [684, 336] on button "Save" at bounding box center [684, 331] width 46 height 17
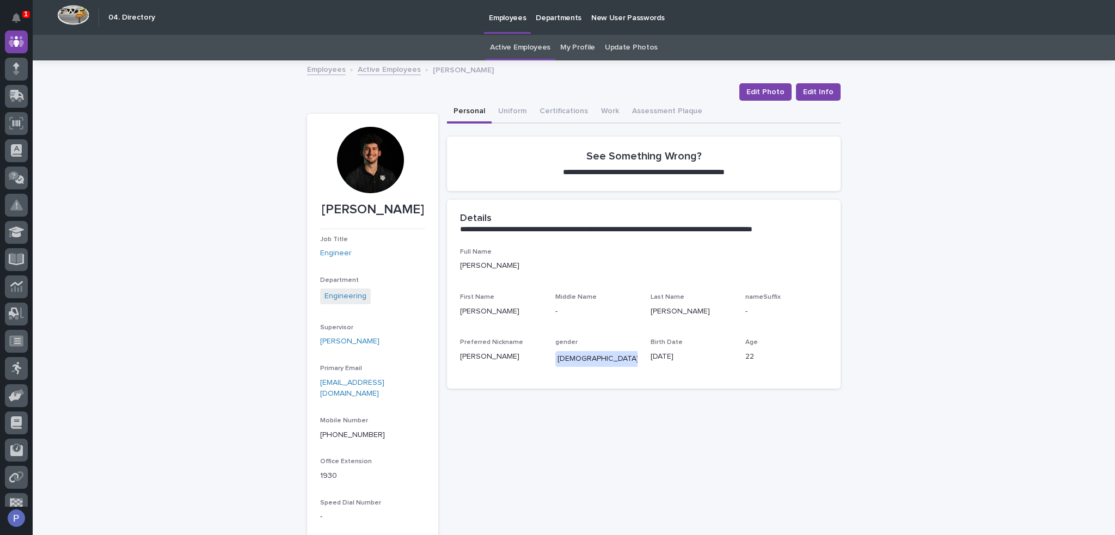
click at [390, 71] on link "Active Employees" at bounding box center [389, 69] width 63 height 13
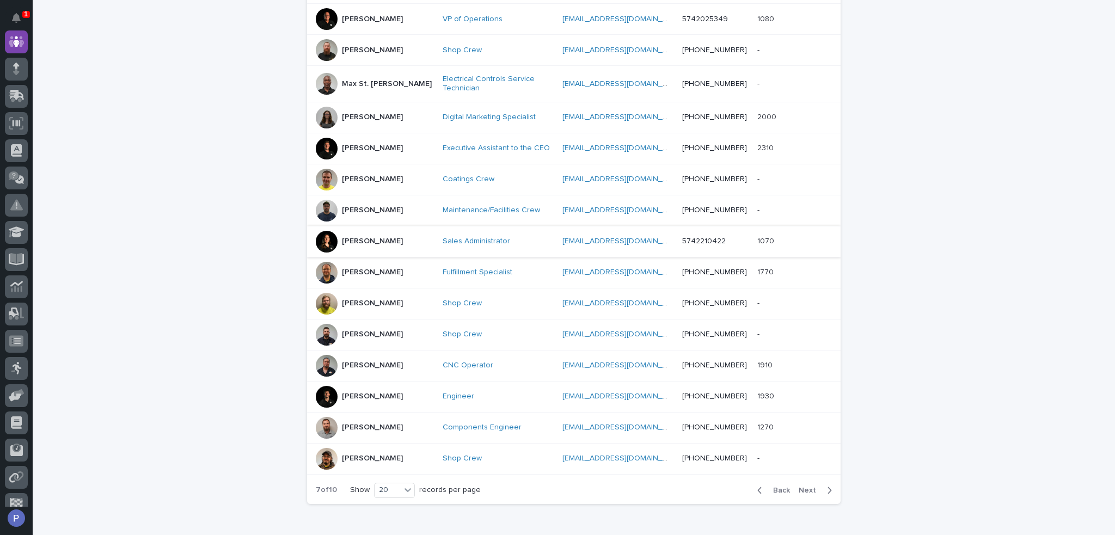
scroll to position [463, 0]
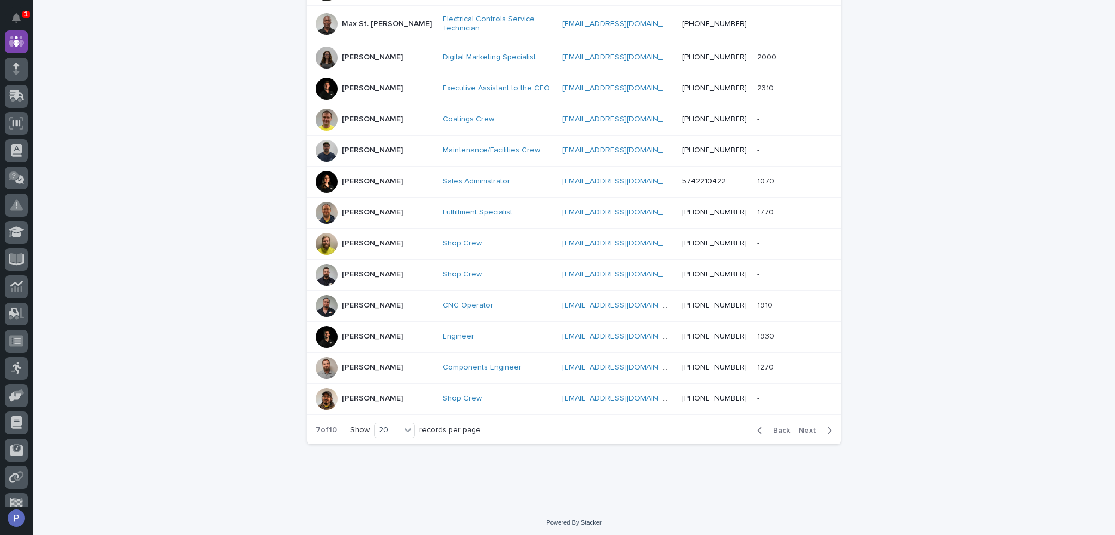
click at [376, 363] on p "[PERSON_NAME]" at bounding box center [372, 367] width 61 height 9
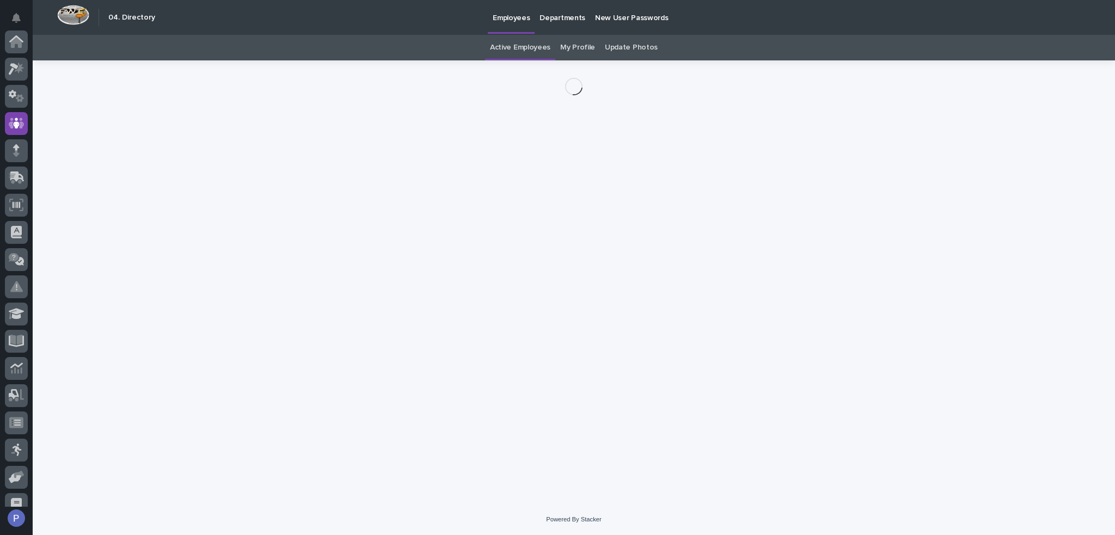
scroll to position [82, 0]
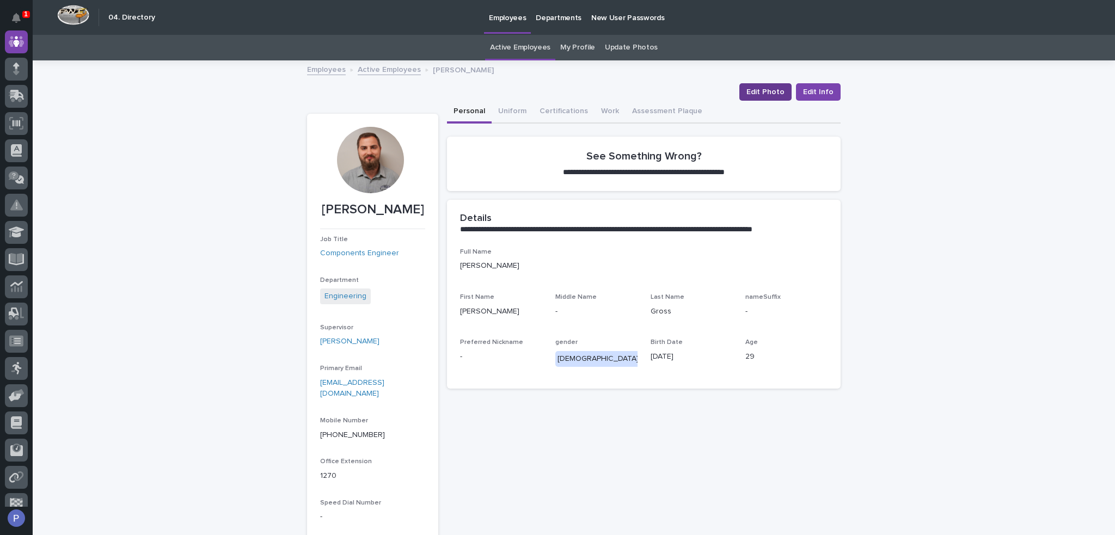
click at [769, 91] on span "Edit Photo" at bounding box center [765, 92] width 38 height 11
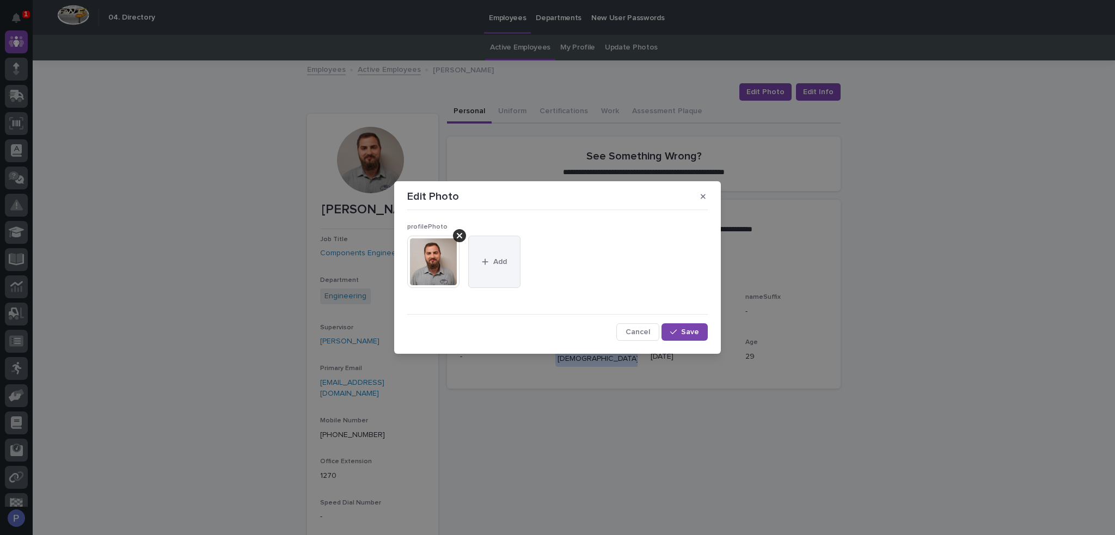
click at [504, 269] on button "Add" at bounding box center [494, 262] width 52 height 52
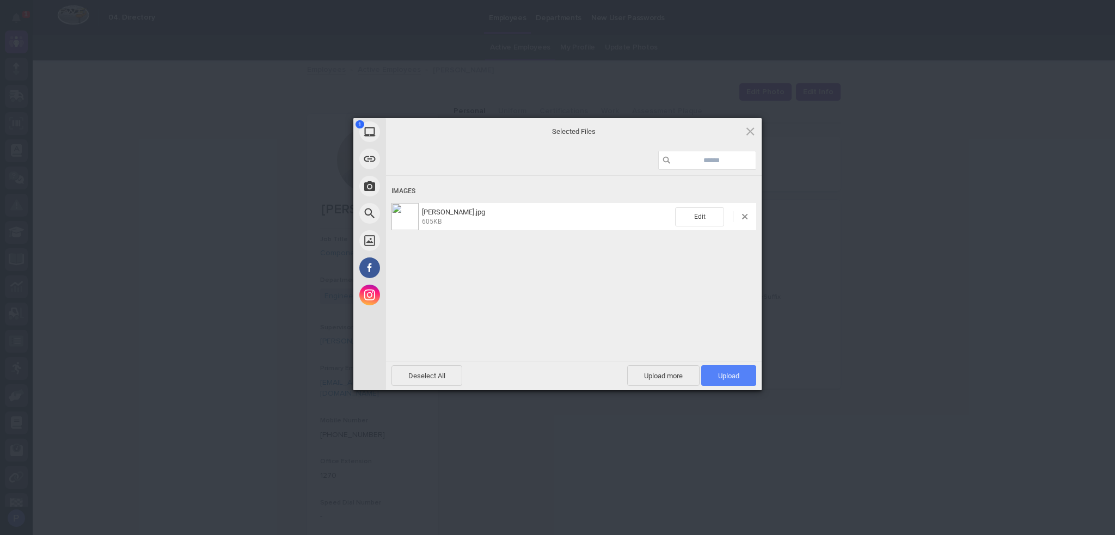
click at [739, 372] on span "Upload 1" at bounding box center [728, 375] width 55 height 21
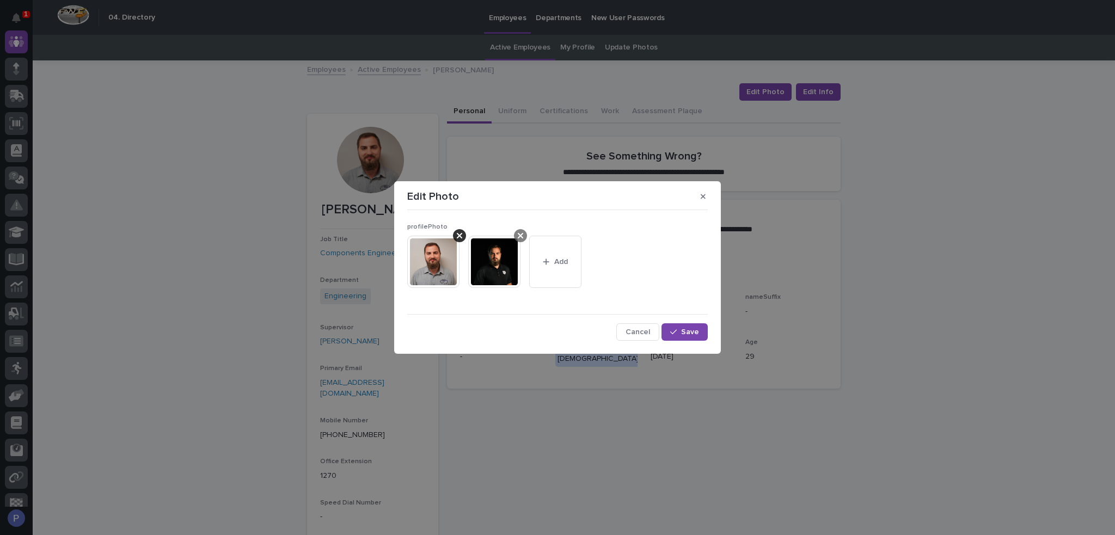
click at [460, 235] on icon at bounding box center [459, 235] width 5 height 5
click at [700, 335] on button "Save" at bounding box center [684, 331] width 46 height 17
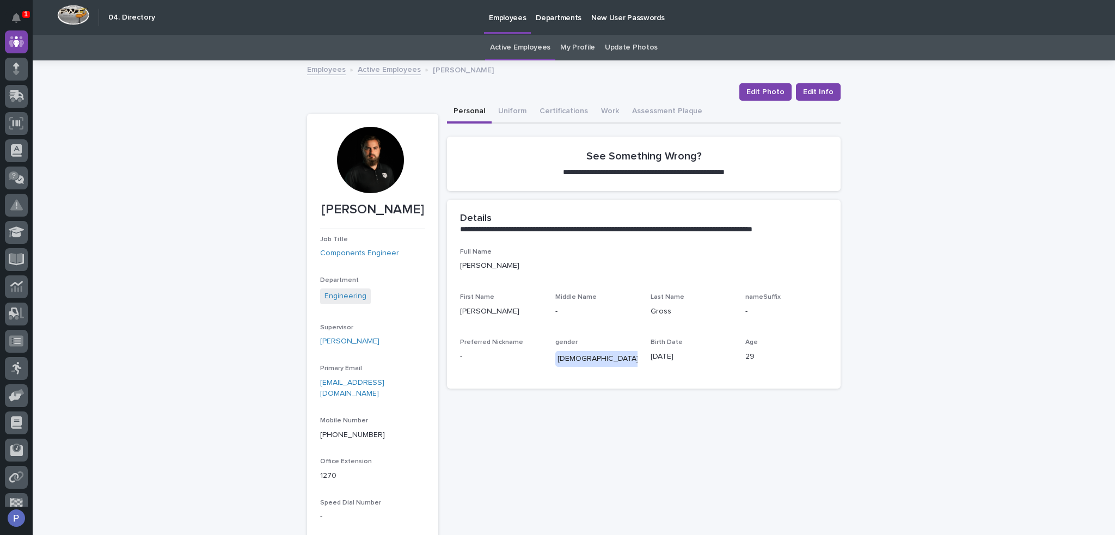
click at [374, 66] on link "Active Employees" at bounding box center [389, 69] width 63 height 13
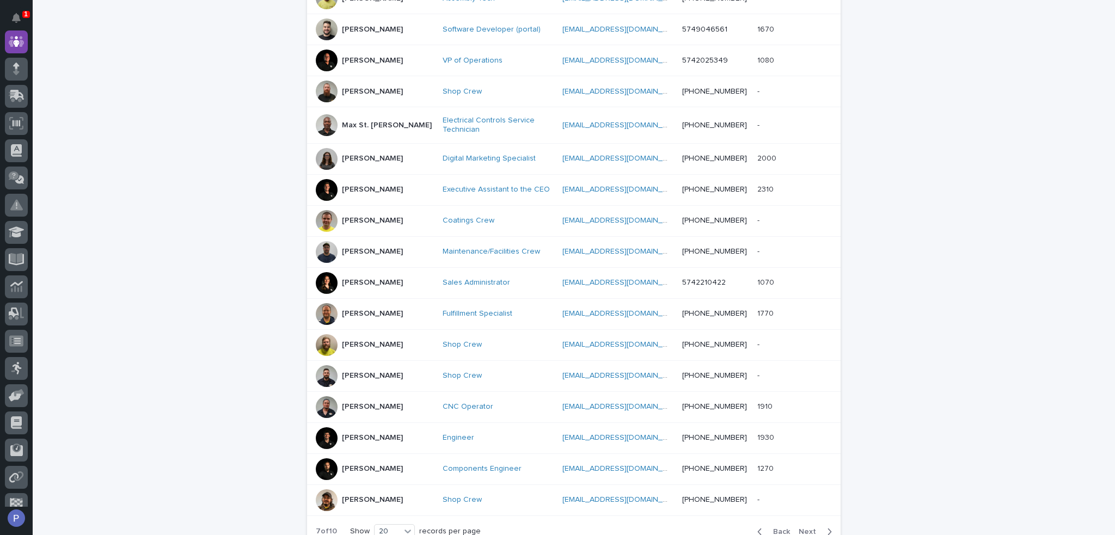
scroll to position [463, 0]
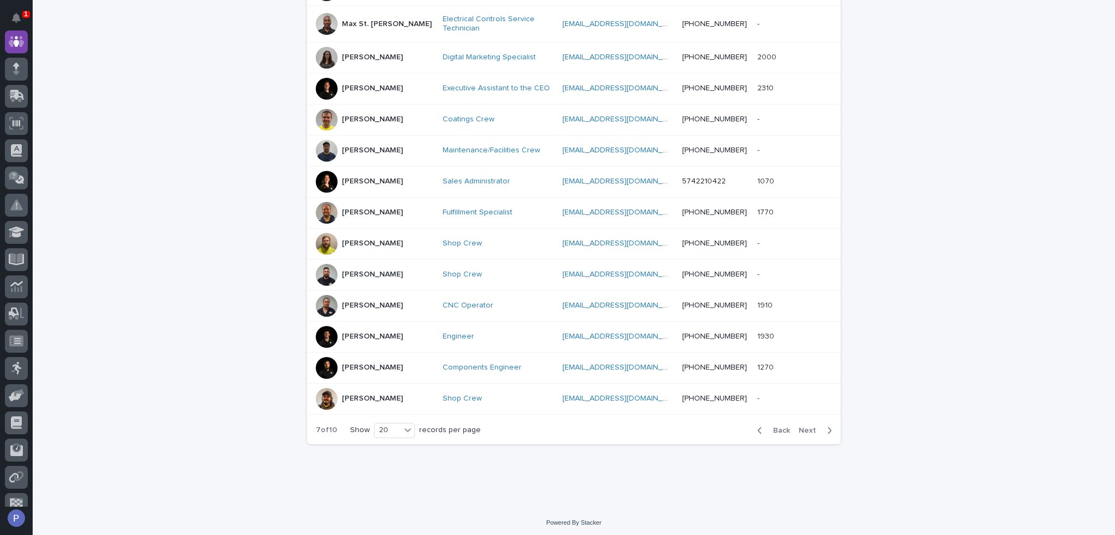
click at [806, 427] on span "Next" at bounding box center [810, 431] width 24 height 8
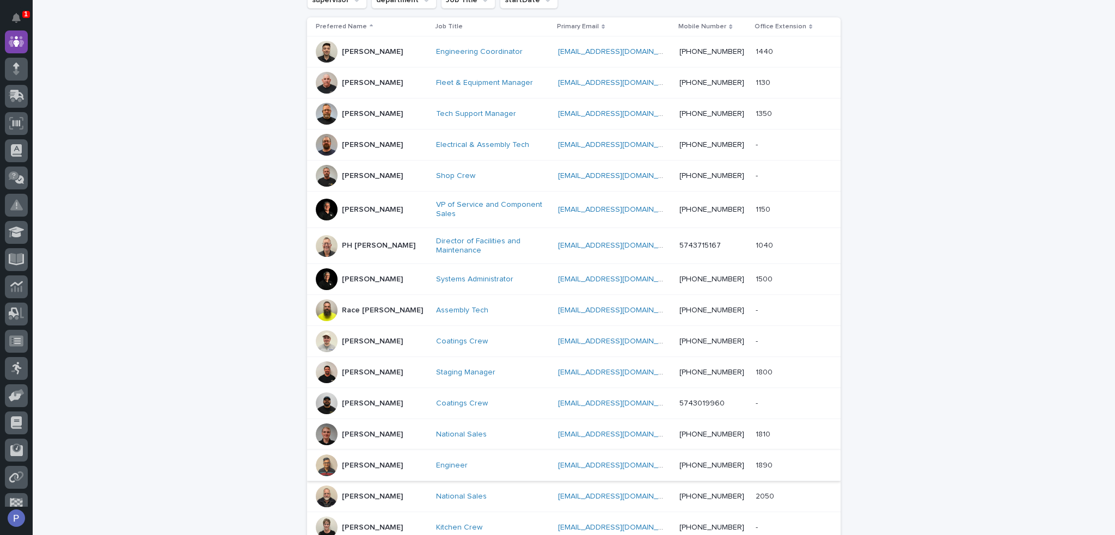
scroll to position [139, 0]
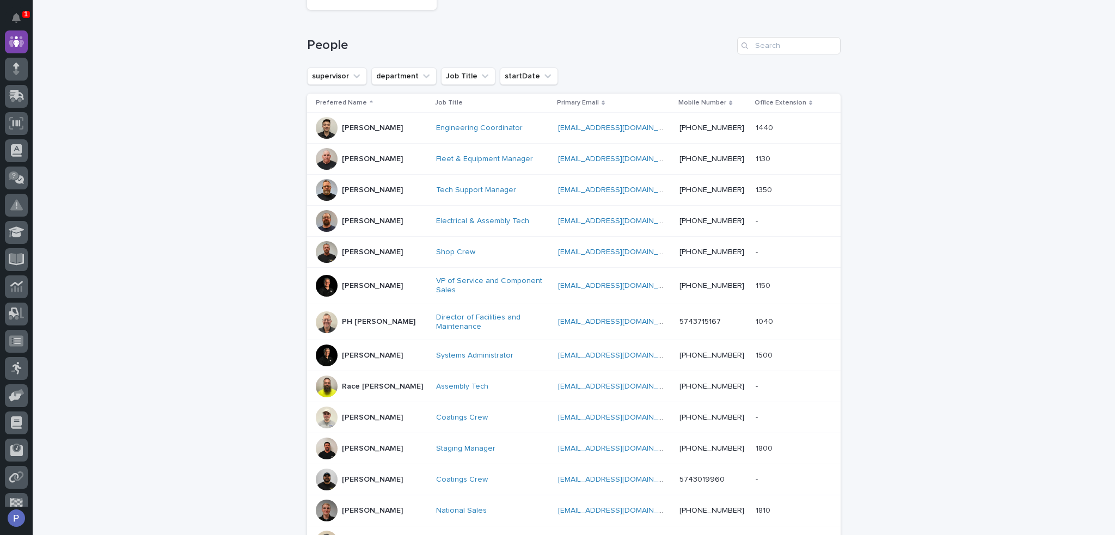
click at [362, 124] on p "[PERSON_NAME]" at bounding box center [372, 128] width 61 height 9
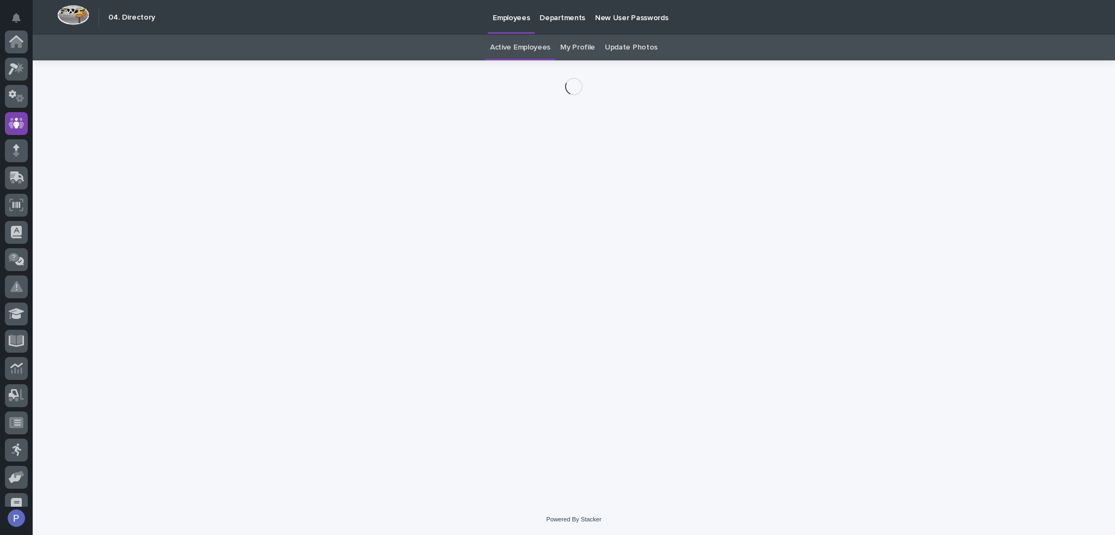
scroll to position [82, 0]
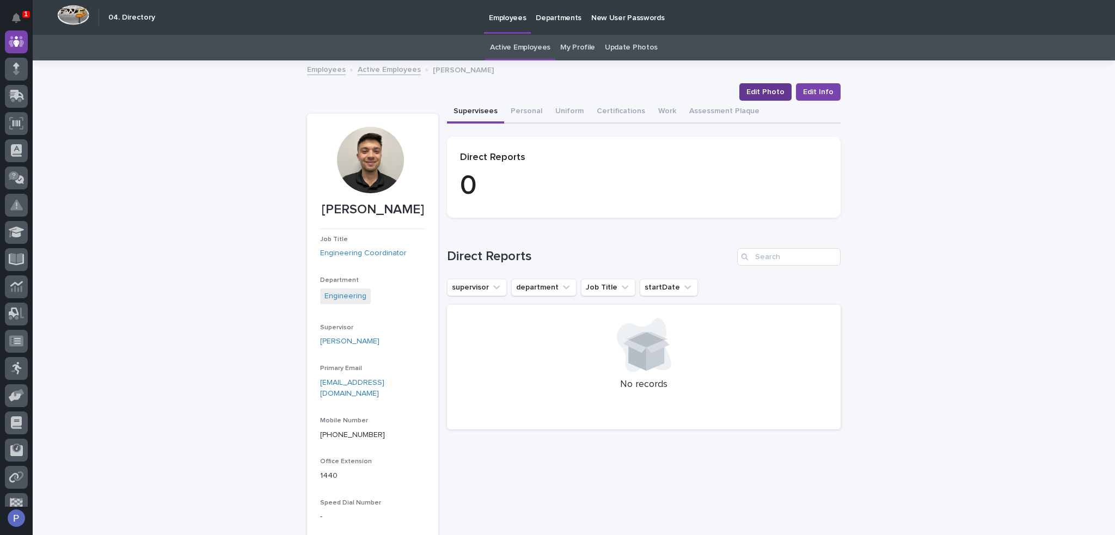
click at [763, 89] on span "Edit Photo" at bounding box center [765, 92] width 38 height 11
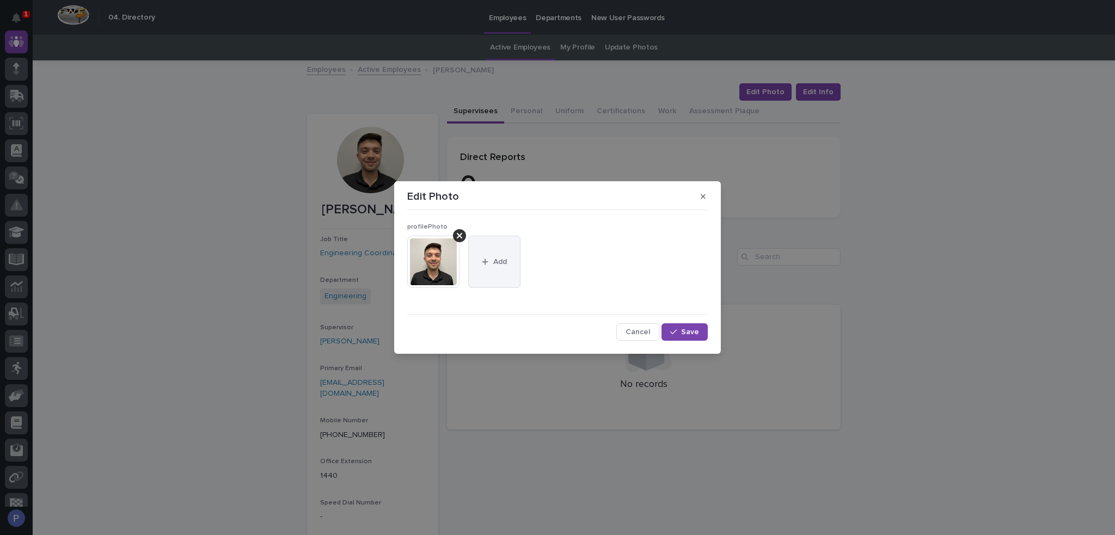
click at [496, 261] on span "Add" at bounding box center [500, 262] width 14 height 8
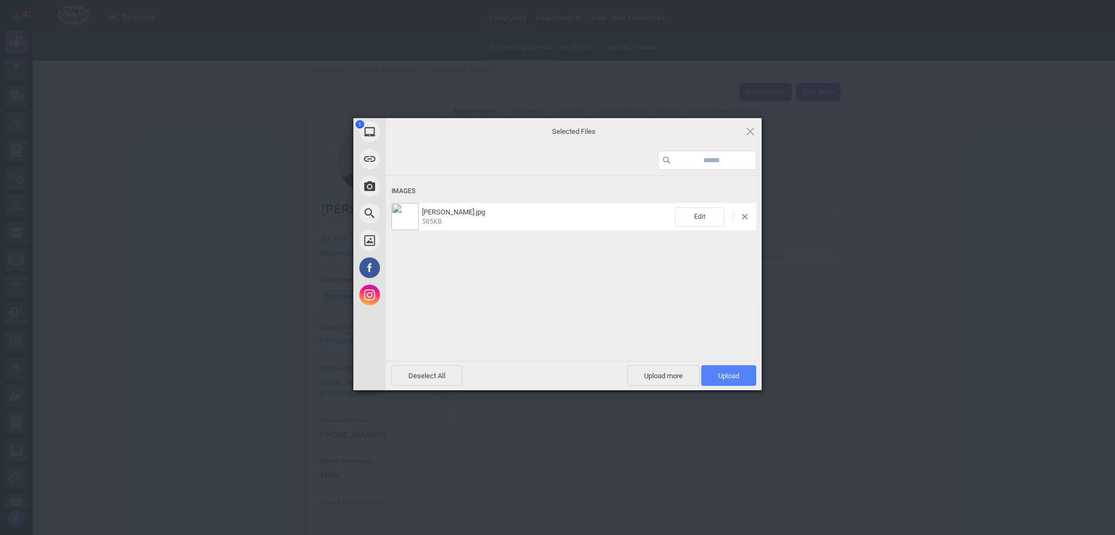
click at [737, 377] on span "Upload 1" at bounding box center [728, 376] width 21 height 8
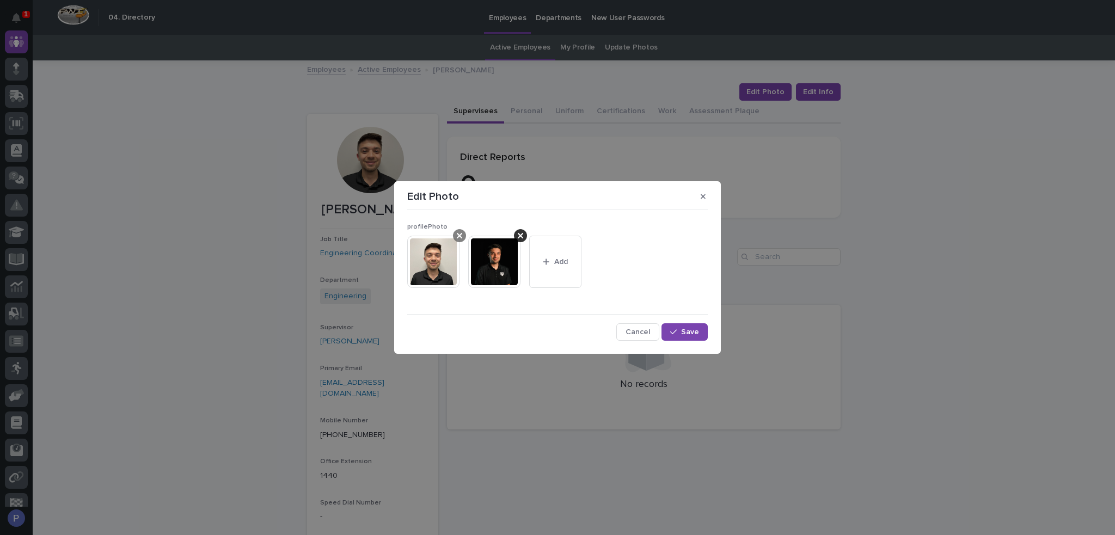
click at [459, 238] on icon at bounding box center [459, 235] width 5 height 9
click at [684, 328] on span "Save" at bounding box center [690, 332] width 18 height 8
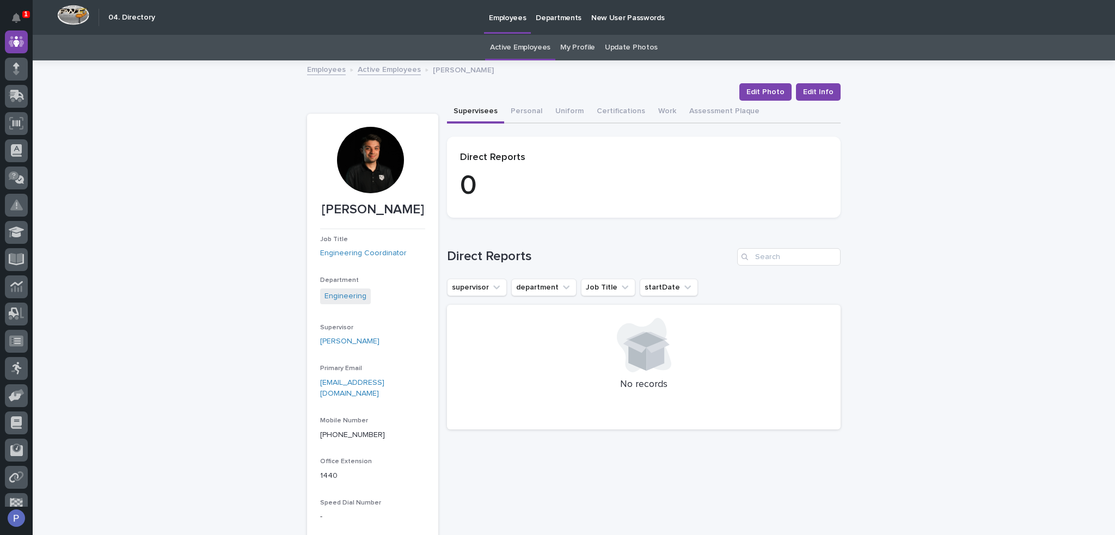
click at [397, 66] on link "Active Employees" at bounding box center [389, 69] width 63 height 13
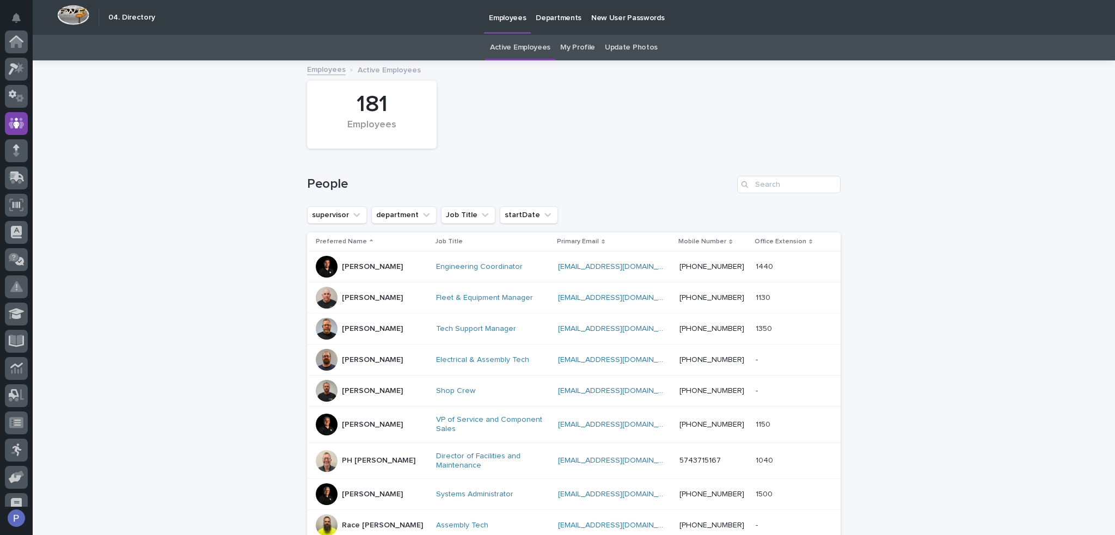
scroll to position [82, 0]
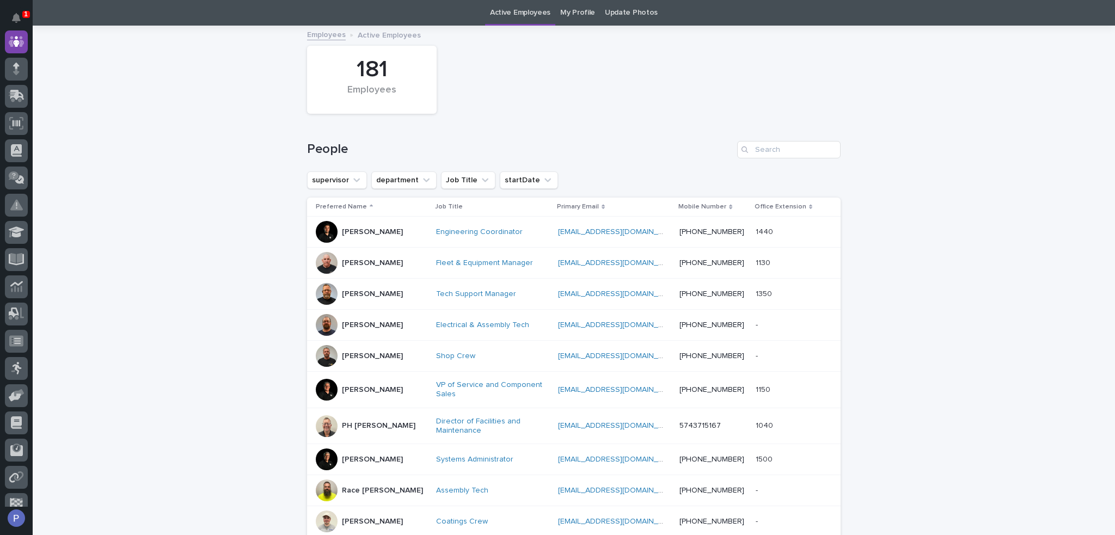
click at [353, 290] on p "[PERSON_NAME]" at bounding box center [372, 294] width 61 height 9
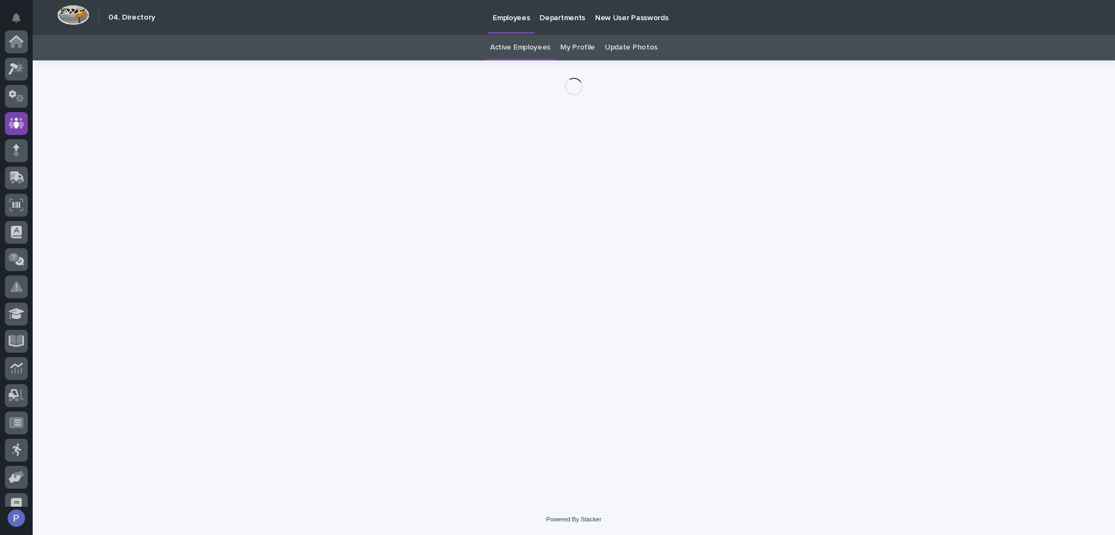
scroll to position [82, 0]
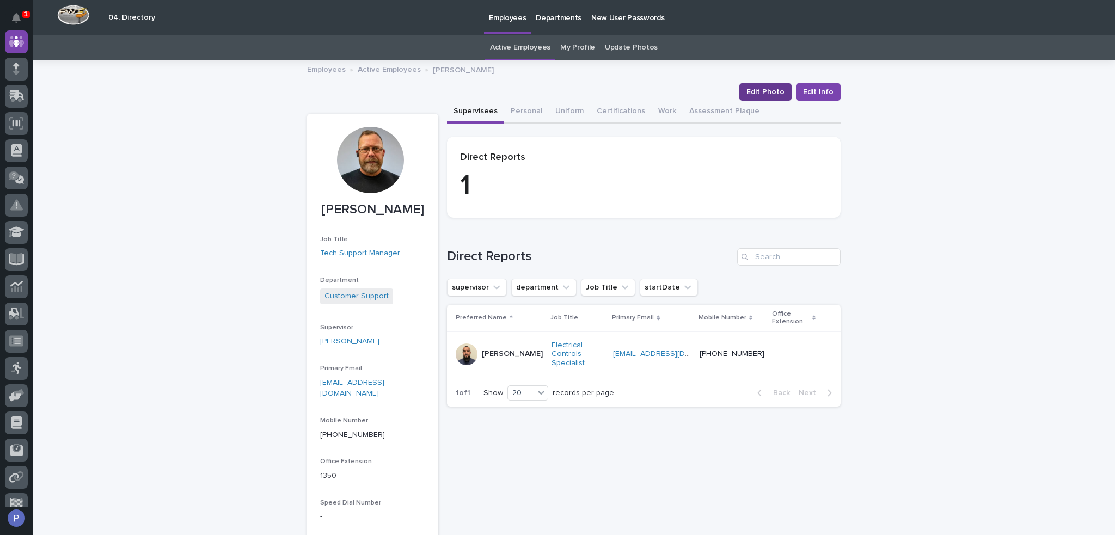
click at [768, 89] on span "Edit Photo" at bounding box center [765, 92] width 38 height 11
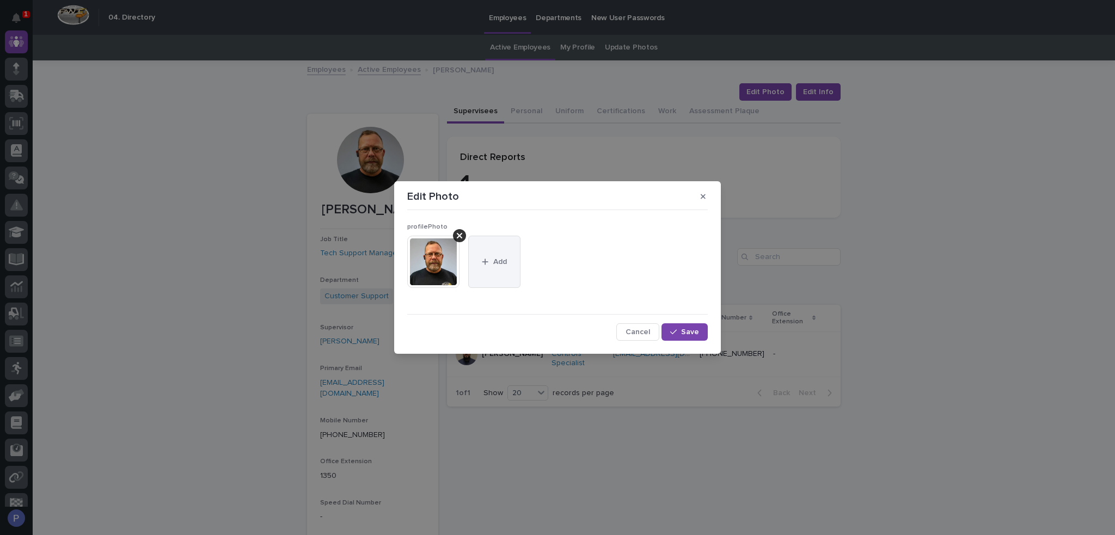
click at [496, 252] on button "Add" at bounding box center [494, 262] width 52 height 52
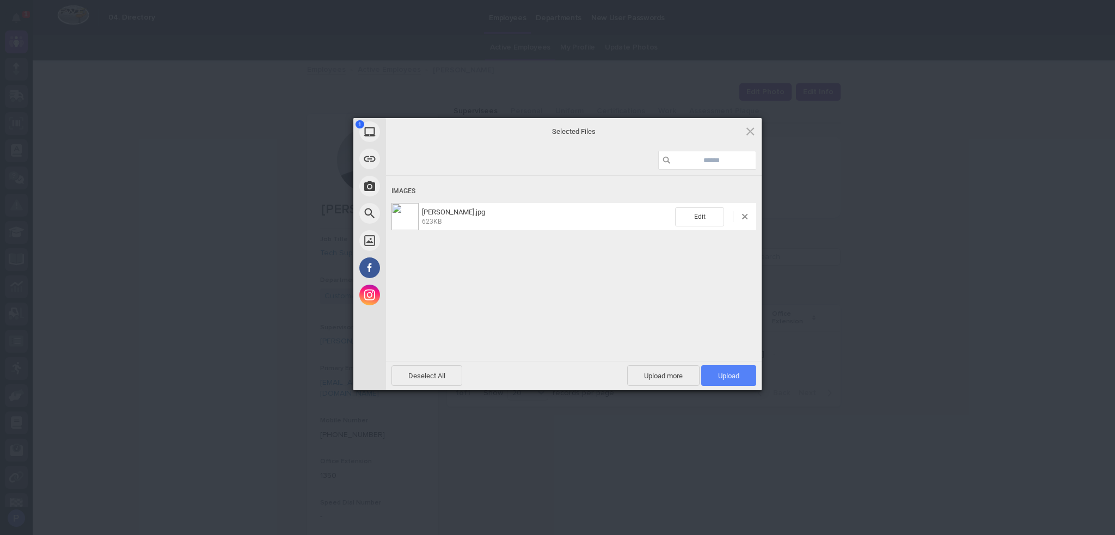
click at [734, 372] on span "Upload 1" at bounding box center [728, 376] width 21 height 8
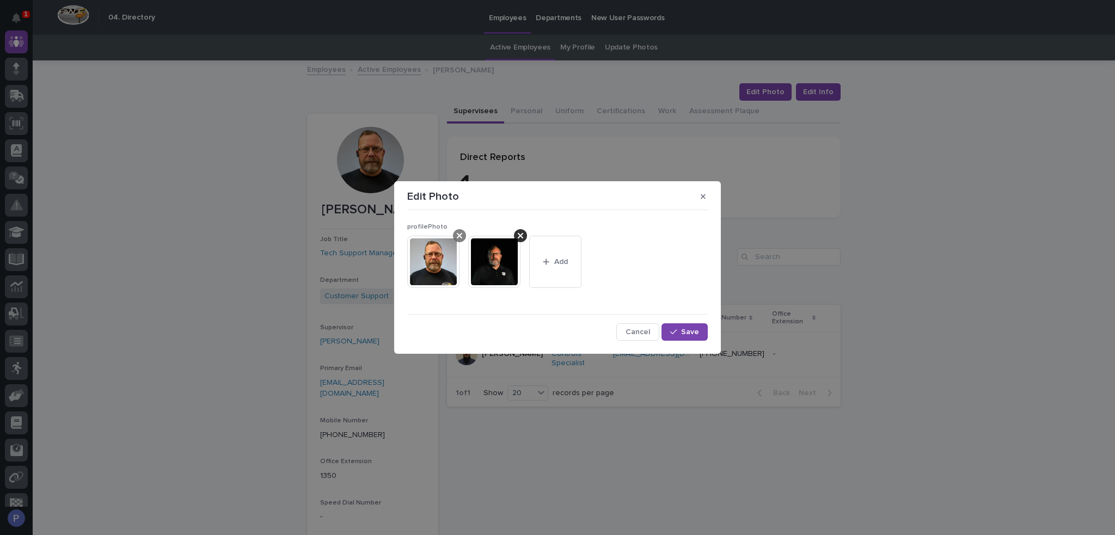
click at [458, 232] on icon at bounding box center [459, 235] width 5 height 9
click at [685, 329] on span "Save" at bounding box center [690, 332] width 18 height 8
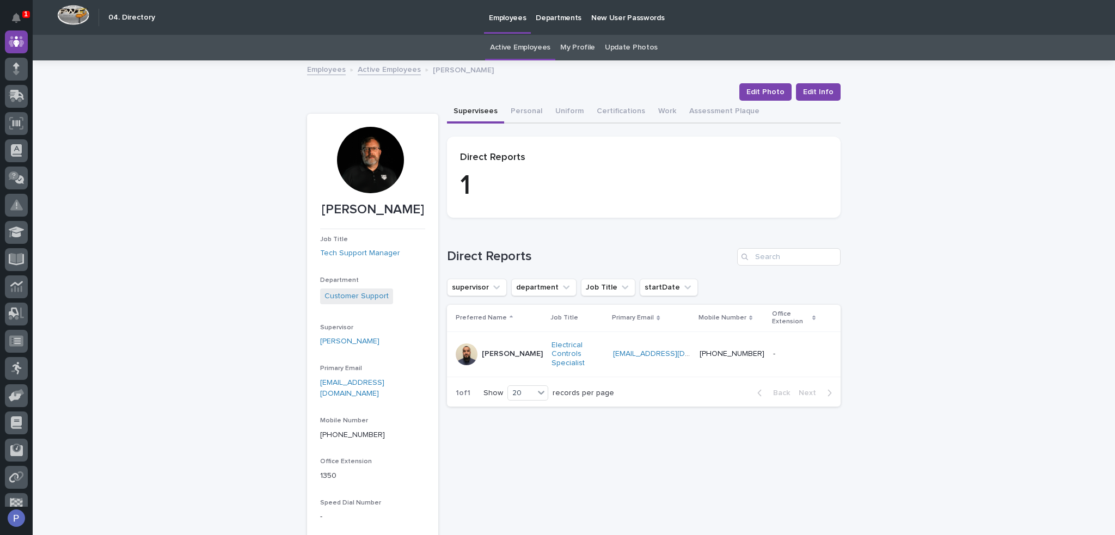
click at [378, 67] on link "Active Employees" at bounding box center [389, 69] width 63 height 13
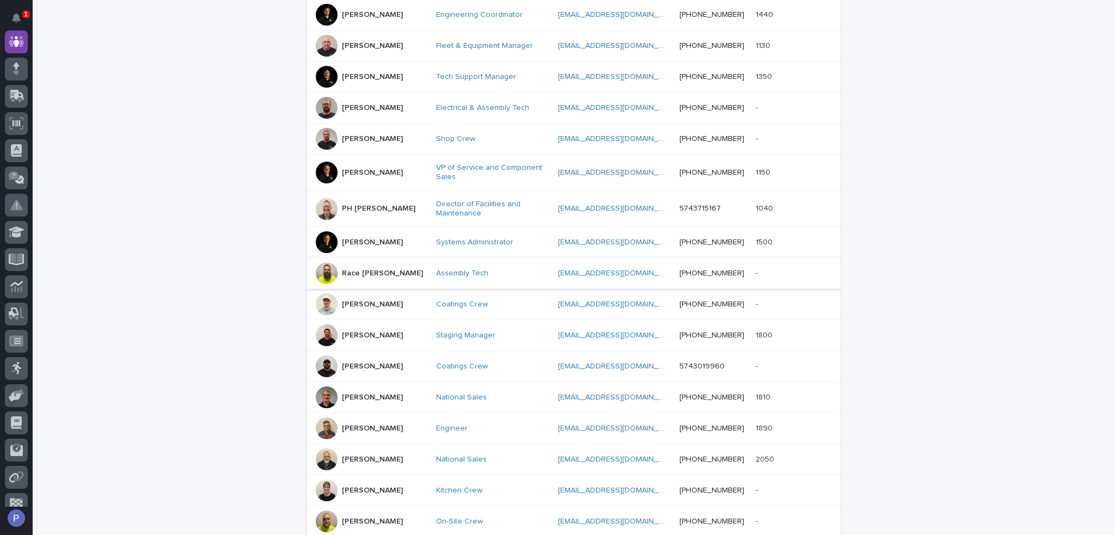
scroll to position [253, 0]
click at [365, 207] on p "PH [PERSON_NAME]" at bounding box center [378, 208] width 73 height 9
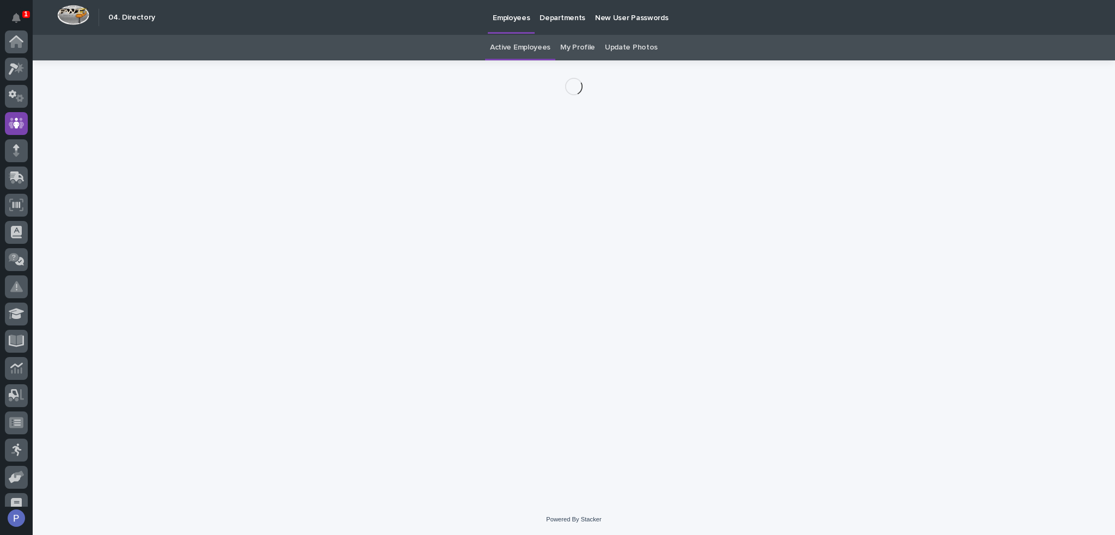
scroll to position [82, 0]
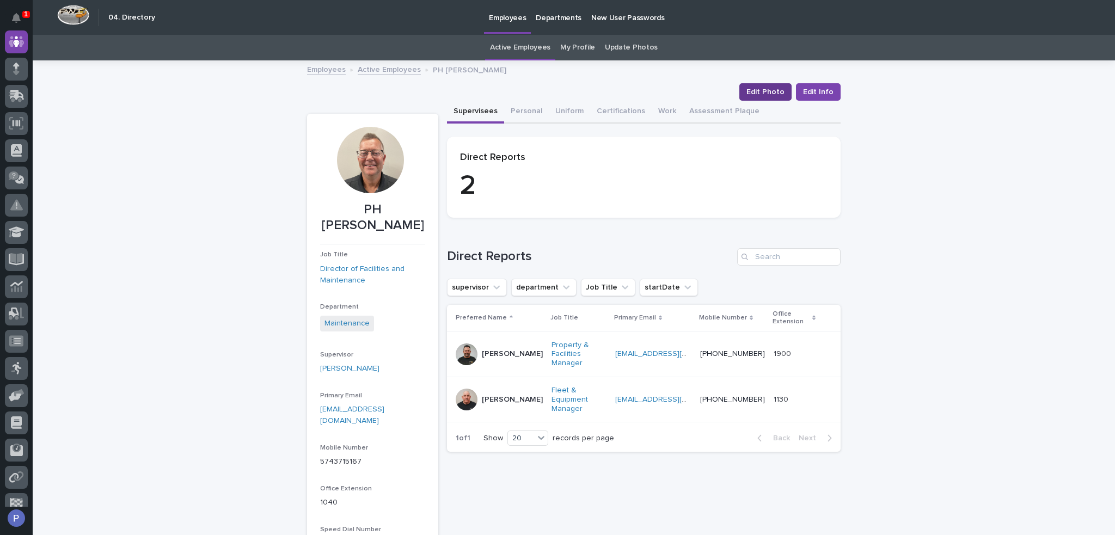
click at [772, 89] on span "Edit Photo" at bounding box center [765, 92] width 38 height 11
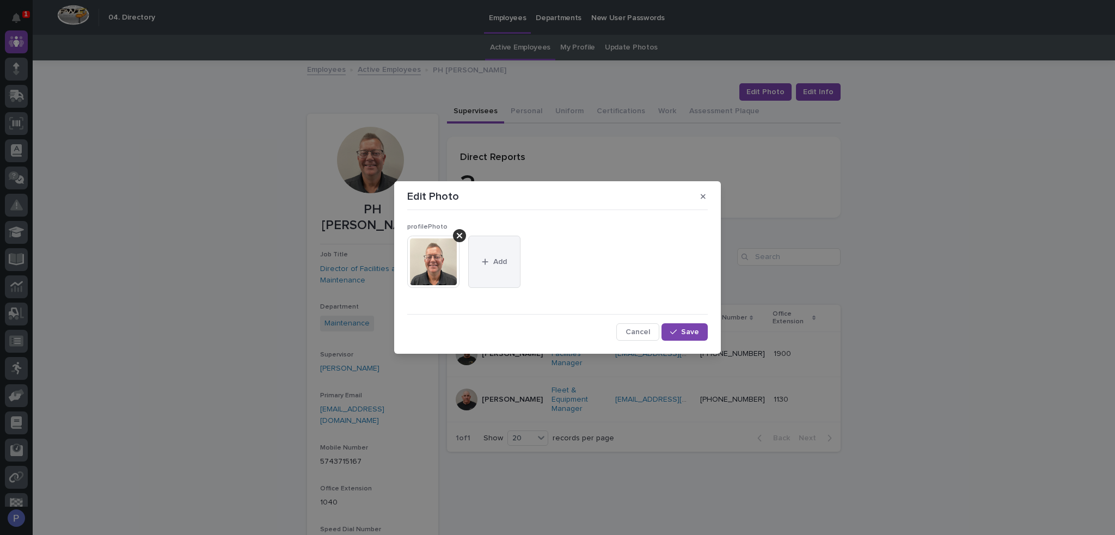
click at [490, 259] on div "button" at bounding box center [487, 262] width 11 height 8
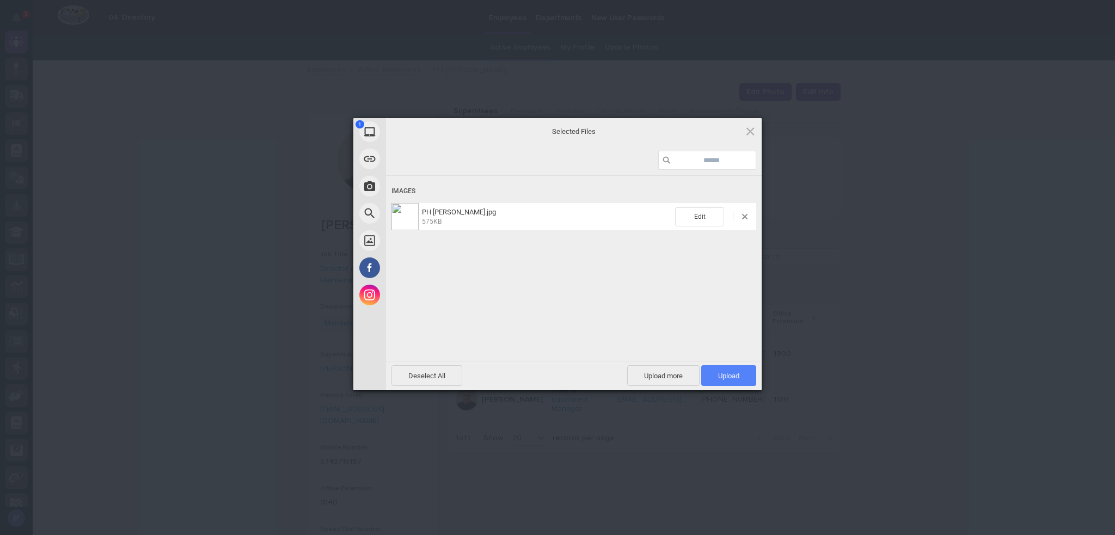
click at [731, 372] on span "Upload 1" at bounding box center [728, 376] width 21 height 8
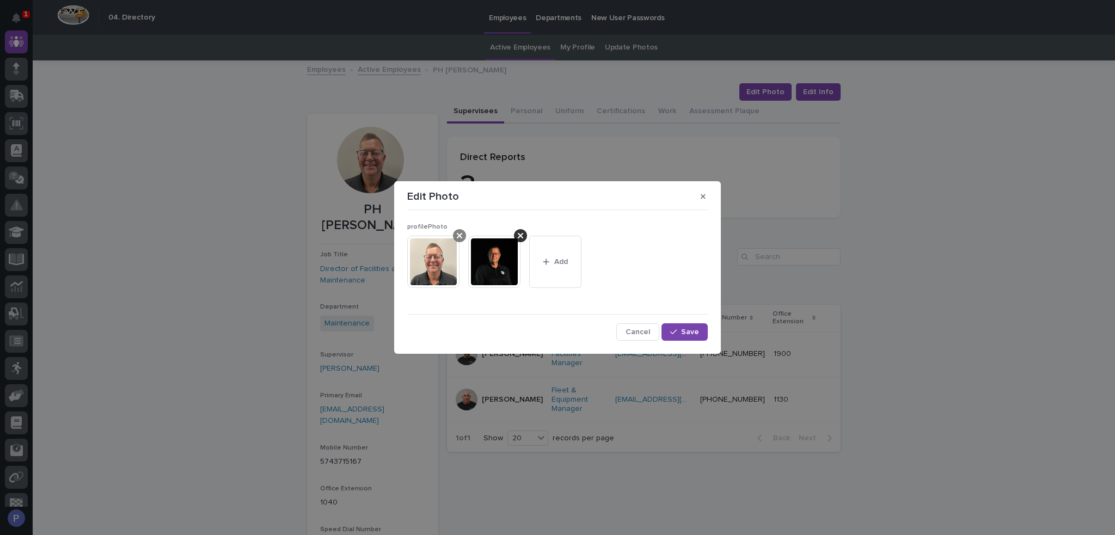
click at [464, 235] on div at bounding box center [459, 235] width 13 height 13
click at [687, 330] on span "Save" at bounding box center [690, 332] width 18 height 8
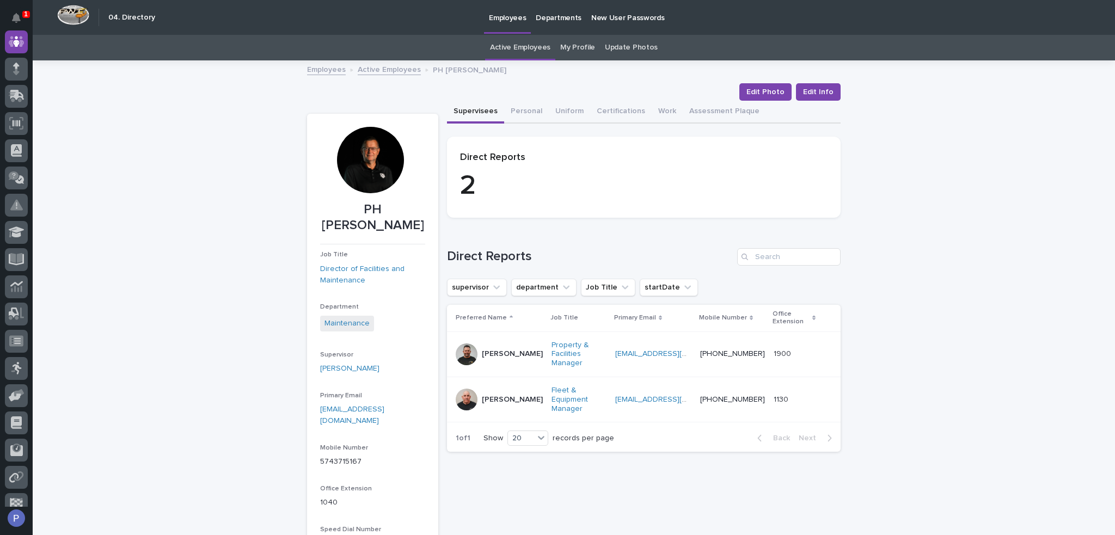
click at [401, 70] on link "Active Employees" at bounding box center [389, 69] width 63 height 13
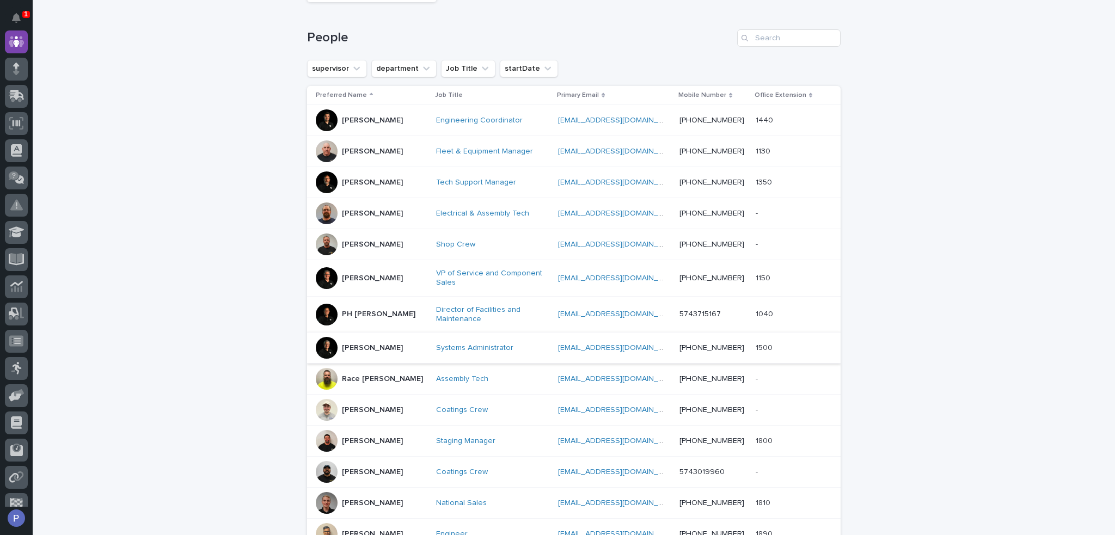
scroll to position [144, 0]
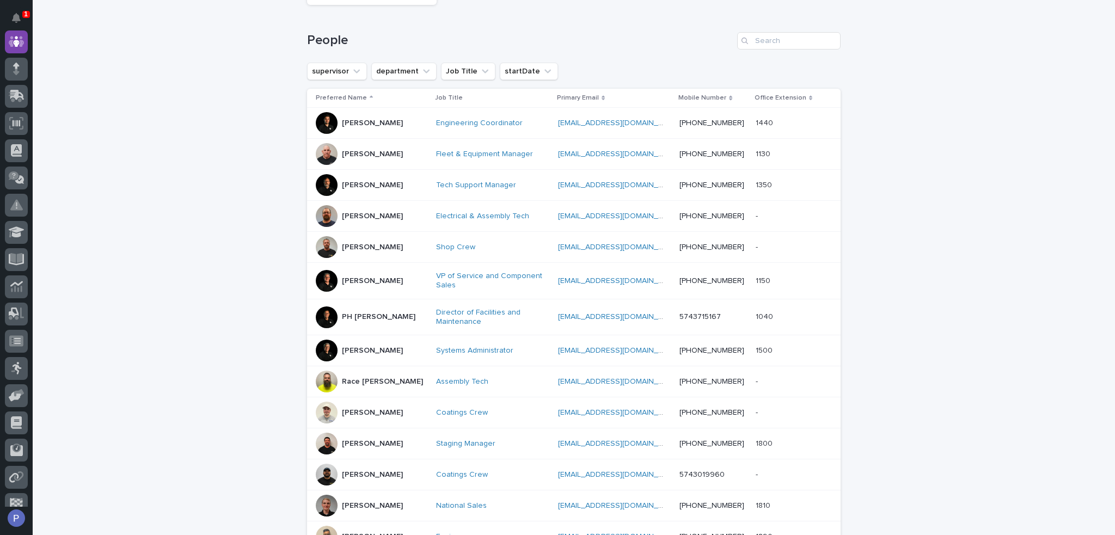
click at [391, 433] on div "[PERSON_NAME]" at bounding box center [372, 444] width 112 height 22
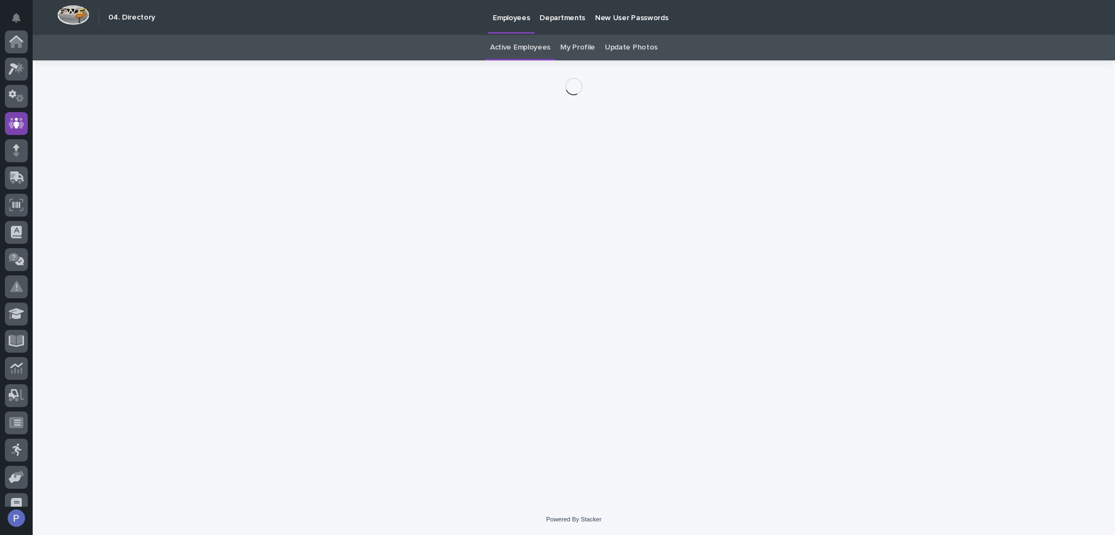
scroll to position [82, 0]
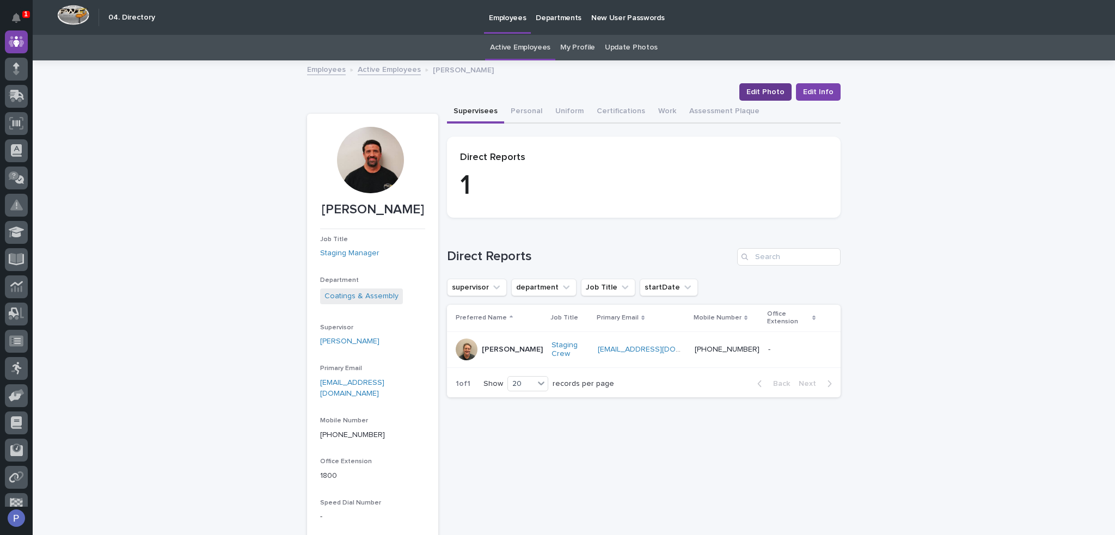
click at [759, 94] on span "Edit Photo" at bounding box center [765, 92] width 38 height 11
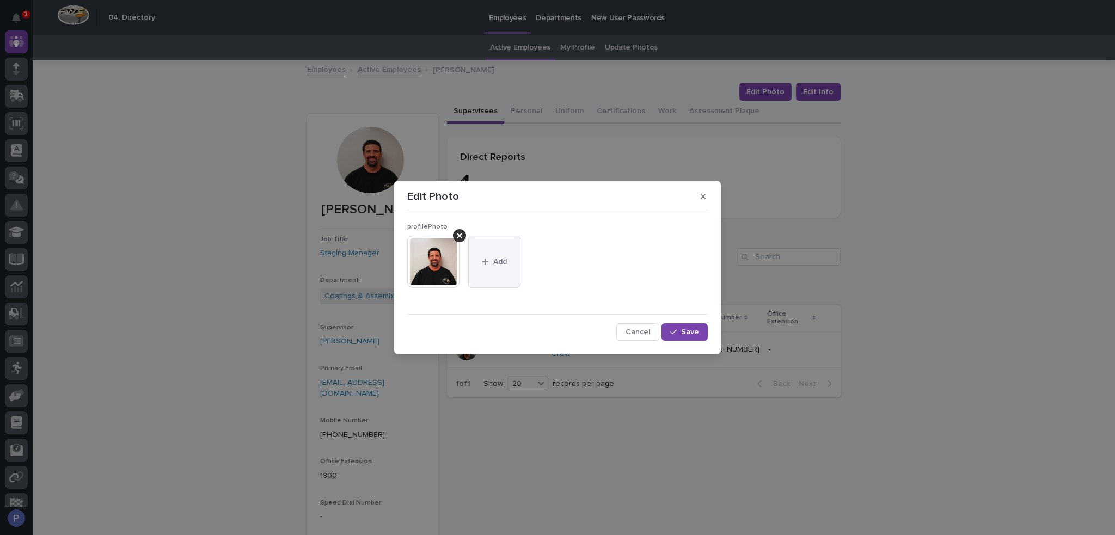
click at [499, 265] on span "Add" at bounding box center [500, 262] width 14 height 8
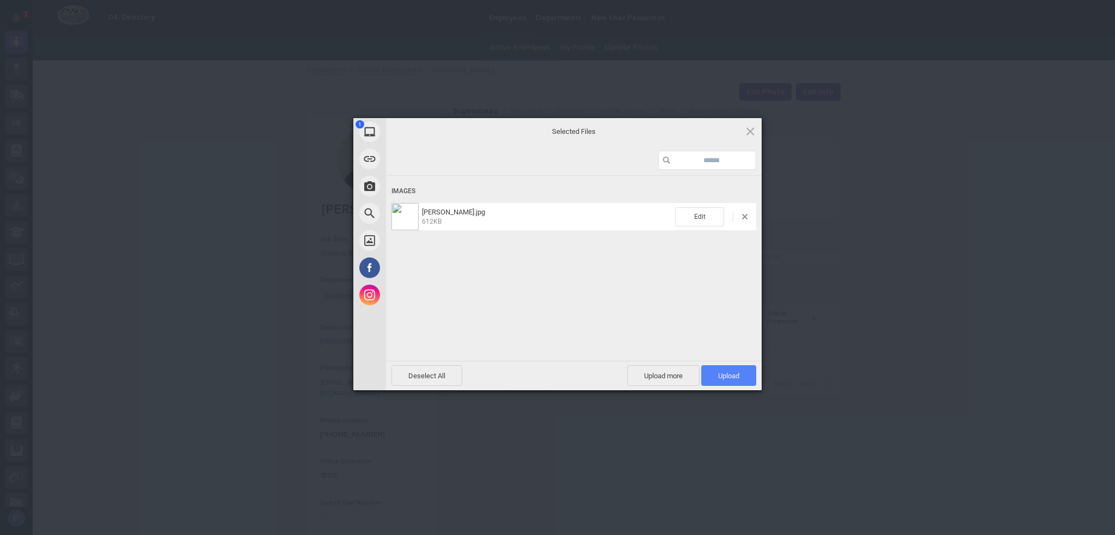
click at [732, 378] on span "Upload 1" at bounding box center [728, 376] width 21 height 8
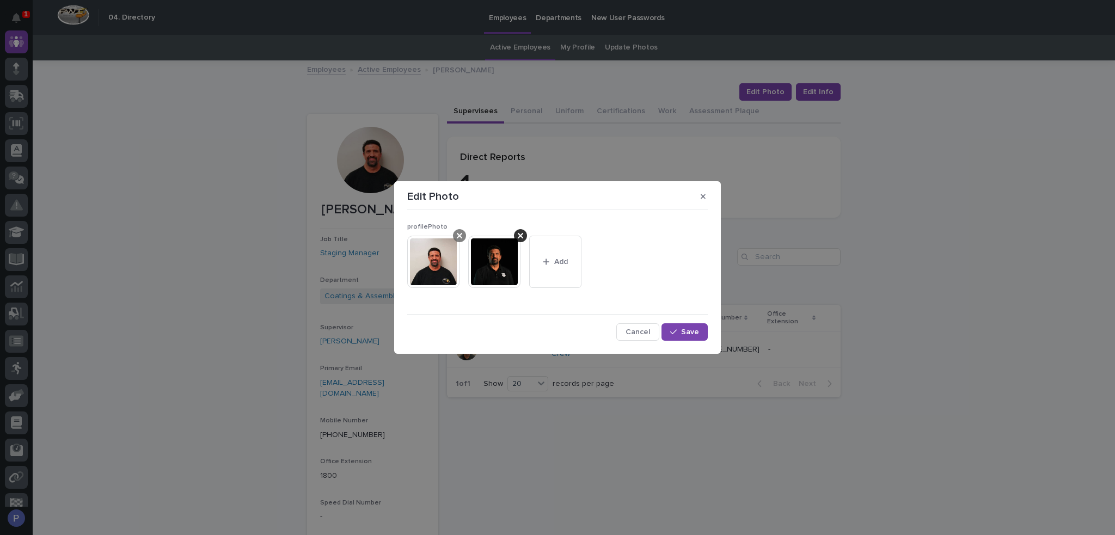
click at [463, 235] on div at bounding box center [459, 235] width 13 height 13
click at [696, 329] on span "Save" at bounding box center [690, 332] width 18 height 8
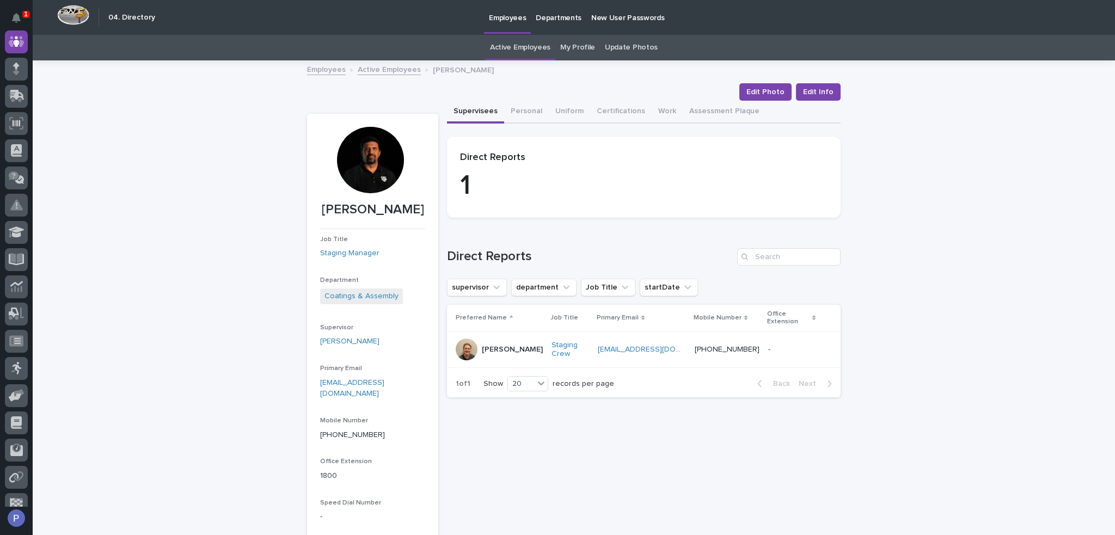
click at [390, 69] on link "Active Employees" at bounding box center [389, 69] width 63 height 13
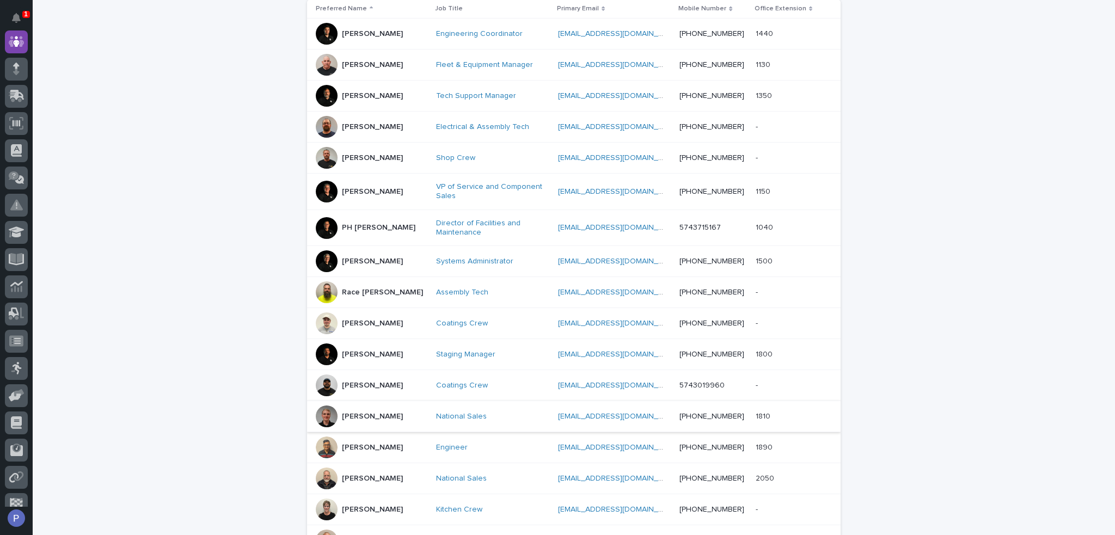
scroll to position [253, 0]
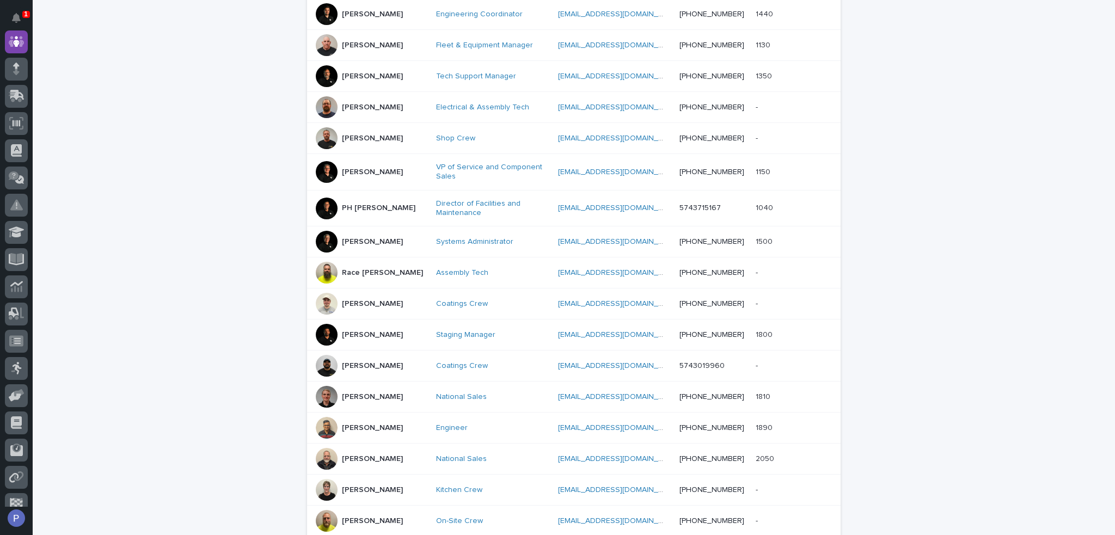
click at [369, 392] on p "[PERSON_NAME]" at bounding box center [372, 396] width 61 height 9
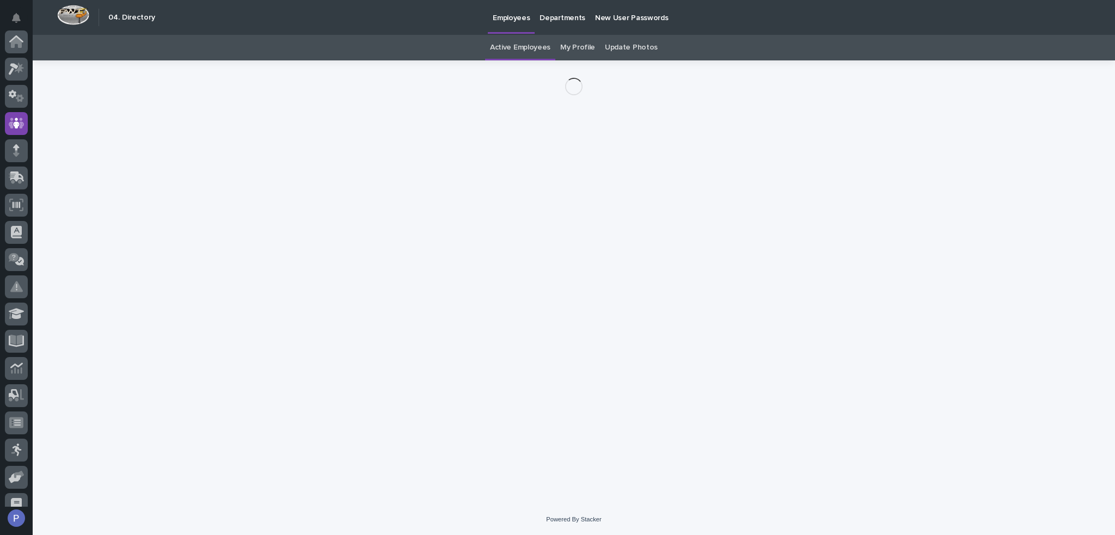
scroll to position [82, 0]
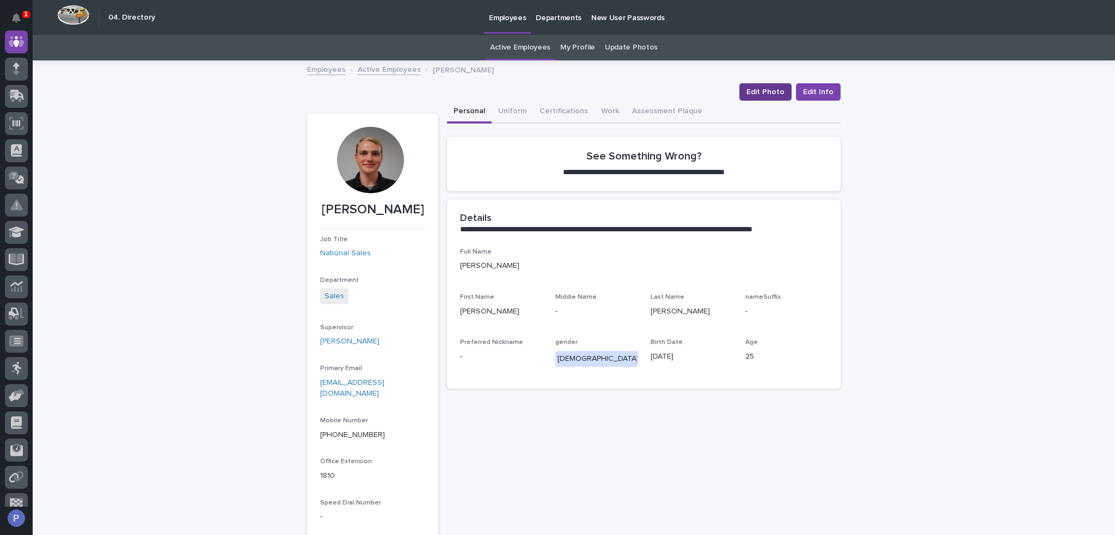
click at [759, 91] on span "Edit Photo" at bounding box center [765, 92] width 38 height 11
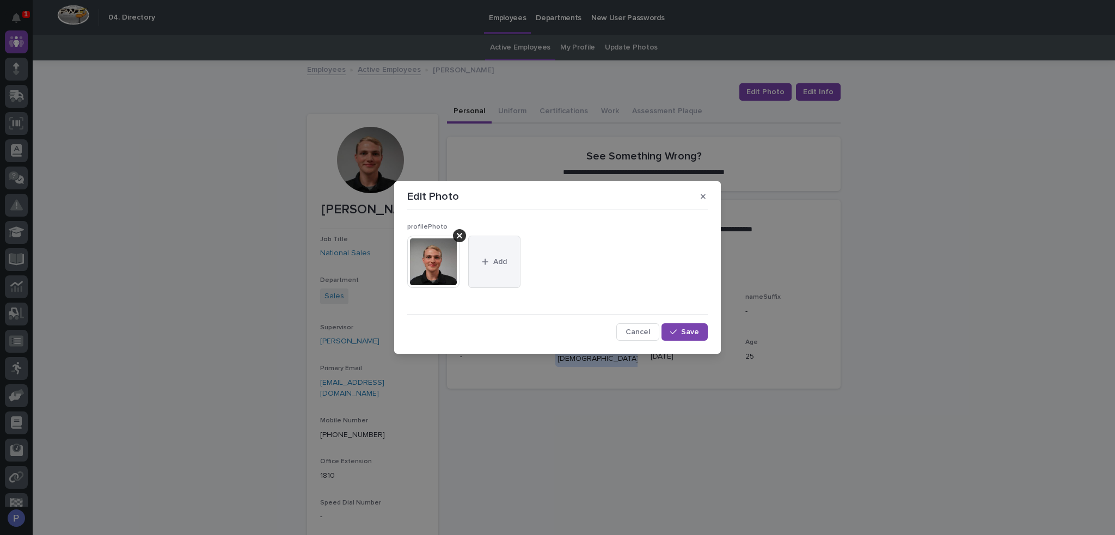
click at [499, 264] on span "Add" at bounding box center [500, 262] width 14 height 8
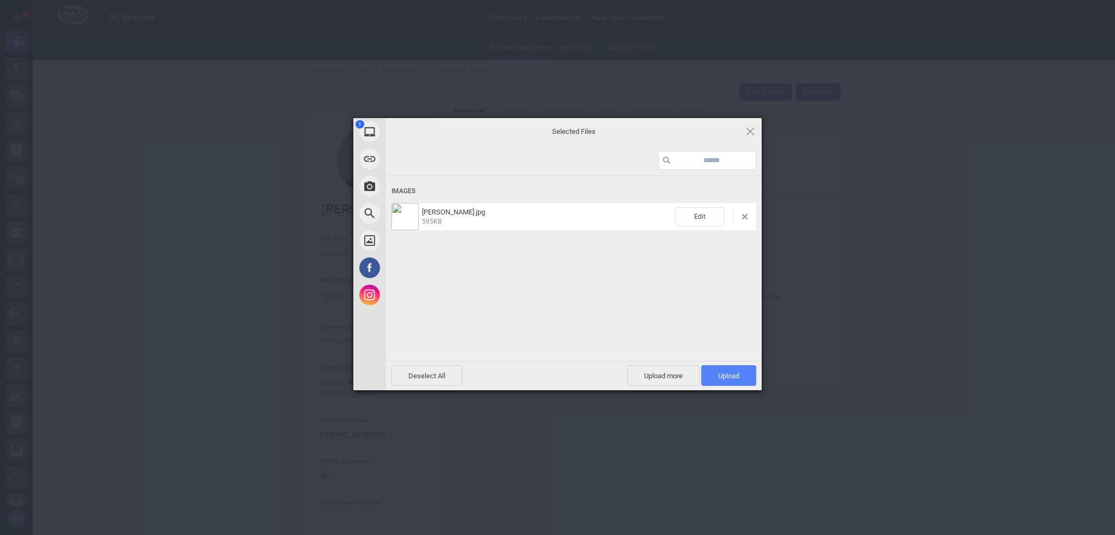
click at [728, 370] on span "Upload 1" at bounding box center [728, 375] width 55 height 21
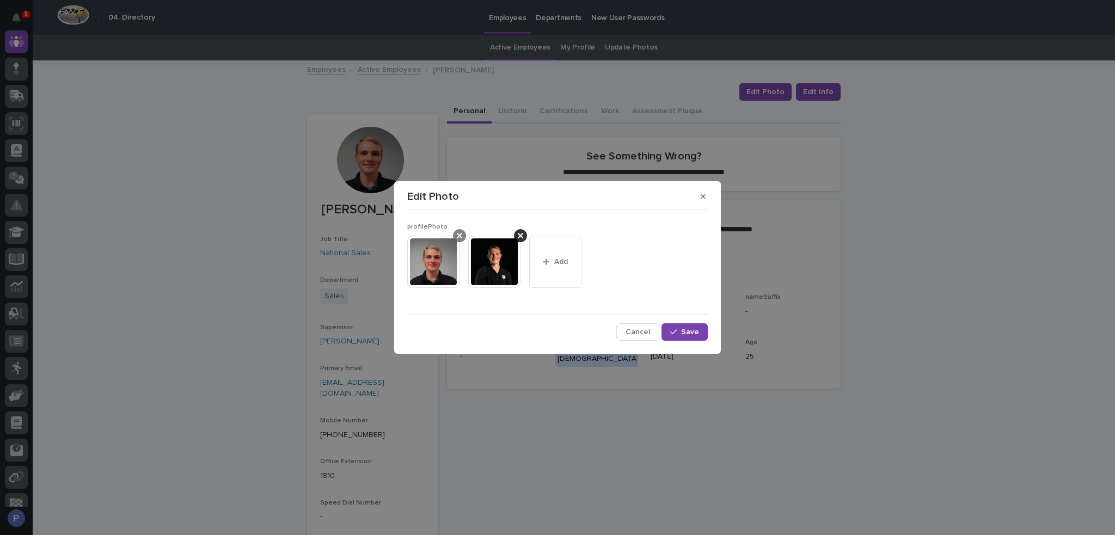
click at [463, 234] on div at bounding box center [459, 235] width 13 height 13
click at [694, 330] on span "Save" at bounding box center [690, 332] width 18 height 8
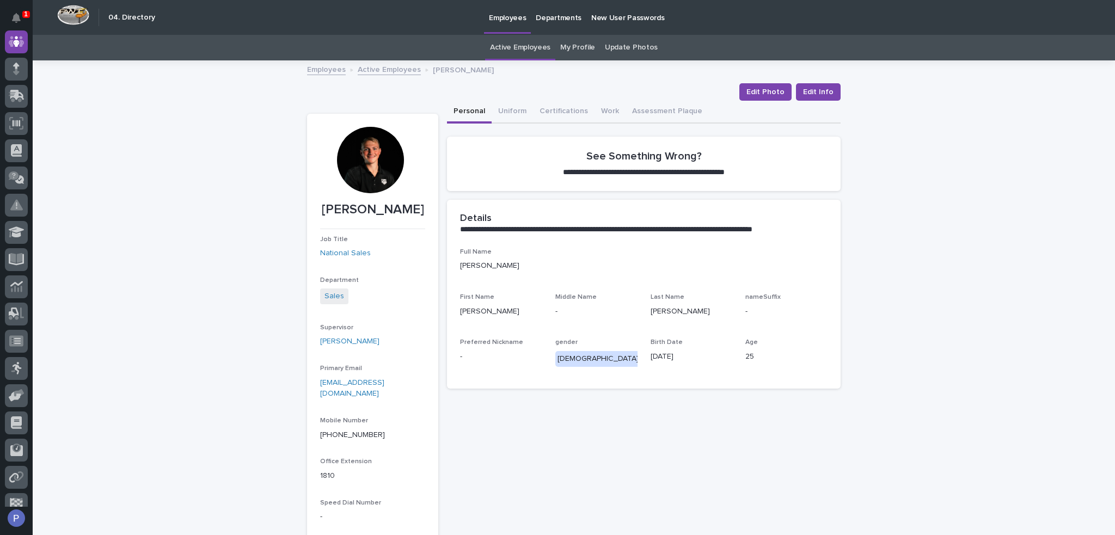
click at [377, 71] on link "Active Employees" at bounding box center [389, 69] width 63 height 13
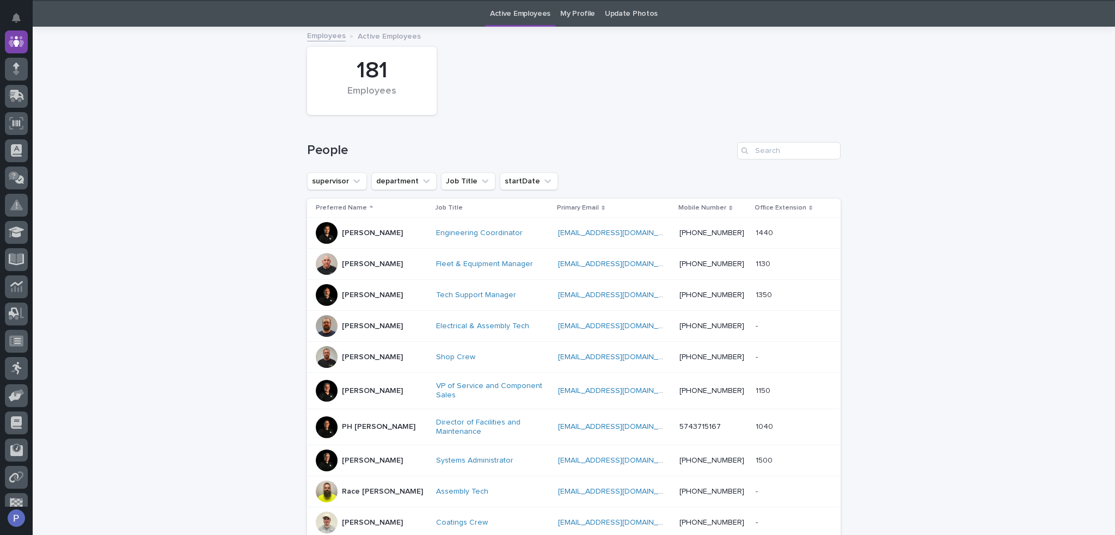
scroll to position [35, 0]
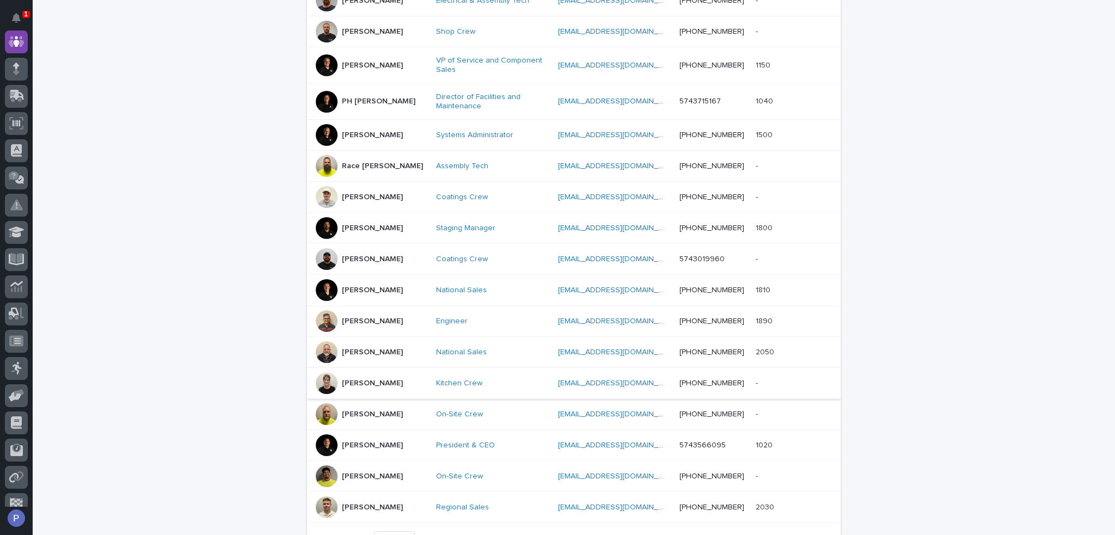
scroll to position [361, 0]
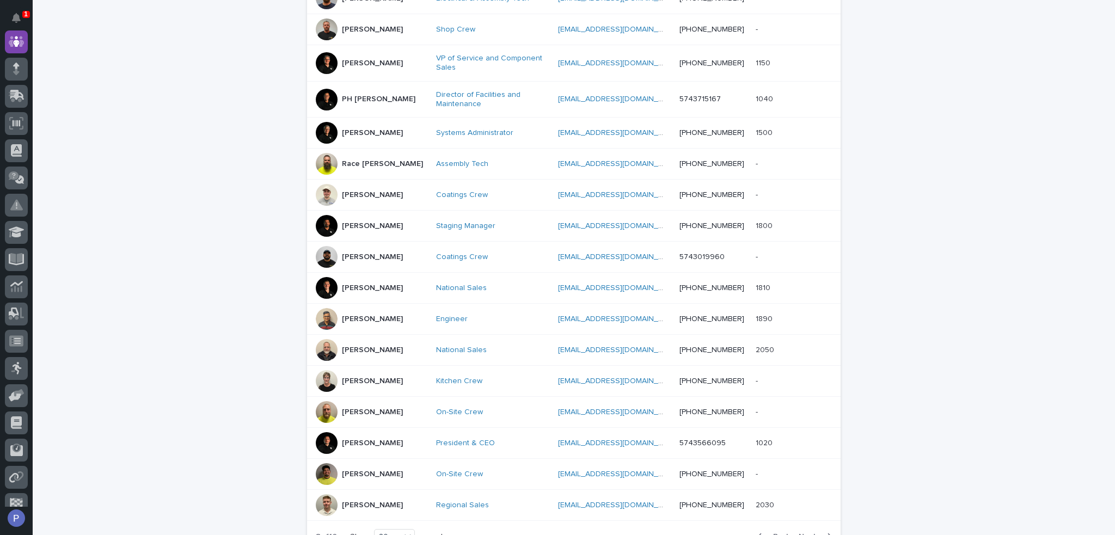
click at [368, 316] on p "[PERSON_NAME]" at bounding box center [372, 319] width 61 height 9
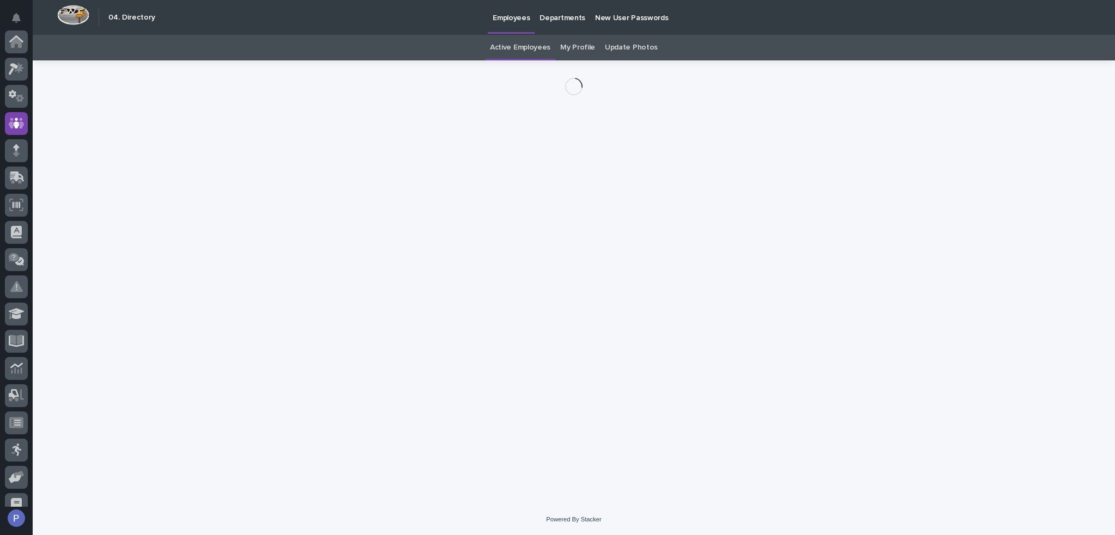
scroll to position [82, 0]
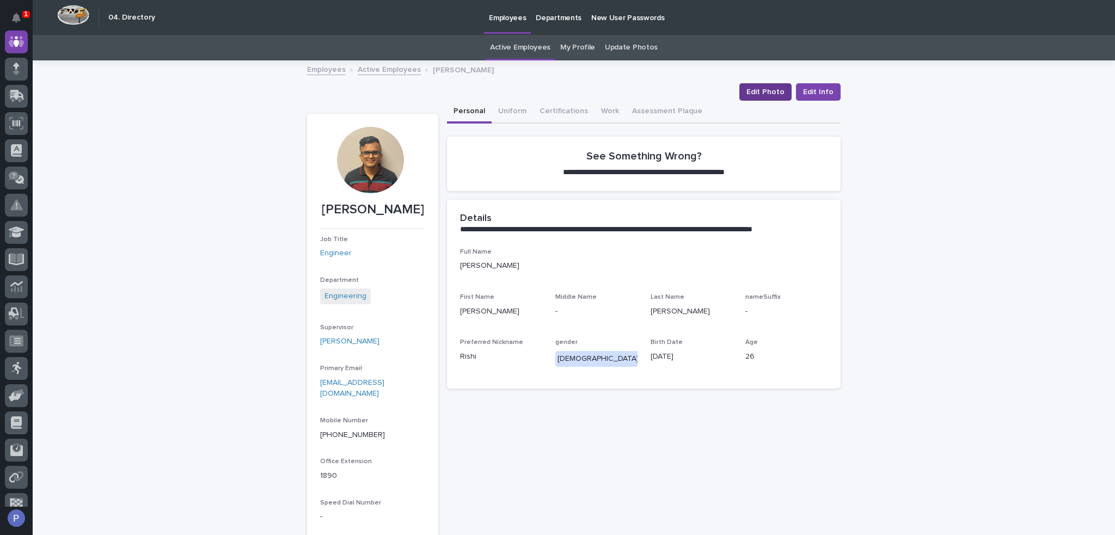
click at [768, 93] on span "Edit Photo" at bounding box center [765, 92] width 38 height 11
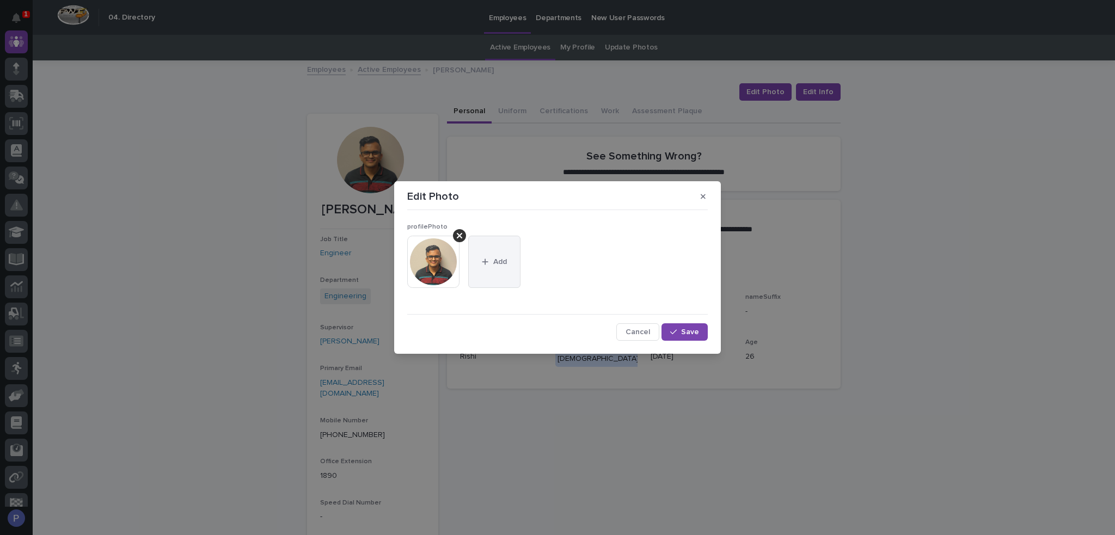
click at [494, 263] on span "Add" at bounding box center [500, 262] width 14 height 8
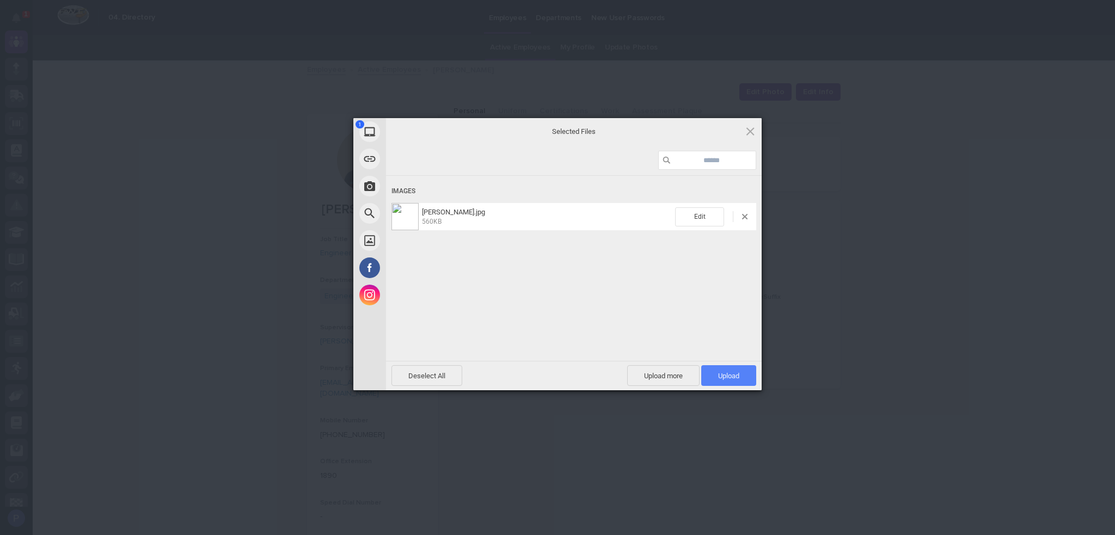
click at [731, 375] on span "Upload 1" at bounding box center [728, 376] width 21 height 8
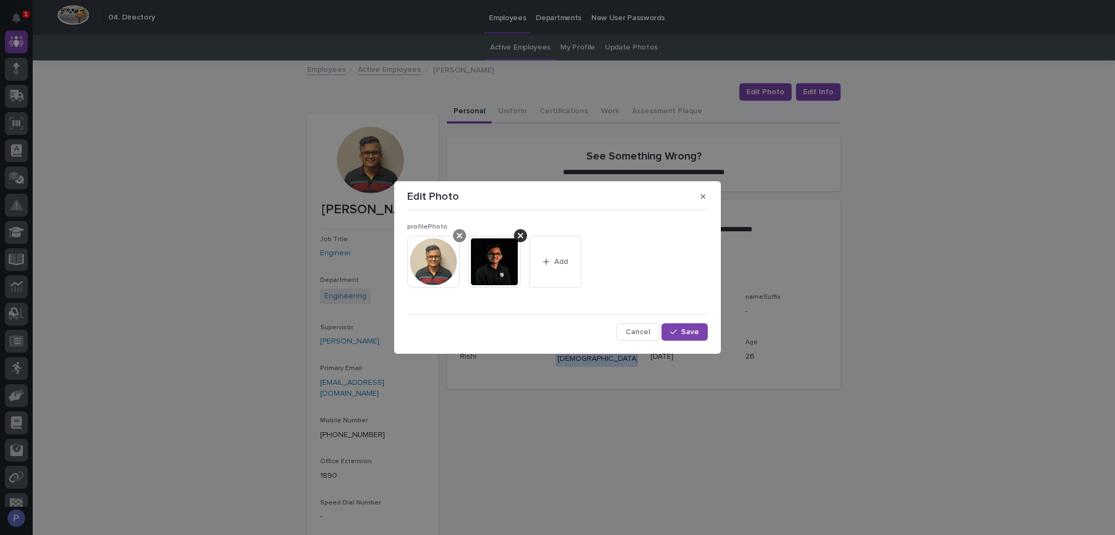
click at [461, 237] on icon at bounding box center [459, 235] width 5 height 5
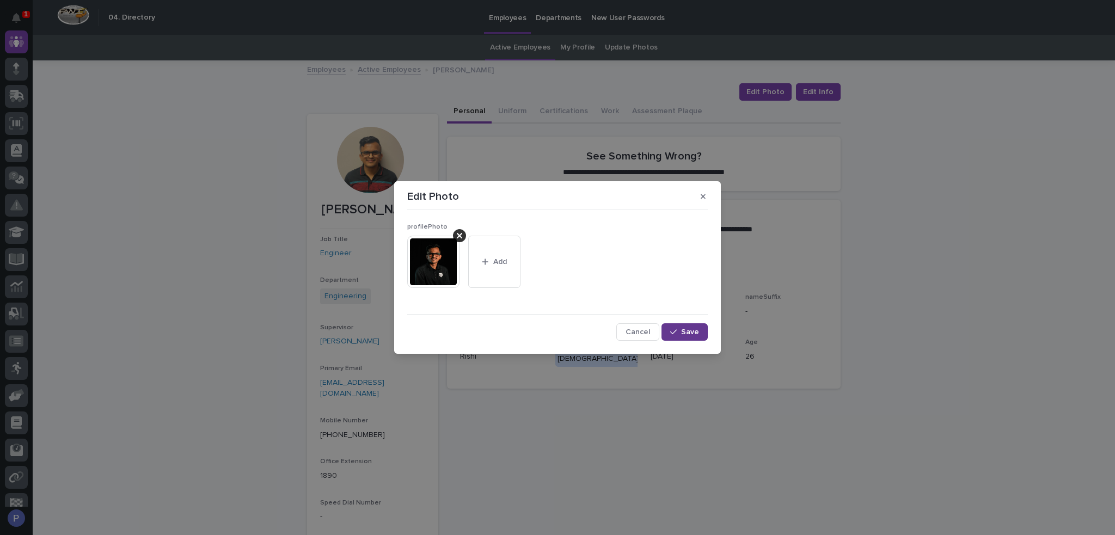
click at [684, 326] on button "Save" at bounding box center [684, 331] width 46 height 17
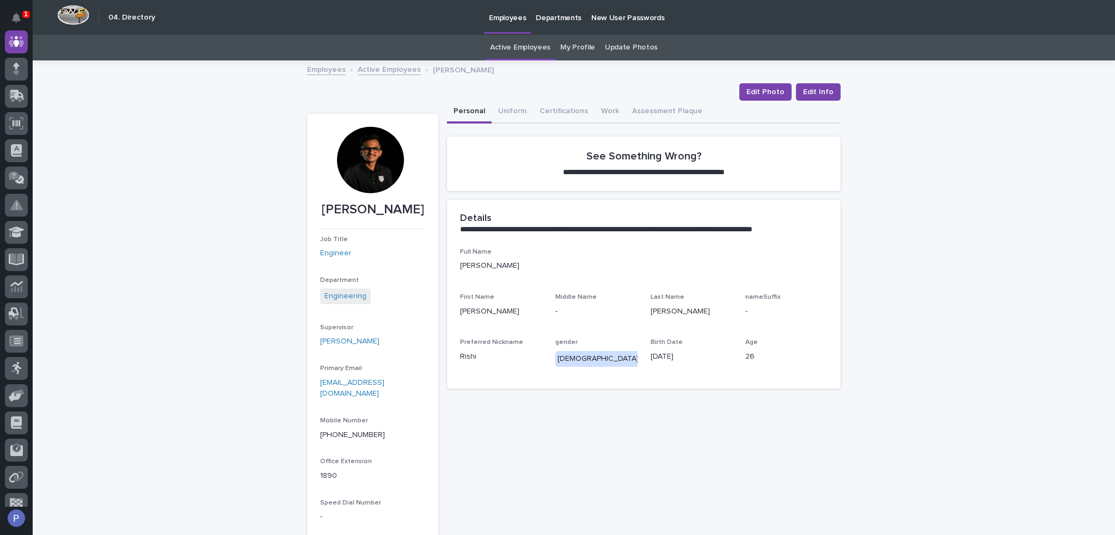
click at [399, 72] on link "Active Employees" at bounding box center [389, 69] width 63 height 13
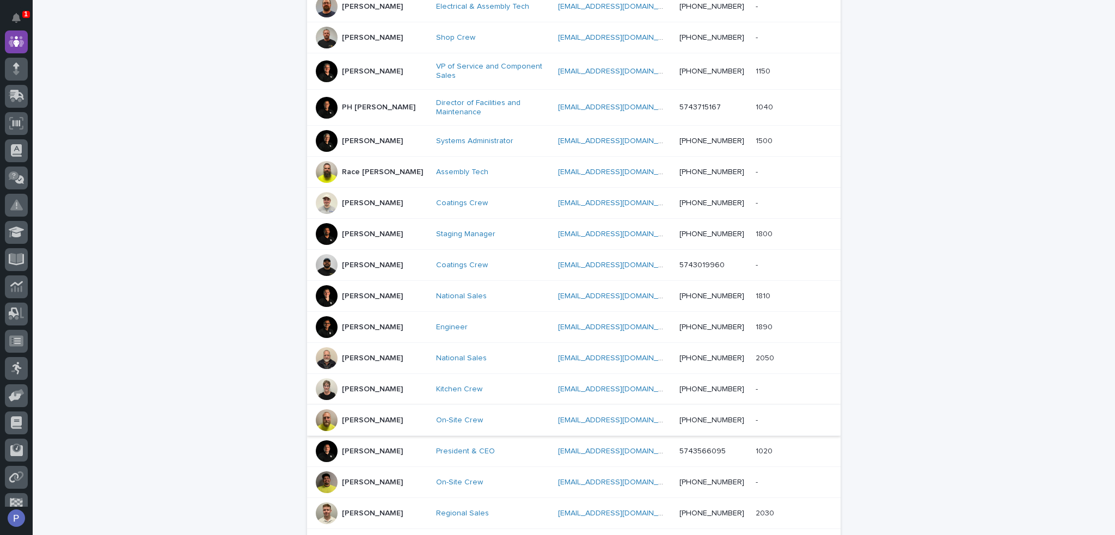
scroll to position [416, 0]
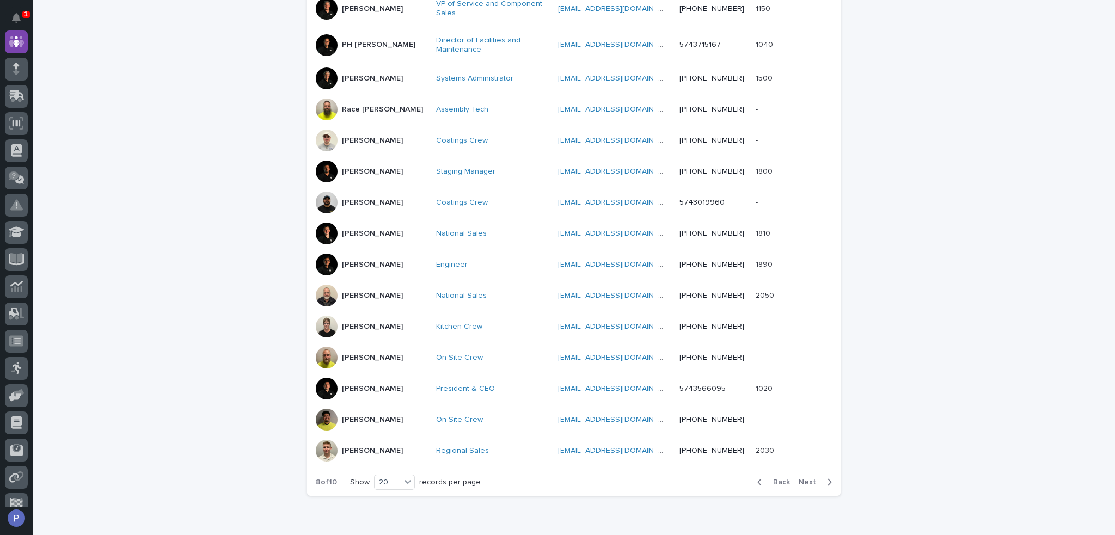
click at [379, 296] on p "[PERSON_NAME]" at bounding box center [372, 295] width 61 height 9
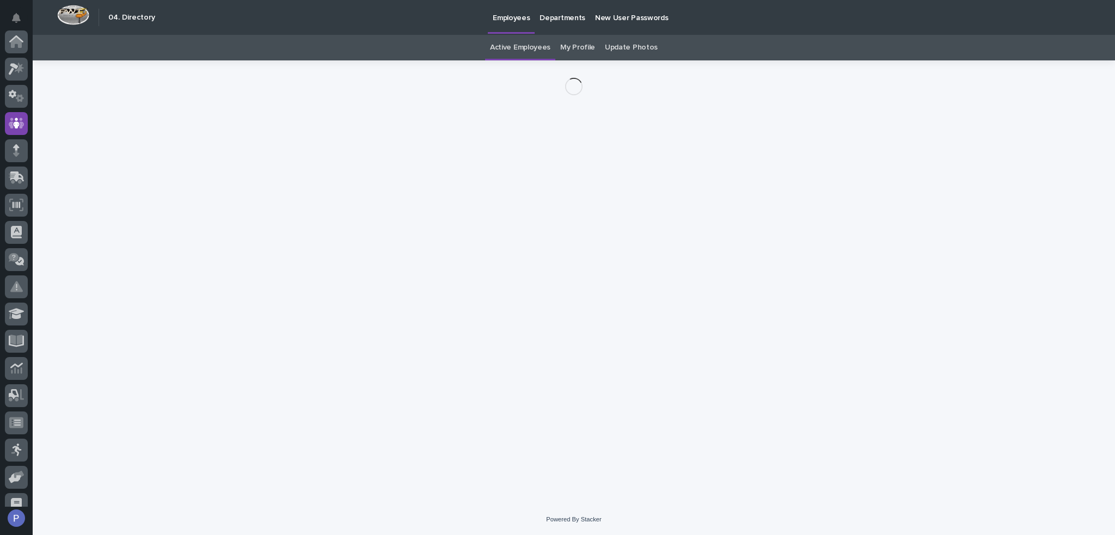
scroll to position [82, 0]
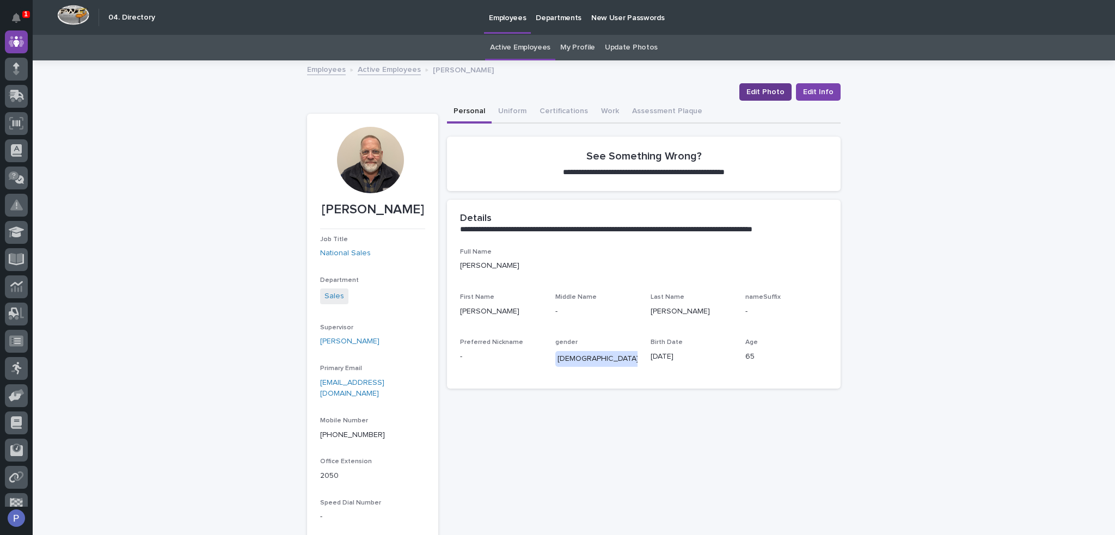
click at [765, 91] on span "Edit Photo" at bounding box center [765, 92] width 38 height 11
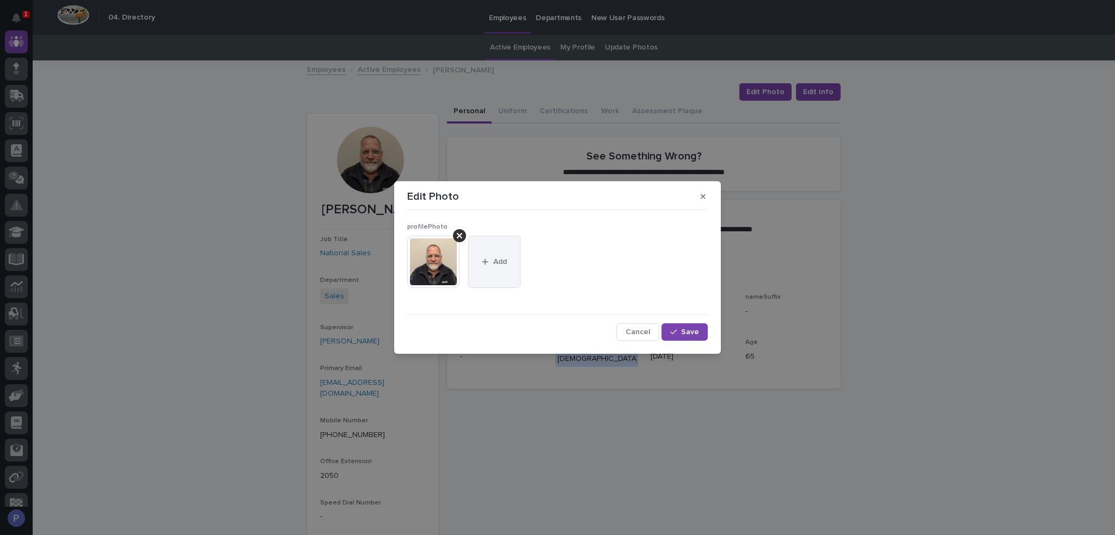
click at [510, 258] on button "Add" at bounding box center [494, 262] width 52 height 52
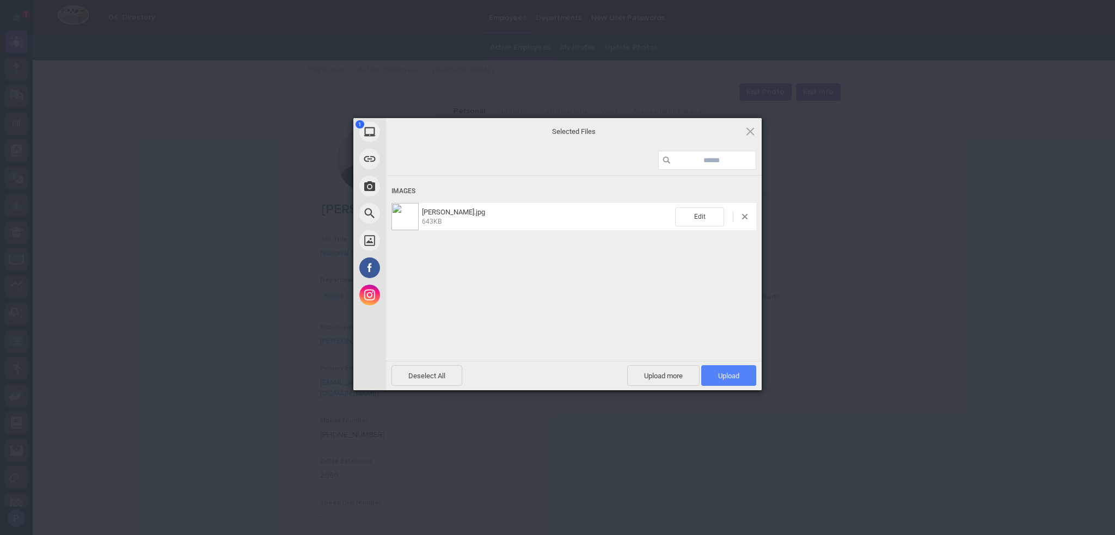
click at [735, 372] on span "Upload 1" at bounding box center [728, 376] width 21 height 8
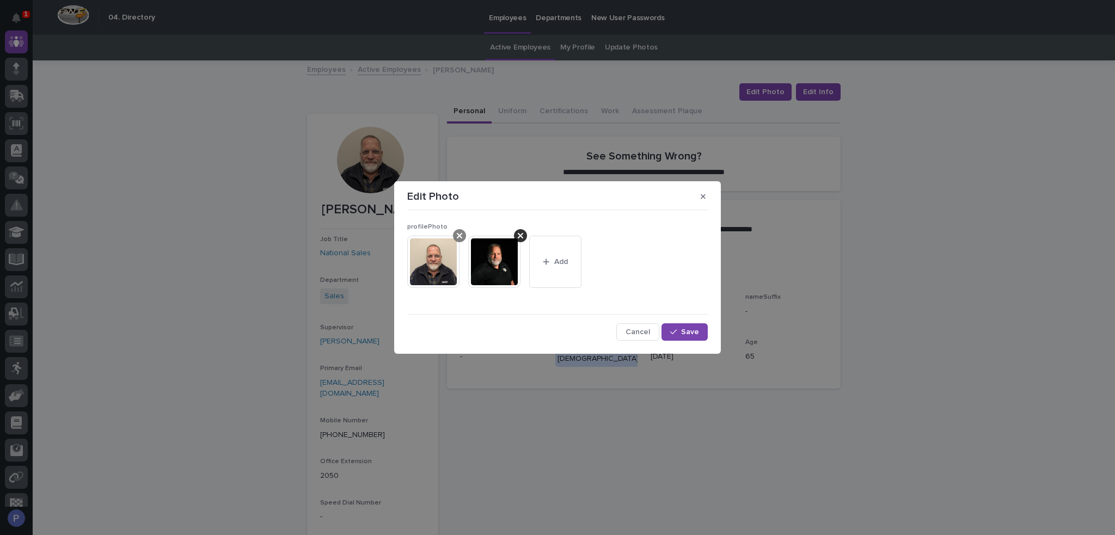
click at [463, 232] on div at bounding box center [459, 235] width 13 height 13
click at [691, 329] on span "Save" at bounding box center [690, 332] width 18 height 8
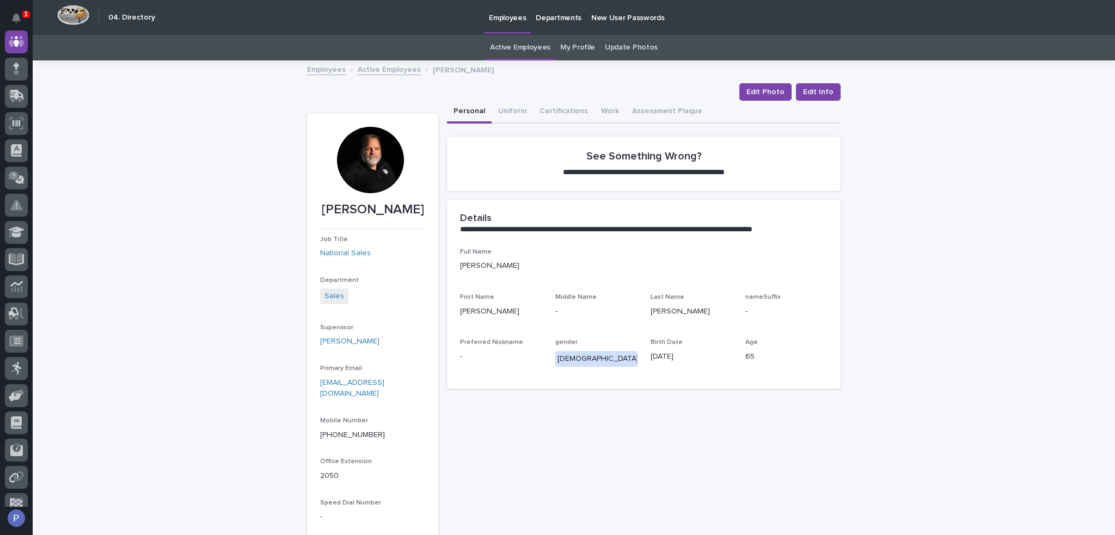
click at [393, 70] on link "Active Employees" at bounding box center [389, 69] width 63 height 13
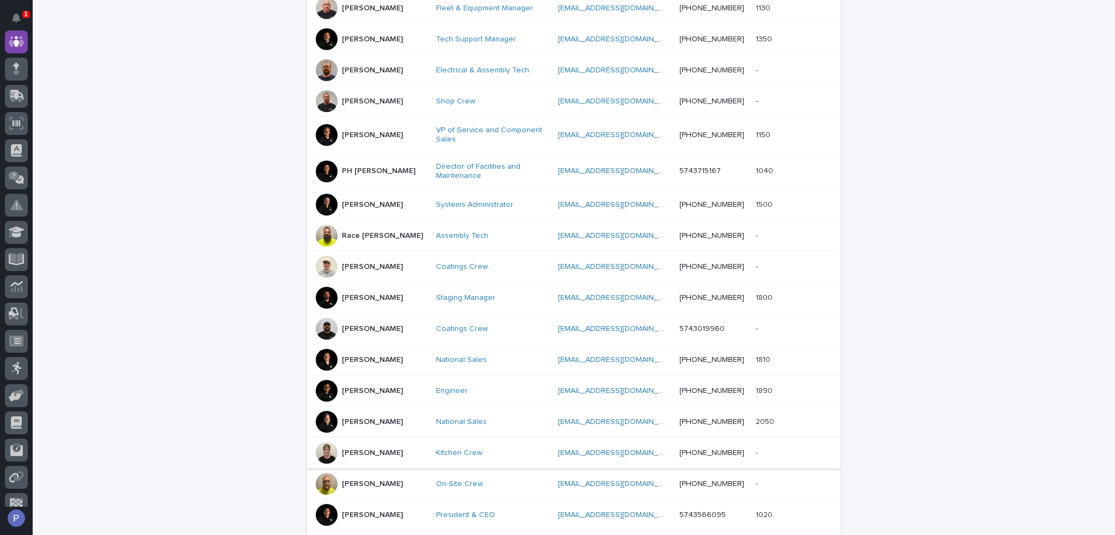
scroll to position [361, 0]
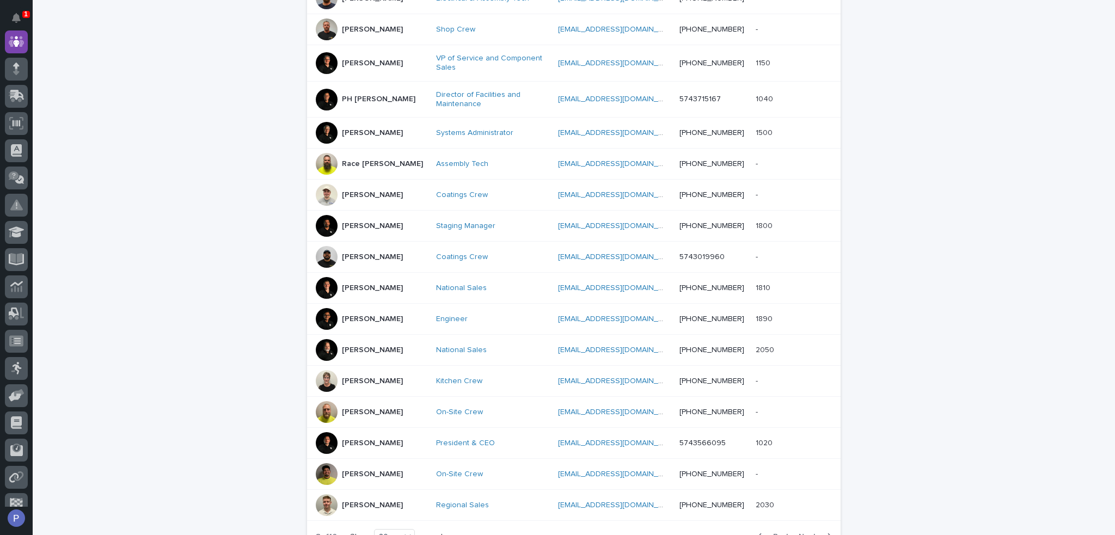
click at [379, 377] on p "[PERSON_NAME]" at bounding box center [372, 381] width 61 height 9
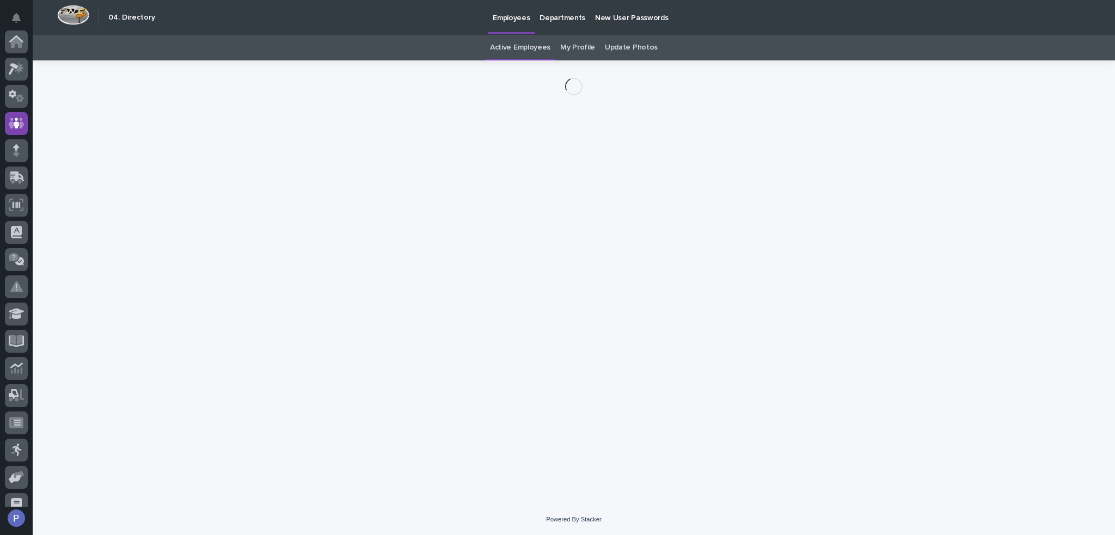
scroll to position [82, 0]
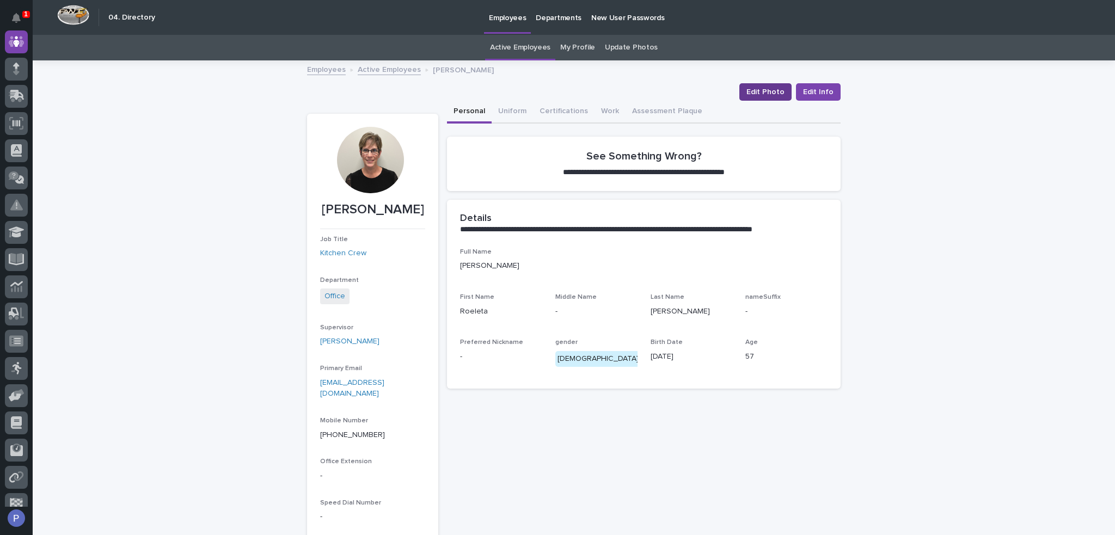
click at [772, 92] on span "Edit Photo" at bounding box center [765, 92] width 38 height 11
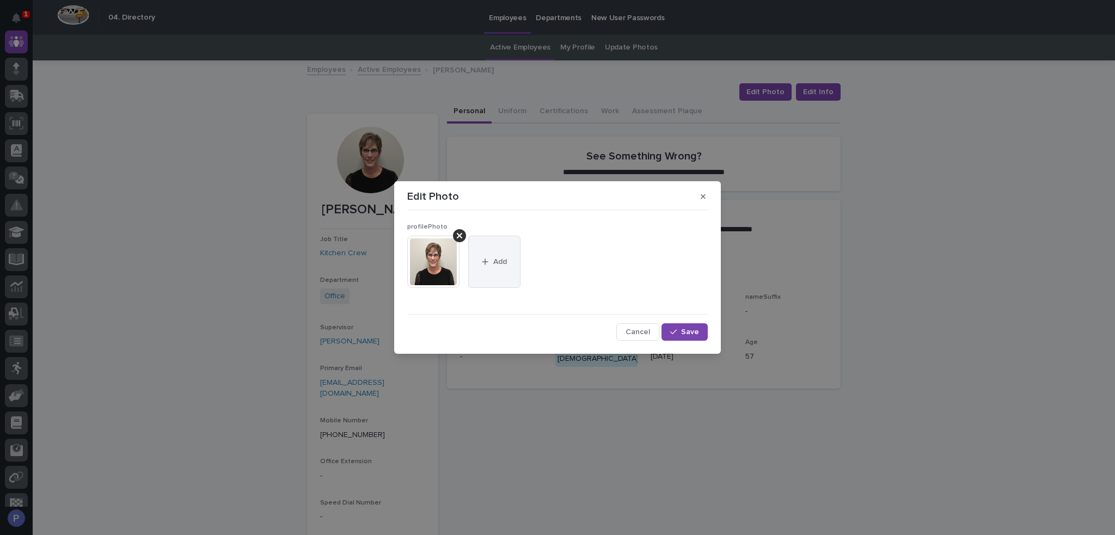
click at [505, 272] on button "Add" at bounding box center [494, 262] width 52 height 52
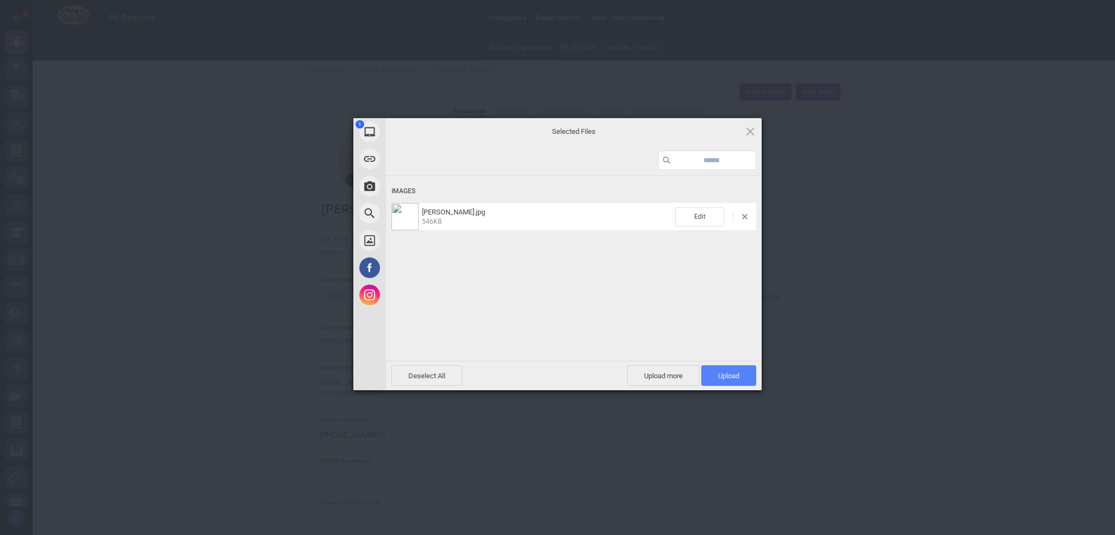
click at [732, 375] on span "Upload 1" at bounding box center [728, 376] width 21 height 8
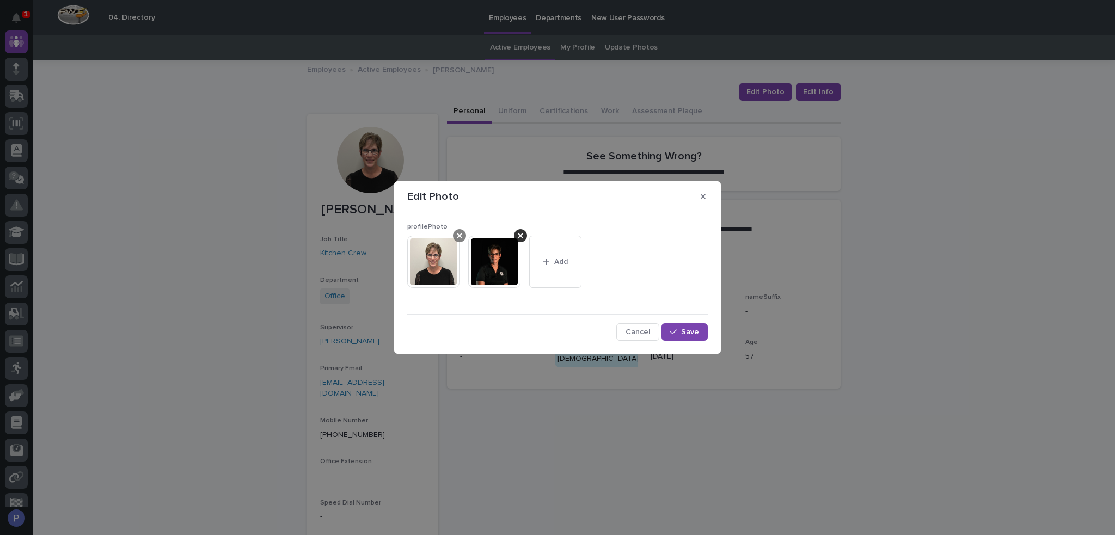
click at [462, 238] on icon at bounding box center [459, 235] width 5 height 9
click at [692, 331] on span "Save" at bounding box center [690, 332] width 18 height 8
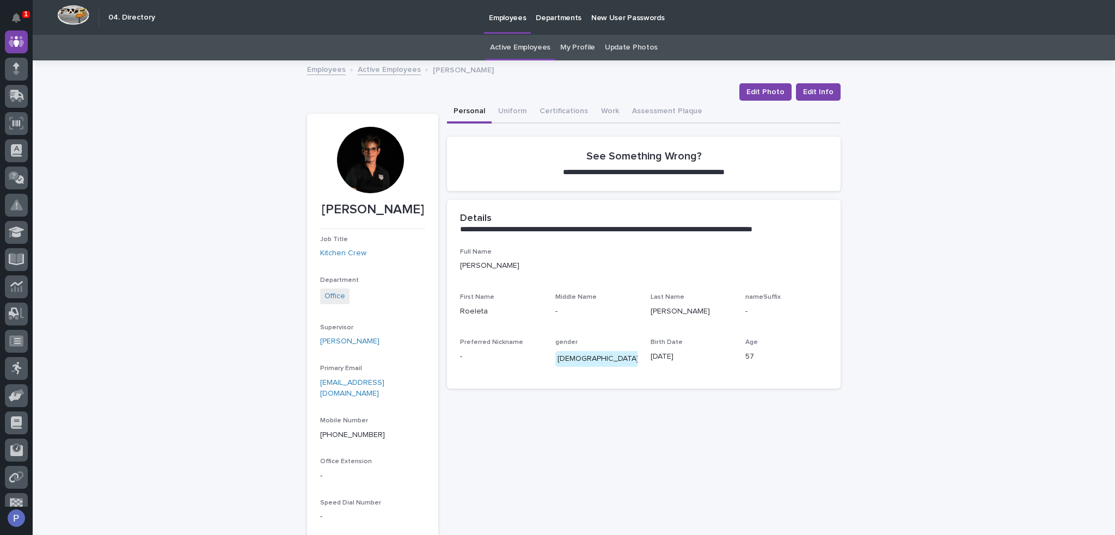
click at [393, 69] on link "Active Employees" at bounding box center [389, 69] width 63 height 13
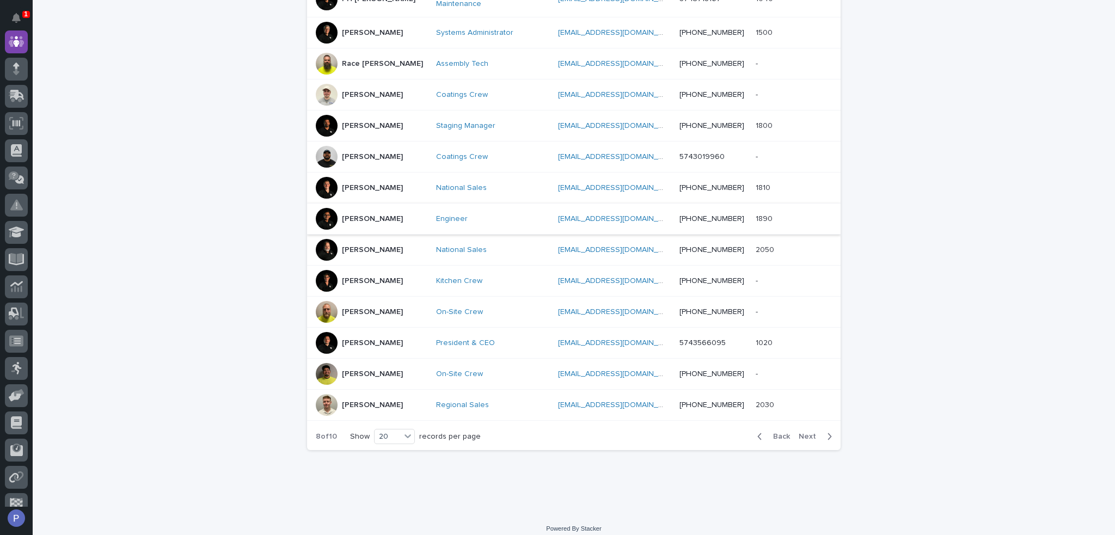
scroll to position [468, 0]
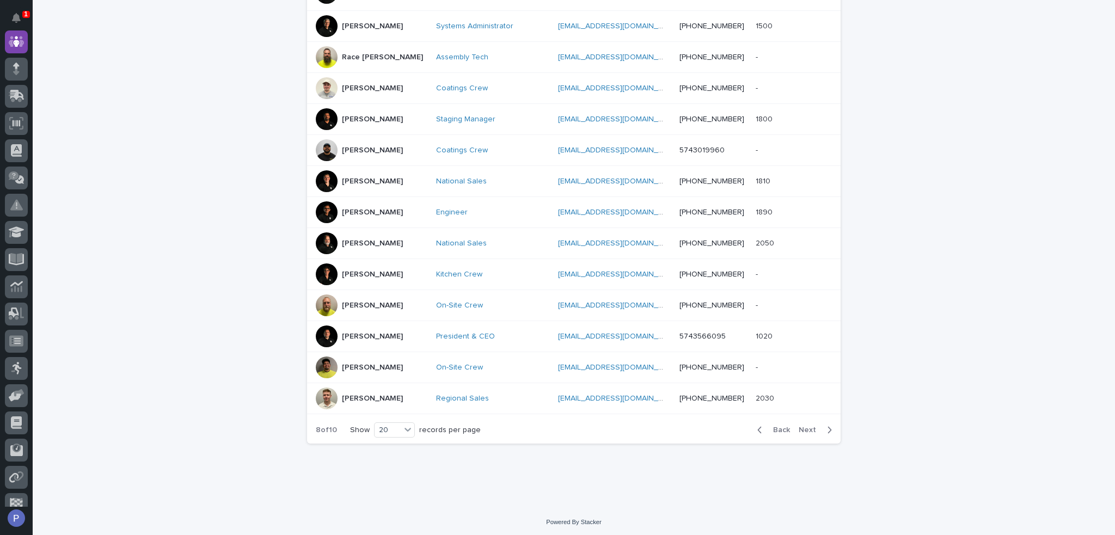
click at [399, 392] on div "[PERSON_NAME]" at bounding box center [372, 399] width 112 height 22
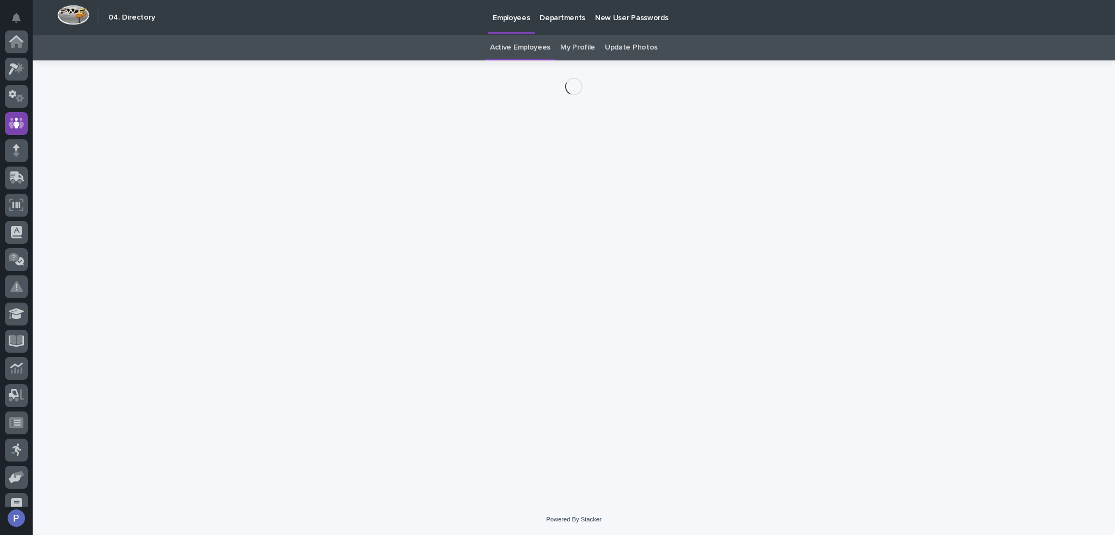
scroll to position [82, 0]
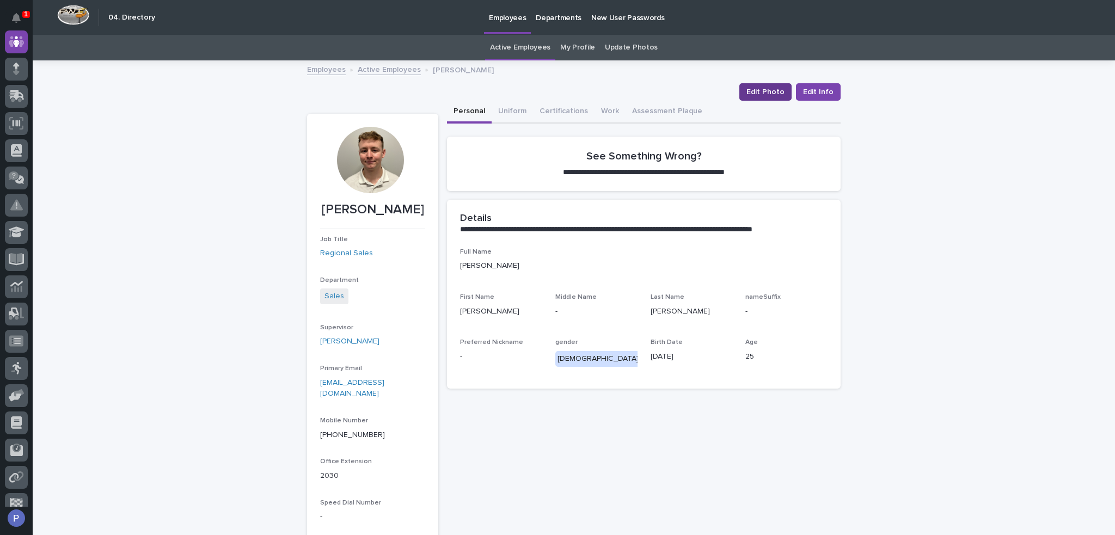
click at [767, 89] on span "Edit Photo" at bounding box center [765, 92] width 38 height 11
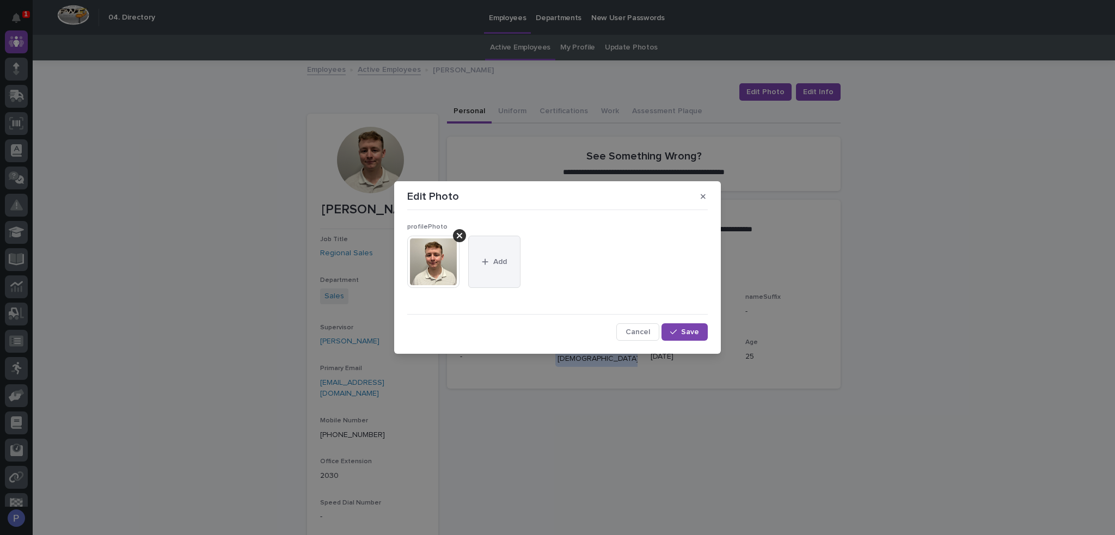
click at [490, 253] on button "Add" at bounding box center [494, 262] width 52 height 52
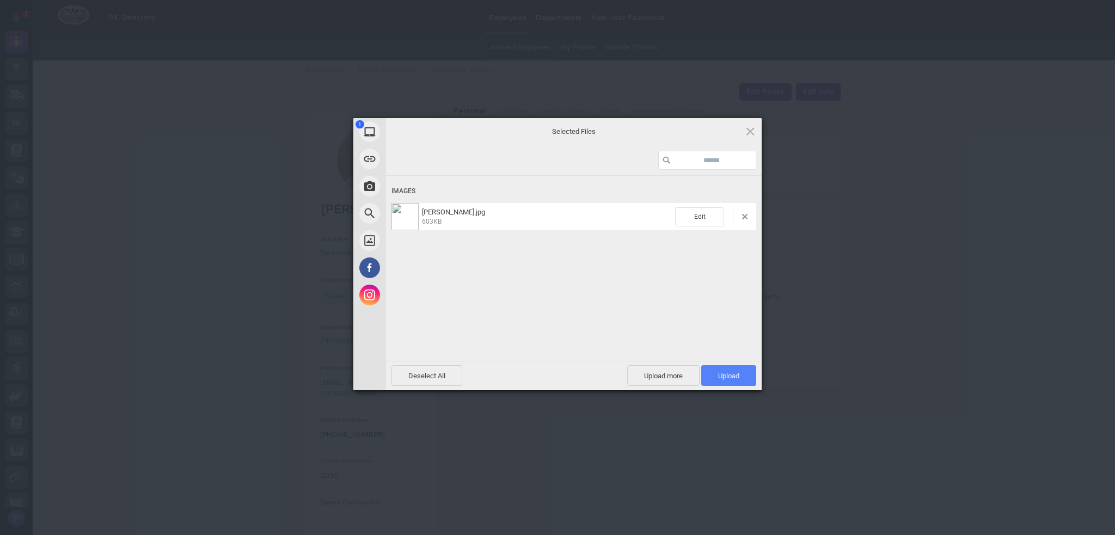
click at [734, 374] on span "Upload 1" at bounding box center [728, 376] width 21 height 8
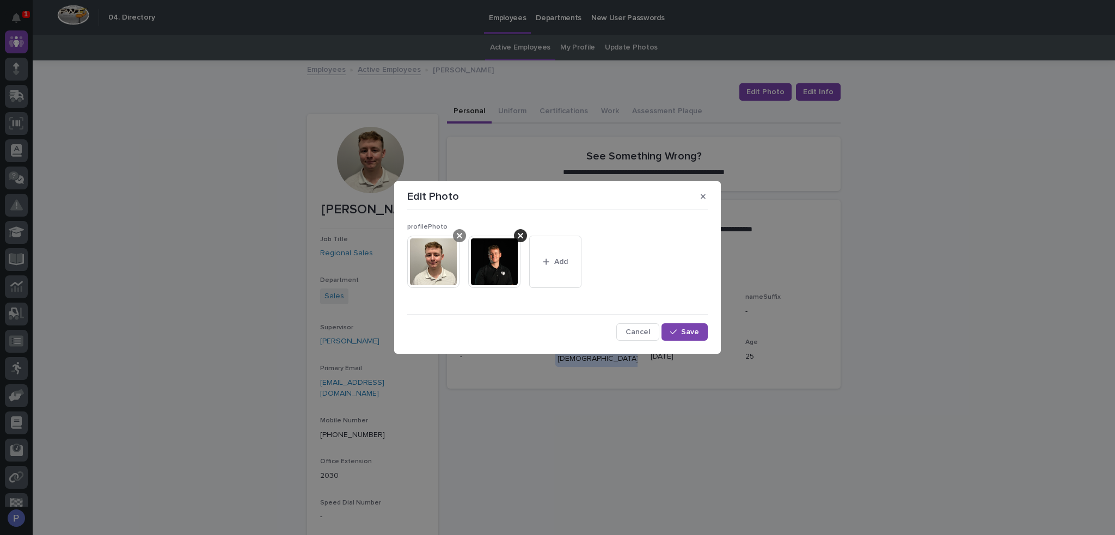
click at [464, 236] on div at bounding box center [459, 235] width 13 height 13
click at [690, 329] on span "Save" at bounding box center [690, 332] width 18 height 8
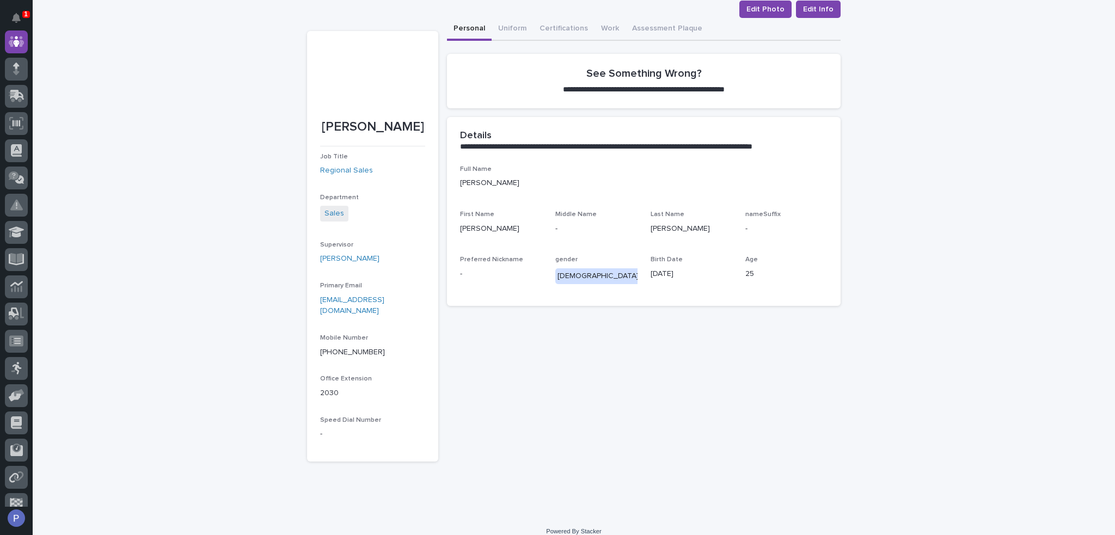
scroll to position [0, 0]
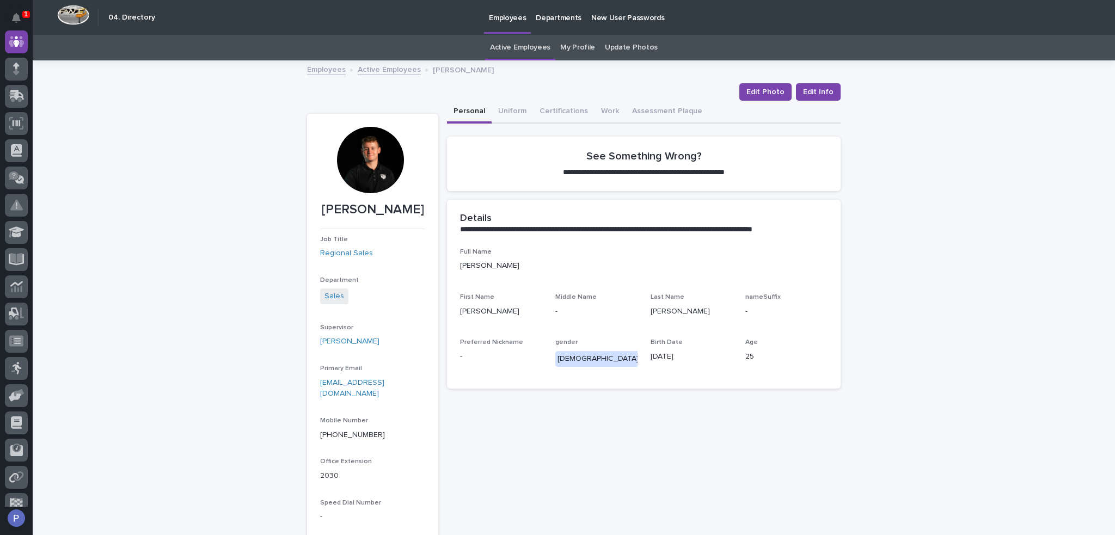
click at [384, 65] on link "Active Employees" at bounding box center [389, 69] width 63 height 13
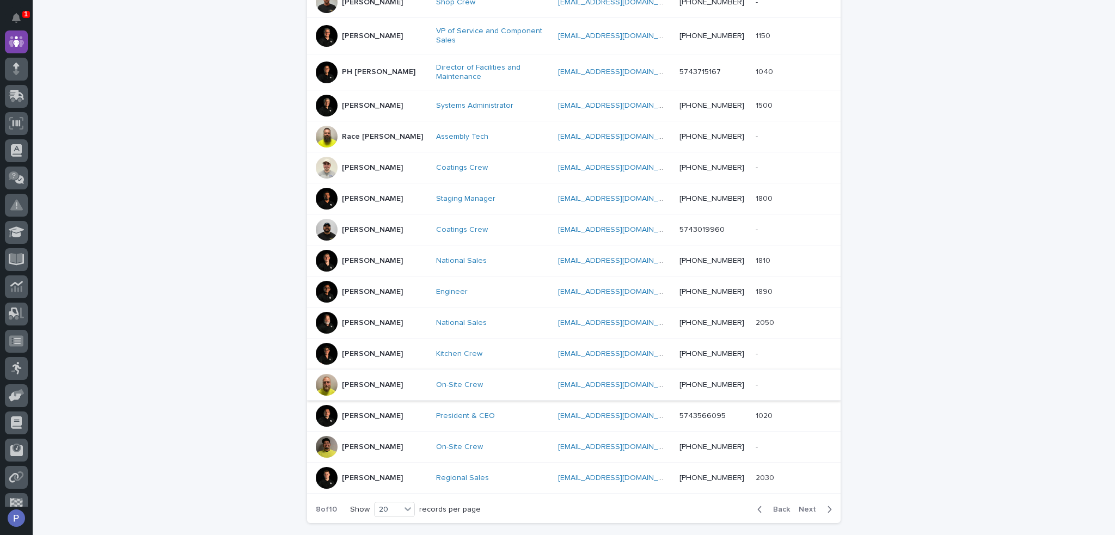
scroll to position [416, 0]
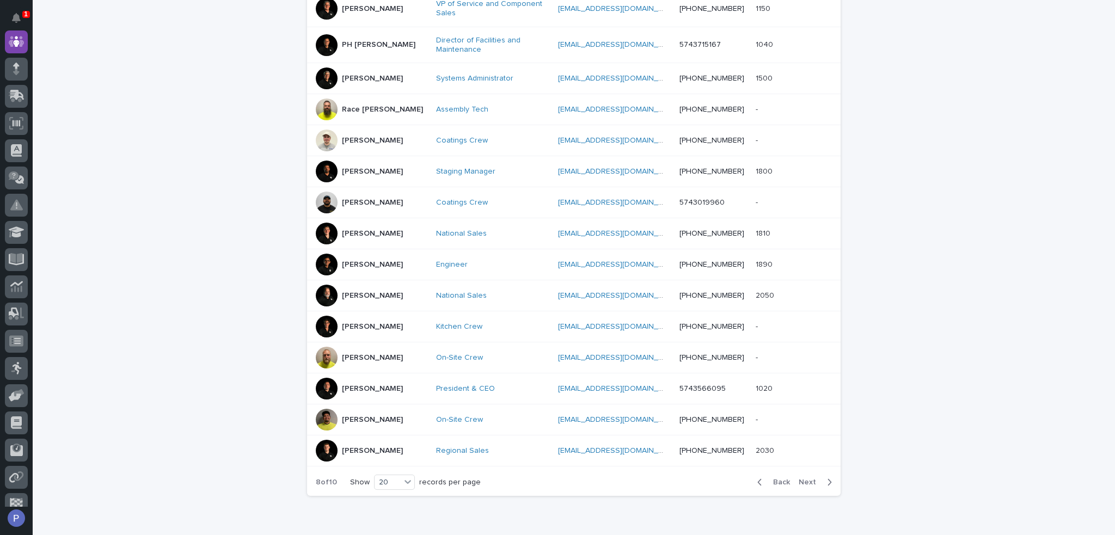
click at [807, 478] on span "Next" at bounding box center [810, 482] width 24 height 8
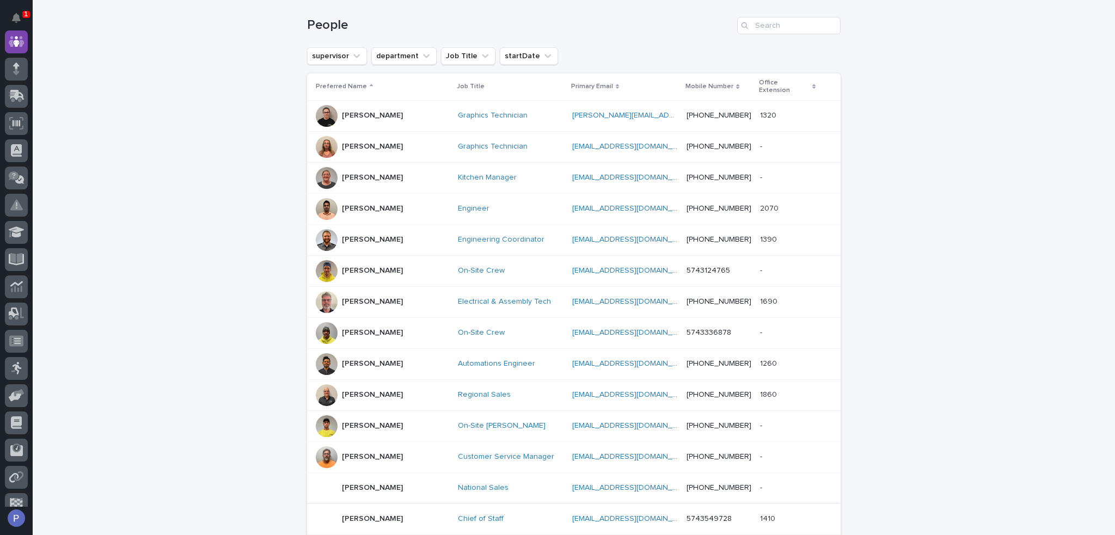
scroll to position [138, 0]
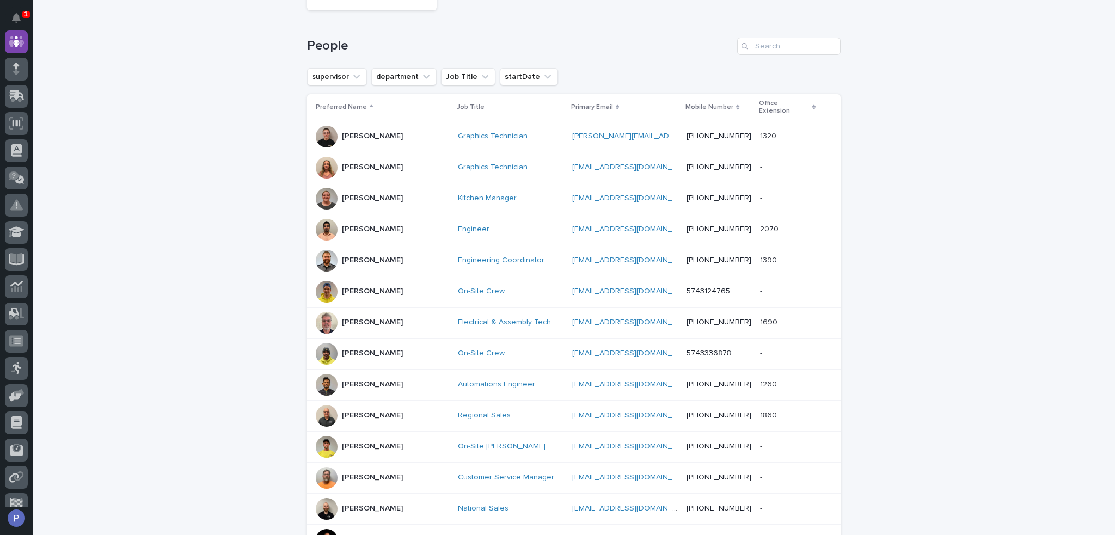
click at [385, 194] on p "[PERSON_NAME]" at bounding box center [372, 198] width 61 height 9
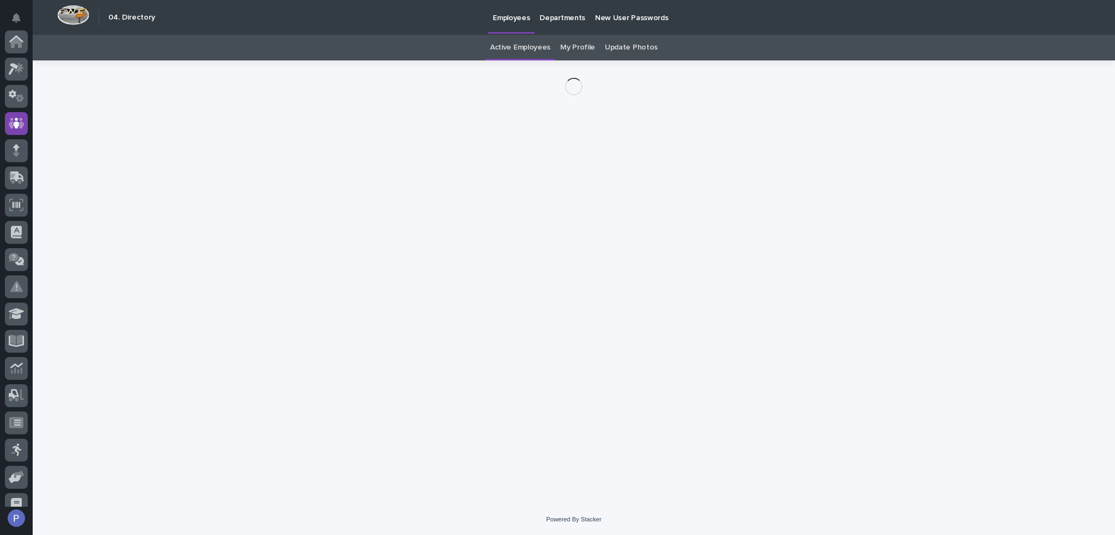
scroll to position [82, 0]
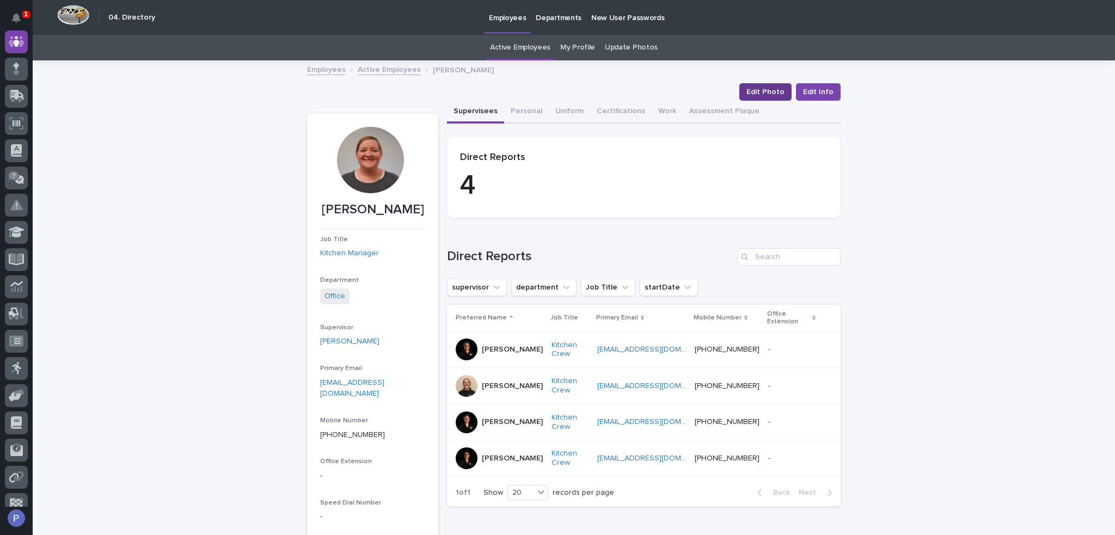
click at [764, 93] on span "Edit Photo" at bounding box center [765, 92] width 38 height 11
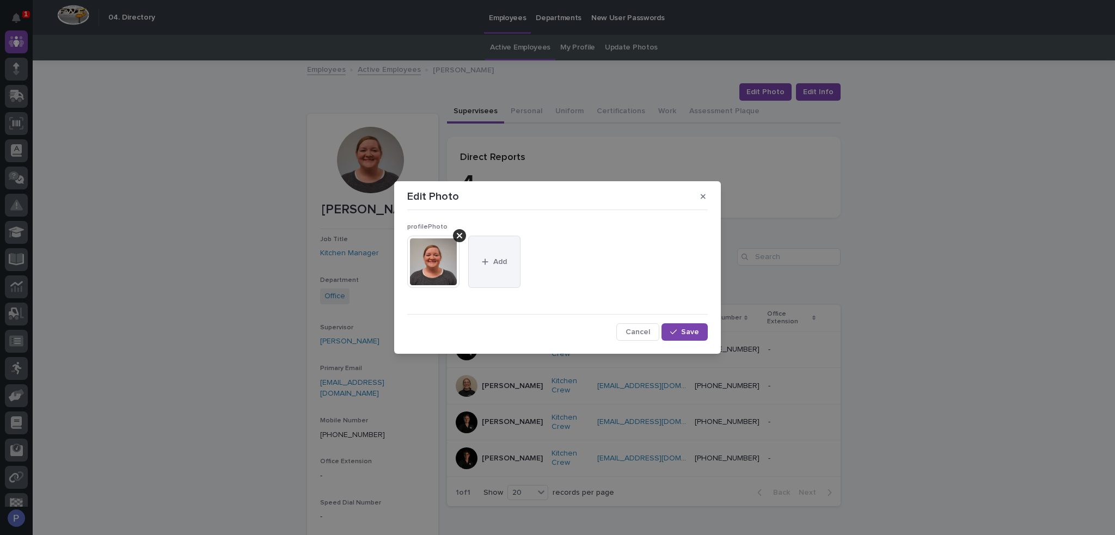
click at [500, 261] on span "Add" at bounding box center [500, 262] width 14 height 8
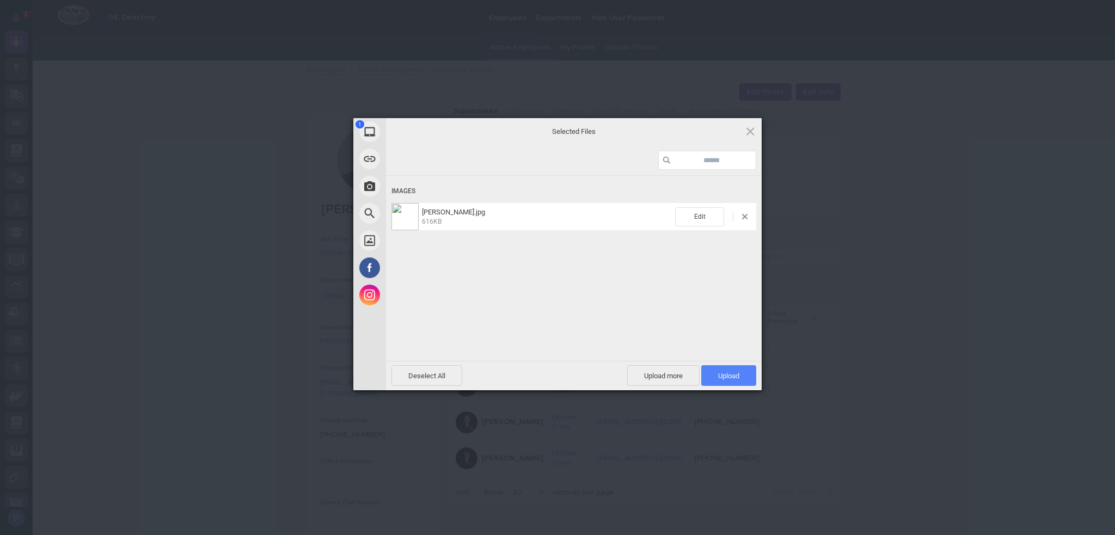
click at [731, 376] on span "Upload 1" at bounding box center [728, 376] width 21 height 8
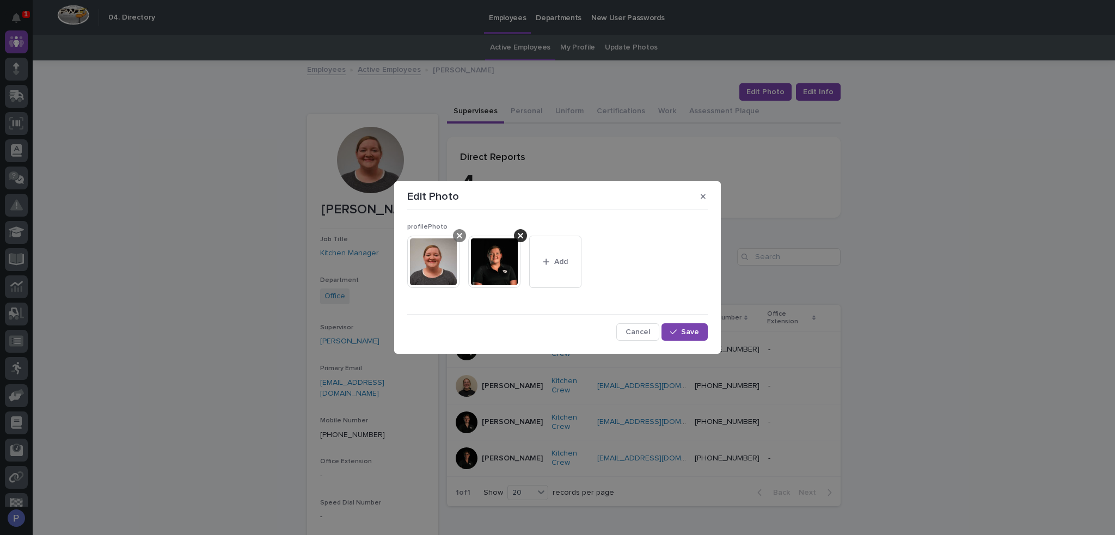
click at [463, 235] on div at bounding box center [459, 235] width 13 height 13
click at [690, 334] on span "Save" at bounding box center [690, 332] width 18 height 8
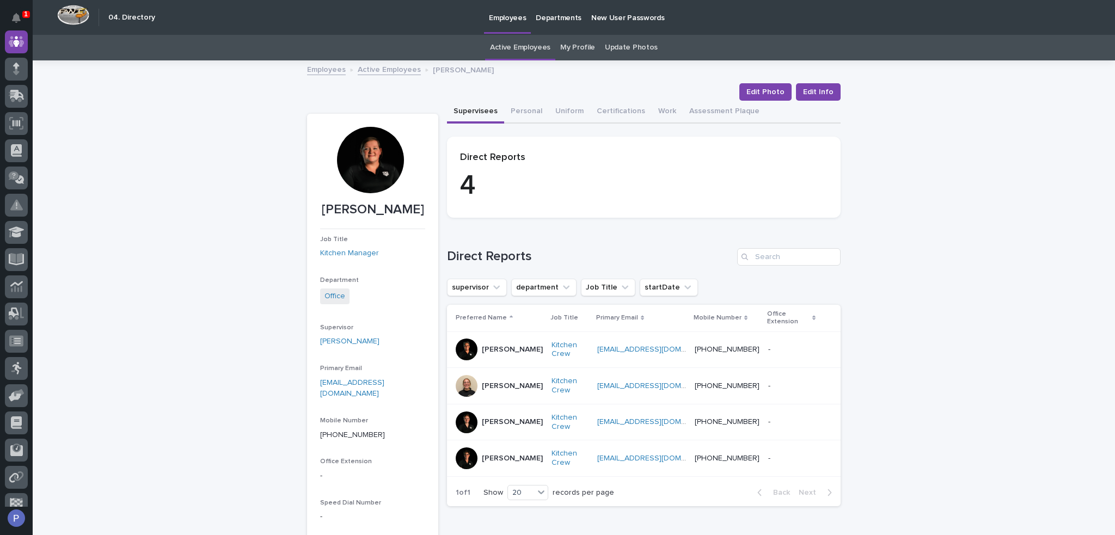
click at [394, 67] on link "Active Employees" at bounding box center [389, 69] width 63 height 13
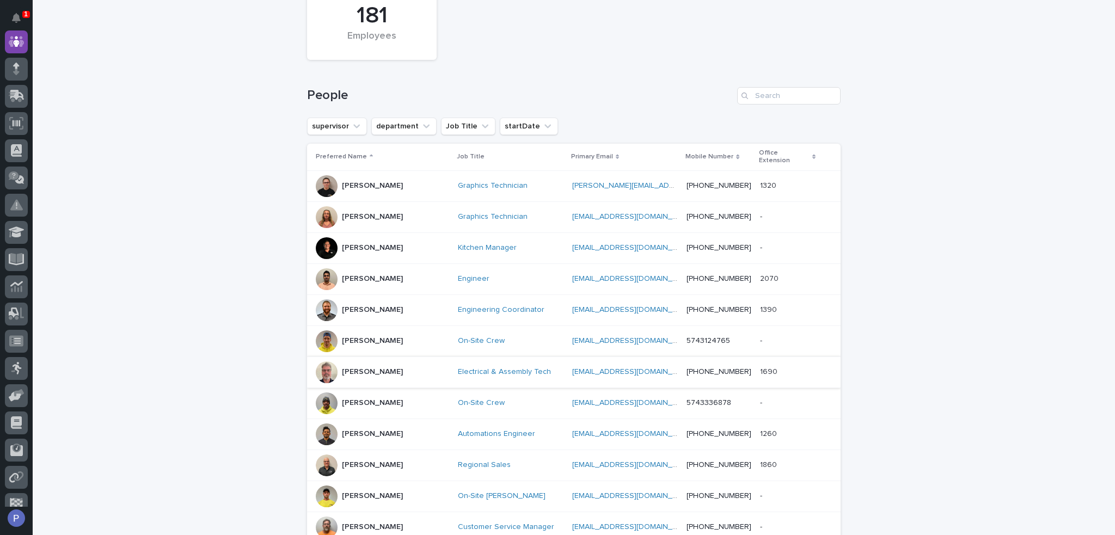
scroll to position [89, 0]
click at [356, 274] on p "Sid Pareek" at bounding box center [372, 278] width 61 height 9
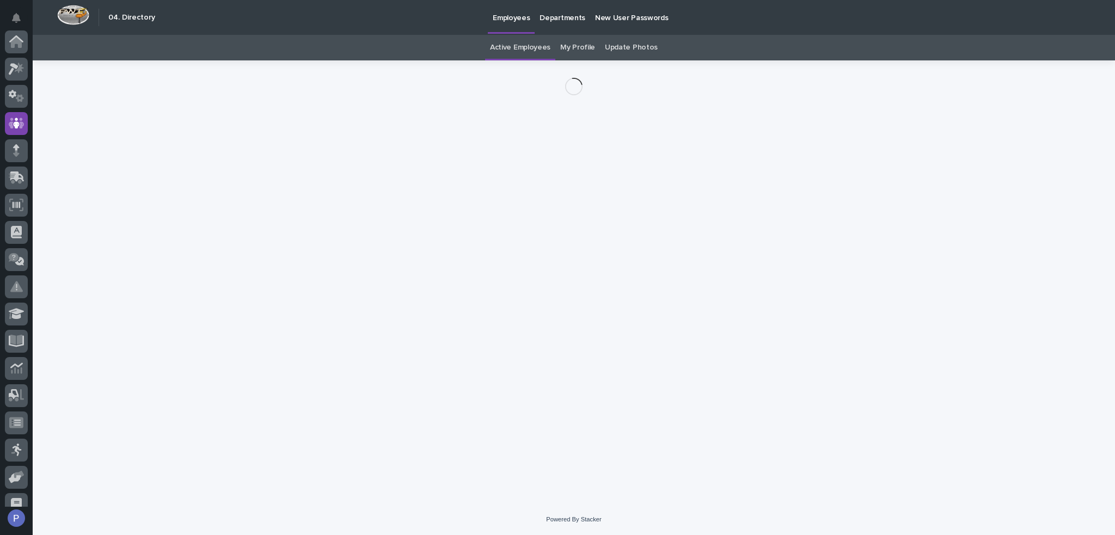
scroll to position [82, 0]
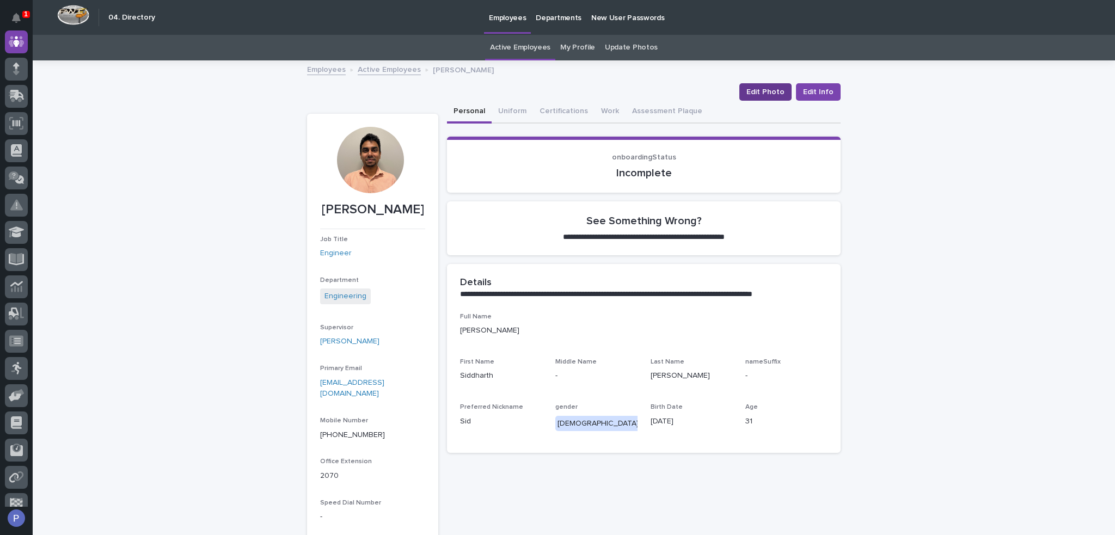
click at [755, 89] on span "Edit Photo" at bounding box center [765, 92] width 38 height 11
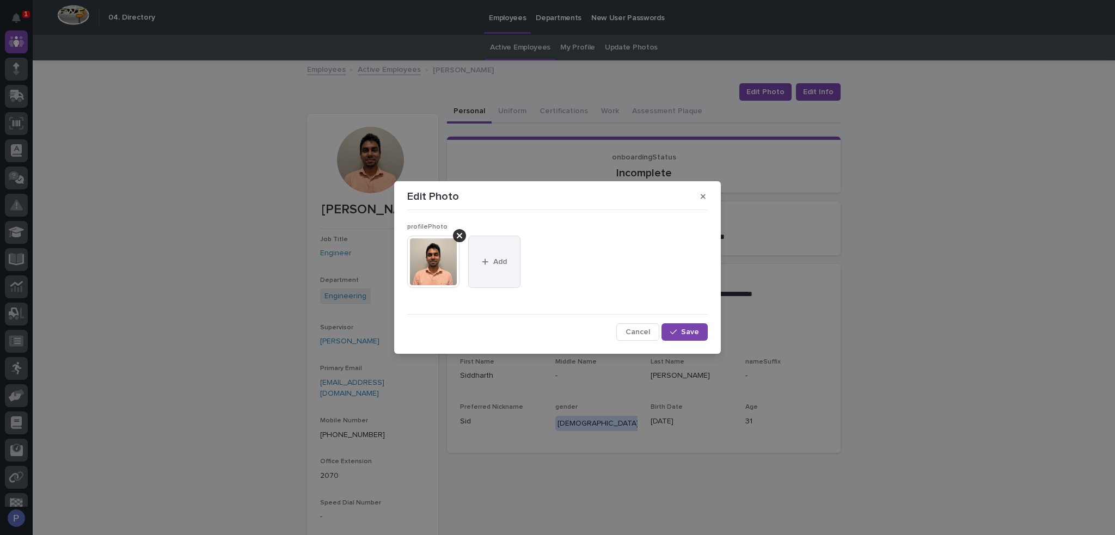
click at [485, 245] on button "Add" at bounding box center [494, 262] width 52 height 52
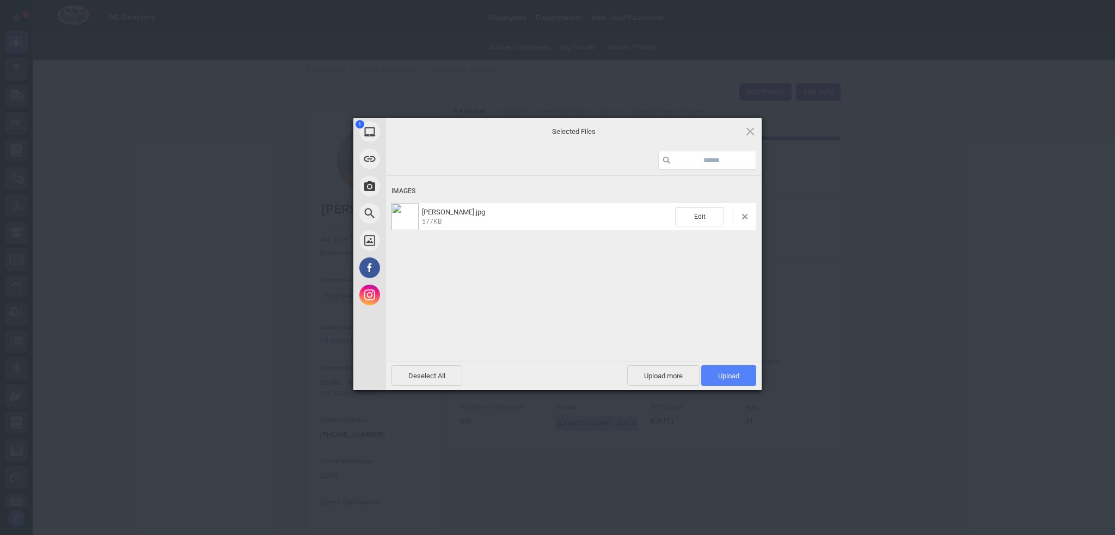
click at [737, 374] on span "Upload 1" at bounding box center [728, 376] width 21 height 8
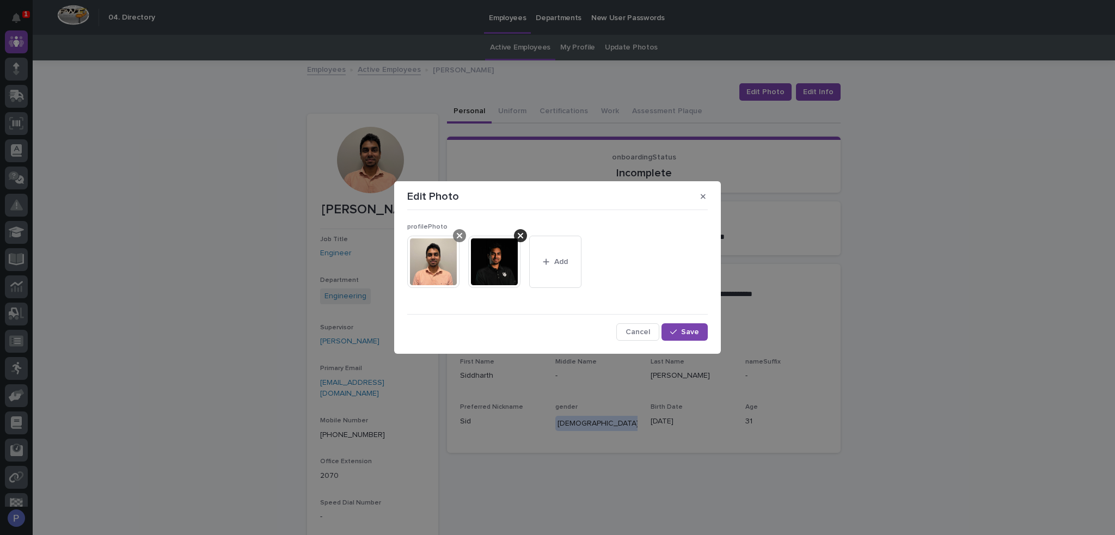
click at [462, 238] on icon at bounding box center [459, 235] width 5 height 9
click at [687, 328] on span "Save" at bounding box center [690, 332] width 18 height 8
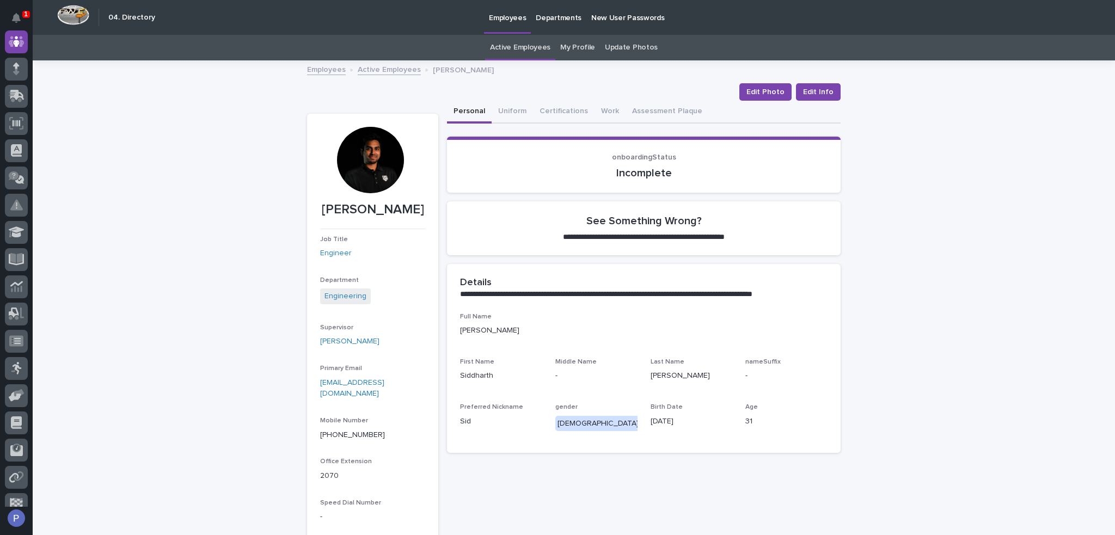
click at [388, 65] on link "Active Employees" at bounding box center [389, 69] width 63 height 13
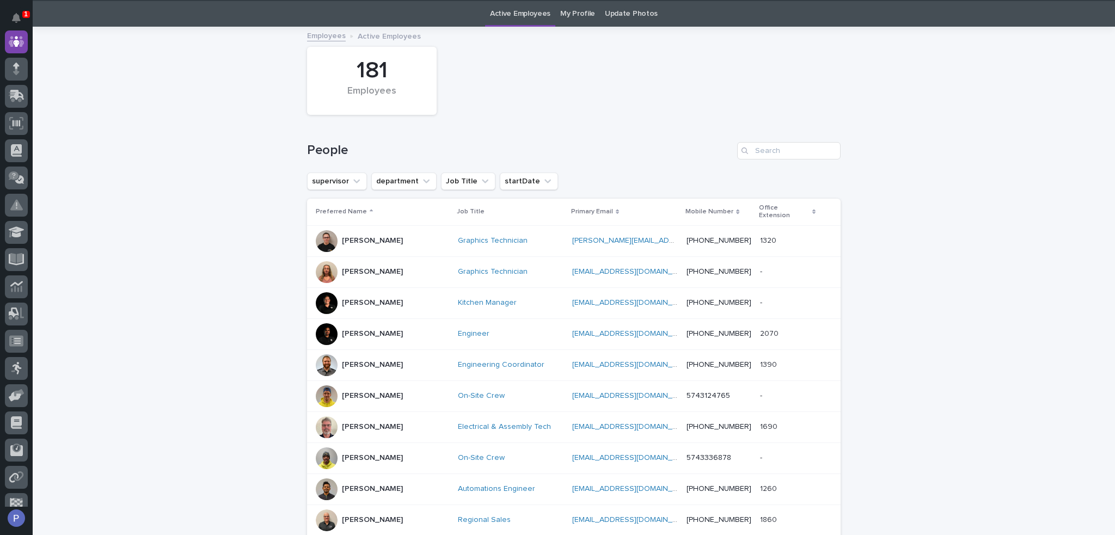
scroll to position [35, 0]
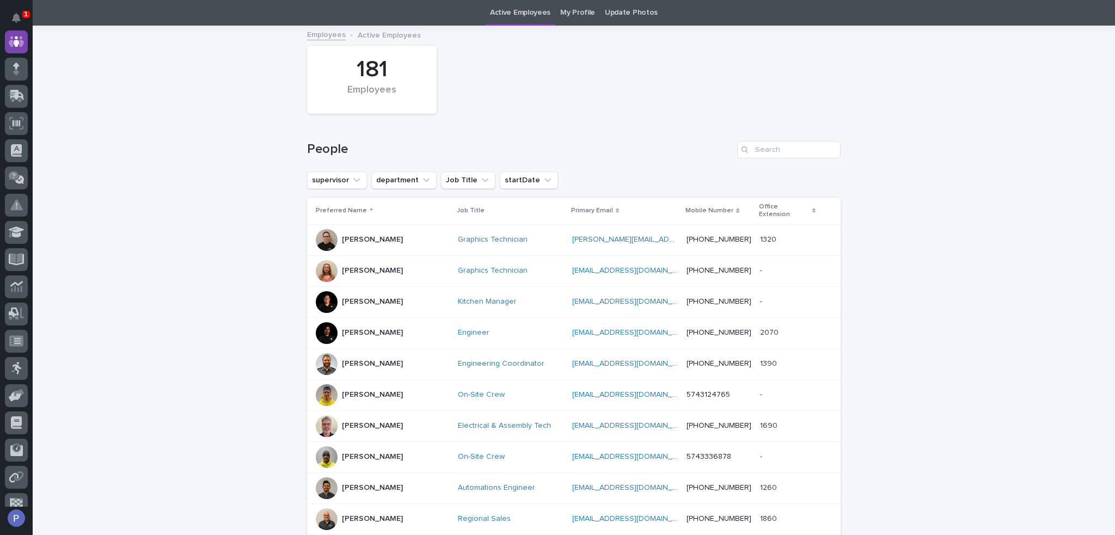
click at [372, 359] on p "[PERSON_NAME]" at bounding box center [372, 363] width 61 height 9
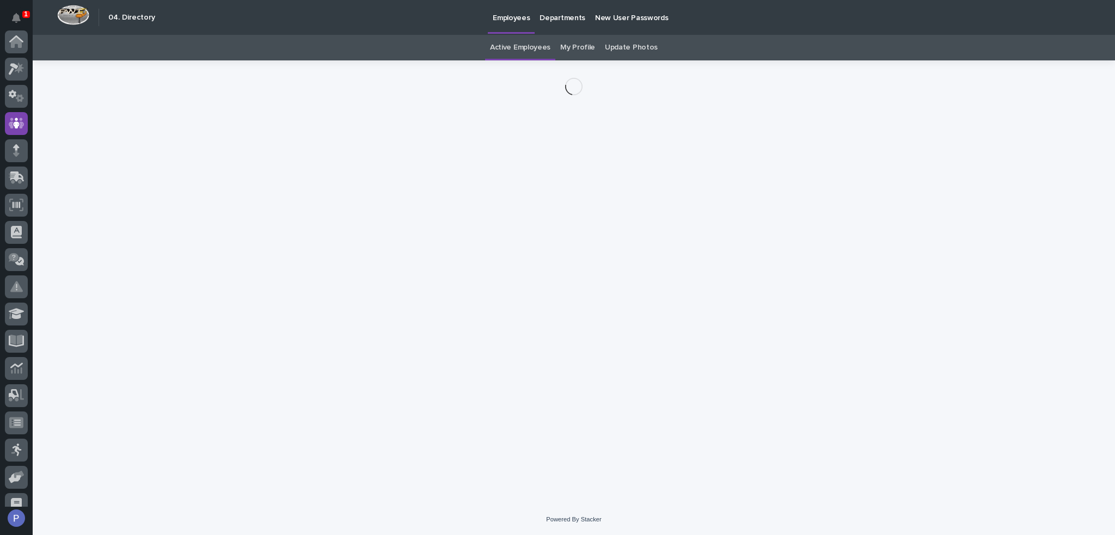
scroll to position [82, 0]
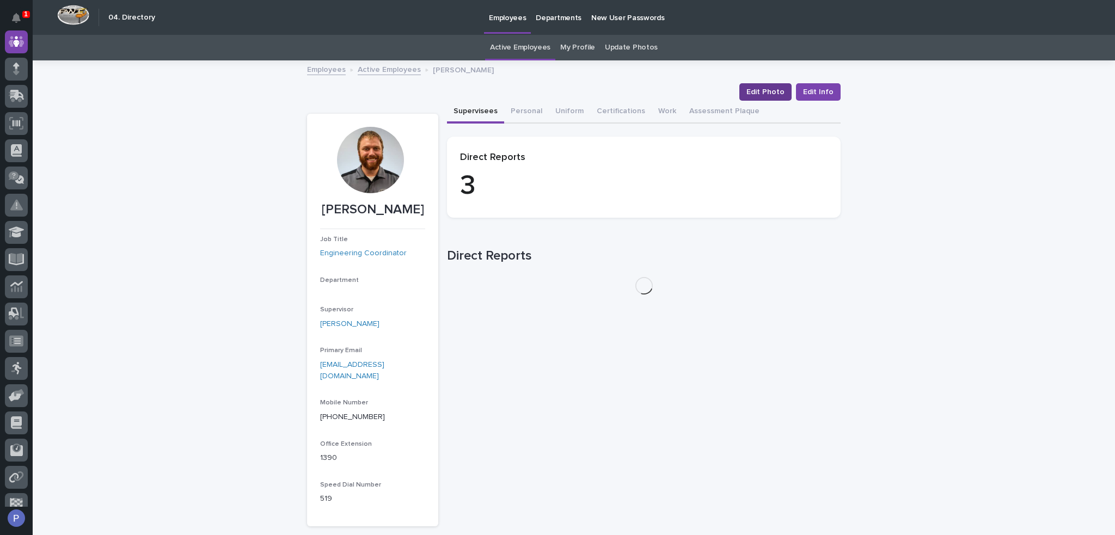
click at [759, 89] on span "Edit Photo" at bounding box center [765, 92] width 38 height 11
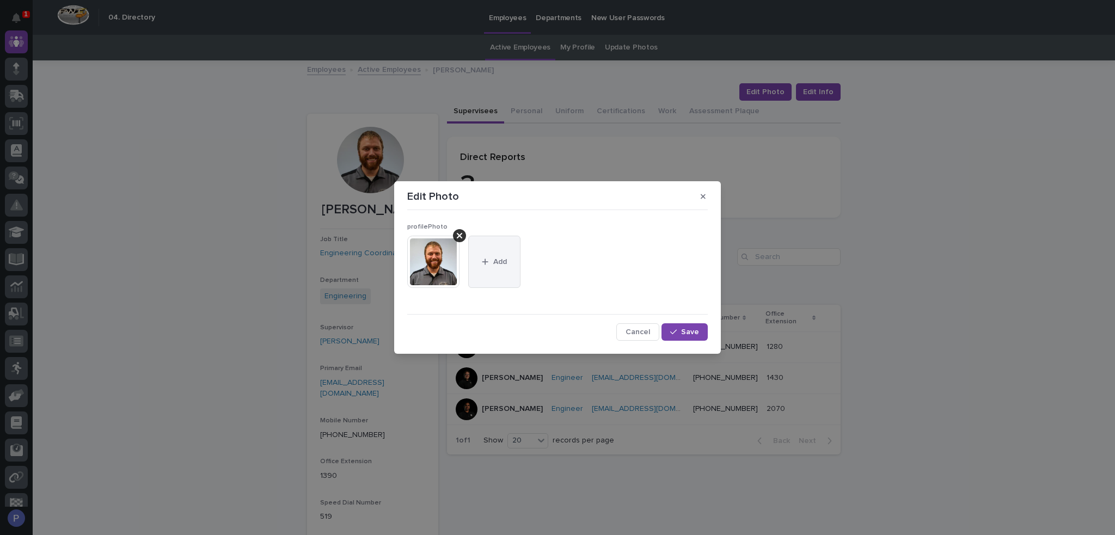
click at [489, 247] on button "Add" at bounding box center [494, 262] width 52 height 52
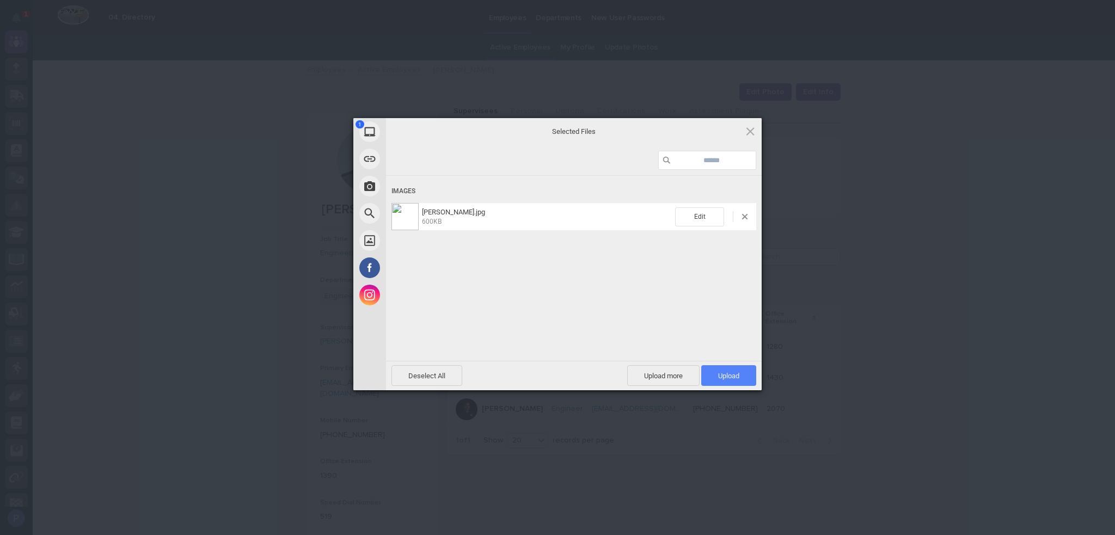
click at [728, 374] on span "Upload 1" at bounding box center [728, 376] width 21 height 8
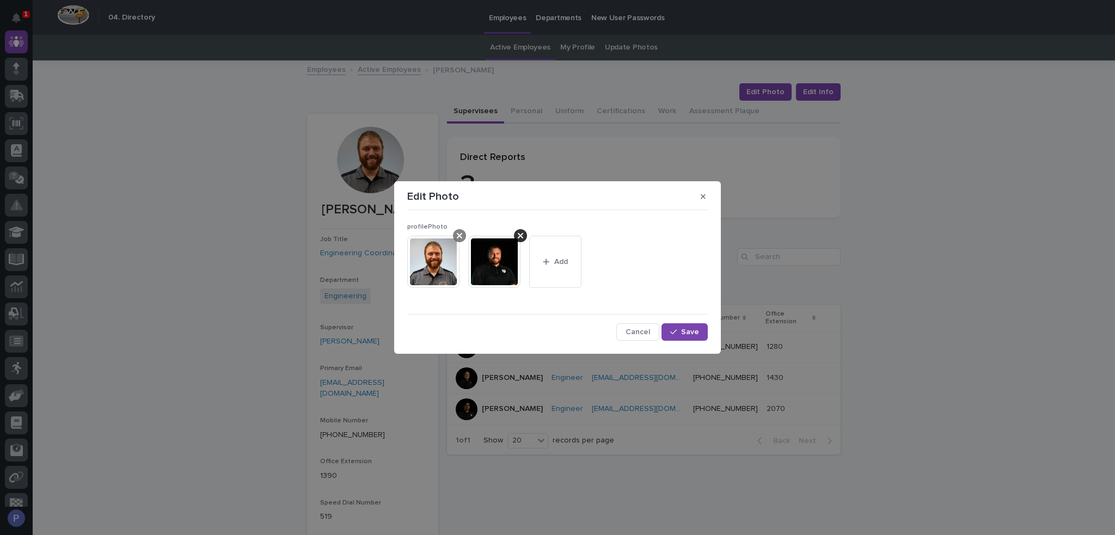
click at [461, 237] on icon at bounding box center [459, 235] width 5 height 5
click at [686, 328] on span "Save" at bounding box center [690, 332] width 18 height 8
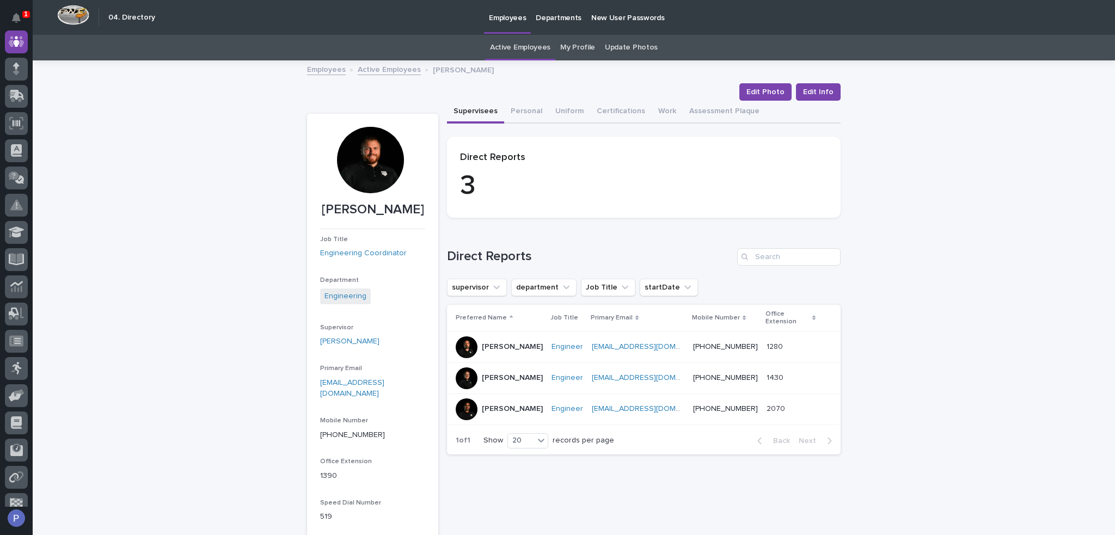
click at [377, 69] on link "Active Employees" at bounding box center [389, 69] width 63 height 13
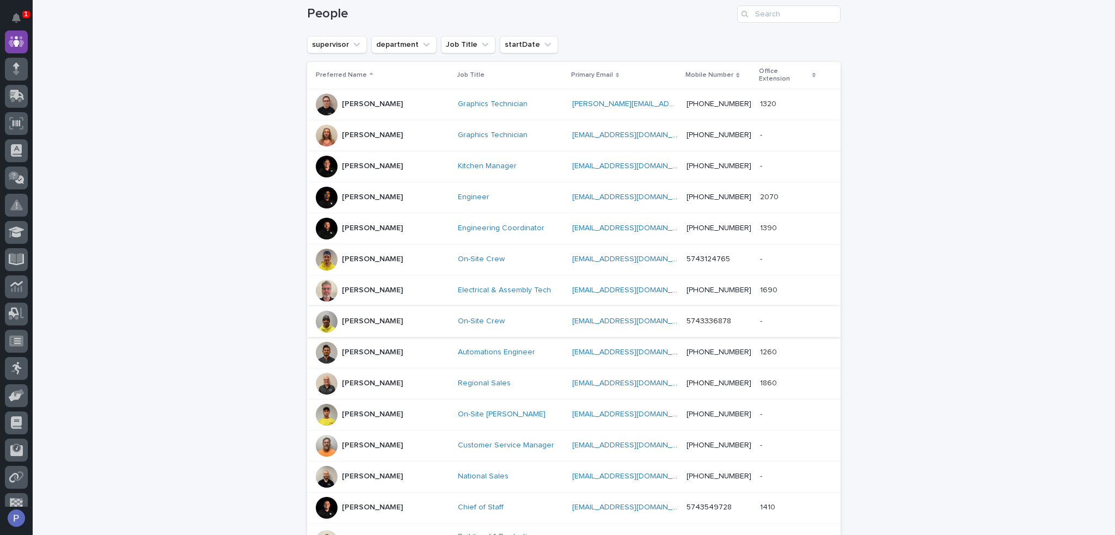
scroll to position [198, 0]
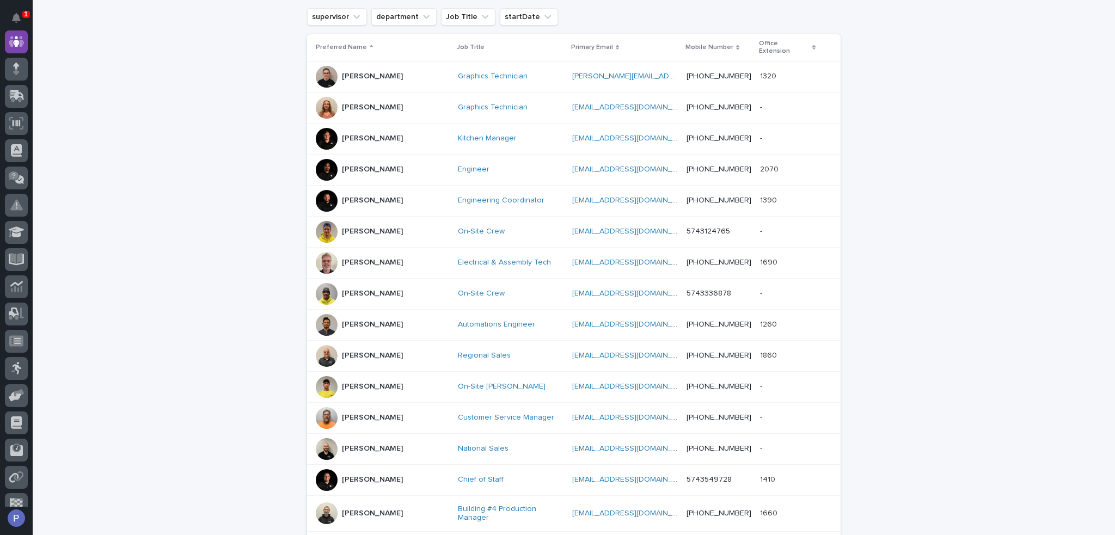
click at [372, 413] on p "Todd Berger" at bounding box center [372, 417] width 61 height 9
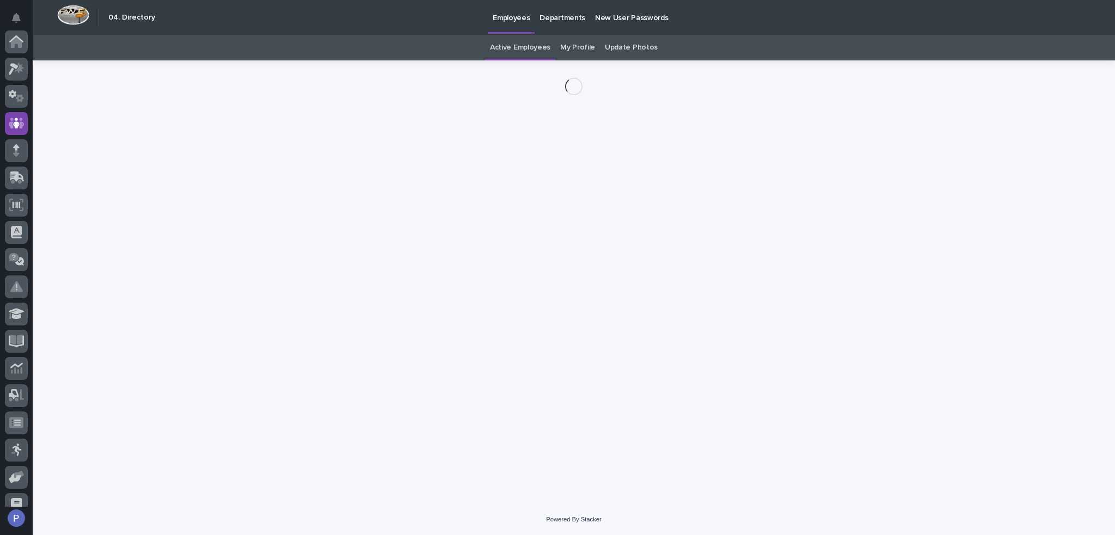
scroll to position [82, 0]
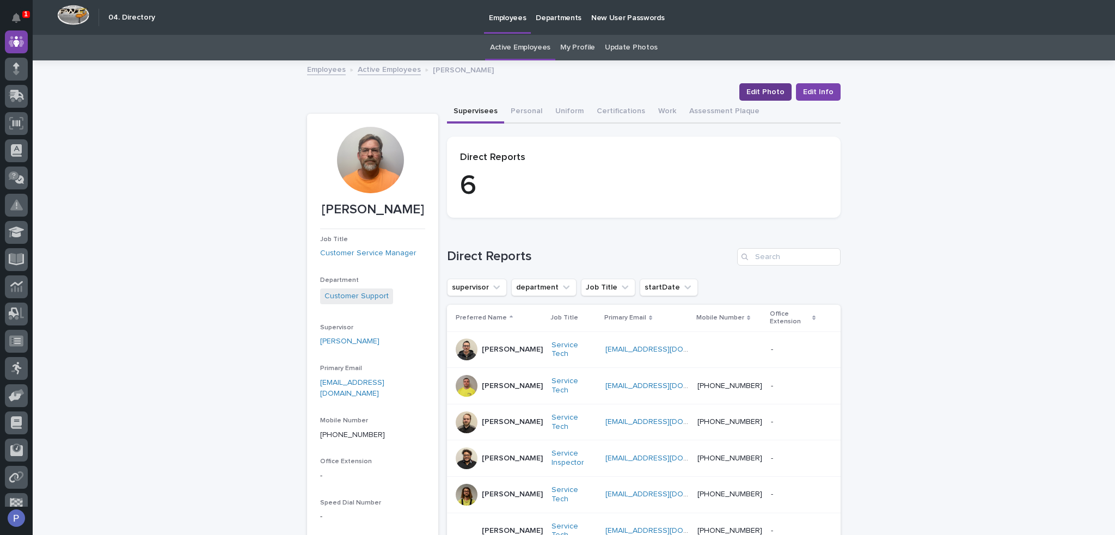
click at [764, 88] on span "Edit Photo" at bounding box center [765, 92] width 38 height 11
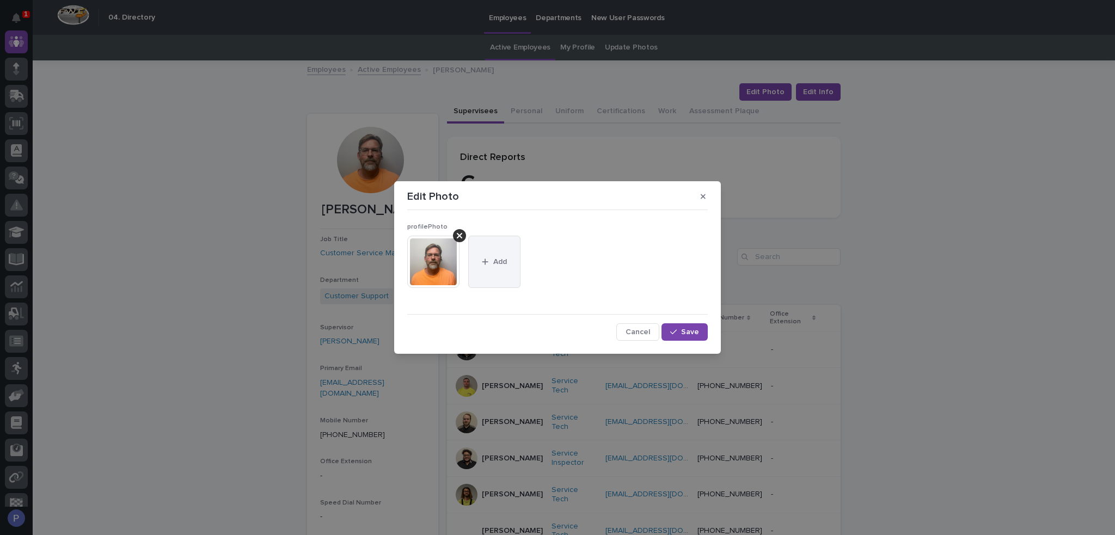
click at [494, 250] on button "Add" at bounding box center [494, 262] width 52 height 52
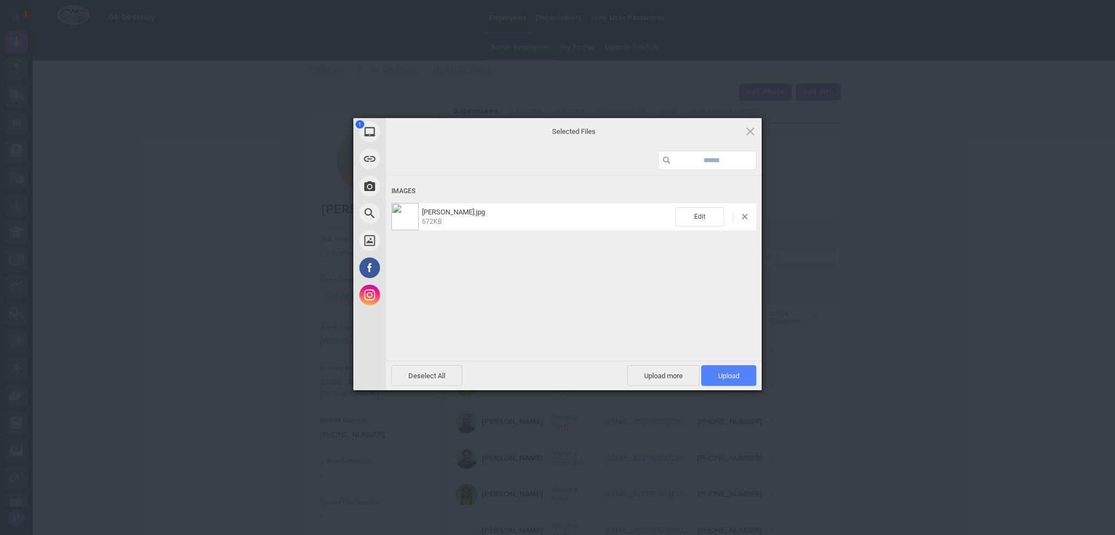
click at [735, 370] on span "Upload 1" at bounding box center [728, 375] width 55 height 21
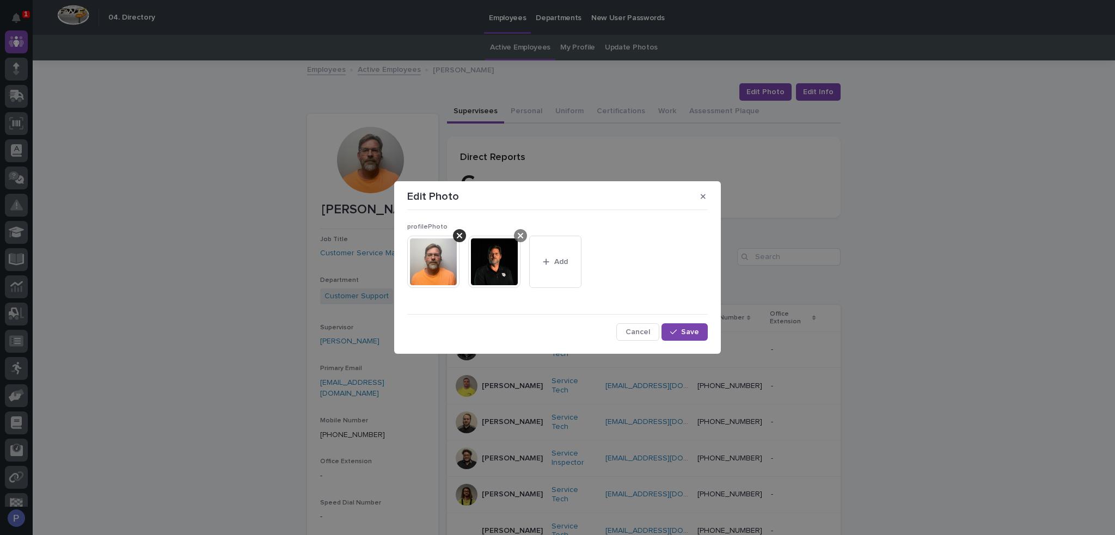
click at [458, 232] on icon at bounding box center [459, 235] width 5 height 9
click at [692, 326] on button "Save" at bounding box center [684, 331] width 46 height 17
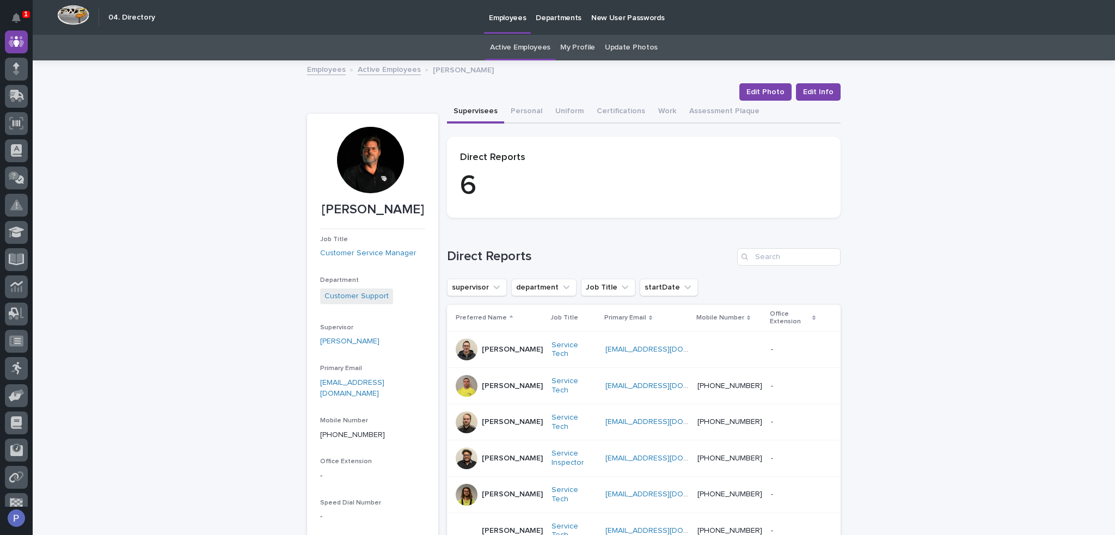
click at [373, 70] on link "Active Employees" at bounding box center [389, 69] width 63 height 13
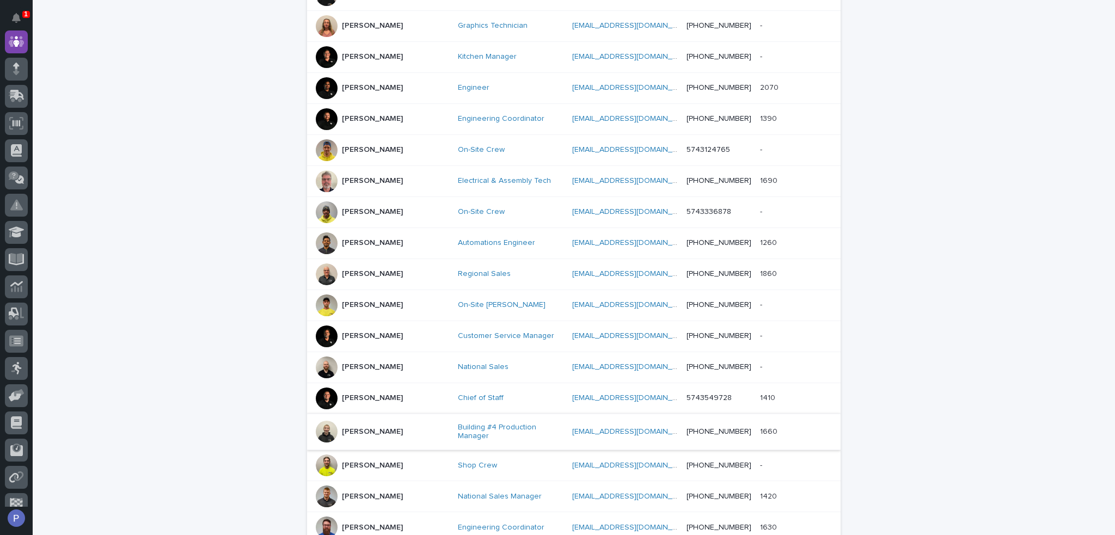
scroll to position [307, 0]
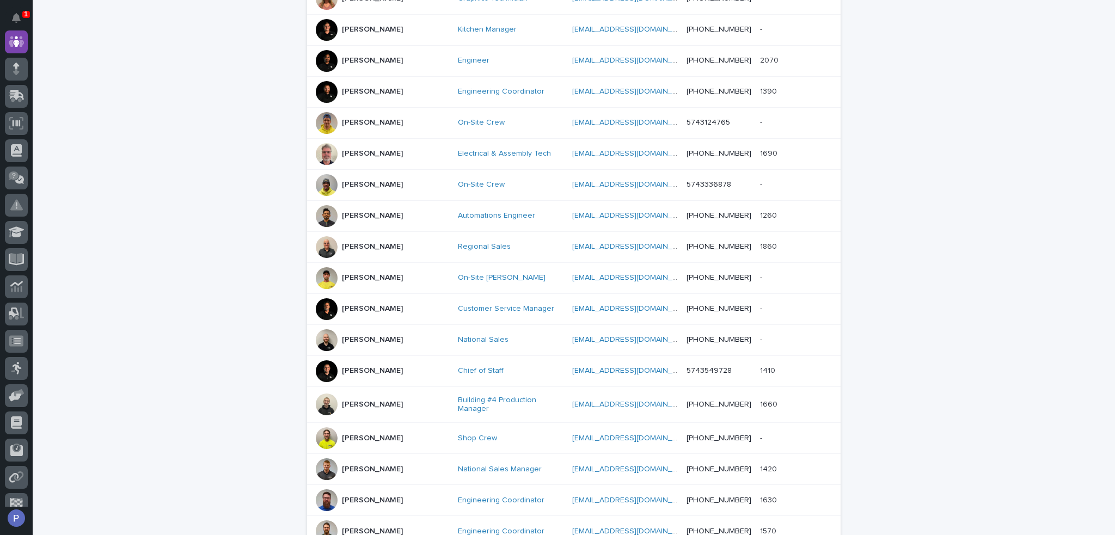
click at [378, 335] on p "Trent Kautzmann" at bounding box center [372, 339] width 61 height 9
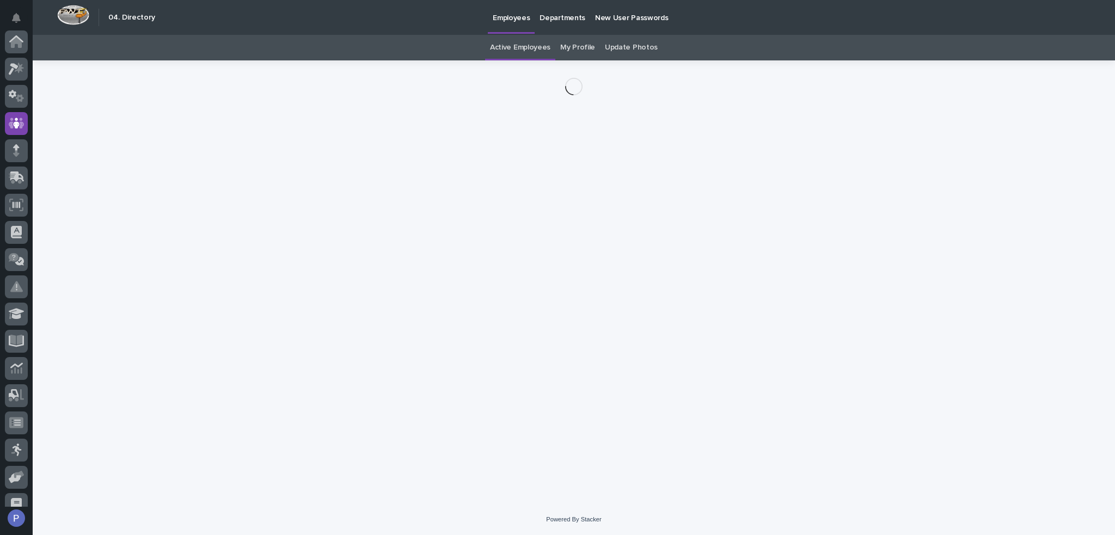
scroll to position [82, 0]
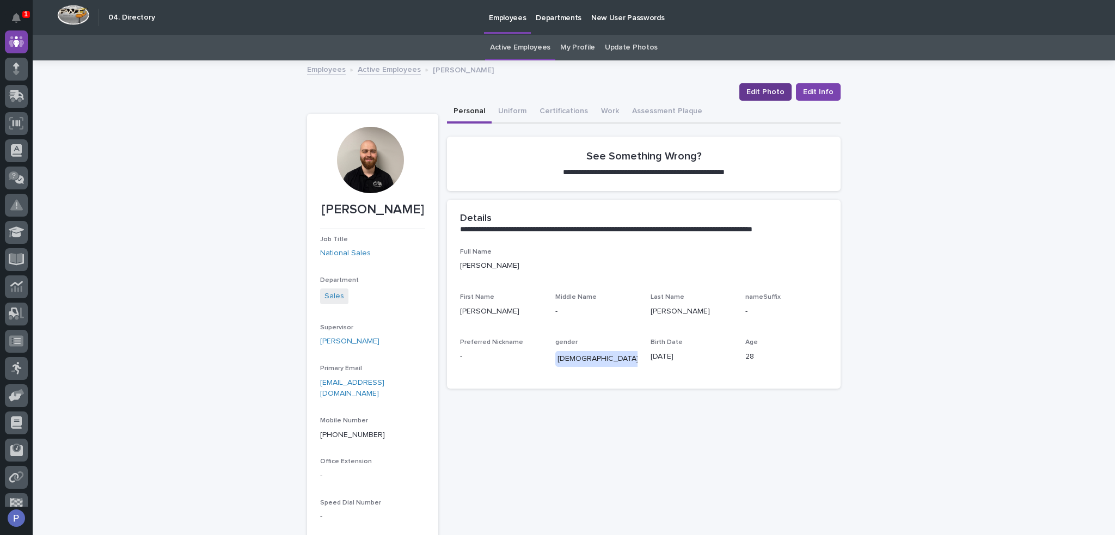
click at [771, 97] on button "Edit Photo" at bounding box center [765, 91] width 52 height 17
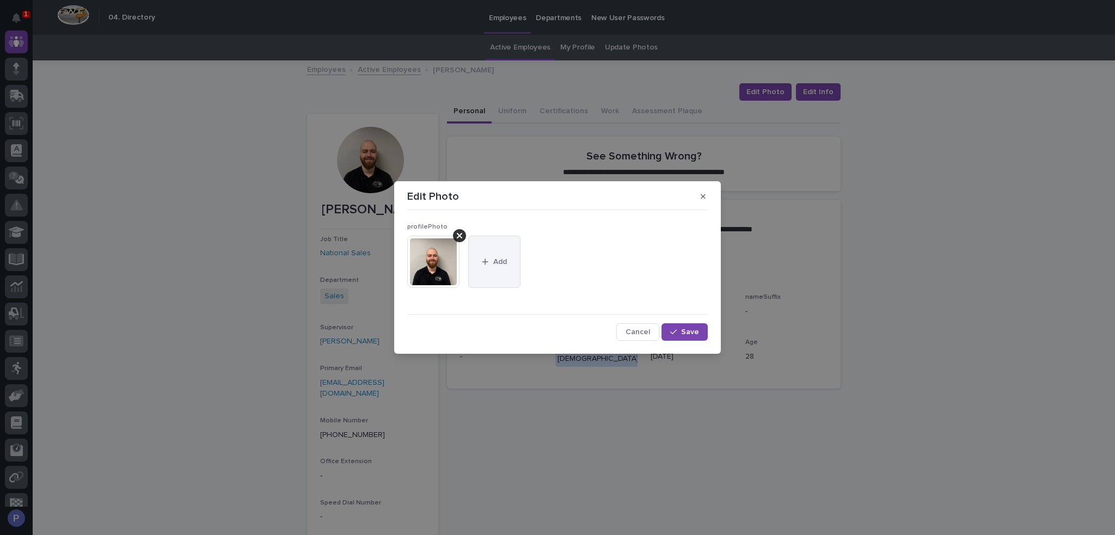
click at [505, 261] on span "Add" at bounding box center [500, 262] width 14 height 8
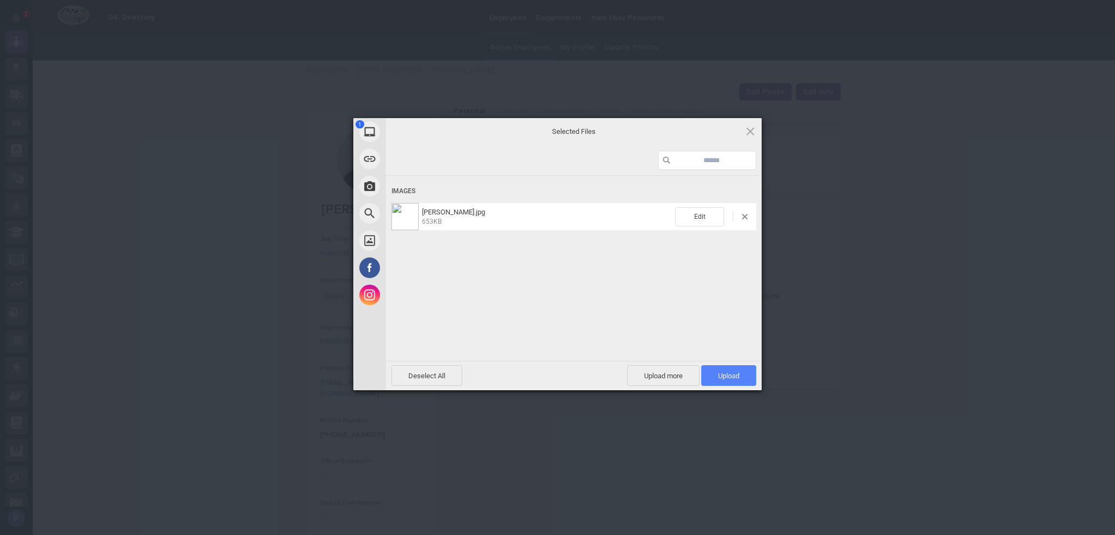
click at [733, 378] on span "Upload 1" at bounding box center [728, 376] width 21 height 8
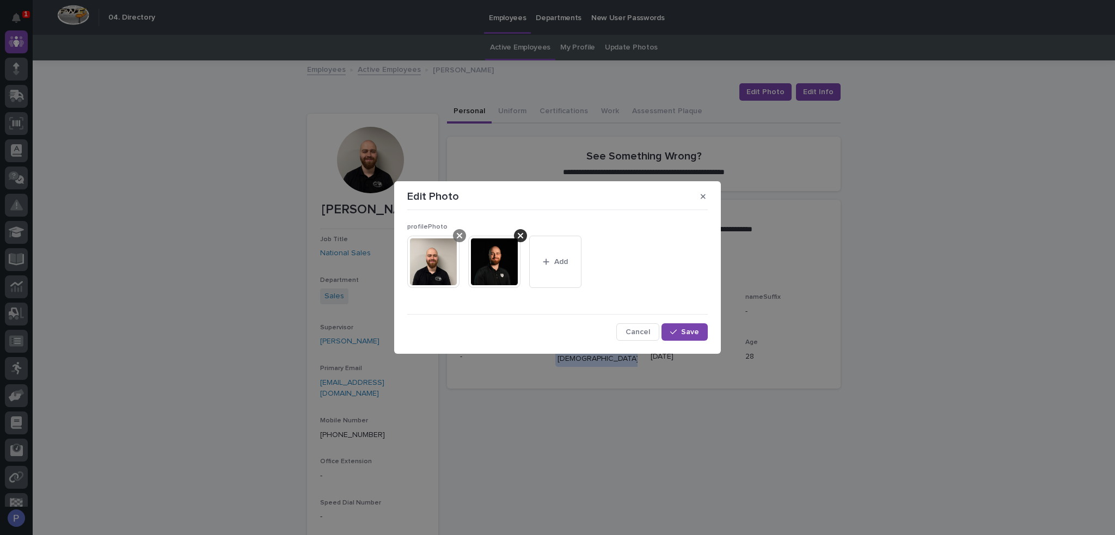
click at [460, 232] on icon at bounding box center [459, 235] width 5 height 9
click at [688, 332] on span "Save" at bounding box center [690, 332] width 18 height 8
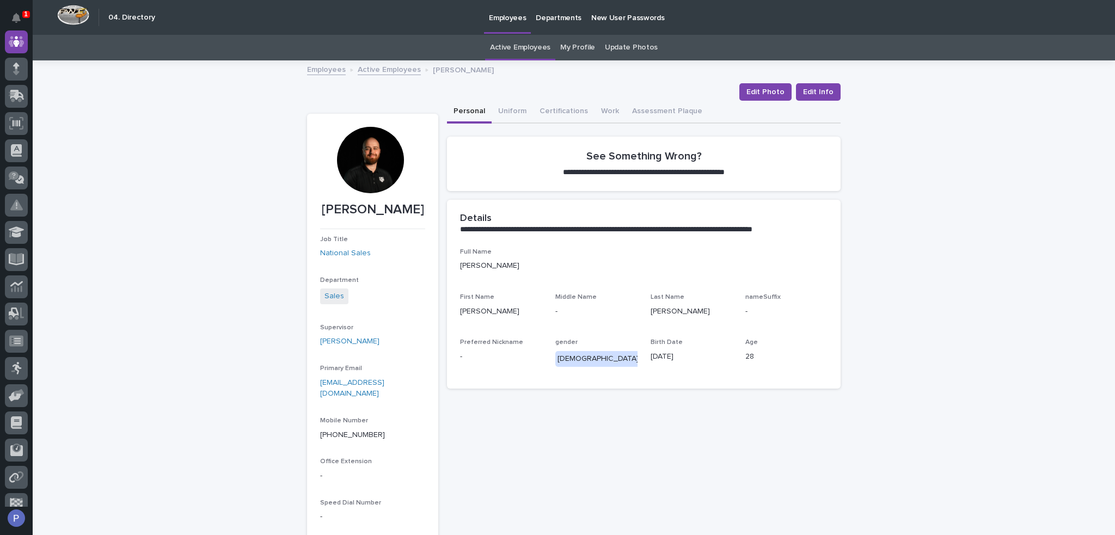
click at [397, 71] on link "Active Employees" at bounding box center [389, 69] width 63 height 13
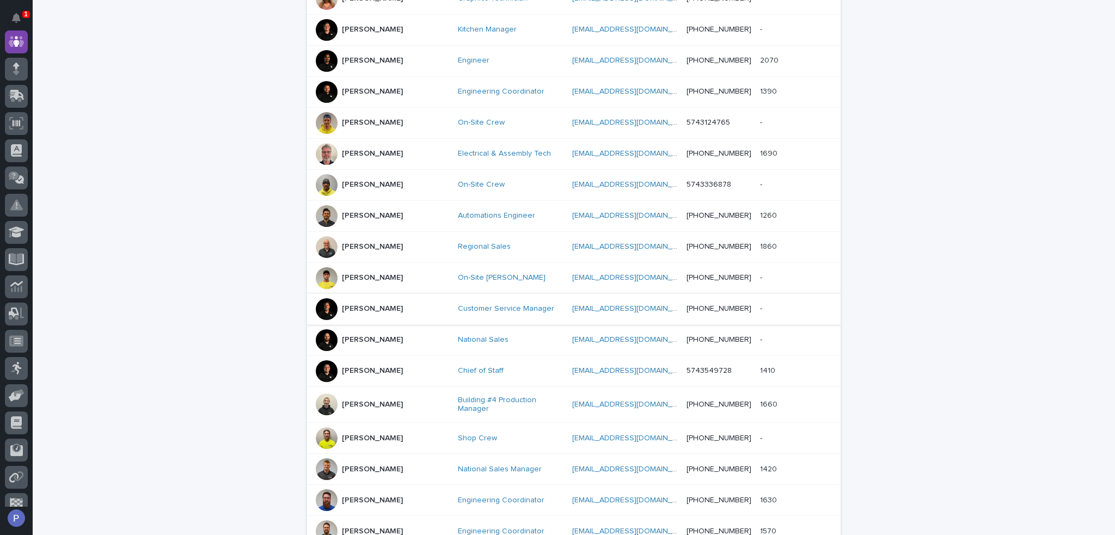
scroll to position [361, 0]
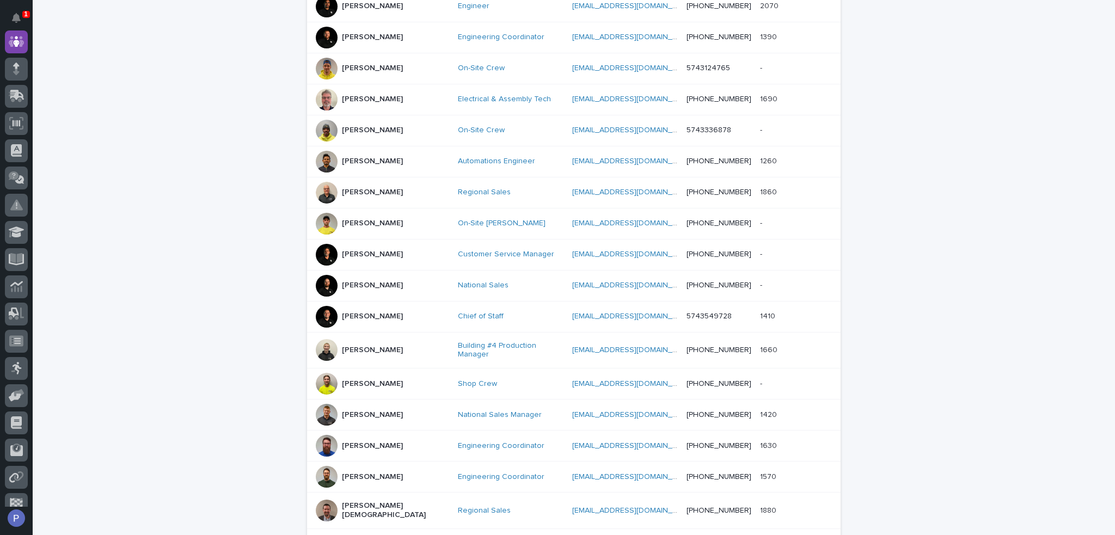
click at [368, 346] on p "Trevor Martin" at bounding box center [372, 350] width 61 height 9
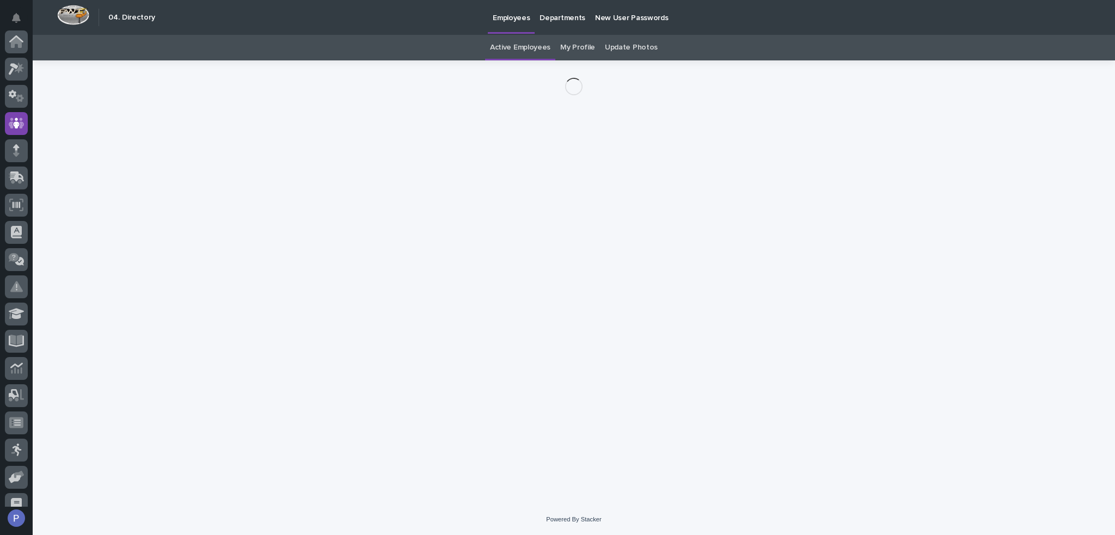
scroll to position [82, 0]
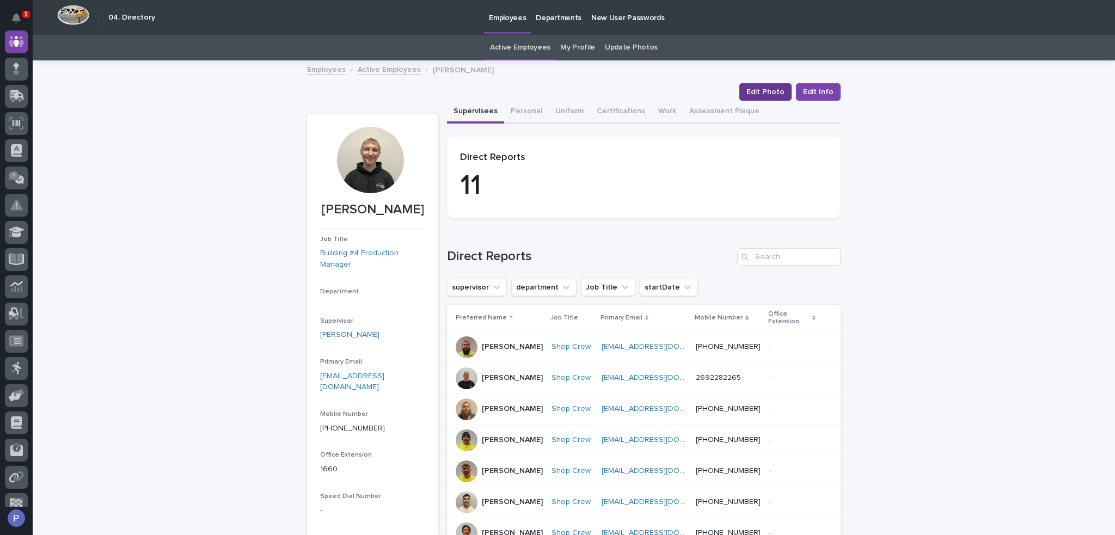
click at [775, 88] on span "Edit Photo" at bounding box center [765, 92] width 38 height 11
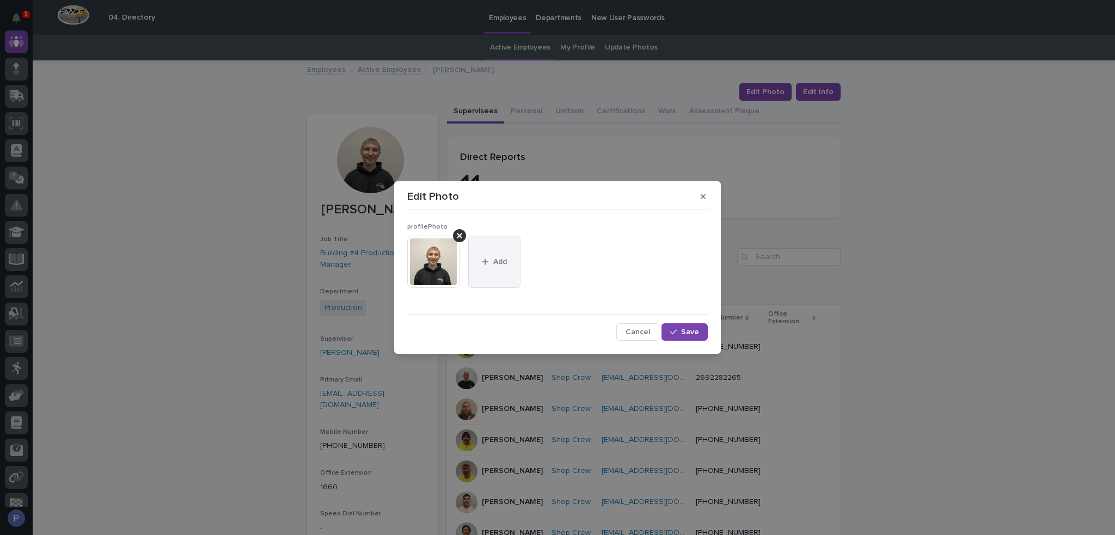
click at [492, 261] on div "button" at bounding box center [487, 262] width 11 height 8
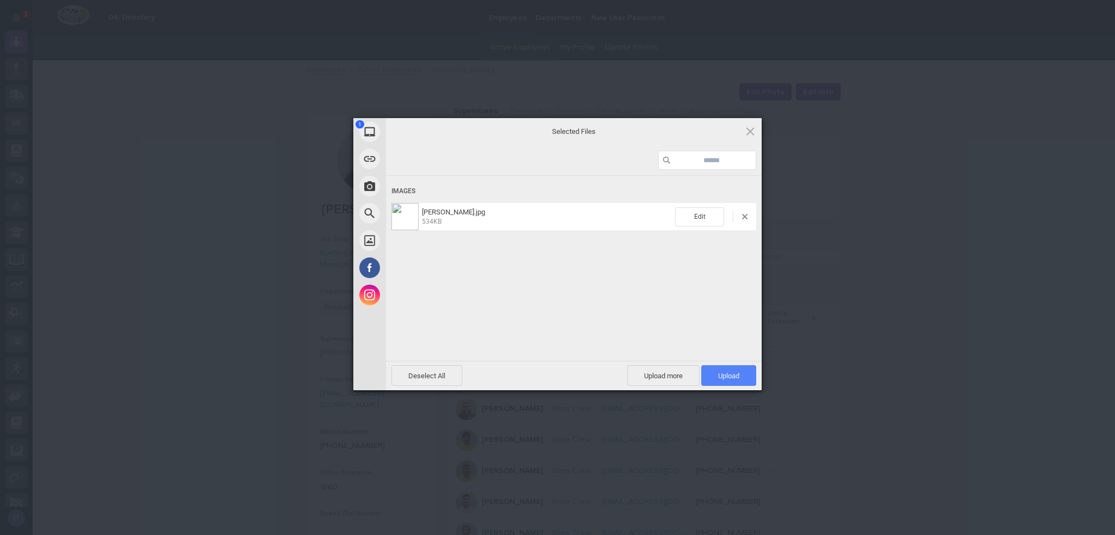
click at [730, 376] on span "Upload 1" at bounding box center [728, 376] width 21 height 8
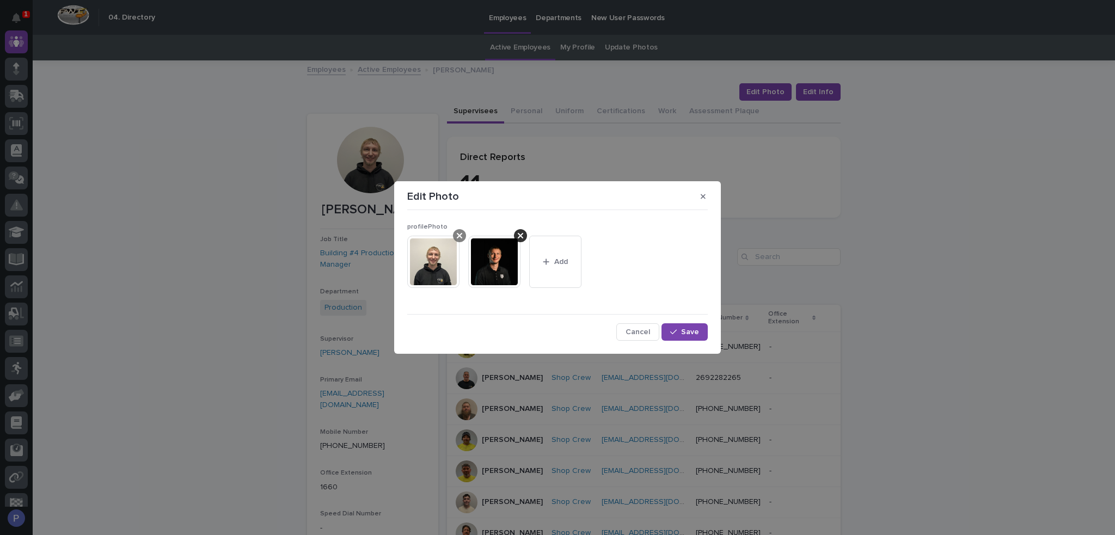
click at [459, 238] on icon at bounding box center [459, 235] width 5 height 9
click at [690, 335] on span "Save" at bounding box center [690, 332] width 18 height 8
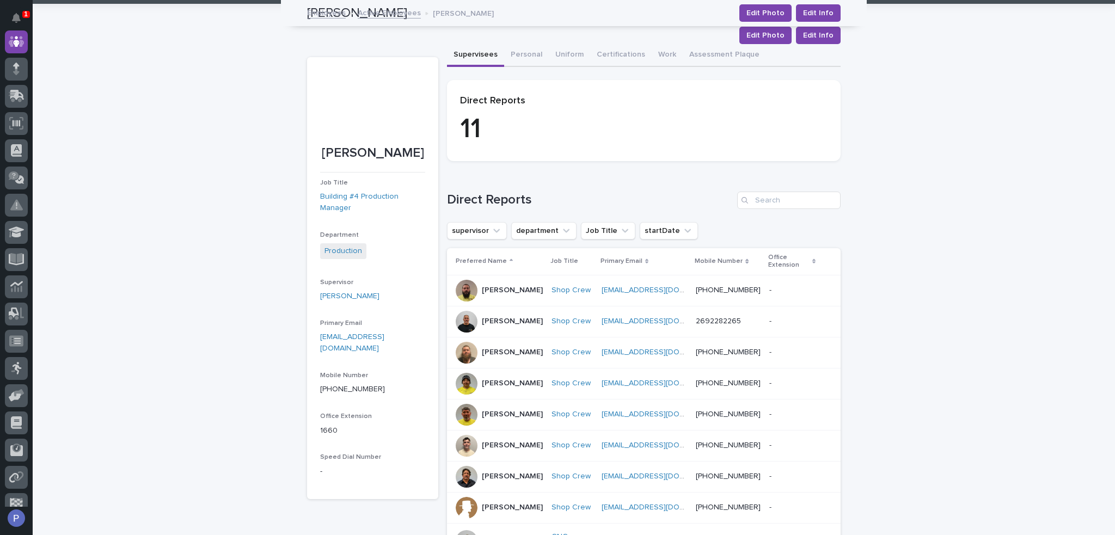
scroll to position [54, 0]
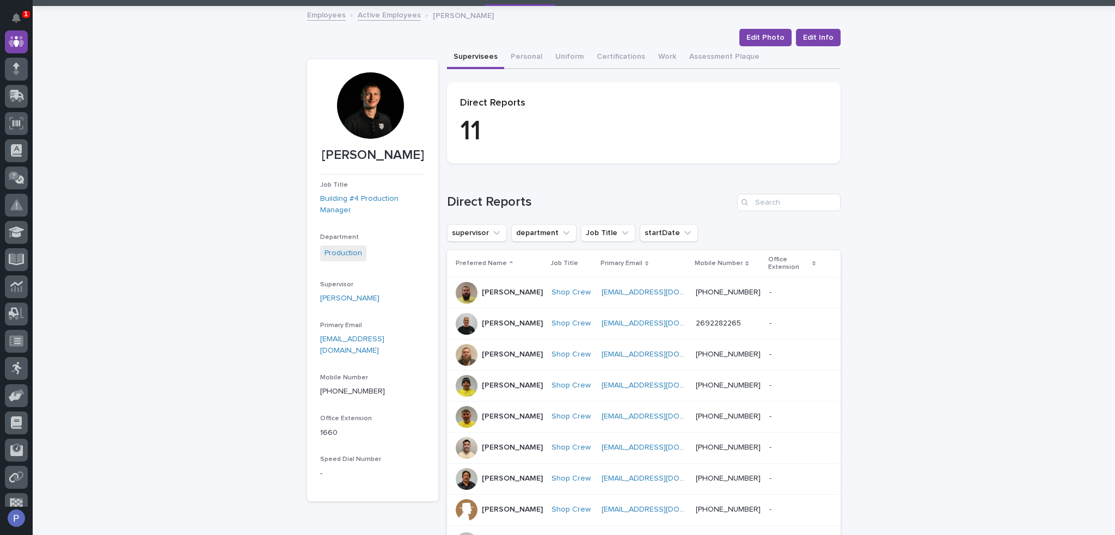
click at [367, 17] on link "Active Employees" at bounding box center [389, 14] width 63 height 13
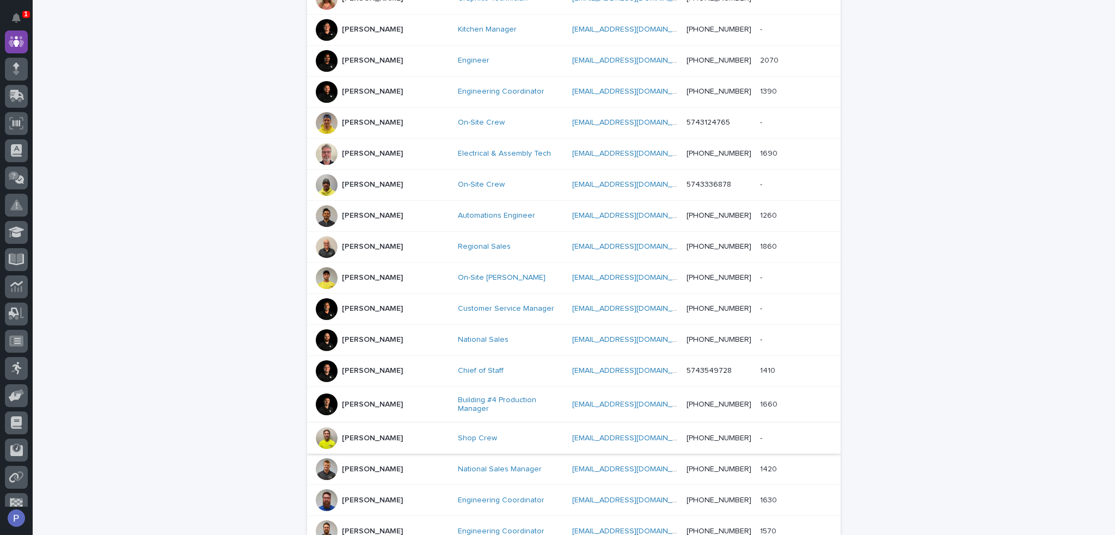
scroll to position [361, 0]
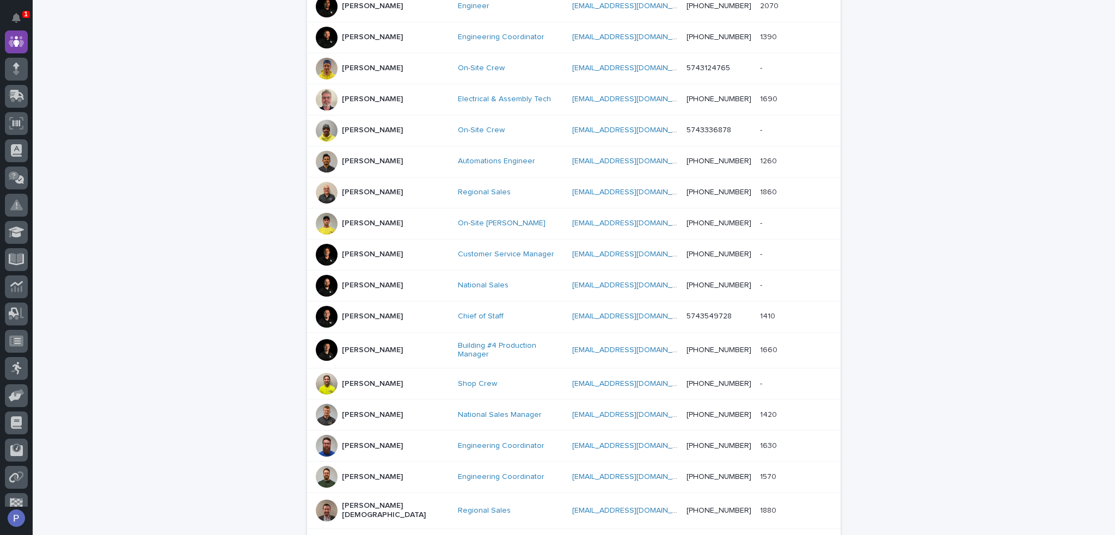
click at [368, 410] on p "[PERSON_NAME]" at bounding box center [372, 414] width 61 height 9
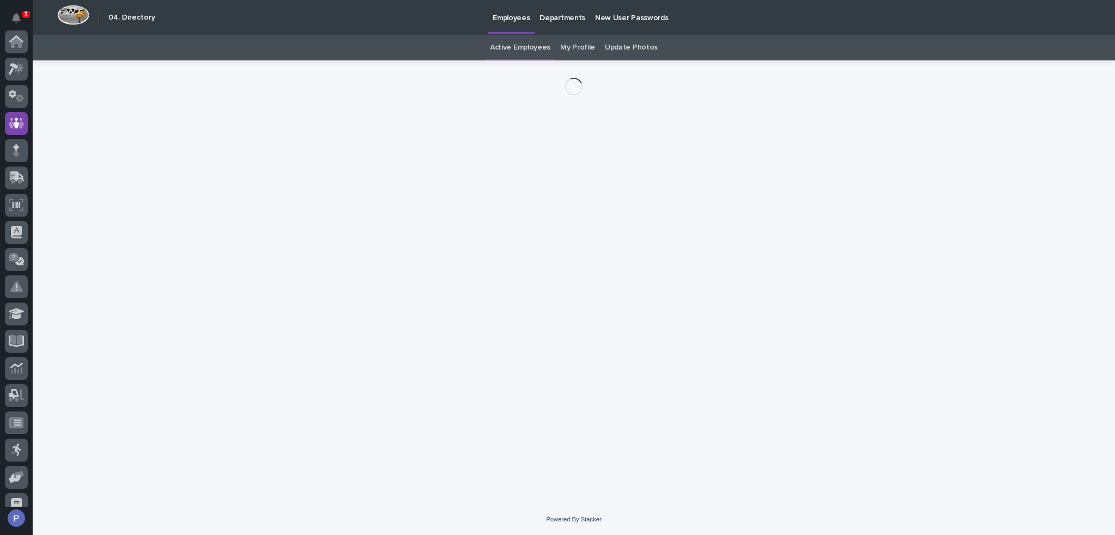
scroll to position [82, 0]
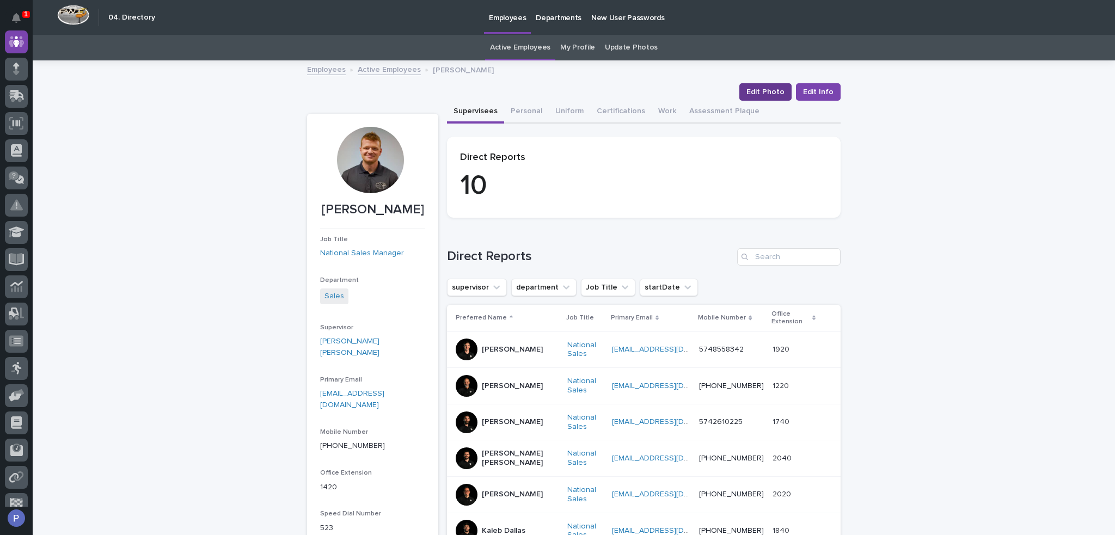
click at [773, 91] on span "Edit Photo" at bounding box center [765, 92] width 38 height 11
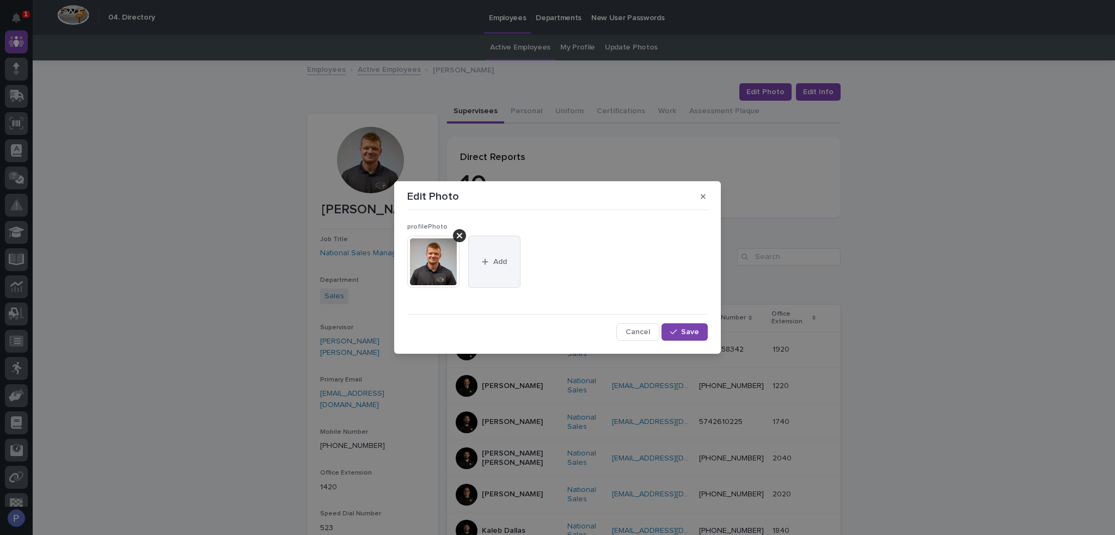
click at [488, 267] on button "Add" at bounding box center [494, 262] width 52 height 52
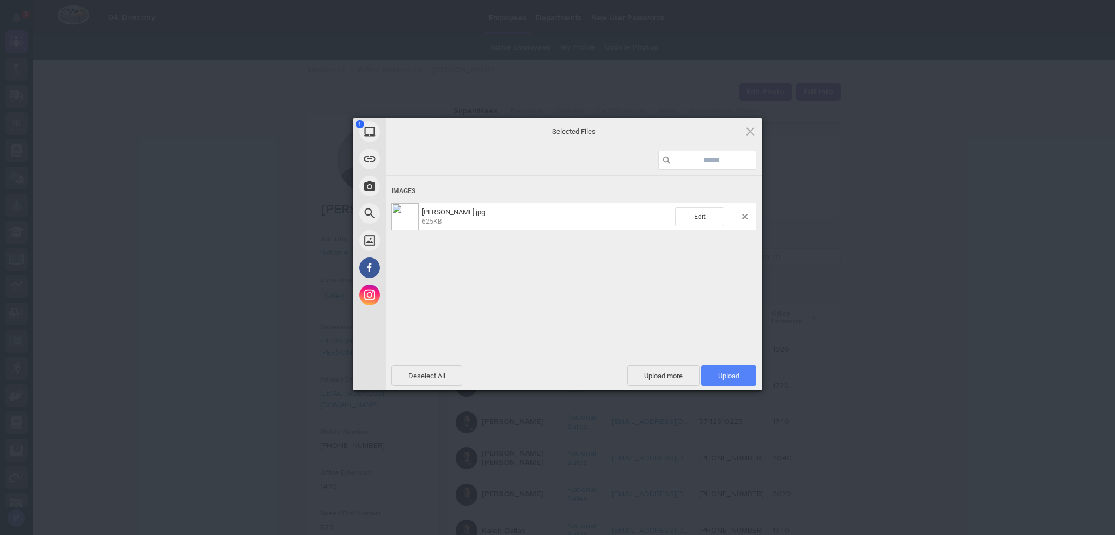
click at [740, 376] on span "Upload 1" at bounding box center [728, 375] width 55 height 21
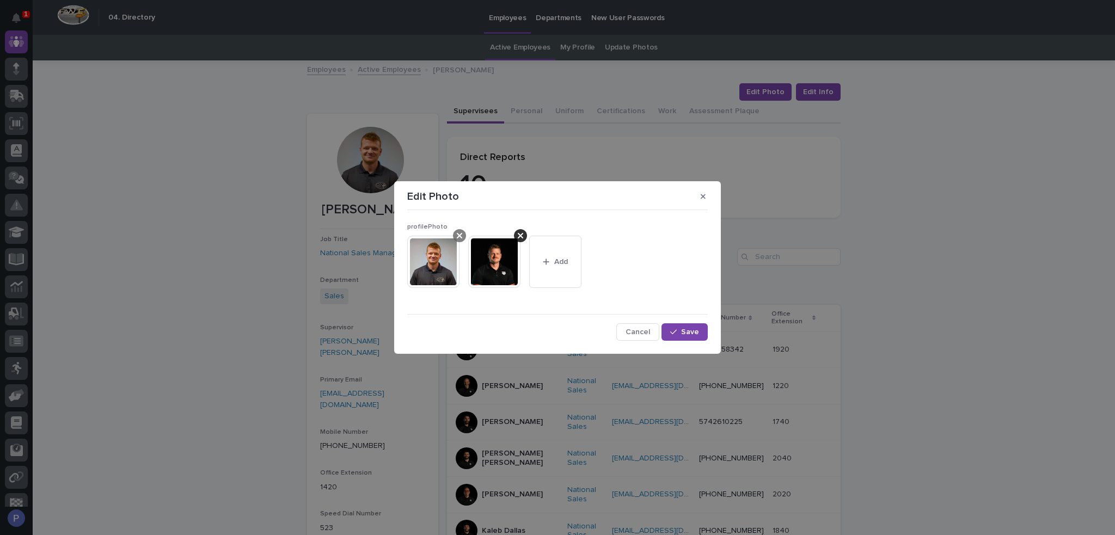
click at [465, 237] on div at bounding box center [459, 235] width 13 height 13
click at [696, 330] on span "Save" at bounding box center [690, 332] width 18 height 8
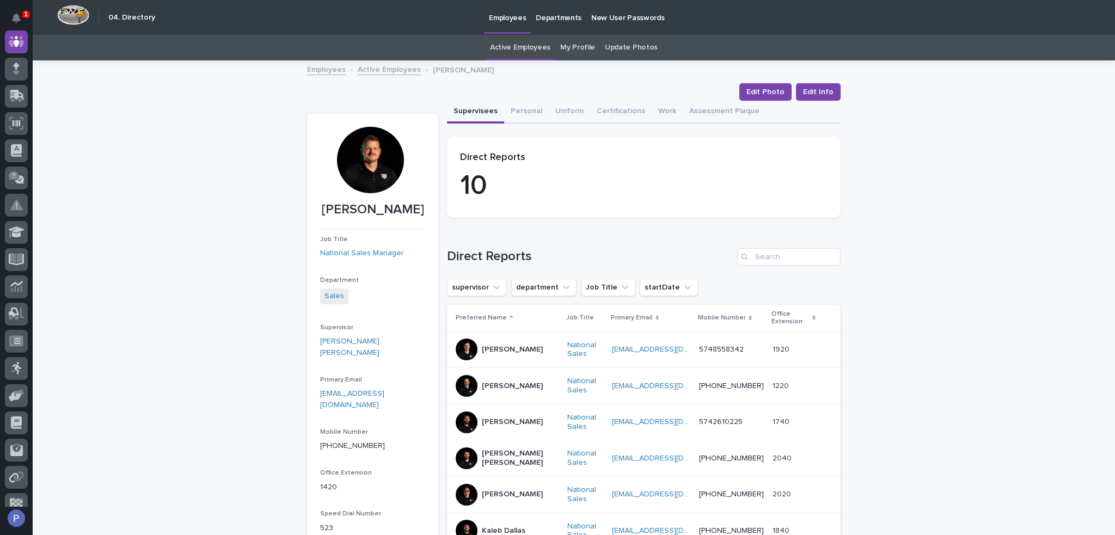
click at [384, 67] on link "Active Employees" at bounding box center [389, 69] width 63 height 13
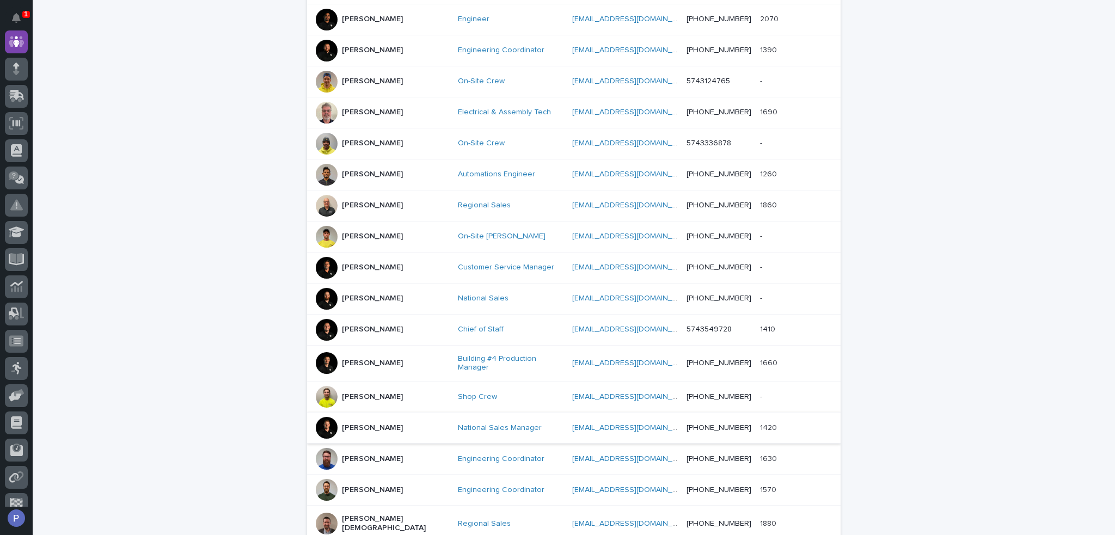
scroll to position [416, 0]
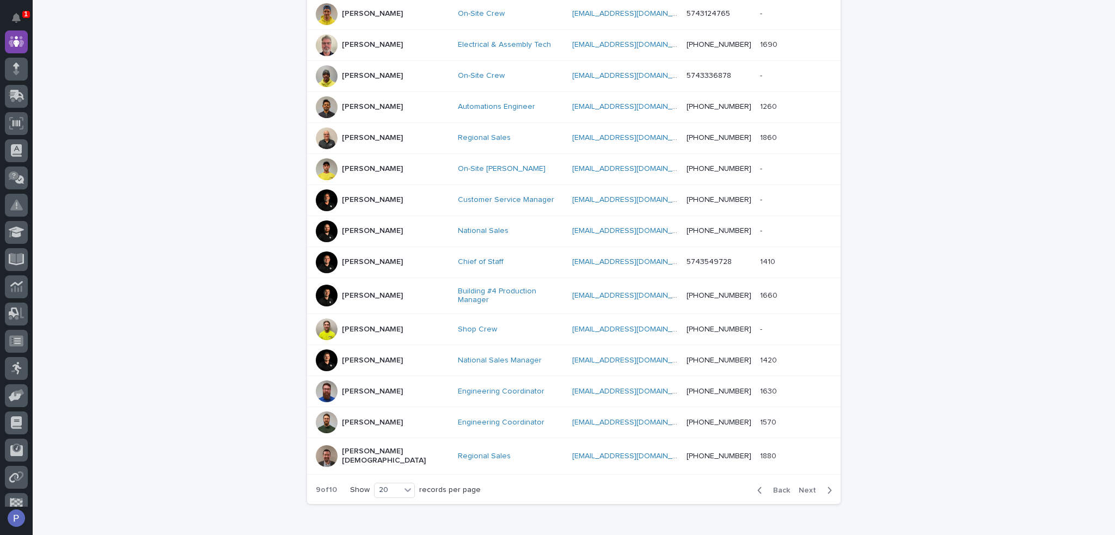
click at [392, 387] on p "[PERSON_NAME]" at bounding box center [372, 391] width 61 height 9
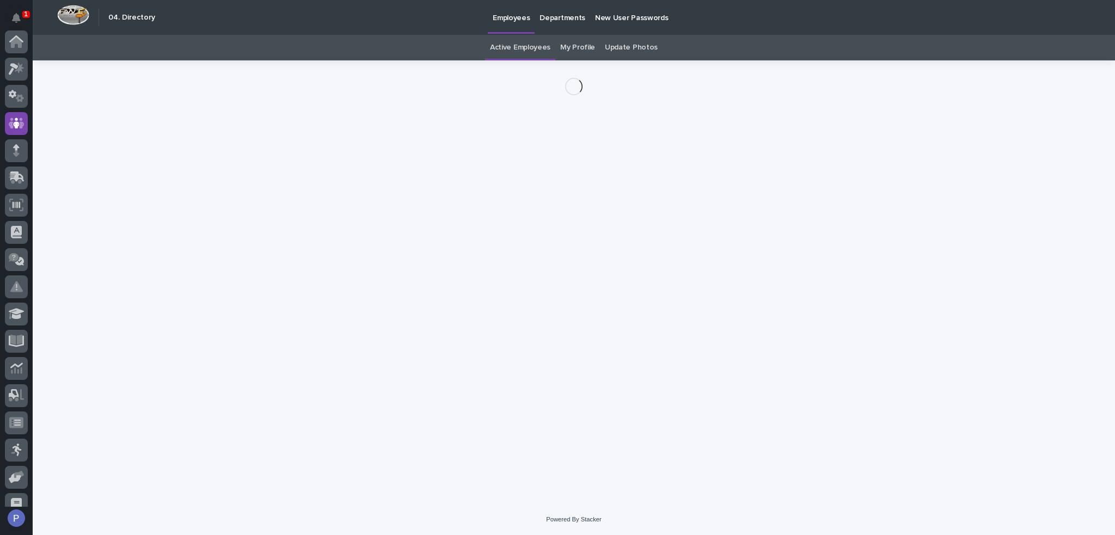
scroll to position [82, 0]
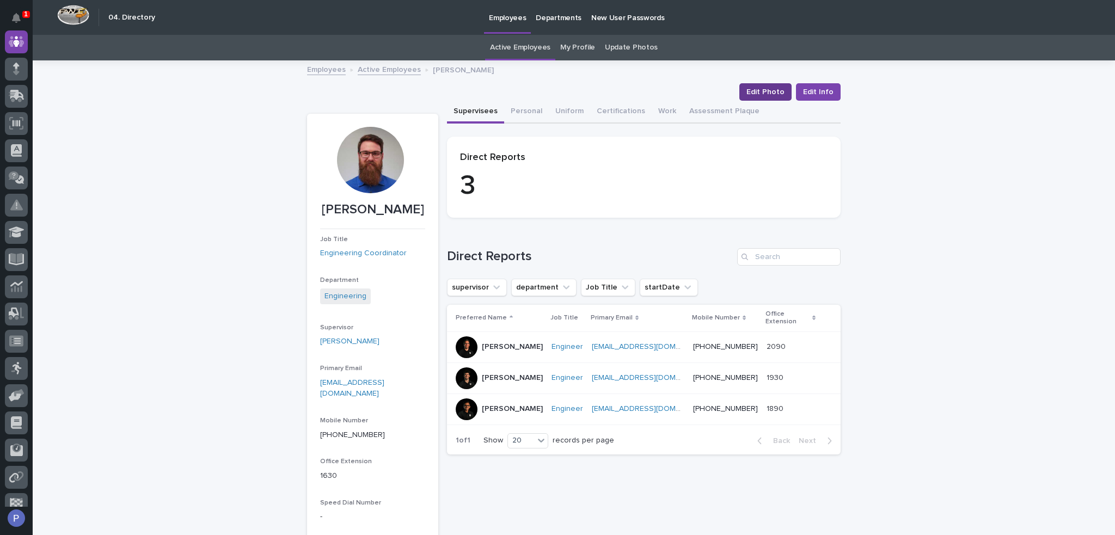
click at [774, 84] on button "Edit Photo" at bounding box center [765, 91] width 52 height 17
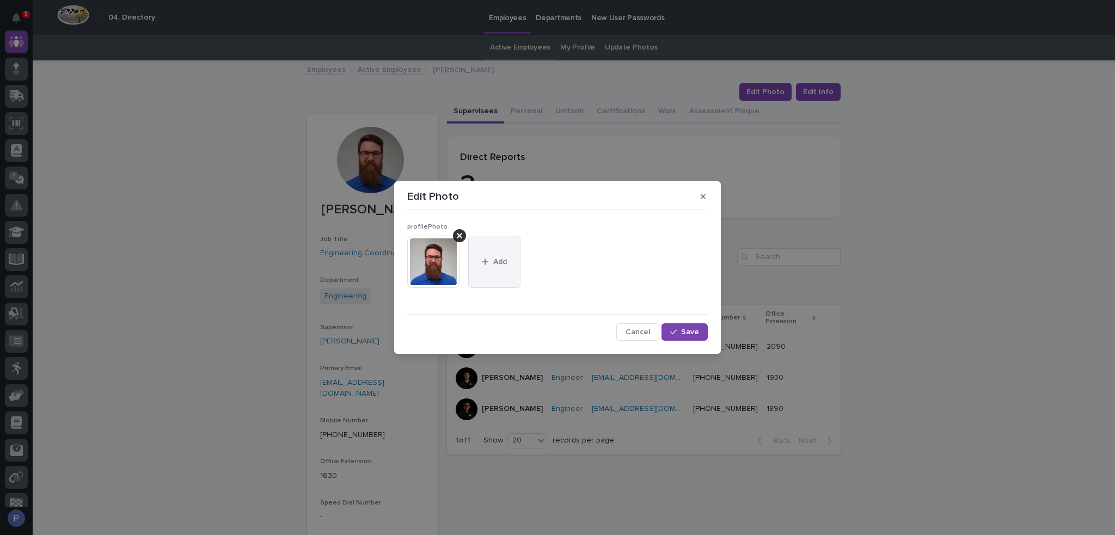
click at [509, 255] on button "Add" at bounding box center [494, 262] width 52 height 52
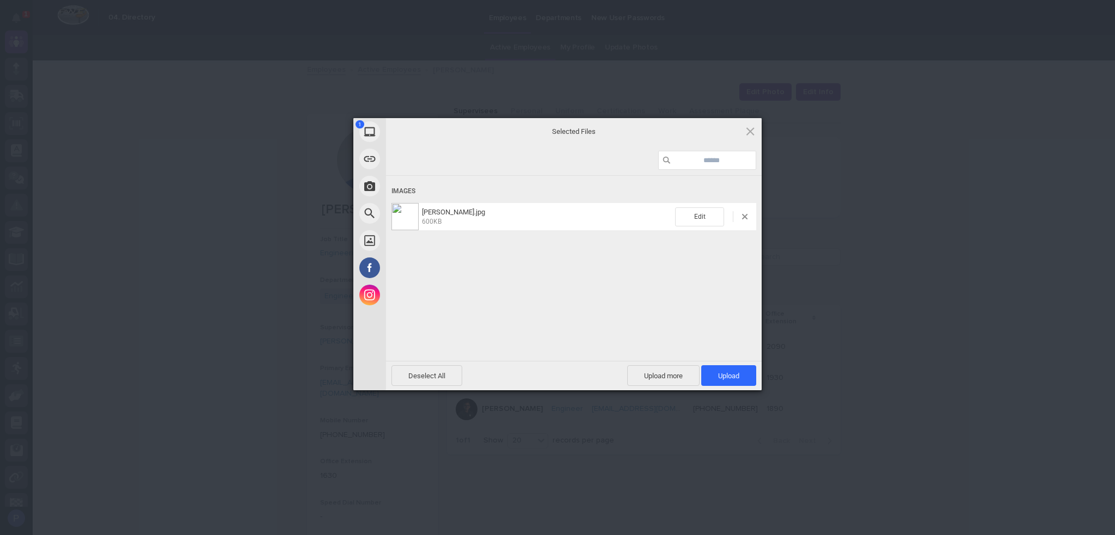
click at [740, 376] on span "Upload 1" at bounding box center [728, 375] width 55 height 21
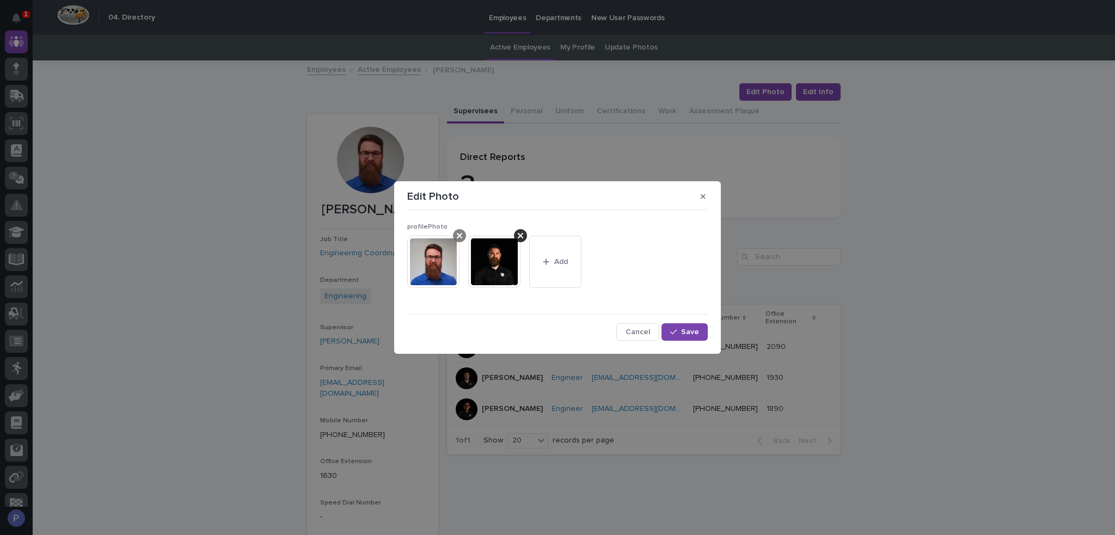
click at [460, 233] on icon at bounding box center [459, 235] width 5 height 5
click at [697, 333] on span "Save" at bounding box center [690, 332] width 18 height 8
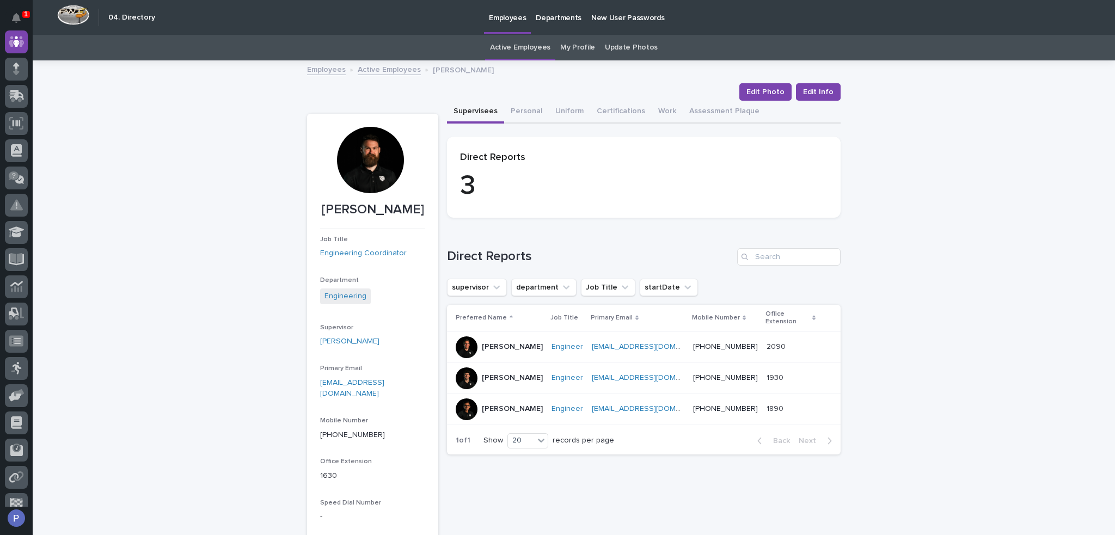
click at [377, 69] on link "Active Employees" at bounding box center [389, 69] width 63 height 13
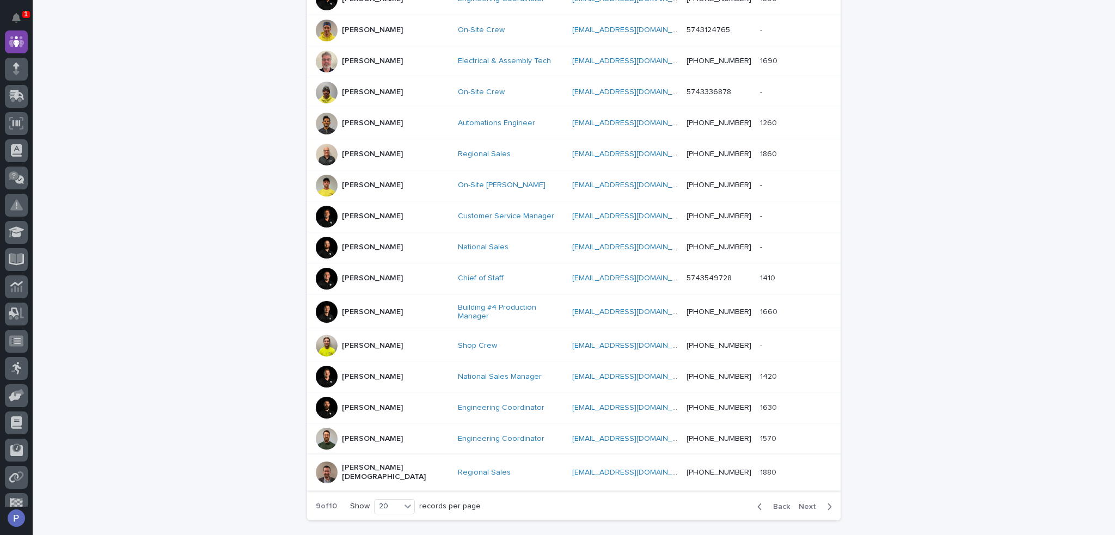
scroll to position [416, 0]
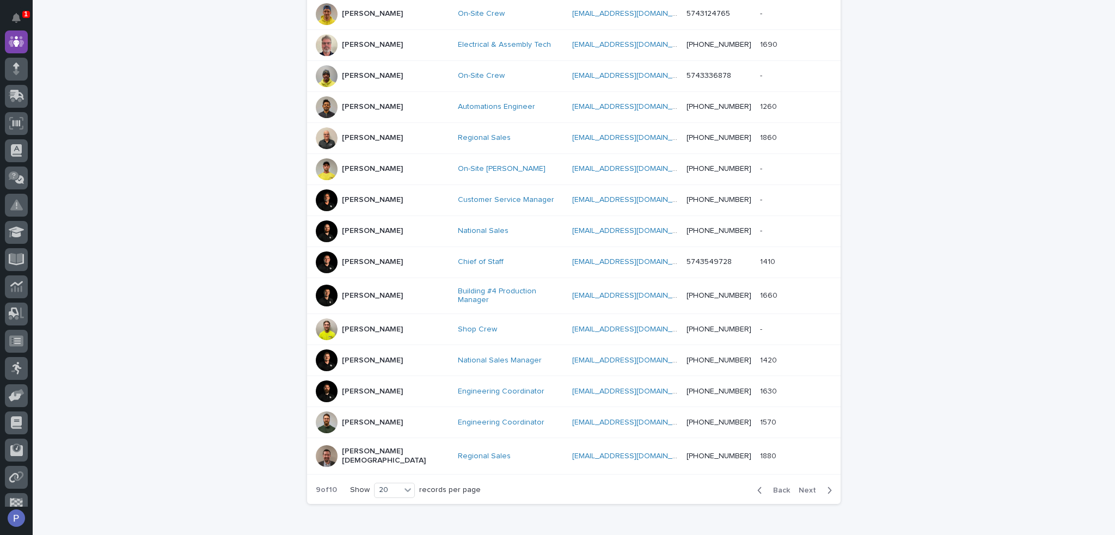
click at [388, 418] on p "[PERSON_NAME]" at bounding box center [372, 422] width 61 height 9
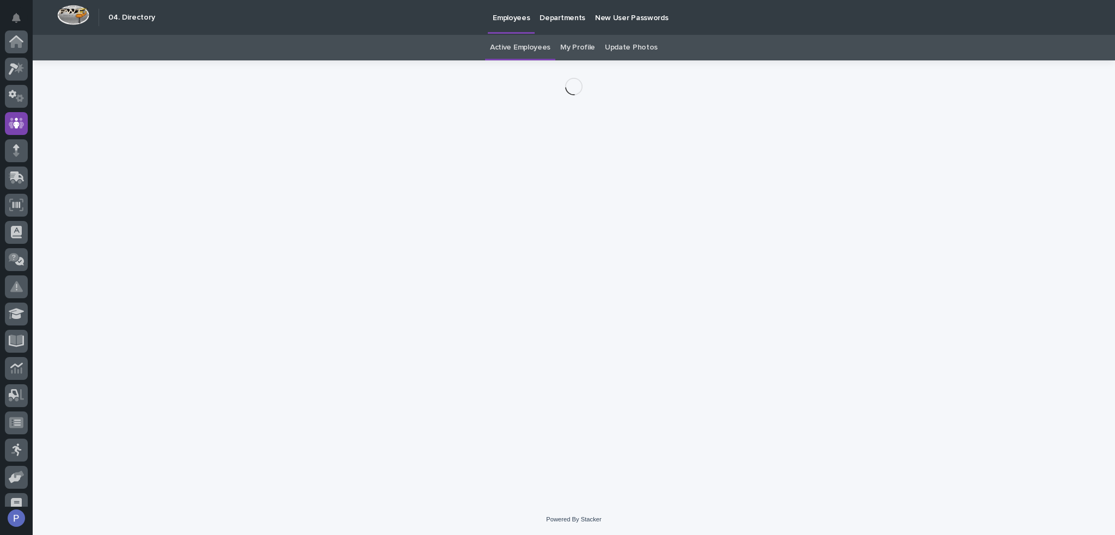
scroll to position [82, 0]
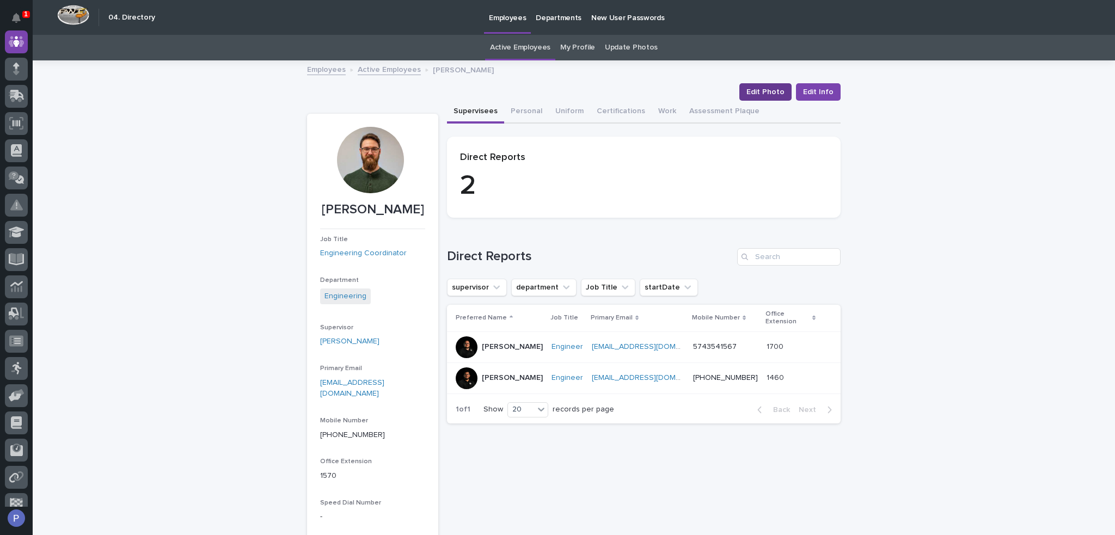
click at [760, 91] on span "Edit Photo" at bounding box center [765, 92] width 38 height 11
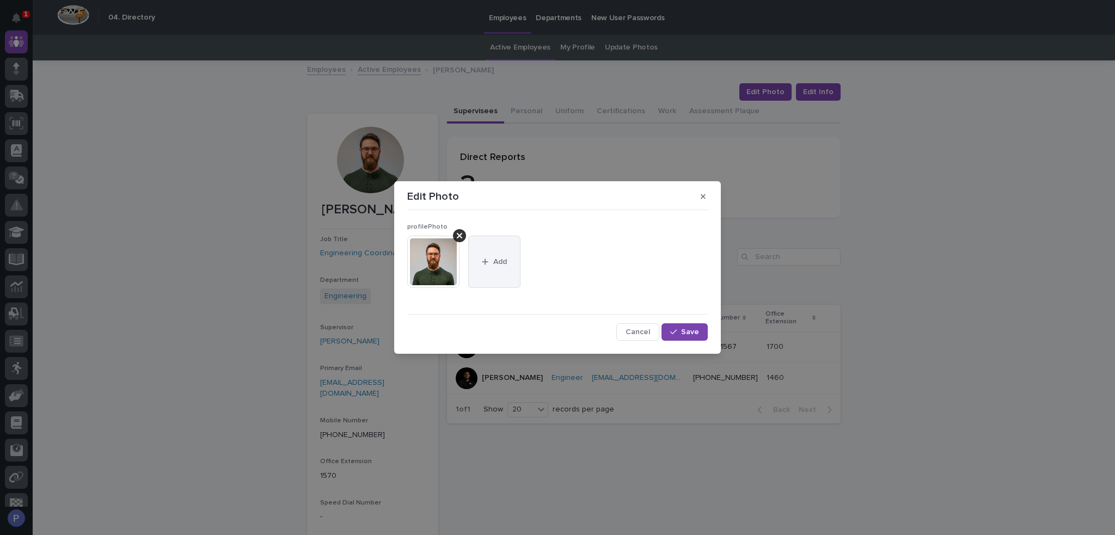
click at [501, 265] on span "Add" at bounding box center [500, 262] width 14 height 8
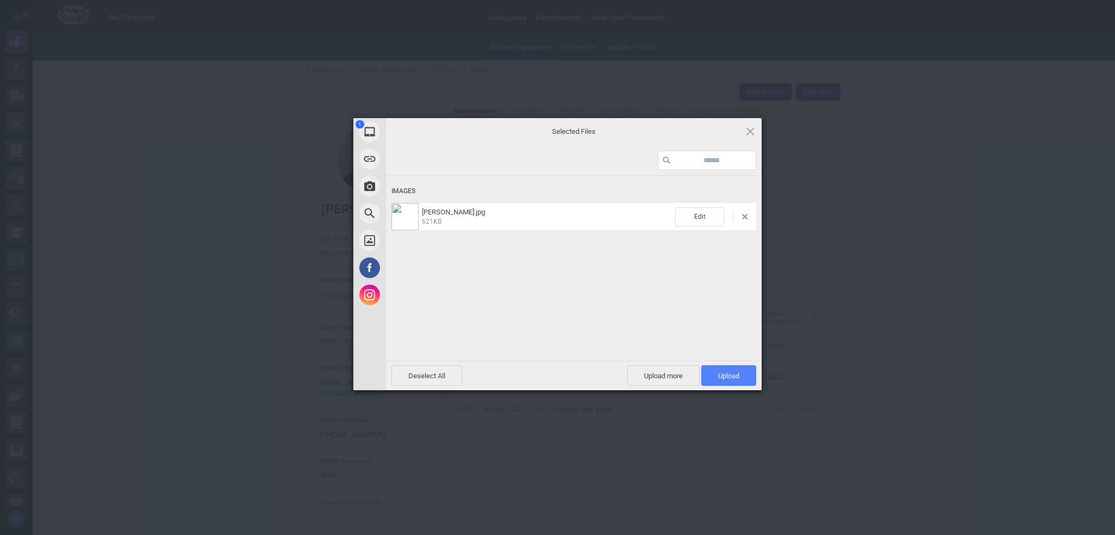
click at [721, 370] on span "Upload 1" at bounding box center [728, 375] width 55 height 21
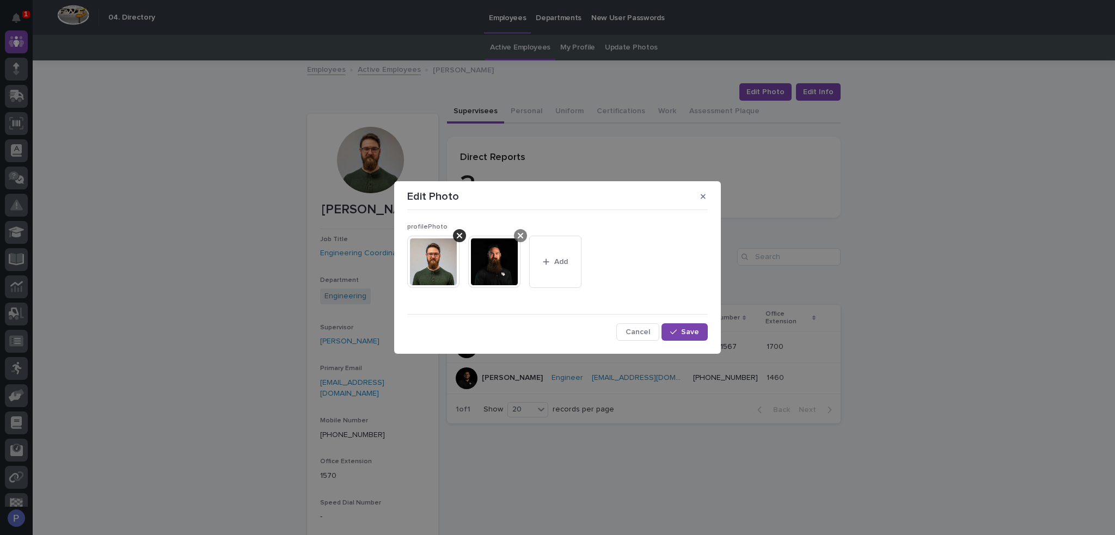
click at [456, 235] on div at bounding box center [459, 235] width 13 height 13
click at [680, 330] on div "button" at bounding box center [675, 332] width 11 height 8
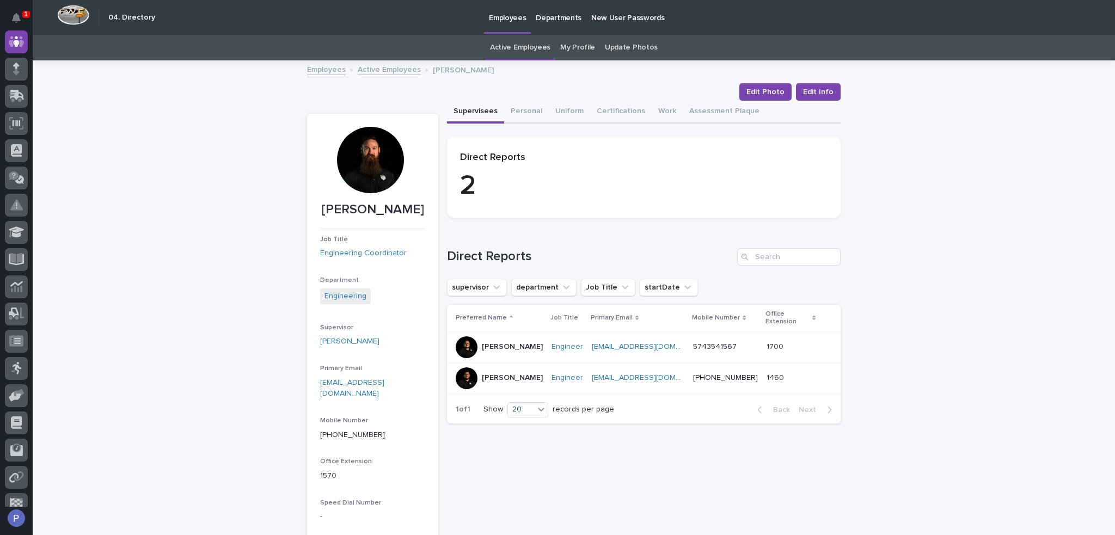
click at [380, 68] on link "Active Employees" at bounding box center [389, 69] width 63 height 13
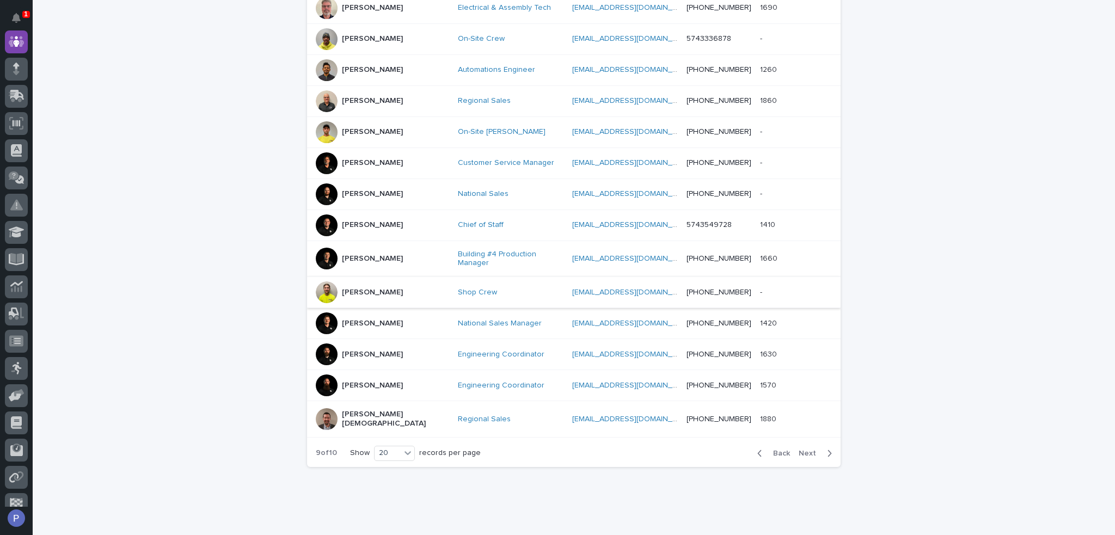
scroll to position [457, 0]
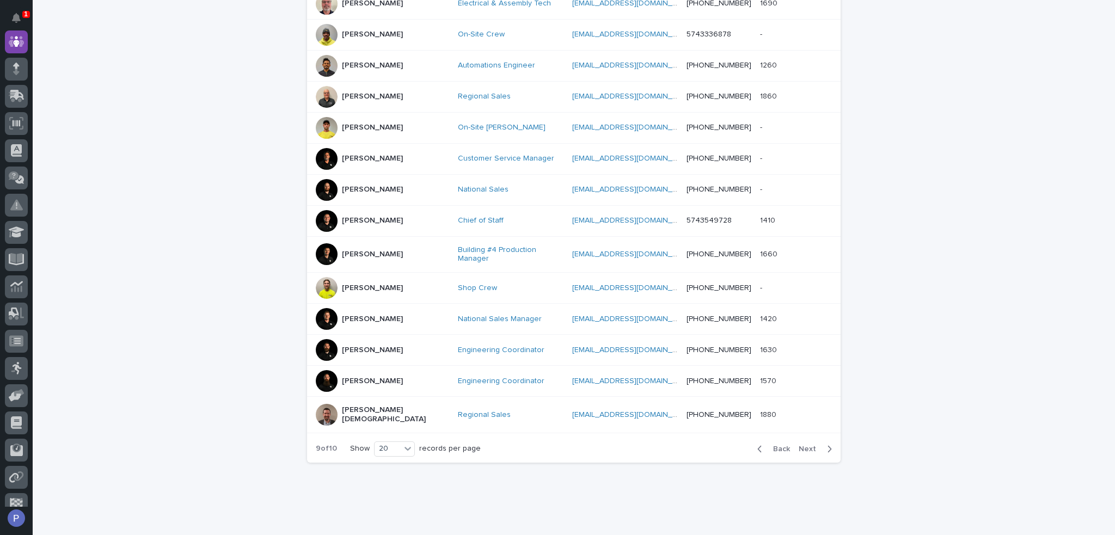
click at [362, 405] on p "[PERSON_NAME][DEMOGRAPHIC_DATA]" at bounding box center [395, 414] width 107 height 19
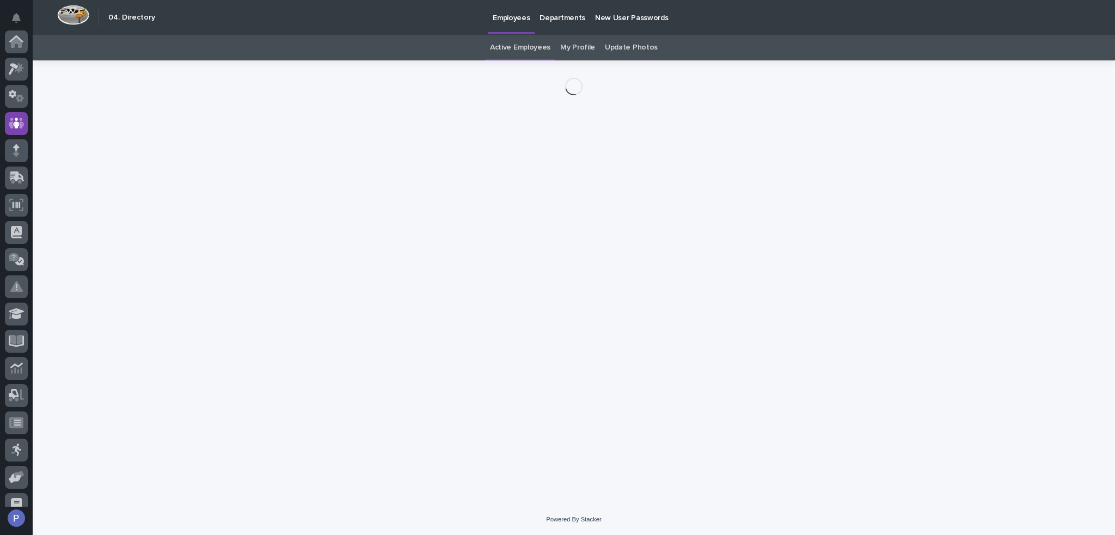
scroll to position [82, 0]
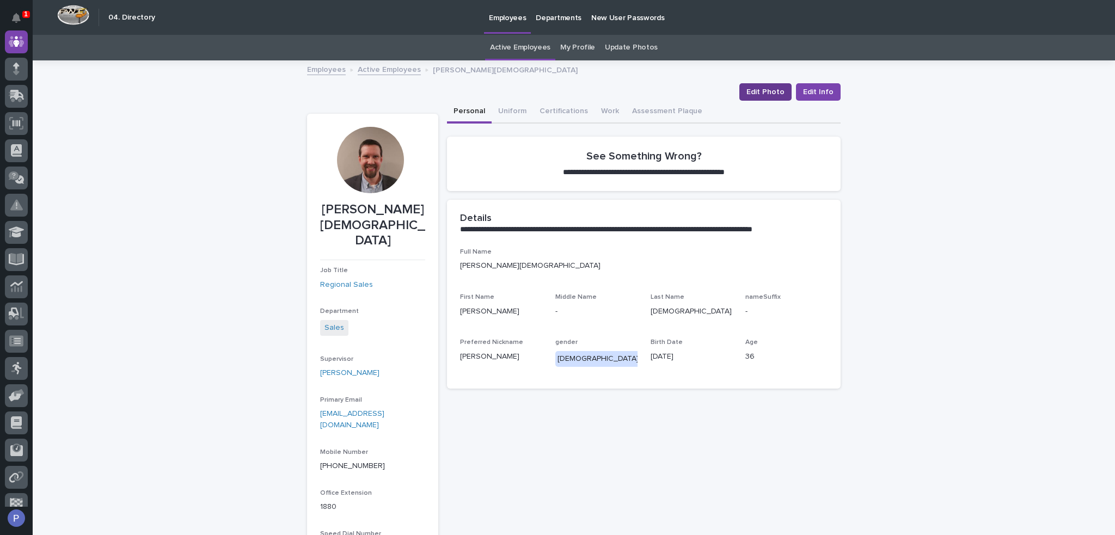
click at [764, 93] on span "Edit Photo" at bounding box center [765, 92] width 38 height 11
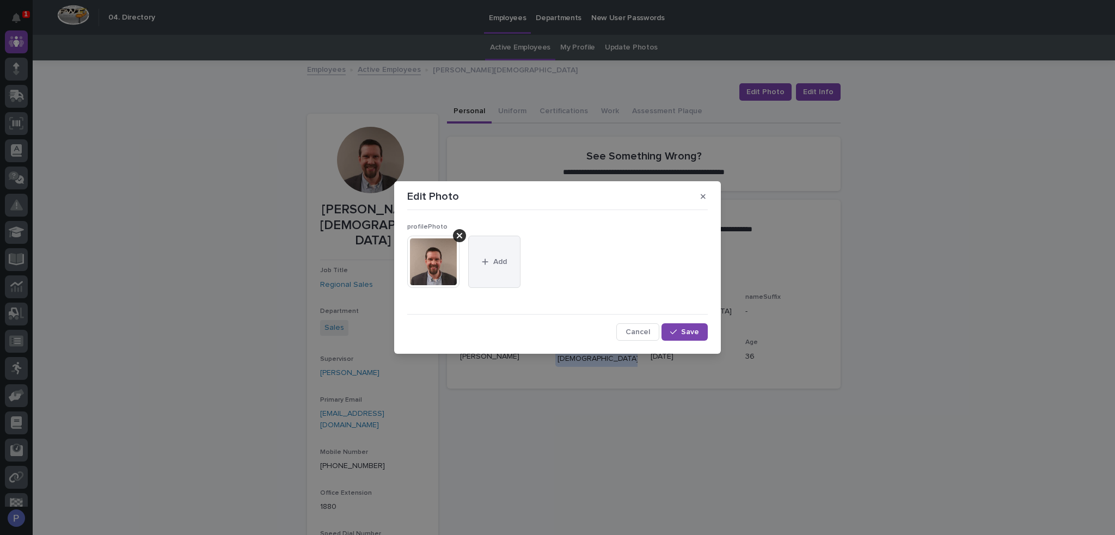
click at [509, 272] on button "Add" at bounding box center [494, 262] width 52 height 52
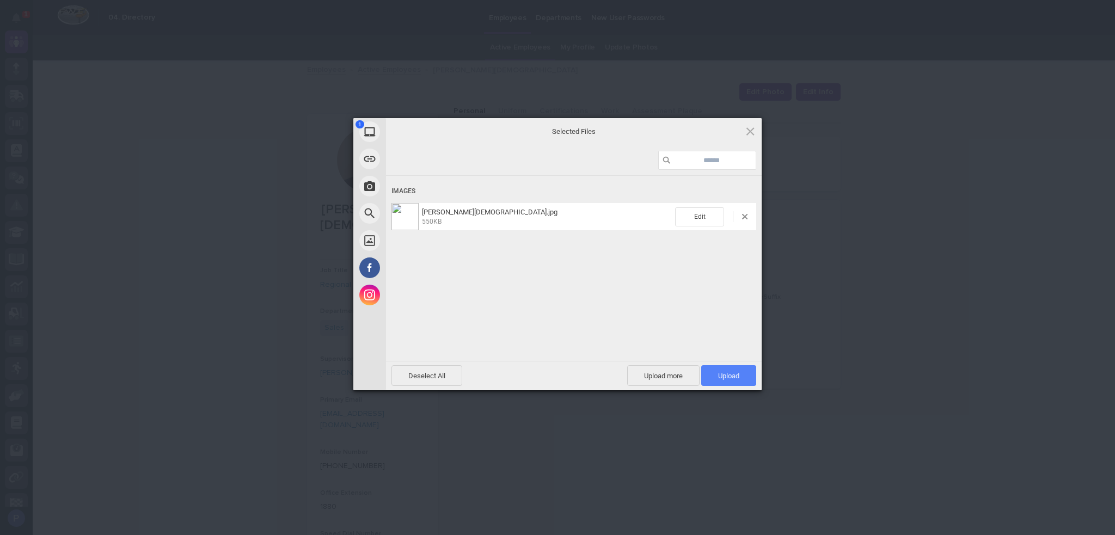
click at [734, 376] on span "Upload 1" at bounding box center [728, 376] width 21 height 8
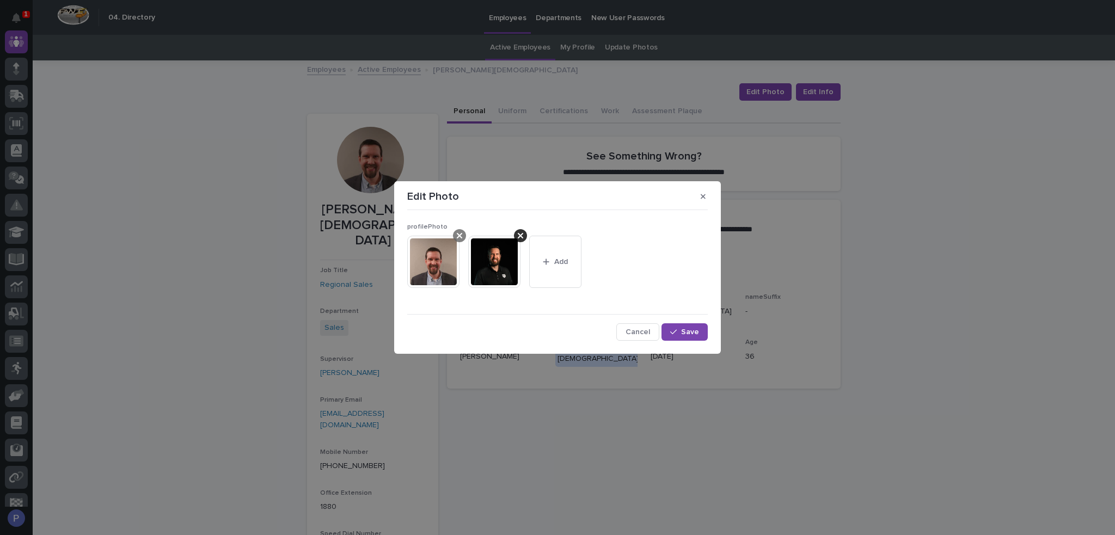
click at [464, 238] on div at bounding box center [459, 235] width 13 height 13
click at [687, 327] on button "Save" at bounding box center [684, 331] width 46 height 17
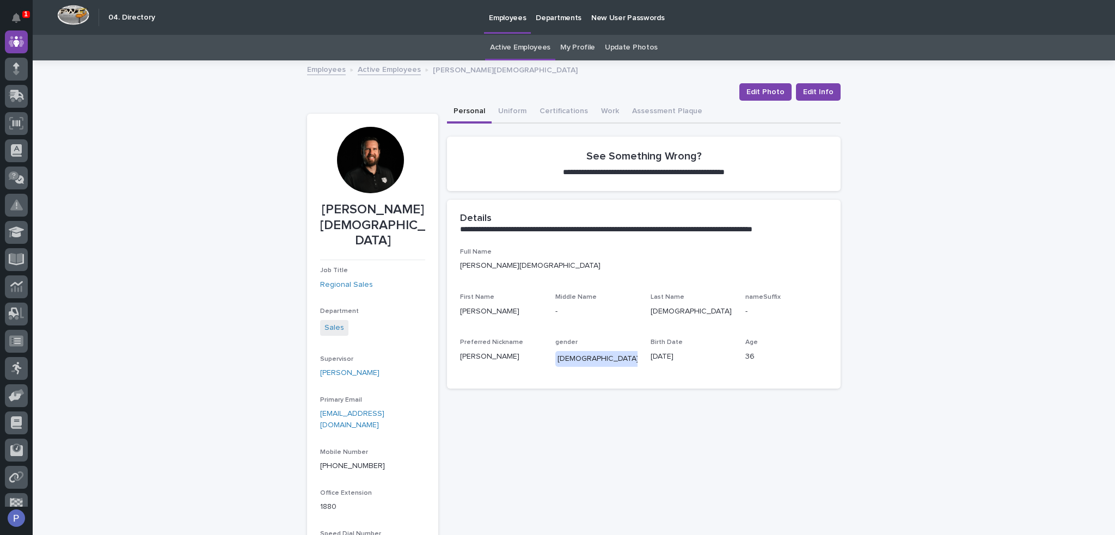
click at [392, 67] on link "Active Employees" at bounding box center [389, 69] width 63 height 13
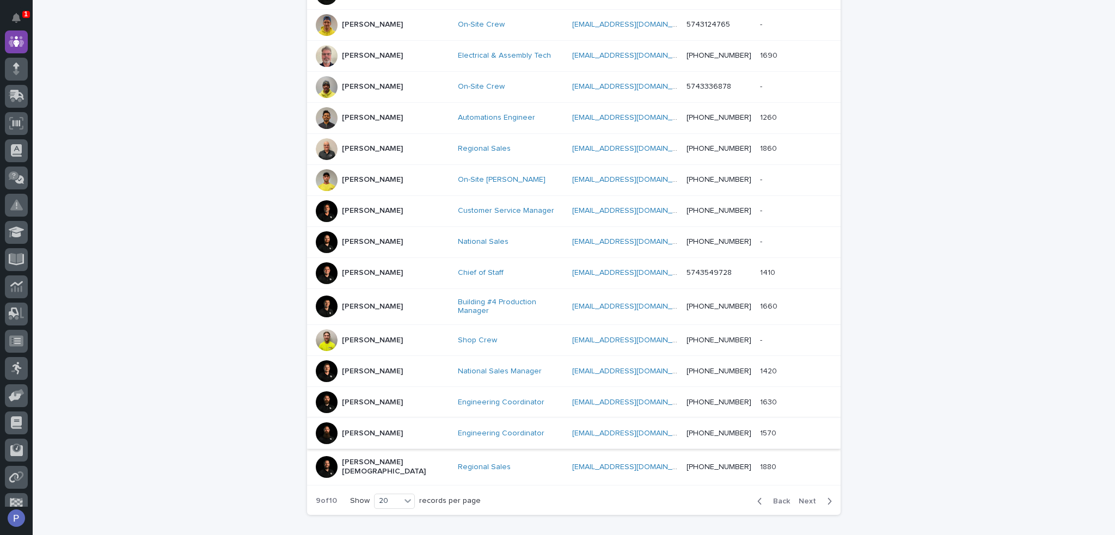
scroll to position [416, 0]
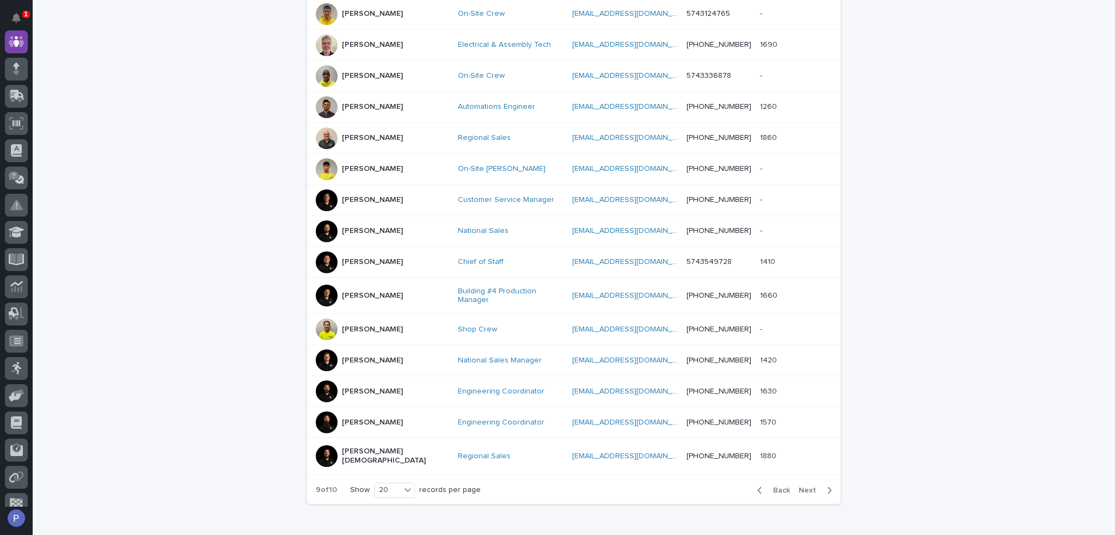
click at [804, 487] on span "Next" at bounding box center [810, 491] width 24 height 8
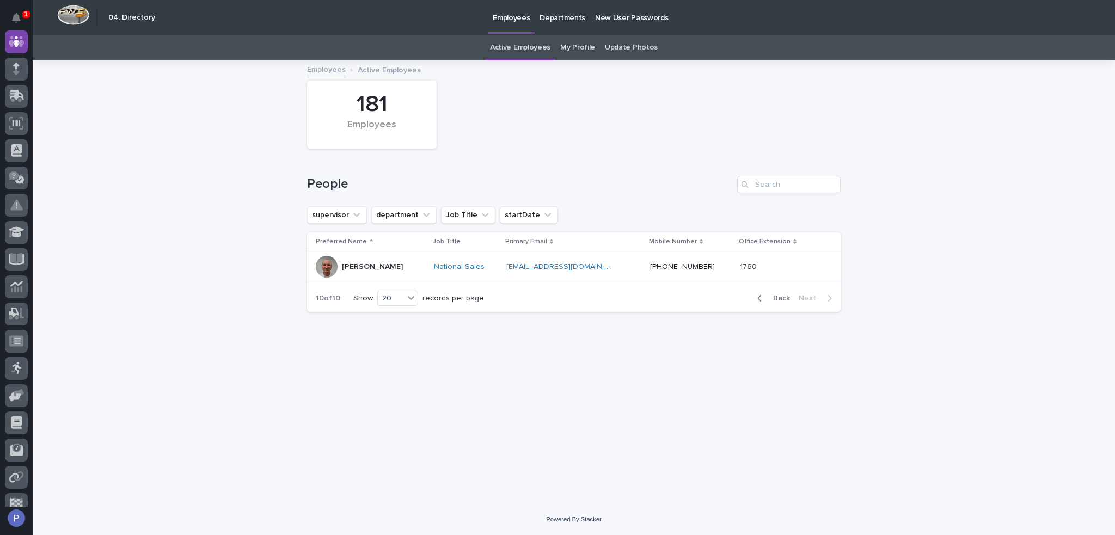
click at [370, 264] on p "Zac Lechlitner" at bounding box center [372, 266] width 61 height 9
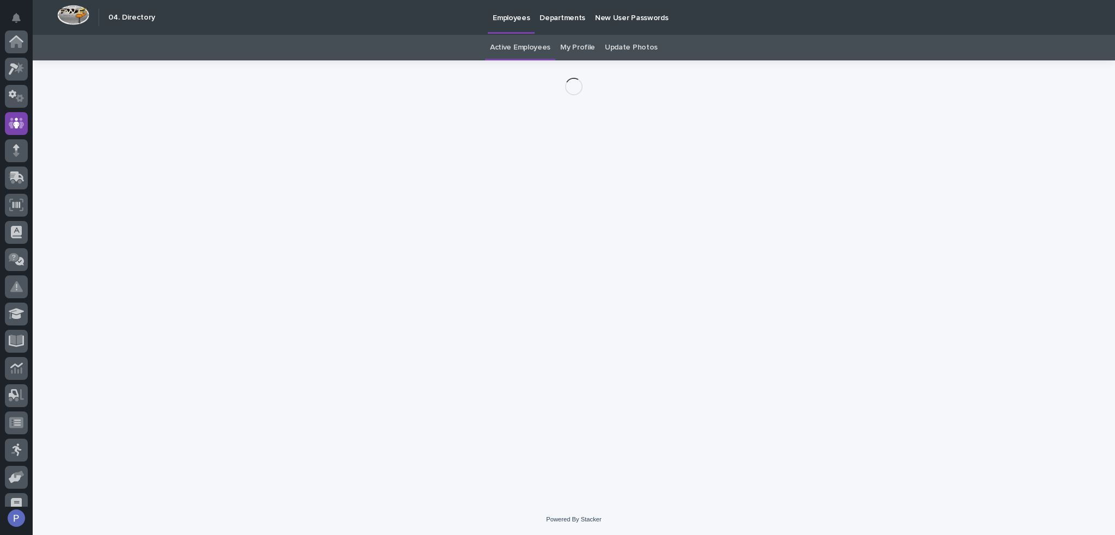
scroll to position [82, 0]
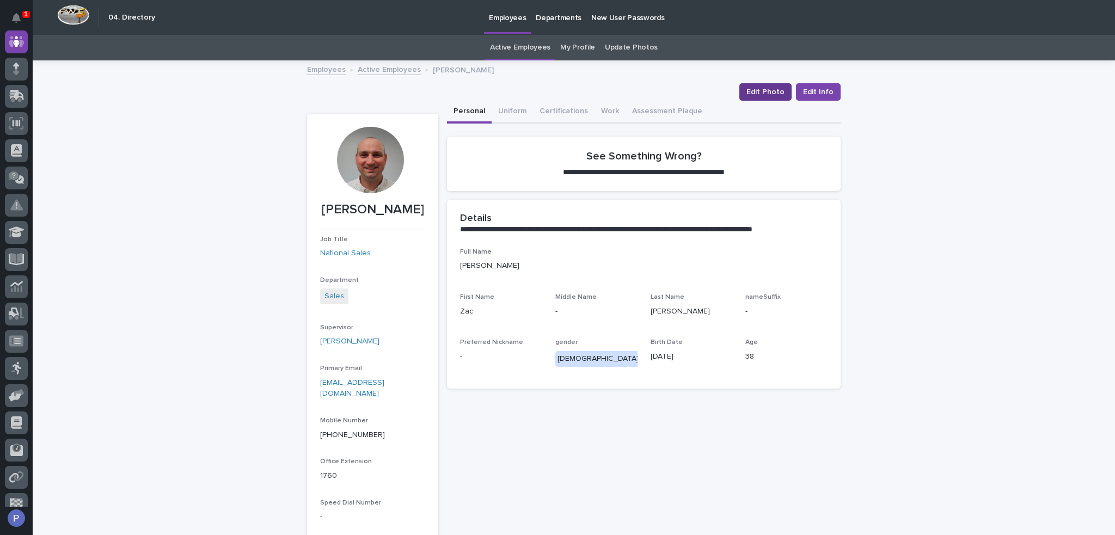
click at [767, 88] on span "Edit Photo" at bounding box center [765, 92] width 38 height 11
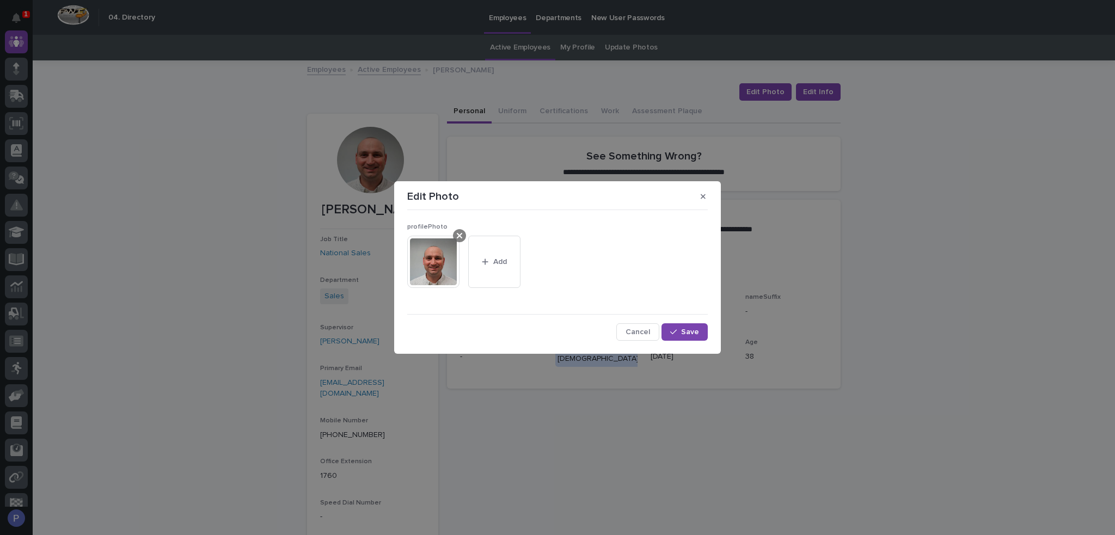
click at [463, 235] on div at bounding box center [459, 235] width 13 height 13
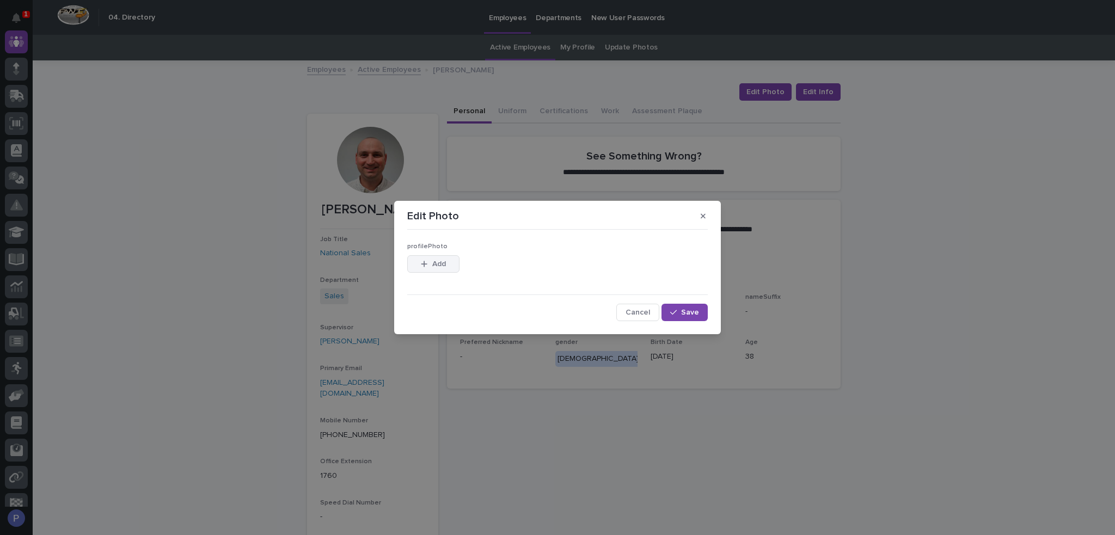
click at [442, 262] on span "Add" at bounding box center [439, 264] width 14 height 8
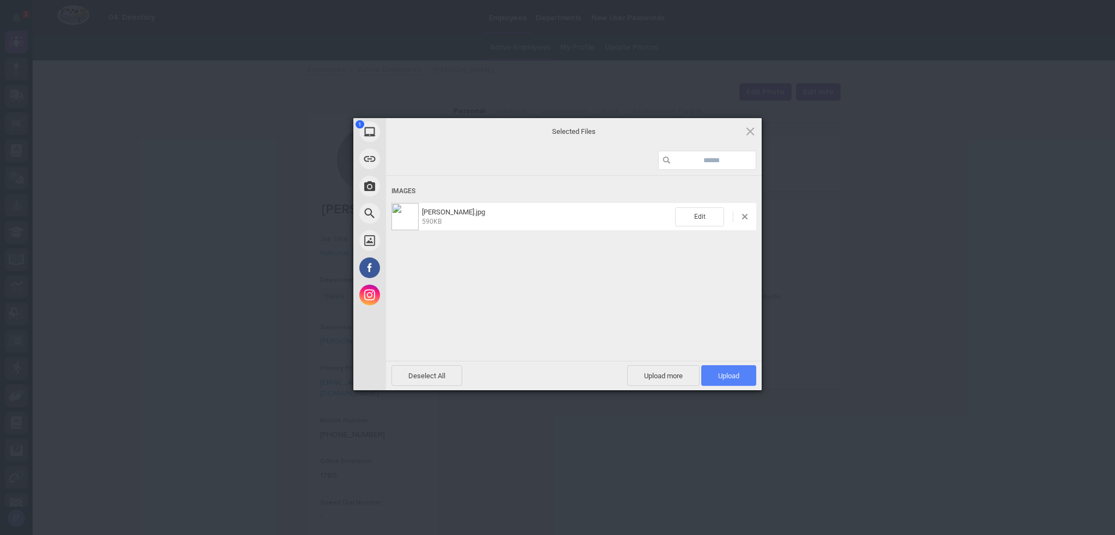
click at [720, 374] on span "Upload 1" at bounding box center [728, 376] width 21 height 8
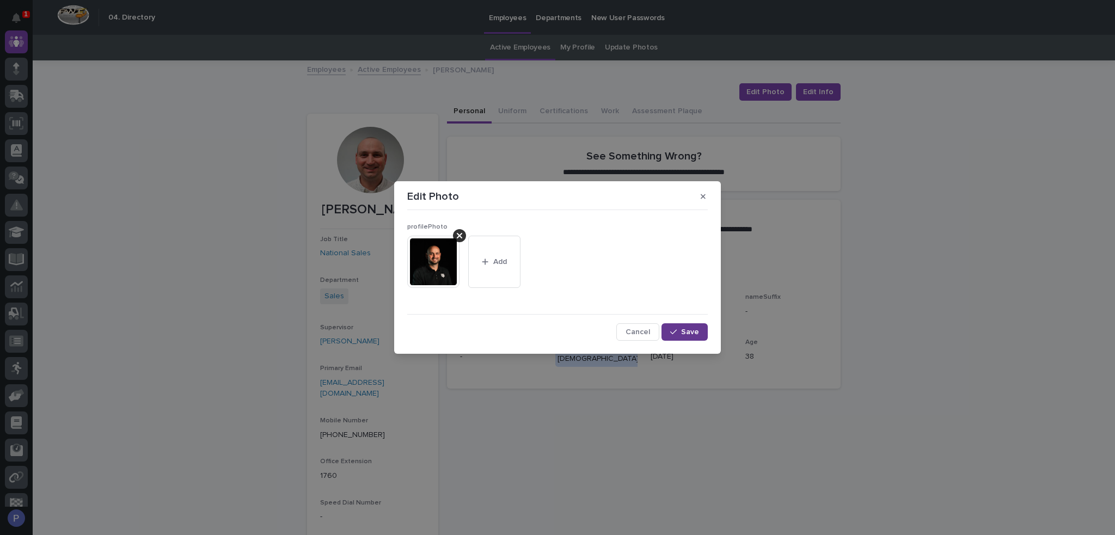
click at [693, 330] on span "Save" at bounding box center [690, 332] width 18 height 8
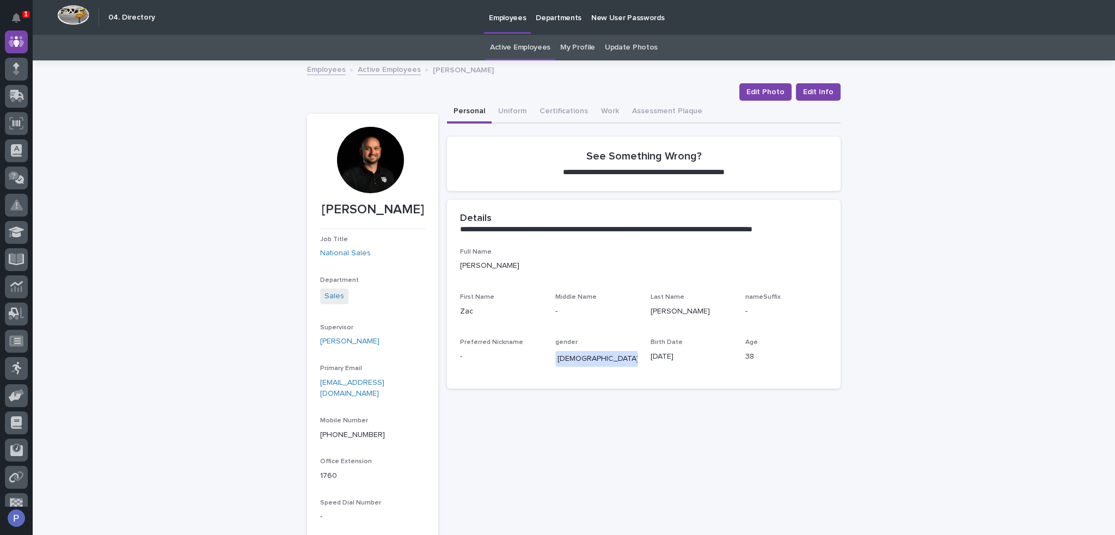
click at [396, 70] on link "Active Employees" at bounding box center [389, 69] width 63 height 13
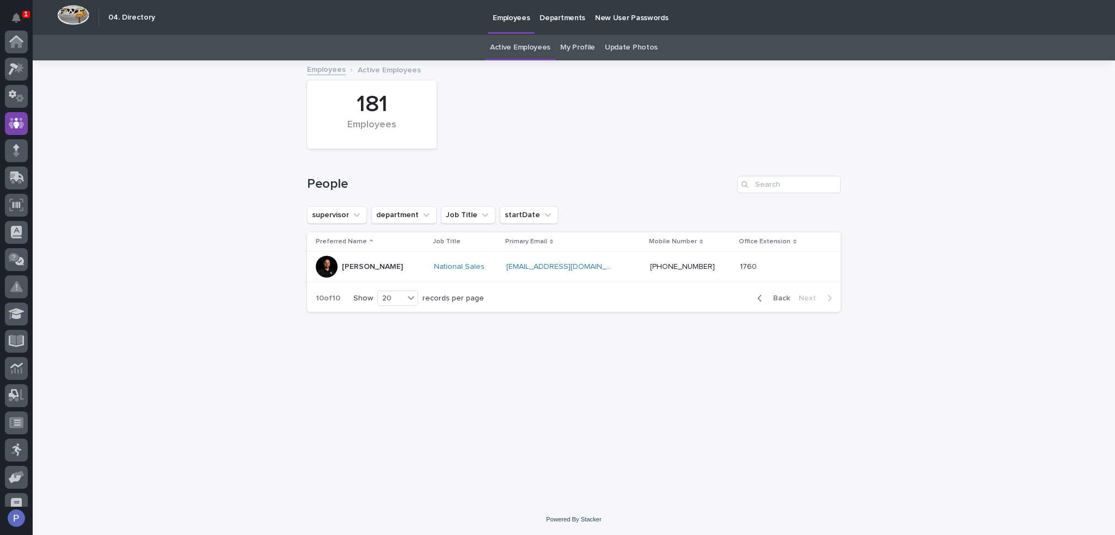
scroll to position [82, 0]
click at [807, 191] on input "Search" at bounding box center [788, 184] width 103 height 17
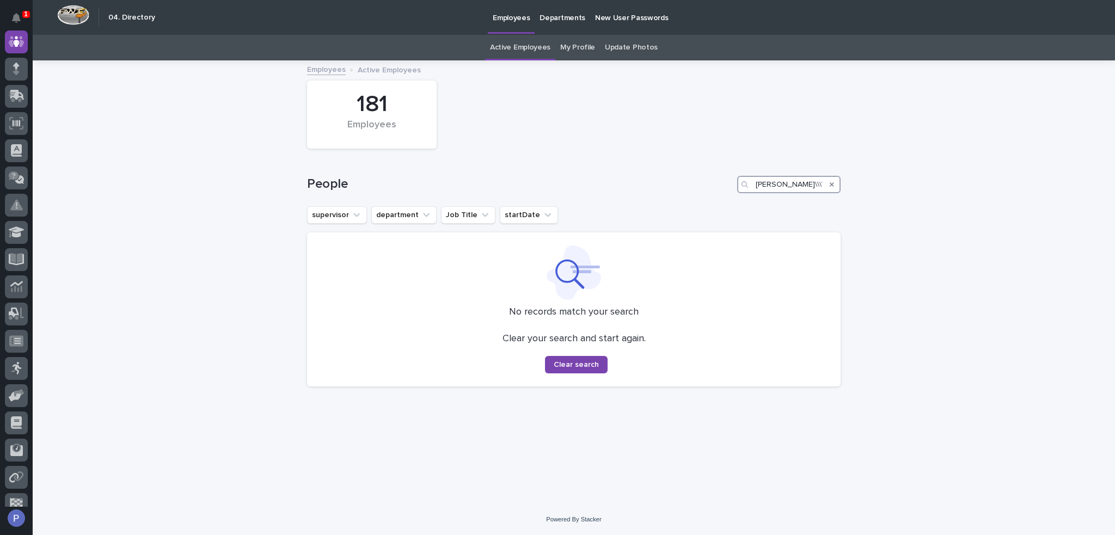
type input "tim\\\\\\\\\erg"
click at [342, 69] on link "Employees" at bounding box center [326, 69] width 39 height 13
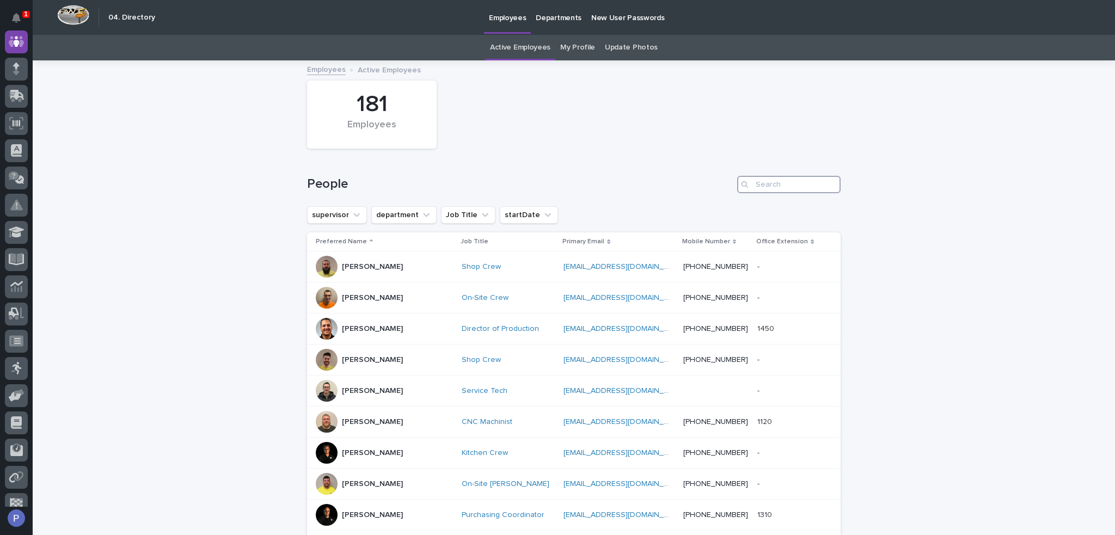
click at [786, 186] on input "Search" at bounding box center [788, 184] width 103 height 17
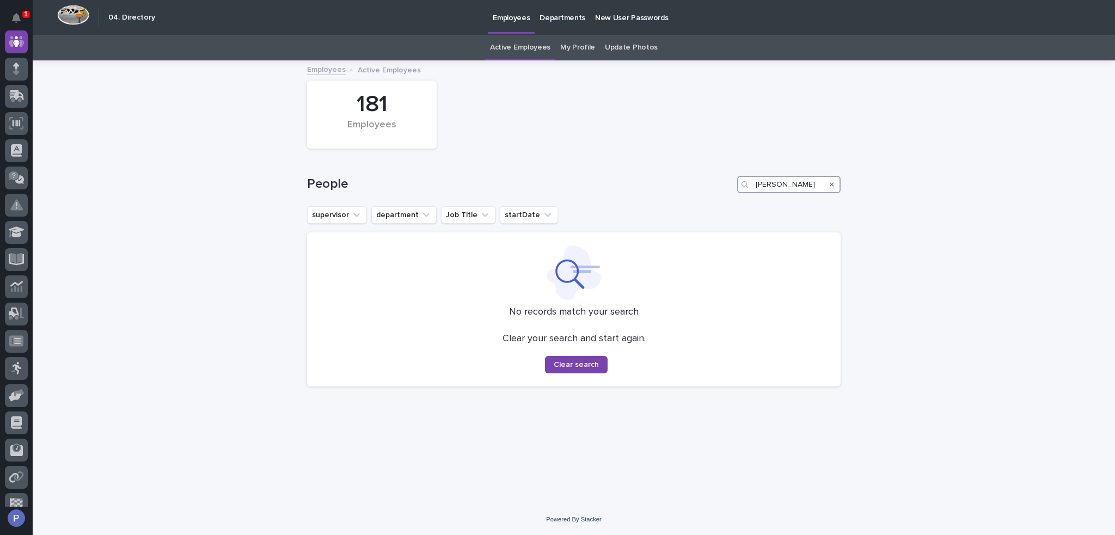
type input "tim"
click at [602, 374] on div "No records match your search Clear your search and start again. Clear search" at bounding box center [573, 309] width 533 height 154
click at [583, 363] on span "Clear search" at bounding box center [576, 365] width 45 height 8
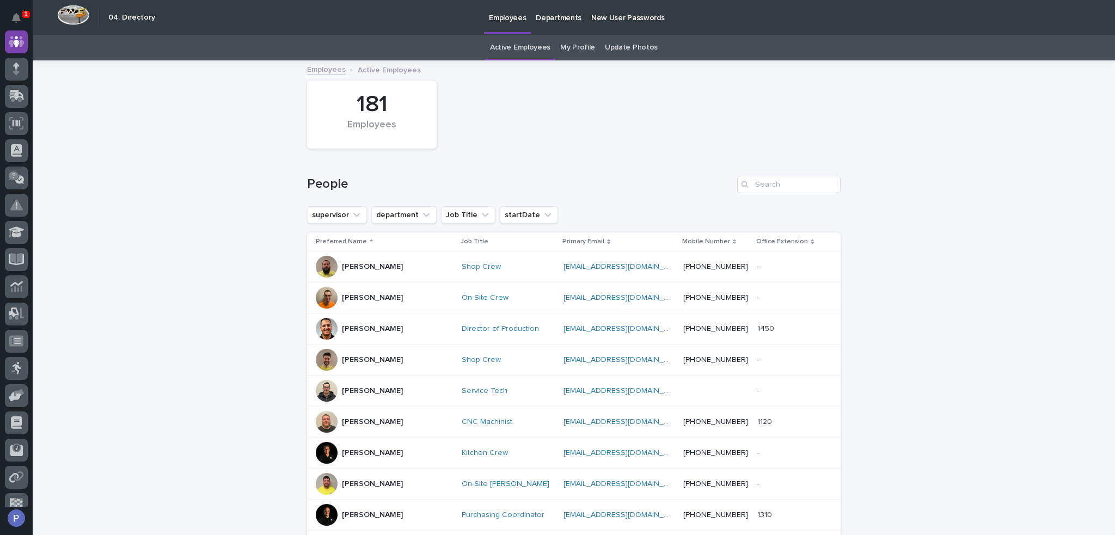
click at [514, 47] on link "Active Employees" at bounding box center [520, 48] width 60 height 26
click at [795, 187] on input "Search" at bounding box center [788, 184] width 103 height 17
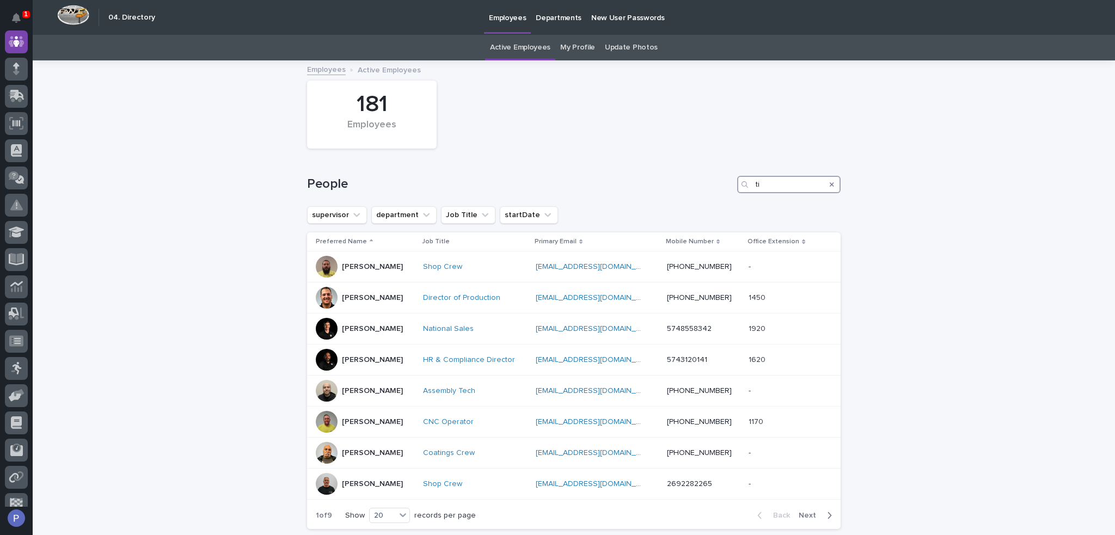
type input "t"
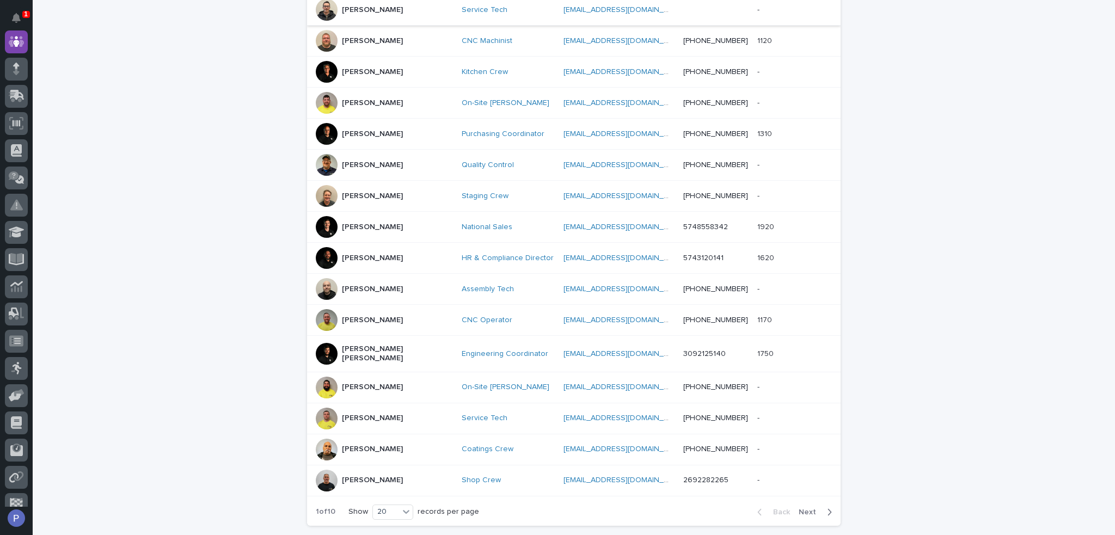
scroll to position [457, 0]
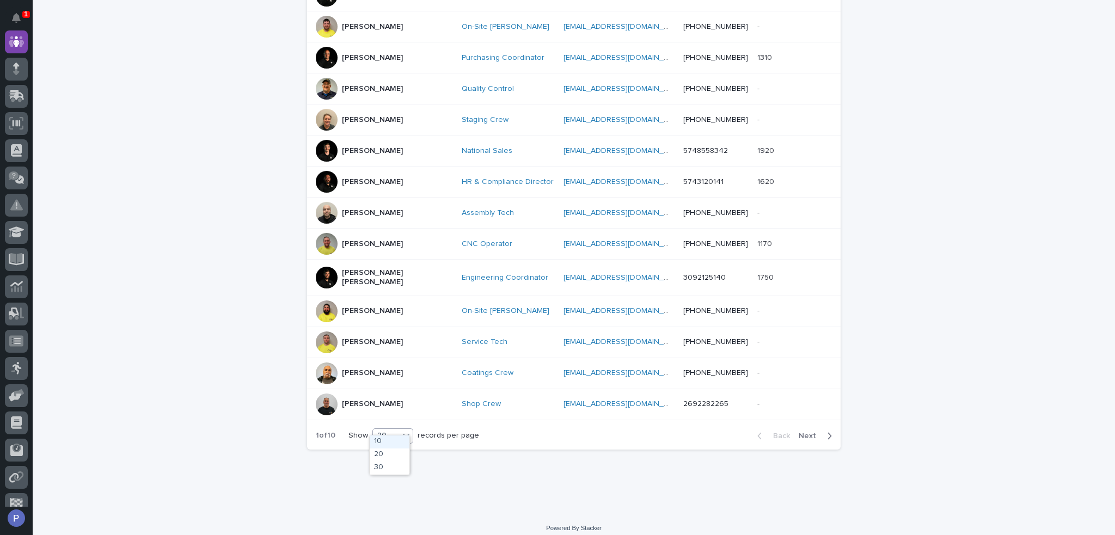
click at [402, 430] on icon at bounding box center [406, 435] width 11 height 11
click at [394, 463] on div "30" at bounding box center [390, 468] width 40 height 13
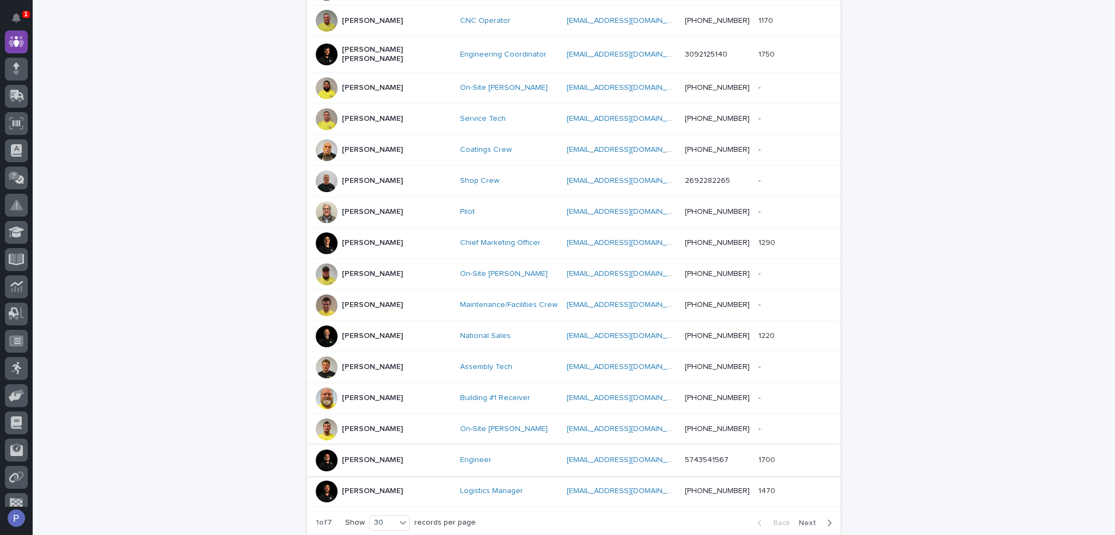
scroll to position [766, 0]
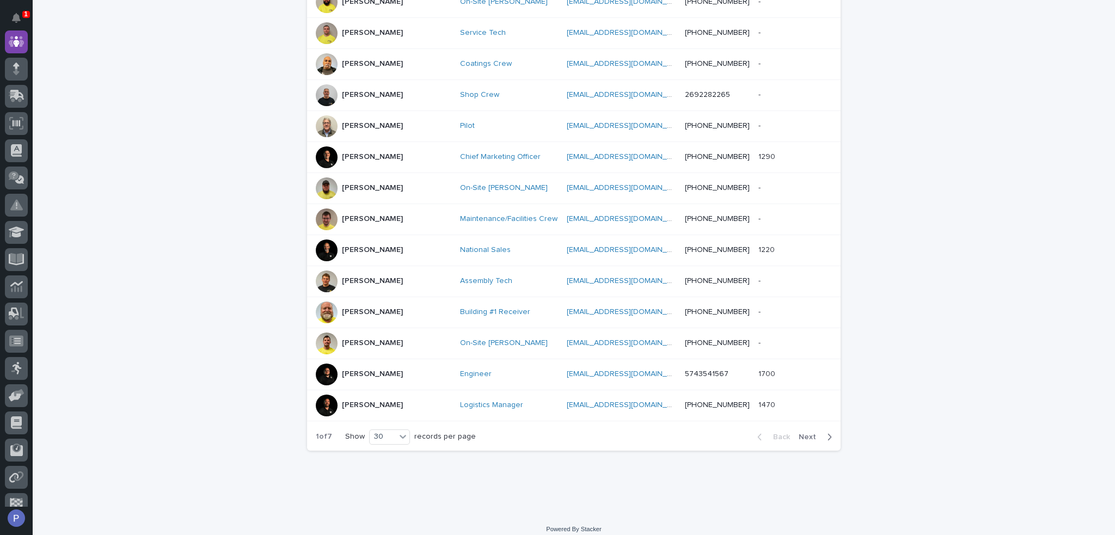
click at [807, 433] on span "Next" at bounding box center [810, 437] width 24 height 8
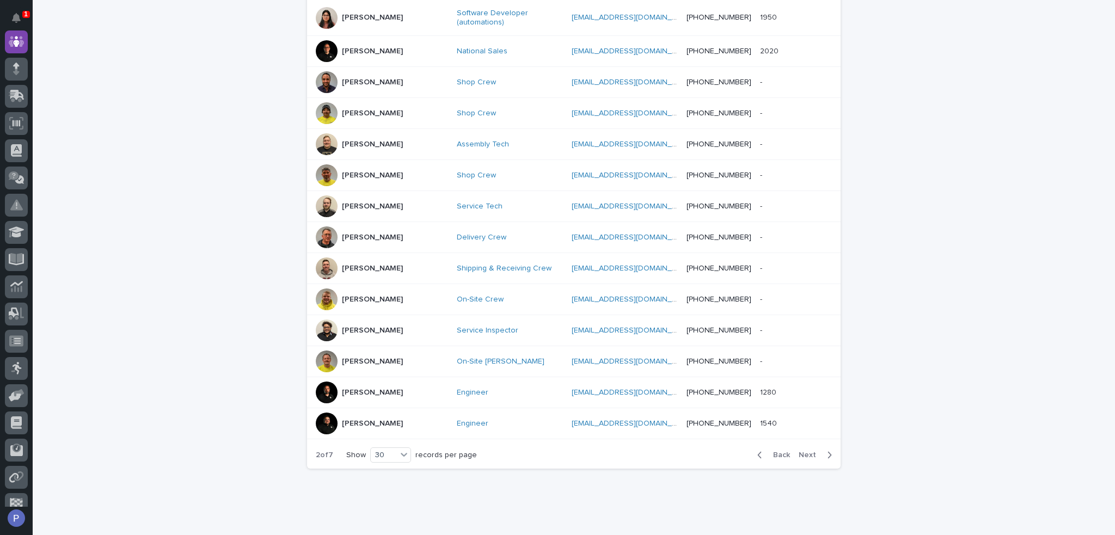
click at [814, 451] on span "Next" at bounding box center [810, 455] width 24 height 8
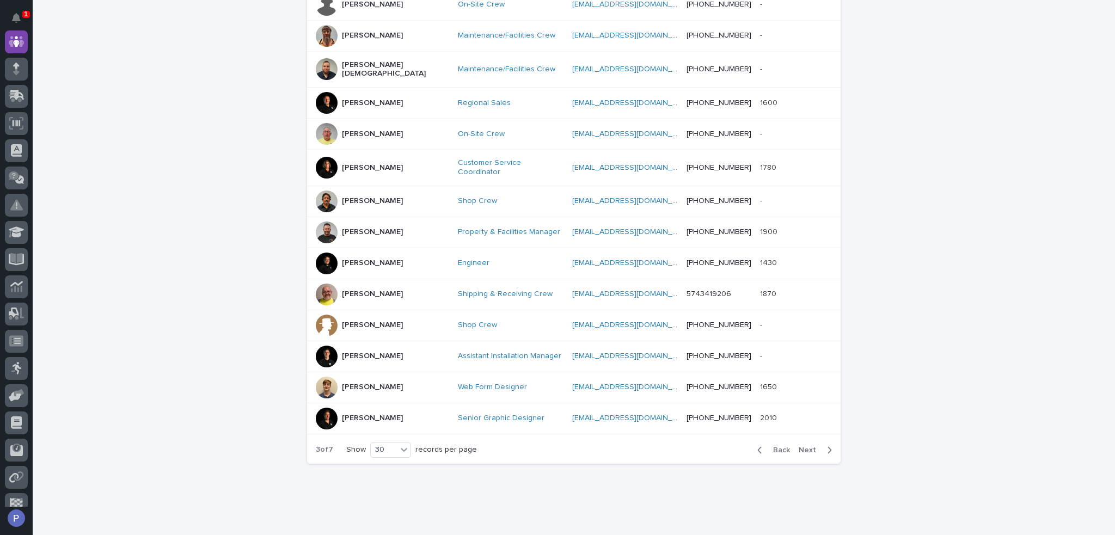
click at [807, 436] on div "Back Next" at bounding box center [794, 449] width 92 height 27
click at [803, 446] on span "Next" at bounding box center [810, 450] width 24 height 8
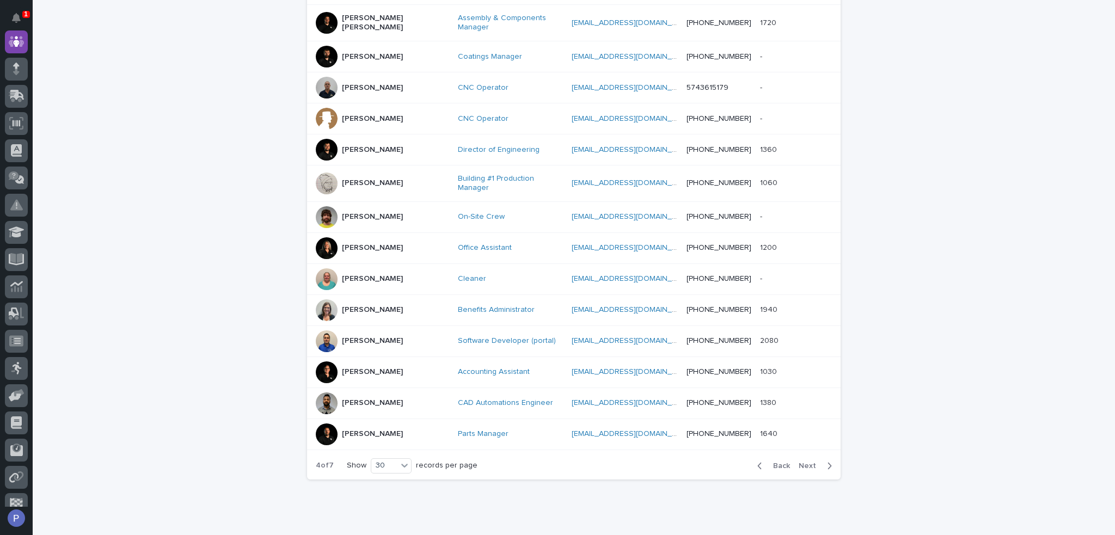
click at [803, 452] on div "Back Next" at bounding box center [794, 465] width 92 height 27
click at [805, 462] on span "Next" at bounding box center [810, 466] width 24 height 8
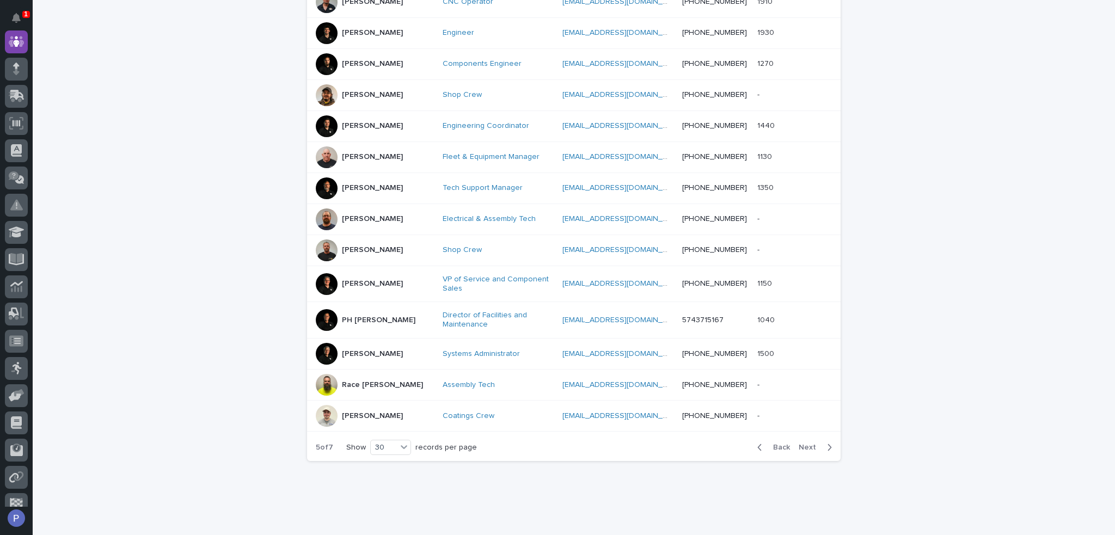
click at [808, 444] on span "Next" at bounding box center [810, 448] width 24 height 8
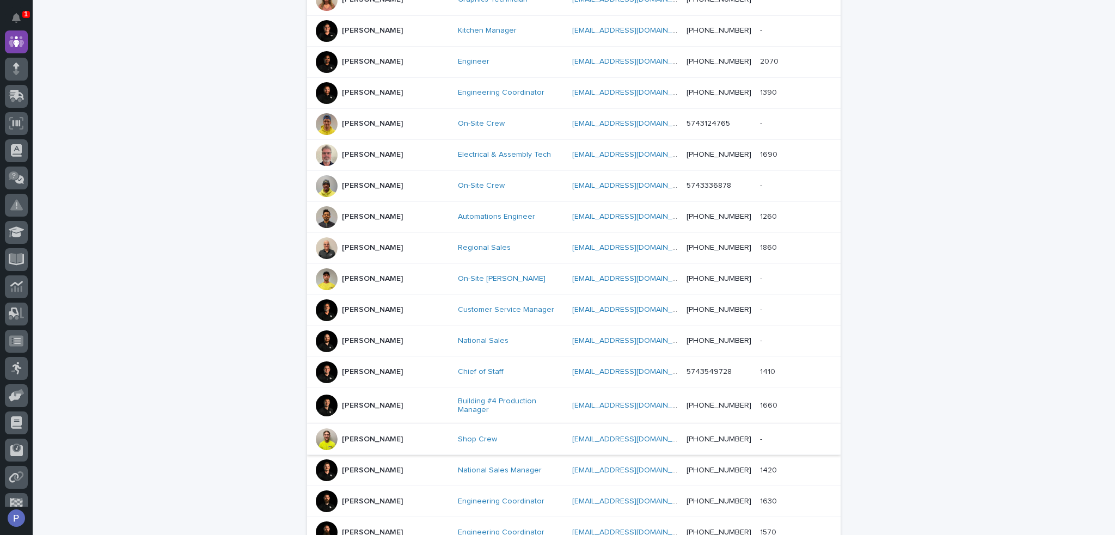
scroll to position [549, 0]
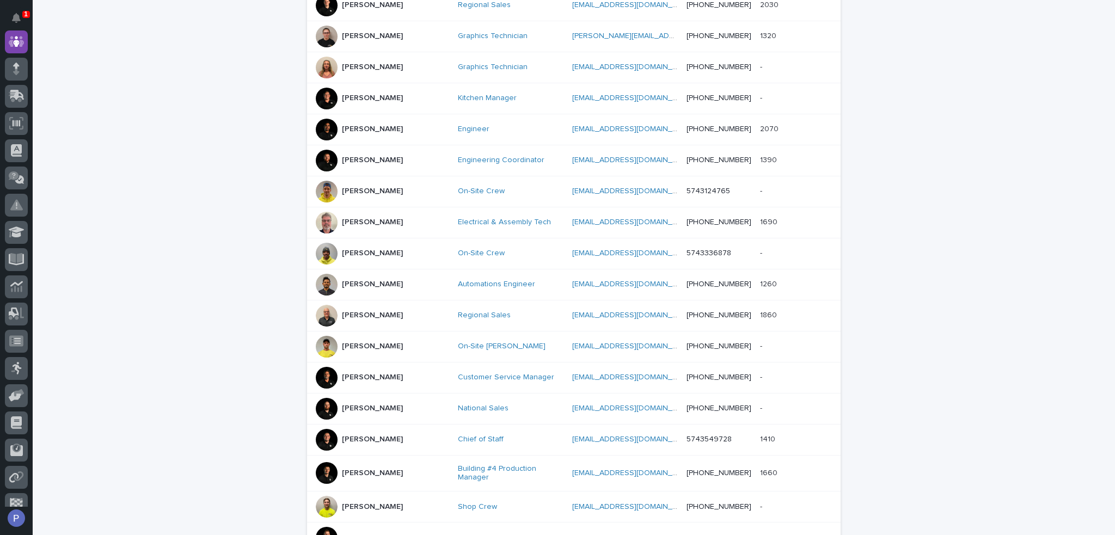
click at [358, 306] on div "[PERSON_NAME]" at bounding box center [372, 315] width 61 height 18
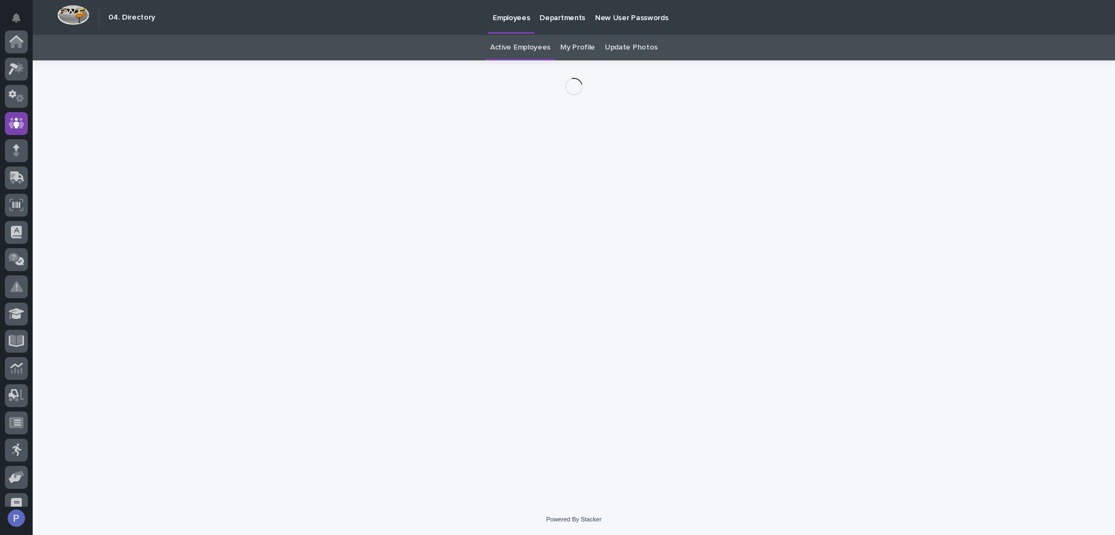
scroll to position [82, 0]
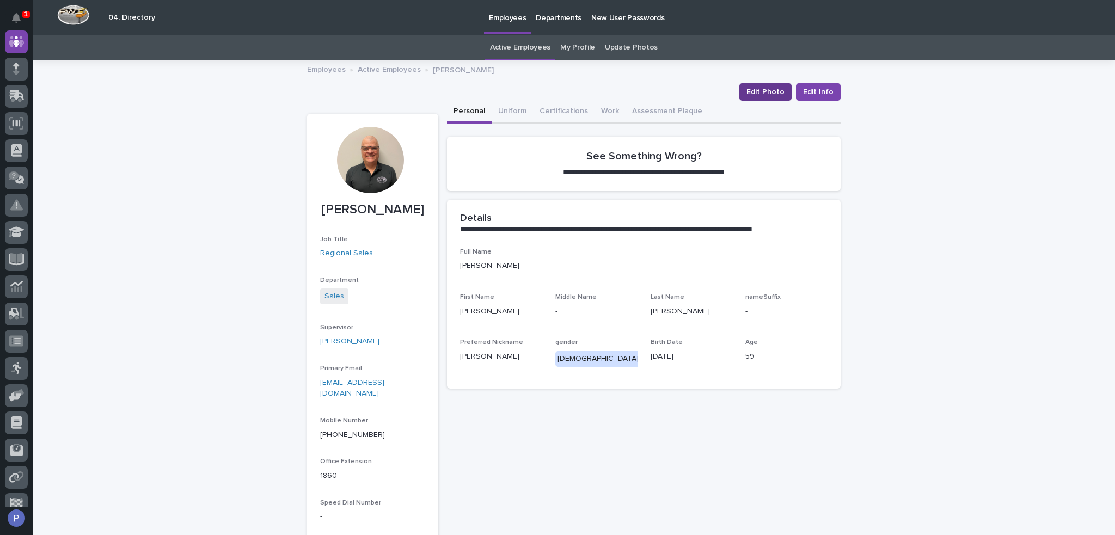
click at [765, 91] on span "Edit Photo" at bounding box center [765, 92] width 38 height 11
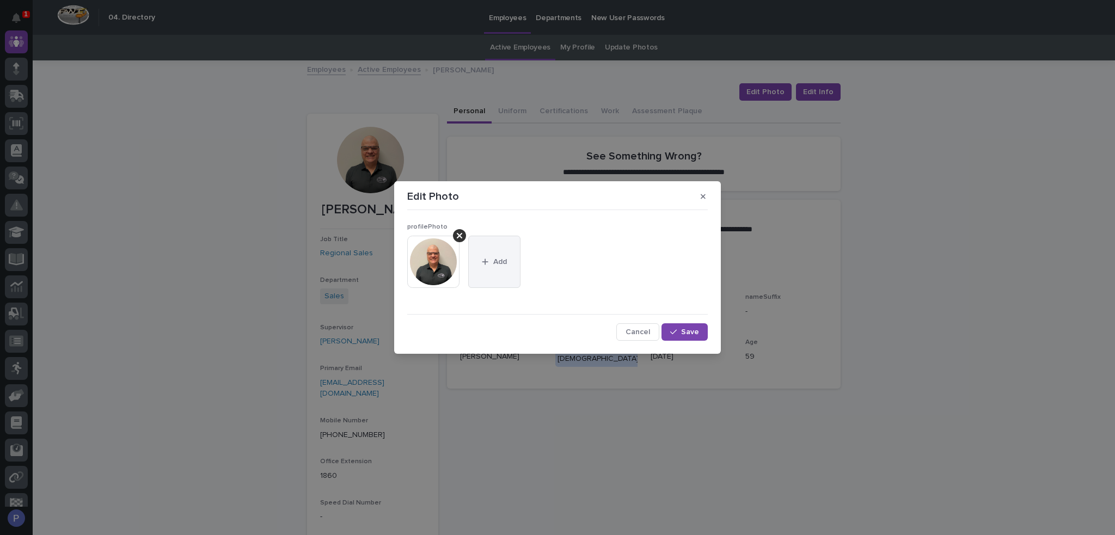
click at [502, 259] on span "Add" at bounding box center [500, 262] width 14 height 8
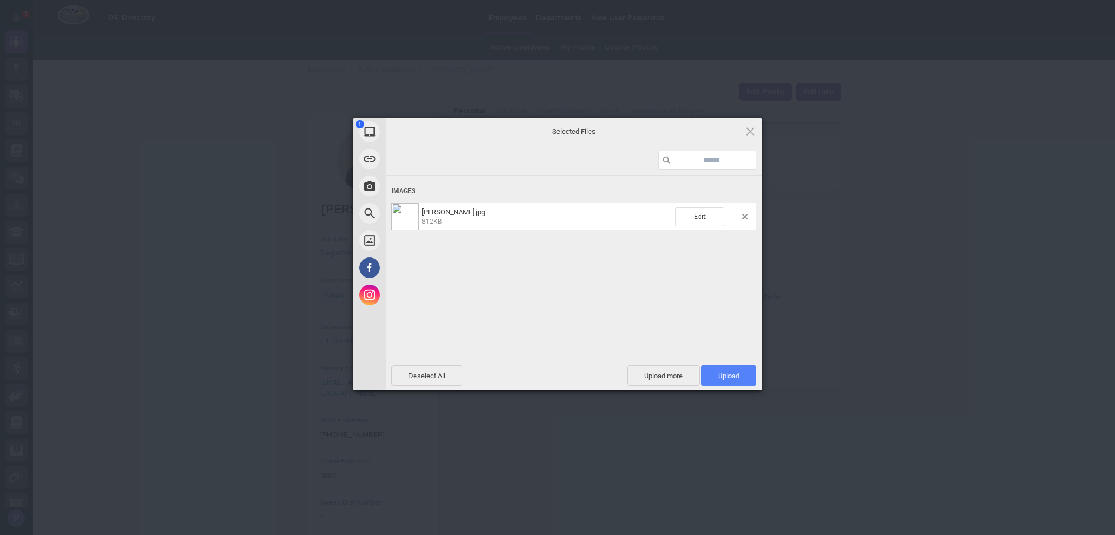
click at [728, 372] on span "Upload 1" at bounding box center [728, 376] width 21 height 8
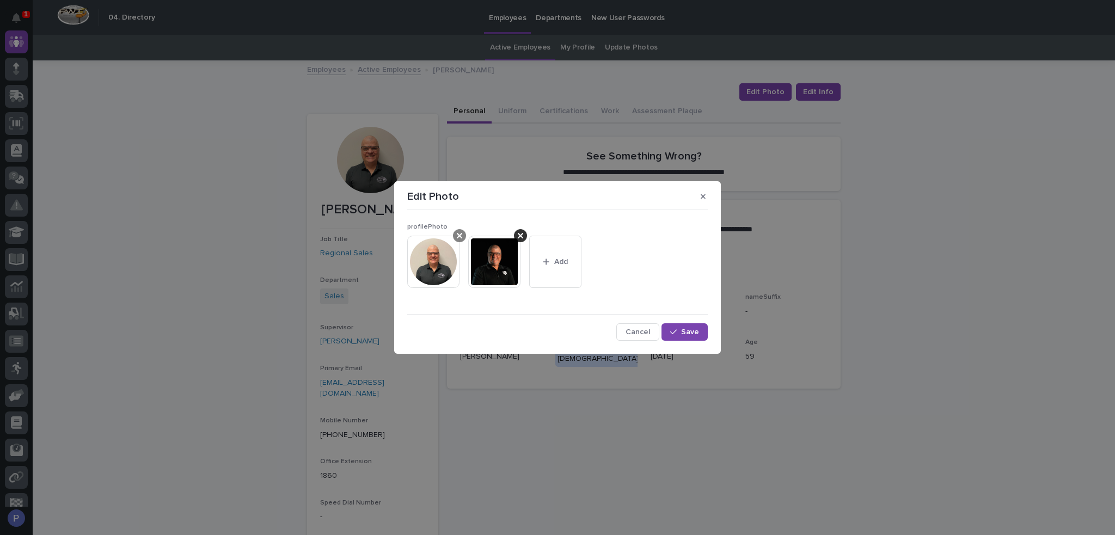
click at [463, 233] on div at bounding box center [459, 235] width 13 height 13
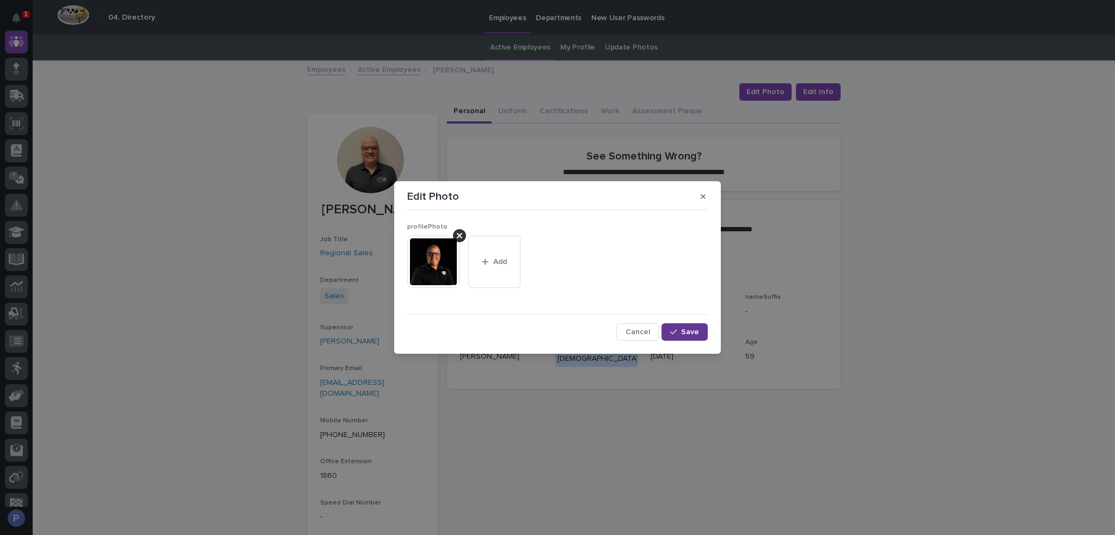
click at [680, 330] on div "button" at bounding box center [675, 332] width 11 height 8
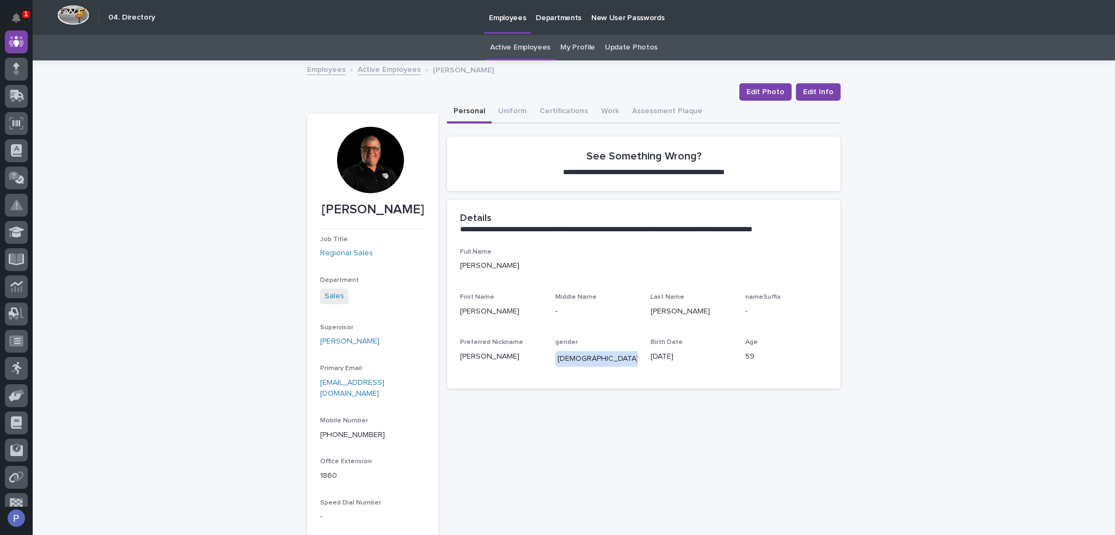
click at [390, 66] on link "Active Employees" at bounding box center [389, 69] width 63 height 13
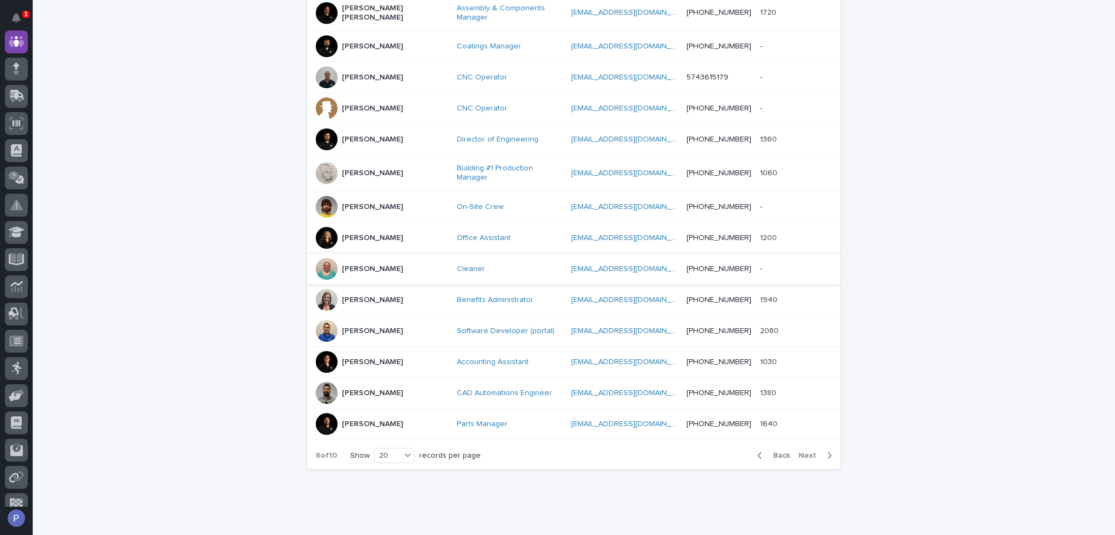
scroll to position [468, 0]
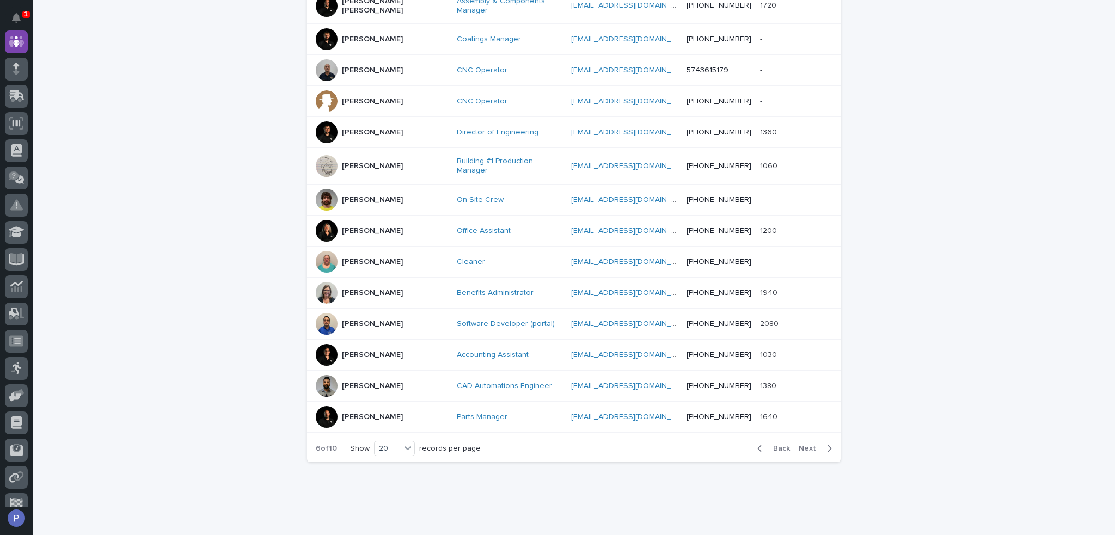
click at [806, 445] on span "Next" at bounding box center [810, 449] width 24 height 8
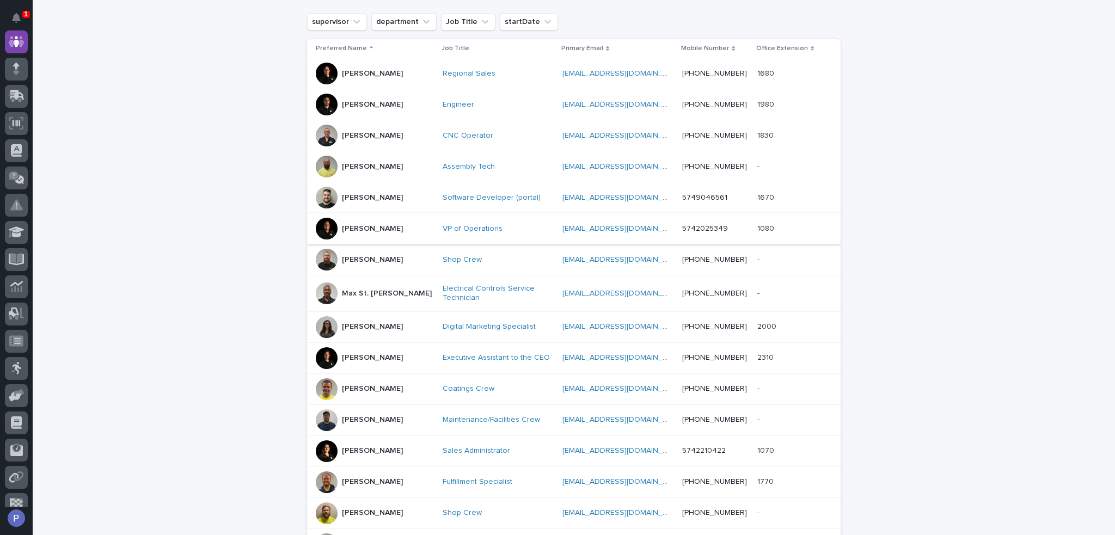
scroll to position [190, 0]
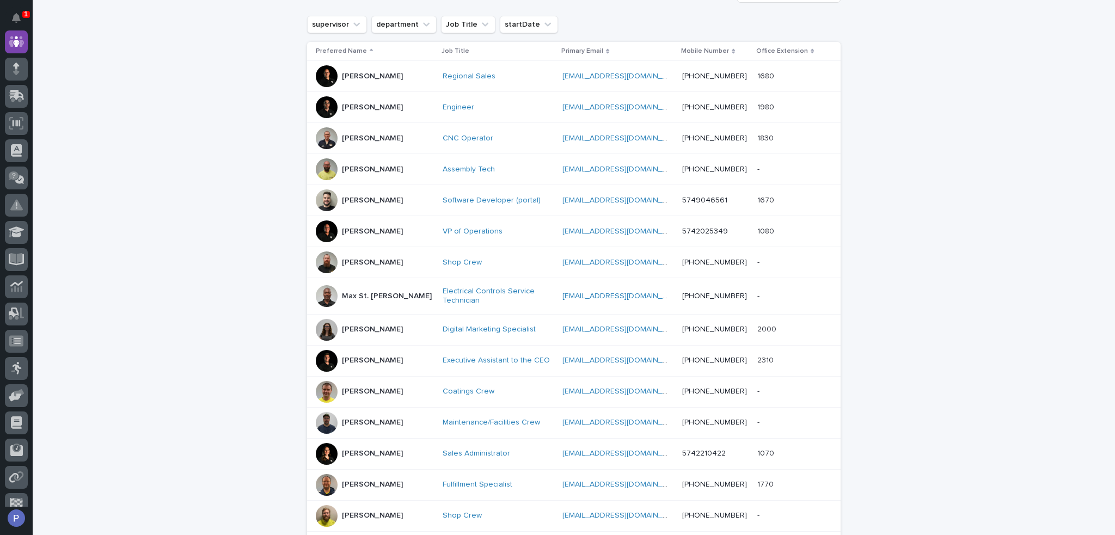
click at [355, 201] on p "[PERSON_NAME]" at bounding box center [372, 200] width 61 height 9
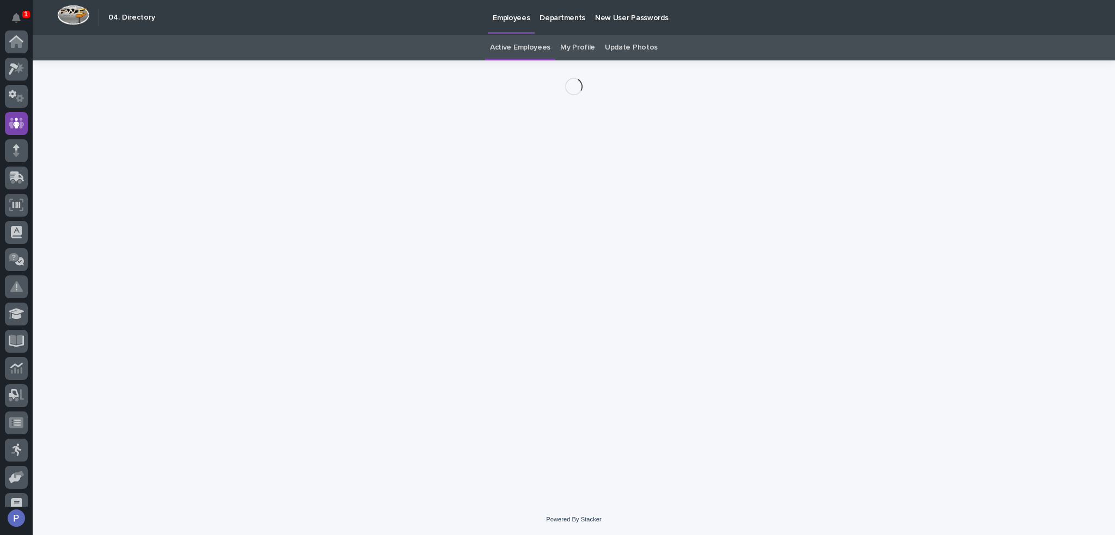
scroll to position [82, 0]
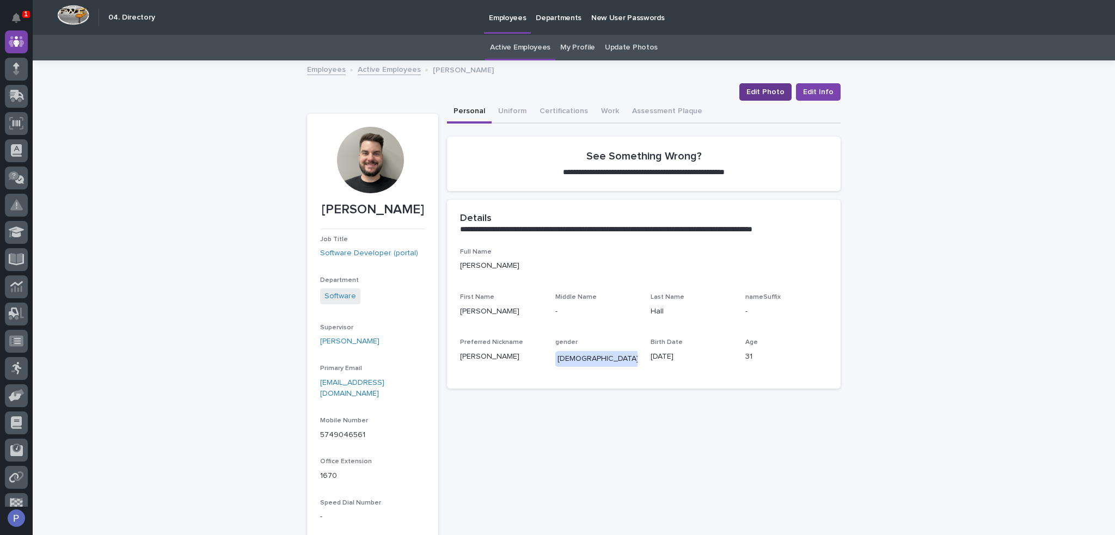
click at [754, 91] on span "Edit Photo" at bounding box center [765, 92] width 38 height 11
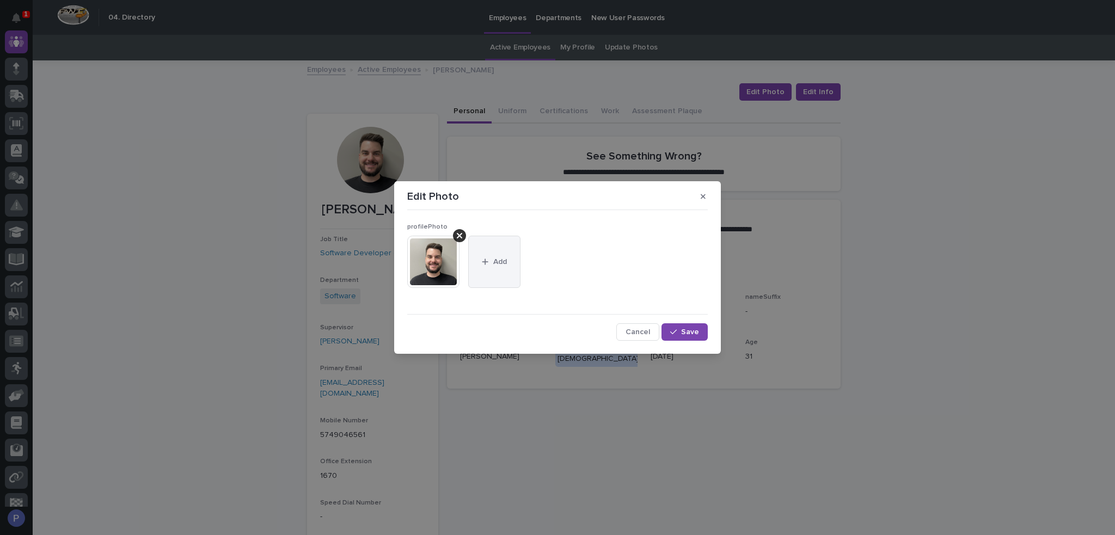
click at [499, 263] on span "Add" at bounding box center [500, 262] width 14 height 8
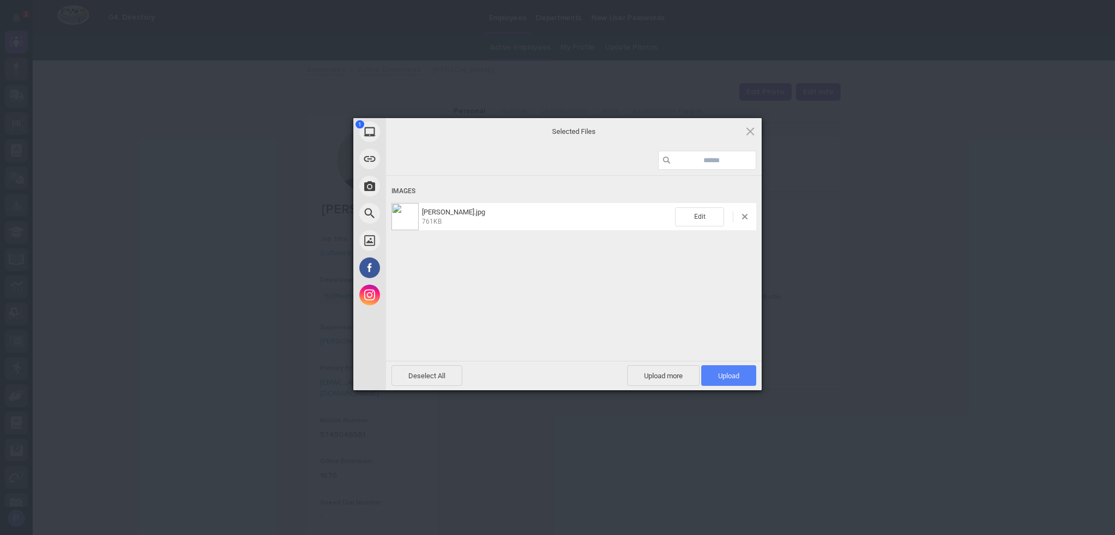
click at [735, 371] on span "Upload 1" at bounding box center [728, 375] width 55 height 21
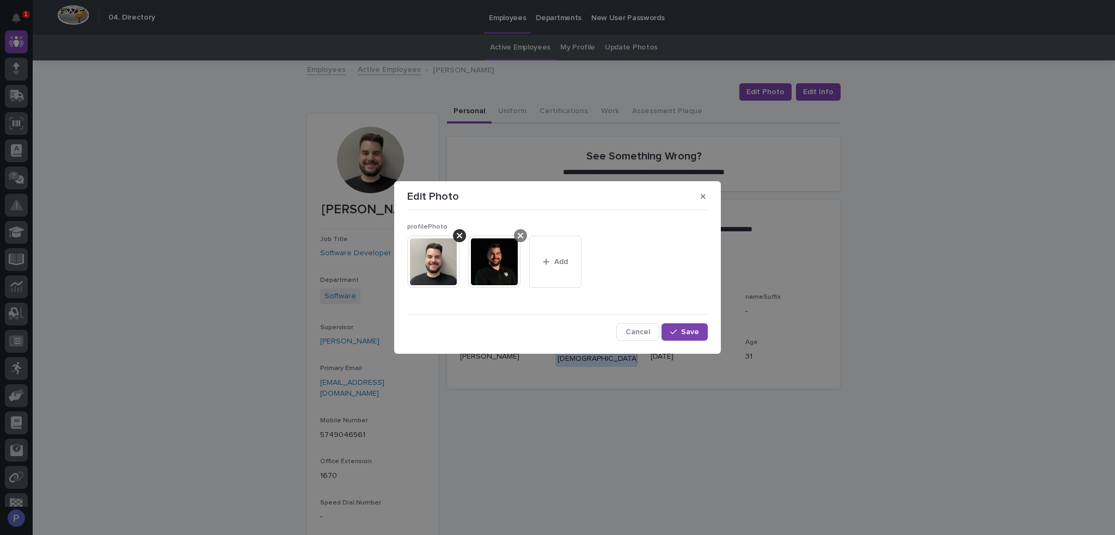
click at [462, 232] on icon at bounding box center [459, 235] width 5 height 9
click at [686, 328] on span "Save" at bounding box center [690, 332] width 18 height 8
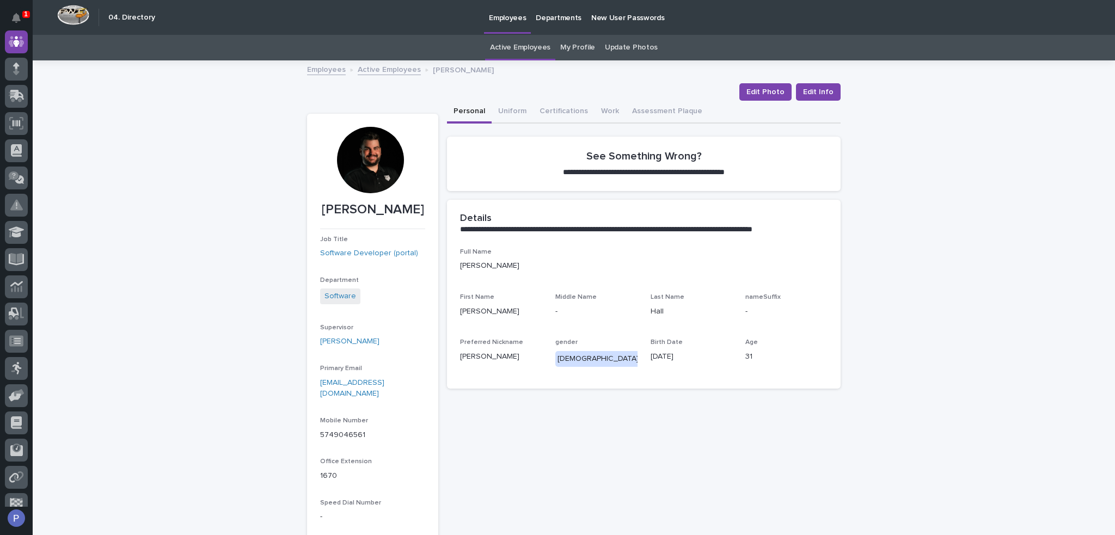
click at [381, 68] on link "Active Employees" at bounding box center [389, 69] width 63 height 13
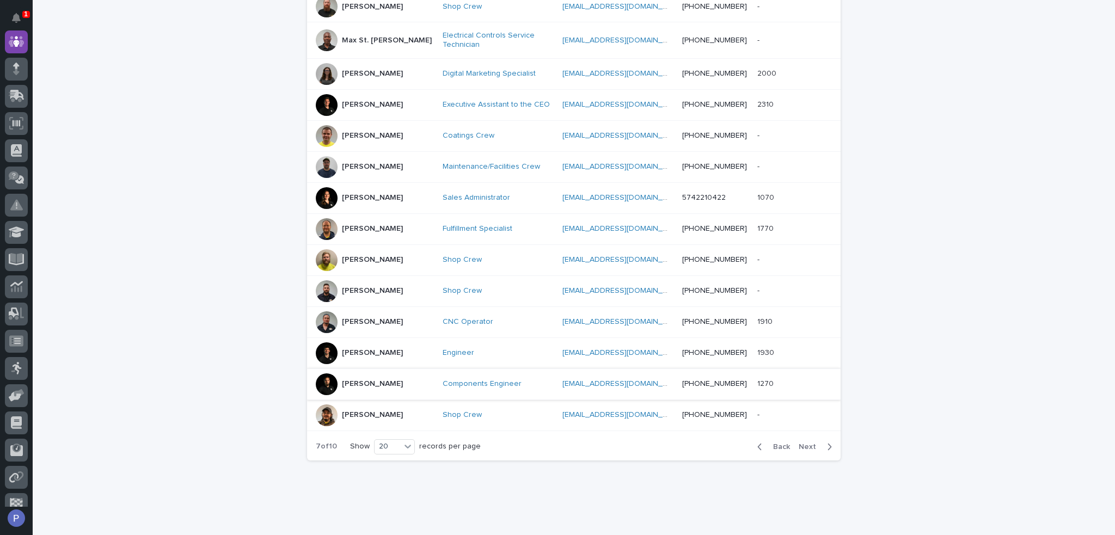
scroll to position [463, 0]
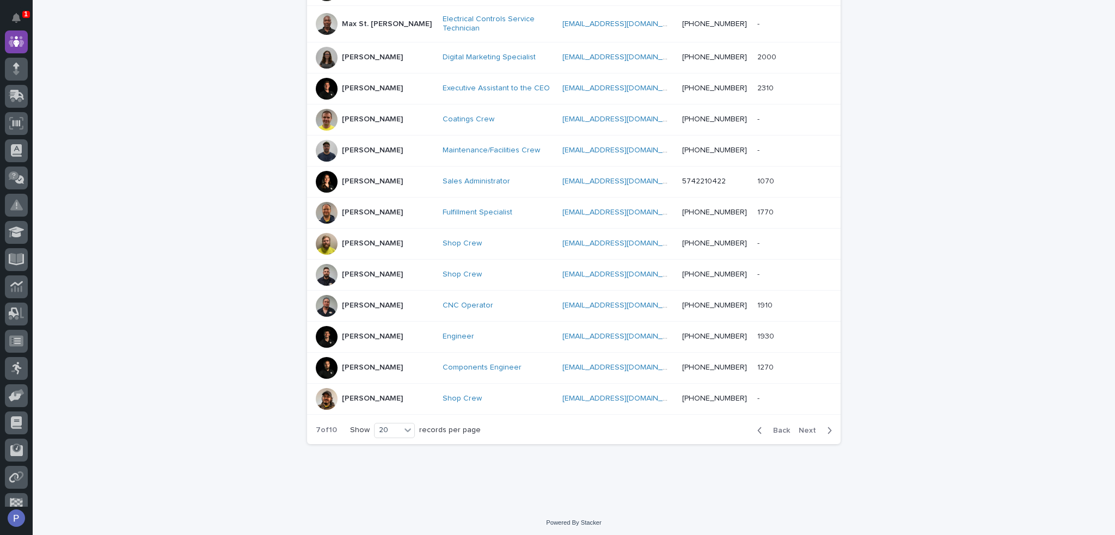
click at [772, 421] on div "Back Next" at bounding box center [794, 430] width 92 height 27
click at [780, 427] on span "Back" at bounding box center [777, 431] width 23 height 8
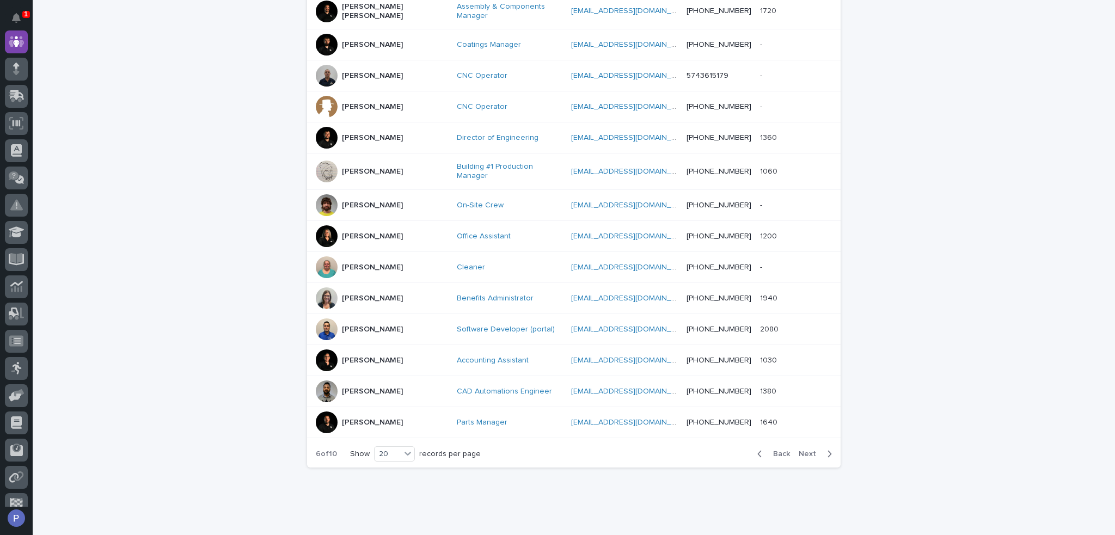
scroll to position [465, 0]
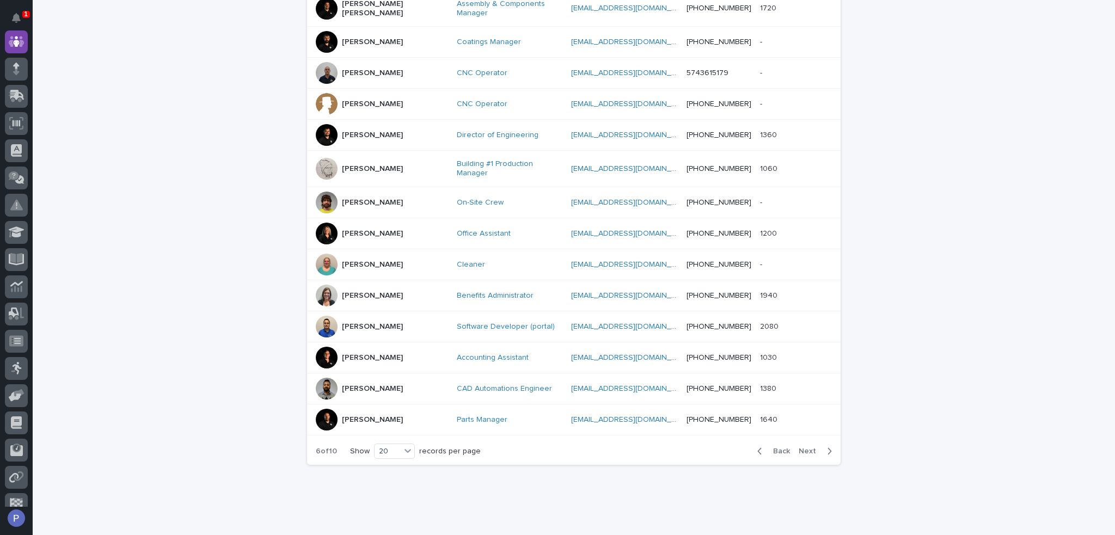
click at [780, 447] on span "Back" at bounding box center [777, 451] width 23 height 8
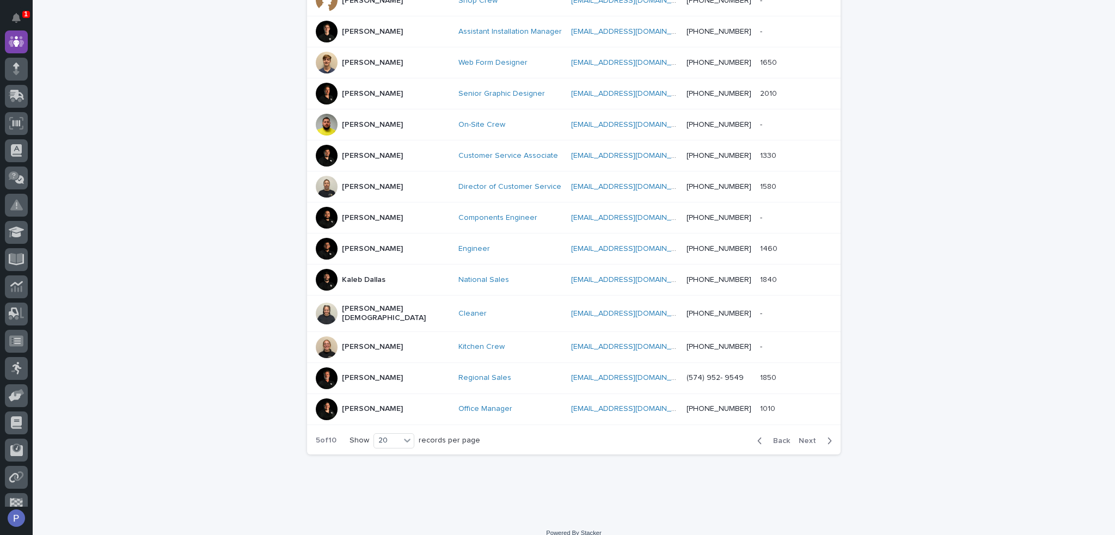
scroll to position [457, 0]
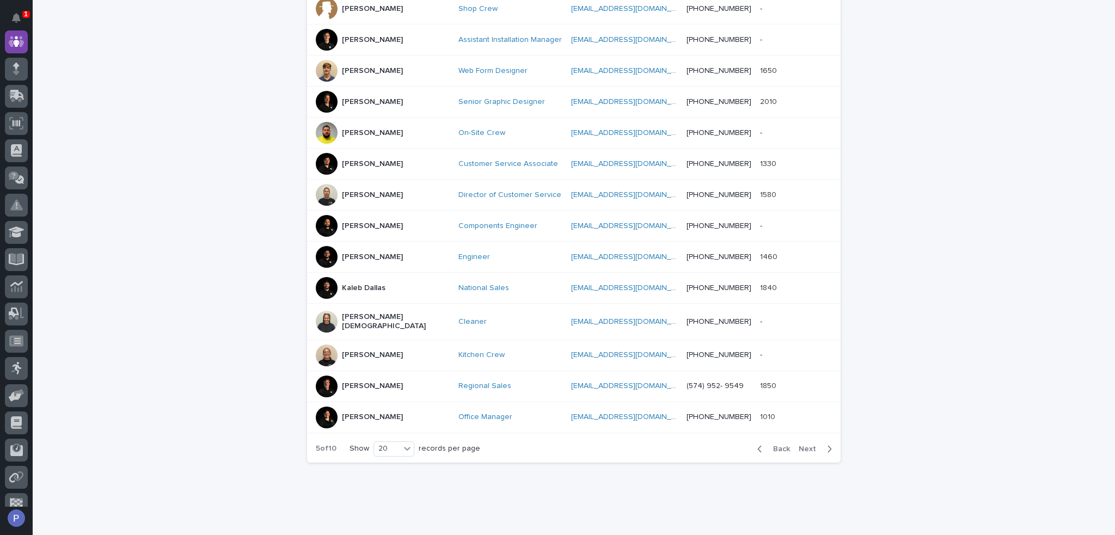
click at [780, 445] on span "Back" at bounding box center [777, 449] width 23 height 8
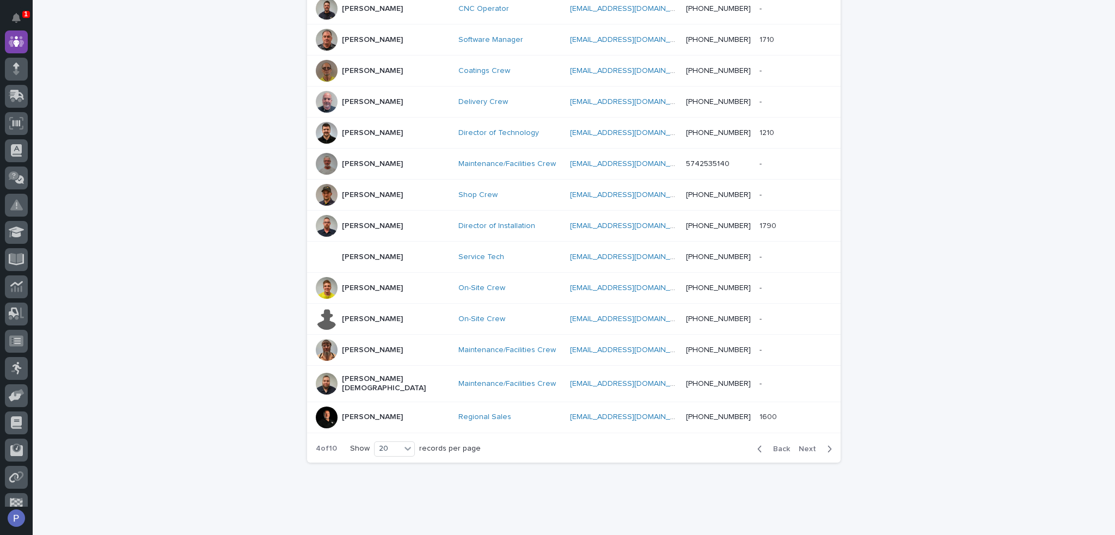
click at [780, 445] on span "Back" at bounding box center [777, 449] width 23 height 8
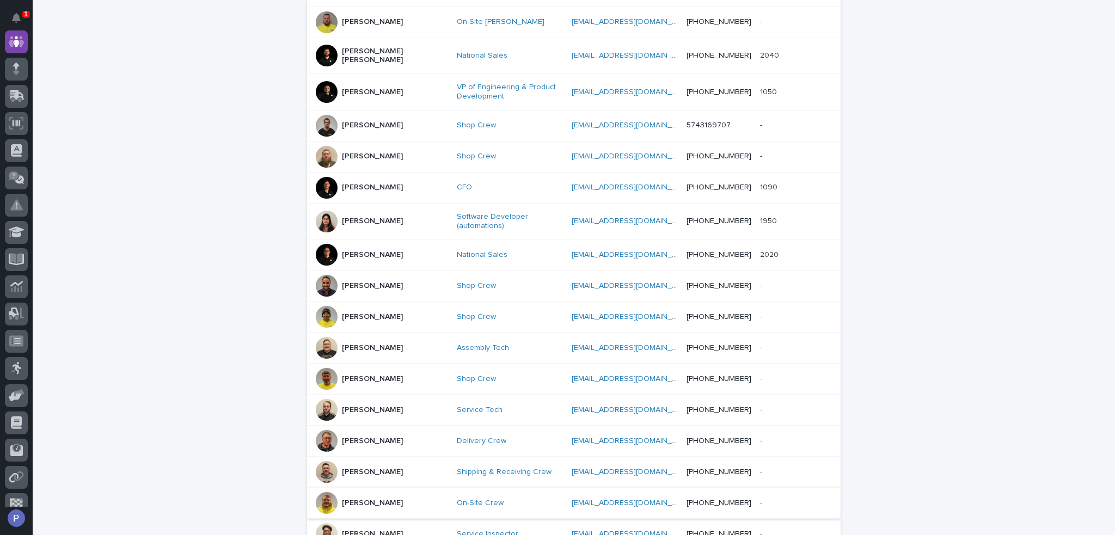
scroll to position [245, 0]
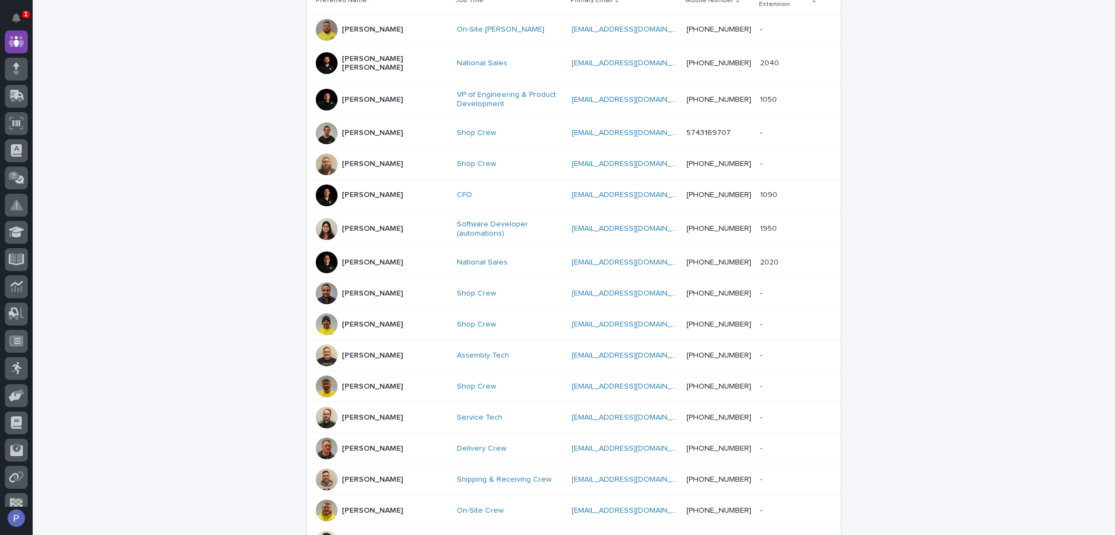
click at [361, 222] on div "[PERSON_NAME]" at bounding box center [372, 227] width 61 height 11
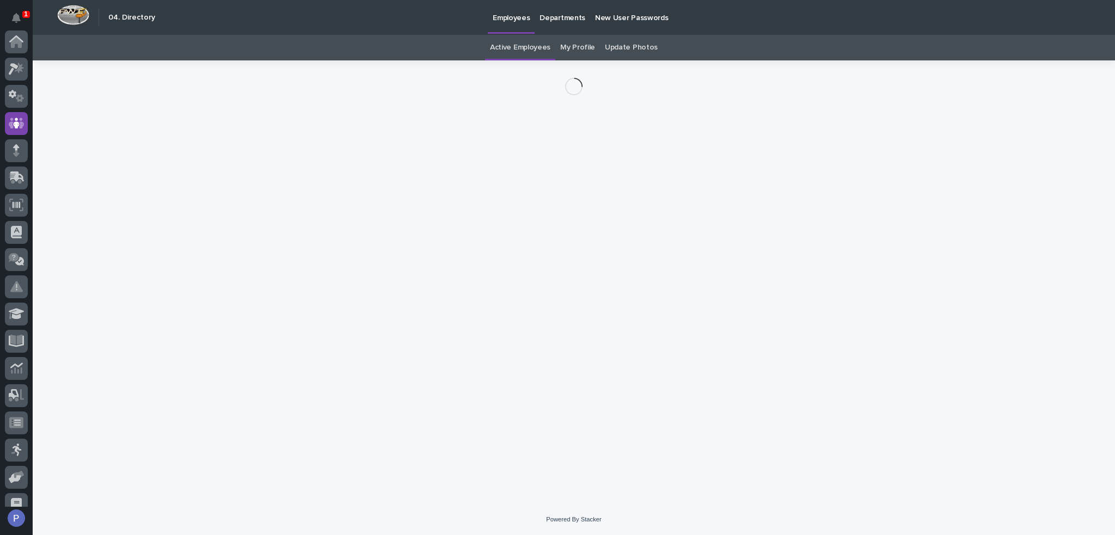
scroll to position [82, 0]
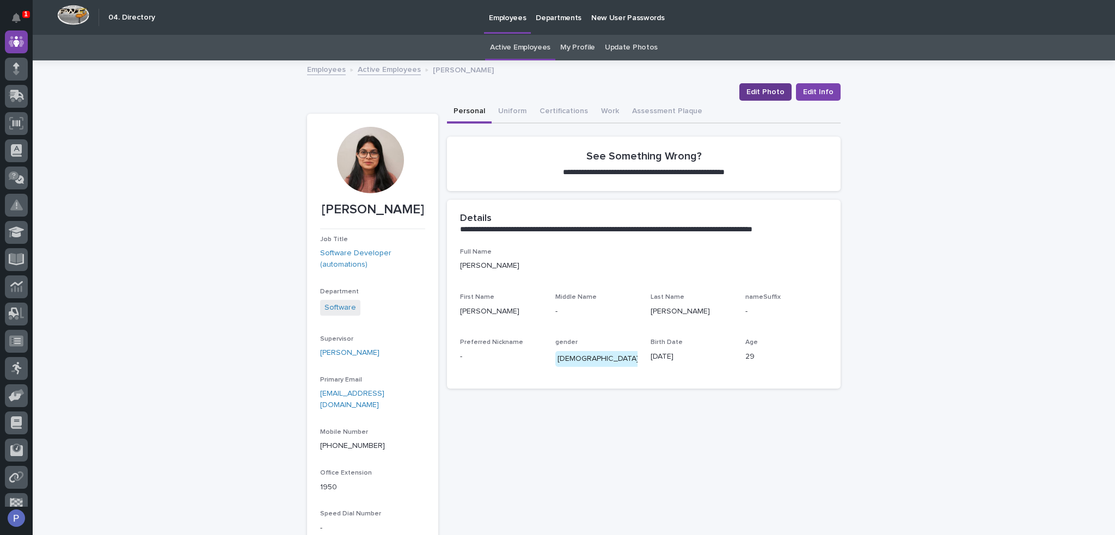
click at [773, 88] on span "Edit Photo" at bounding box center [765, 92] width 38 height 11
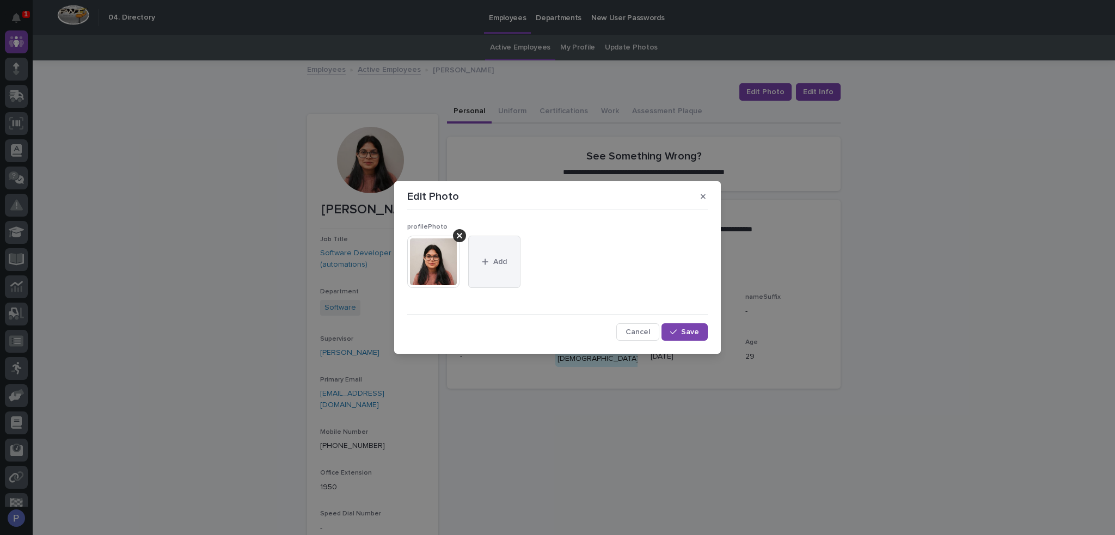
click at [485, 262] on icon "button" at bounding box center [485, 262] width 6 height 6
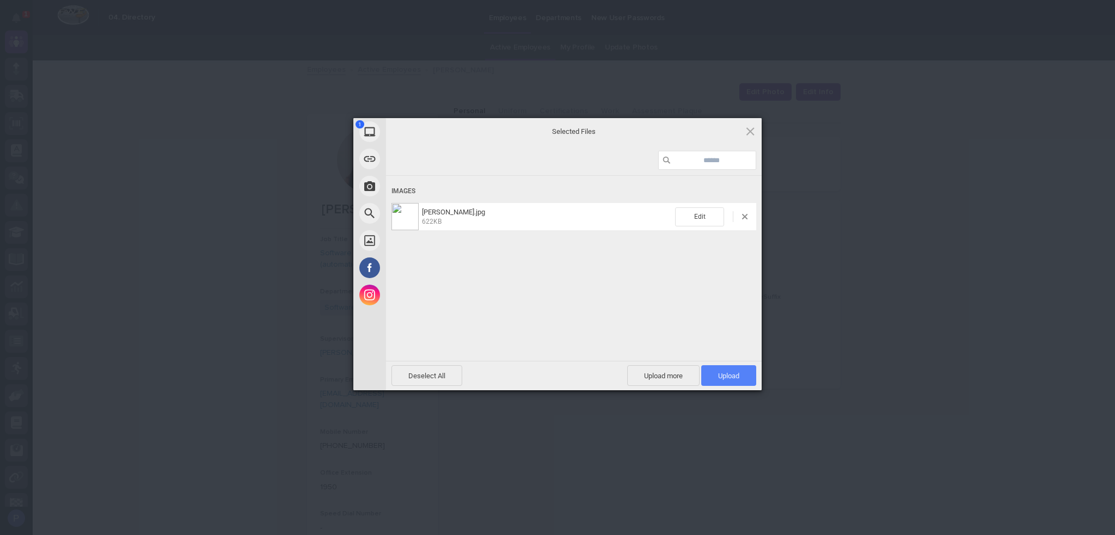
click at [729, 372] on span "Upload 1" at bounding box center [728, 376] width 21 height 8
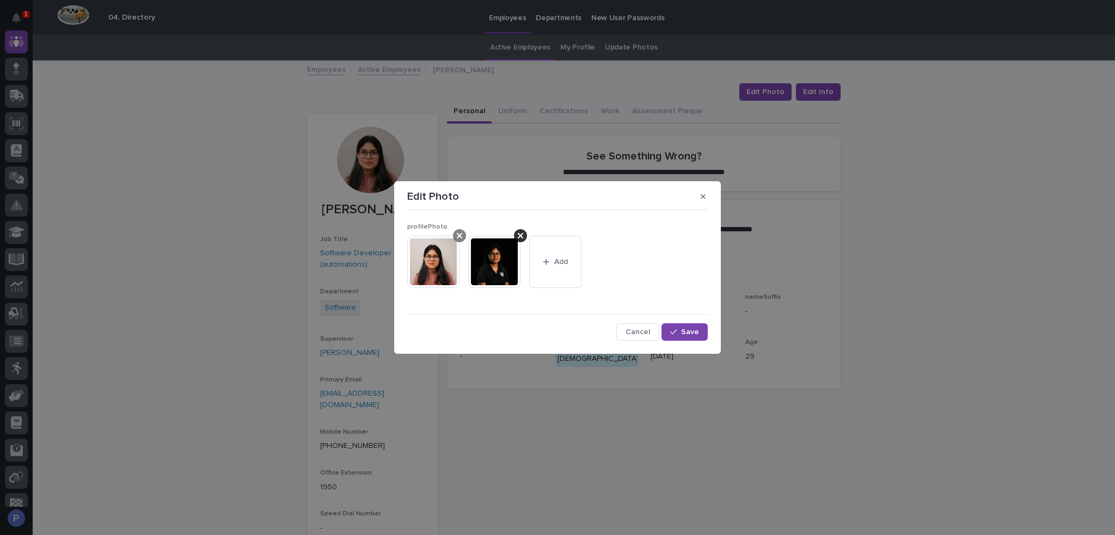
click at [461, 237] on icon at bounding box center [459, 235] width 5 height 5
click at [688, 333] on span "Save" at bounding box center [690, 332] width 18 height 8
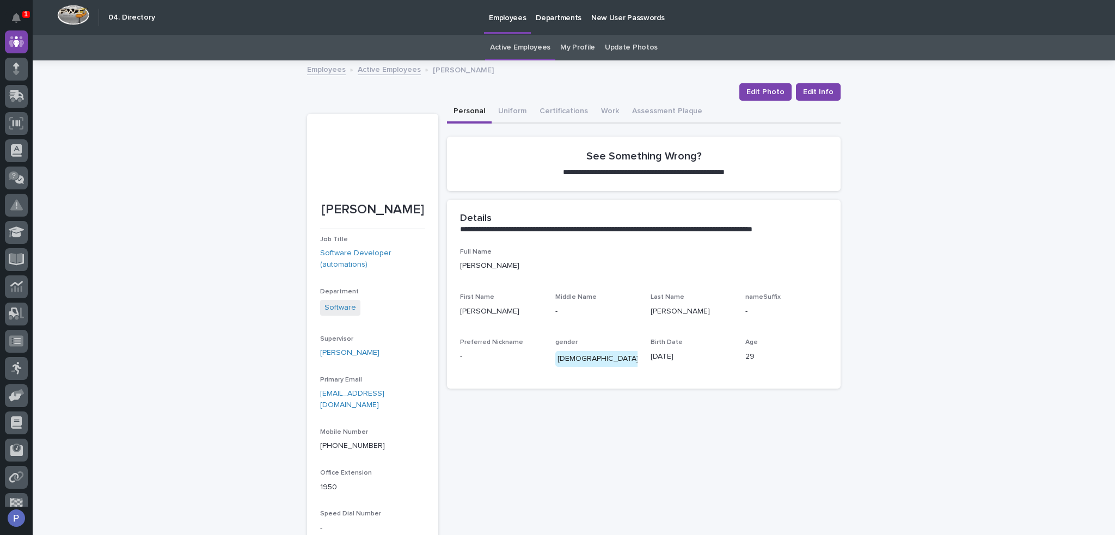
click at [370, 162] on div at bounding box center [370, 160] width 66 height 66
click at [379, 67] on link "Active Employees" at bounding box center [389, 69] width 63 height 13
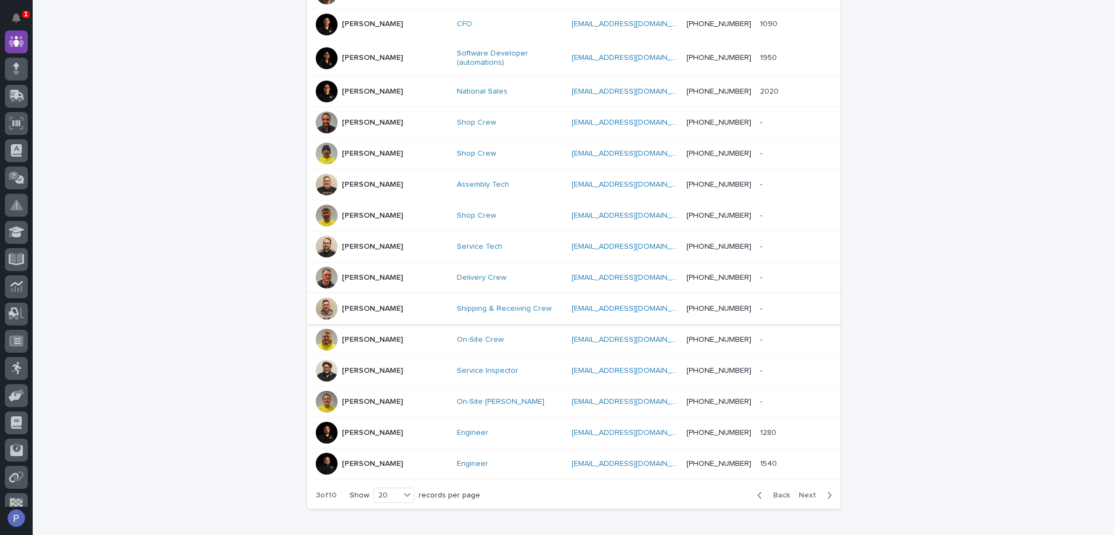
scroll to position [468, 0]
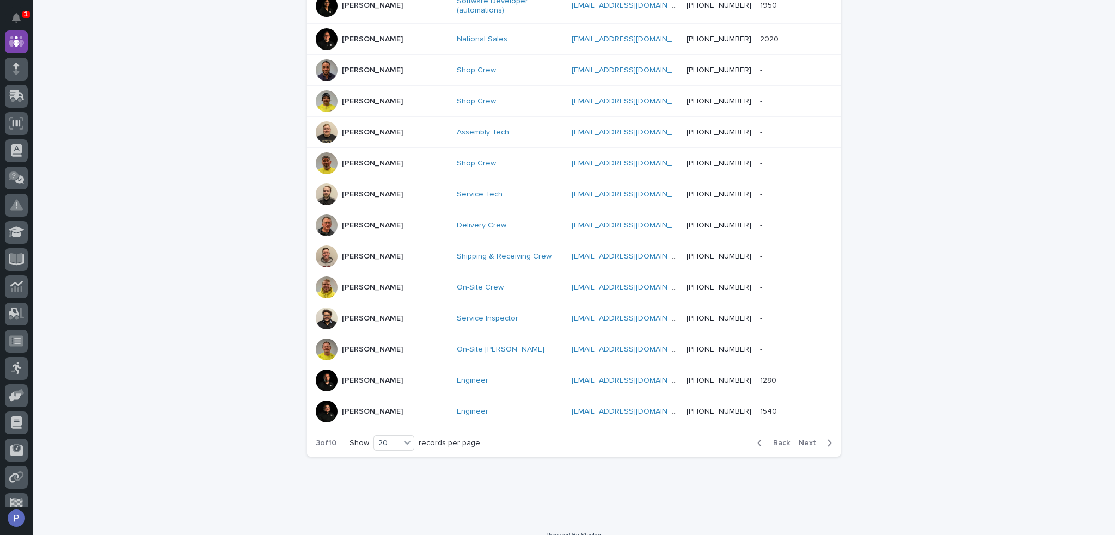
click at [810, 439] on span "Next" at bounding box center [810, 443] width 24 height 8
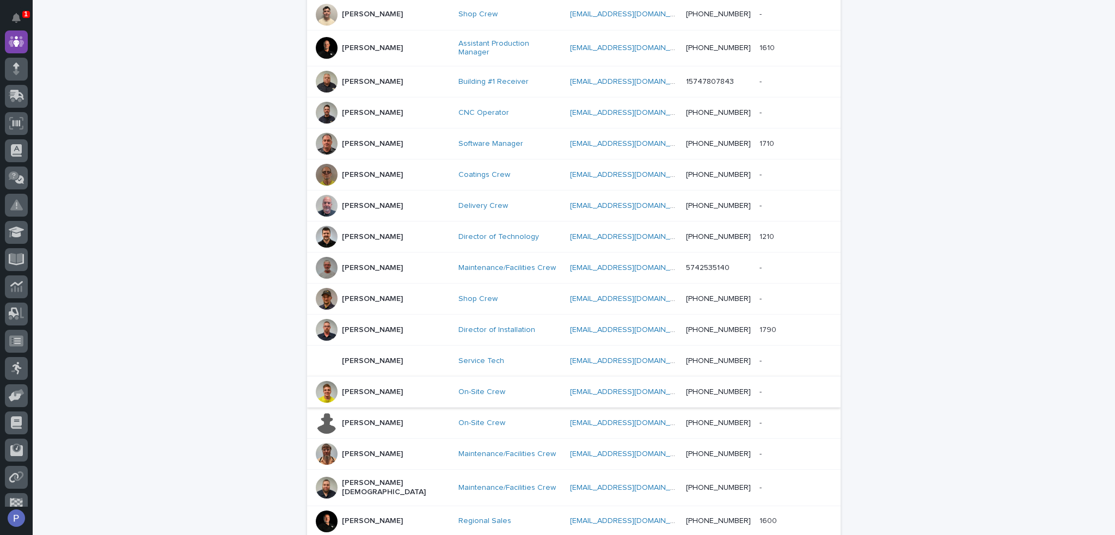
scroll to position [294, 0]
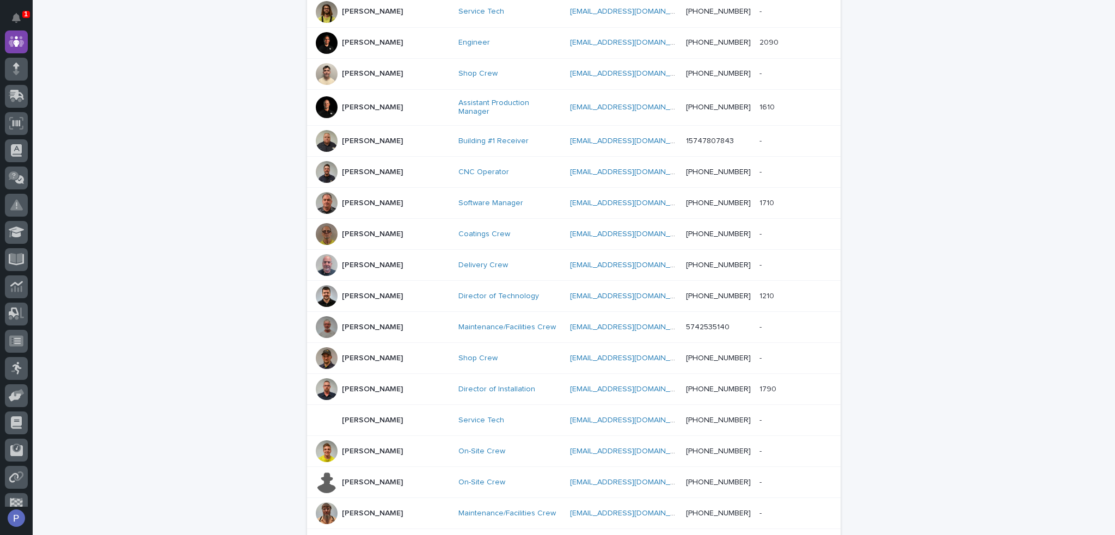
click at [366, 199] on p "[PERSON_NAME]" at bounding box center [372, 203] width 61 height 9
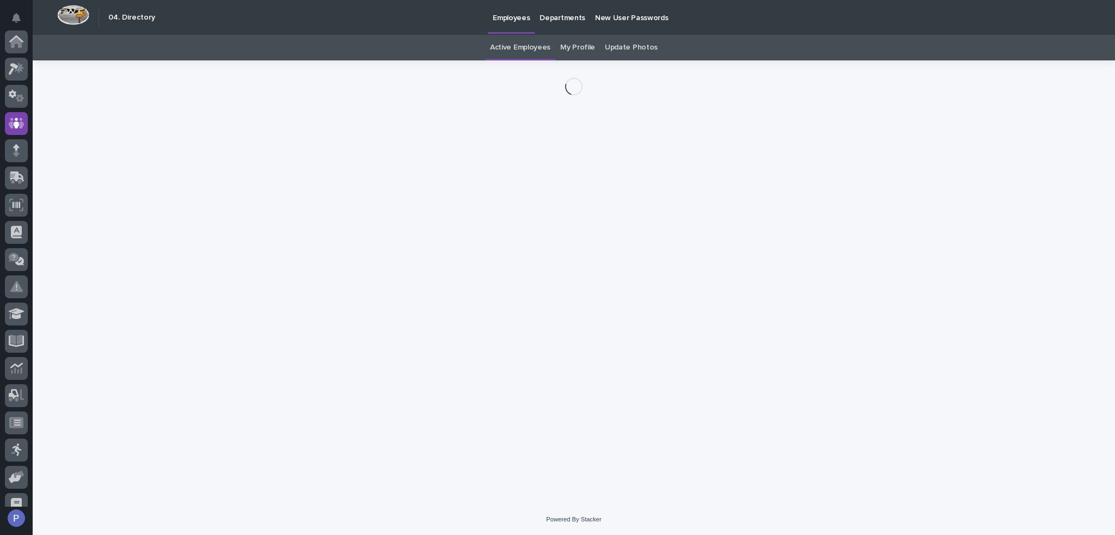
scroll to position [82, 0]
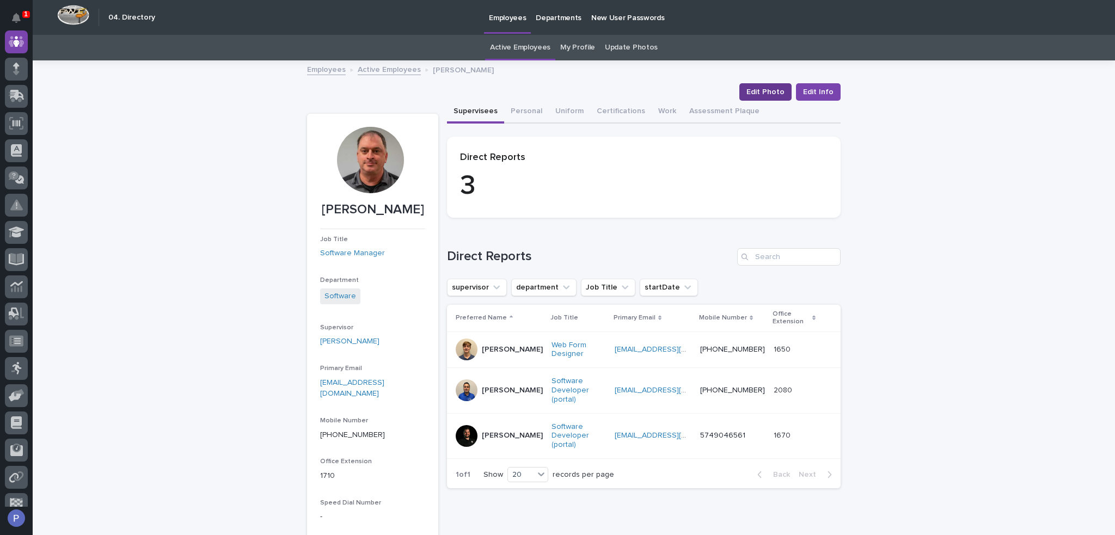
click at [765, 94] on span "Edit Photo" at bounding box center [765, 92] width 38 height 11
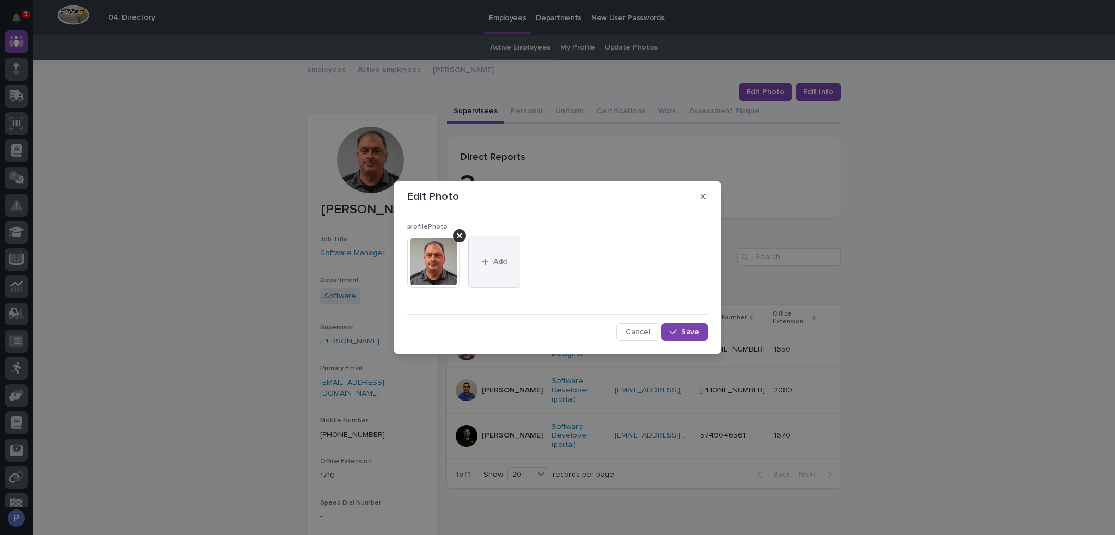
click at [507, 256] on button "Add" at bounding box center [494, 262] width 52 height 52
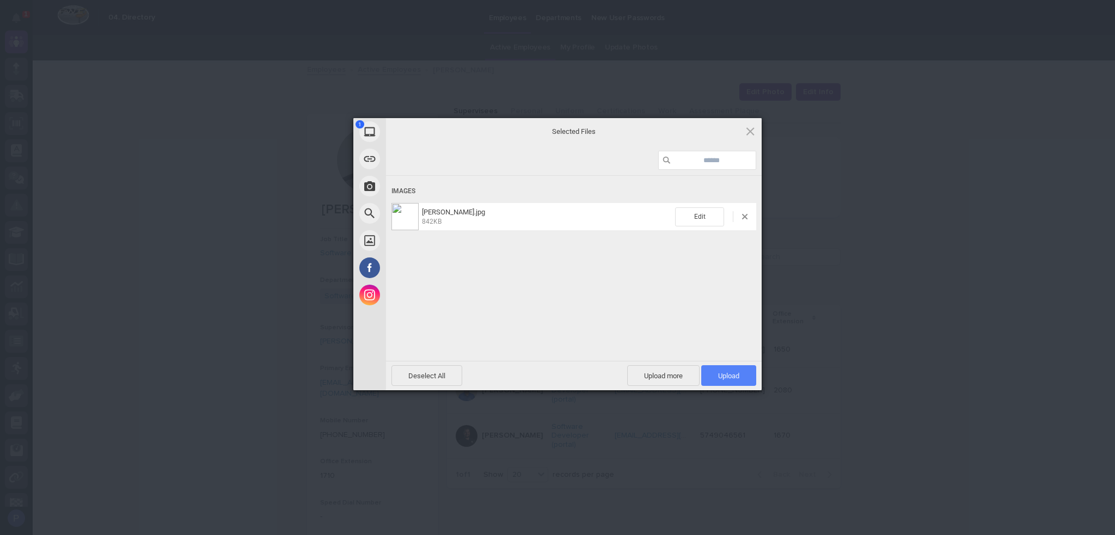
click at [737, 370] on span "Upload 1" at bounding box center [728, 375] width 55 height 21
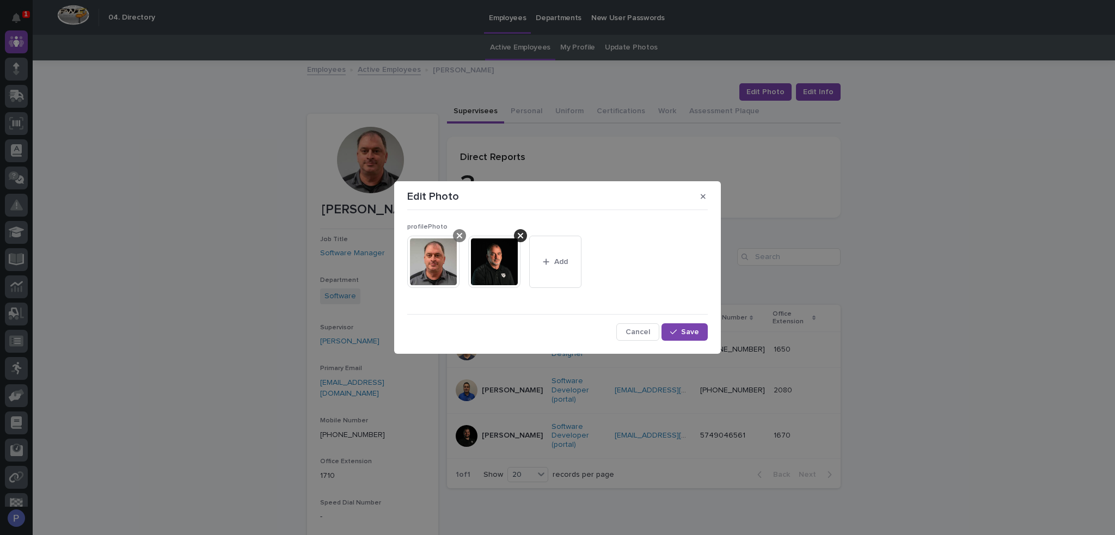
click at [460, 235] on icon at bounding box center [459, 235] width 5 height 5
click at [692, 329] on span "Save" at bounding box center [690, 332] width 18 height 8
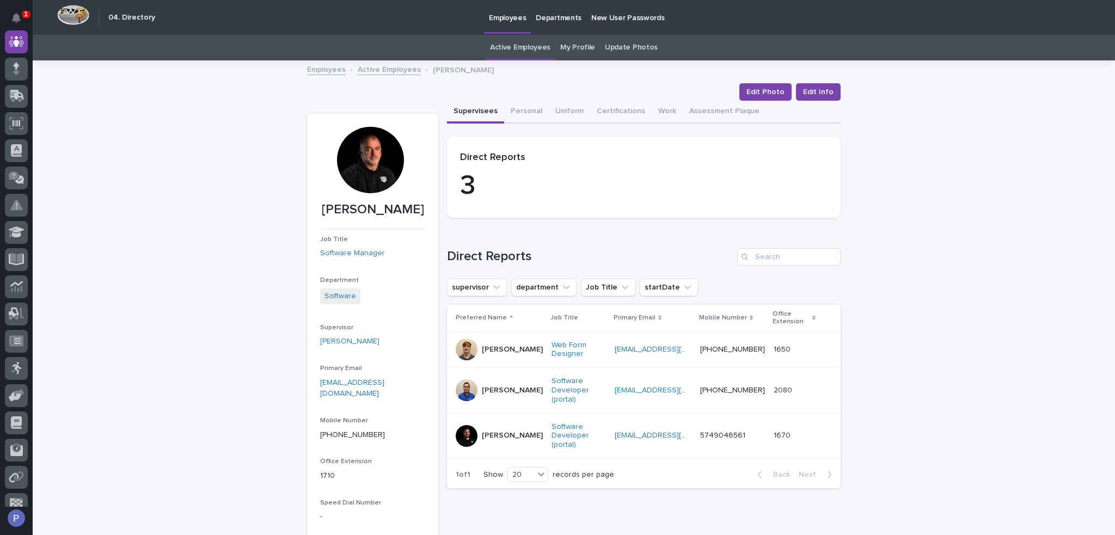
click at [374, 69] on link "Active Employees" at bounding box center [389, 69] width 63 height 13
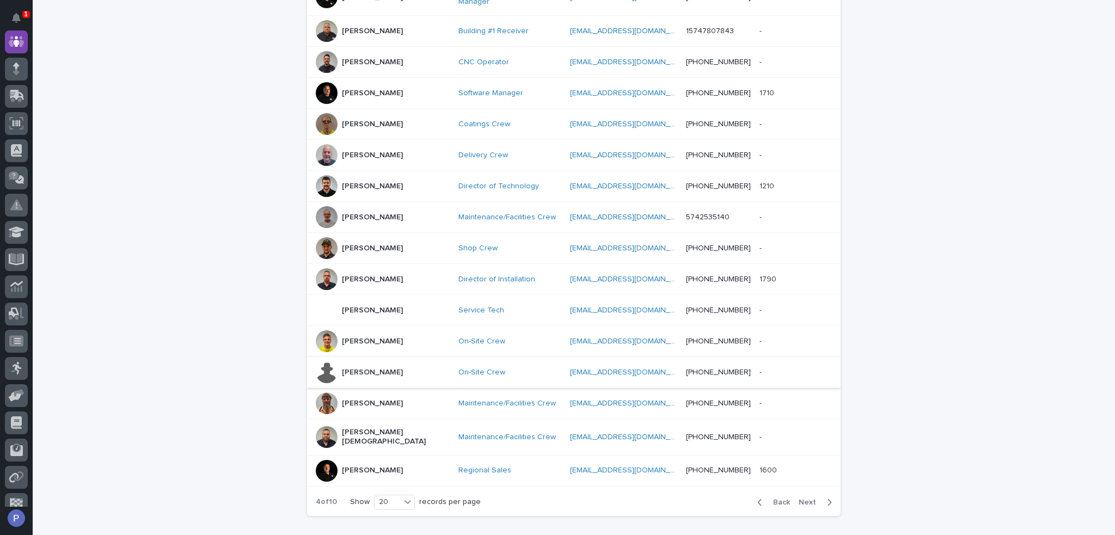
scroll to position [416, 0]
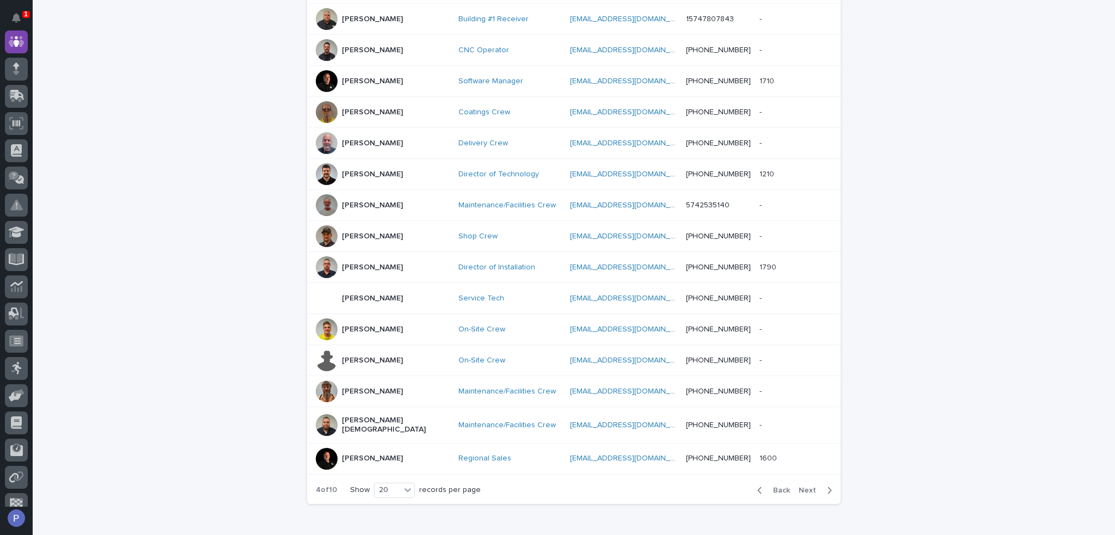
click at [807, 487] on span "Next" at bounding box center [810, 491] width 24 height 8
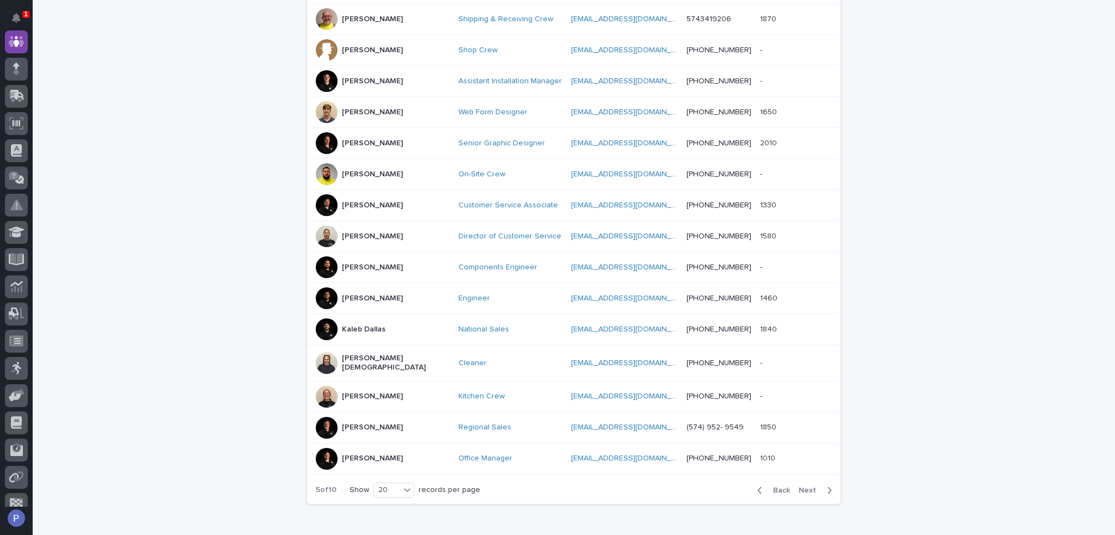
click at [807, 487] on span "Next" at bounding box center [810, 491] width 24 height 8
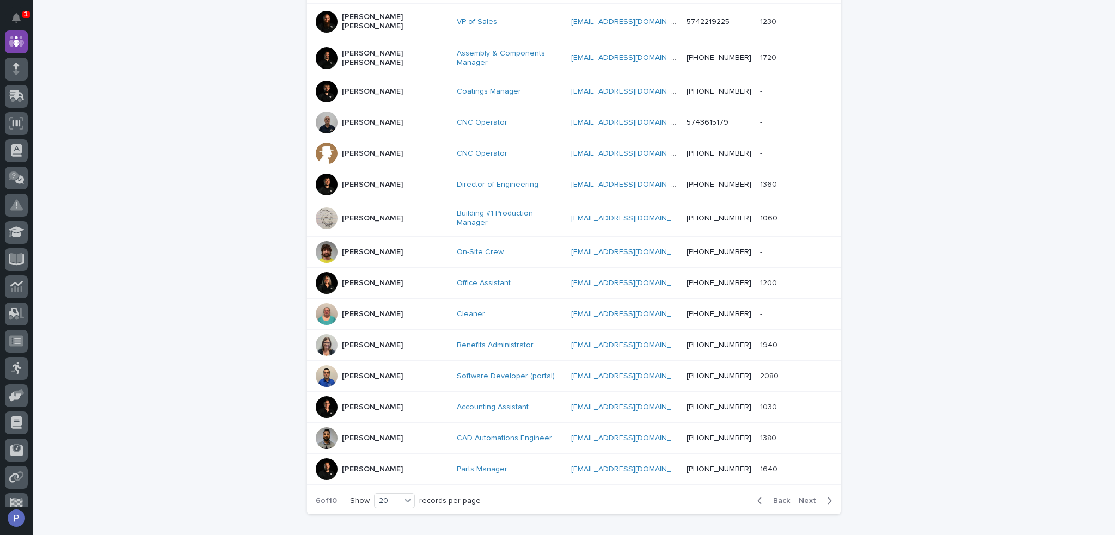
scroll to position [421, 0]
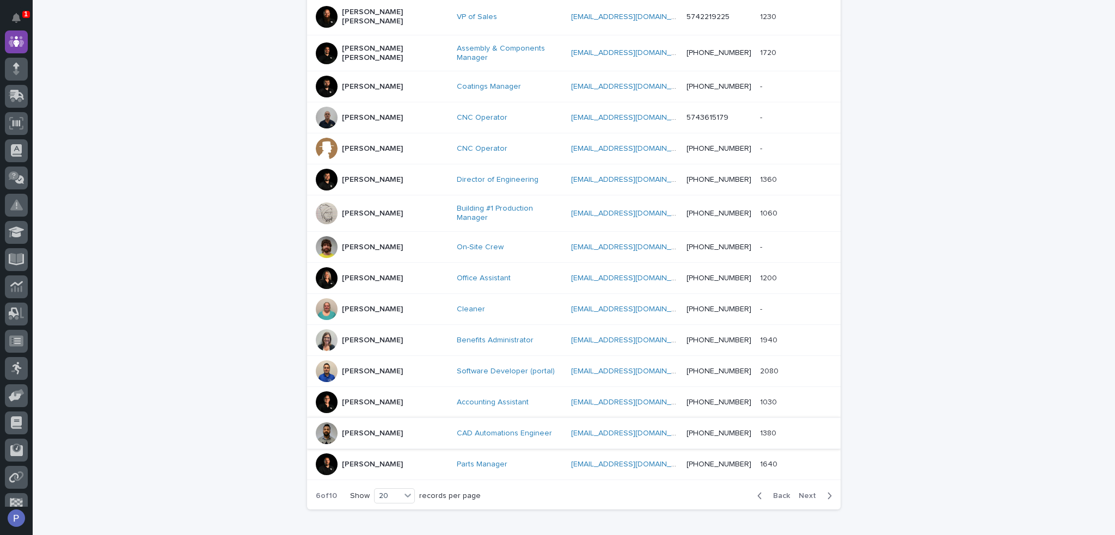
click at [374, 397] on tbody "Ken Overmyer Director of Post Production & Logistics kovermyer@pwiworks.com kov…" at bounding box center [573, 158] width 533 height 641
click at [377, 425] on div "[PERSON_NAME]" at bounding box center [372, 434] width 61 height 18
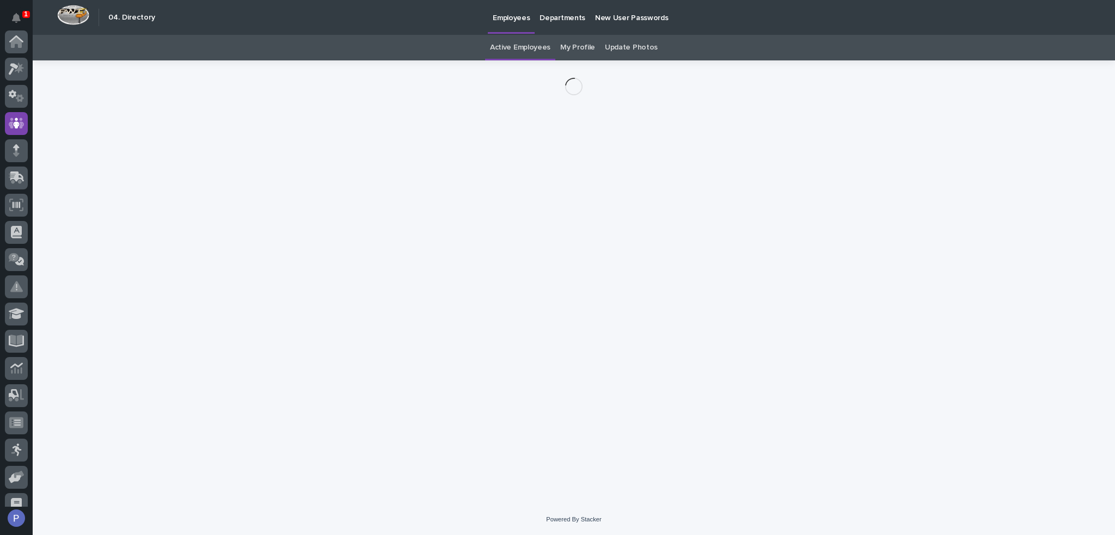
scroll to position [82, 0]
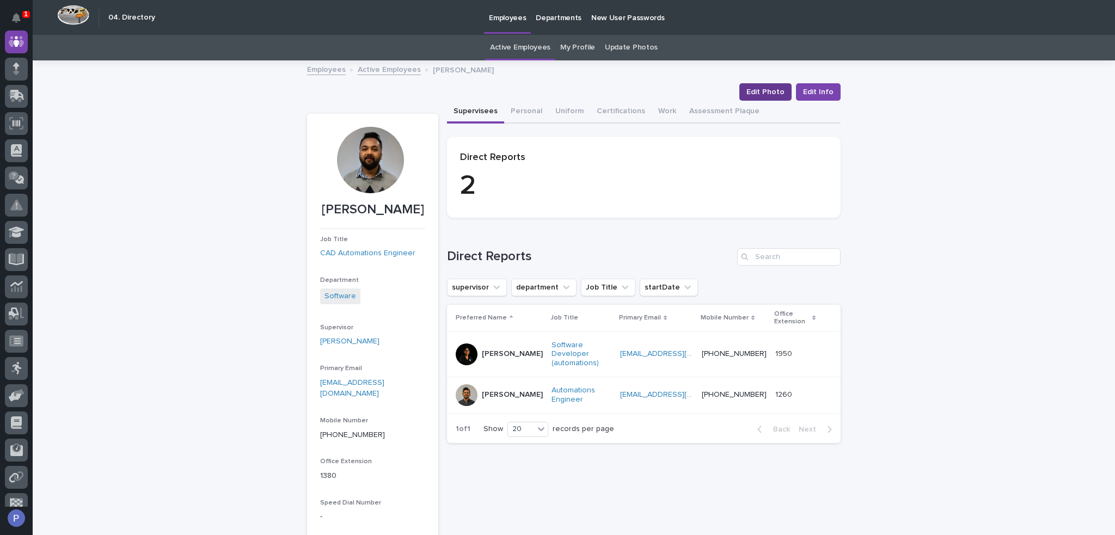
click at [772, 91] on span "Edit Photo" at bounding box center [765, 92] width 38 height 11
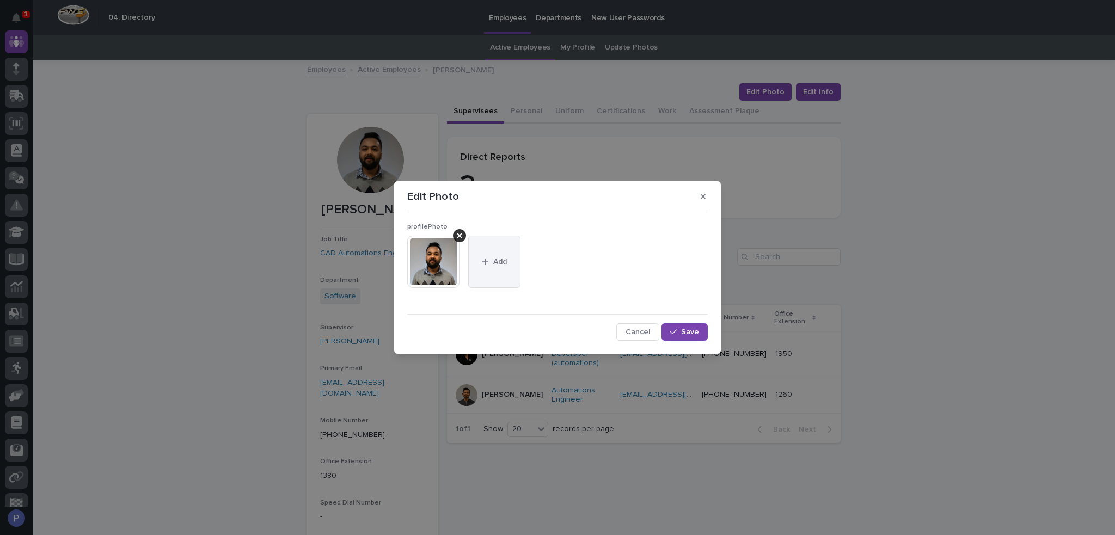
click at [509, 250] on button "Add" at bounding box center [494, 262] width 52 height 52
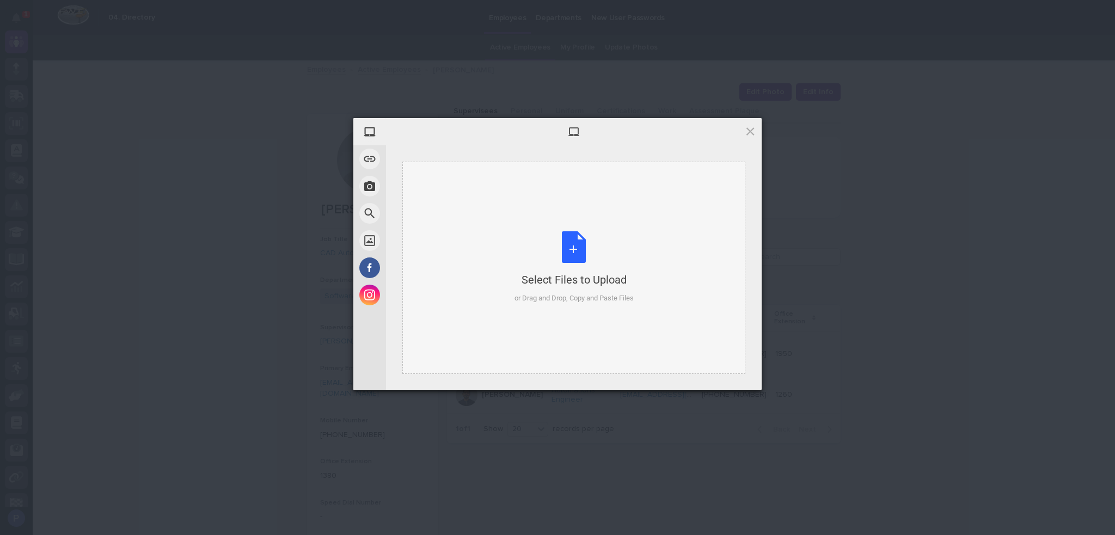
click at [561, 256] on div "Select Files to Upload or Drag and Drop, Copy and Paste Files" at bounding box center [573, 267] width 119 height 72
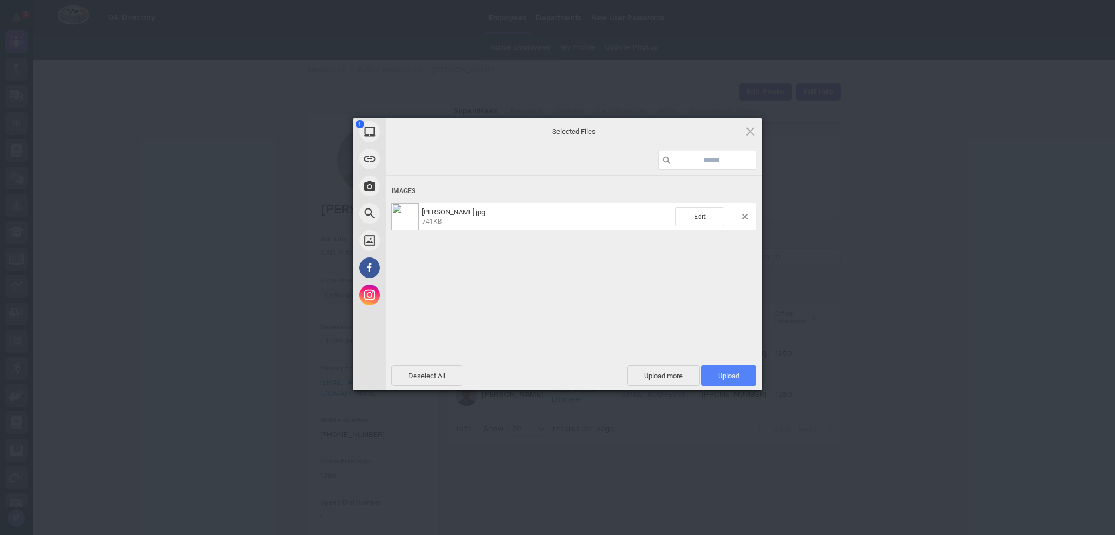
click at [729, 376] on span "Upload 1" at bounding box center [728, 376] width 21 height 8
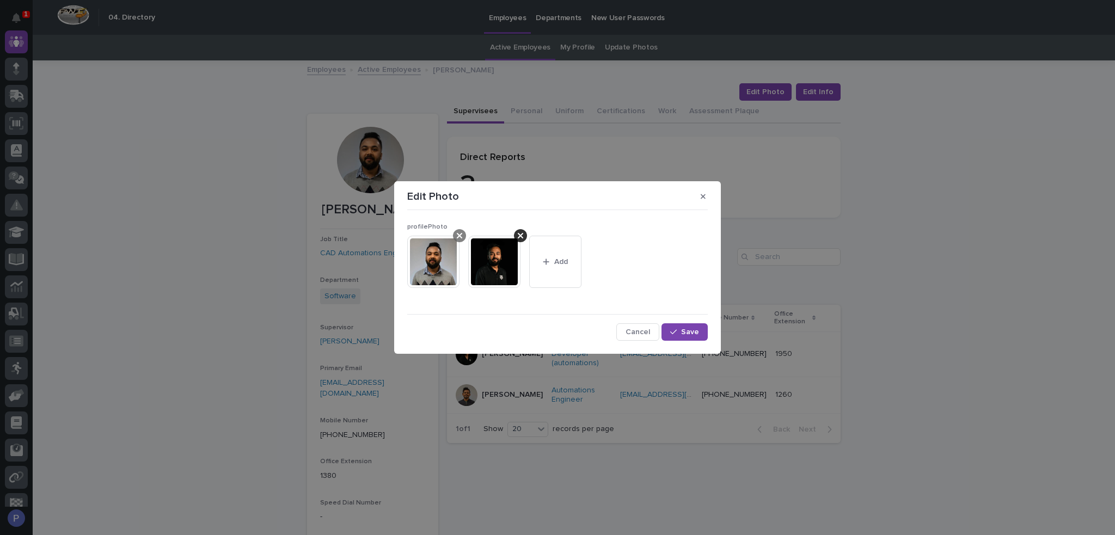
click at [457, 234] on icon at bounding box center [459, 235] width 5 height 5
click at [686, 334] on span "Save" at bounding box center [690, 332] width 18 height 8
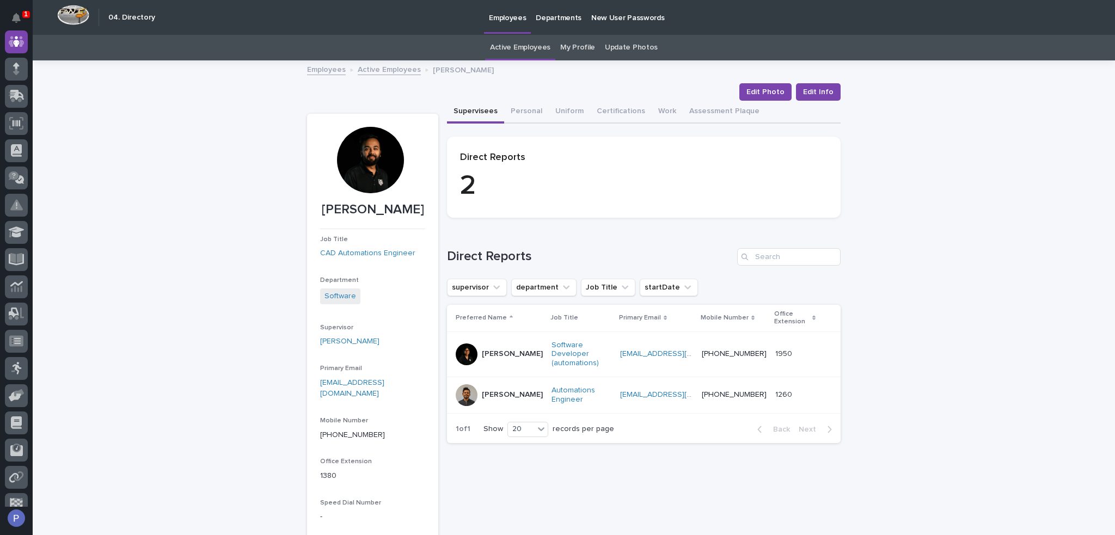
click at [390, 70] on link "Active Employees" at bounding box center [389, 69] width 63 height 13
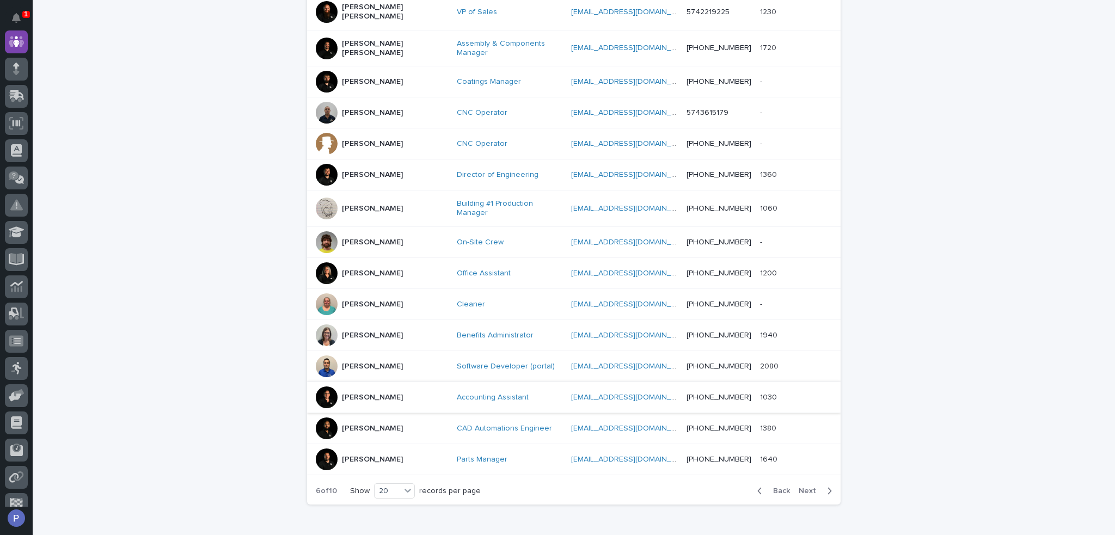
scroll to position [468, 0]
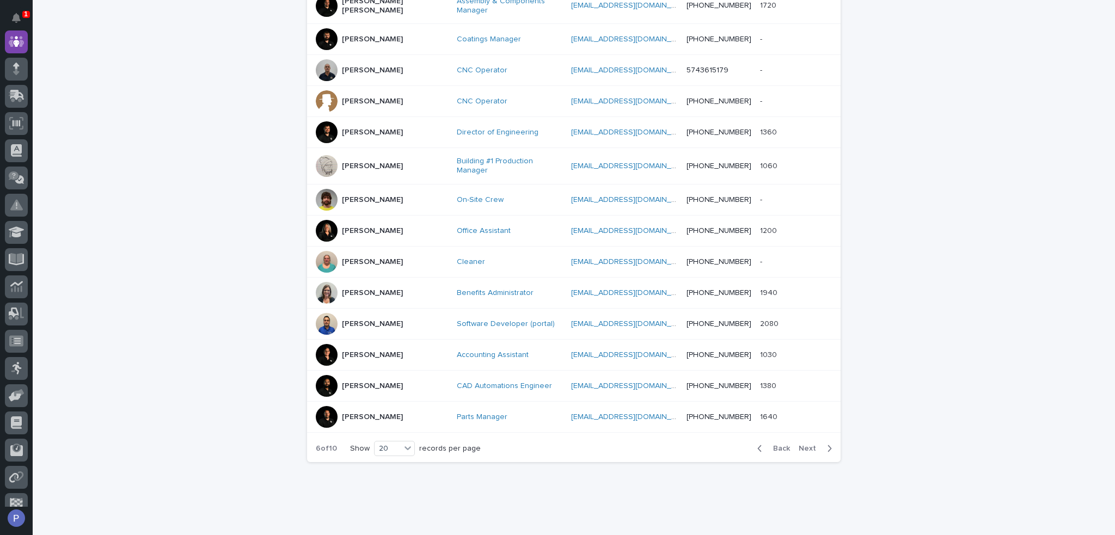
click at [808, 445] on span "Next" at bounding box center [810, 449] width 24 height 8
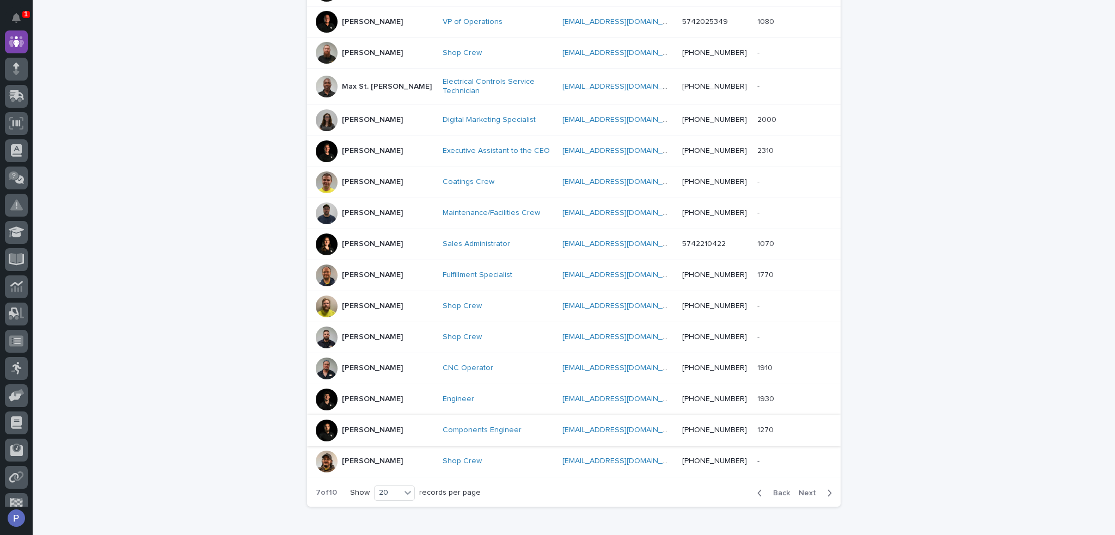
scroll to position [463, 0]
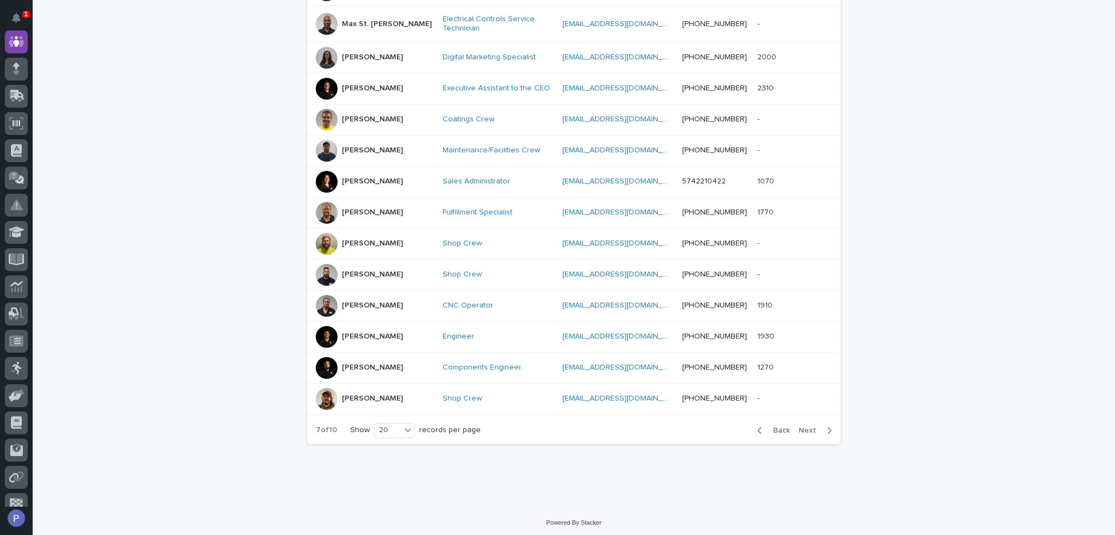
click at [779, 420] on div "Back Next" at bounding box center [794, 430] width 92 height 27
click at [781, 427] on span "Back" at bounding box center [777, 431] width 23 height 8
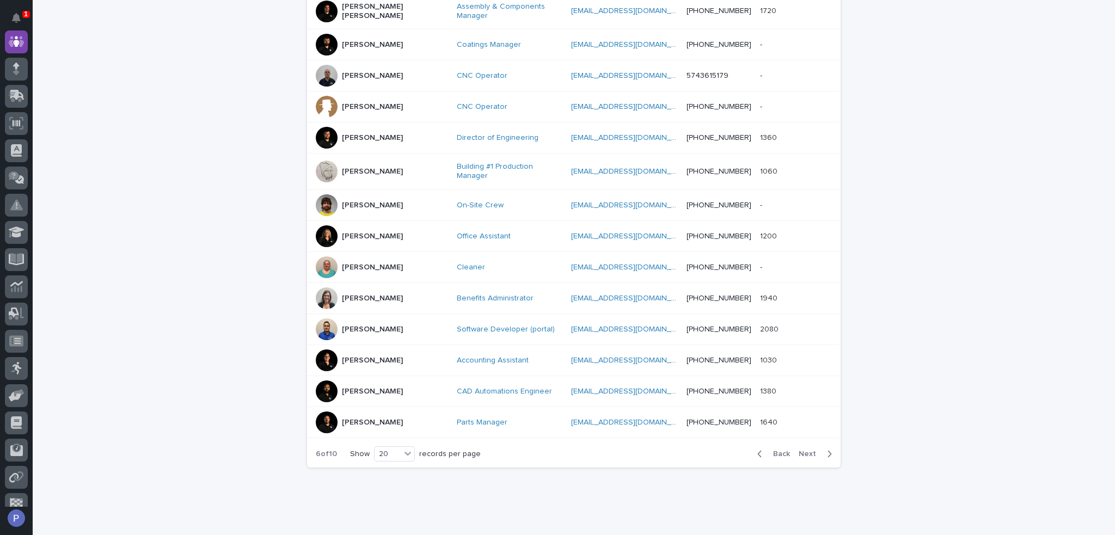
scroll to position [465, 0]
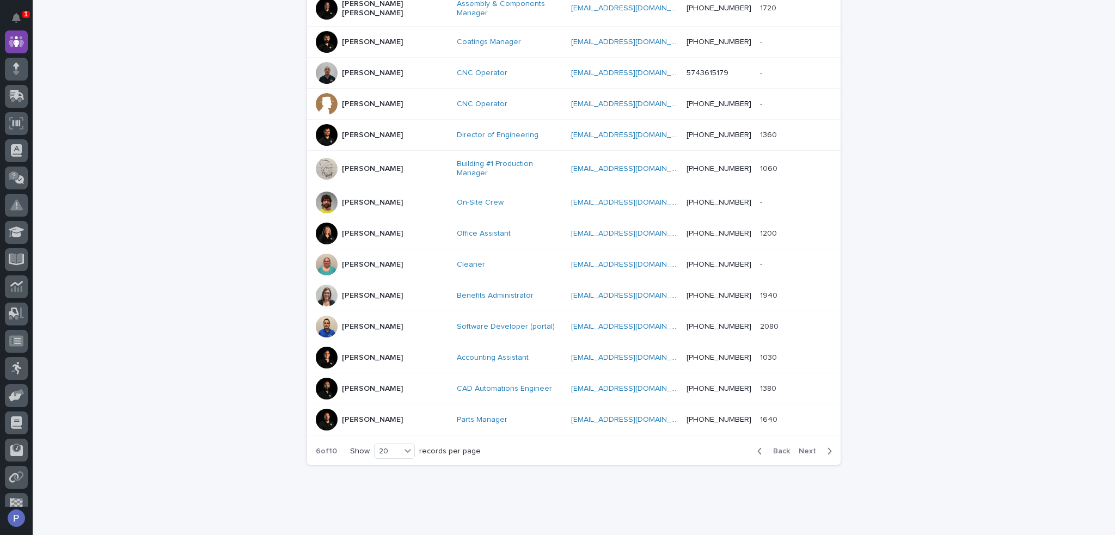
click at [389, 322] on p "[PERSON_NAME]" at bounding box center [372, 326] width 61 height 9
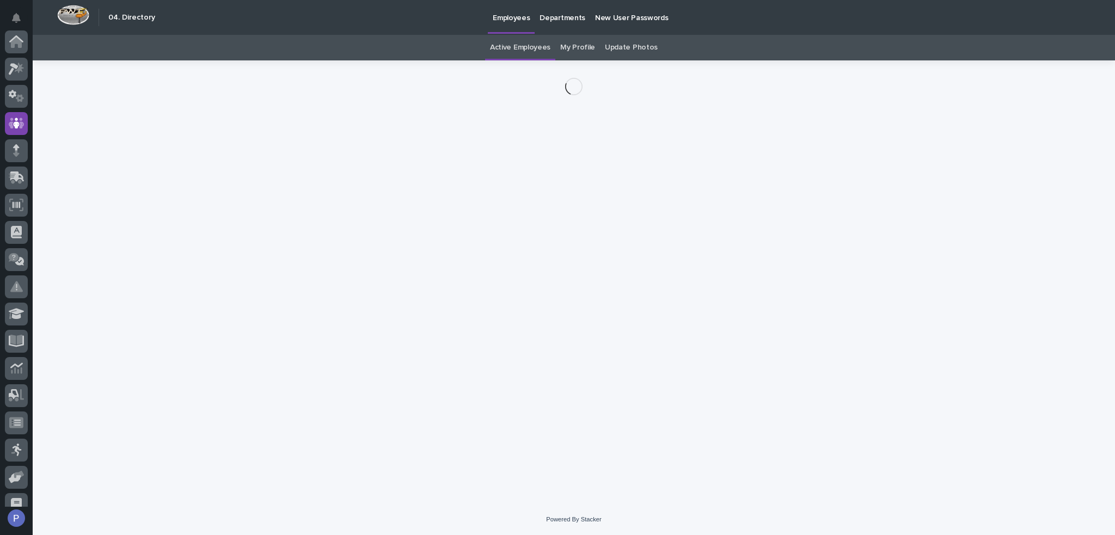
scroll to position [82, 0]
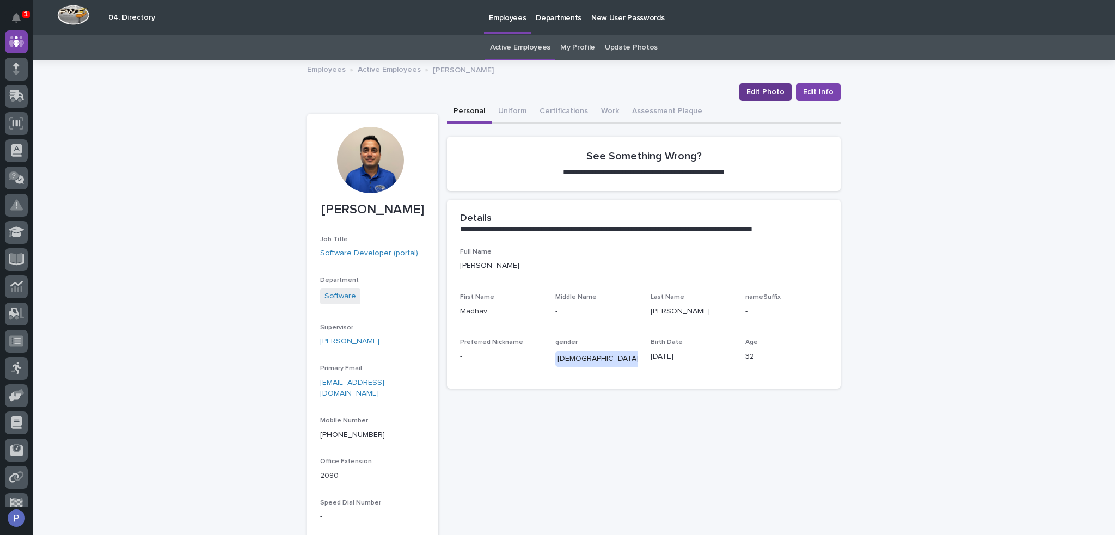
click at [764, 89] on span "Edit Photo" at bounding box center [765, 92] width 38 height 11
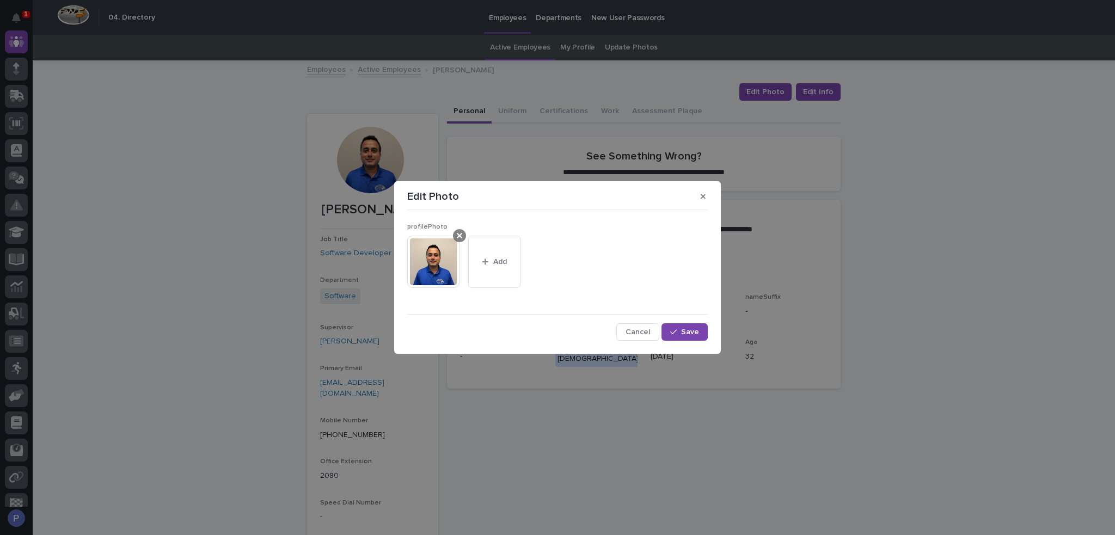
click at [464, 237] on div at bounding box center [459, 235] width 13 height 13
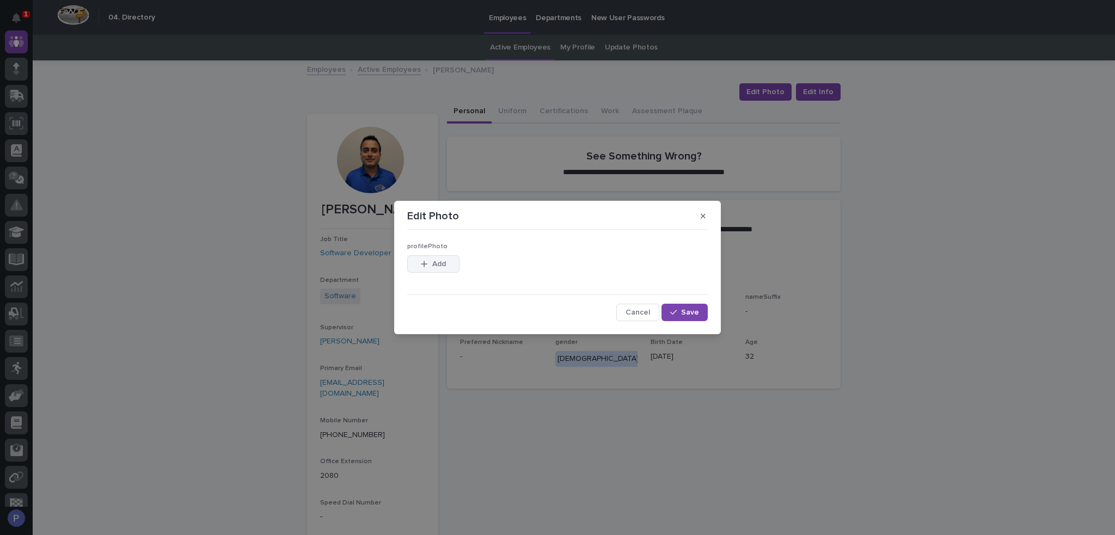
click at [446, 260] on button "Add" at bounding box center [433, 263] width 52 height 17
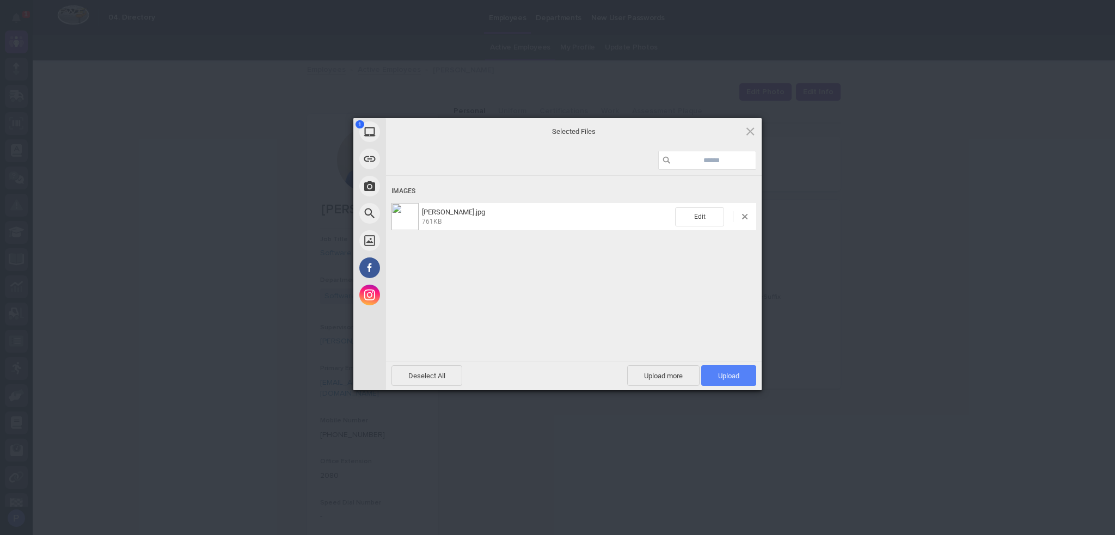
click at [729, 375] on span "Upload 1" at bounding box center [728, 376] width 21 height 8
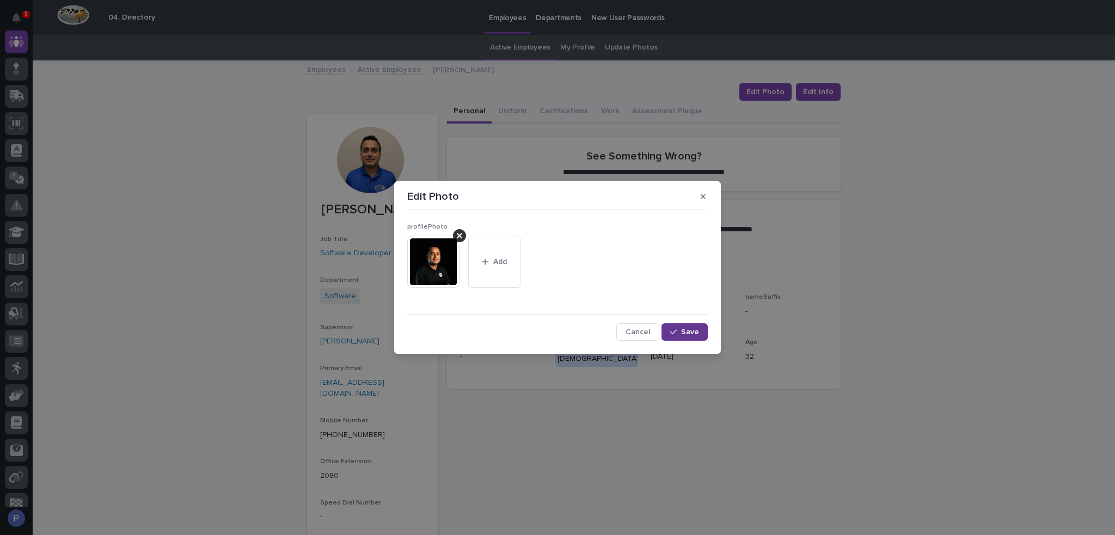
click at [688, 328] on span "Save" at bounding box center [690, 332] width 18 height 8
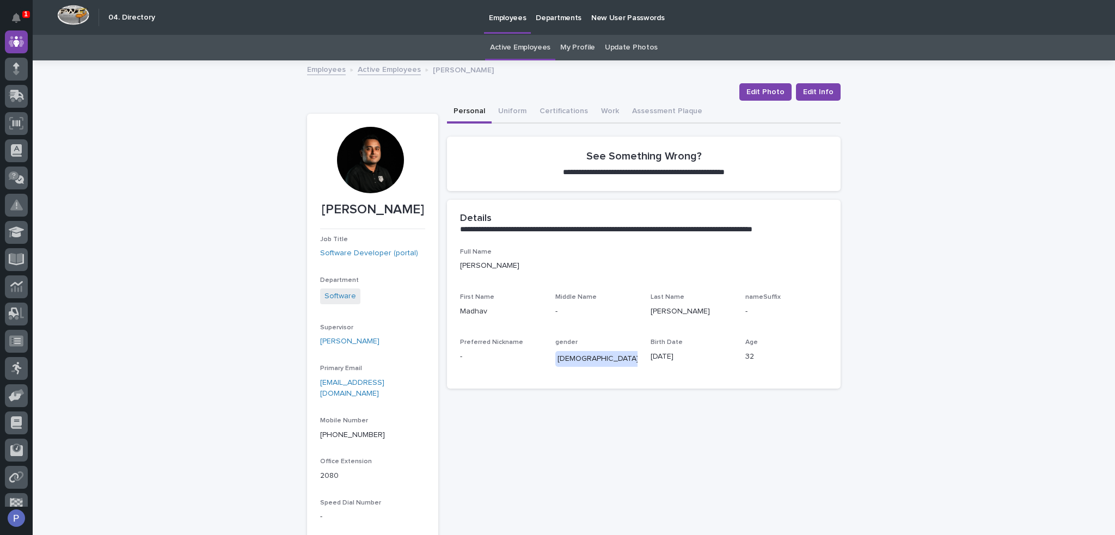
click at [382, 67] on link "Active Employees" at bounding box center [389, 69] width 63 height 13
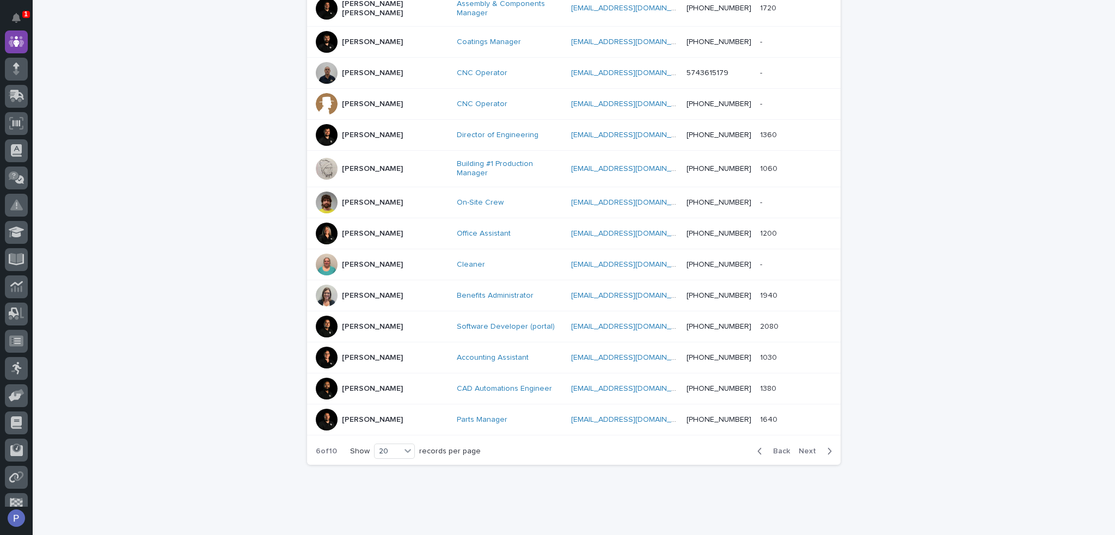
scroll to position [468, 0]
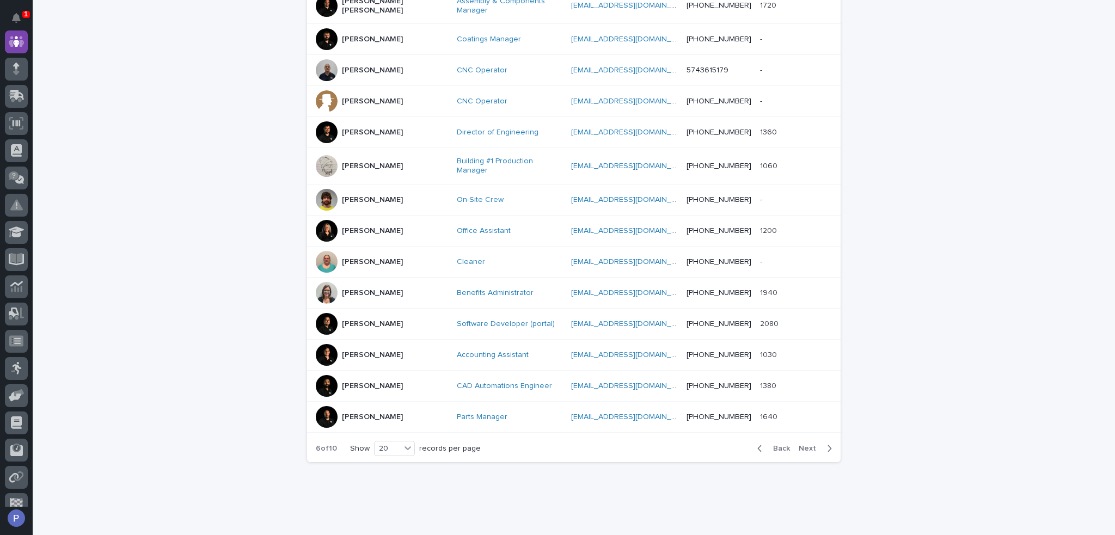
click at [775, 445] on span "Back" at bounding box center [777, 449] width 23 height 8
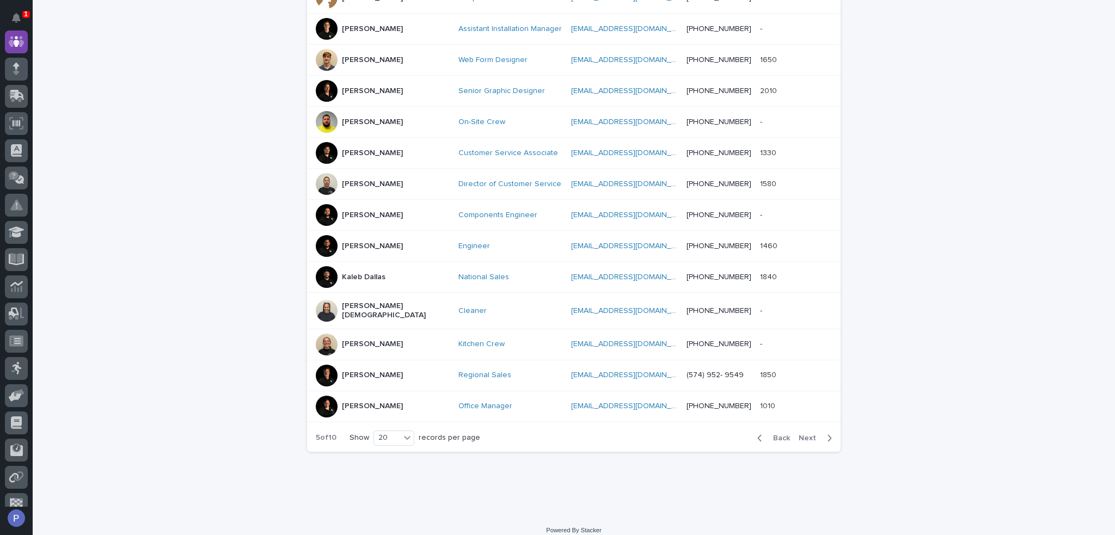
scroll to position [457, 0]
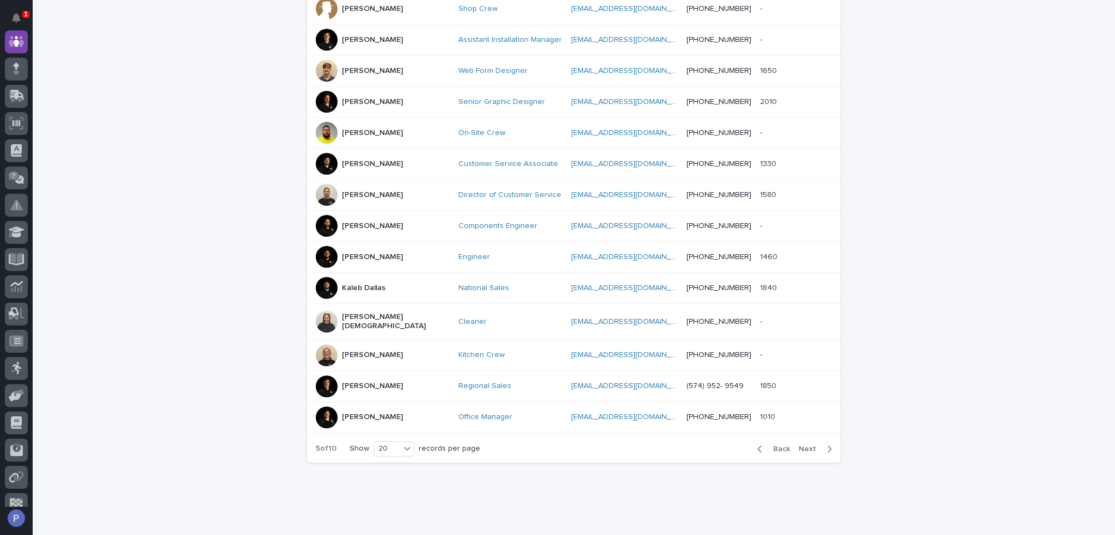
click at [776, 445] on span "Back" at bounding box center [777, 449] width 23 height 8
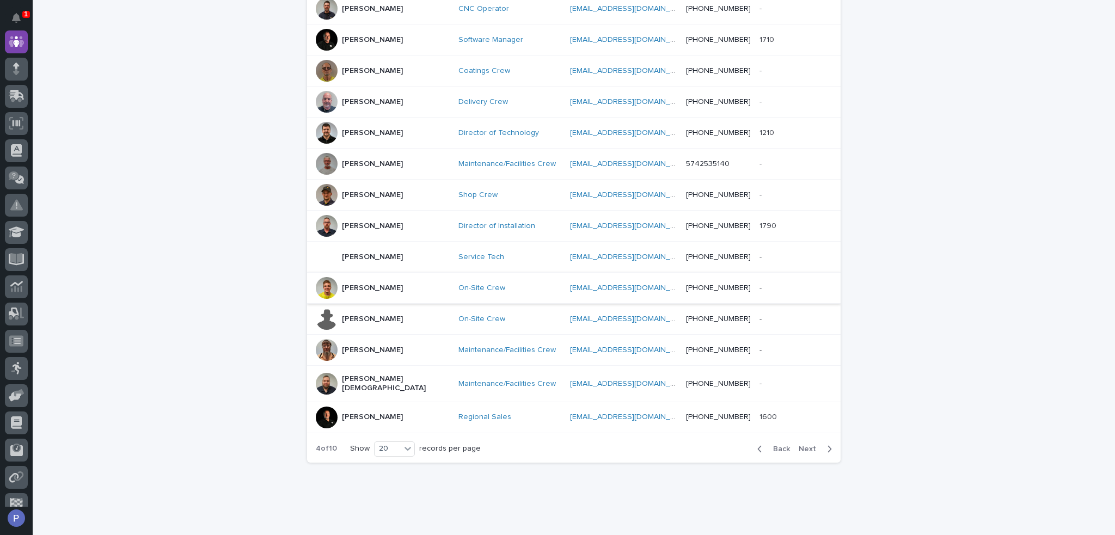
scroll to position [403, 0]
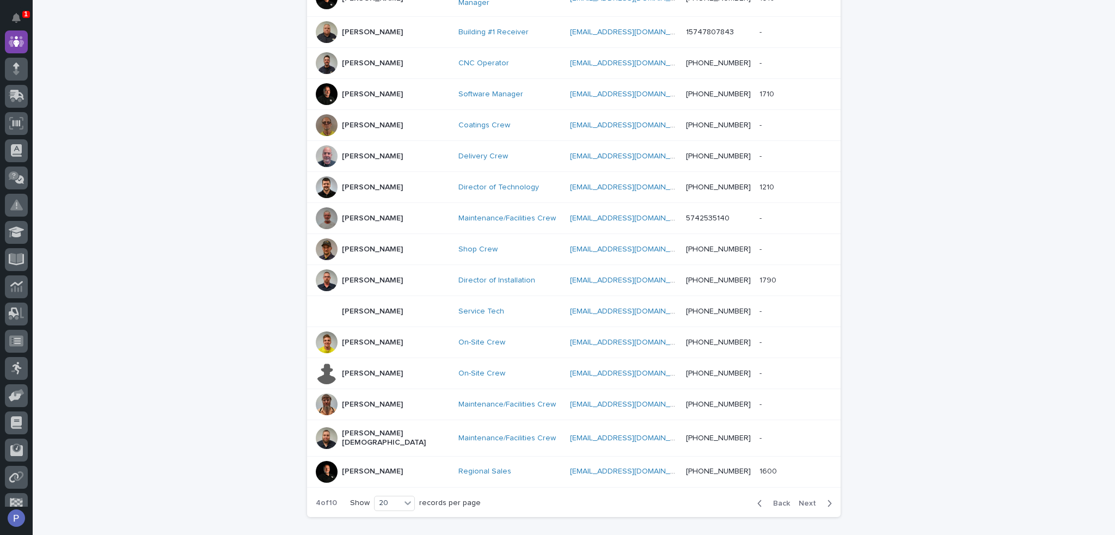
click at [360, 183] on p "[PERSON_NAME]" at bounding box center [372, 187] width 61 height 9
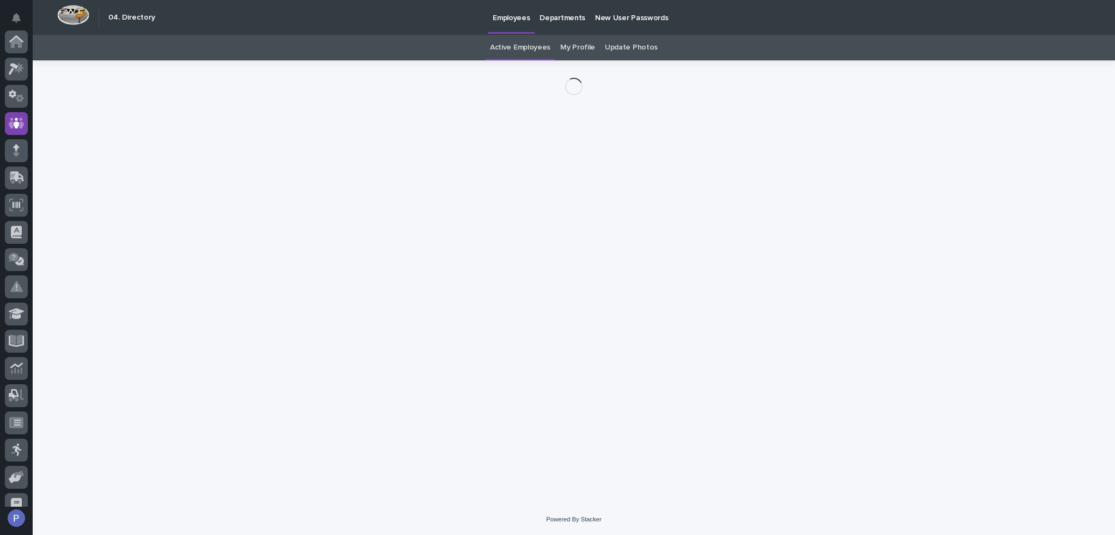
scroll to position [82, 0]
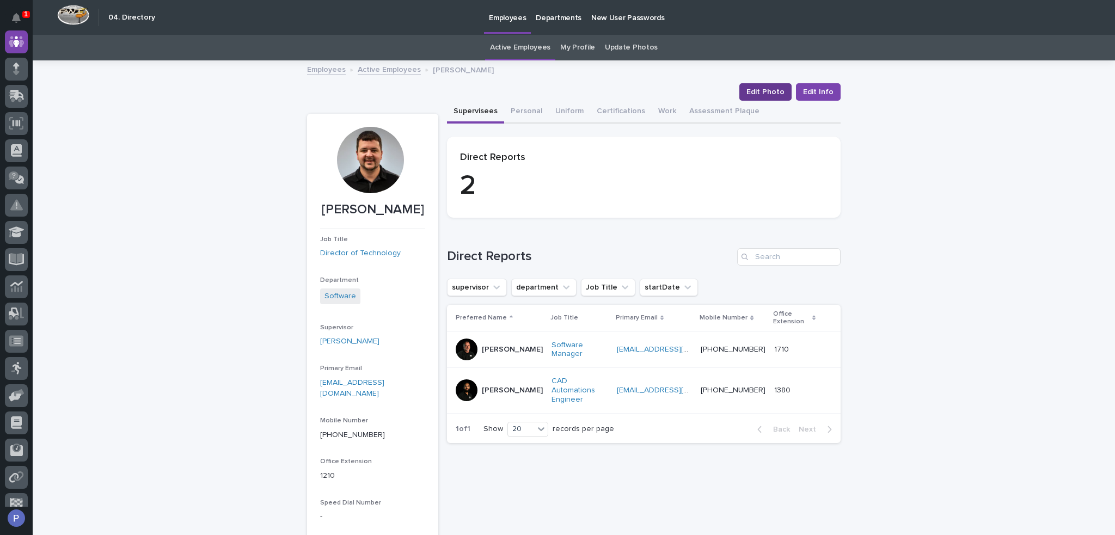
click at [764, 90] on span "Edit Photo" at bounding box center [765, 92] width 38 height 11
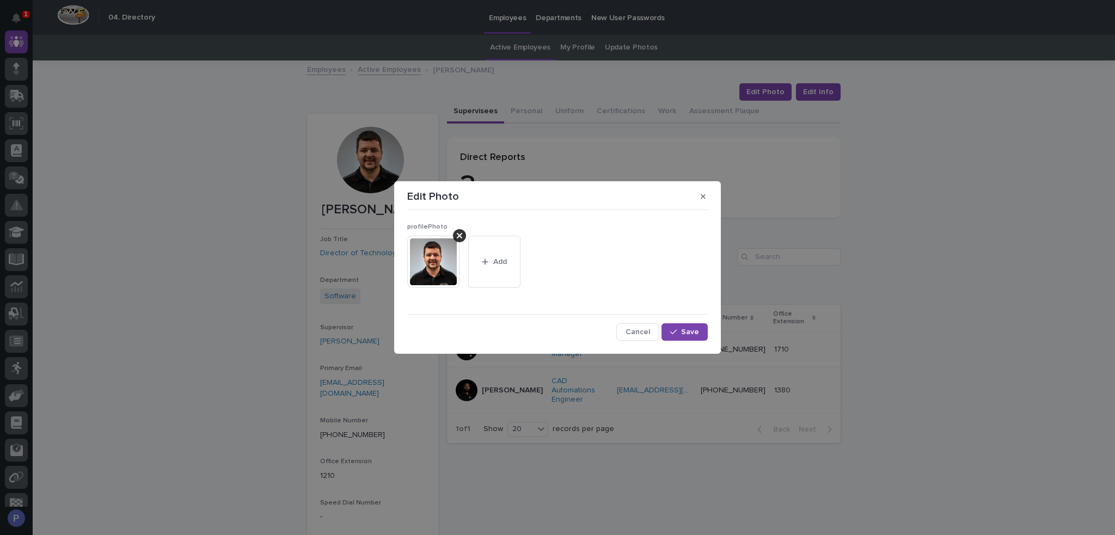
click at [525, 270] on div "This file cannot be opened Download File Add" at bounding box center [557, 266] width 300 height 61
click at [508, 269] on button "Add" at bounding box center [494, 262] width 52 height 52
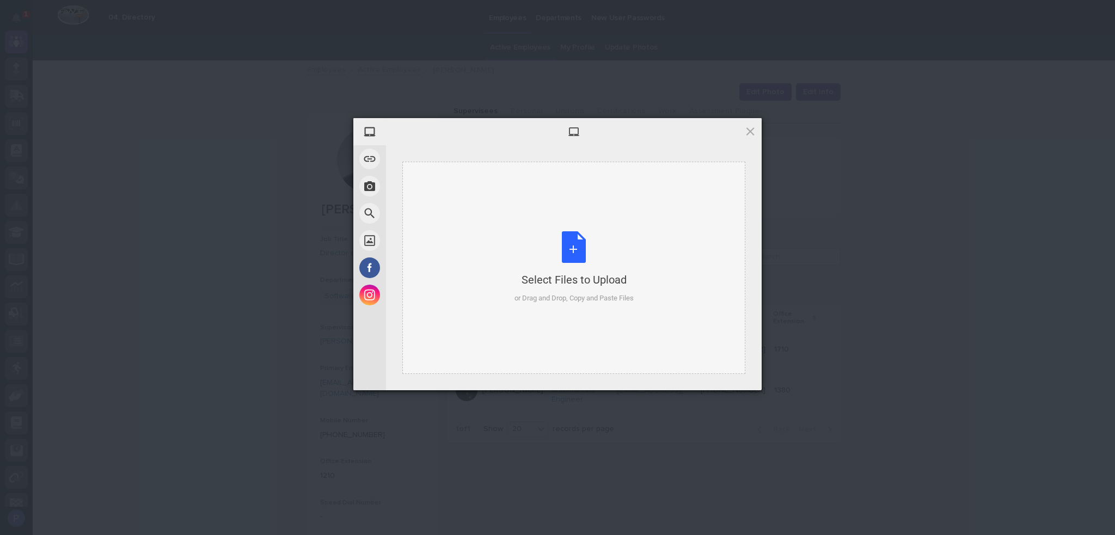
click at [579, 232] on div "Select Files to Upload or Drag and Drop, Copy and Paste Files" at bounding box center [573, 267] width 119 height 72
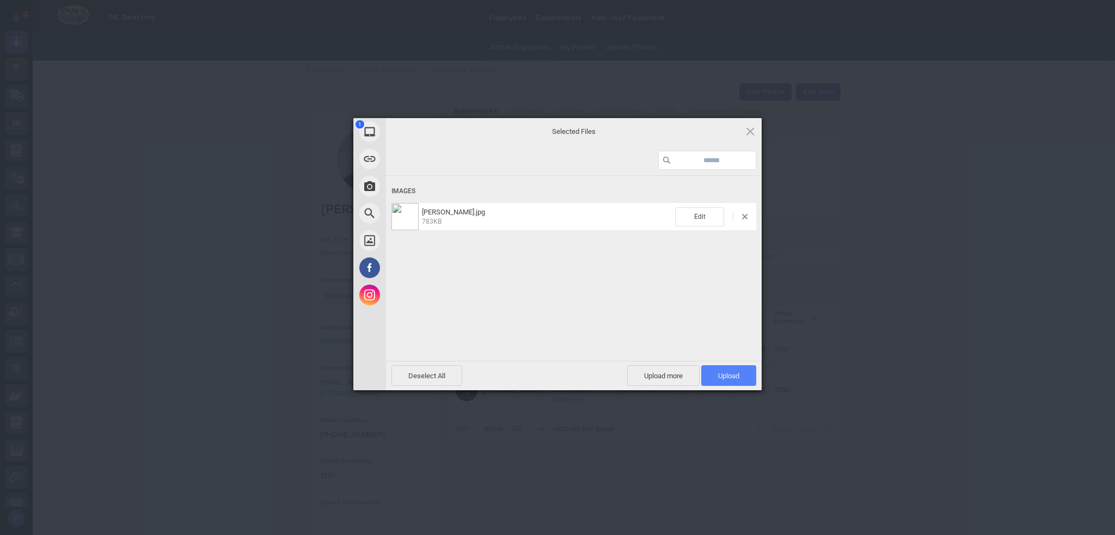
click at [726, 376] on span "Upload 1" at bounding box center [728, 376] width 21 height 8
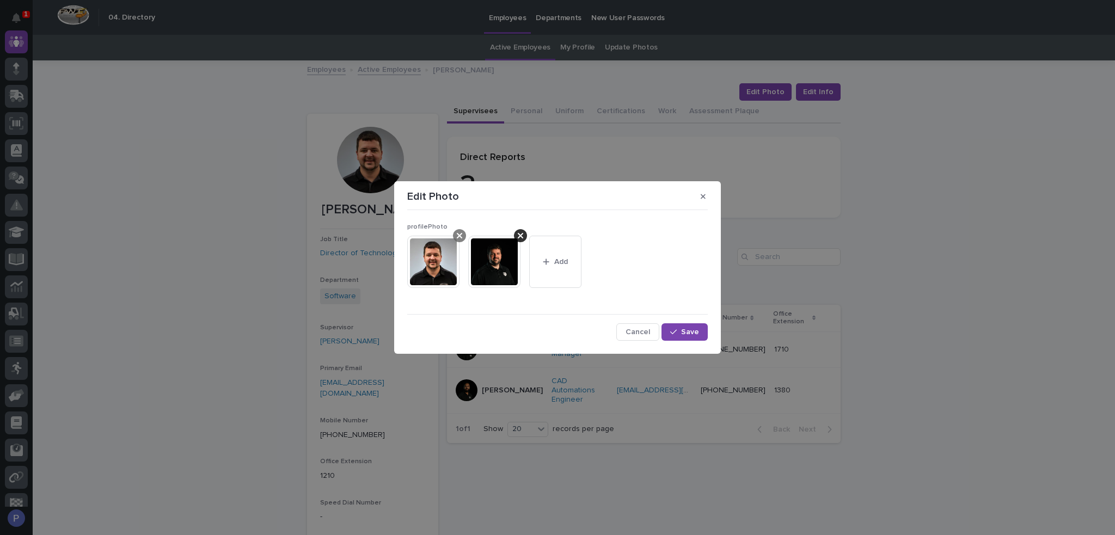
click at [464, 238] on div at bounding box center [459, 235] width 13 height 13
click at [694, 333] on span "Save" at bounding box center [690, 332] width 18 height 8
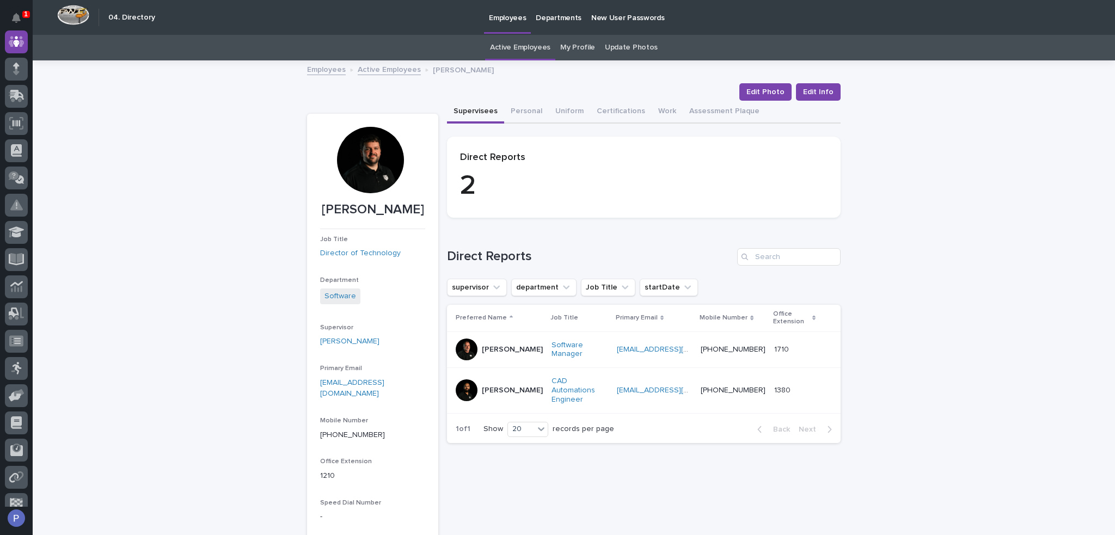
click at [395, 69] on link "Active Employees" at bounding box center [389, 69] width 63 height 13
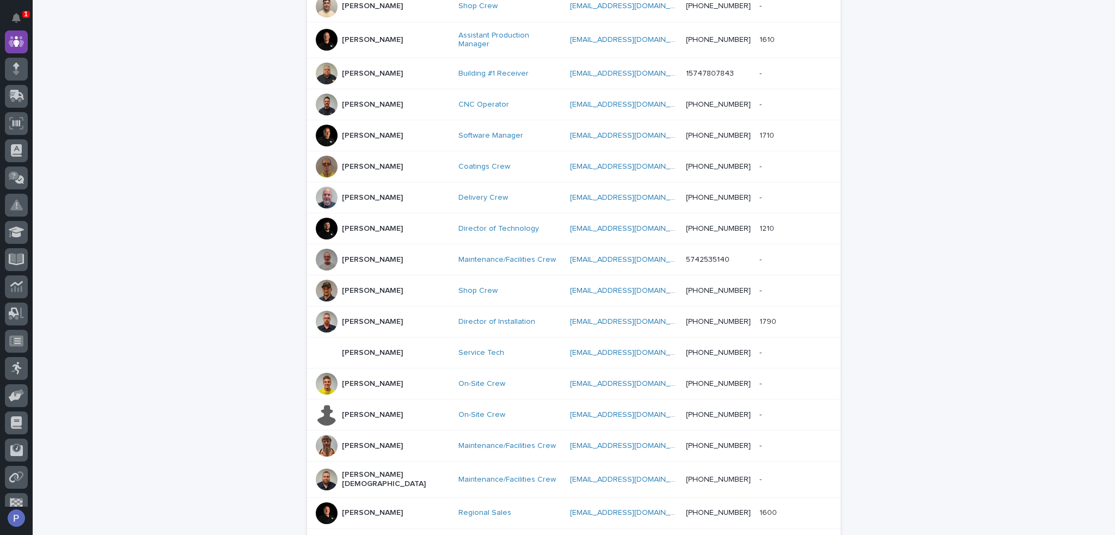
scroll to position [457, 0]
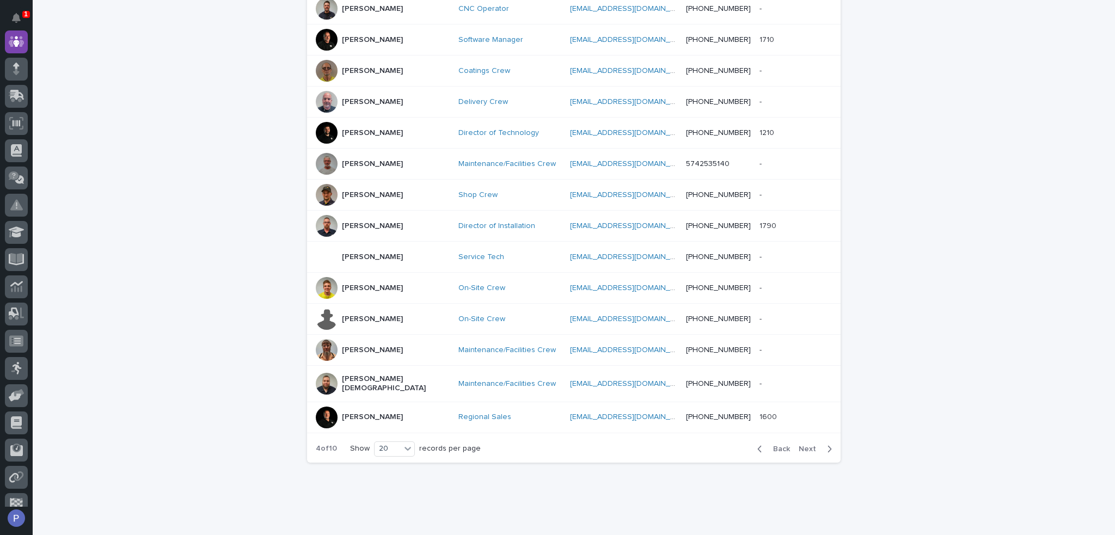
click at [801, 445] on span "Next" at bounding box center [810, 449] width 24 height 8
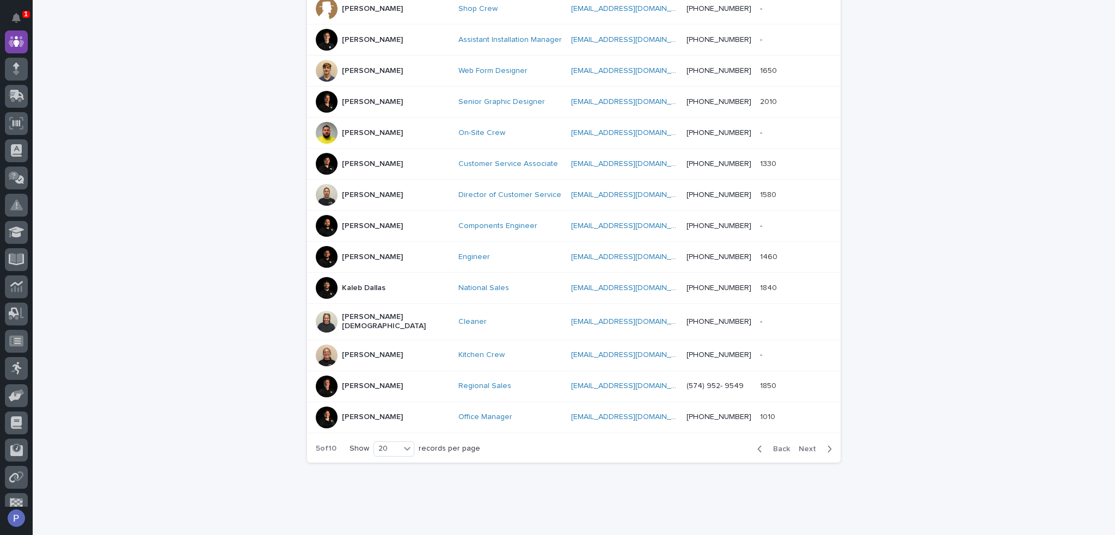
click at [801, 445] on span "Next" at bounding box center [810, 449] width 24 height 8
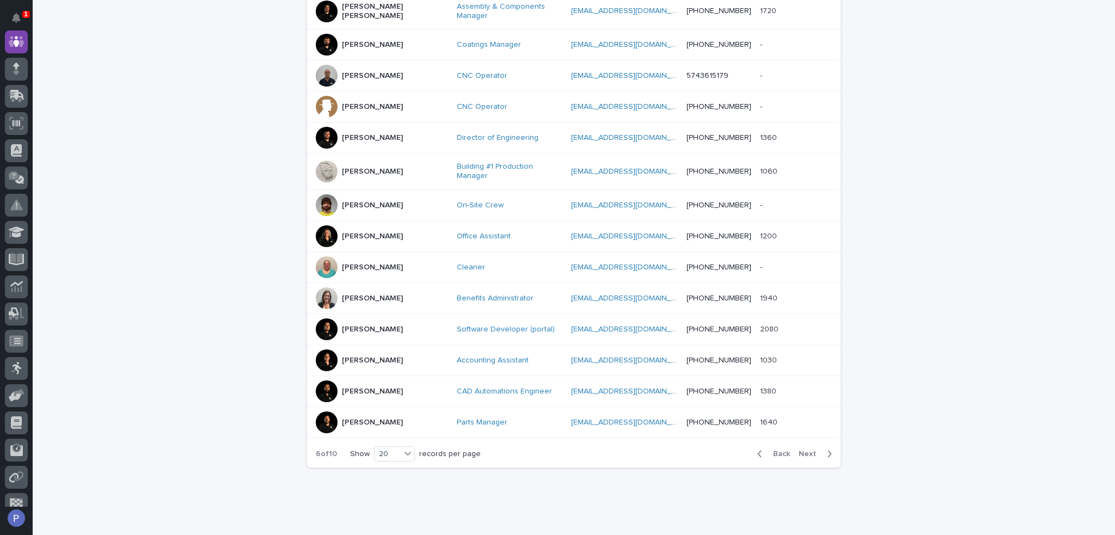
click at [801, 450] on span "Next" at bounding box center [810, 454] width 24 height 8
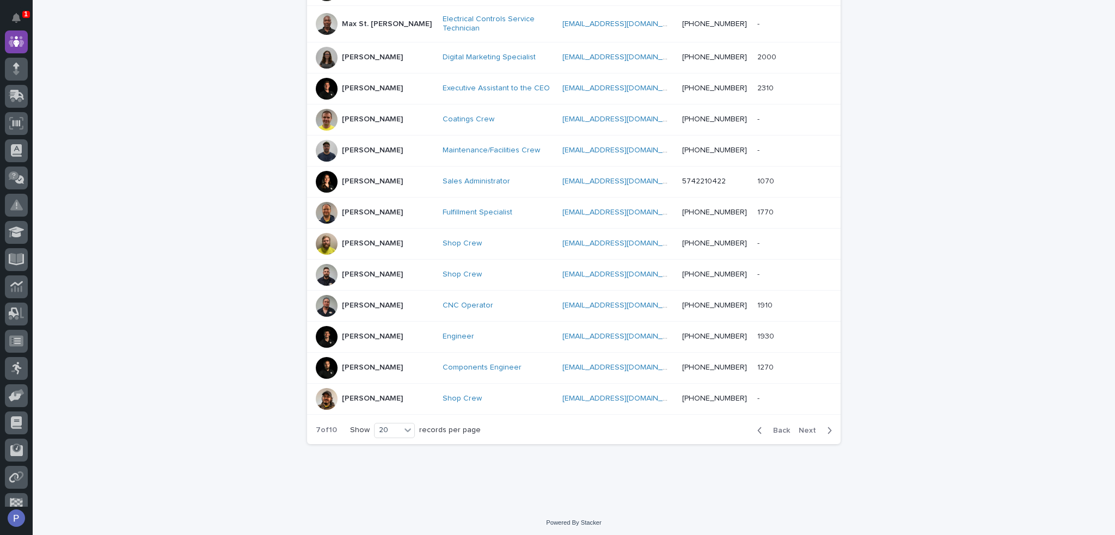
scroll to position [460, 0]
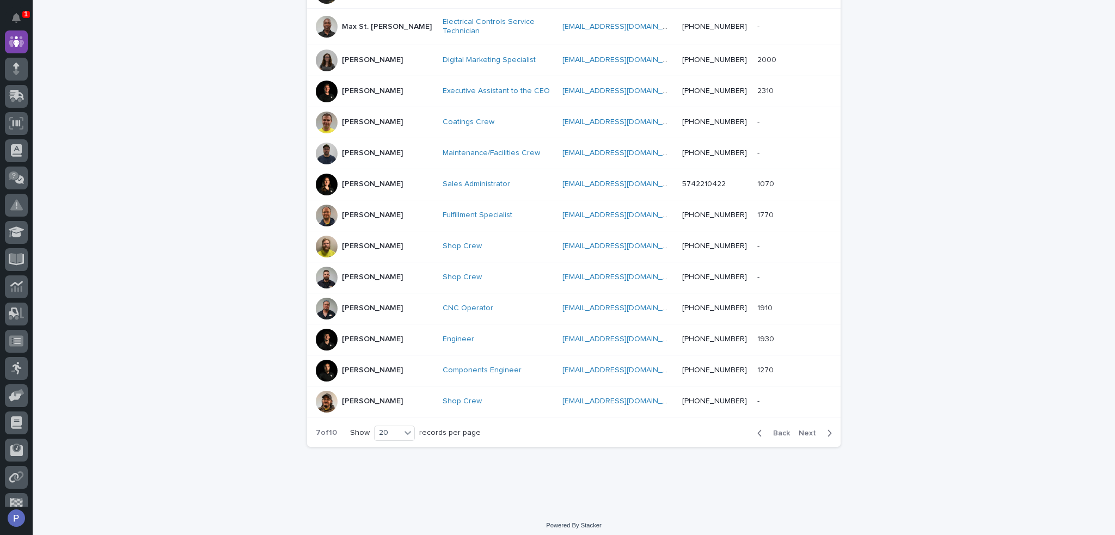
click at [801, 431] on span "Next" at bounding box center [810, 433] width 24 height 8
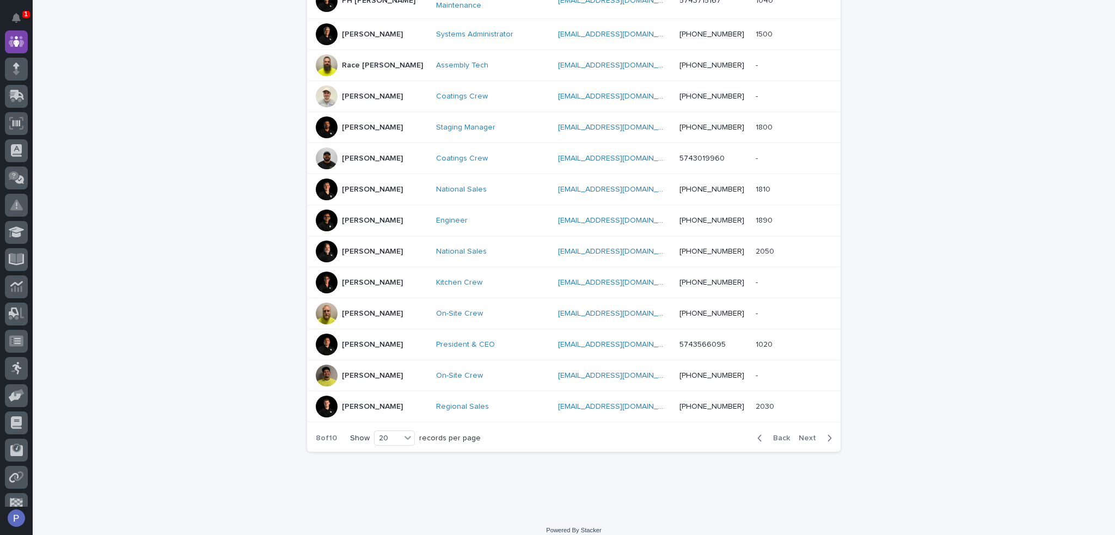
scroll to position [463, 0]
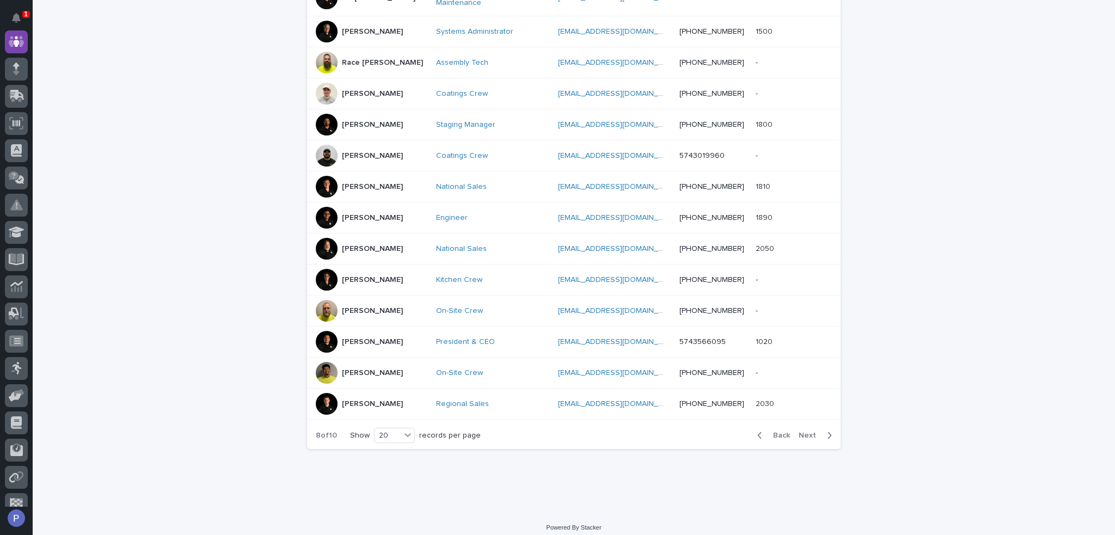
click at [806, 433] on span "Next" at bounding box center [810, 436] width 24 height 8
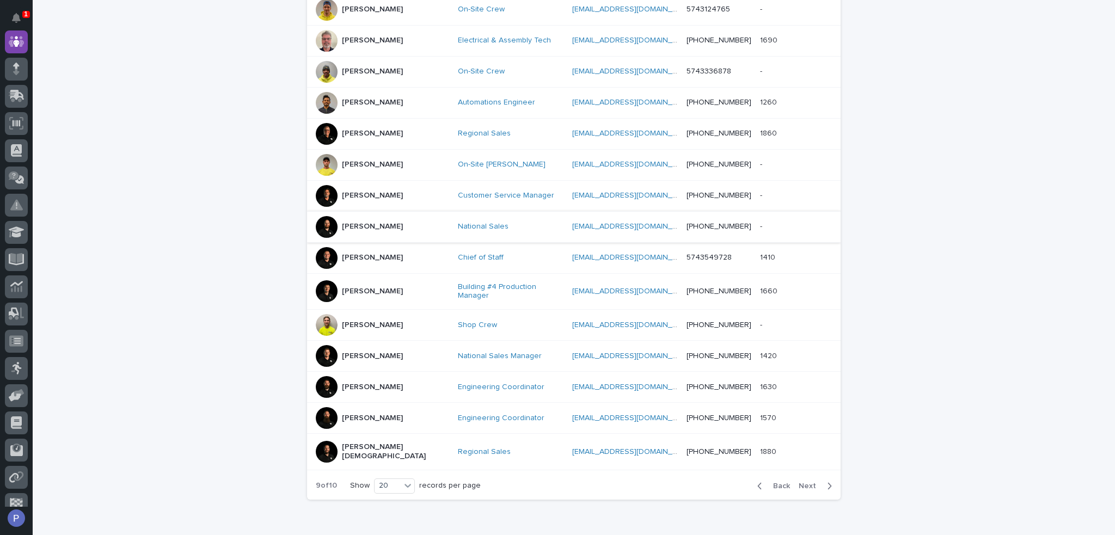
scroll to position [403, 0]
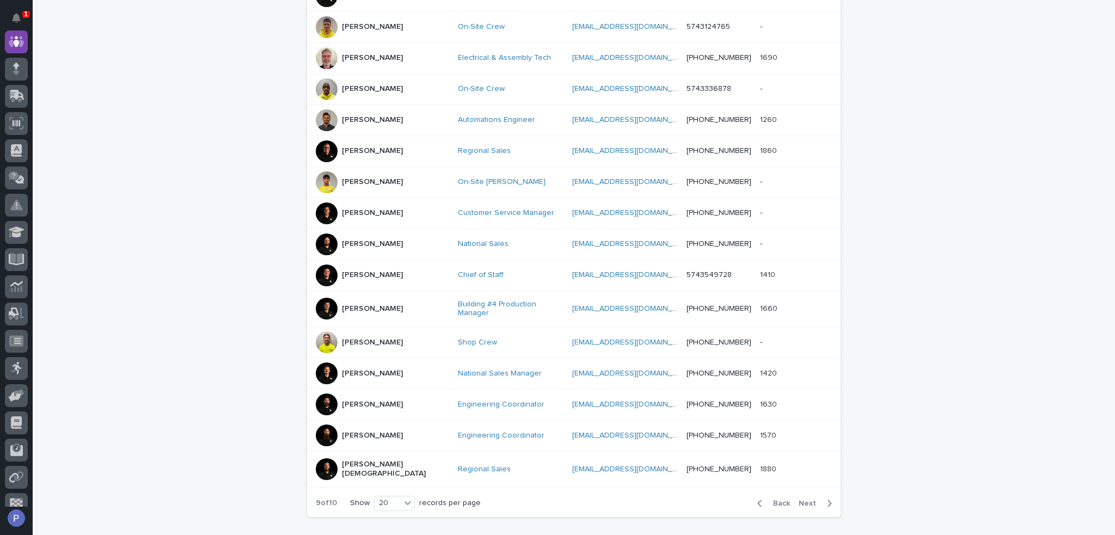
click at [379, 115] on p "Thaneshwor Pandey" at bounding box center [372, 119] width 61 height 9
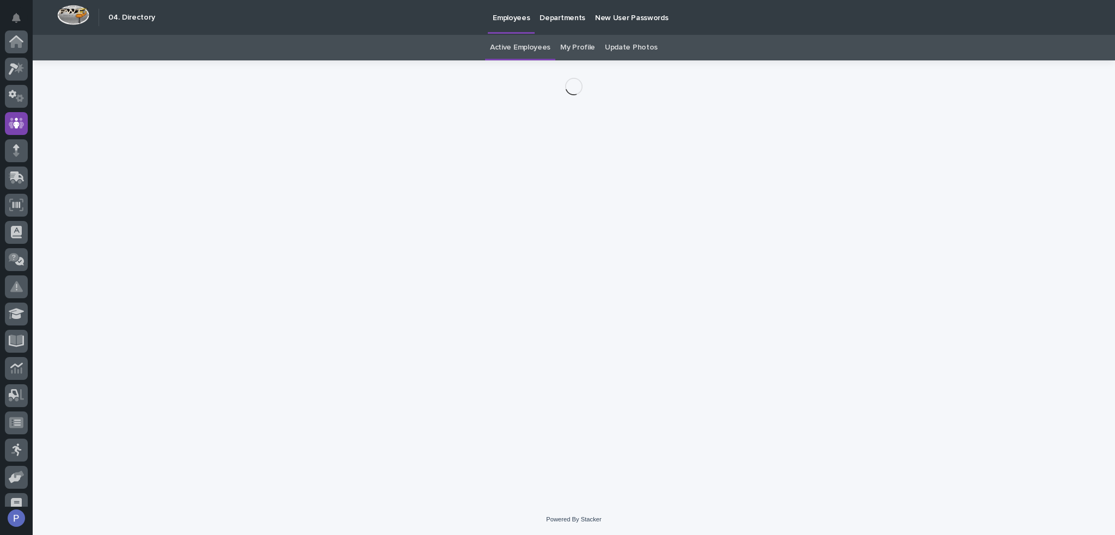
scroll to position [82, 0]
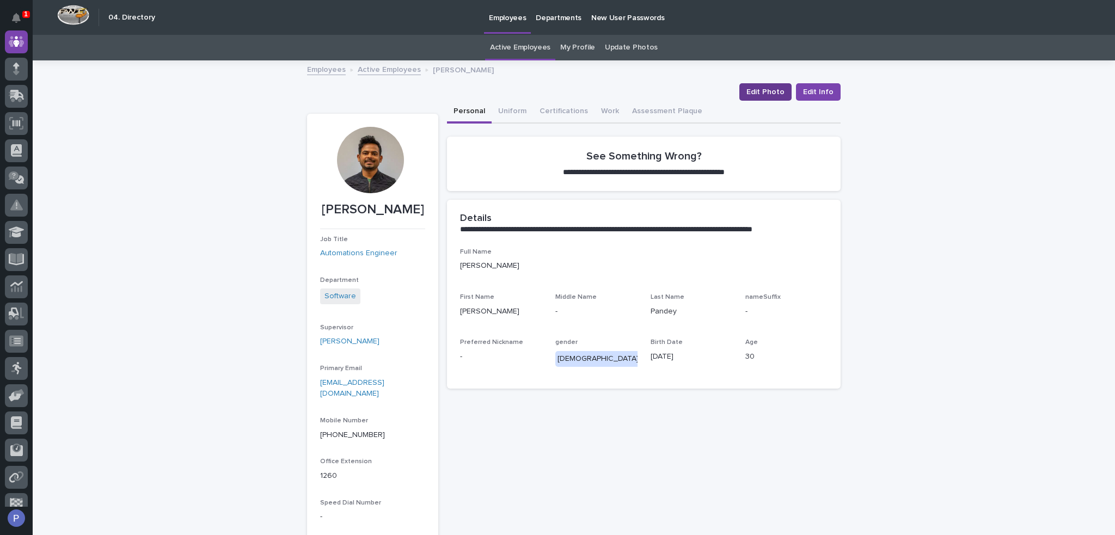
click at [775, 89] on span "Edit Photo" at bounding box center [765, 92] width 38 height 11
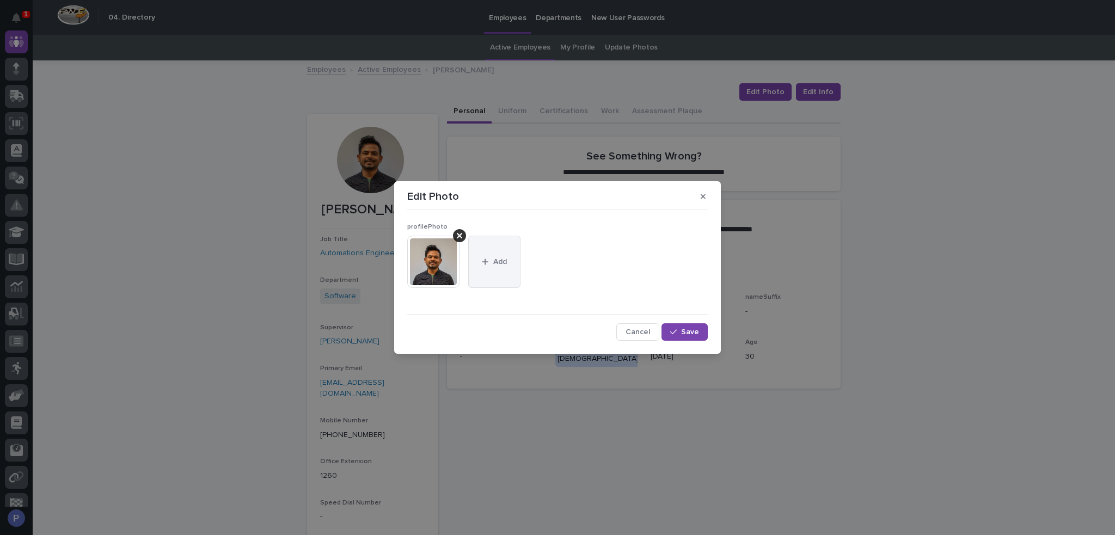
click at [502, 266] on button "Add" at bounding box center [494, 262] width 52 height 52
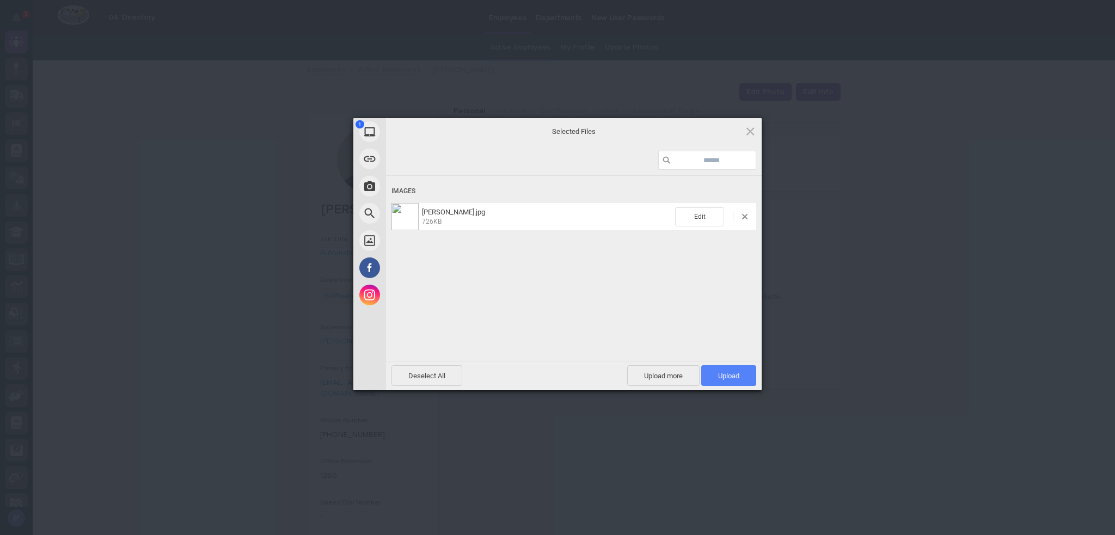
click at [738, 375] on span "Upload 1" at bounding box center [728, 376] width 21 height 8
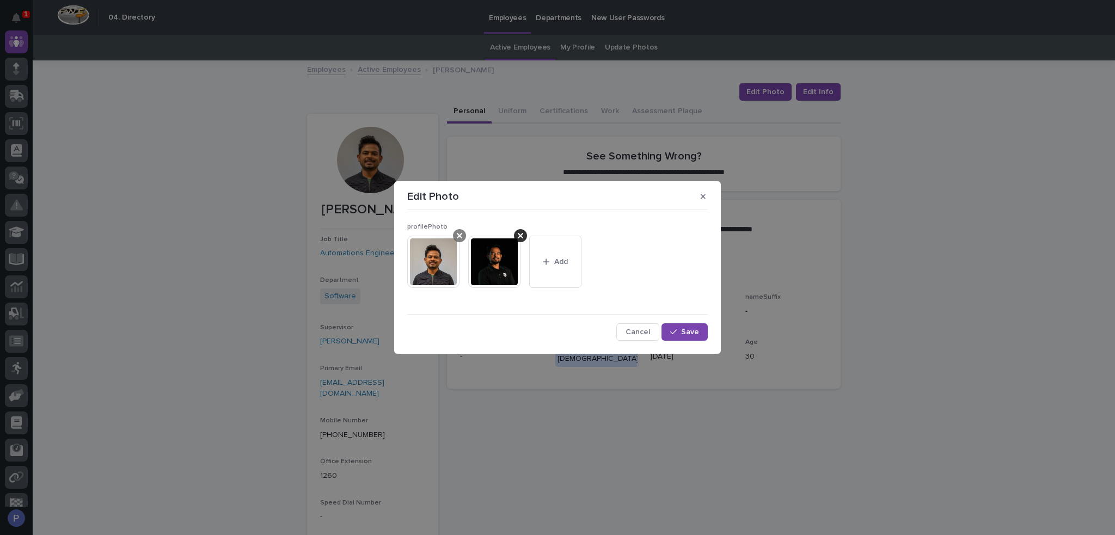
click at [464, 236] on div at bounding box center [459, 235] width 13 height 13
click at [686, 331] on span "Save" at bounding box center [690, 332] width 18 height 8
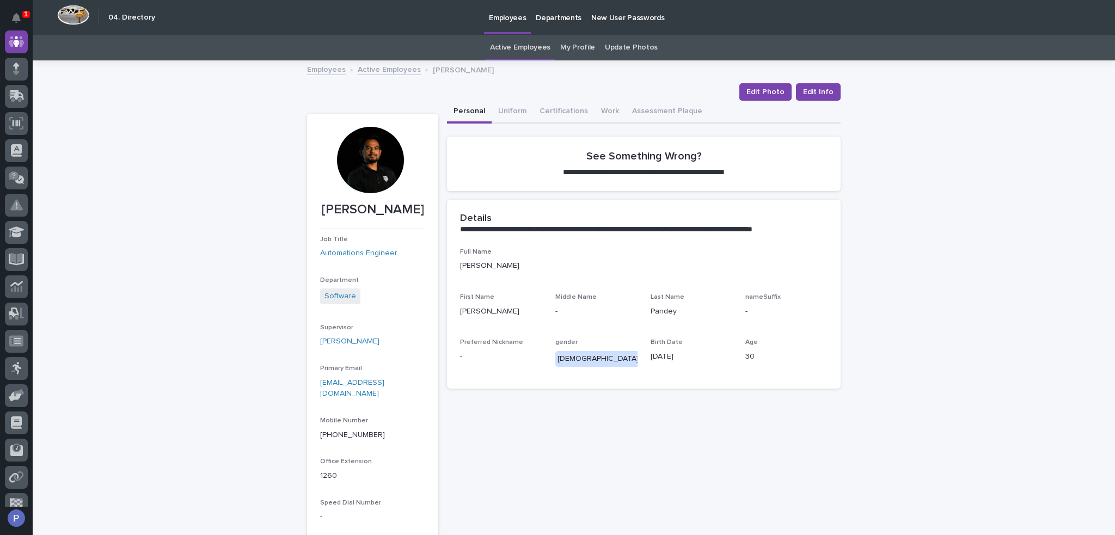
click at [388, 70] on link "Active Employees" at bounding box center [389, 69] width 63 height 13
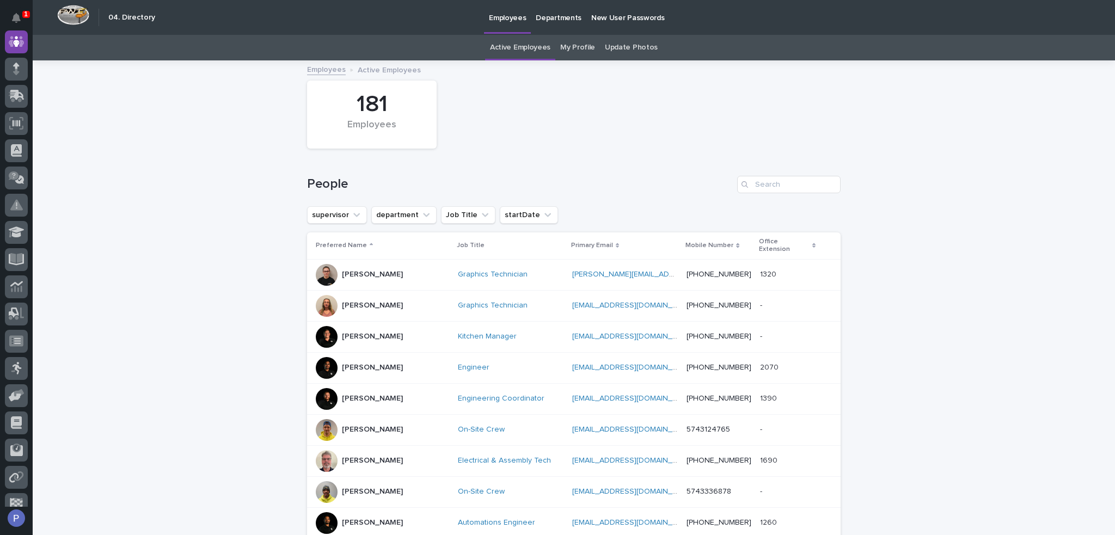
click at [516, 42] on link "Active Employees" at bounding box center [520, 48] width 60 height 26
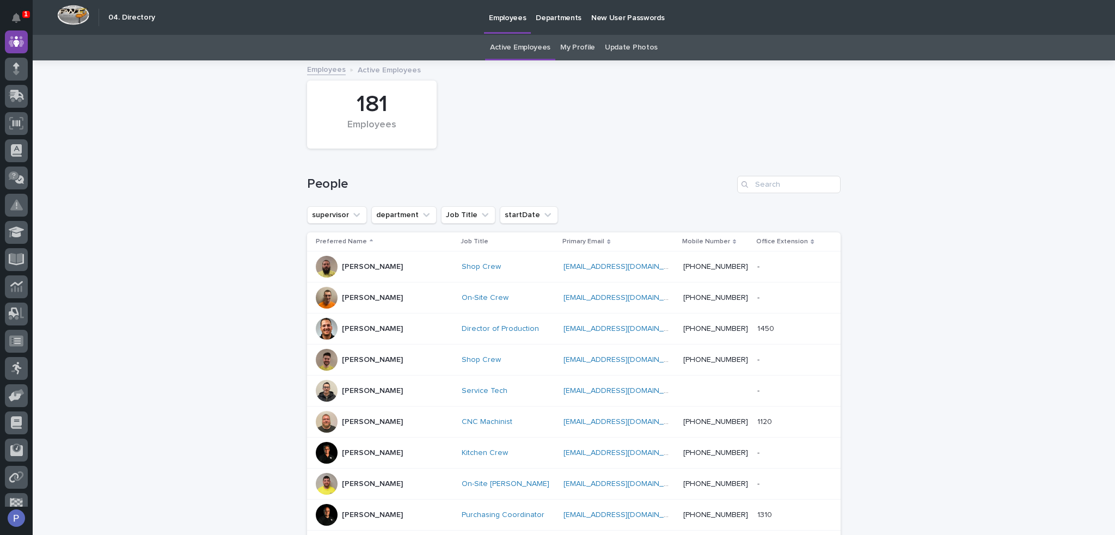
click at [374, 325] on p "[PERSON_NAME]" at bounding box center [372, 328] width 61 height 9
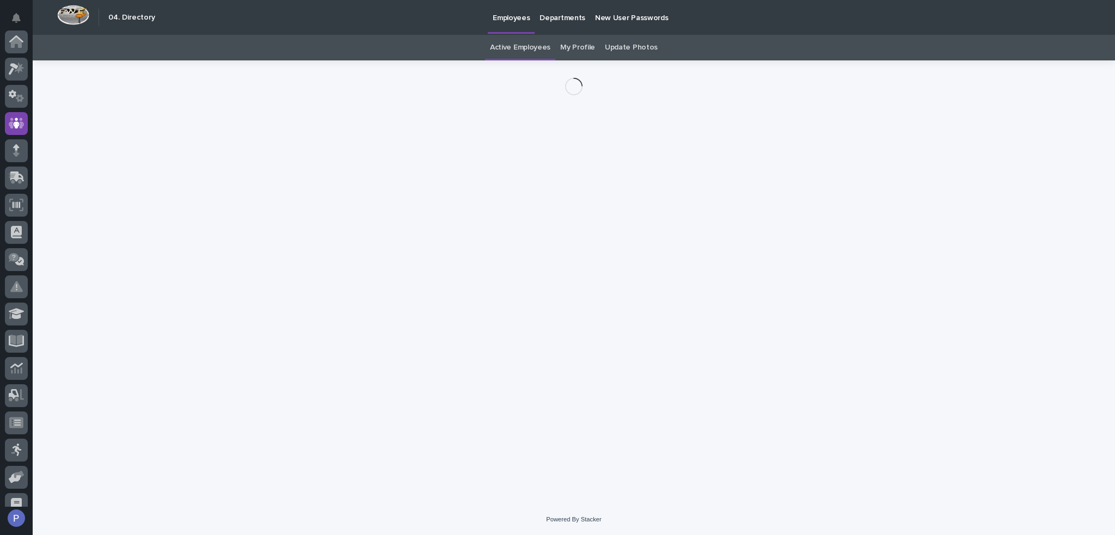
scroll to position [82, 0]
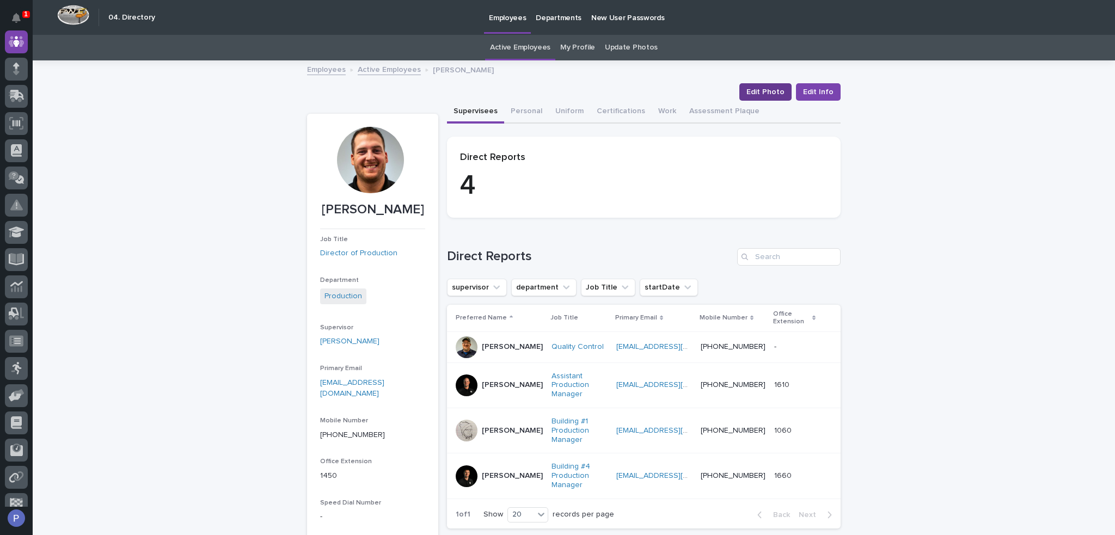
click at [751, 90] on span "Edit Photo" at bounding box center [765, 92] width 38 height 11
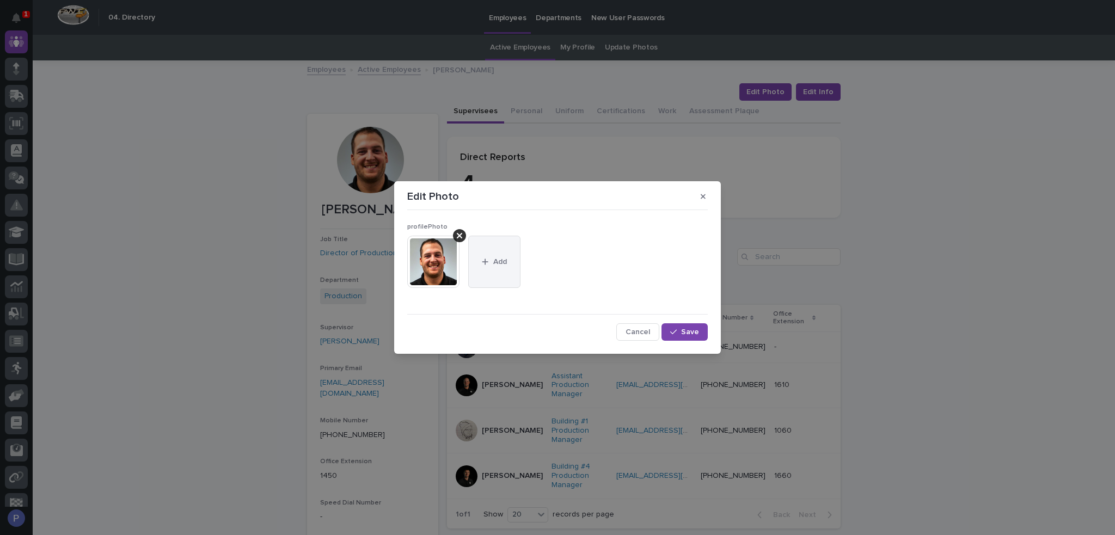
click at [497, 252] on button "Add" at bounding box center [494, 262] width 52 height 52
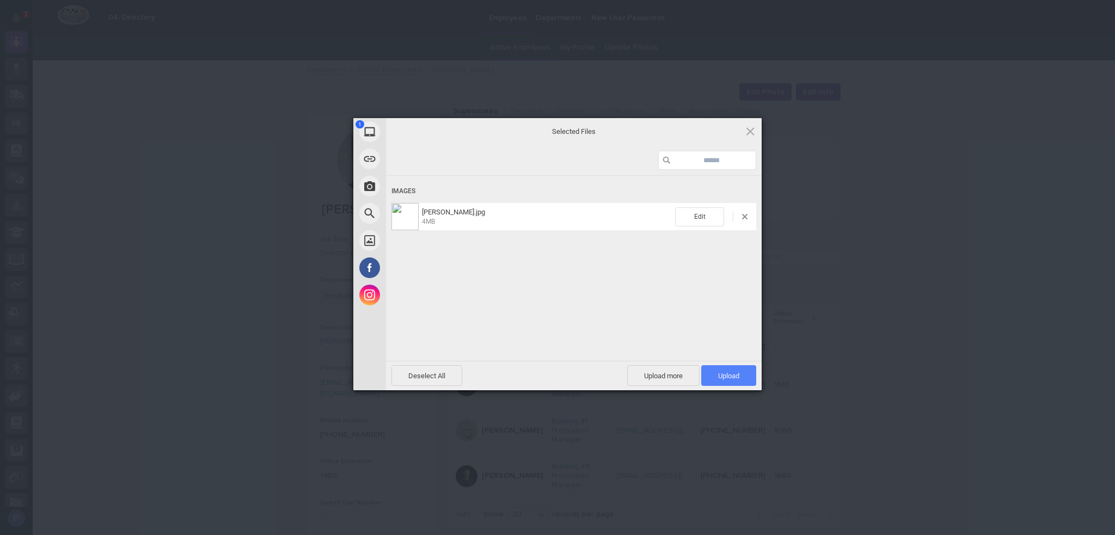
click at [718, 374] on span "Upload 1" at bounding box center [728, 376] width 21 height 8
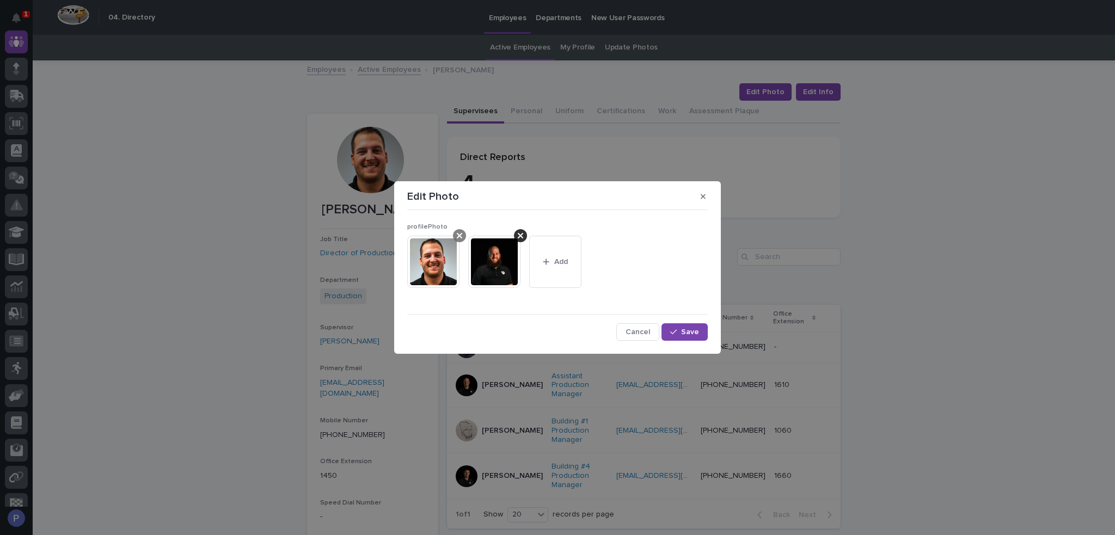
click at [459, 237] on icon at bounding box center [459, 235] width 5 height 9
click at [684, 331] on span "Save" at bounding box center [690, 332] width 18 height 8
